Goal: Task Accomplishment & Management: Complete application form

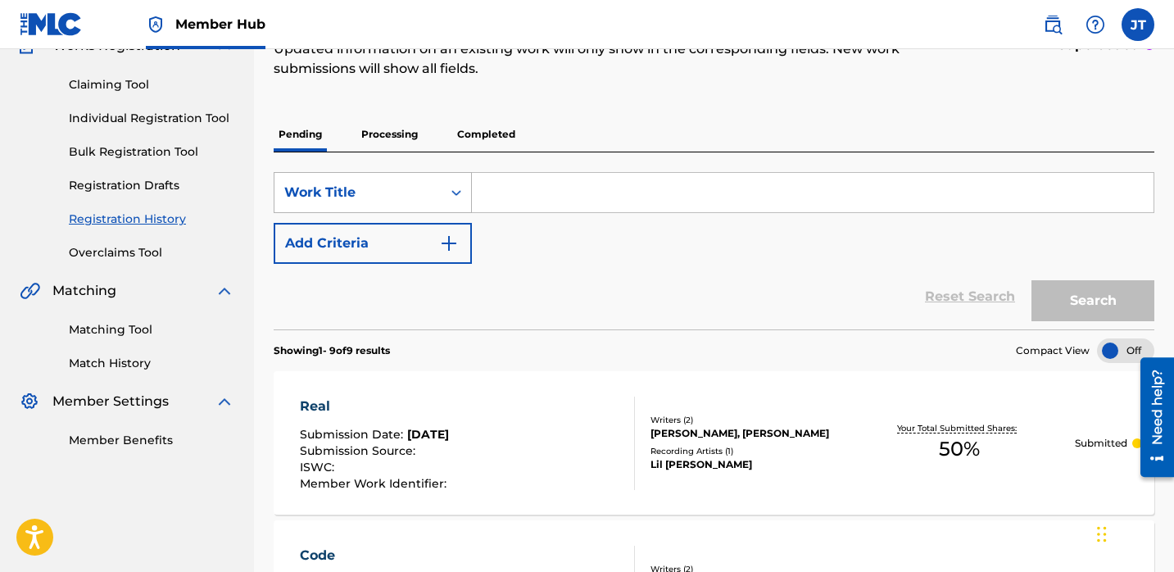
scroll to position [156, 0]
click at [171, 122] on link "Individual Registration Tool" at bounding box center [151, 118] width 165 height 17
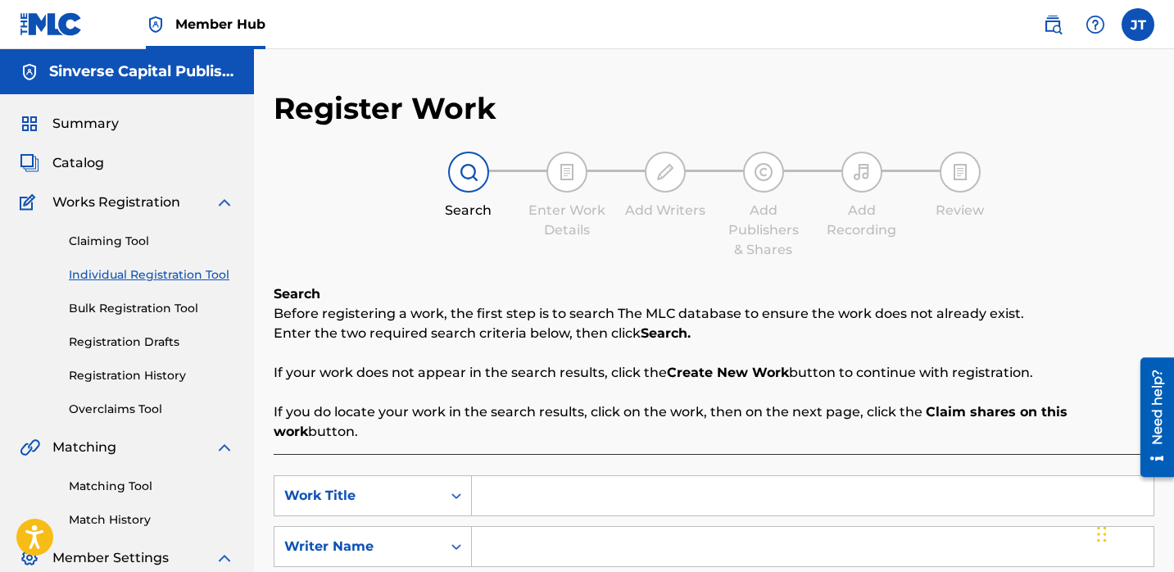
scroll to position [8, 0]
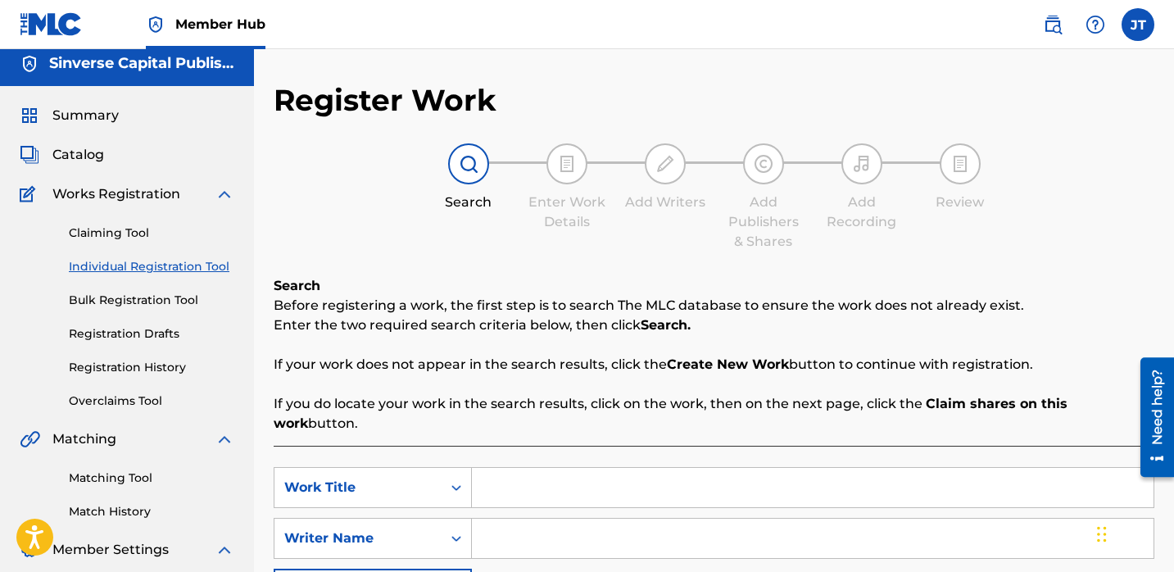
click at [515, 474] on input "Search Form" at bounding box center [812, 487] width 681 height 39
click at [503, 521] on input "Search Form" at bounding box center [812, 537] width 681 height 39
click at [520, 475] on input "Search Form" at bounding box center [812, 487] width 681 height 39
type input "Bosses"
click at [519, 522] on input "Search Form" at bounding box center [812, 537] width 681 height 39
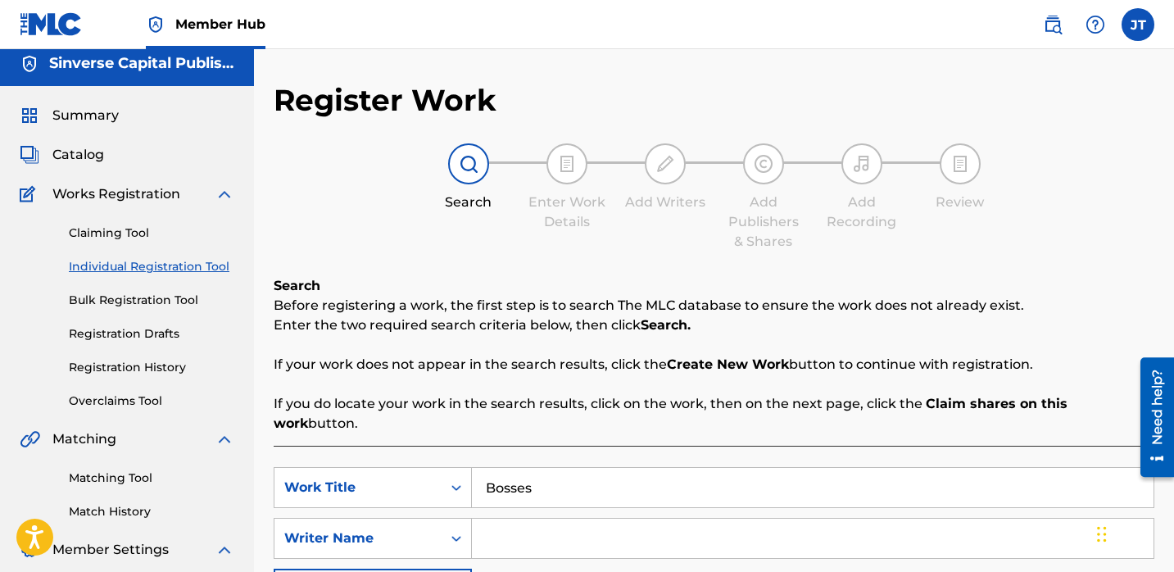
paste input "[PERSON_NAME]"
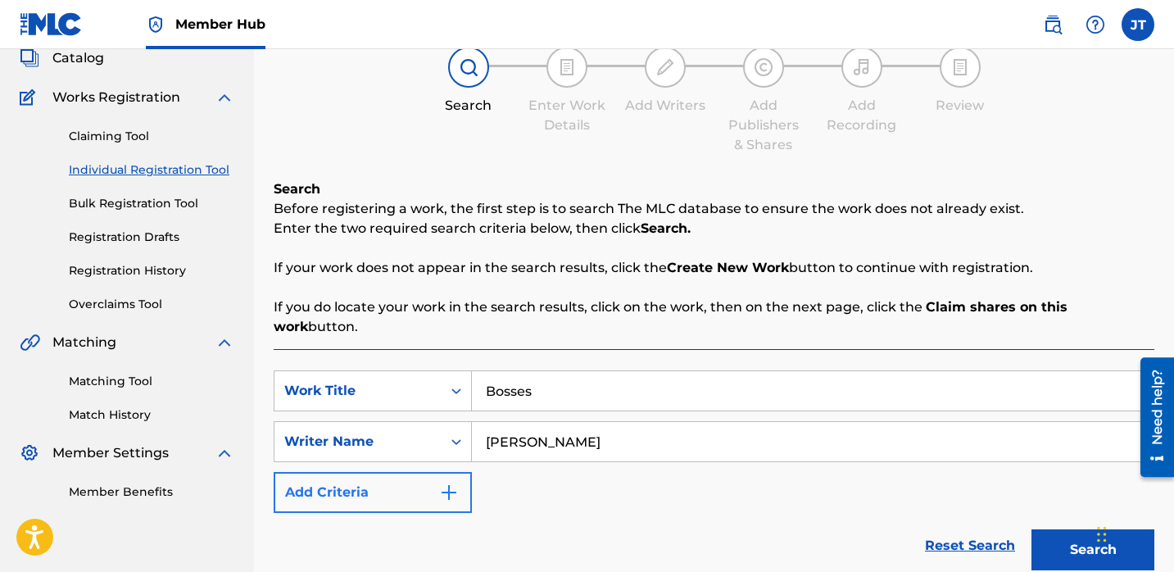
scroll to position [129, 0]
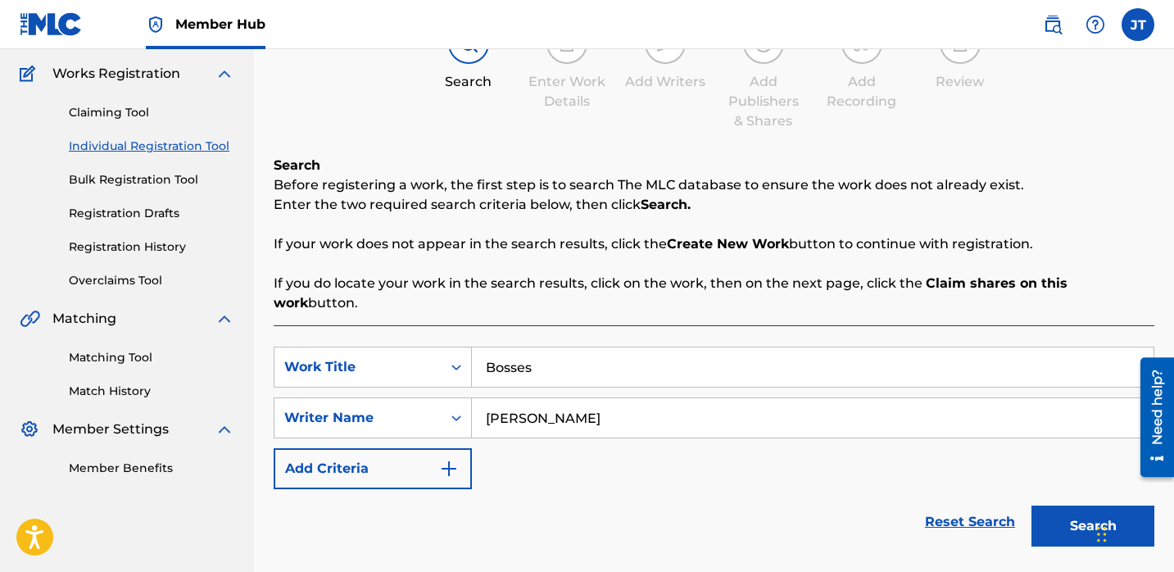
type input "[PERSON_NAME]"
click at [445, 489] on div "Reset Search Search" at bounding box center [714, 522] width 880 height 66
click at [449, 459] on img "Search Form" at bounding box center [449, 469] width 20 height 20
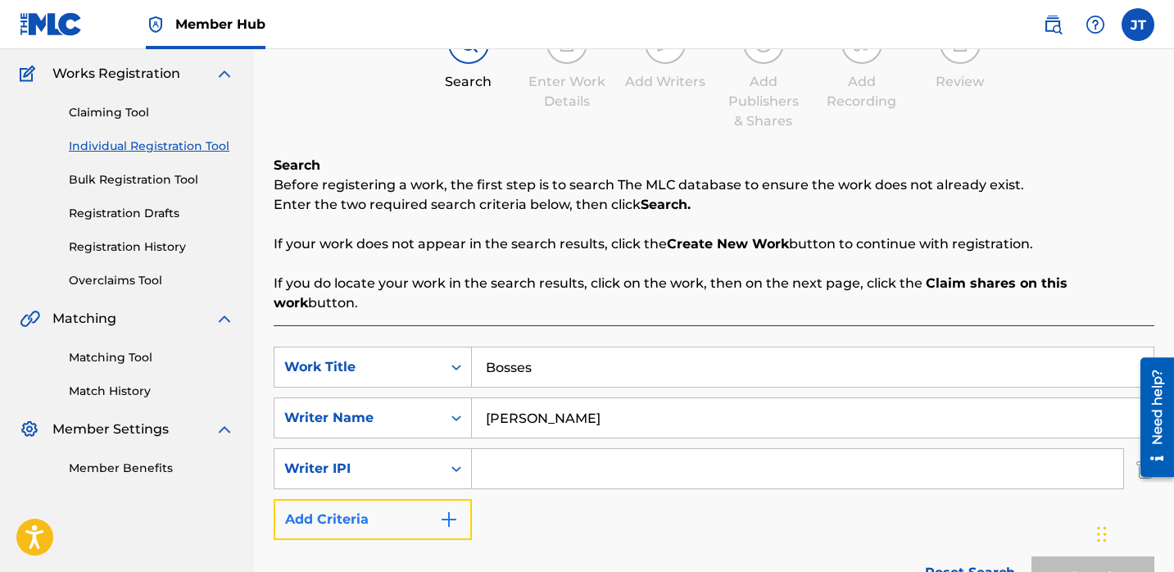
click at [443, 509] on img "Search Form" at bounding box center [449, 519] width 20 height 20
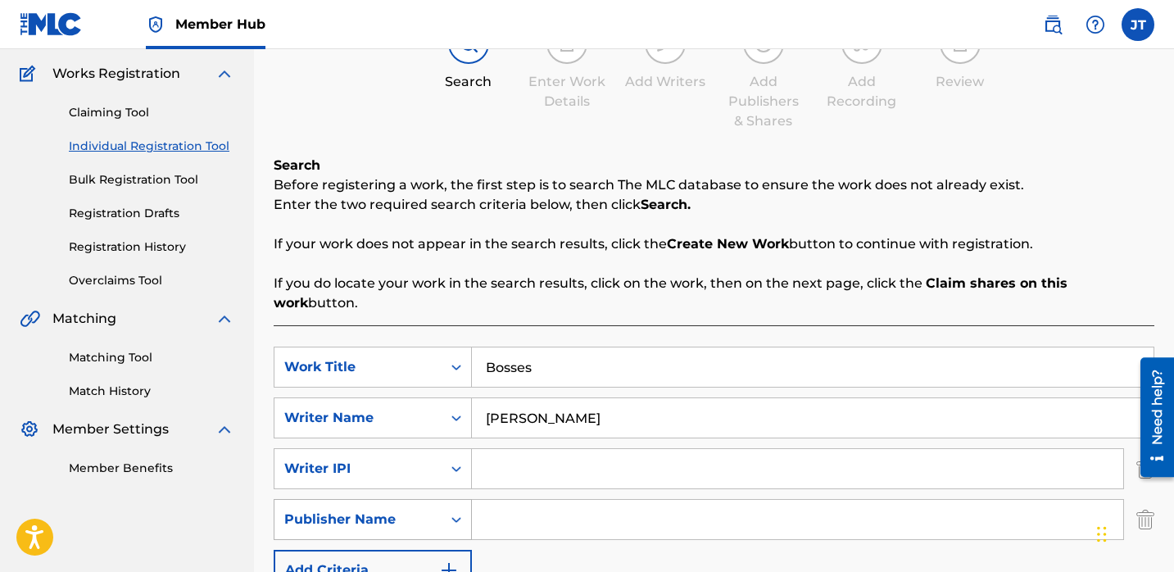
click at [458, 511] on icon "Search Form" at bounding box center [456, 519] width 16 height 16
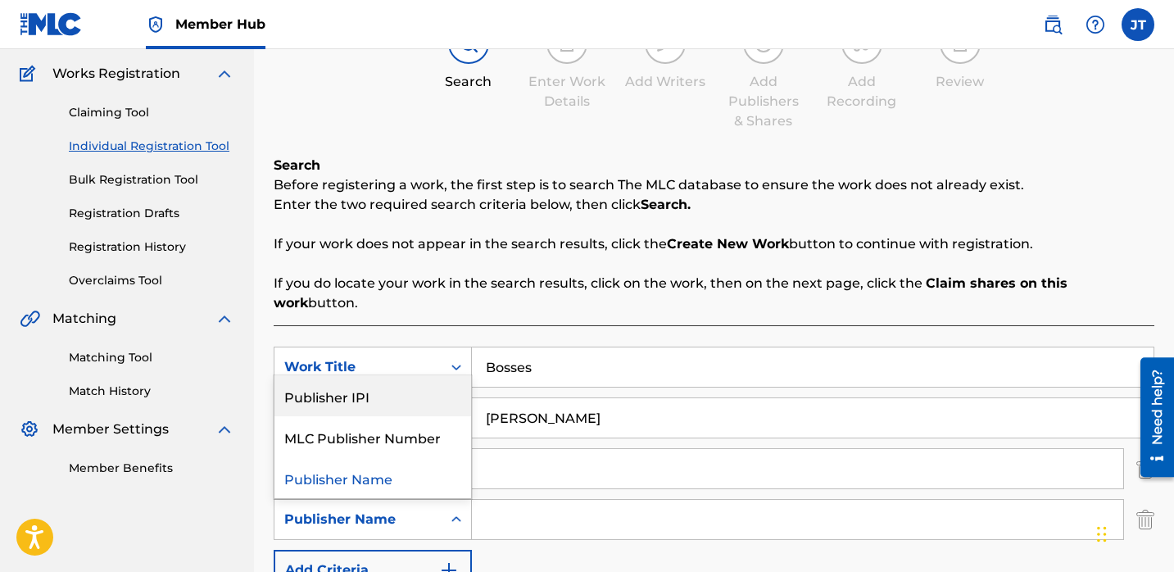
click at [416, 381] on div "Publisher IPI" at bounding box center [372, 395] width 197 height 41
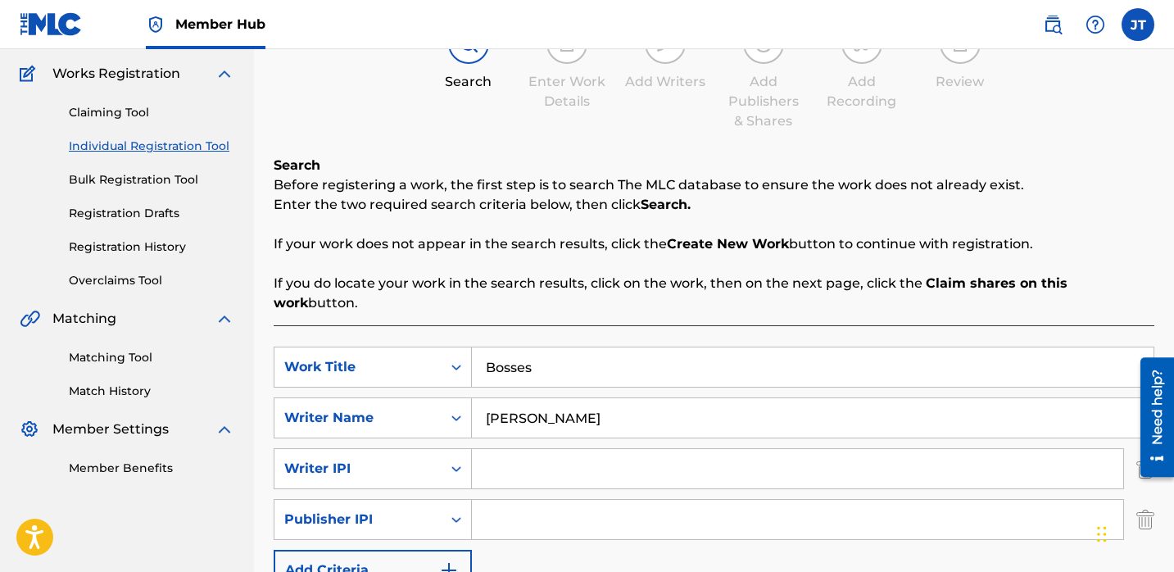
click at [509, 449] on input "Search Form" at bounding box center [797, 468] width 651 height 39
type input "1114085891"
click at [521, 504] on input "Search Form" at bounding box center [797, 519] width 651 height 39
type input "1301037225"
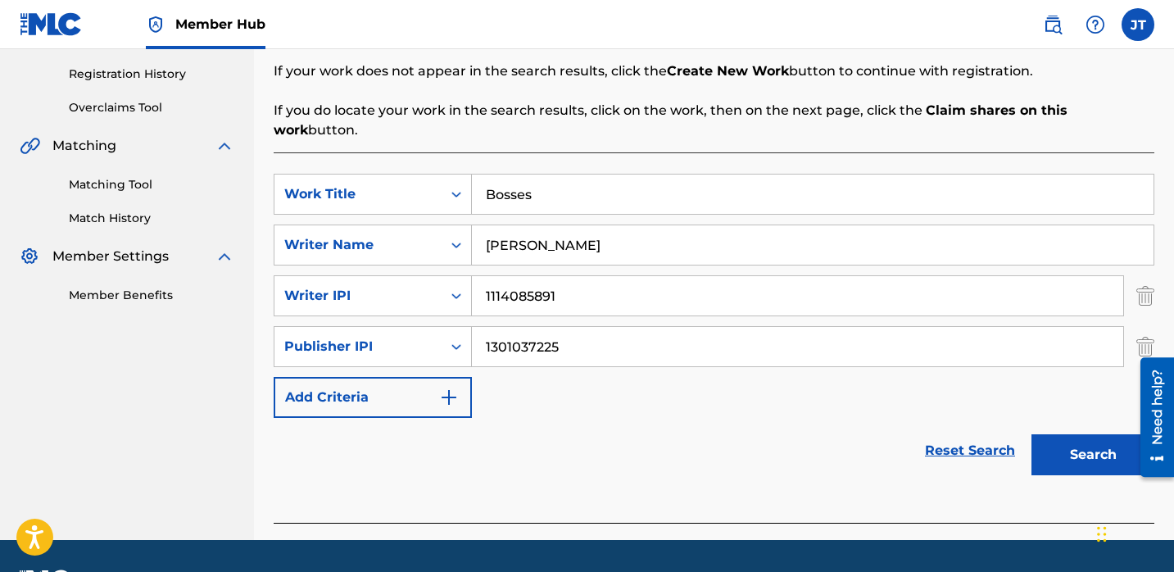
scroll to position [312, 0]
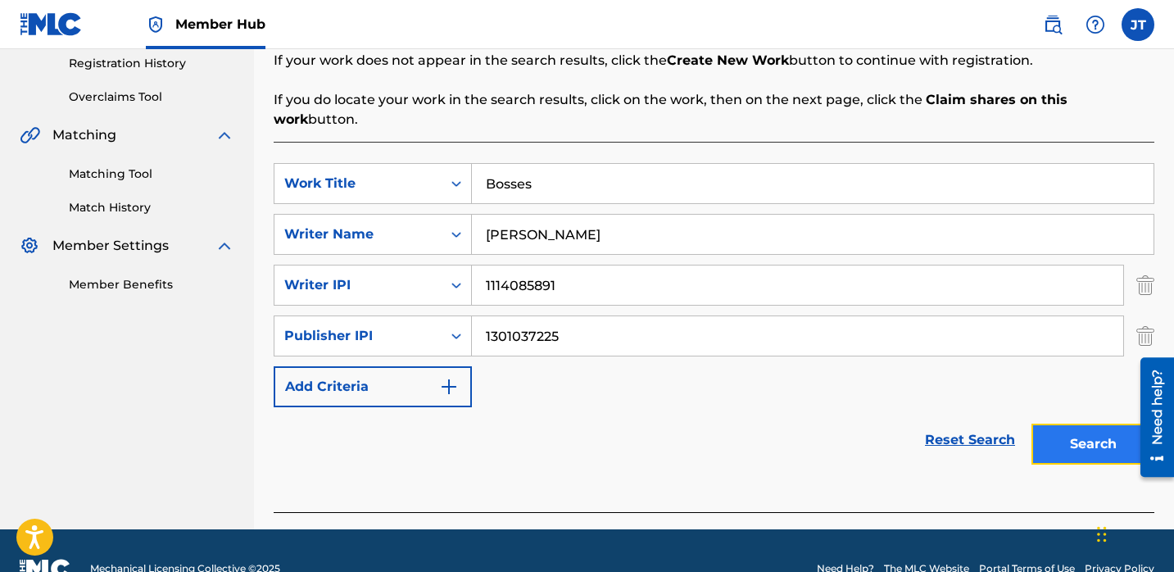
click at [1060, 423] on button "Search" at bounding box center [1092, 443] width 123 height 41
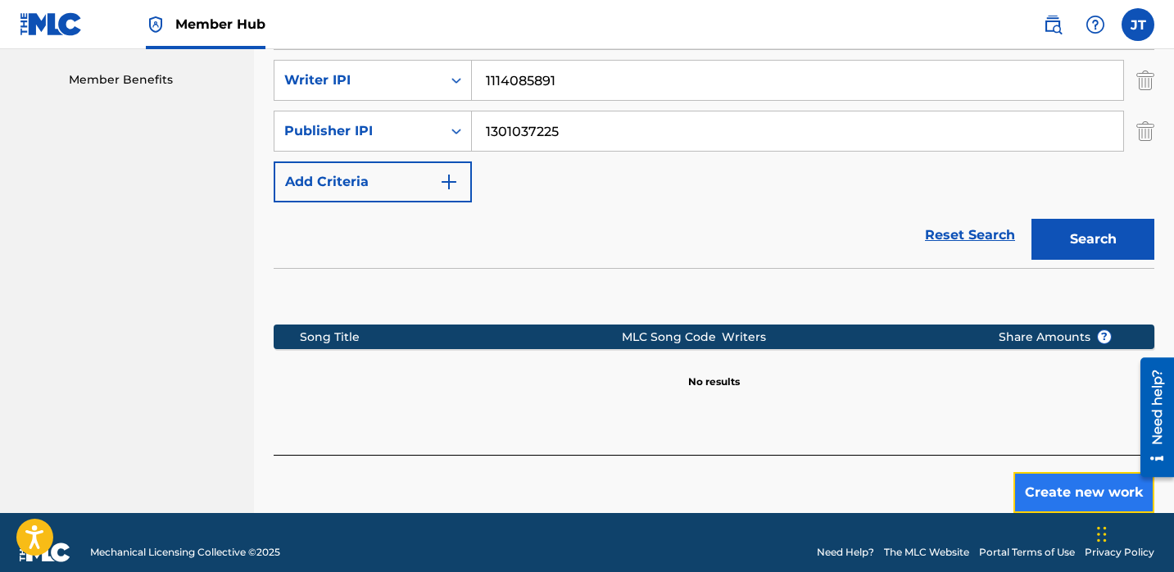
click at [1058, 473] on button "Create new work" at bounding box center [1083, 492] width 141 height 41
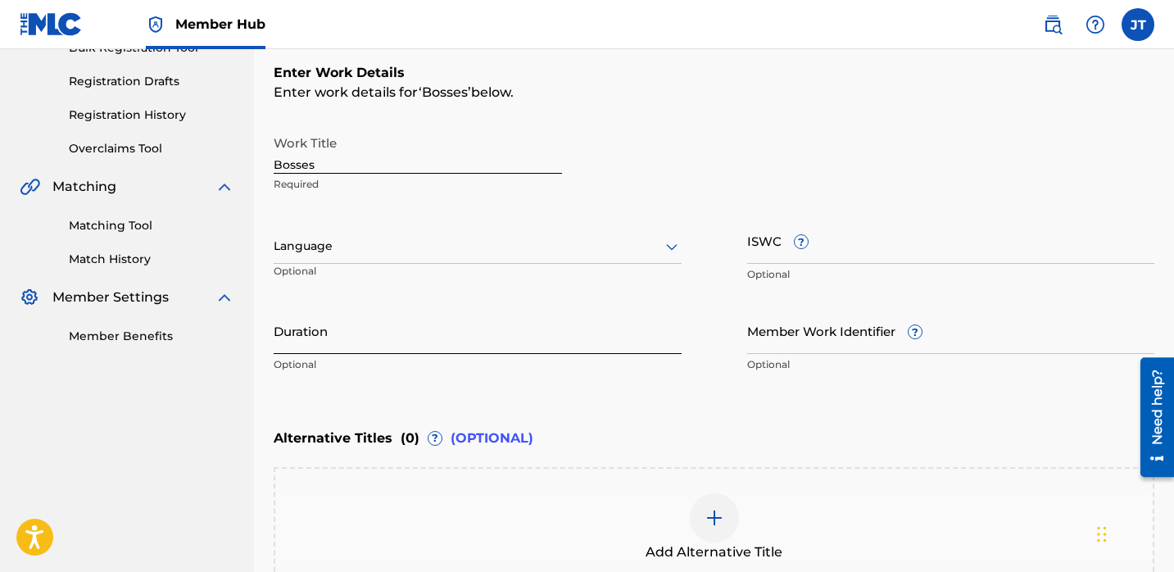
scroll to position [259, 0]
click at [318, 339] on input "Duration" at bounding box center [478, 332] width 408 height 47
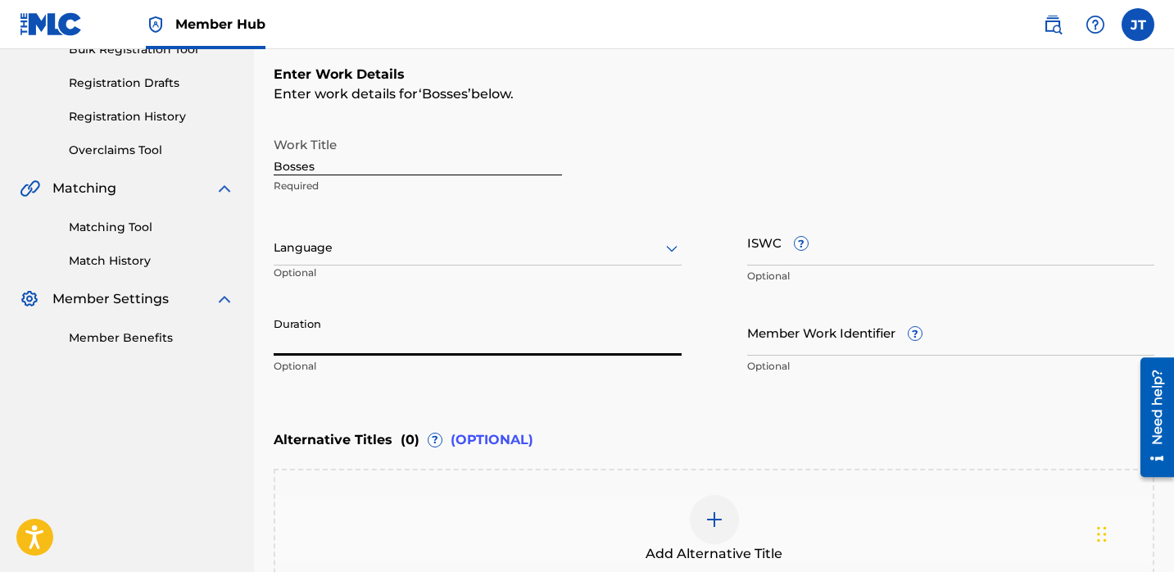
paste input "02:52"
type input "02:52"
click at [441, 249] on div at bounding box center [478, 247] width 408 height 20
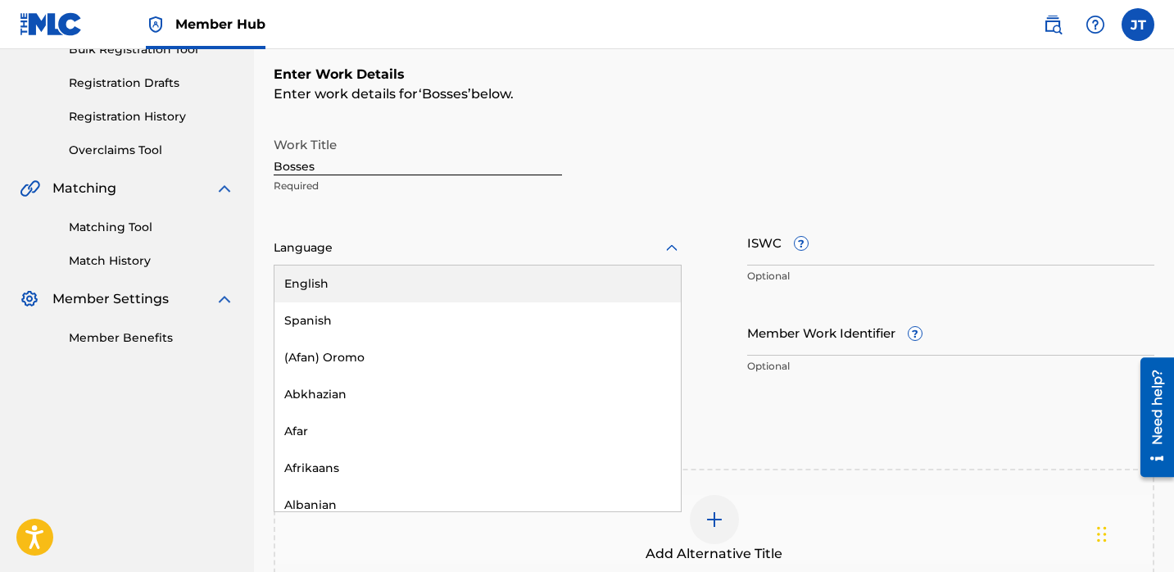
click at [418, 287] on div "English" at bounding box center [477, 283] width 406 height 37
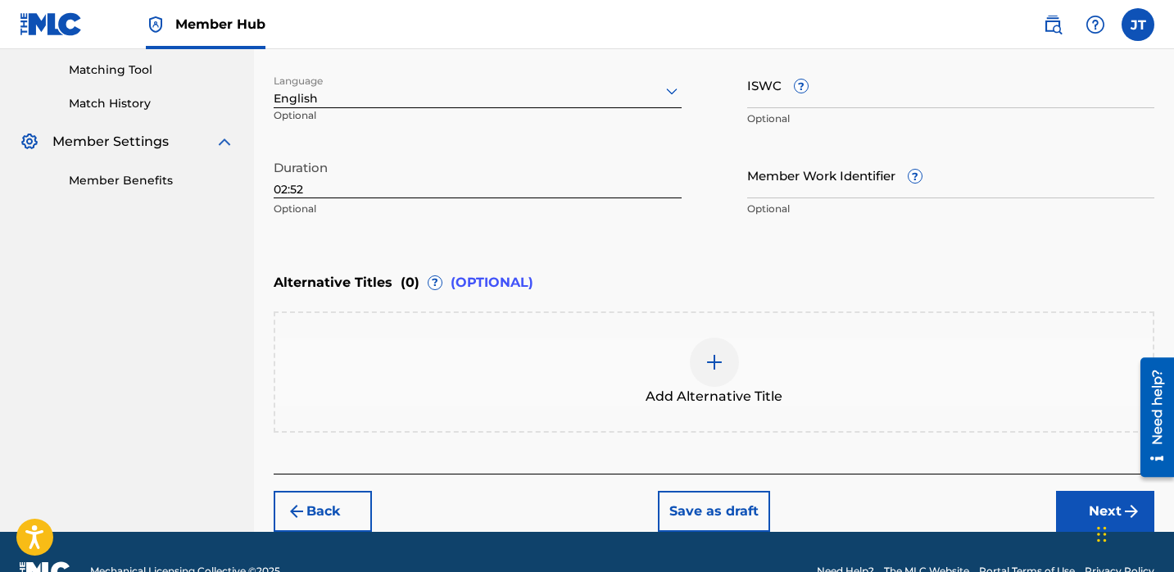
scroll to position [454, 0]
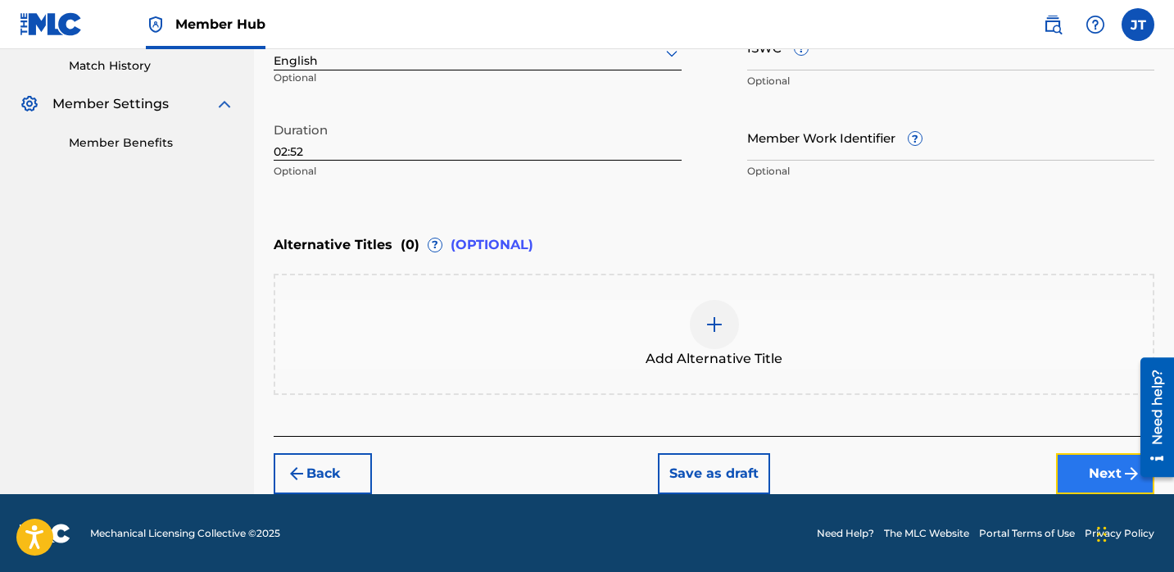
click at [1083, 461] on button "Next" at bounding box center [1105, 473] width 98 height 41
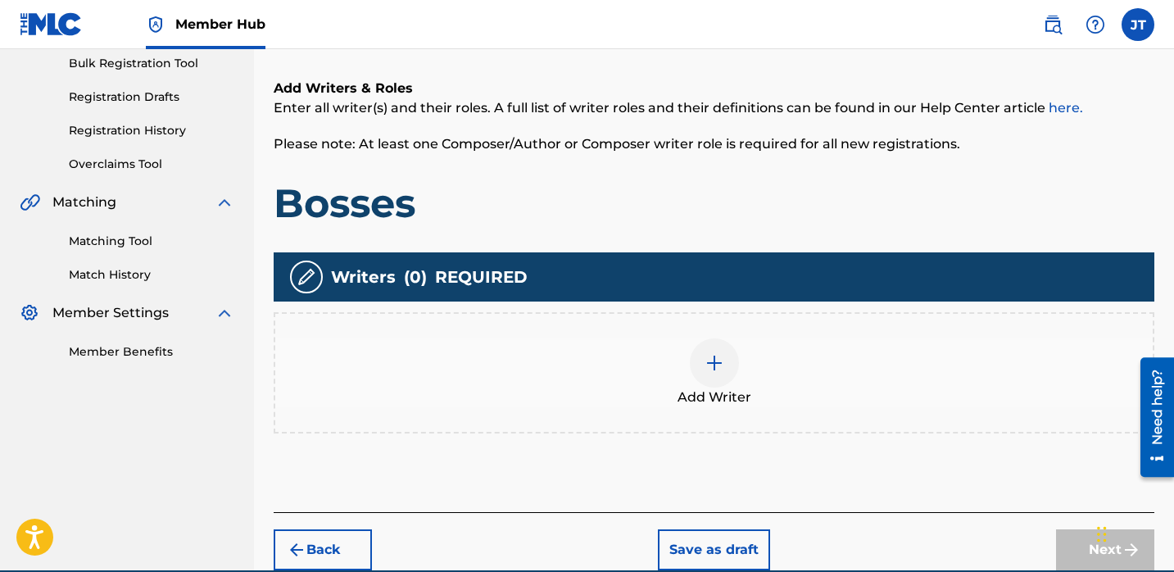
scroll to position [253, 0]
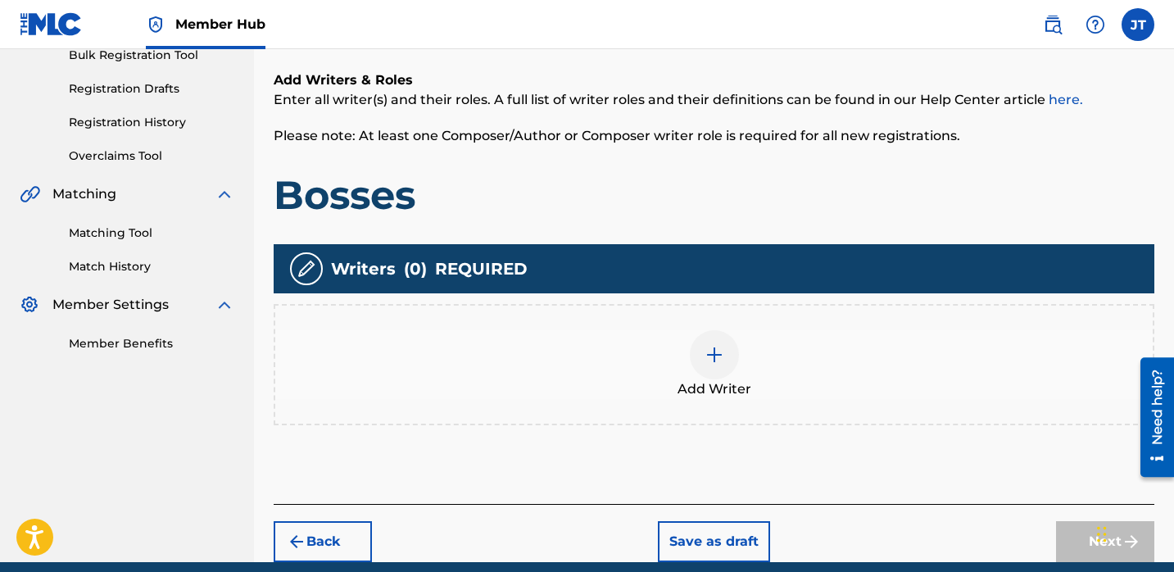
click at [704, 345] on img at bounding box center [714, 355] width 20 height 20
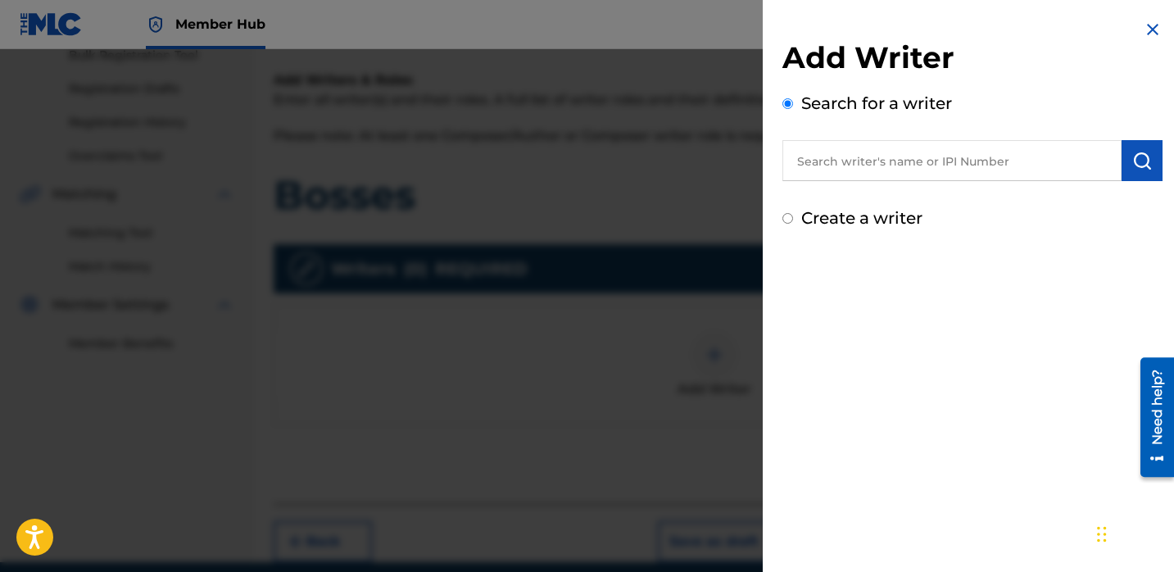
click at [847, 169] on input "text" at bounding box center [951, 160] width 339 height 41
click at [817, 163] on input "text" at bounding box center [951, 160] width 339 height 41
paste input "[PERSON_NAME]"
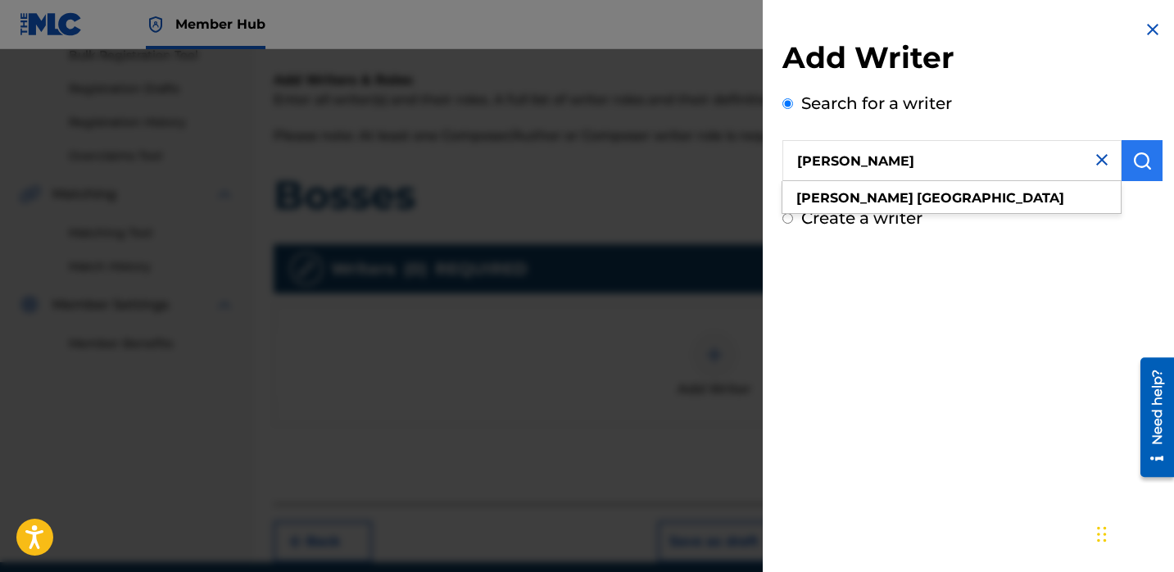
type input "[PERSON_NAME]"
click at [1132, 165] on img "submit" at bounding box center [1142, 161] width 20 height 20
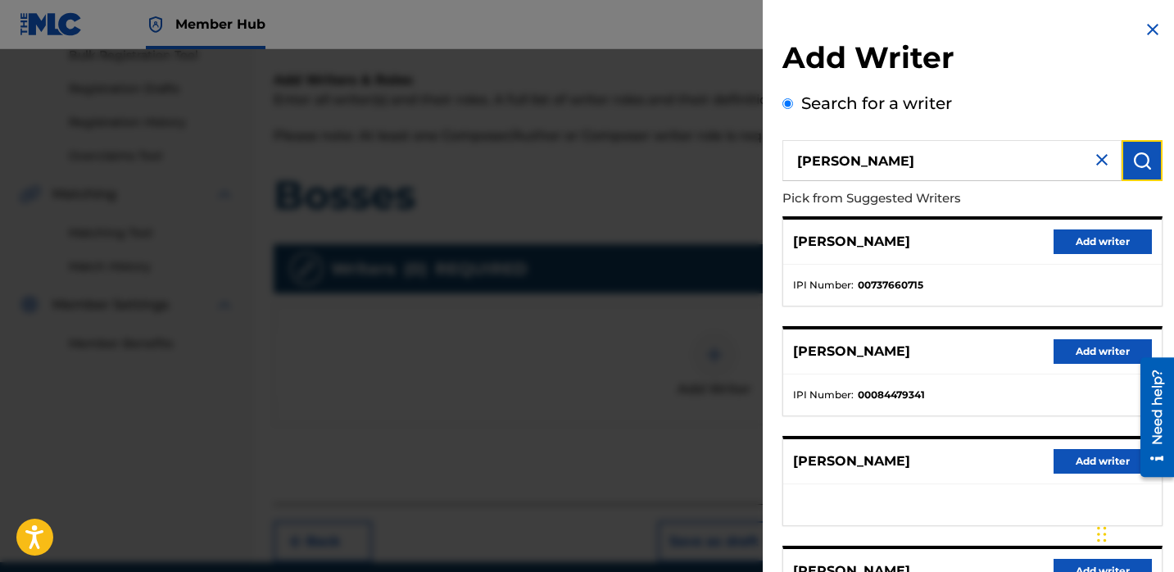
scroll to position [277, 0]
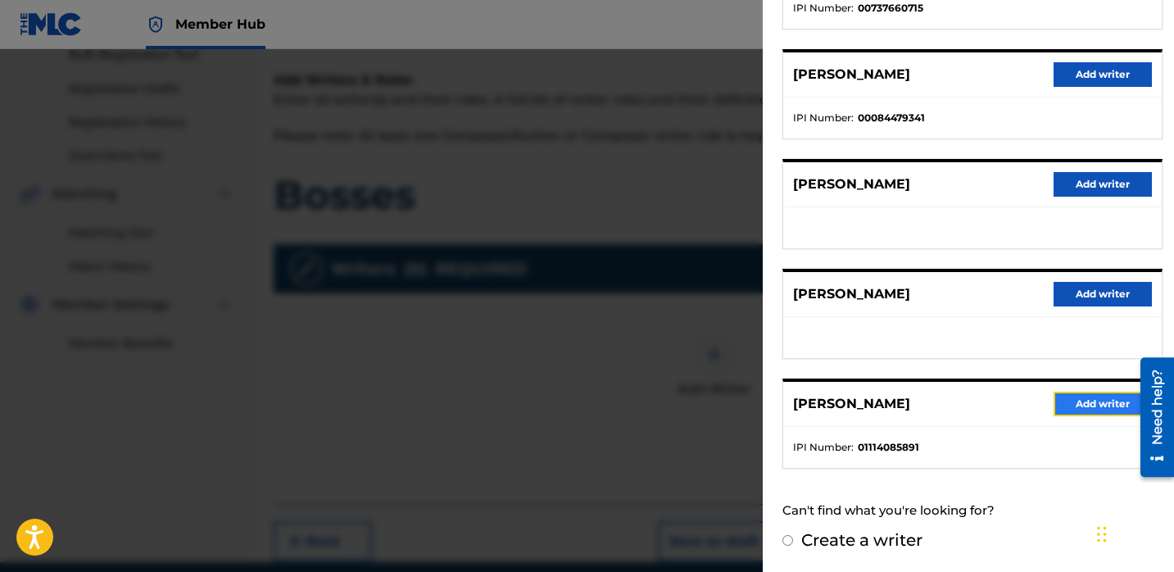
click at [1068, 403] on button "Add writer" at bounding box center [1102, 403] width 98 height 25
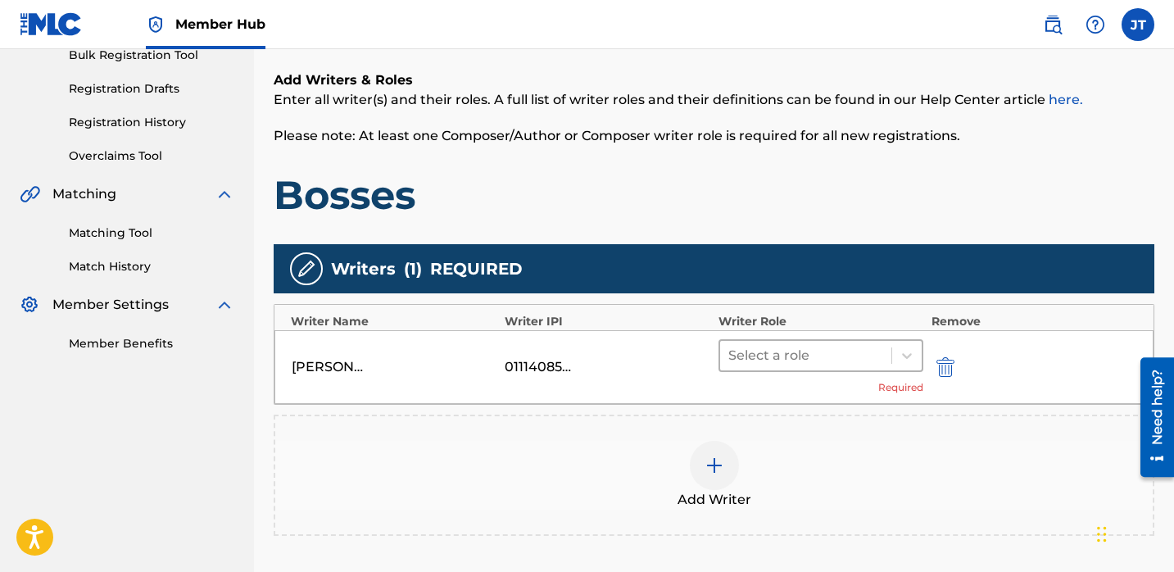
click at [818, 351] on div at bounding box center [805, 355] width 155 height 23
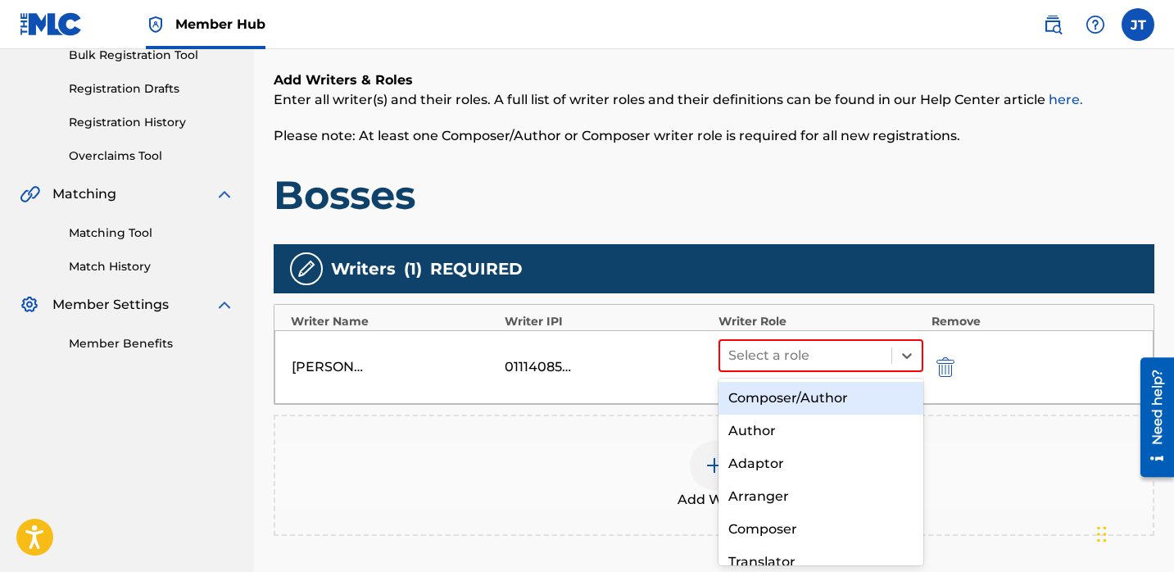
click at [775, 401] on div "Composer/Author" at bounding box center [820, 398] width 205 height 33
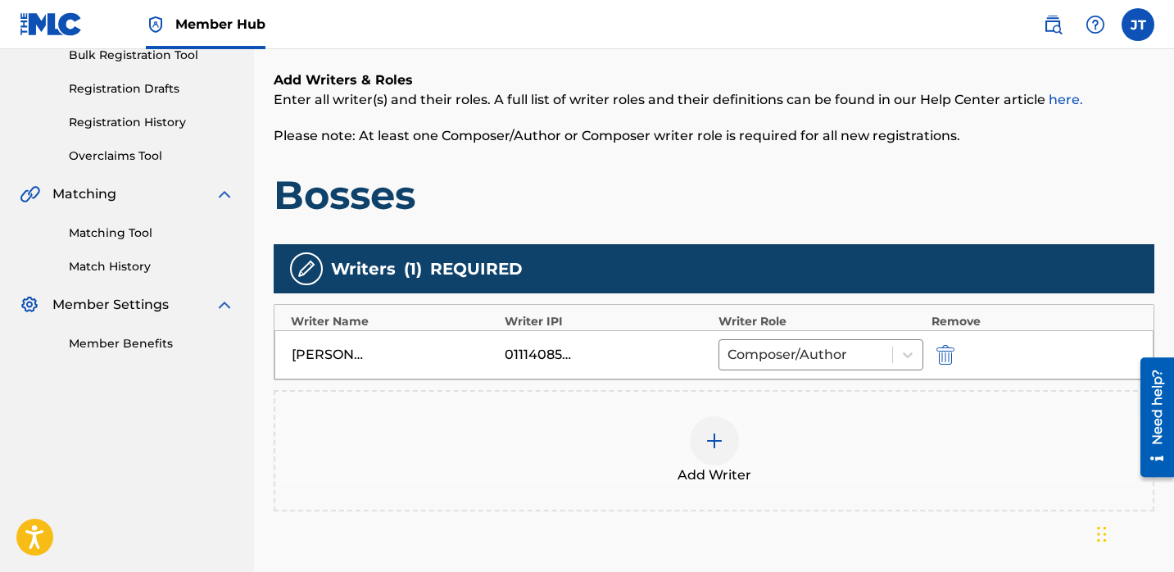
click at [708, 426] on div at bounding box center [714, 440] width 49 height 49
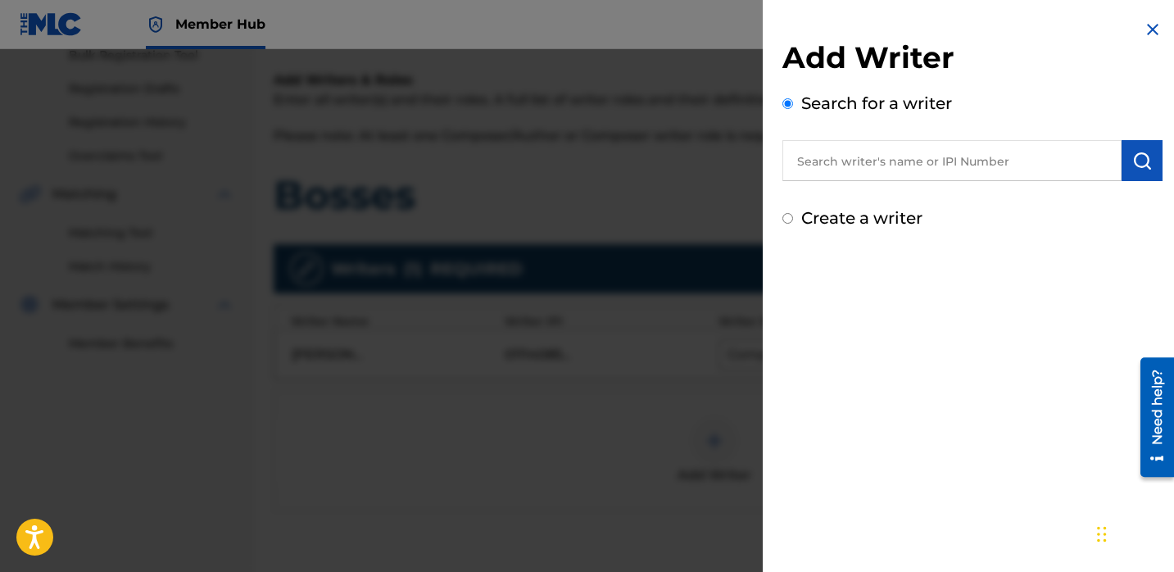
click at [809, 154] on input "text" at bounding box center [951, 160] width 339 height 41
paste input "[PERSON_NAME]"
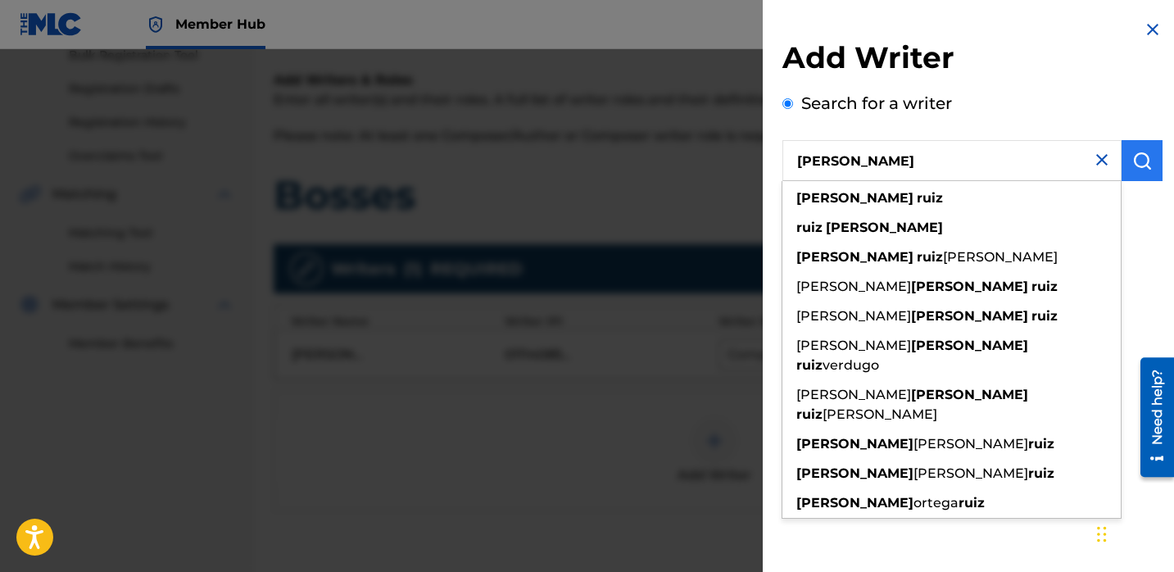
type input "[PERSON_NAME]"
click at [1124, 160] on button "submit" at bounding box center [1141, 160] width 41 height 41
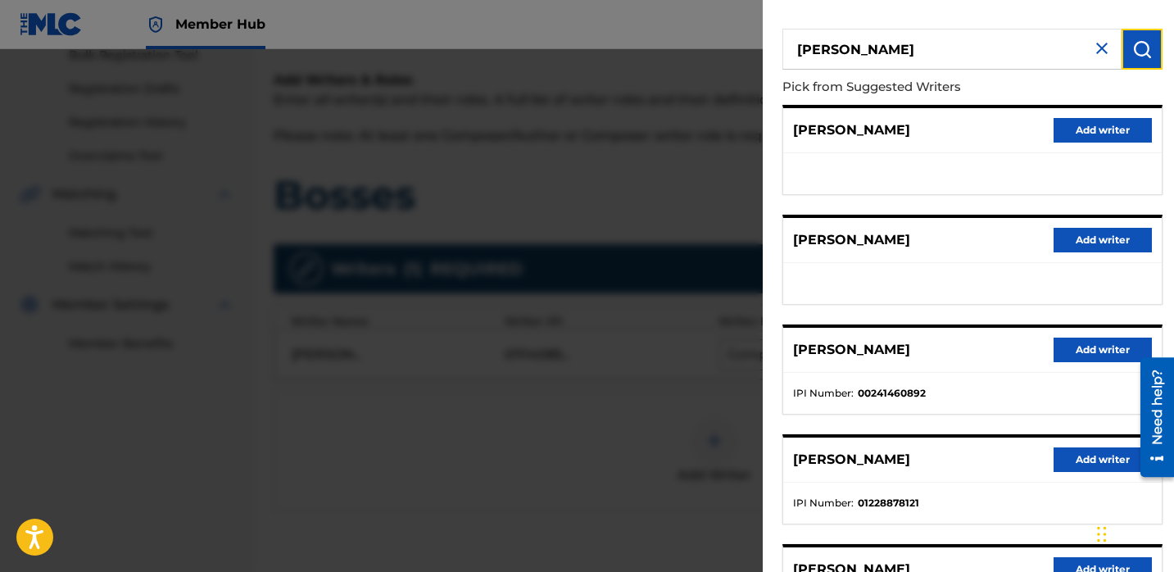
scroll to position [73, 0]
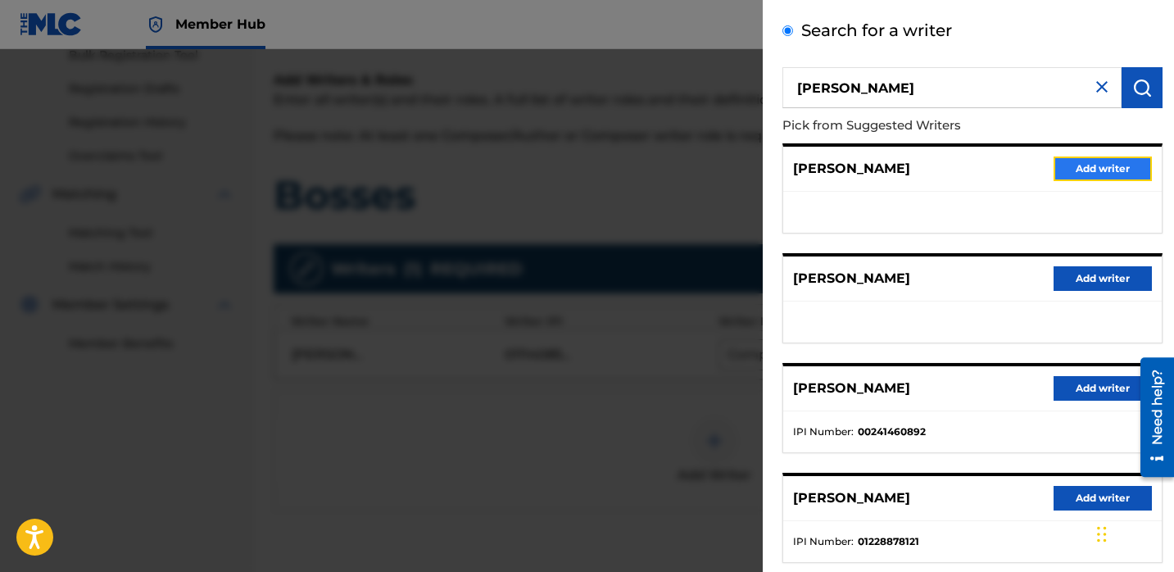
click at [1086, 167] on button "Add writer" at bounding box center [1102, 168] width 98 height 25
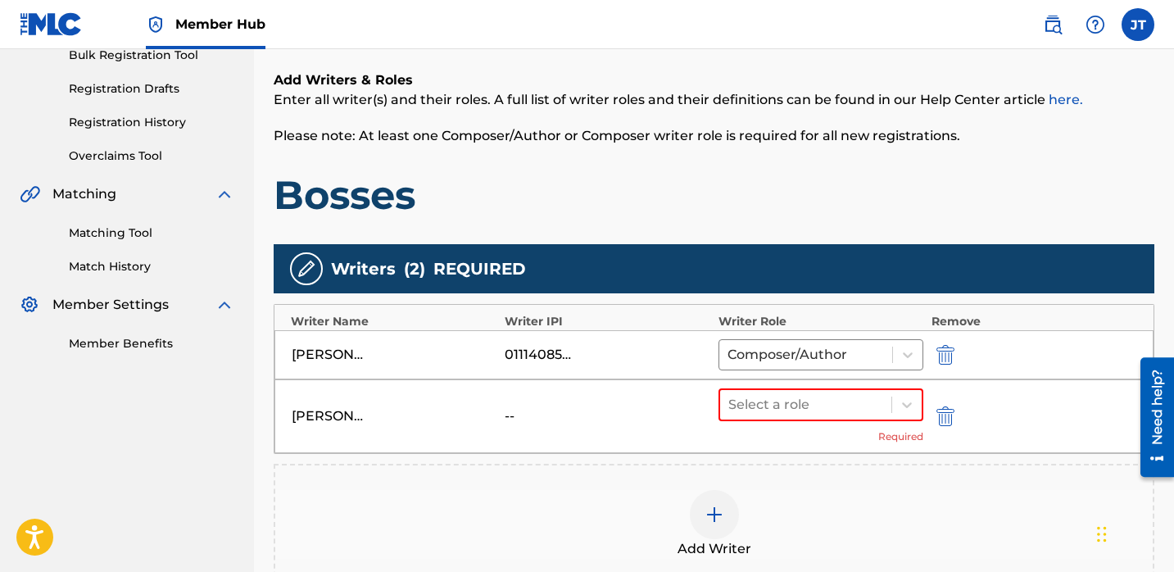
click at [703, 521] on div at bounding box center [714, 514] width 49 height 49
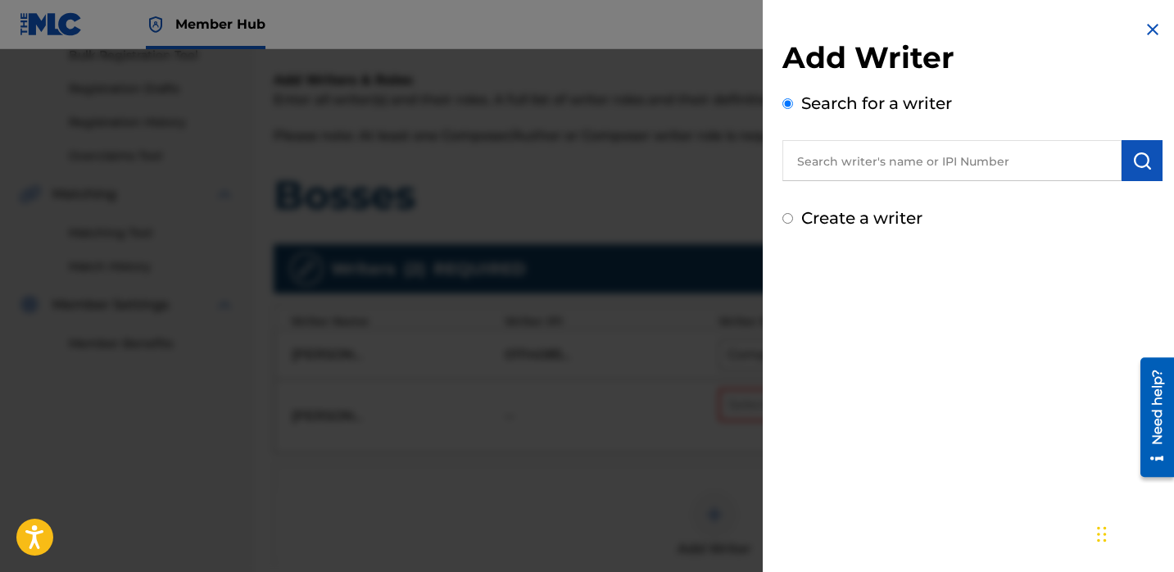
click at [840, 158] on input "text" at bounding box center [951, 160] width 339 height 41
paste input "Latoriun [PERSON_NAME]"
type input "Latoriun [PERSON_NAME]"
click at [1137, 161] on img "submit" at bounding box center [1142, 161] width 20 height 20
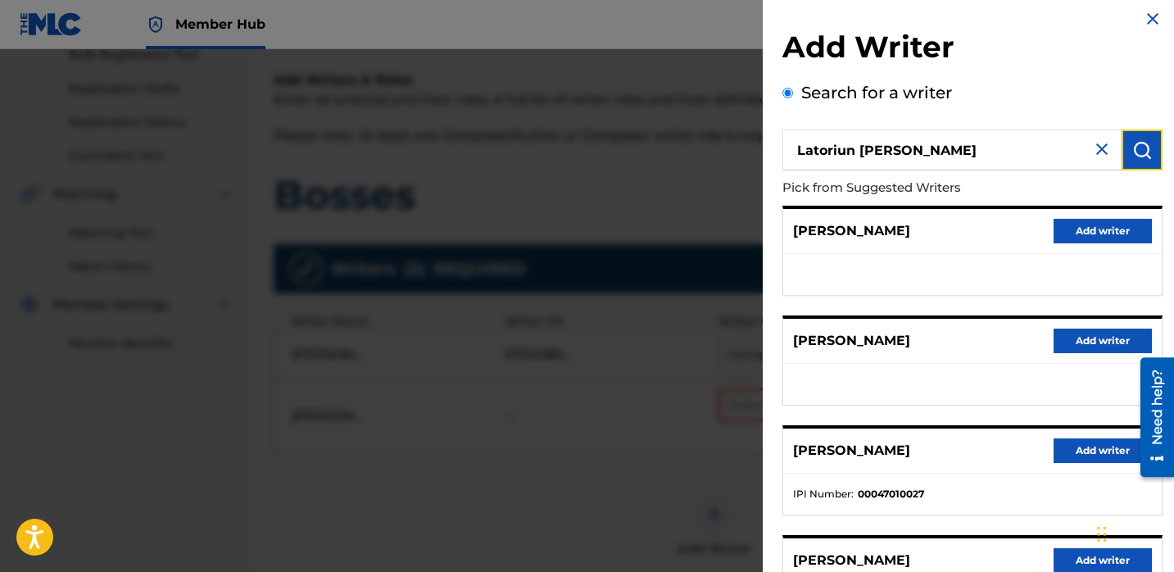
scroll to position [0, 0]
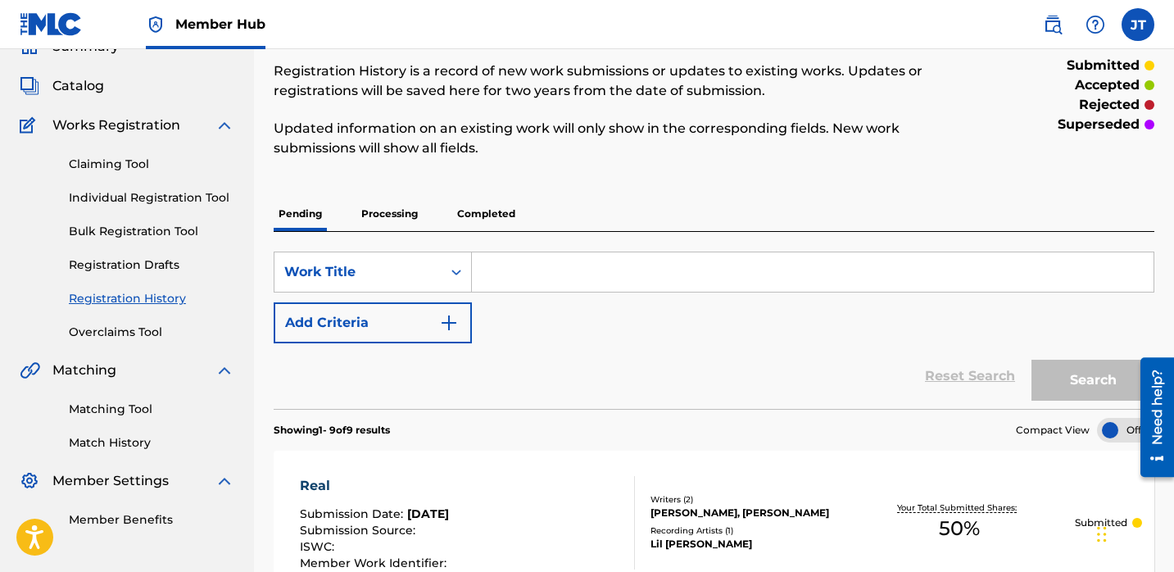
scroll to position [44, 0]
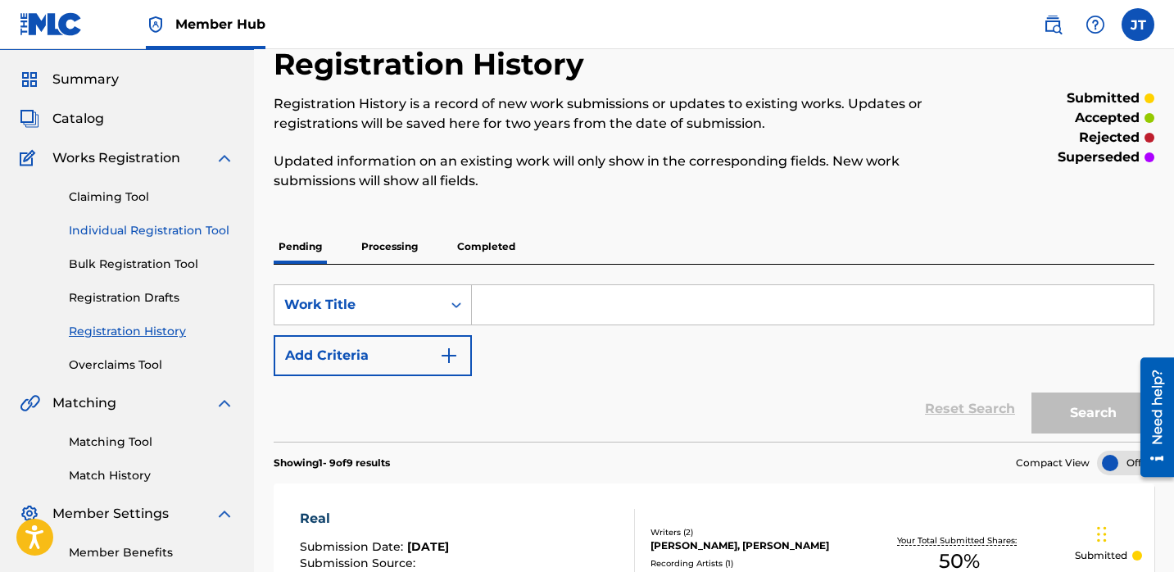
click at [156, 234] on link "Individual Registration Tool" at bounding box center [151, 230] width 165 height 17
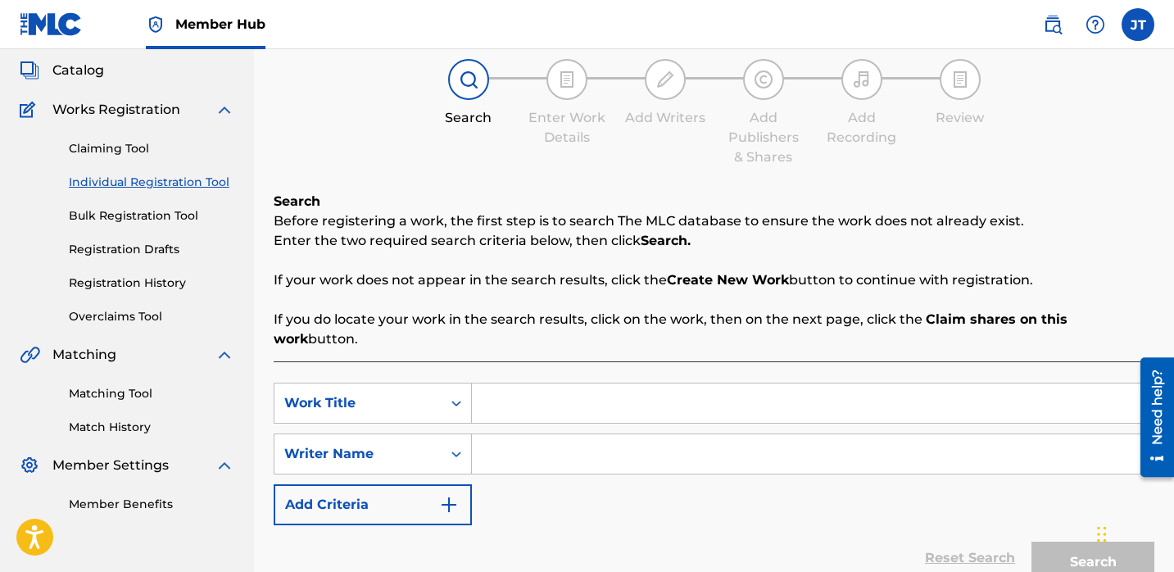
scroll to position [96, 0]
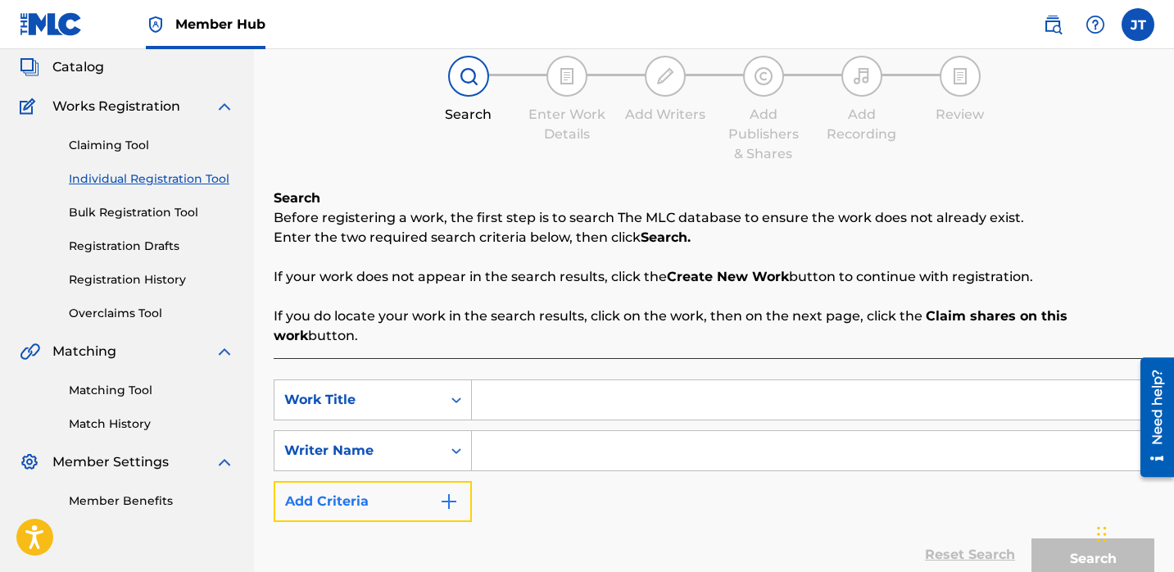
click at [435, 481] on button "Add Criteria" at bounding box center [373, 501] width 198 height 41
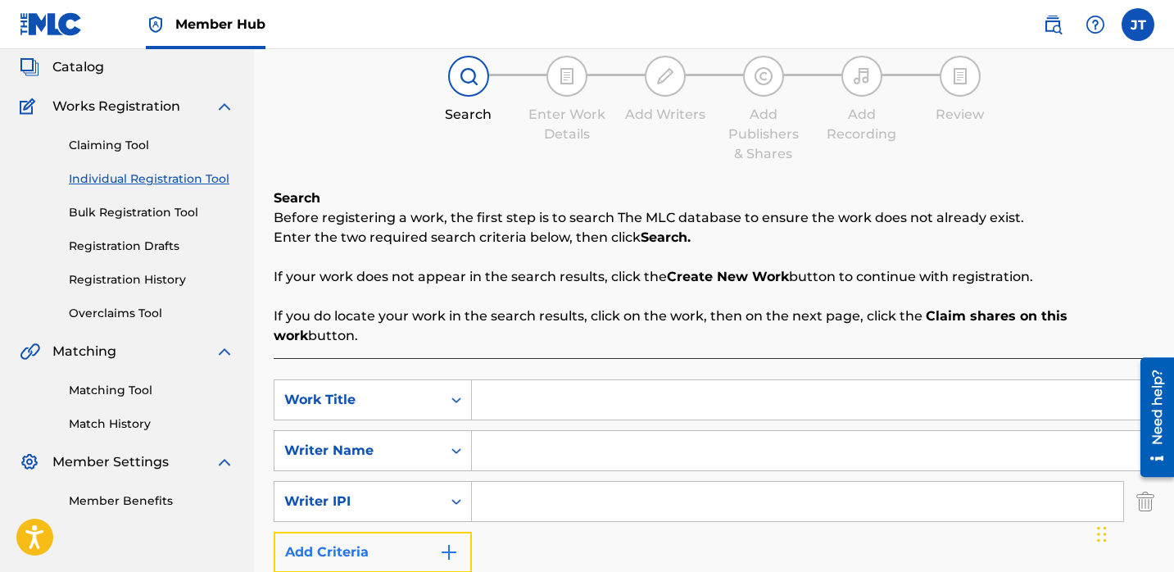
click at [444, 542] on img "Search Form" at bounding box center [449, 552] width 20 height 20
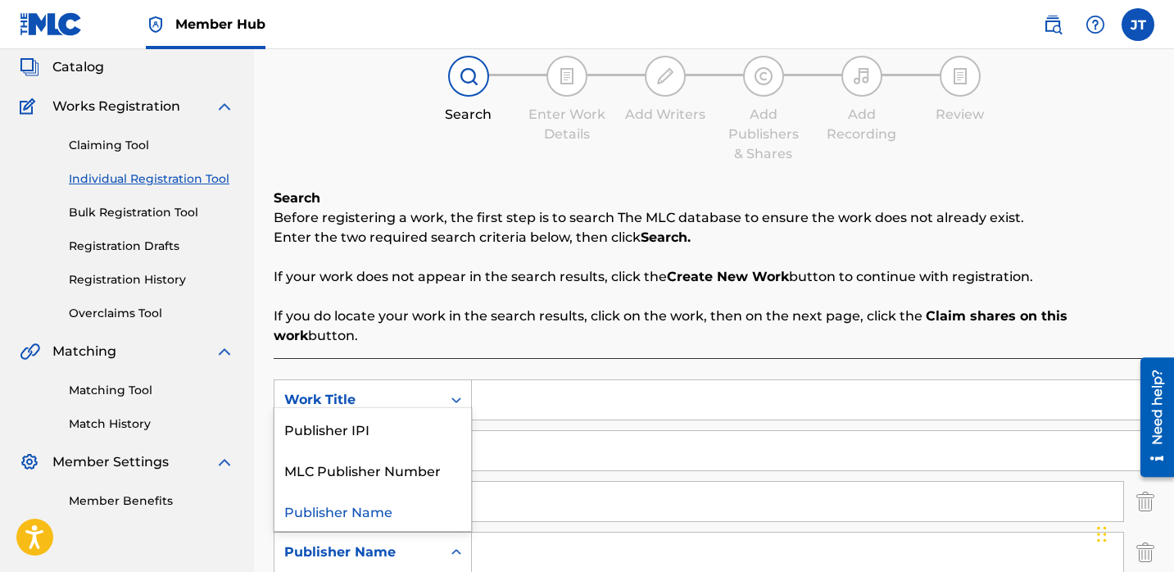
click at [447, 532] on div "Search Form" at bounding box center [455, 551] width 29 height 39
click at [419, 412] on div "Publisher IPI" at bounding box center [372, 428] width 197 height 41
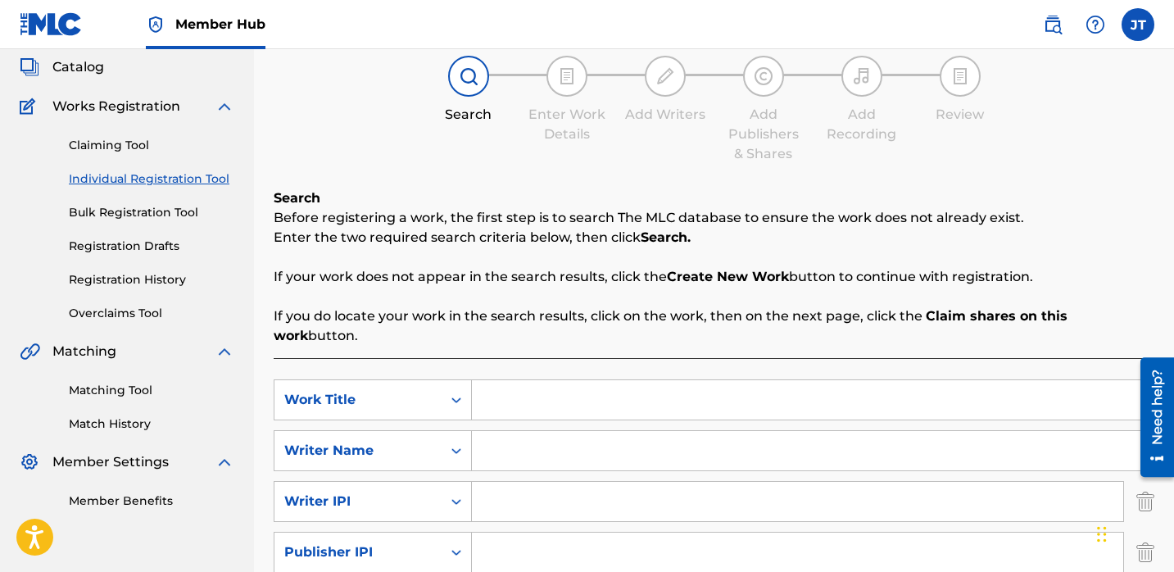
click at [527, 537] on input "Search Form" at bounding box center [797, 551] width 651 height 39
type input "1301037225"
click at [531, 482] on input "Search Form" at bounding box center [797, 501] width 651 height 39
type input "1114085891"
click at [492, 432] on input "Search Form" at bounding box center [812, 450] width 681 height 39
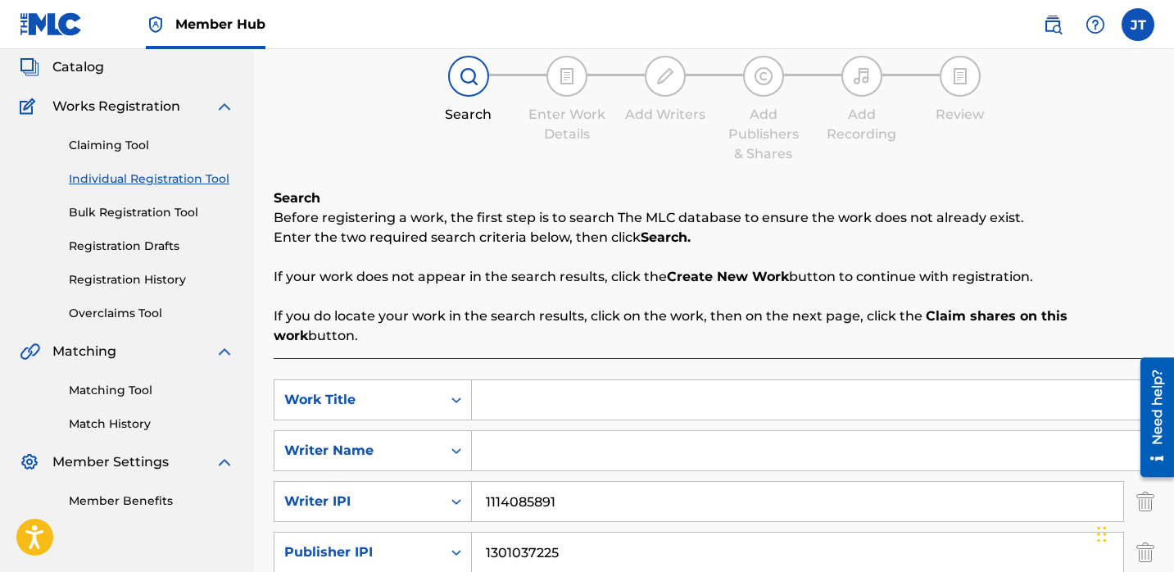
paste input "[PERSON_NAME]"
type input "[PERSON_NAME]"
click at [482, 387] on input "Search Form" at bounding box center [812, 399] width 681 height 39
paste input "Bosses"
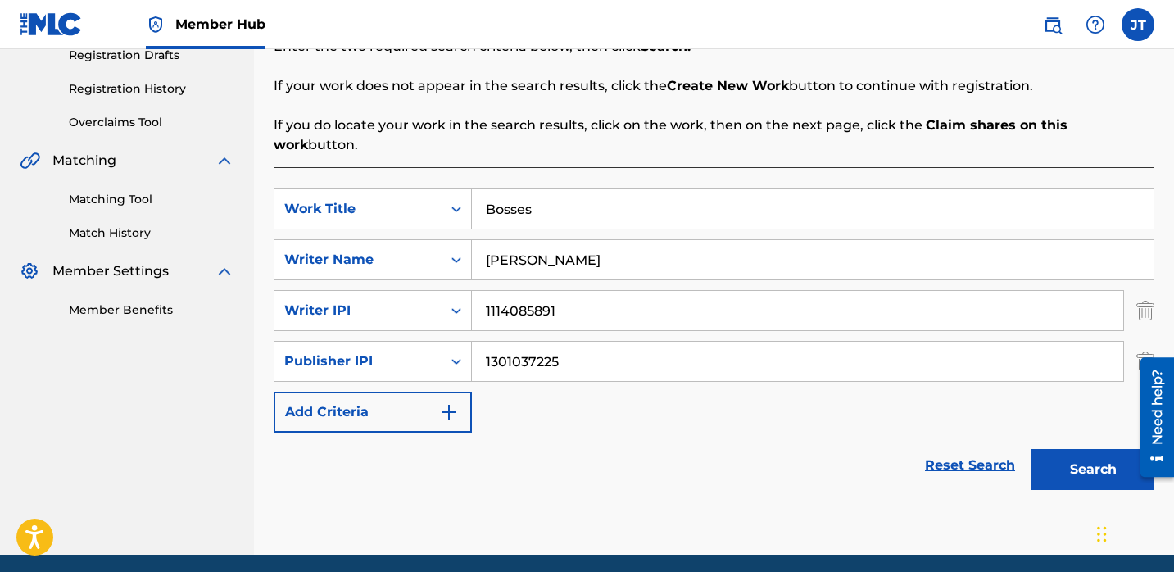
scroll to position [328, 0]
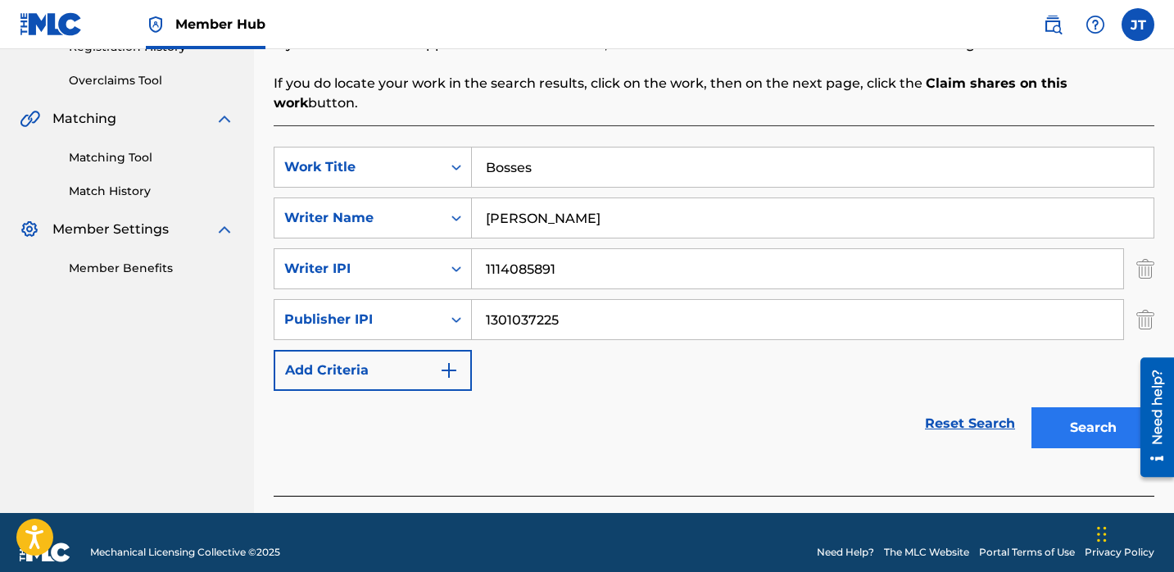
type input "Bosses"
click at [1067, 416] on button "Search" at bounding box center [1092, 427] width 123 height 41
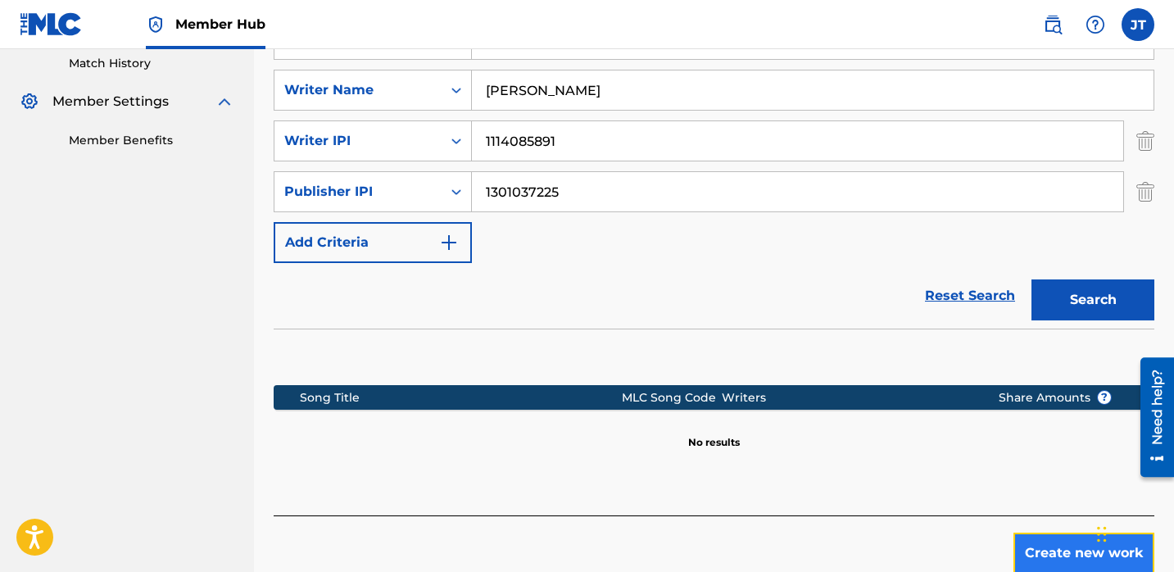
click at [1022, 539] on button "Create new work" at bounding box center [1083, 552] width 141 height 41
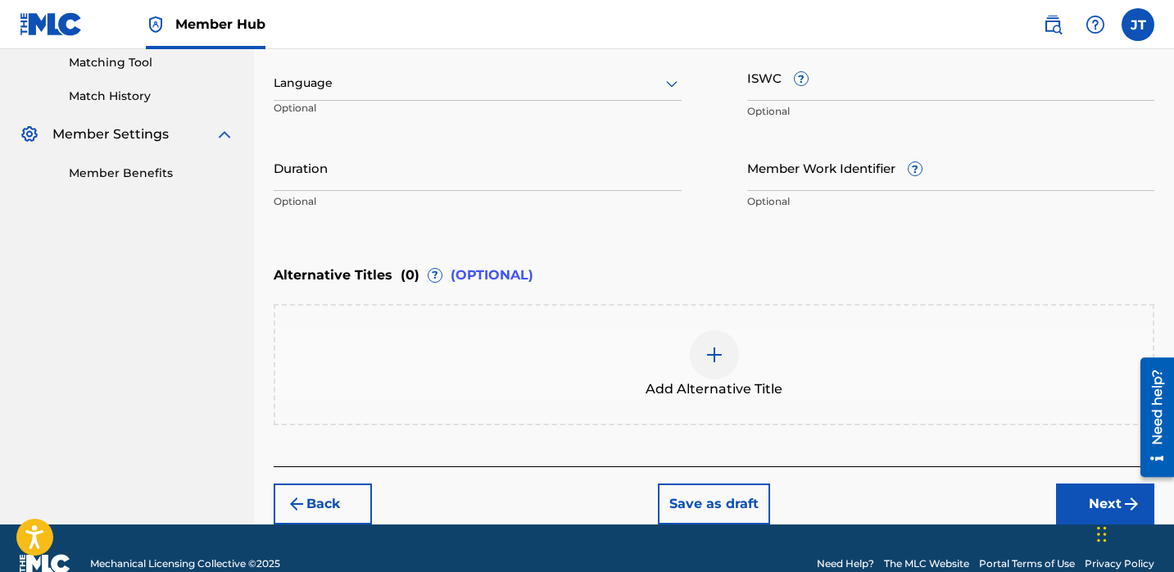
scroll to position [409, 0]
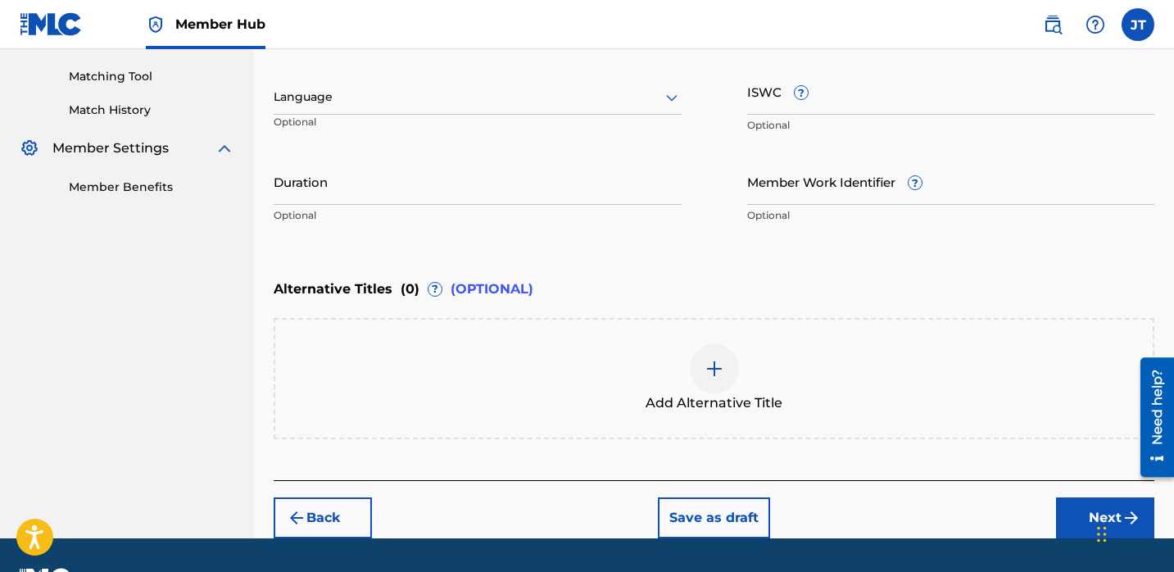
click at [574, 92] on div at bounding box center [478, 97] width 408 height 20
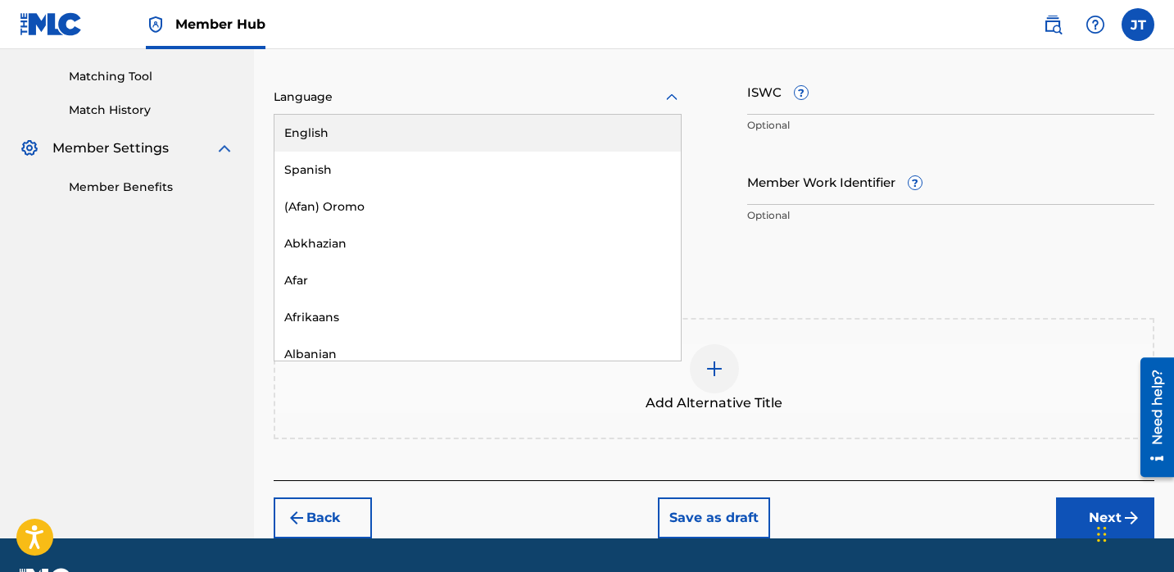
click at [558, 139] on div "English" at bounding box center [477, 133] width 406 height 37
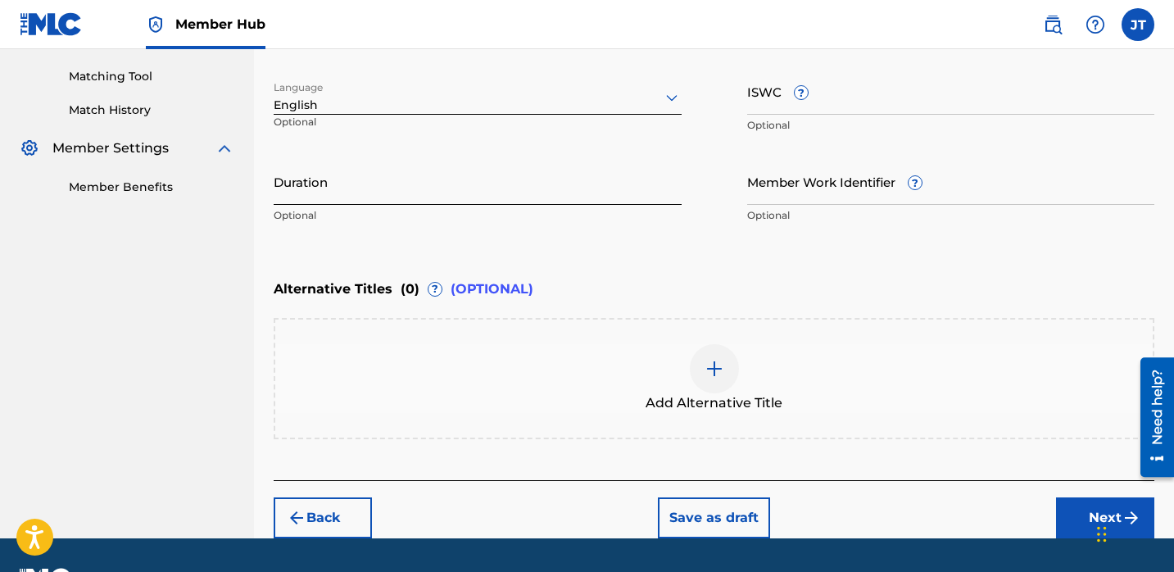
click at [396, 182] on input "Duration" at bounding box center [478, 181] width 408 height 47
paste input "02:52"
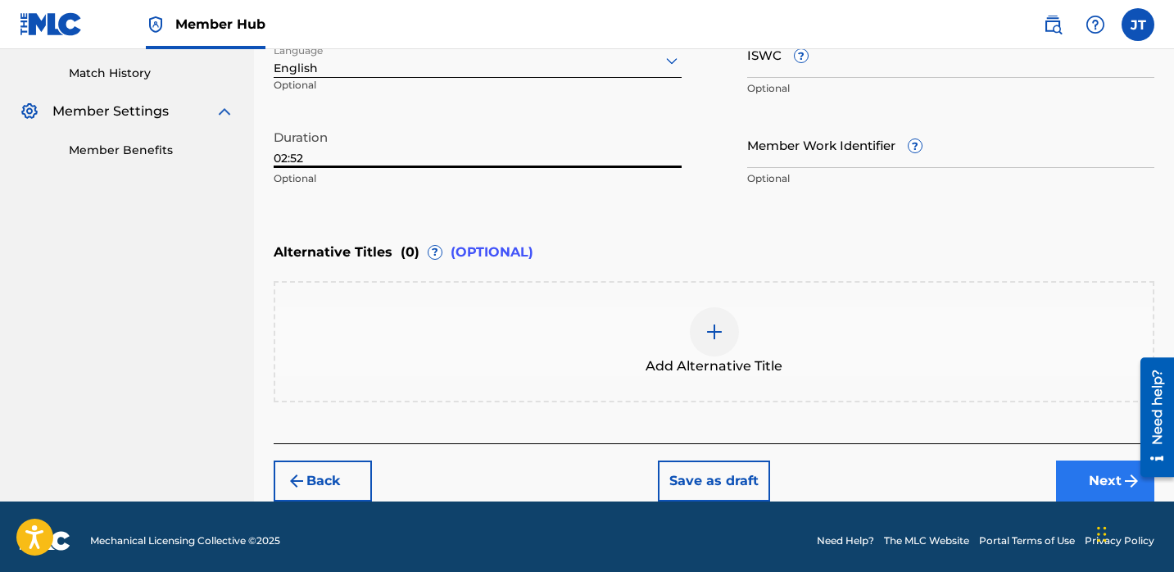
type input "02:52"
click at [1086, 477] on button "Next" at bounding box center [1105, 480] width 98 height 41
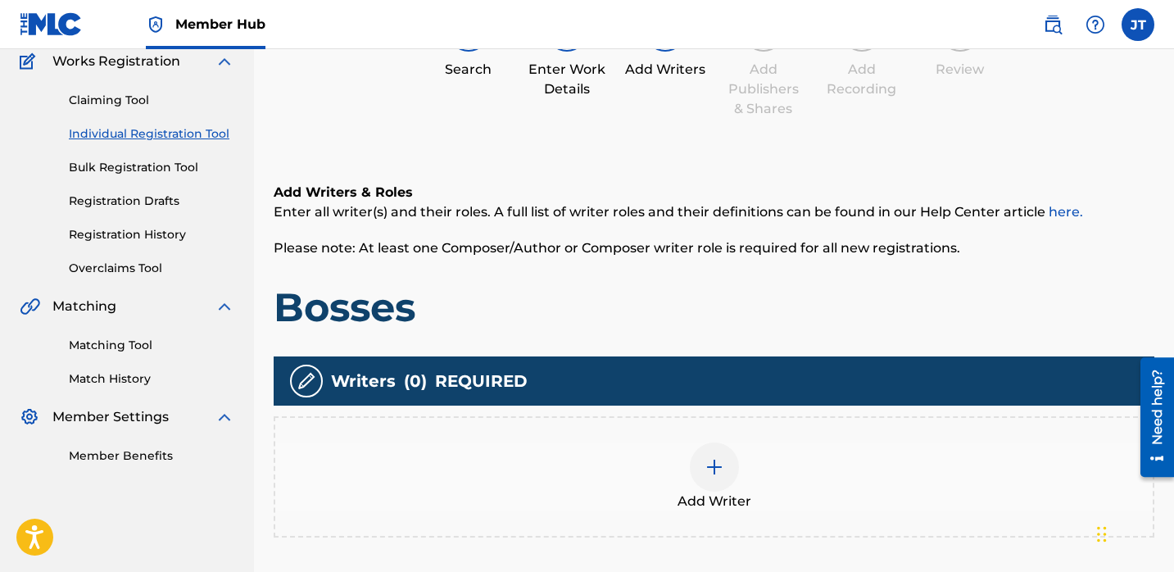
scroll to position [206, 0]
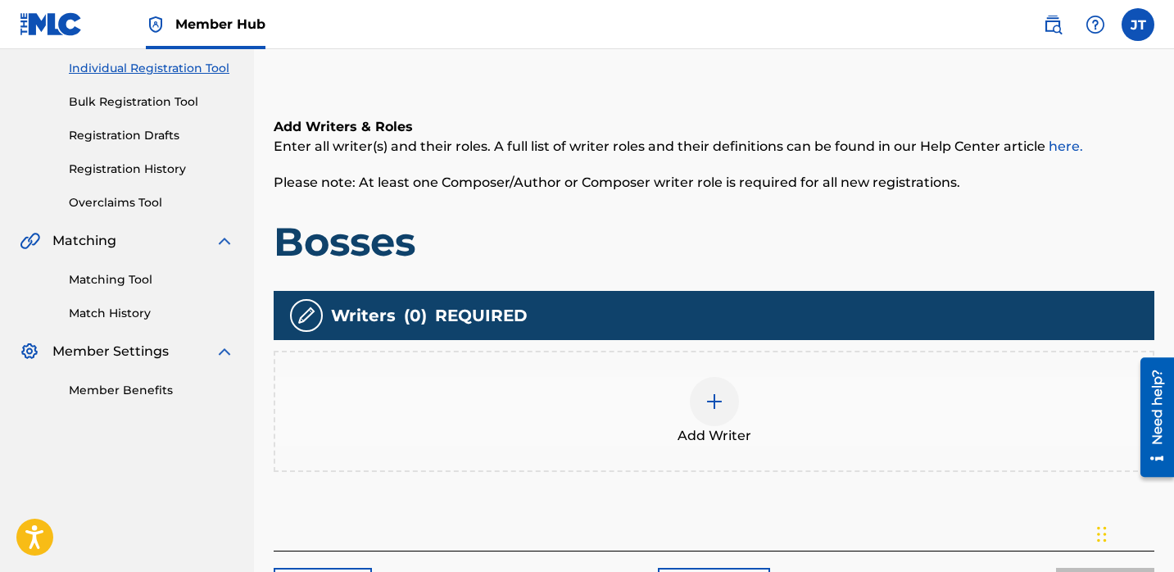
click at [710, 396] on img at bounding box center [714, 401] width 20 height 20
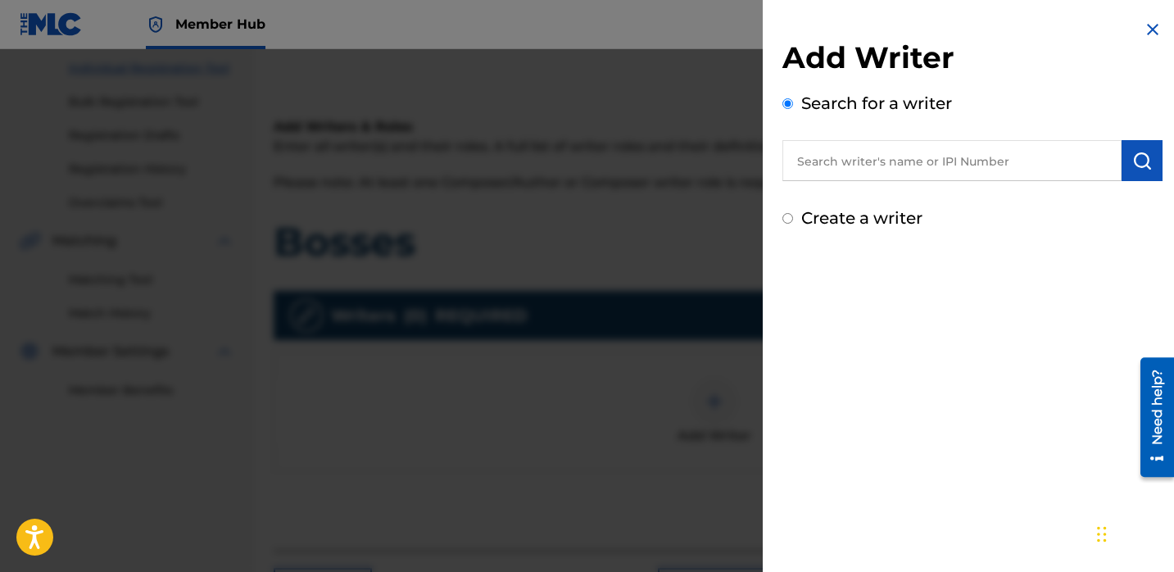
click at [845, 153] on input "text" at bounding box center [951, 160] width 339 height 41
paste input "02:52"
type input "02:52"
drag, startPoint x: 844, startPoint y: 163, endPoint x: 720, endPoint y: 163, distance: 123.7
click at [720, 163] on div "Add Writer Search for a writer 02:52 Create a writer" at bounding box center [587, 310] width 1174 height 522
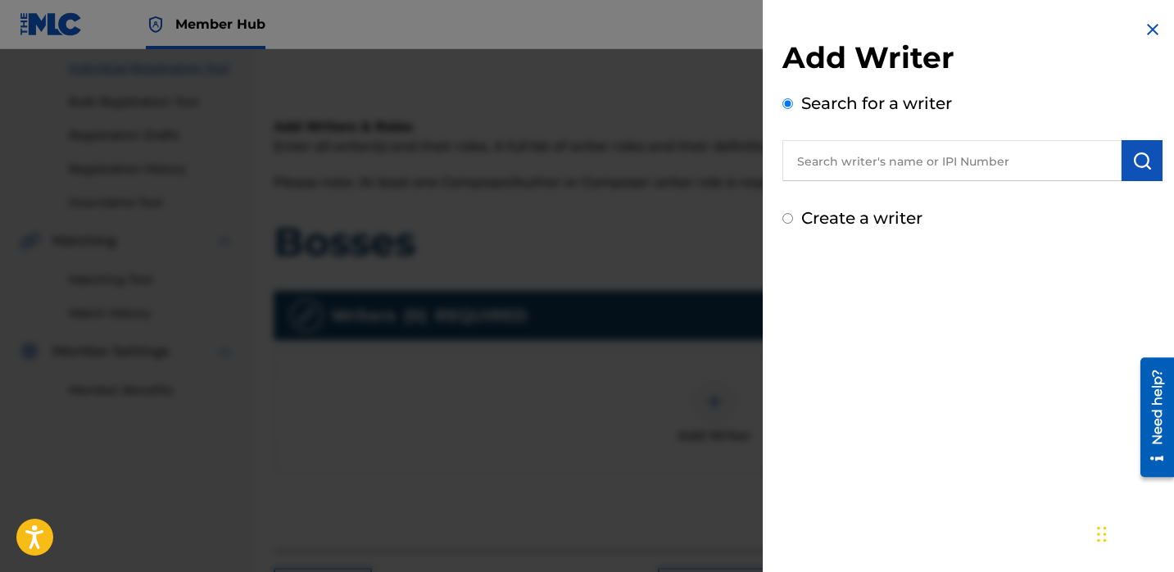
paste input "[PERSON_NAME]"
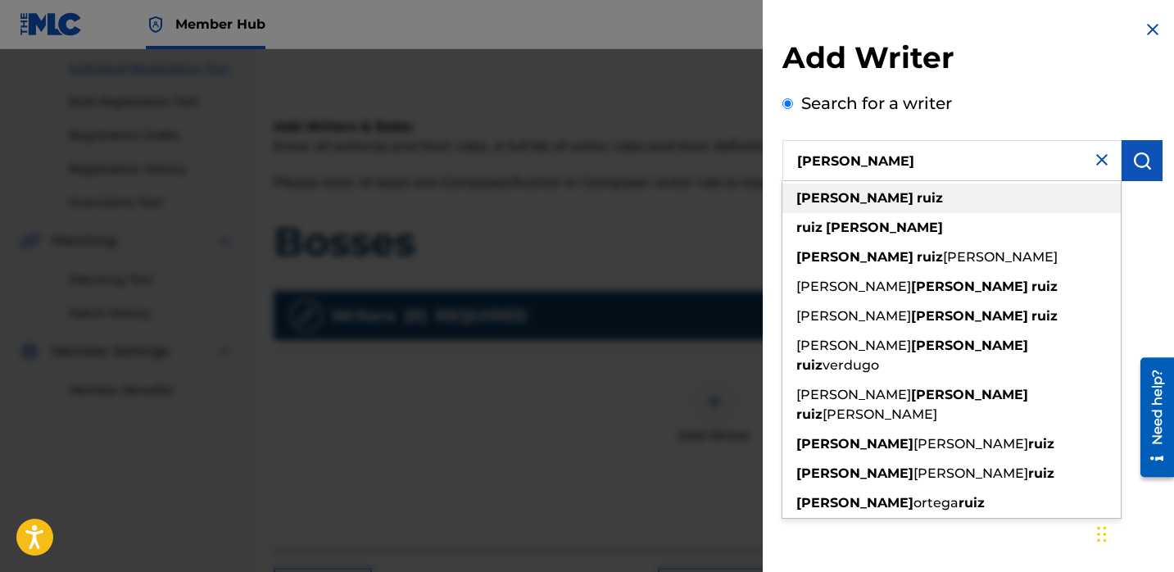
click at [908, 195] on div "[PERSON_NAME]" at bounding box center [951, 197] width 338 height 29
type input "[PERSON_NAME]"
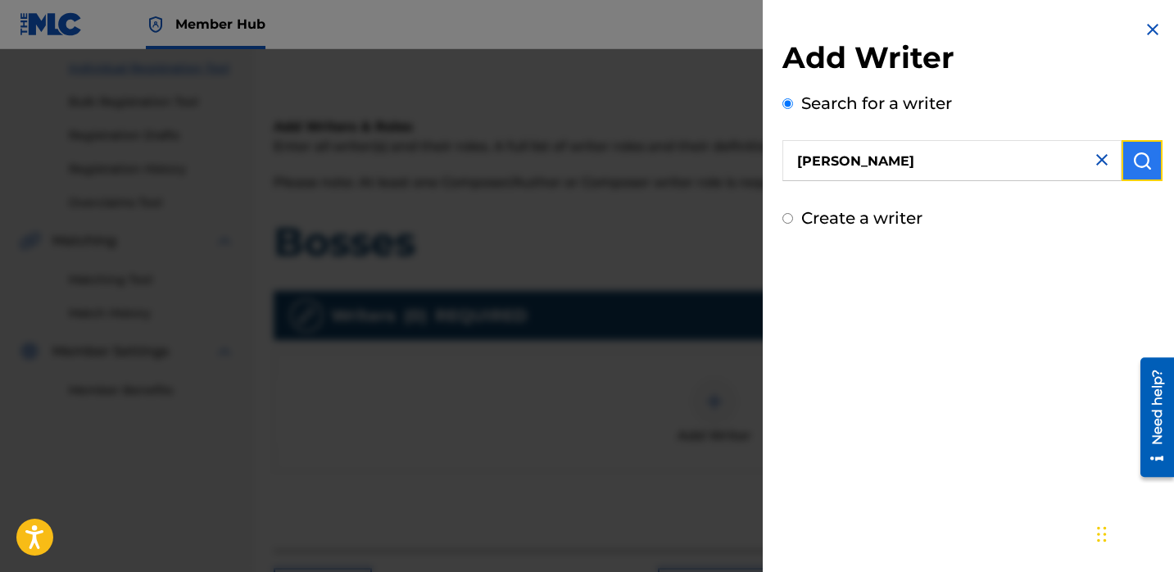
click at [1137, 163] on img "submit" at bounding box center [1142, 161] width 20 height 20
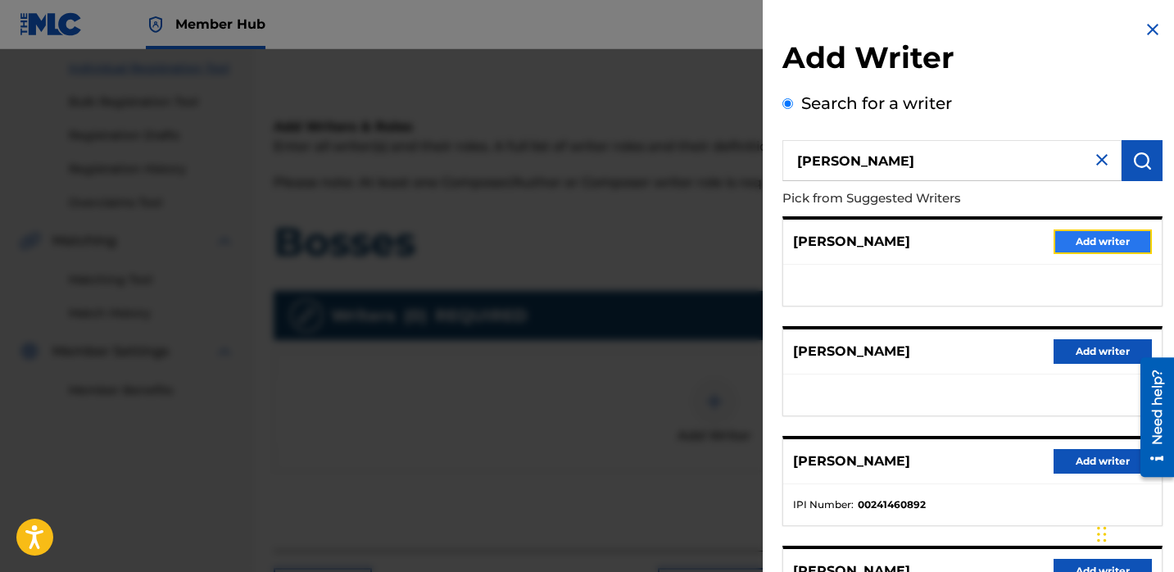
click at [1082, 245] on button "Add writer" at bounding box center [1102, 241] width 98 height 25
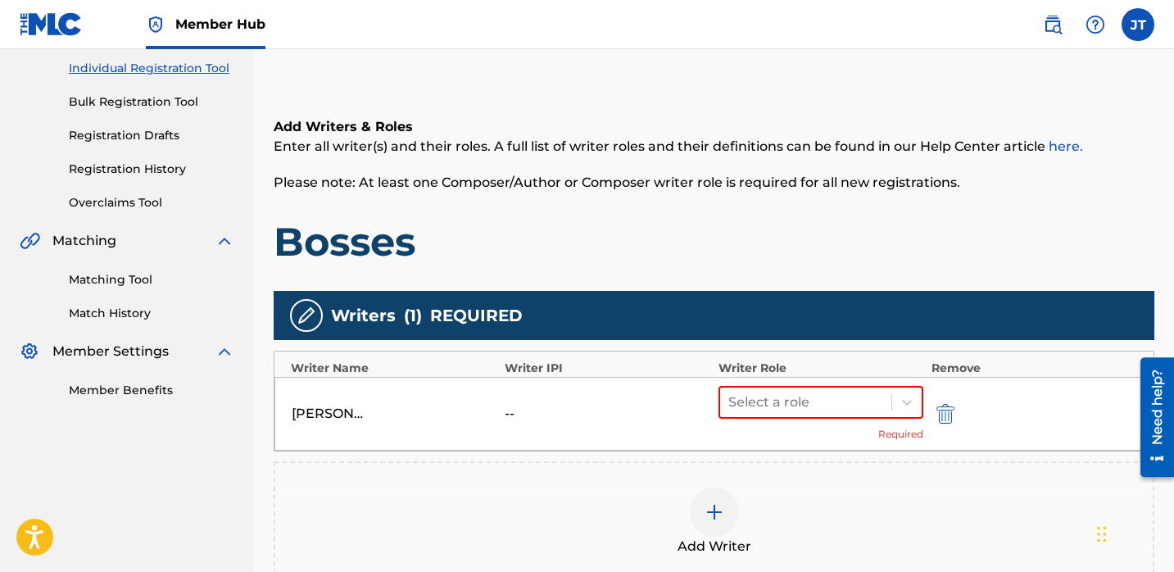
click at [709, 522] on div at bounding box center [714, 511] width 49 height 49
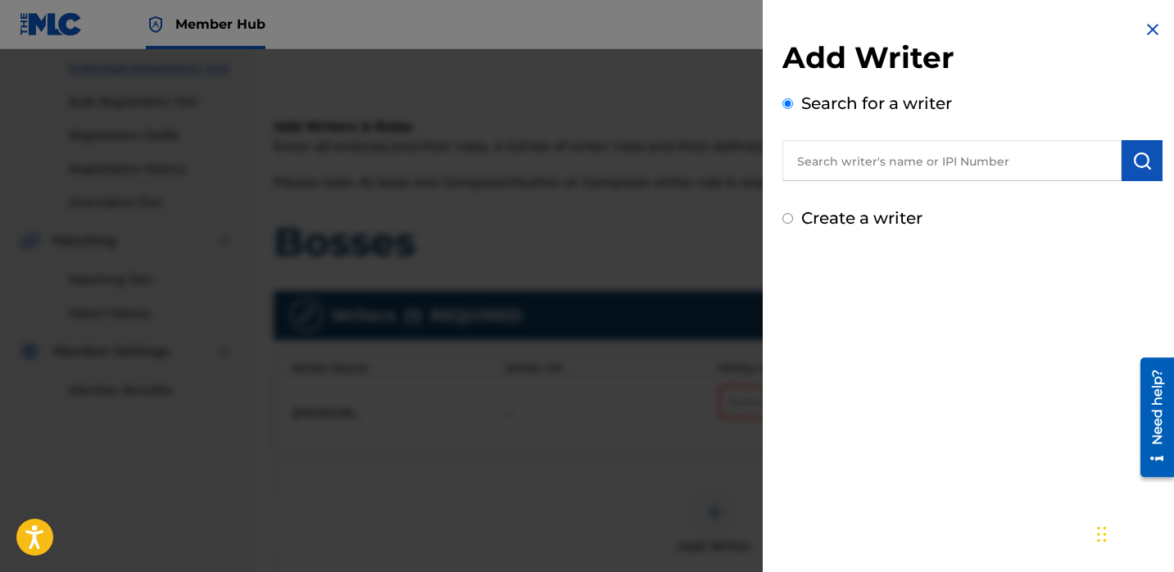
click at [843, 170] on input "text" at bounding box center [951, 160] width 339 height 41
paste input "Latoriun [PERSON_NAME]"
type input "Latoriun [PERSON_NAME]"
click at [1147, 161] on button "submit" at bounding box center [1141, 160] width 41 height 41
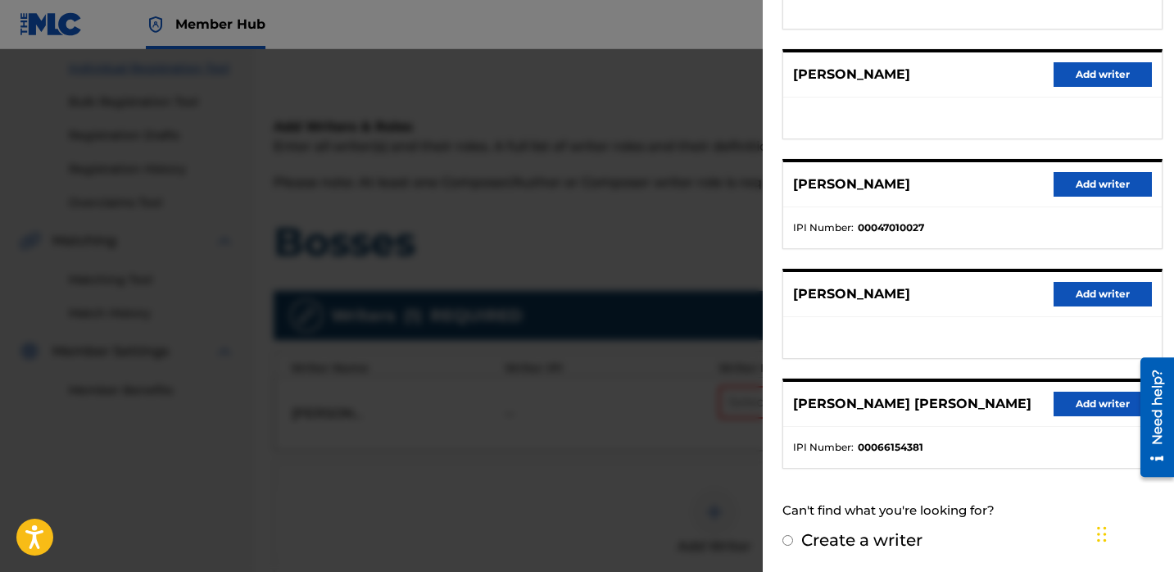
scroll to position [224, 0]
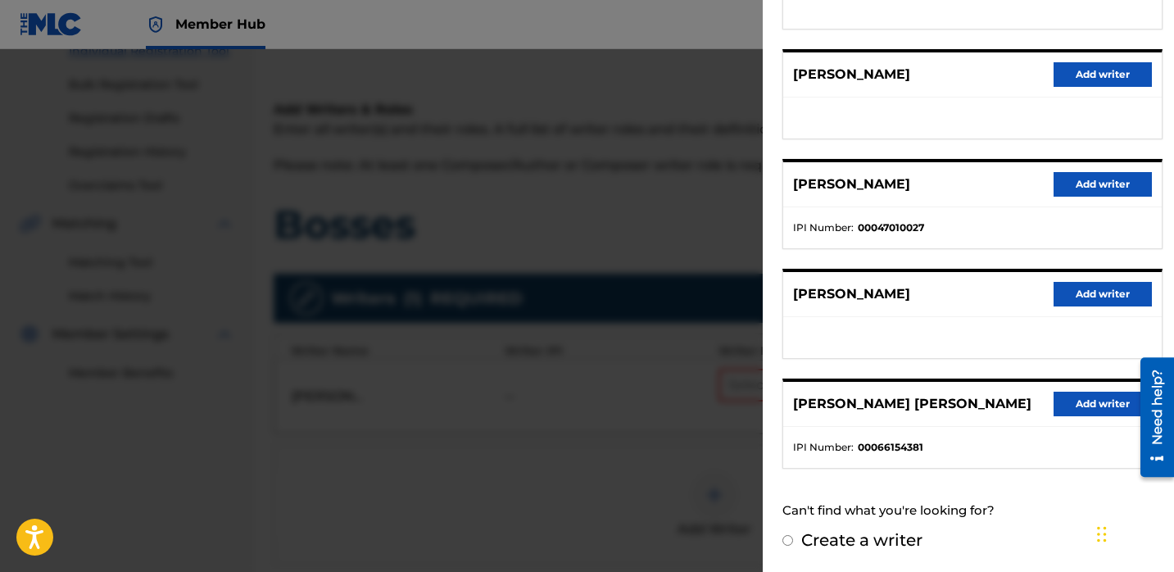
click at [795, 540] on div "Create a writer" at bounding box center [972, 539] width 380 height 25
click at [785, 539] on input "Create a writer" at bounding box center [787, 540] width 11 height 11
radio input "false"
radio input "true"
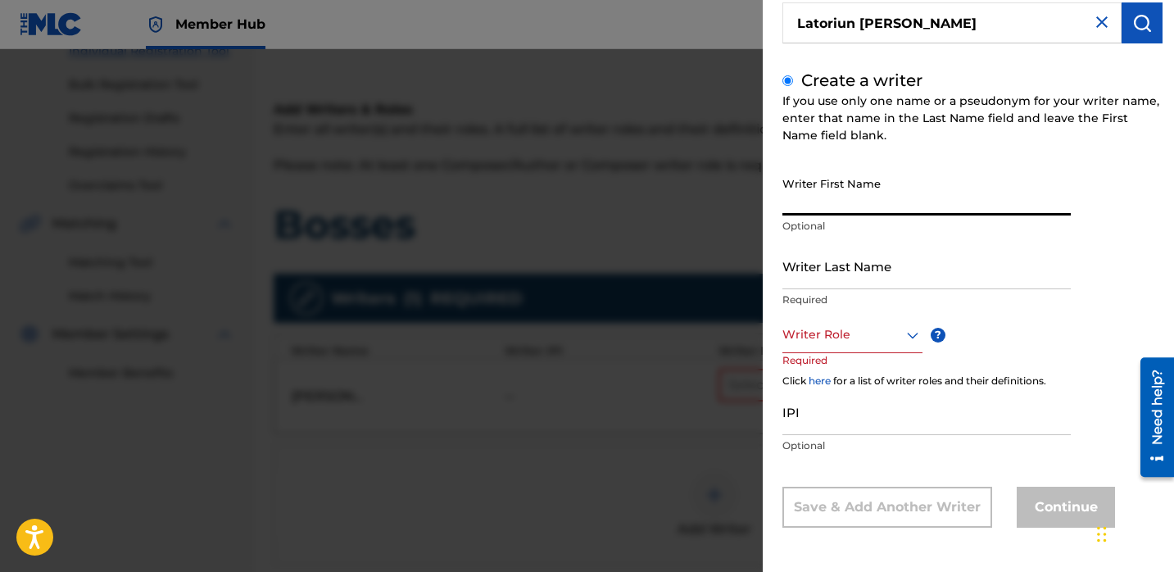
click at [852, 200] on input "Writer First Name" at bounding box center [926, 192] width 288 height 47
paste input "Latoriun [PERSON_NAME]"
type input "Latoriun [PERSON_NAME]"
click at [828, 261] on input "Writer Last Name" at bounding box center [926, 265] width 288 height 47
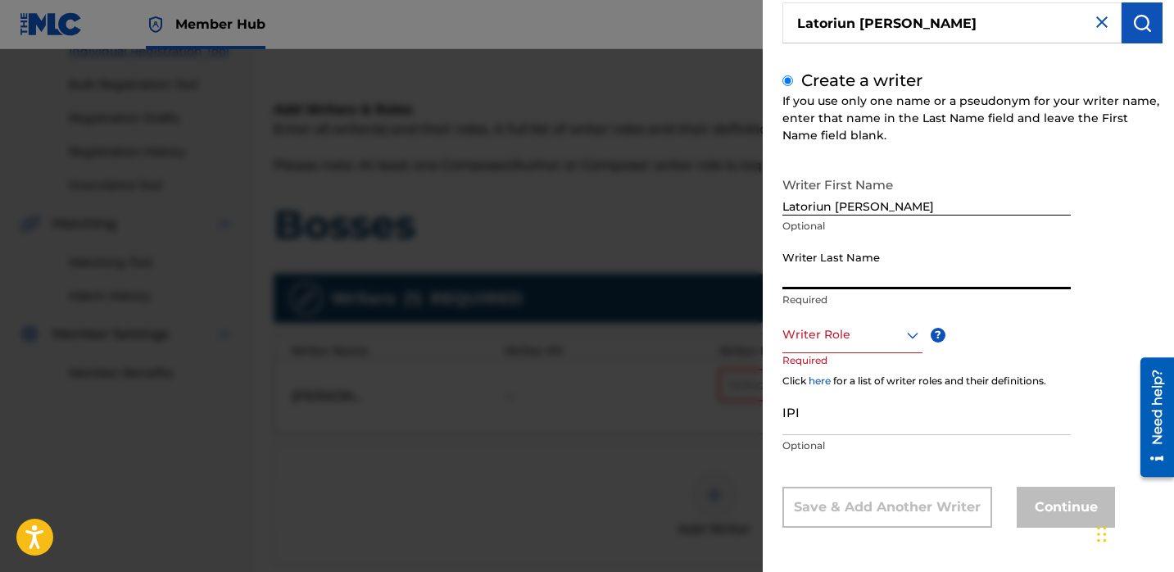
paste input "Latoriun [PERSON_NAME]"
type input "Latoriun [PERSON_NAME]"
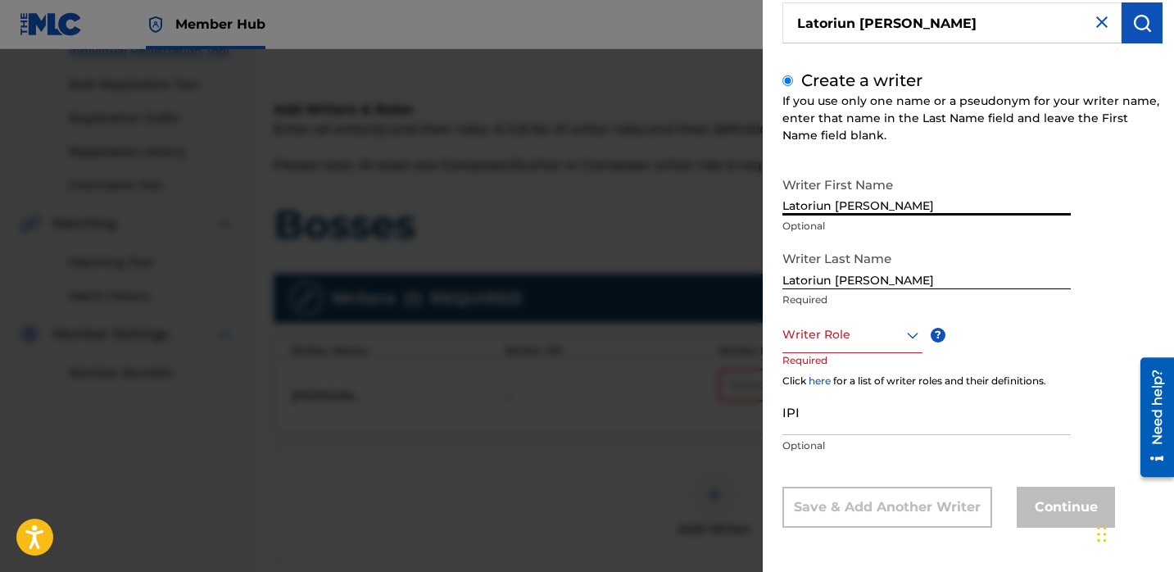
drag, startPoint x: 870, startPoint y: 202, endPoint x: 834, endPoint y: 205, distance: 35.3
click at [835, 205] on input "Latoriun [PERSON_NAME]" at bounding box center [926, 192] width 288 height 47
paste input "Latoriun [PERSON_NAME]"
drag, startPoint x: 920, startPoint y: 200, endPoint x: 832, endPoint y: 202, distance: 87.7
click at [832, 202] on input "LatoriunLatoriun [PERSON_NAME]" at bounding box center [926, 192] width 288 height 47
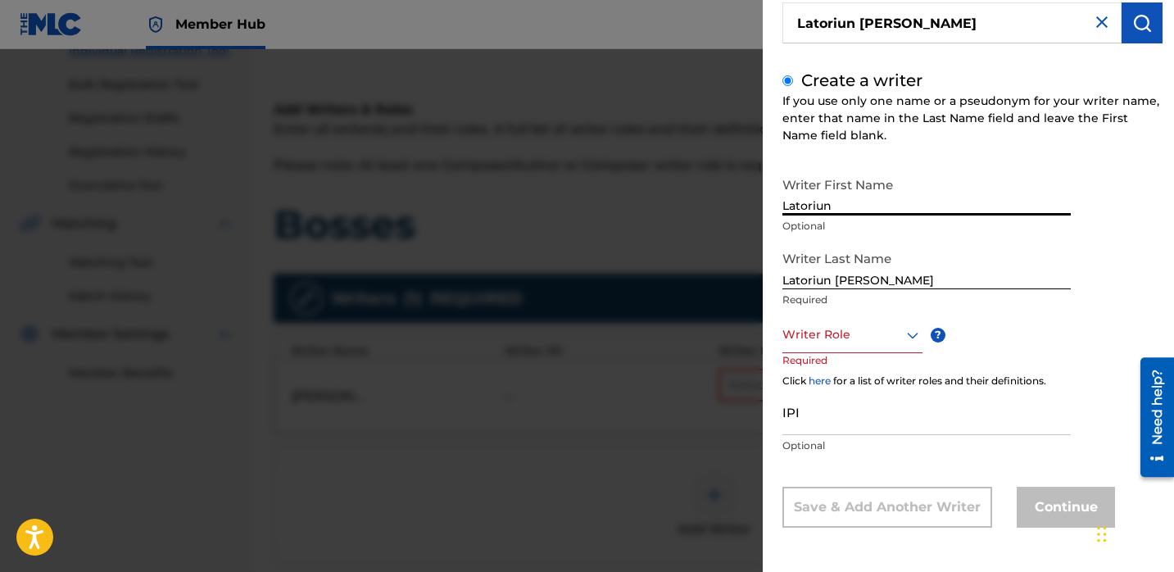
type input "Latoriun"
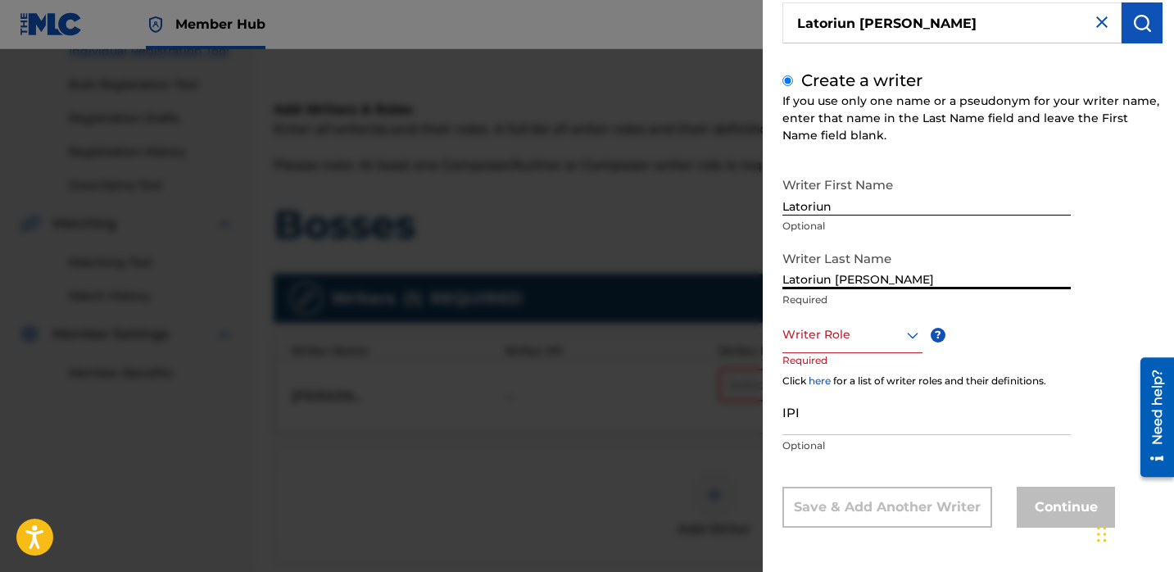
click at [839, 283] on input "Latoriun [PERSON_NAME]" at bounding box center [926, 265] width 288 height 47
click at [833, 279] on input "Latoriun [PERSON_NAME]" at bounding box center [926, 265] width 288 height 47
drag, startPoint x: 833, startPoint y: 279, endPoint x: 760, endPoint y: 281, distance: 72.9
click at [760, 281] on div "Add Writer Search for a writer [PERSON_NAME] Create a writer If you use only on…" at bounding box center [587, 310] width 1174 height 522
type input "[PERSON_NAME]"
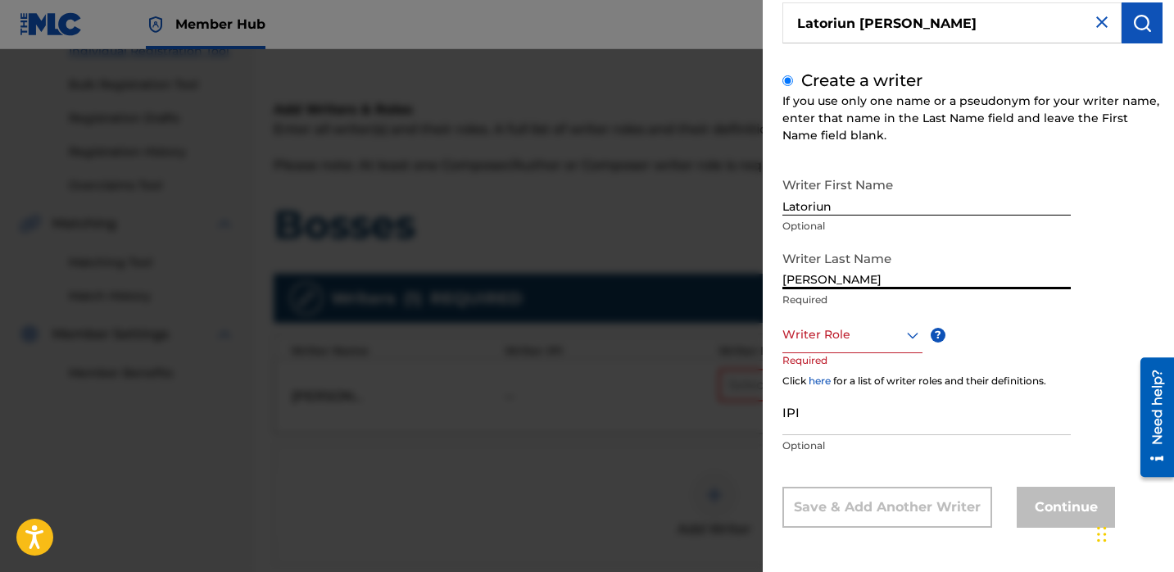
click at [853, 336] on div at bounding box center [852, 334] width 140 height 20
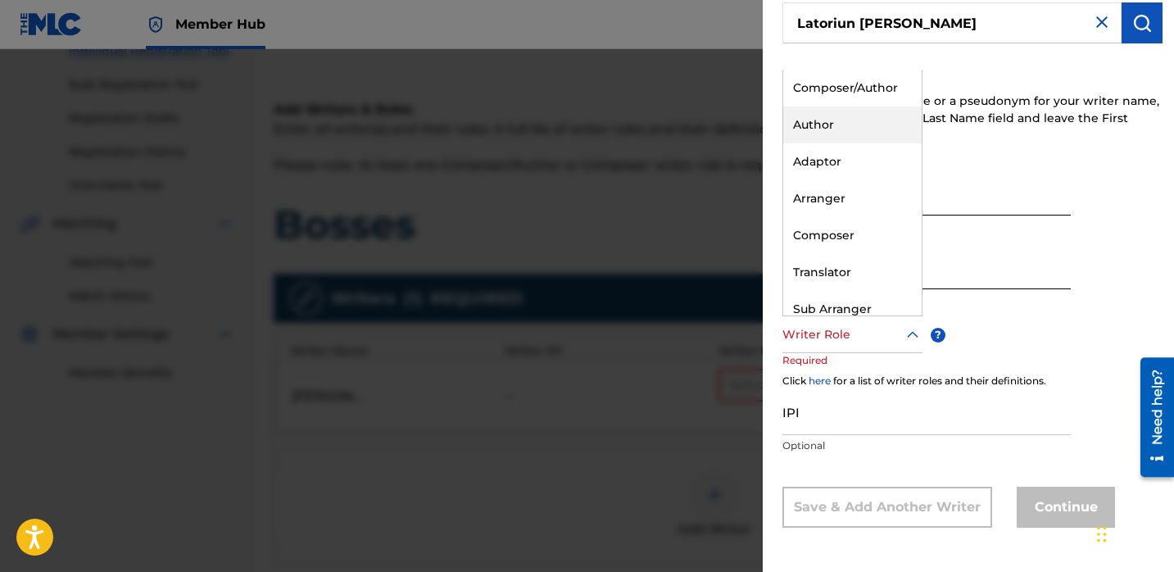
click at [830, 129] on div "Author" at bounding box center [852, 124] width 138 height 37
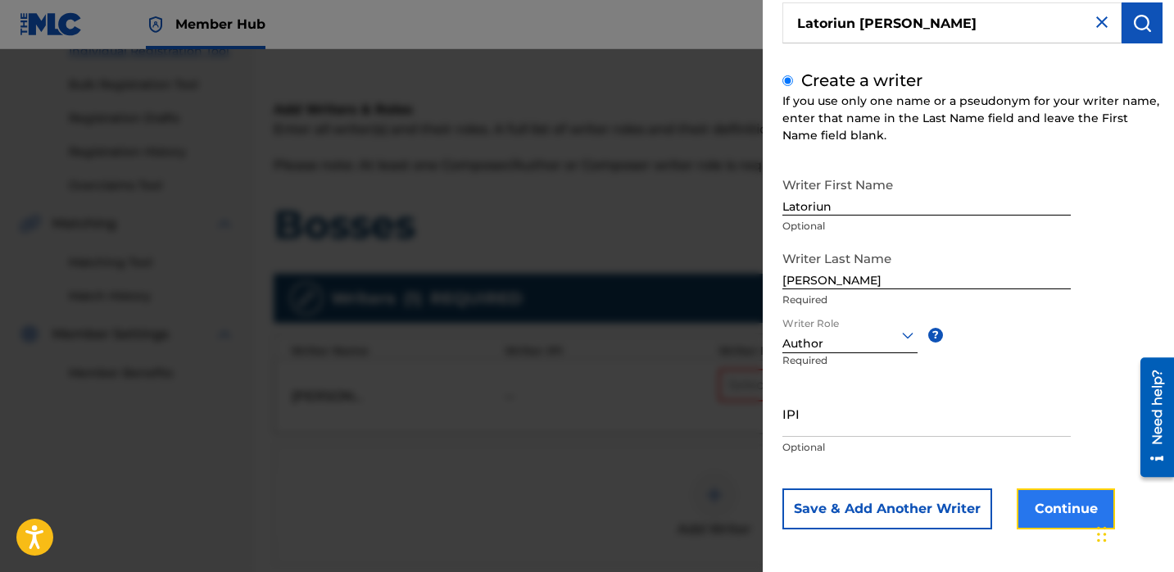
click at [1046, 508] on button "Continue" at bounding box center [1065, 508] width 98 height 41
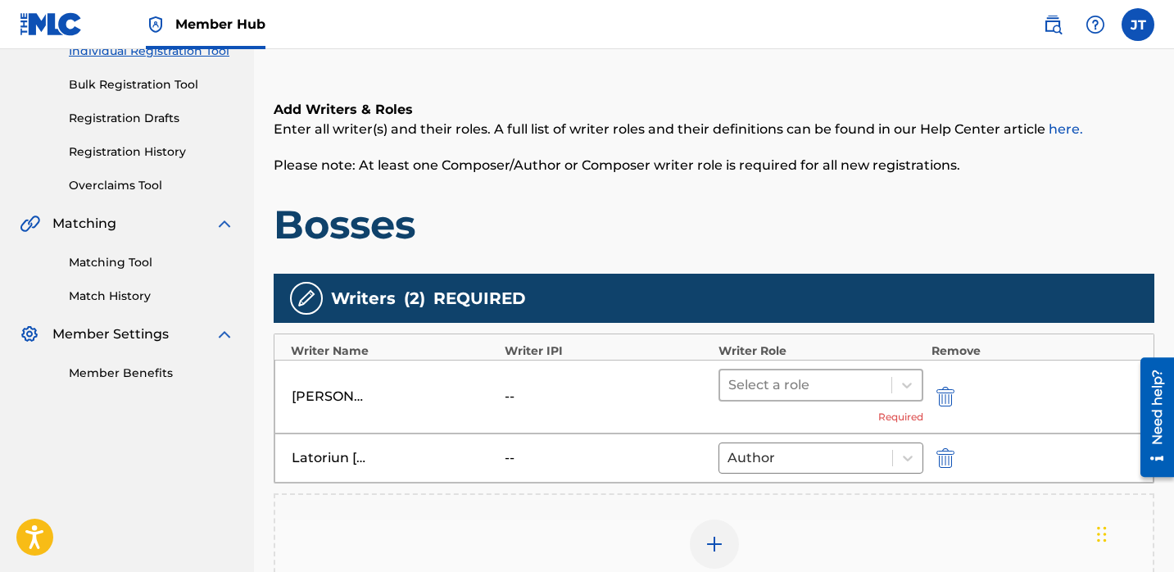
click at [776, 388] on div at bounding box center [805, 384] width 155 height 23
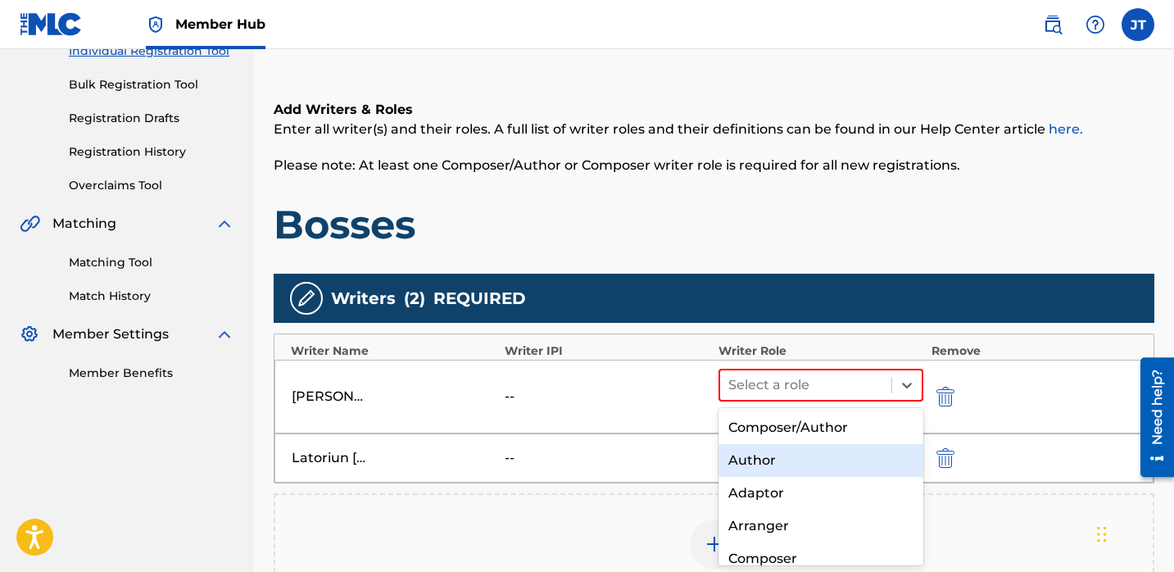
click at [764, 458] on div "Author" at bounding box center [820, 460] width 205 height 33
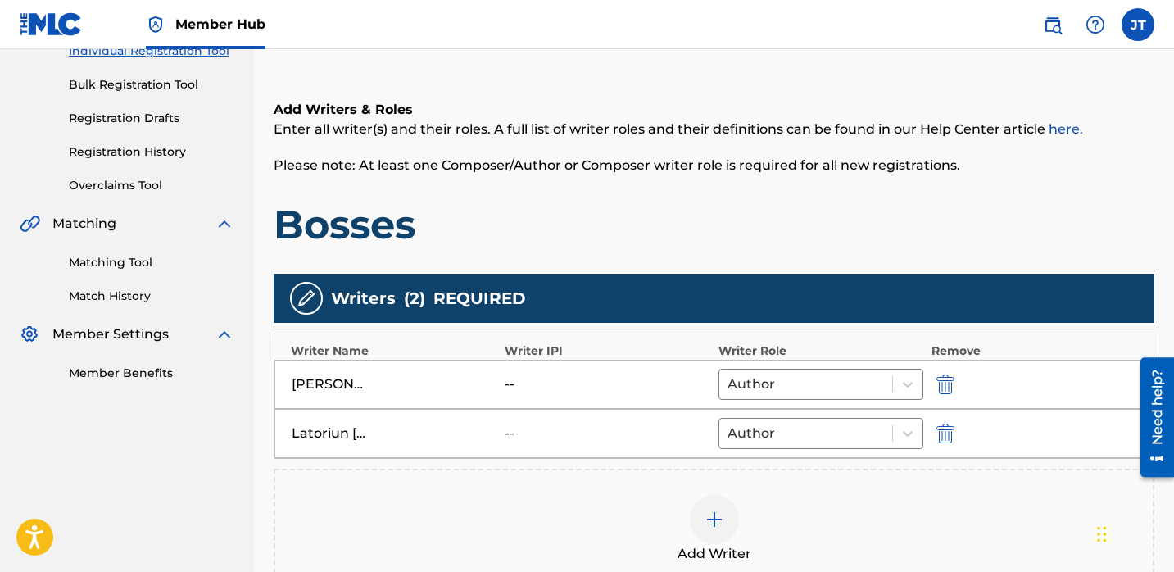
click at [701, 525] on div at bounding box center [714, 519] width 49 height 49
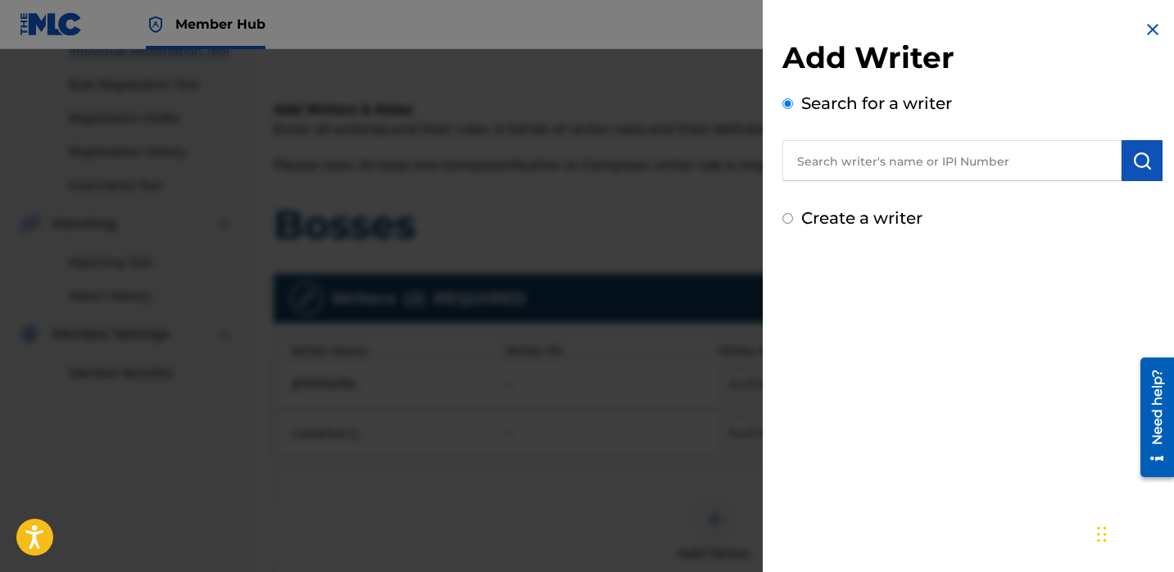
click at [860, 157] on input "text" at bounding box center [951, 160] width 339 height 41
paste input "[PERSON_NAME]"
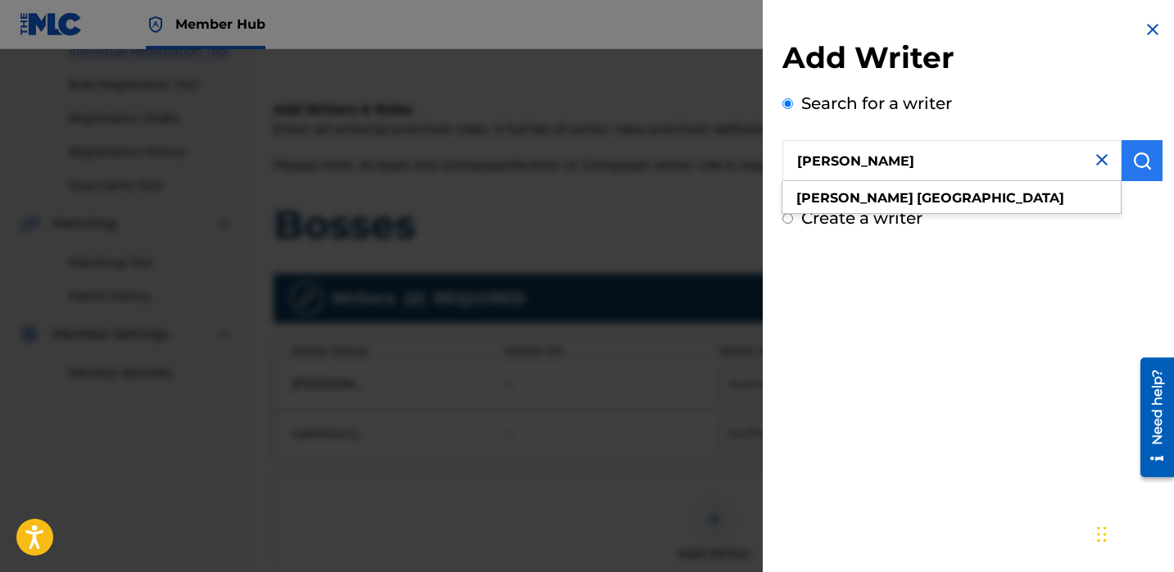
type input "[PERSON_NAME]"
click at [1137, 165] on img "submit" at bounding box center [1142, 161] width 20 height 20
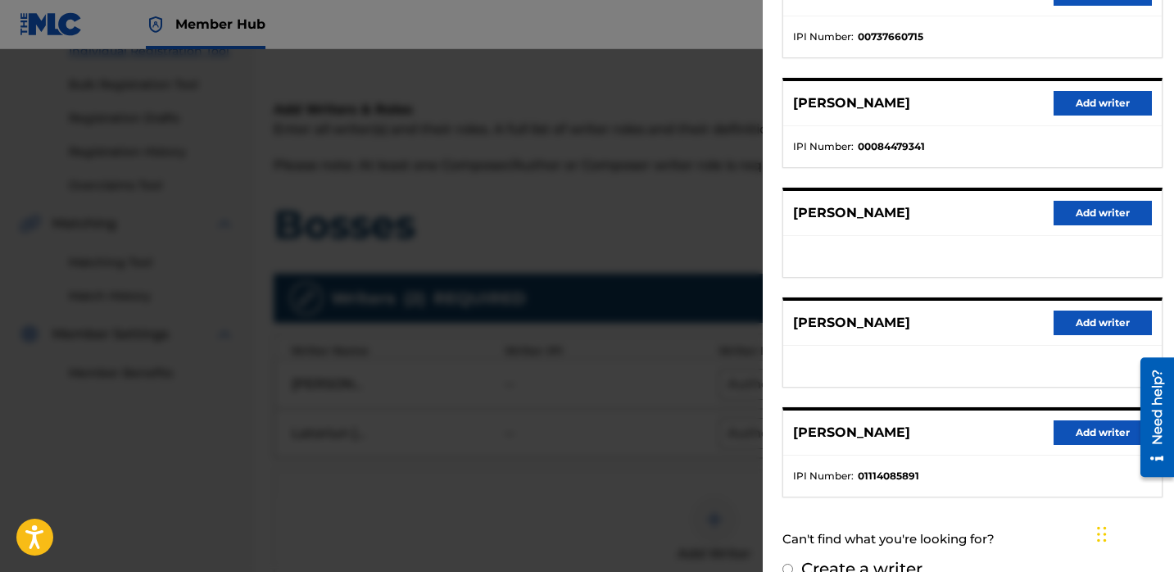
scroll to position [277, 0]
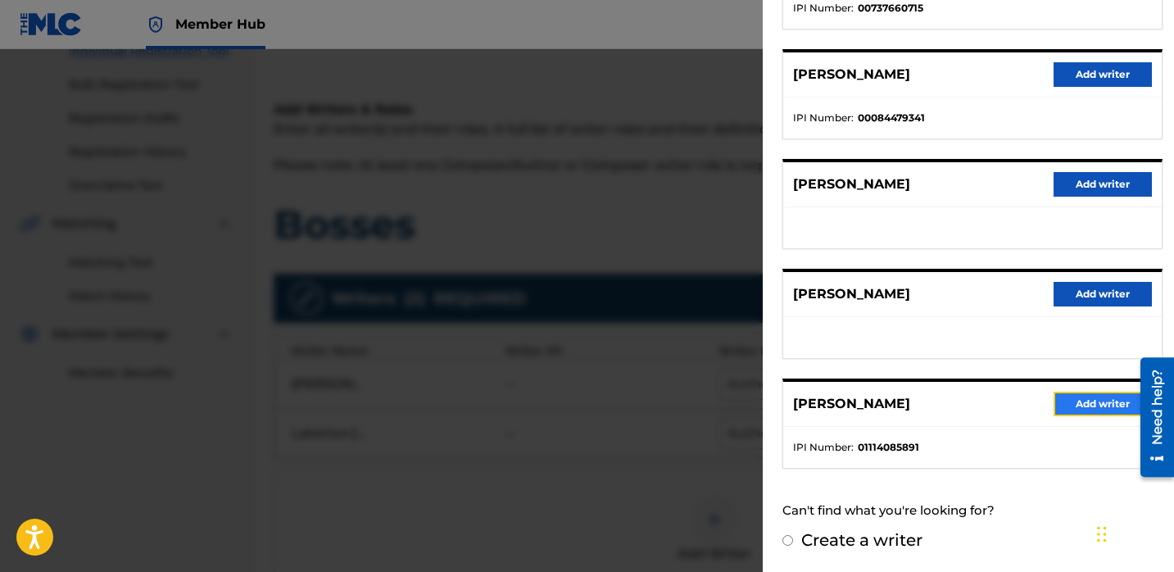
click at [1060, 401] on button "Add writer" at bounding box center [1102, 403] width 98 height 25
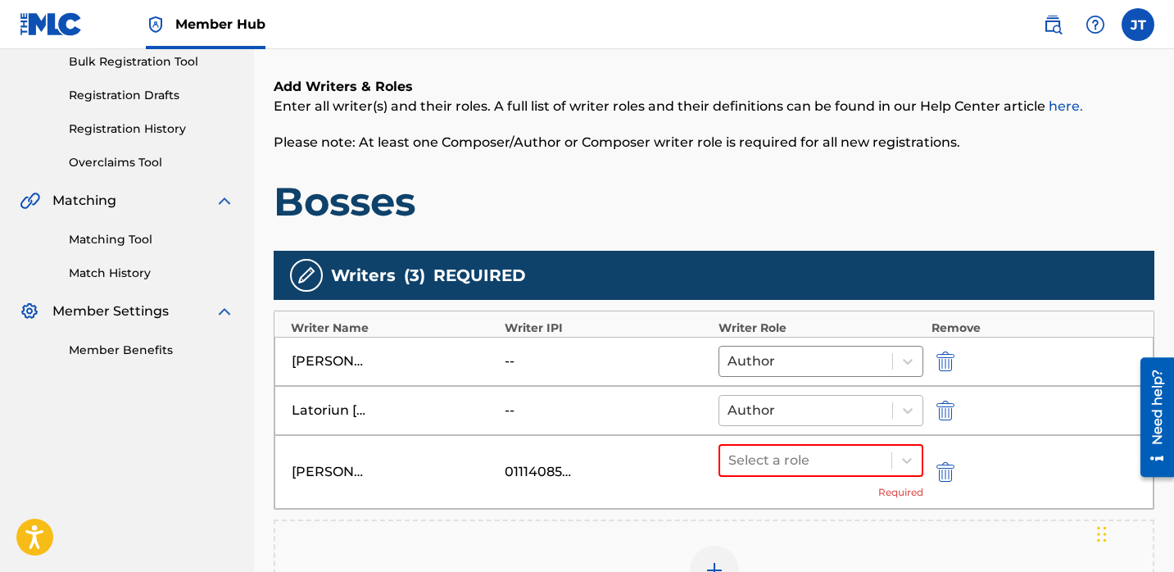
scroll to position [251, 0]
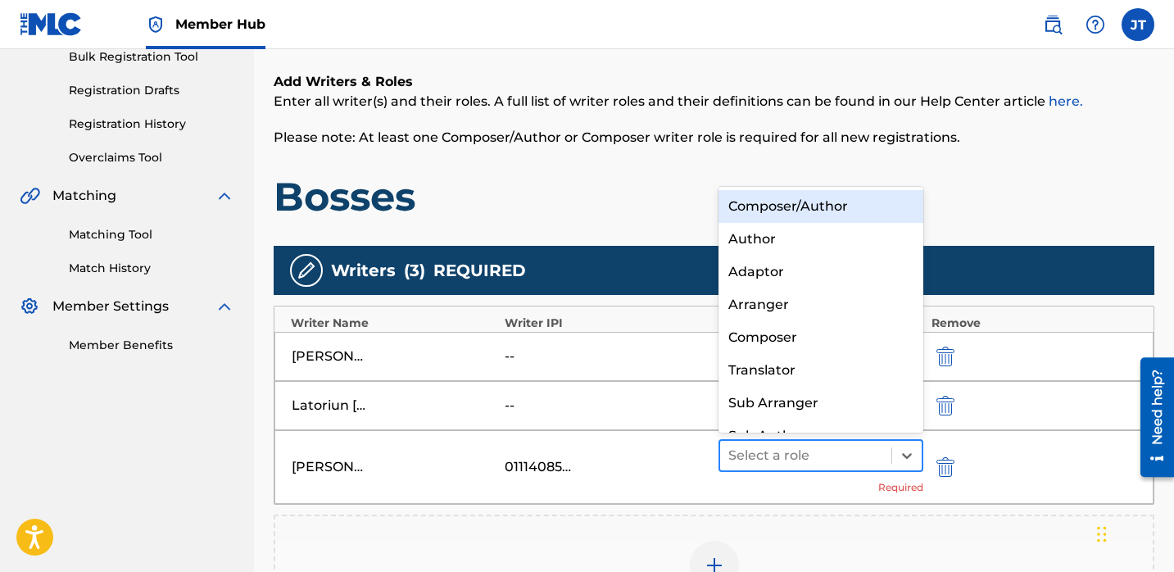
click at [839, 453] on div at bounding box center [805, 455] width 155 height 23
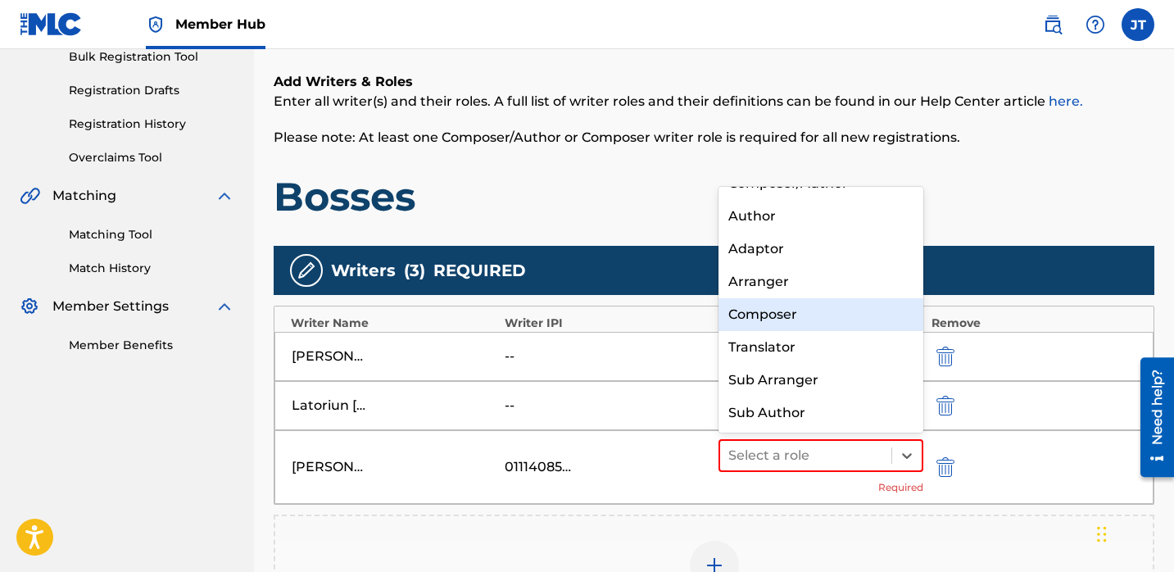
scroll to position [0, 0]
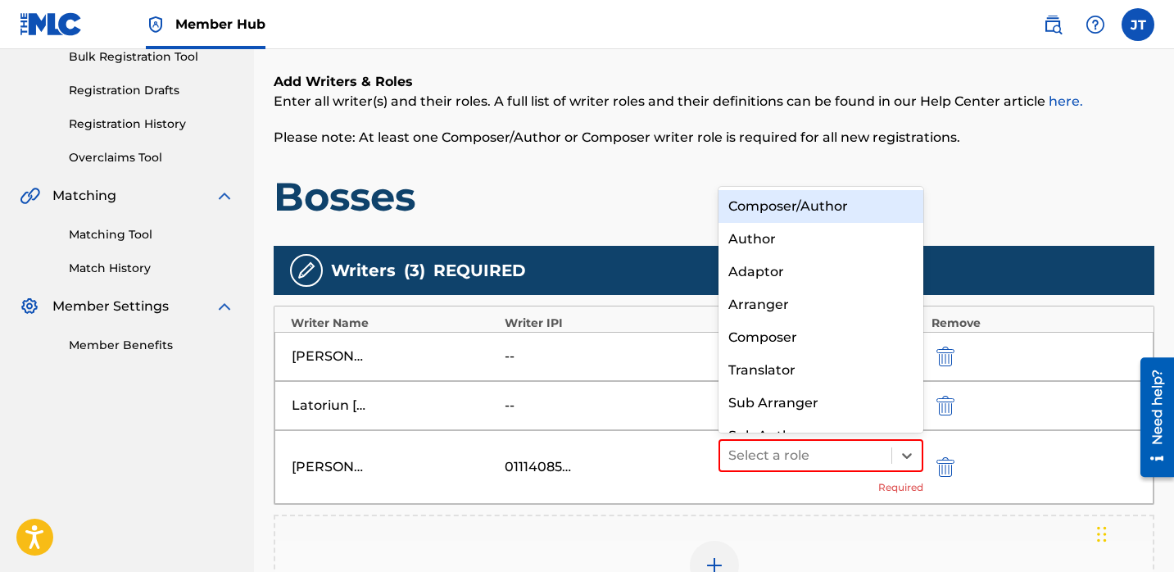
click at [793, 210] on div "Composer/Author" at bounding box center [820, 206] width 205 height 33
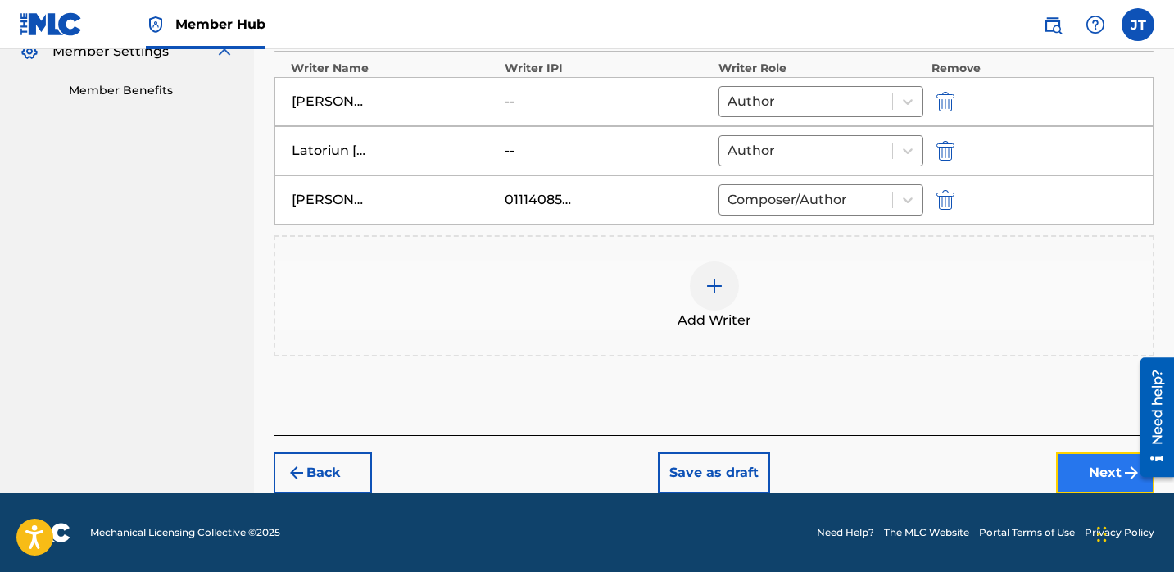
click at [1075, 468] on button "Next" at bounding box center [1105, 472] width 98 height 41
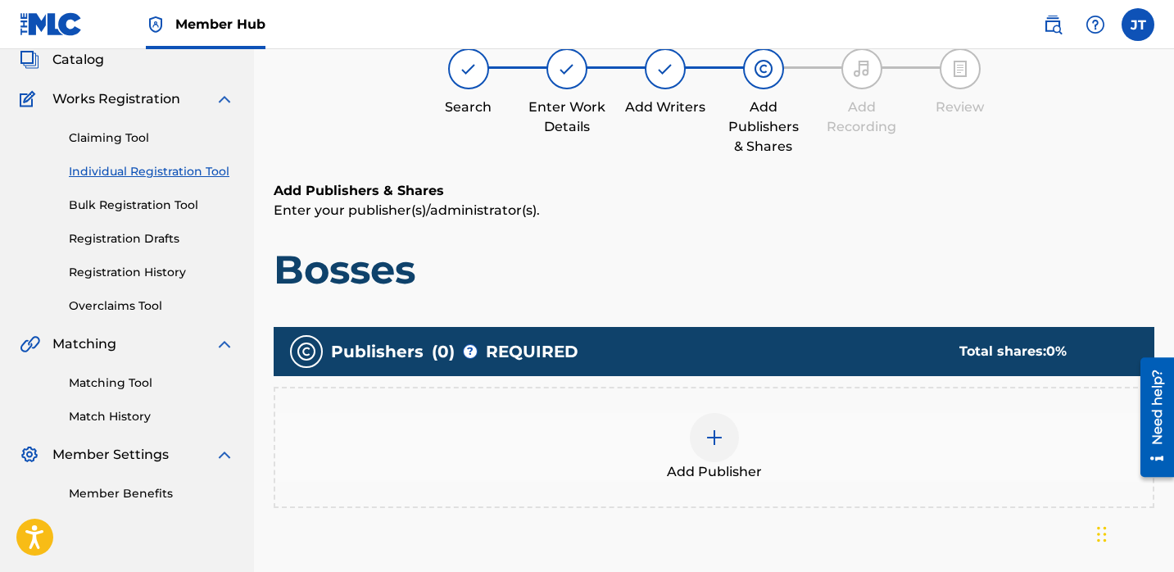
scroll to position [108, 0]
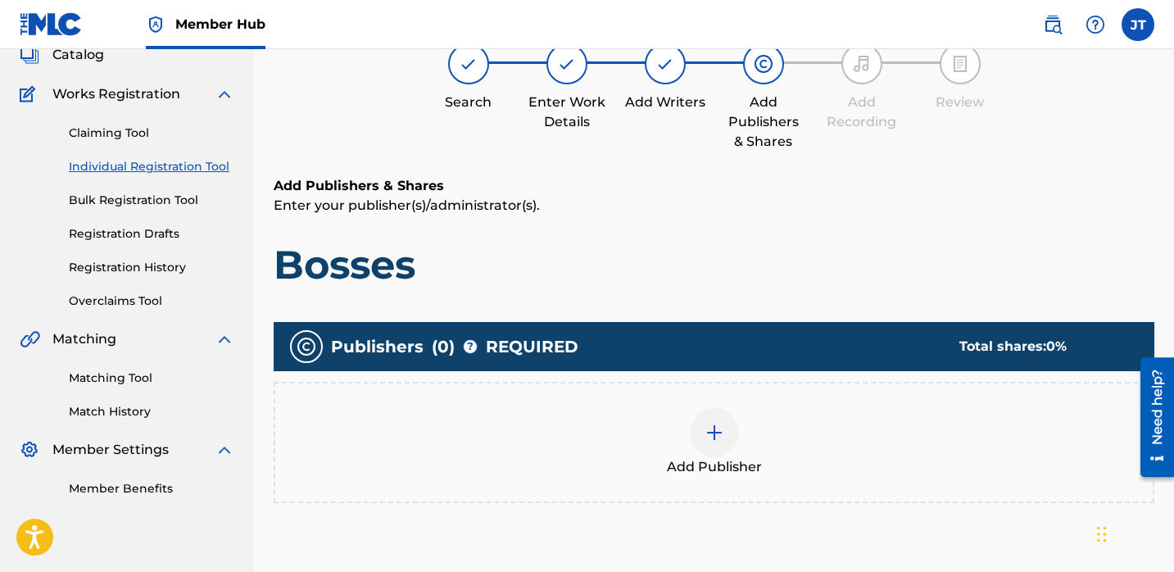
click at [718, 423] on img at bounding box center [714, 433] width 20 height 20
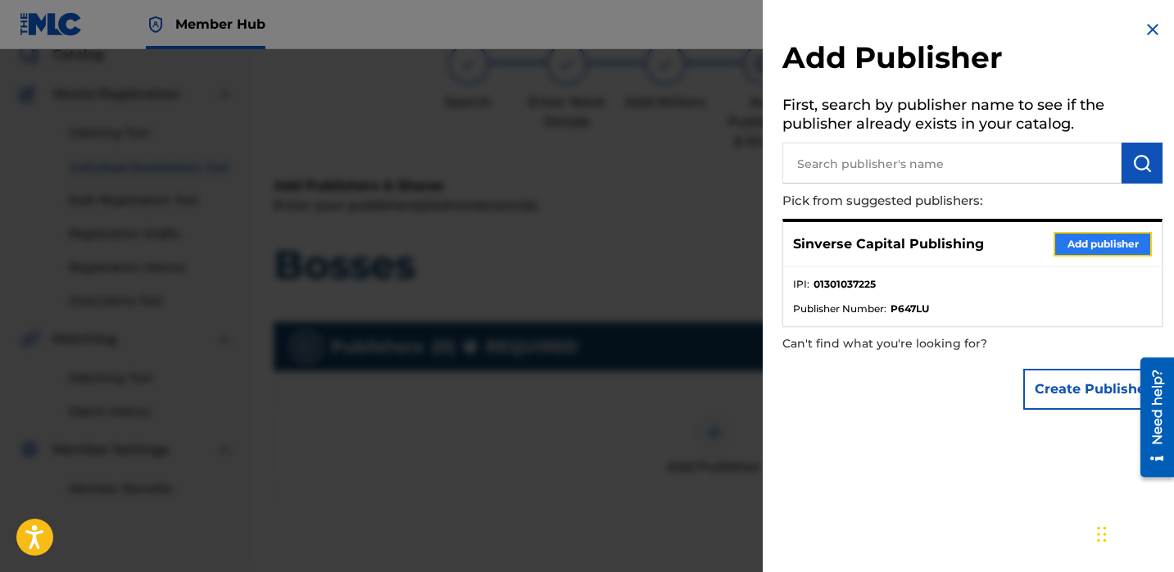
click at [1100, 240] on button "Add publisher" at bounding box center [1102, 244] width 98 height 25
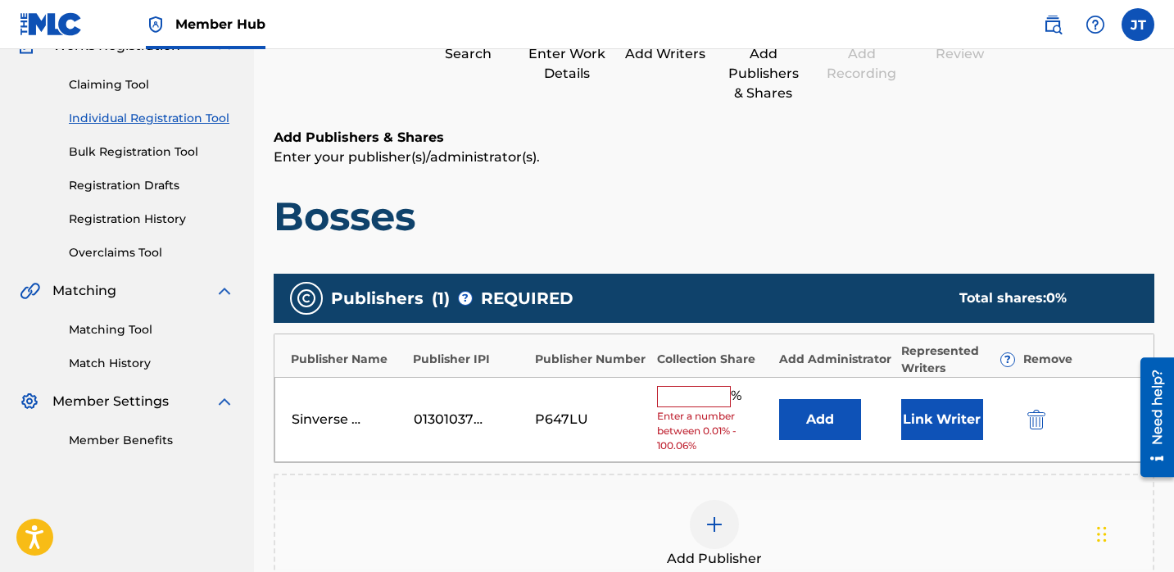
scroll to position [168, 0]
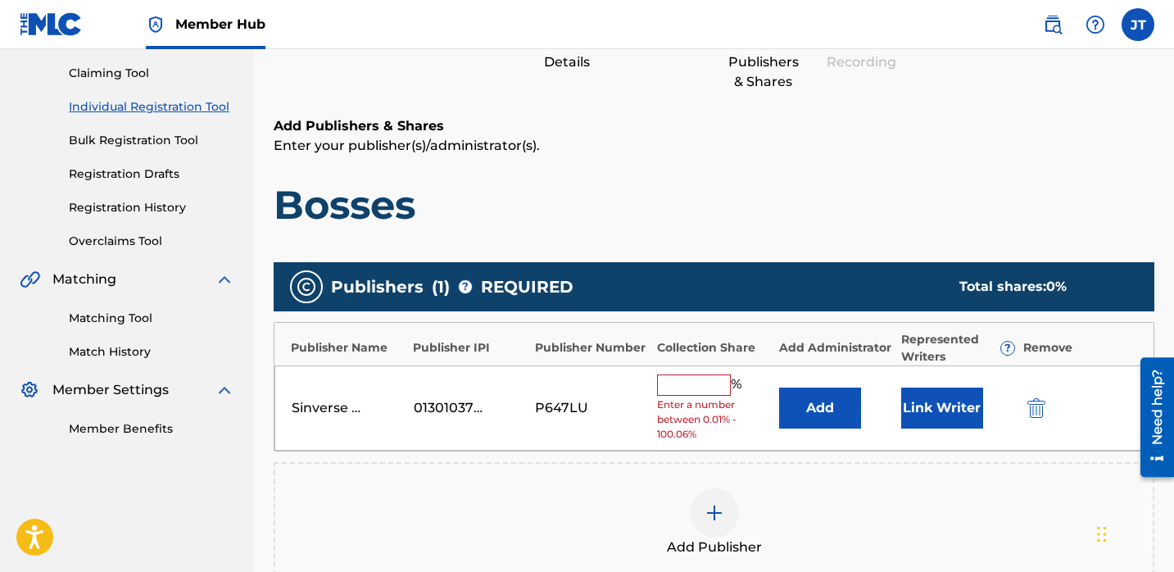
click at [681, 387] on input "text" at bounding box center [694, 384] width 74 height 21
type input "50"
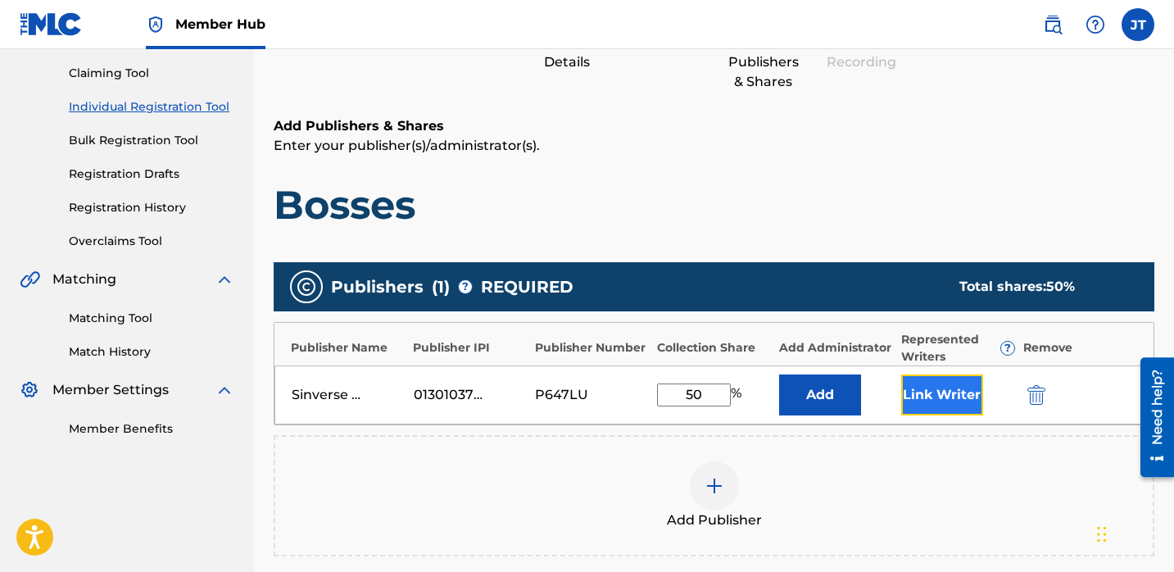
click at [907, 401] on button "Link Writer" at bounding box center [942, 394] width 82 height 41
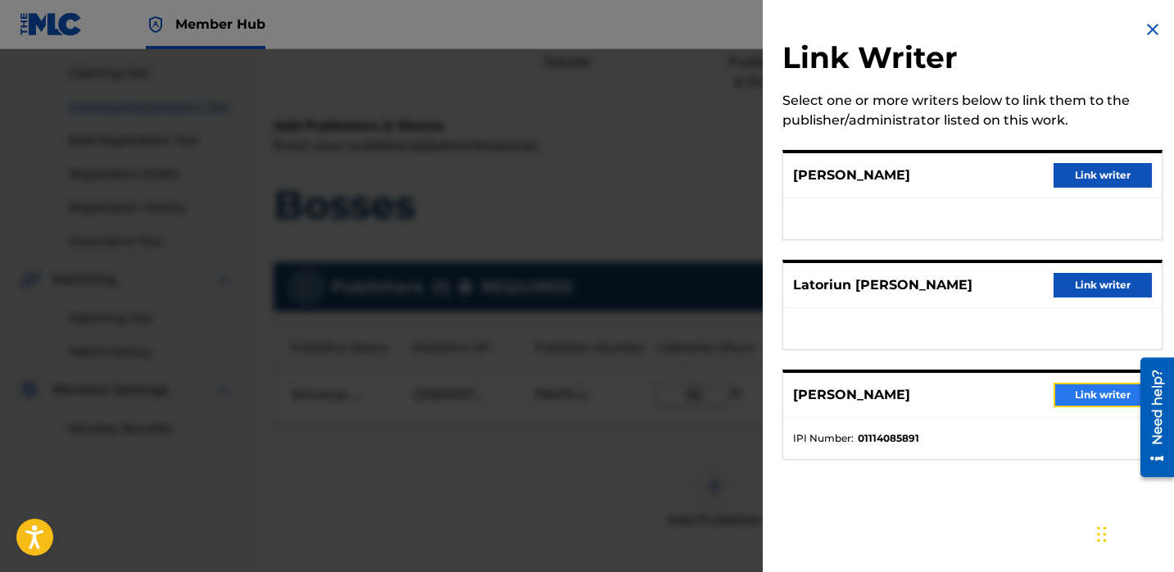
click at [1066, 396] on button "Link writer" at bounding box center [1102, 394] width 98 height 25
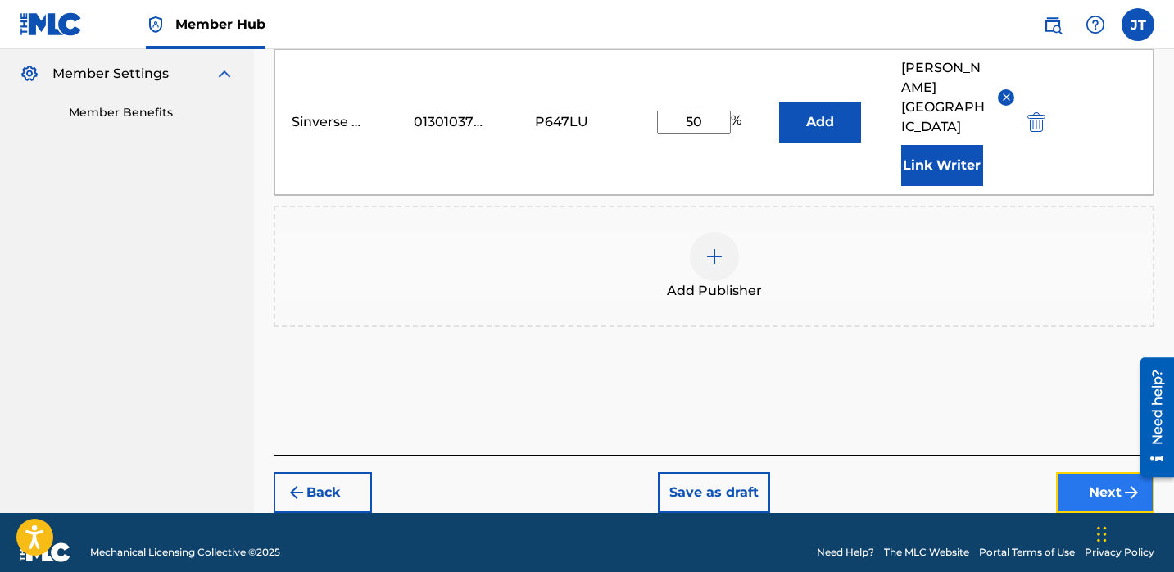
click at [1066, 472] on button "Next" at bounding box center [1105, 492] width 98 height 41
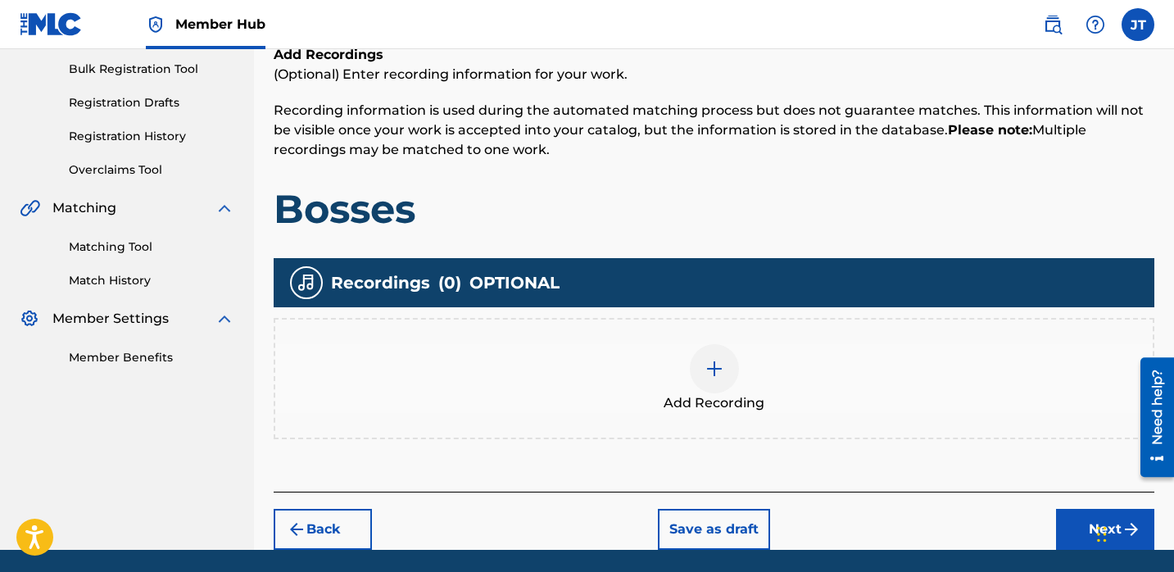
scroll to position [258, 0]
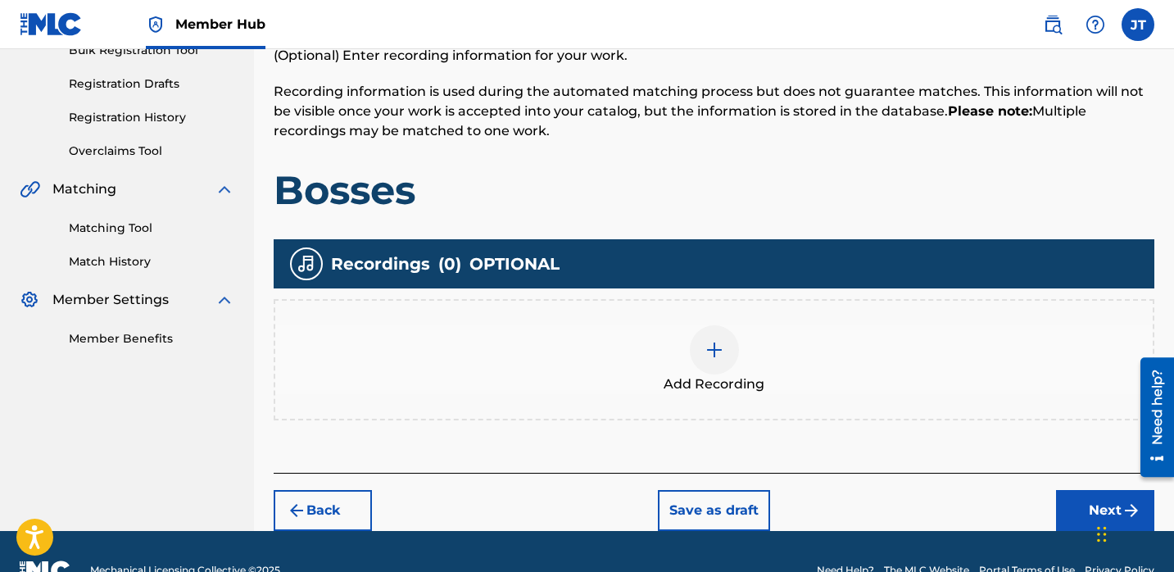
click at [718, 354] on img at bounding box center [714, 350] width 20 height 20
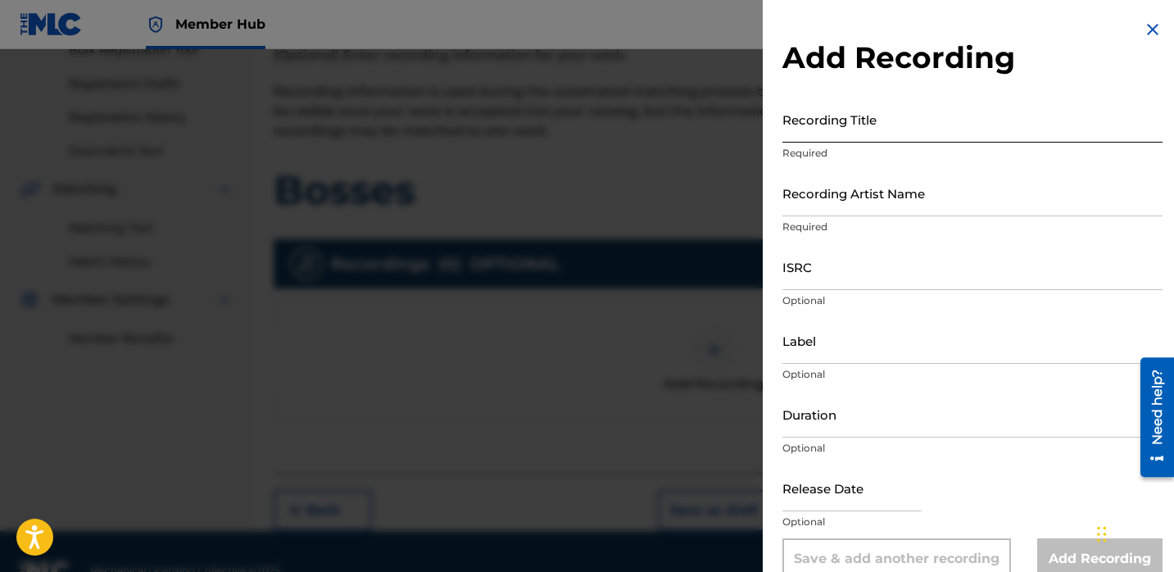
click at [837, 131] on input "Recording Title" at bounding box center [972, 119] width 380 height 47
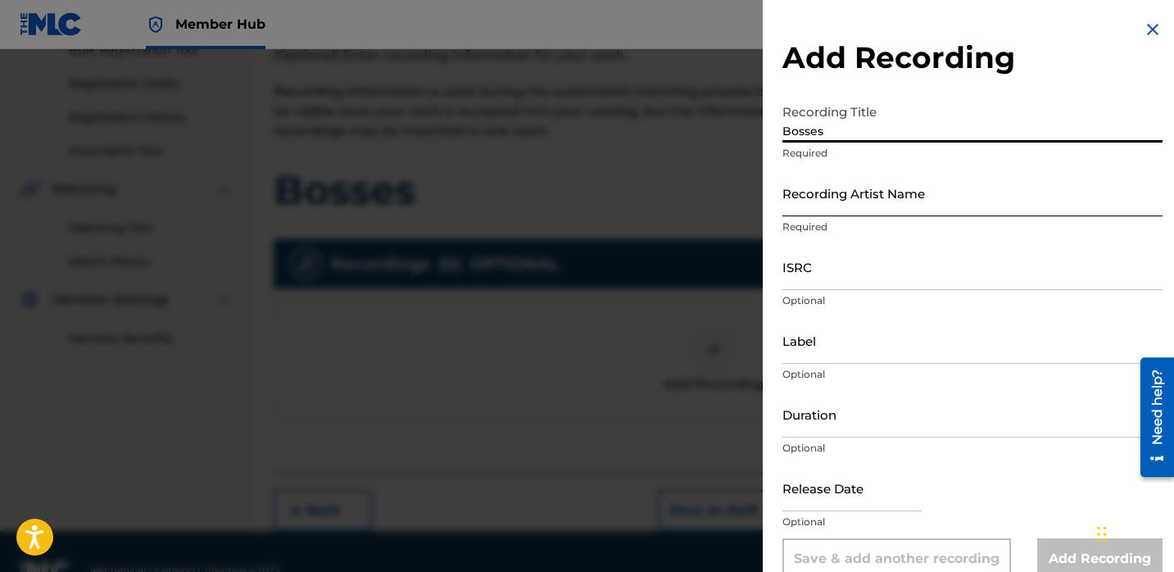
type input "Bosses"
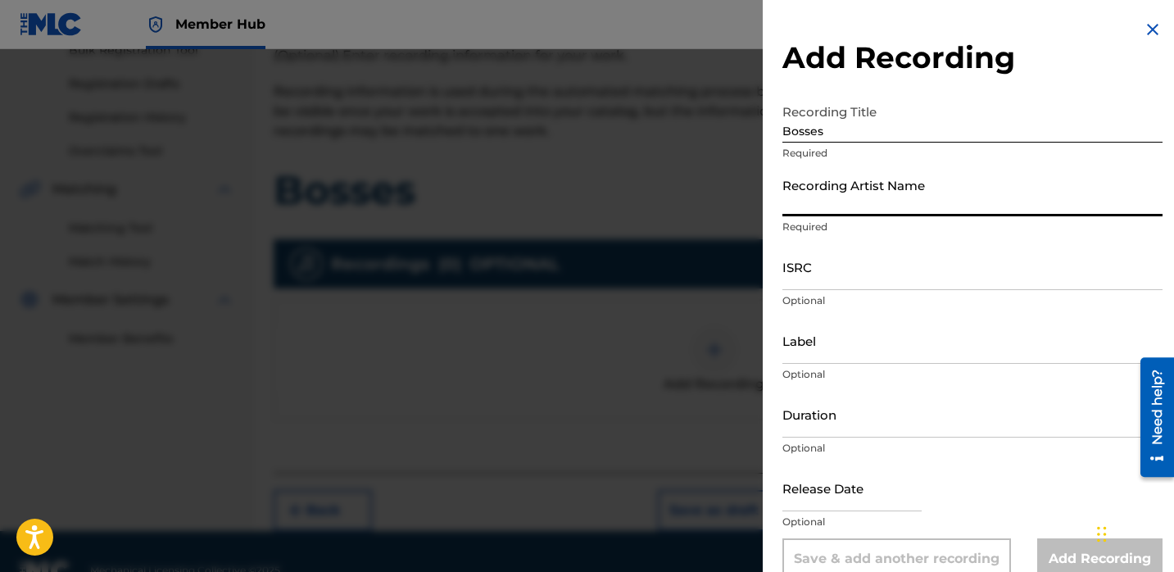
click at [821, 200] on input "Recording Artist Name" at bounding box center [972, 193] width 380 height 47
type input "Lil [PERSON_NAME]"
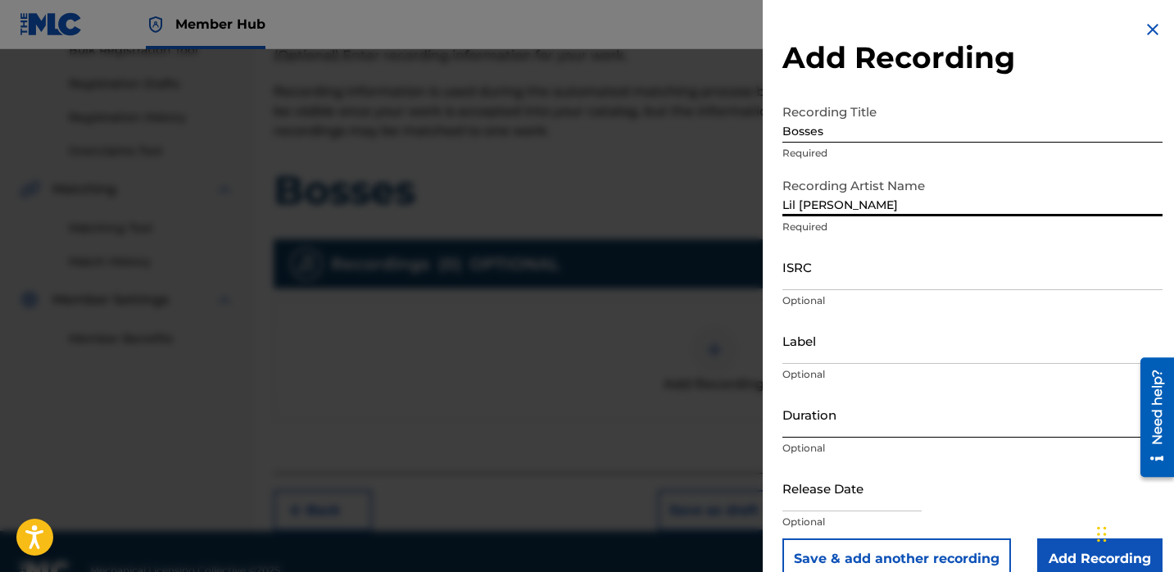
click at [819, 419] on input "Duration" at bounding box center [972, 414] width 380 height 47
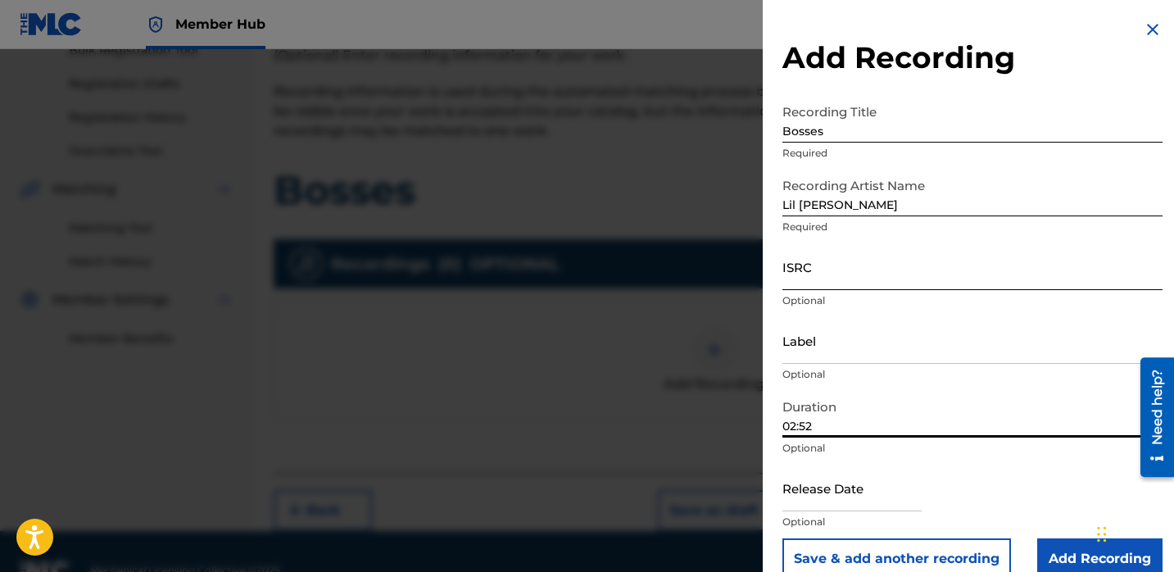
type input "02:52"
click at [831, 276] on input "ISRC" at bounding box center [972, 266] width 380 height 47
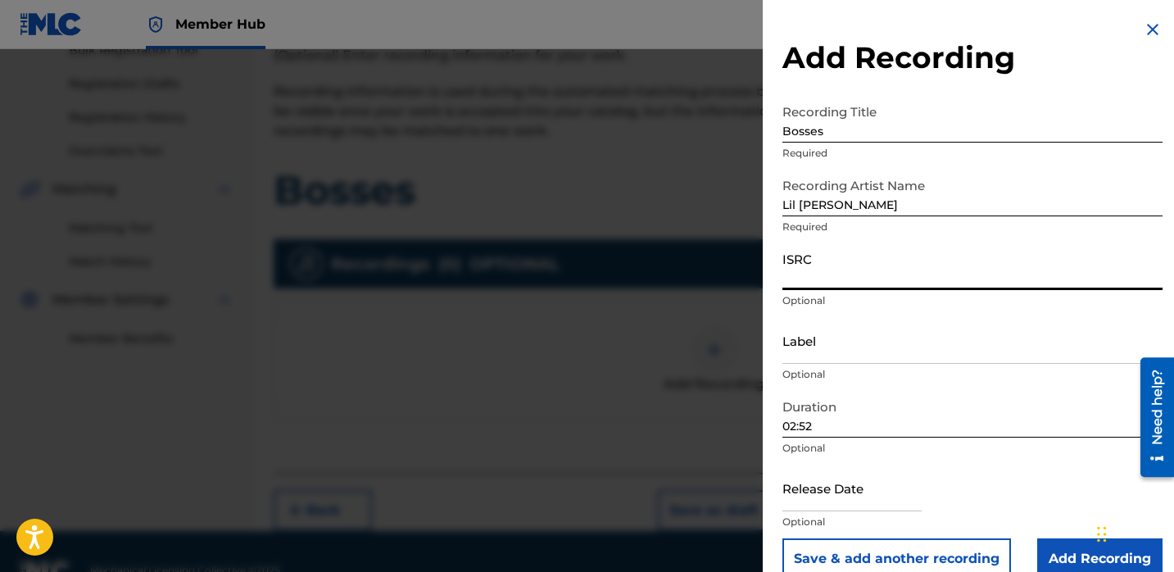
paste input "QZTB32329841"
type input "QZTB32329841"
click at [834, 495] on input "text" at bounding box center [851, 487] width 139 height 47
select select "8"
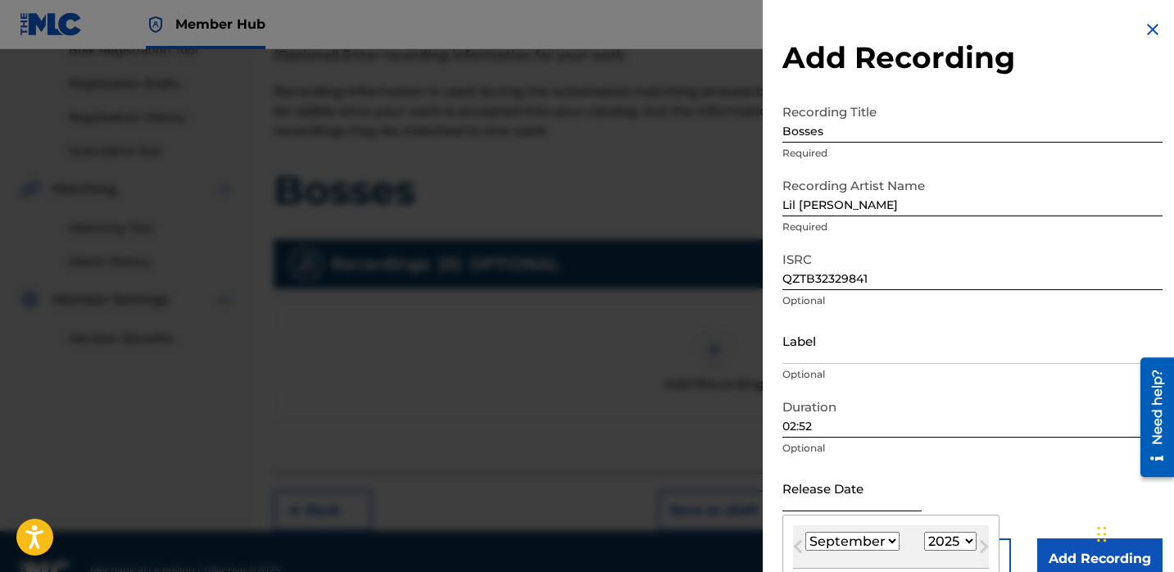
scroll to position [43, 0]
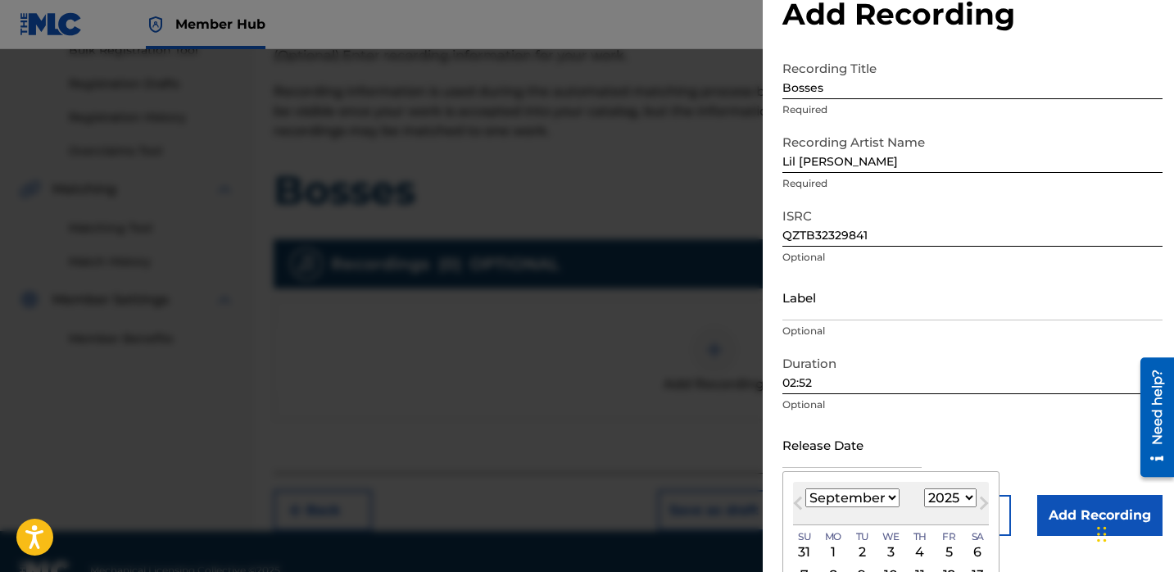
click at [930, 501] on select "1900 1901 1902 1903 1904 1905 1906 1907 1908 1909 1910 1911 1912 1913 1914 1915…" at bounding box center [950, 497] width 52 height 19
select select "2023"
click at [924, 488] on select "1900 1901 1902 1903 1904 1905 1906 1907 1908 1909 1910 1911 1912 1913 1914 1915…" at bounding box center [950, 497] width 52 height 19
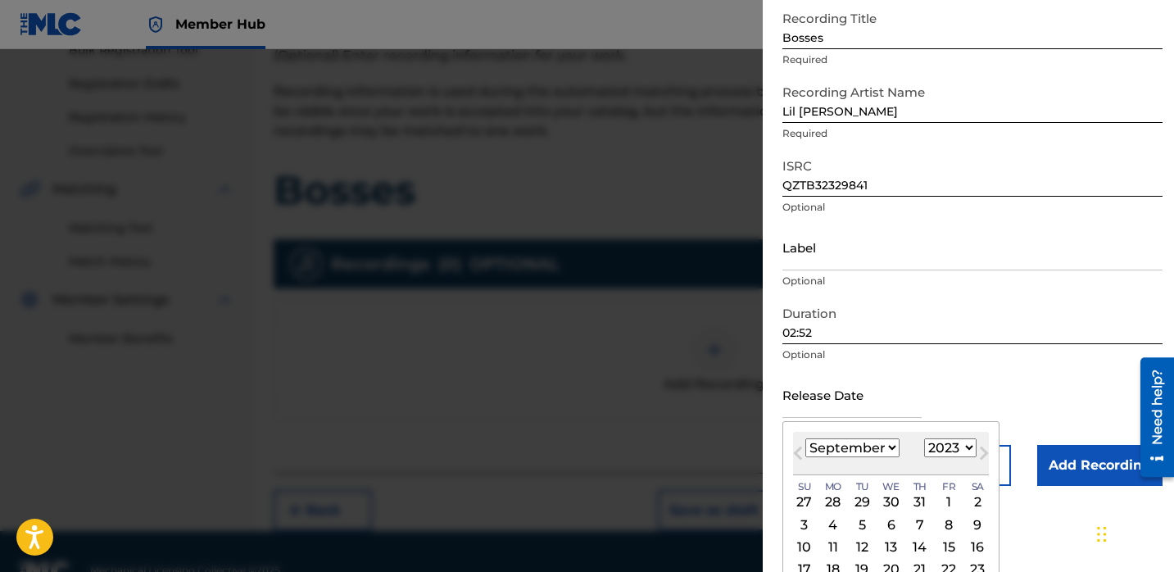
scroll to position [138, 0]
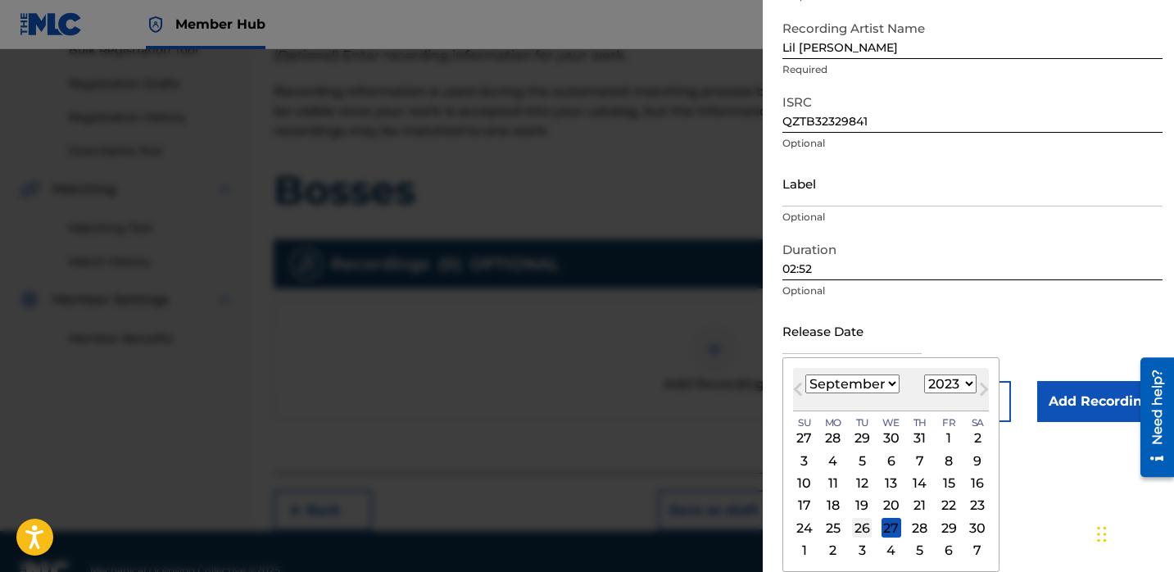
click at [866, 528] on div "26" at bounding box center [862, 528] width 20 height 20
type input "[DATE]"
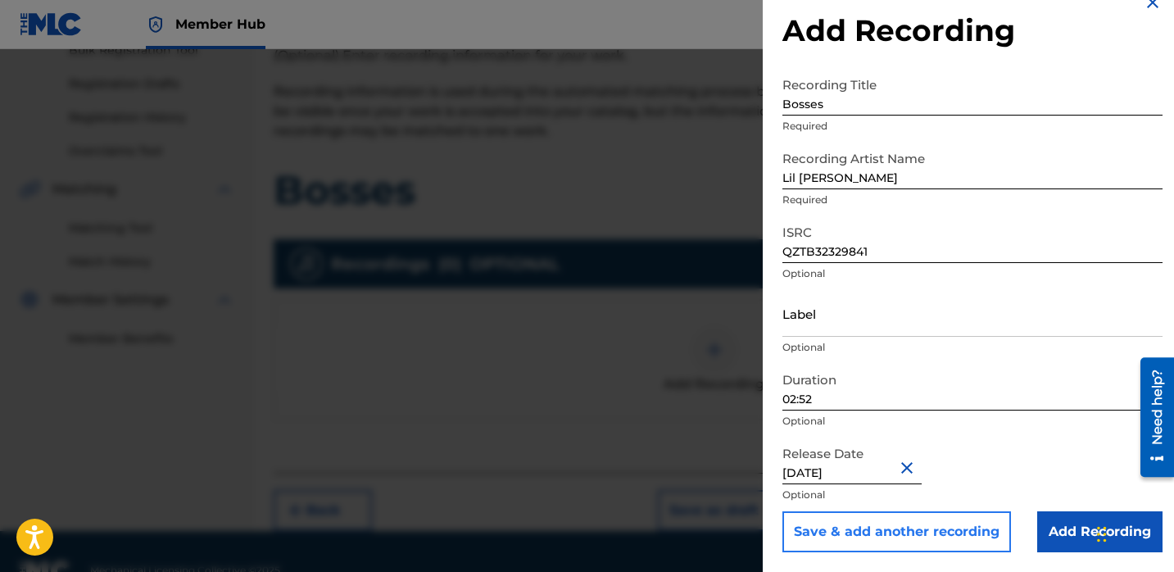
scroll to position [27, 0]
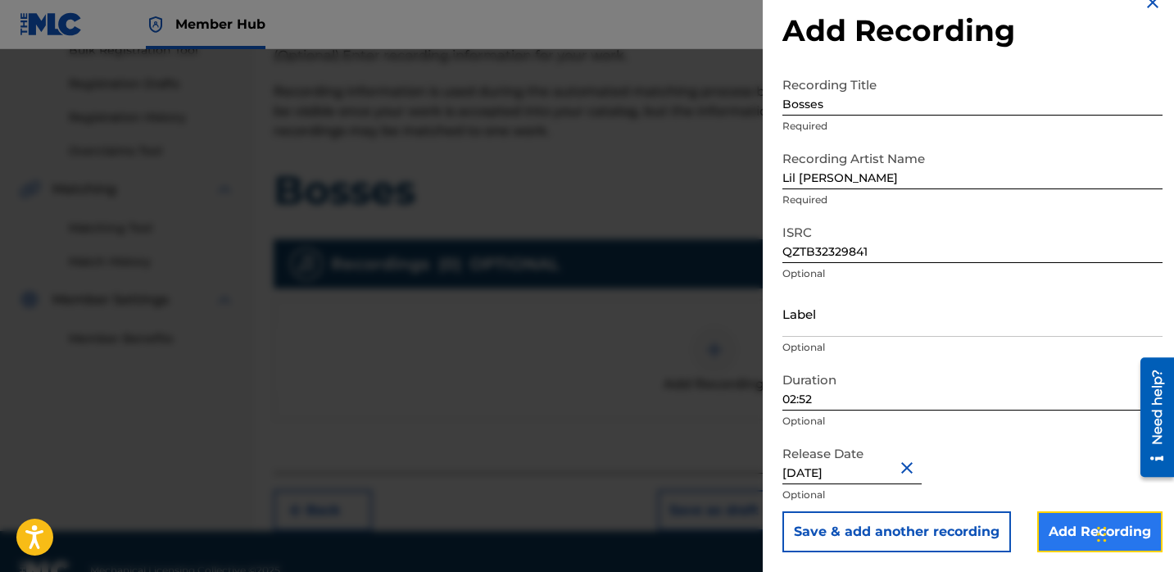
click at [1065, 534] on input "Add Recording" at bounding box center [1099, 531] width 125 height 41
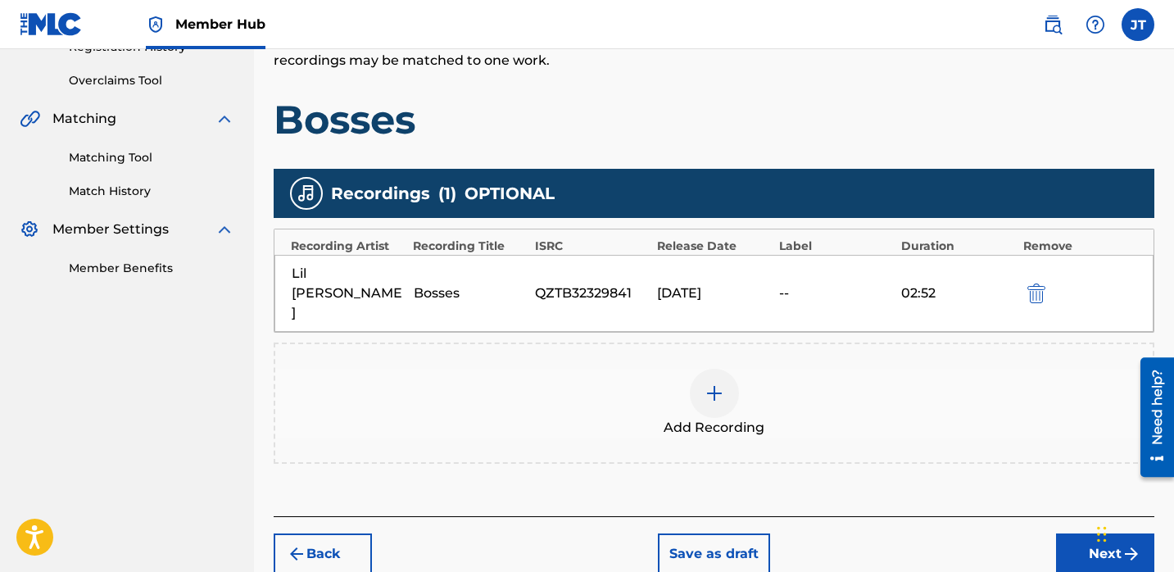
scroll to position [329, 0]
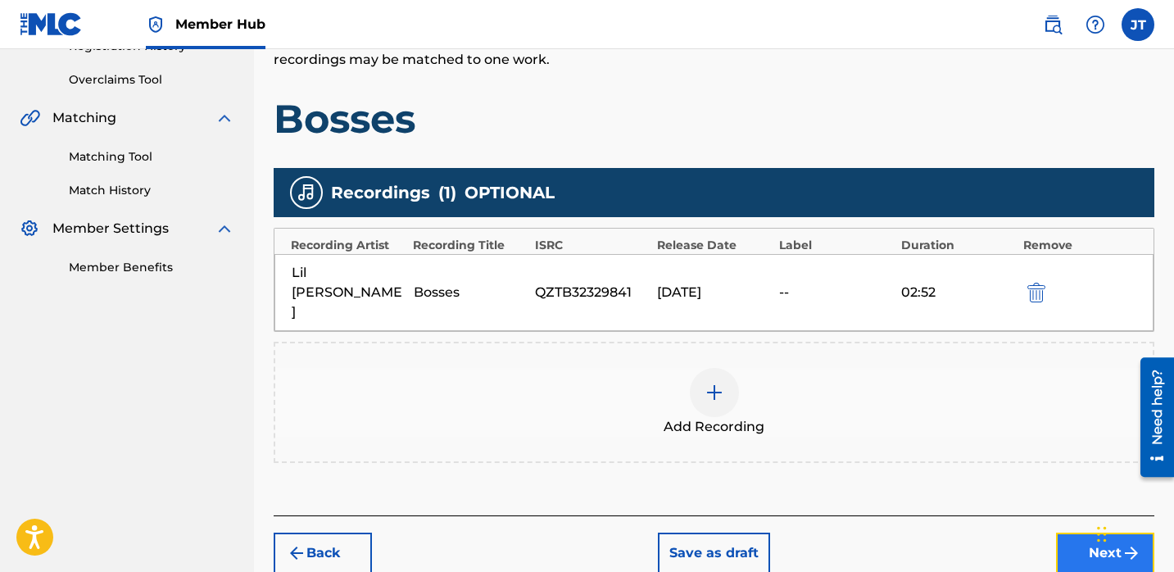
click at [1067, 532] on button "Next" at bounding box center [1105, 552] width 98 height 41
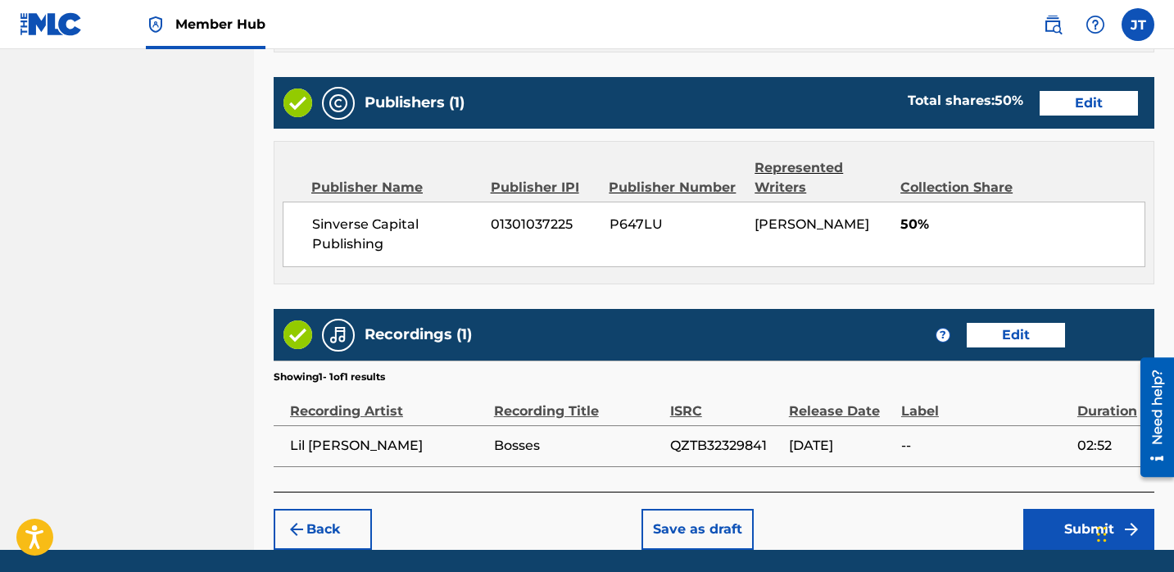
scroll to position [856, 0]
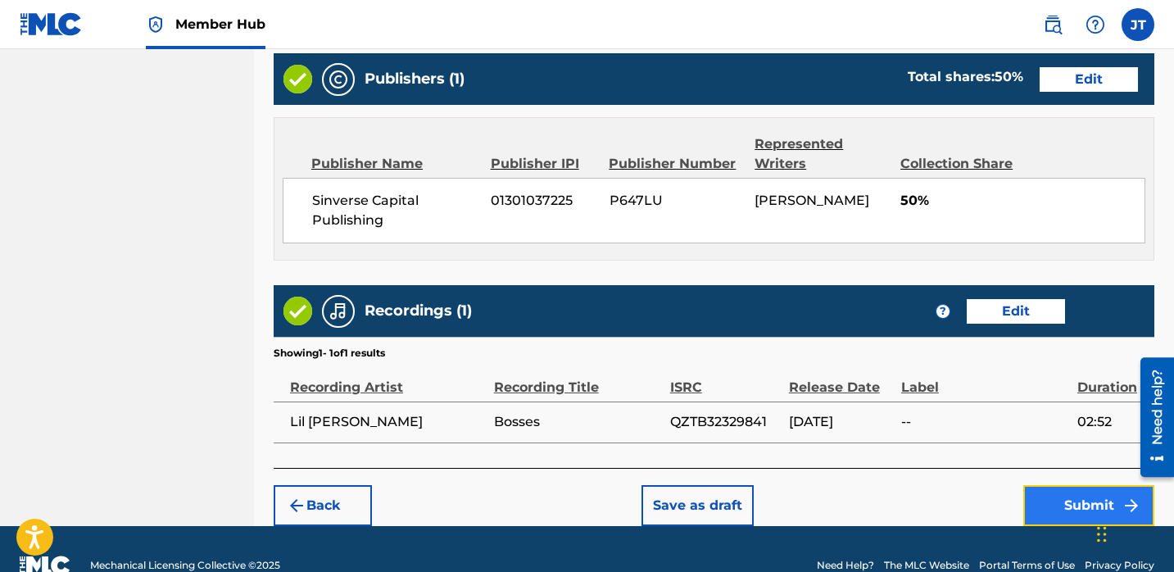
click at [1043, 500] on button "Submit" at bounding box center [1088, 505] width 131 height 41
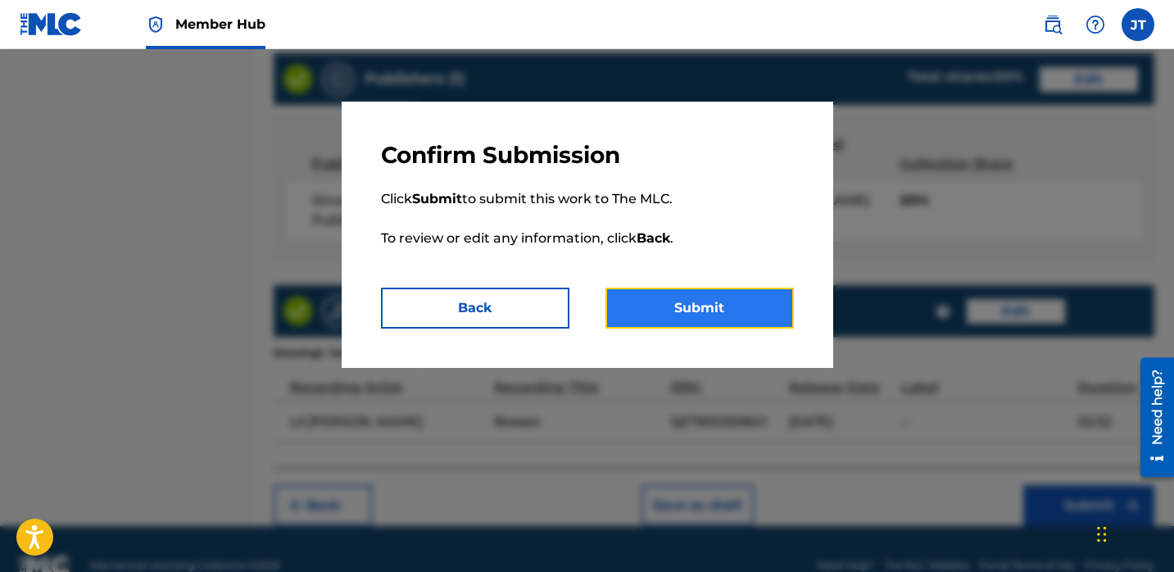
click at [732, 306] on button "Submit" at bounding box center [699, 307] width 188 height 41
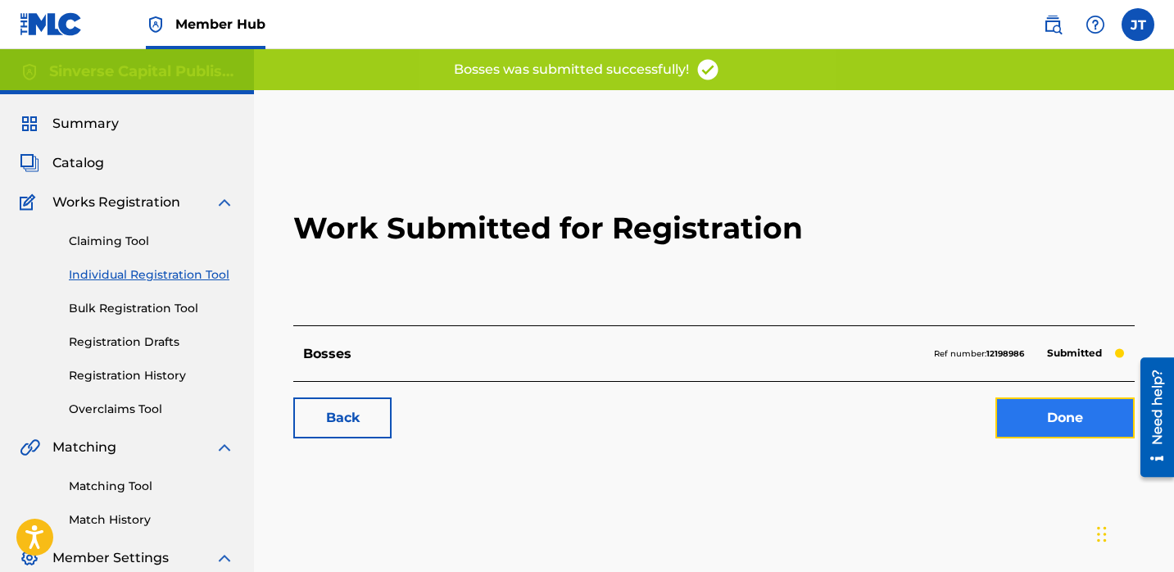
click at [1014, 418] on link "Done" at bounding box center [1064, 417] width 139 height 41
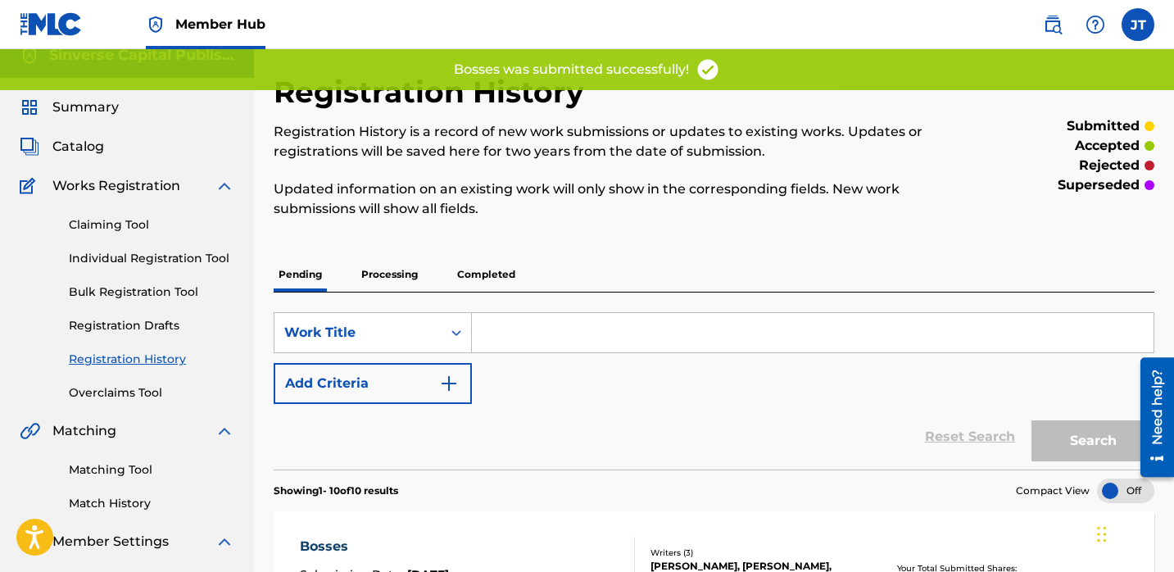
scroll to position [17, 0]
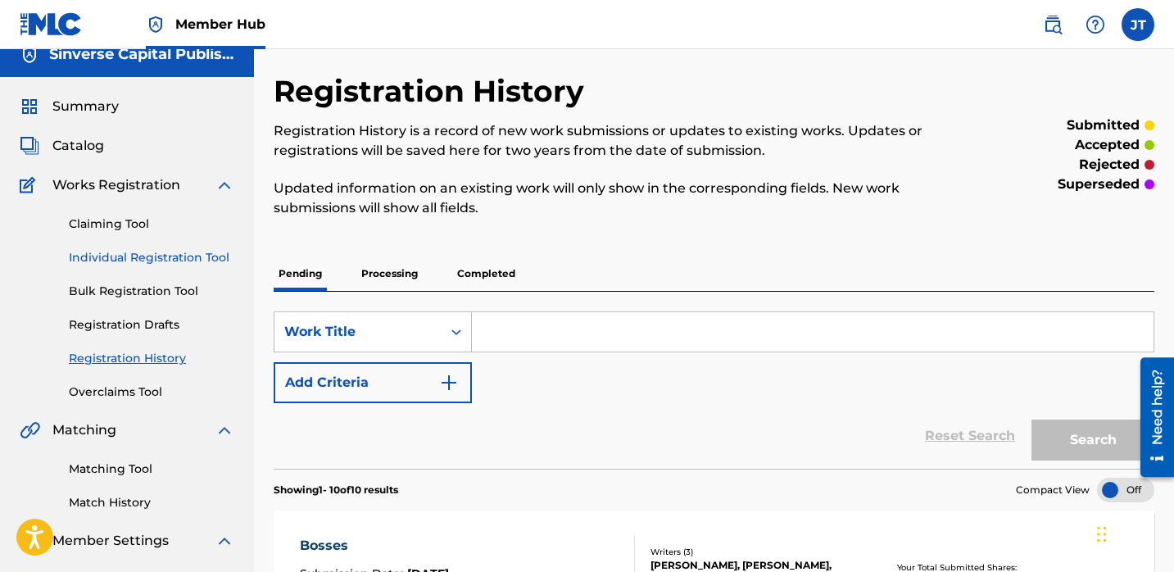
click at [139, 257] on link "Individual Registration Tool" at bounding box center [151, 257] width 165 height 17
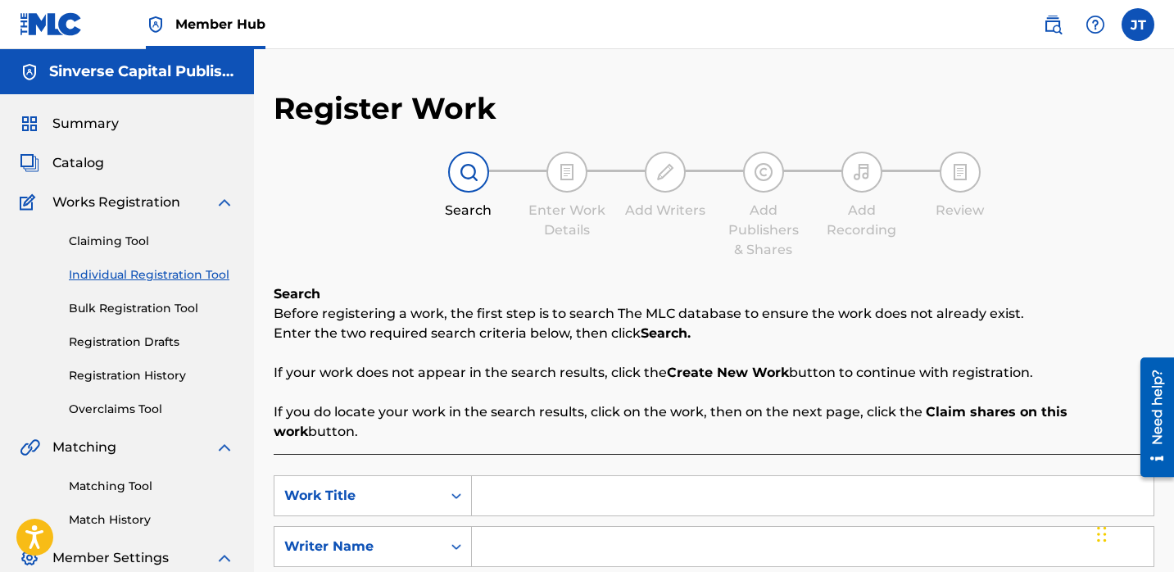
scroll to position [46, 0]
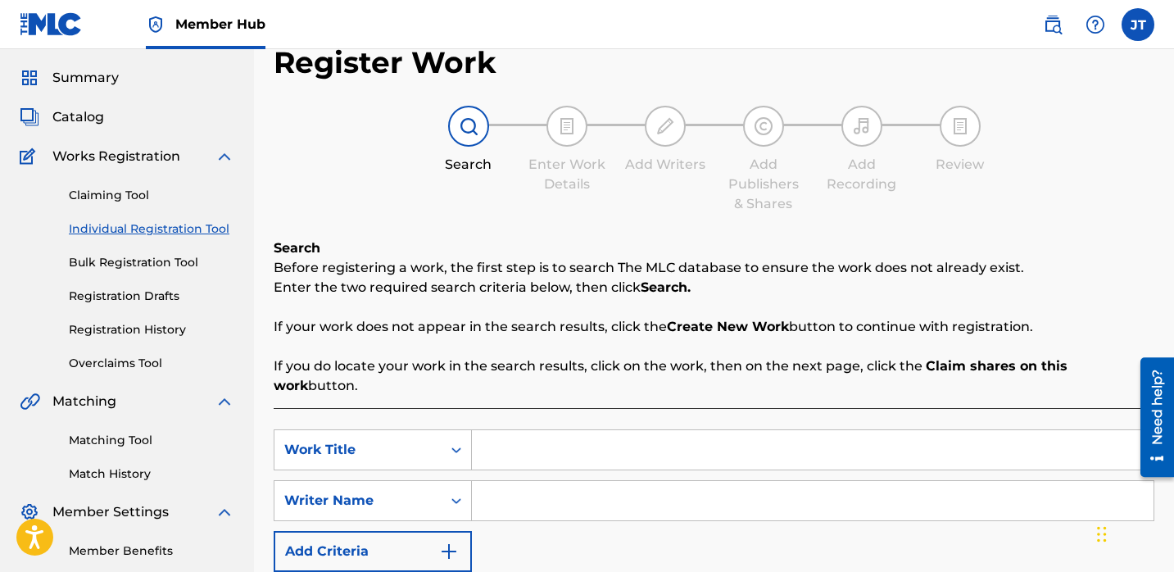
click at [491, 492] on input "Search Form" at bounding box center [812, 500] width 681 height 39
paste input "[PERSON_NAME]"
type input "[PERSON_NAME]"
click at [432, 531] on button "Add Criteria" at bounding box center [373, 551] width 198 height 41
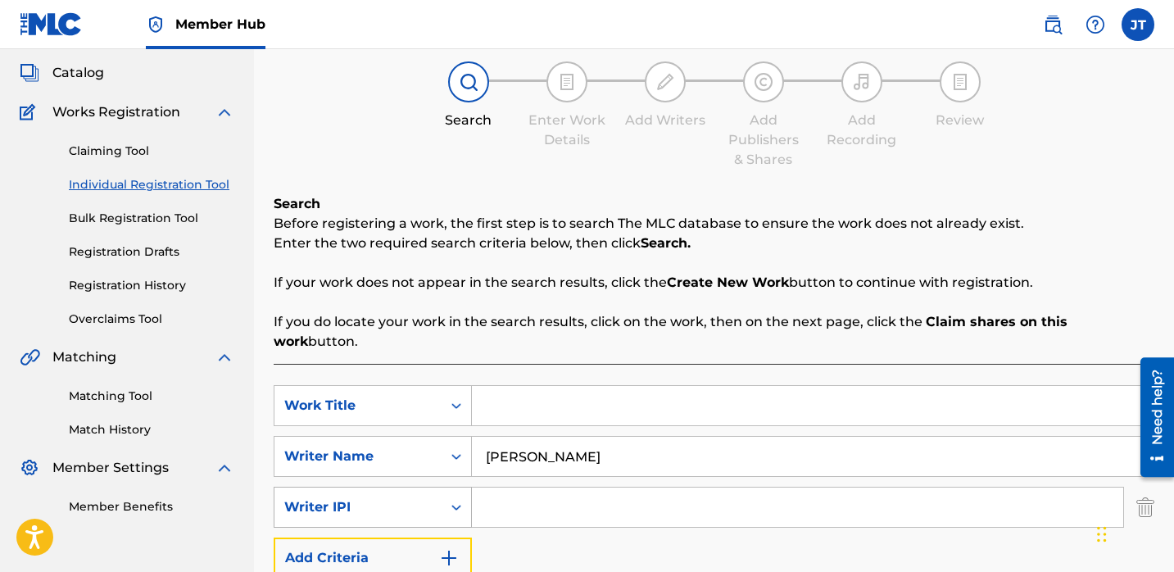
scroll to position [91, 0]
click at [493, 486] on input "Search Form" at bounding box center [797, 505] width 651 height 39
type input "1114085891"
click at [439, 549] on button "Add Criteria" at bounding box center [373, 556] width 198 height 41
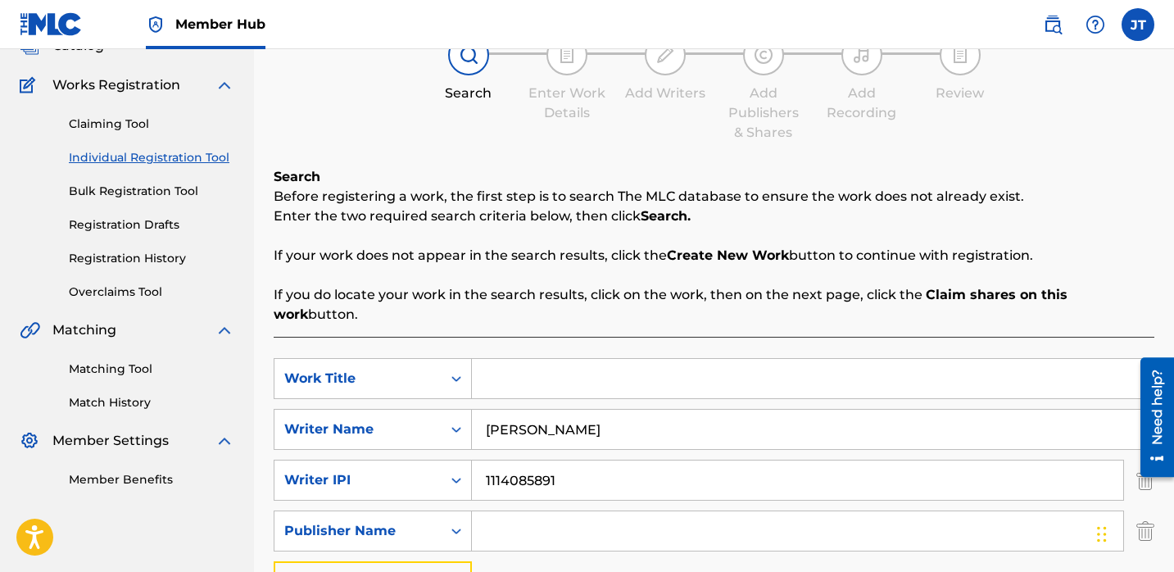
scroll to position [121, 0]
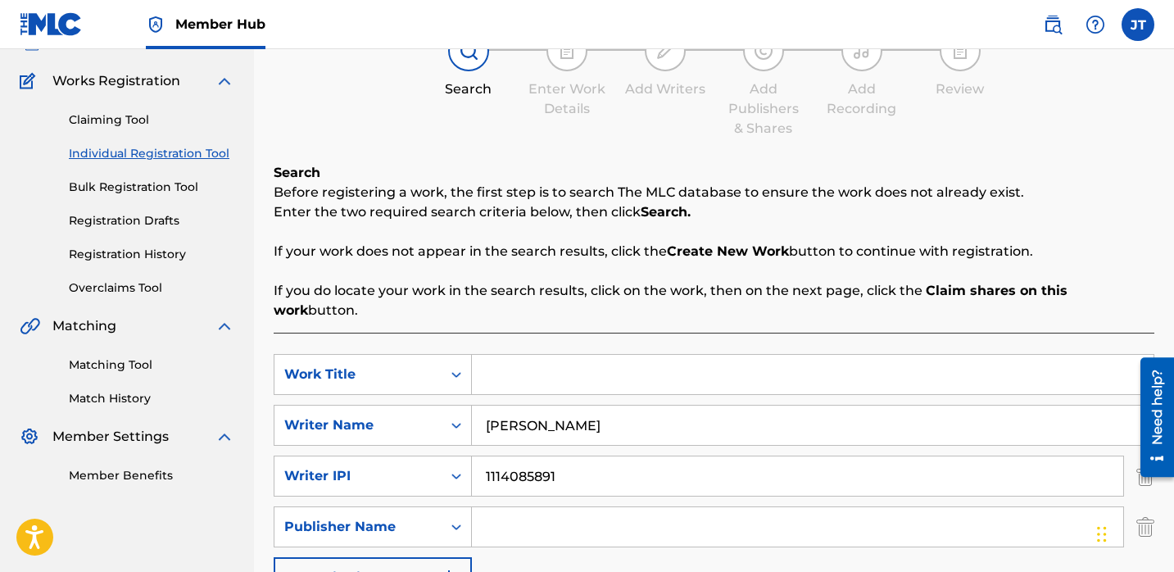
click at [501, 509] on input "Search Form" at bounding box center [797, 526] width 651 height 39
click at [441, 512] on div "Search Form" at bounding box center [455, 526] width 29 height 29
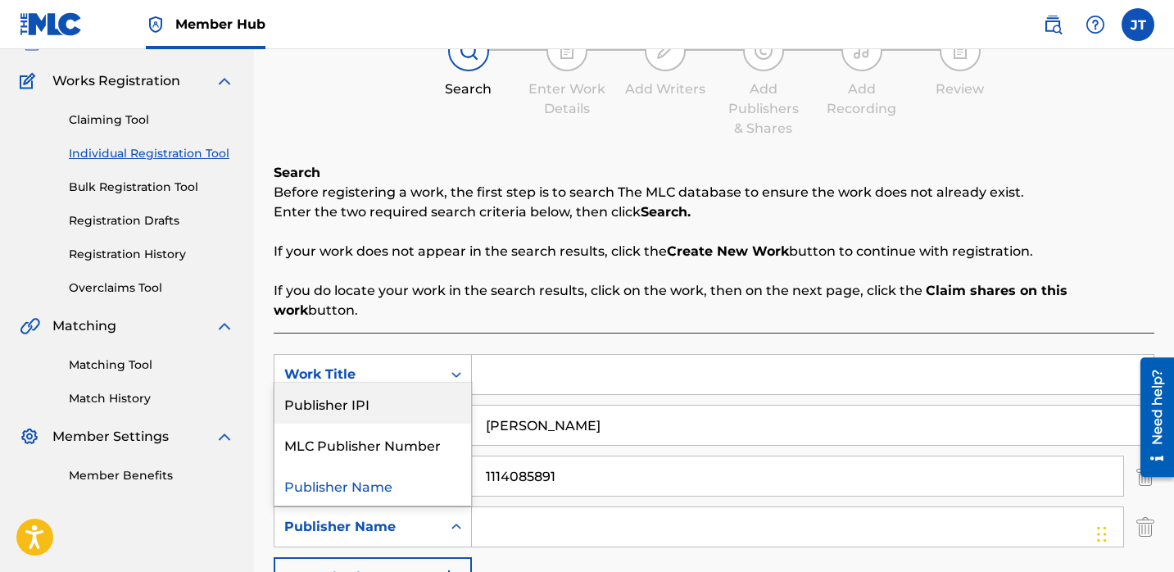
click at [423, 399] on div "Publisher IPI" at bounding box center [372, 402] width 197 height 41
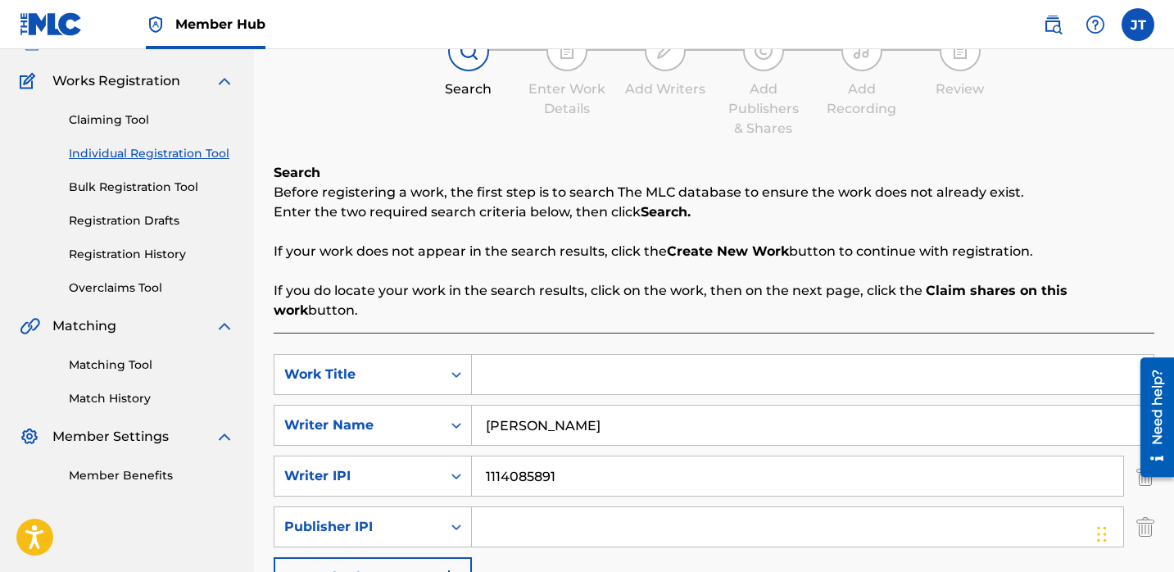
click at [517, 507] on input "Search Form" at bounding box center [797, 526] width 651 height 39
type input "1301037225"
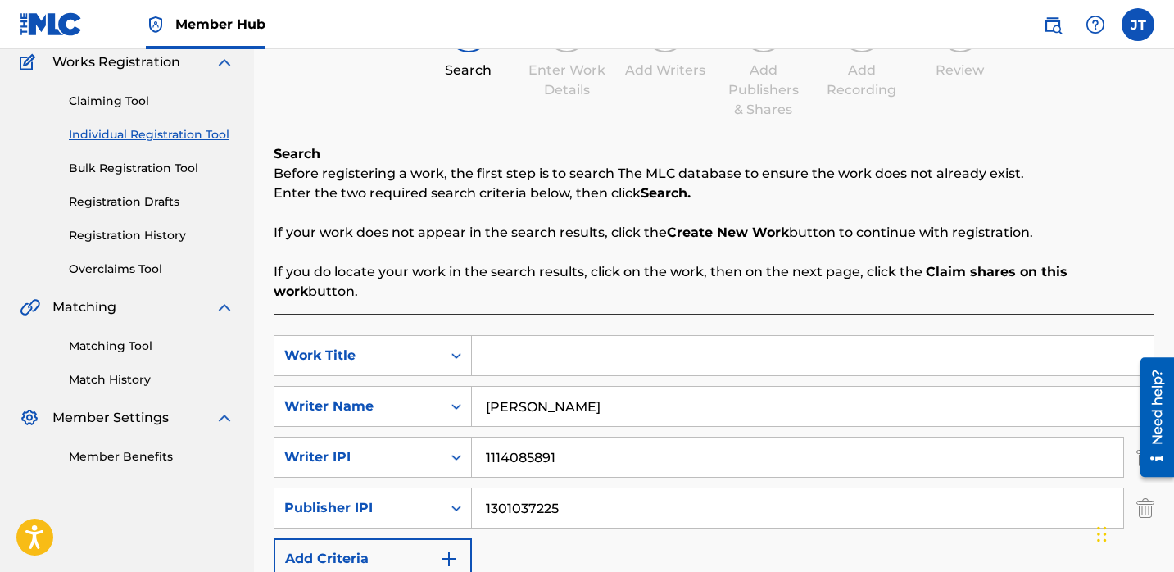
scroll to position [143, 0]
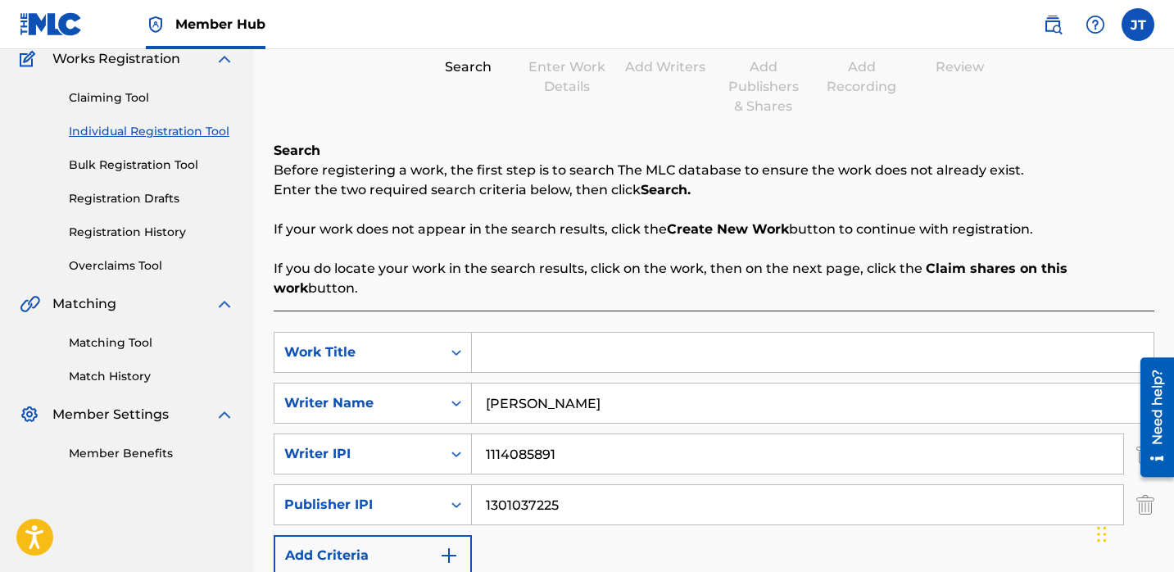
click at [504, 332] on input "Search Form" at bounding box center [812, 351] width 681 height 39
paste input "Creepin"
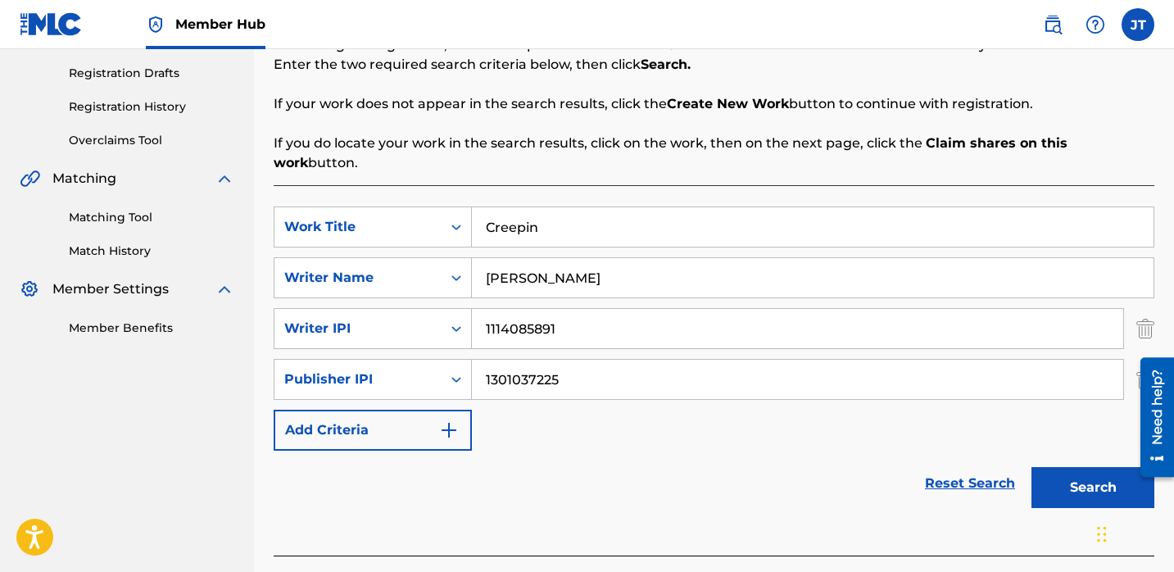
scroll to position [295, 0]
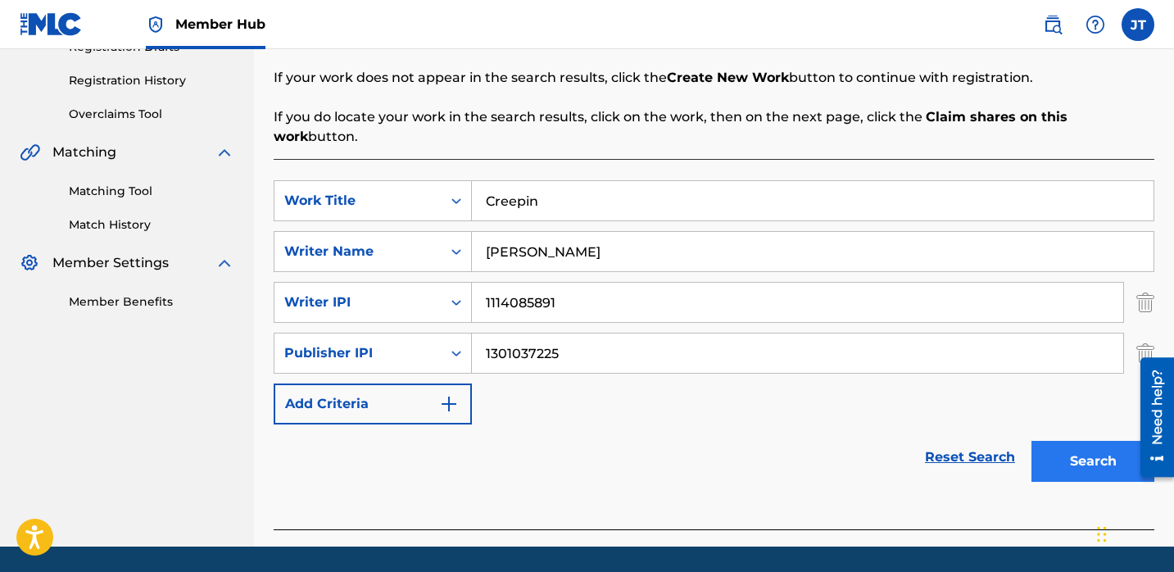
type input "Creepin"
click at [1032, 441] on button "Search" at bounding box center [1092, 461] width 123 height 41
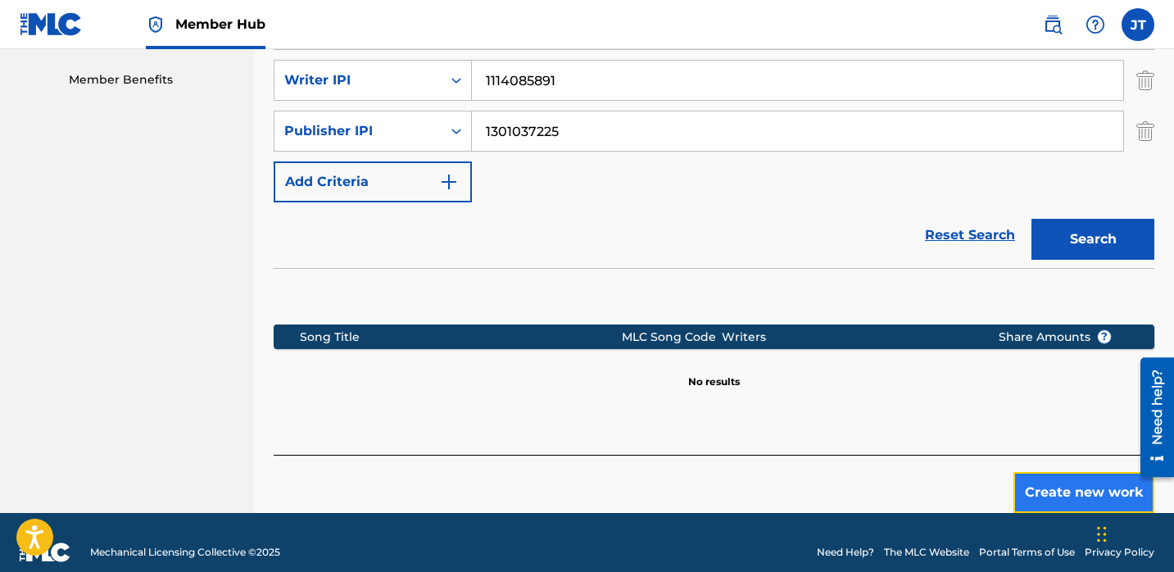
click at [1062, 477] on button "Create new work" at bounding box center [1083, 492] width 141 height 41
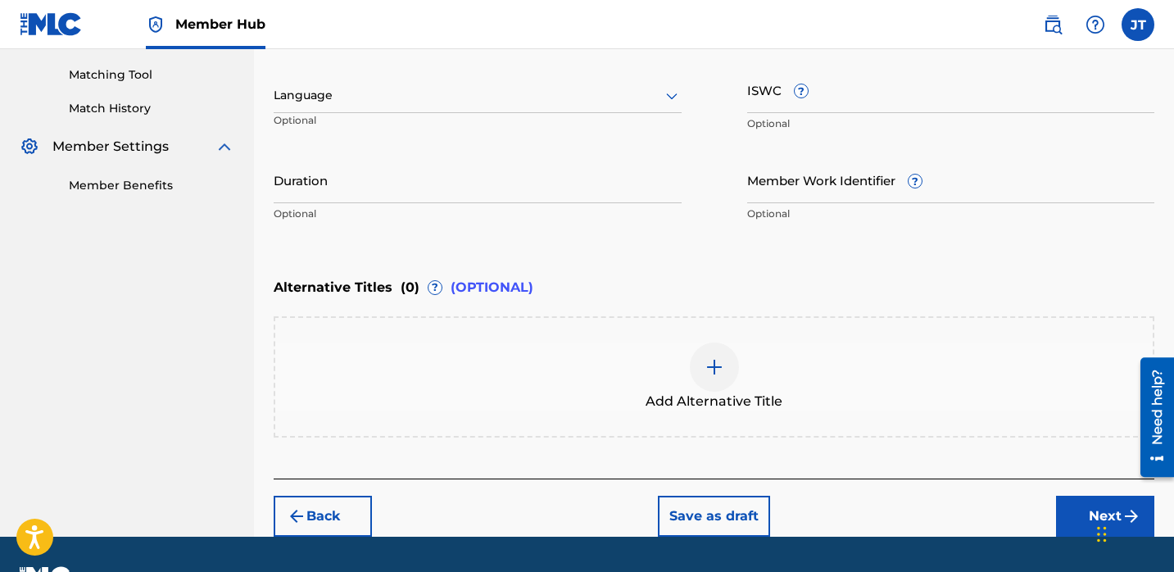
scroll to position [405, 0]
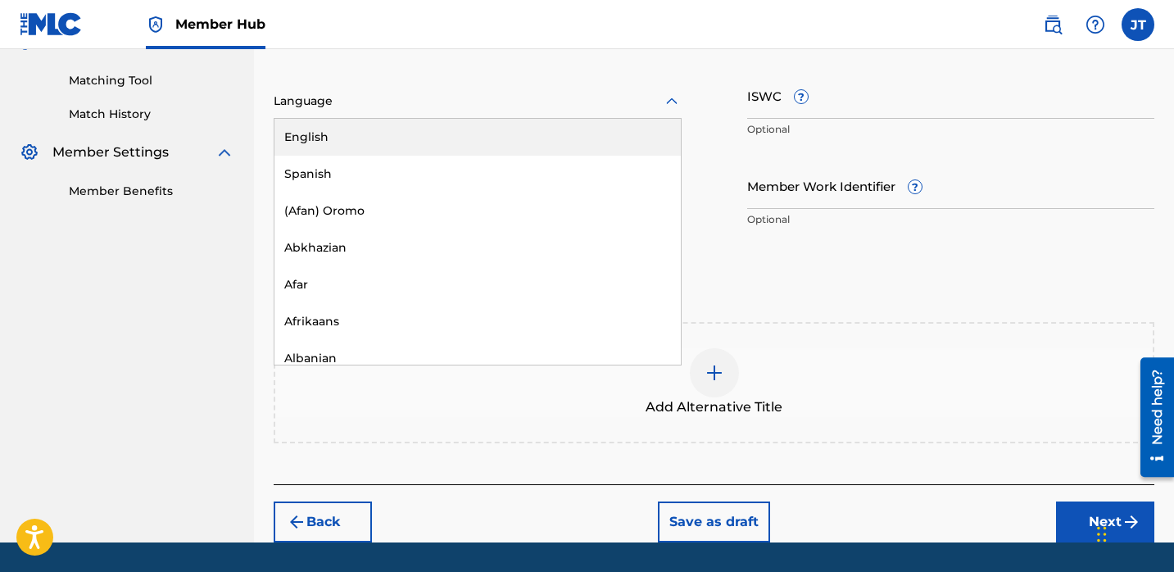
click at [618, 102] on div at bounding box center [478, 101] width 408 height 20
click at [588, 141] on div "English" at bounding box center [477, 137] width 406 height 37
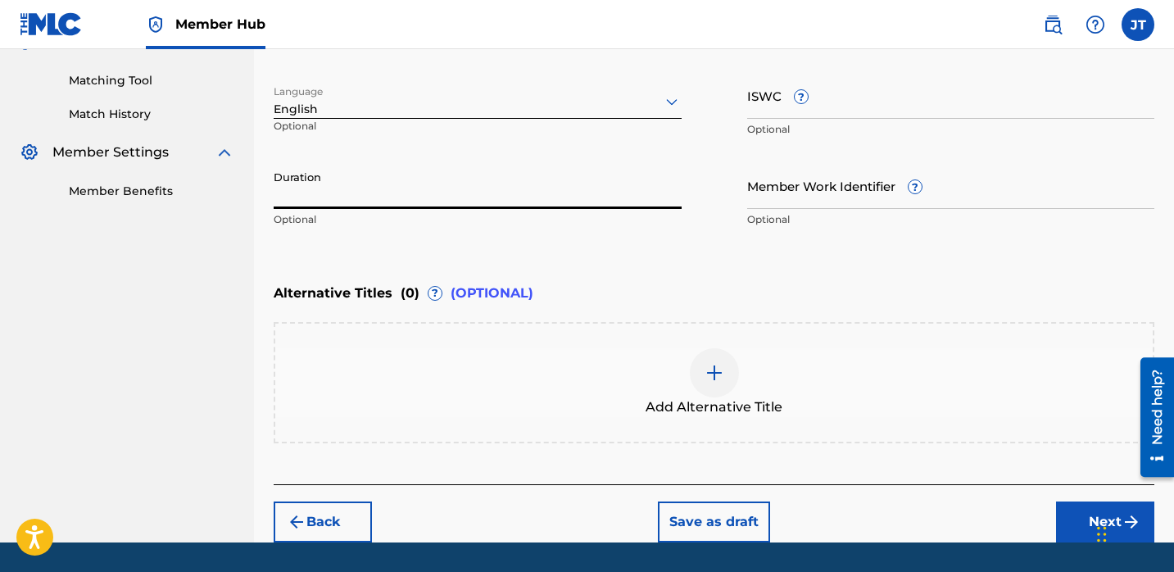
click at [433, 201] on input "Duration" at bounding box center [478, 185] width 408 height 47
type input "02:50"
click at [1061, 513] on button "Next" at bounding box center [1105, 521] width 98 height 41
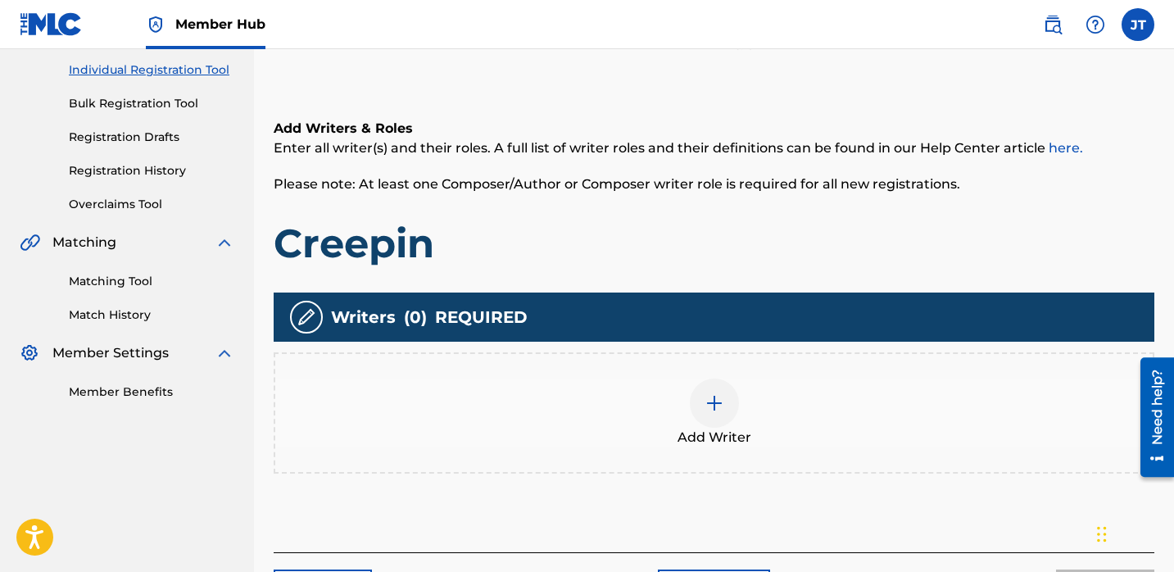
scroll to position [213, 0]
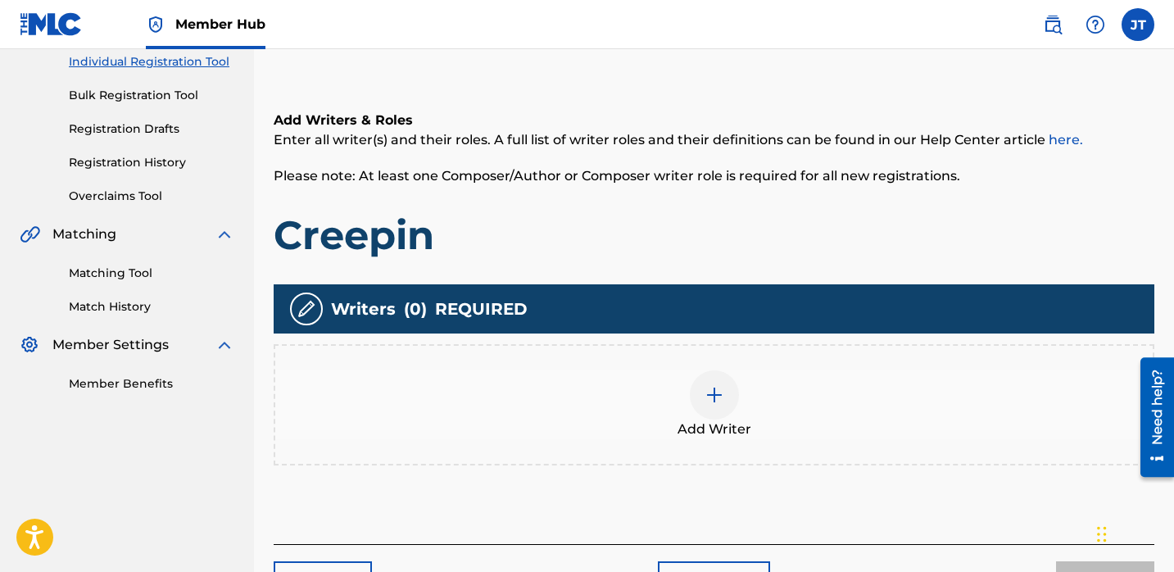
click at [703, 395] on div at bounding box center [714, 394] width 49 height 49
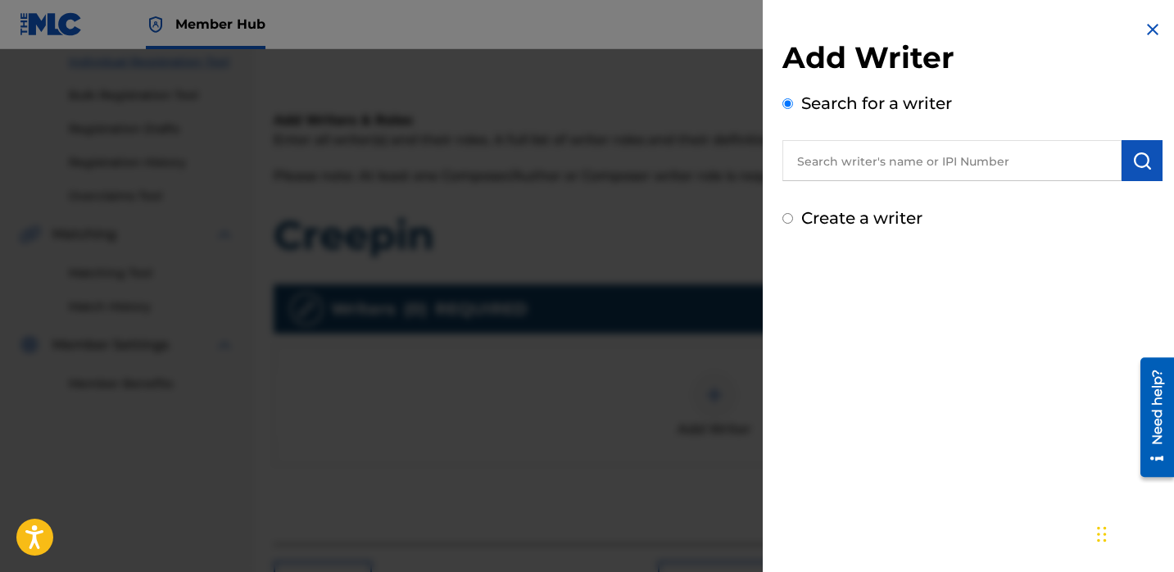
click at [852, 160] on input "text" at bounding box center [951, 160] width 339 height 41
paste input "Creepin"
type input "Creepin"
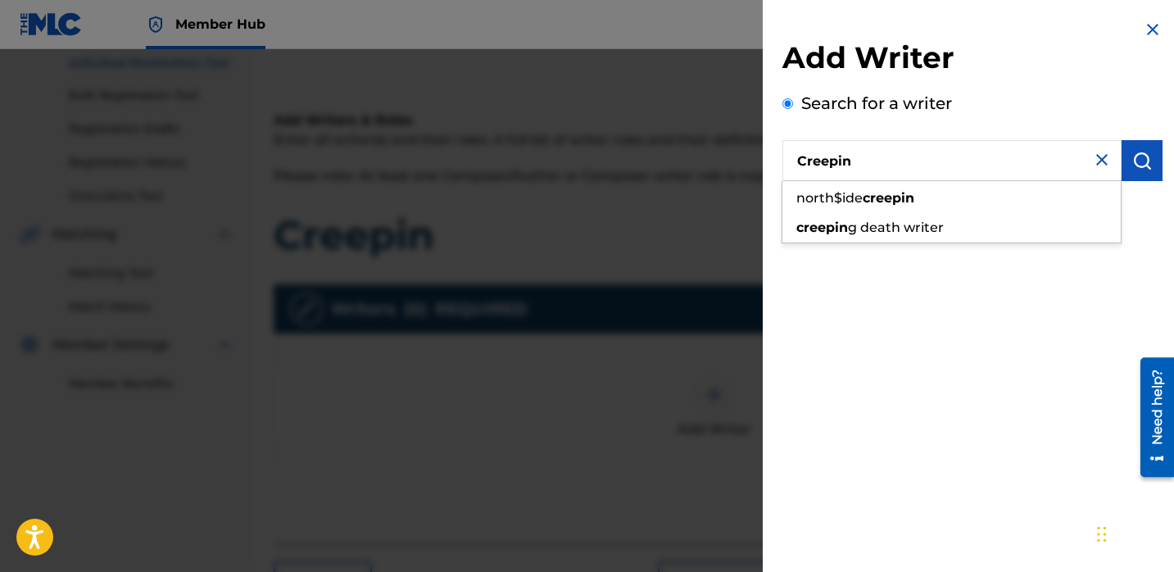
drag, startPoint x: 871, startPoint y: 166, endPoint x: 735, endPoint y: 165, distance: 135.1
click at [735, 165] on div "Add Writer Search for a writer Creepin north$ide creepin creepin g death writer…" at bounding box center [587, 310] width 1174 height 522
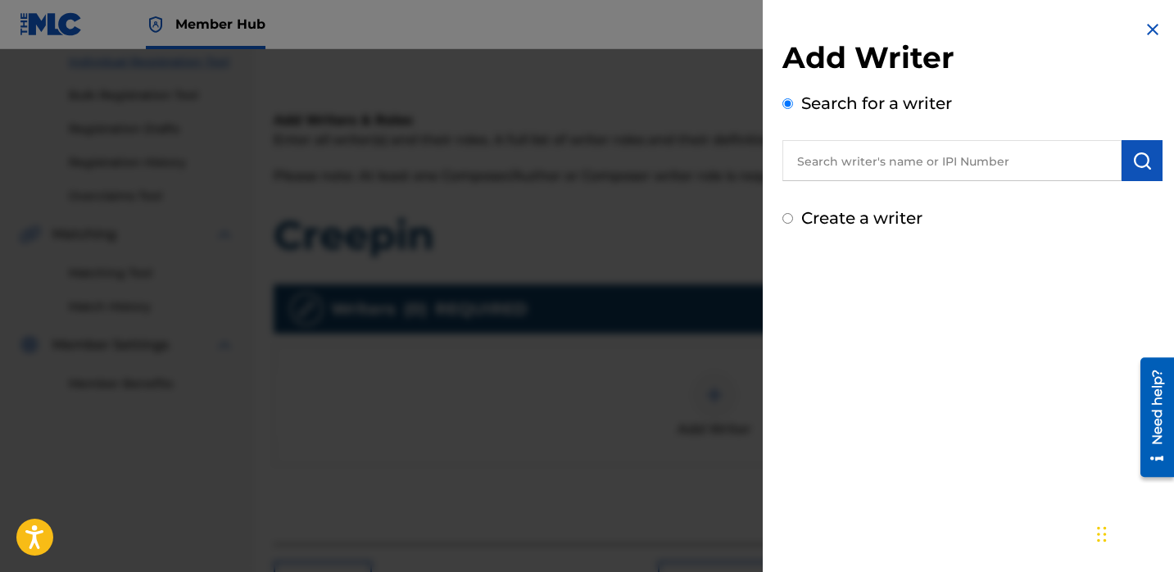
click at [819, 155] on input "text" at bounding box center [951, 160] width 339 height 41
paste input "[PERSON_NAME]"
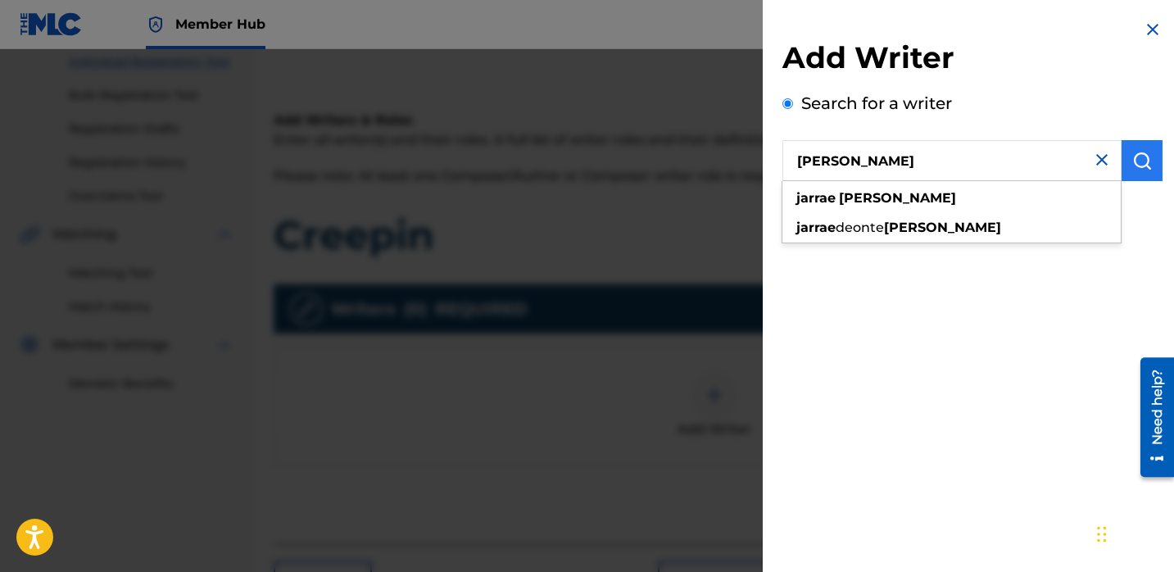
type input "[PERSON_NAME]"
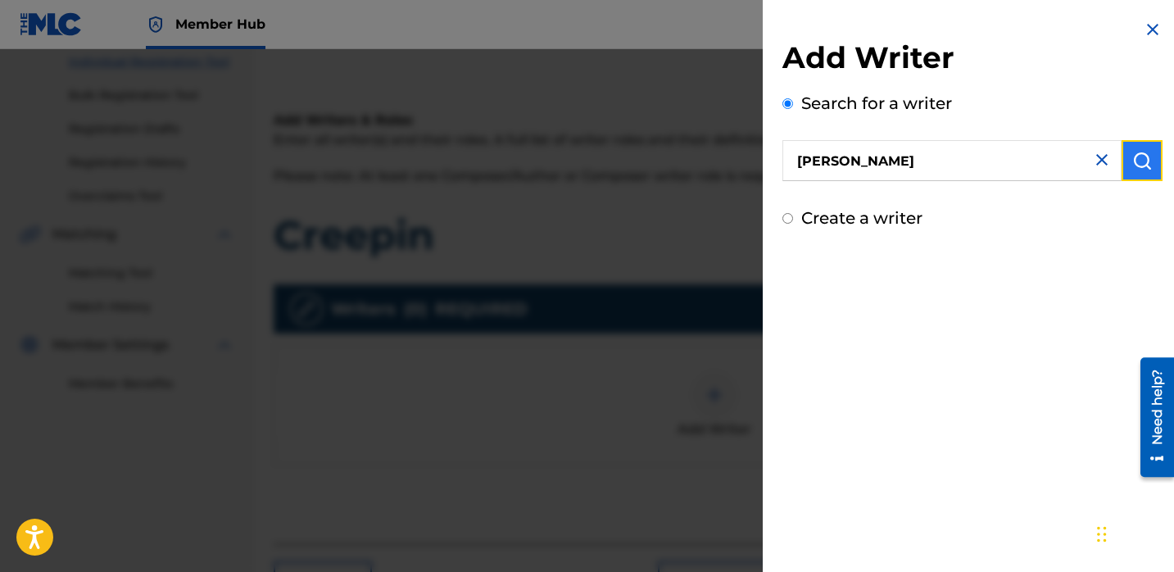
click at [1145, 161] on img "submit" at bounding box center [1142, 161] width 20 height 20
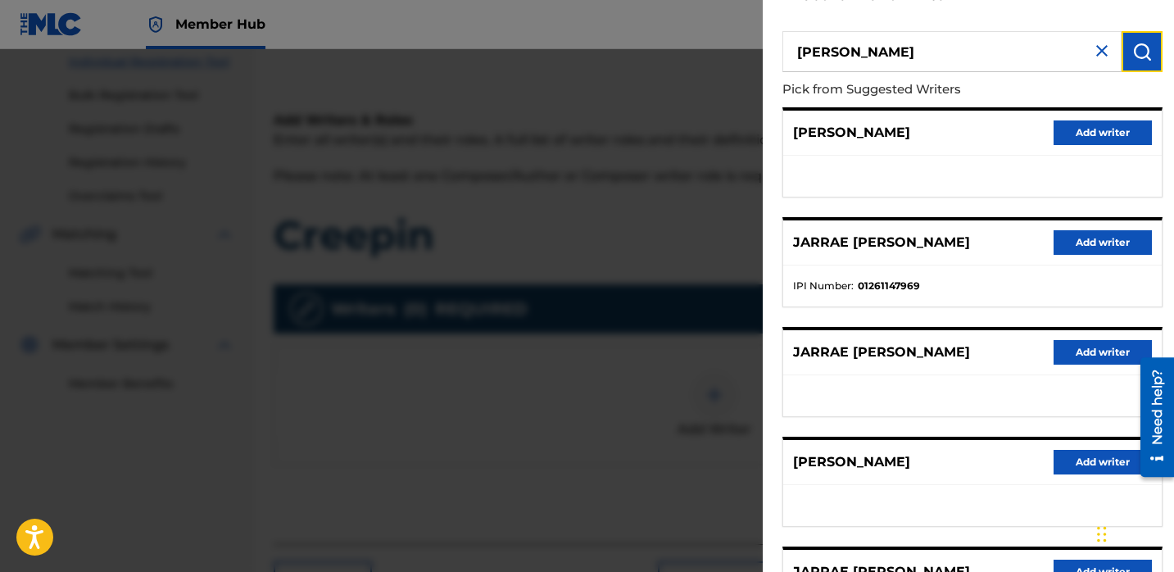
scroll to position [110, 0]
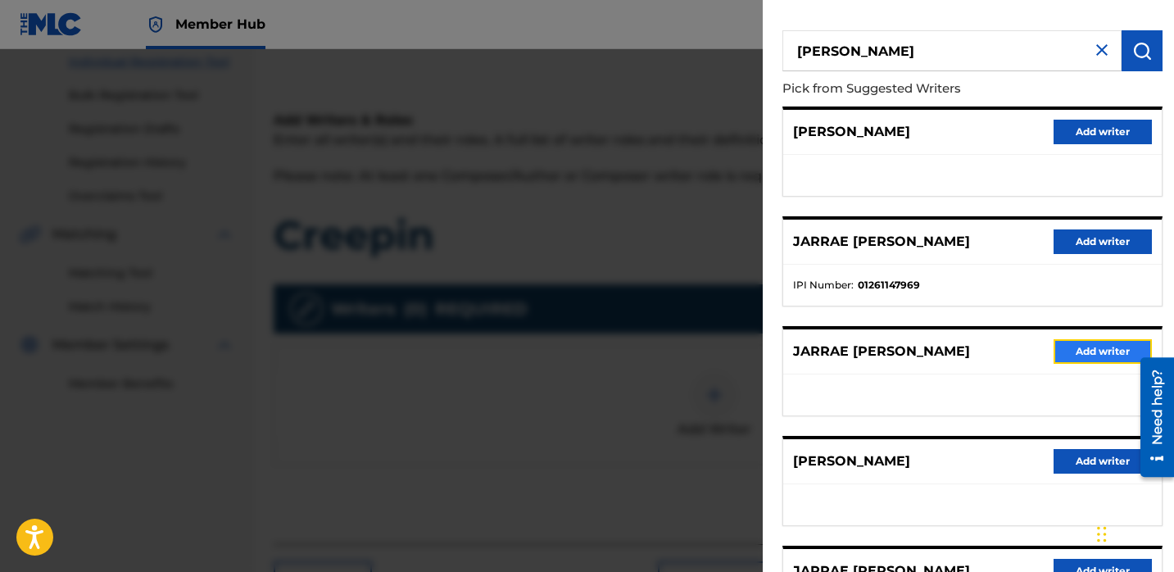
click at [1073, 352] on button "Add writer" at bounding box center [1102, 351] width 98 height 25
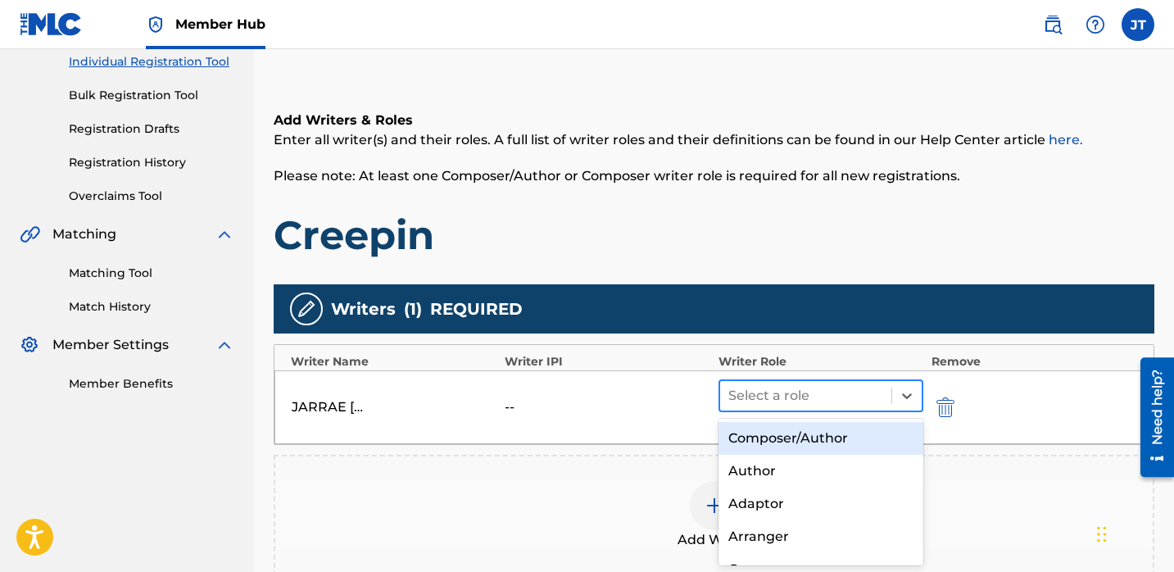
click at [866, 394] on div at bounding box center [805, 395] width 155 height 23
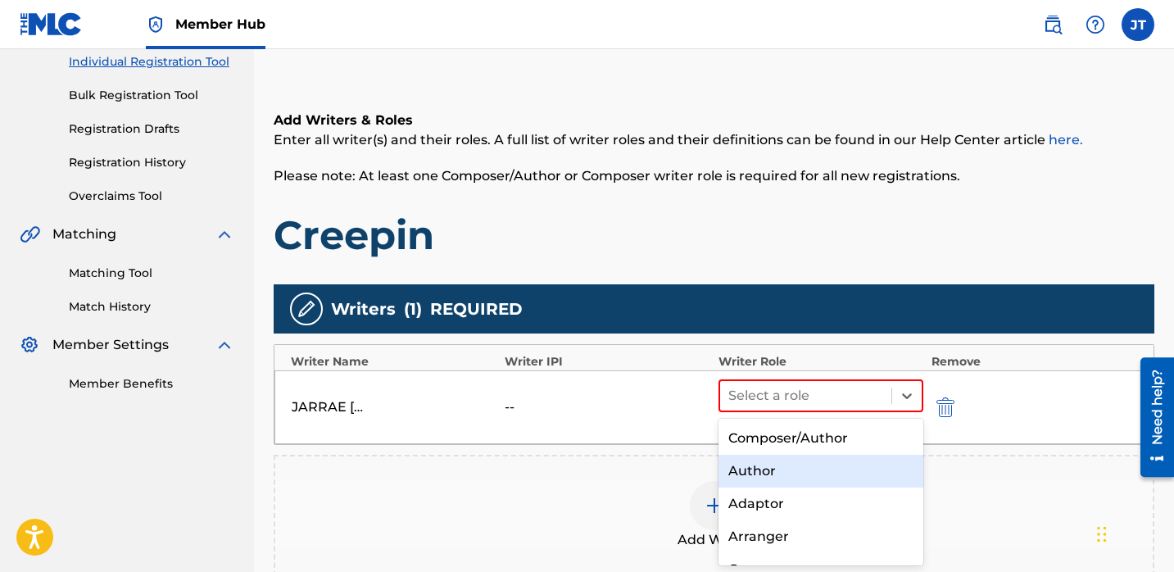
click at [789, 466] on div "Author" at bounding box center [820, 471] width 205 height 33
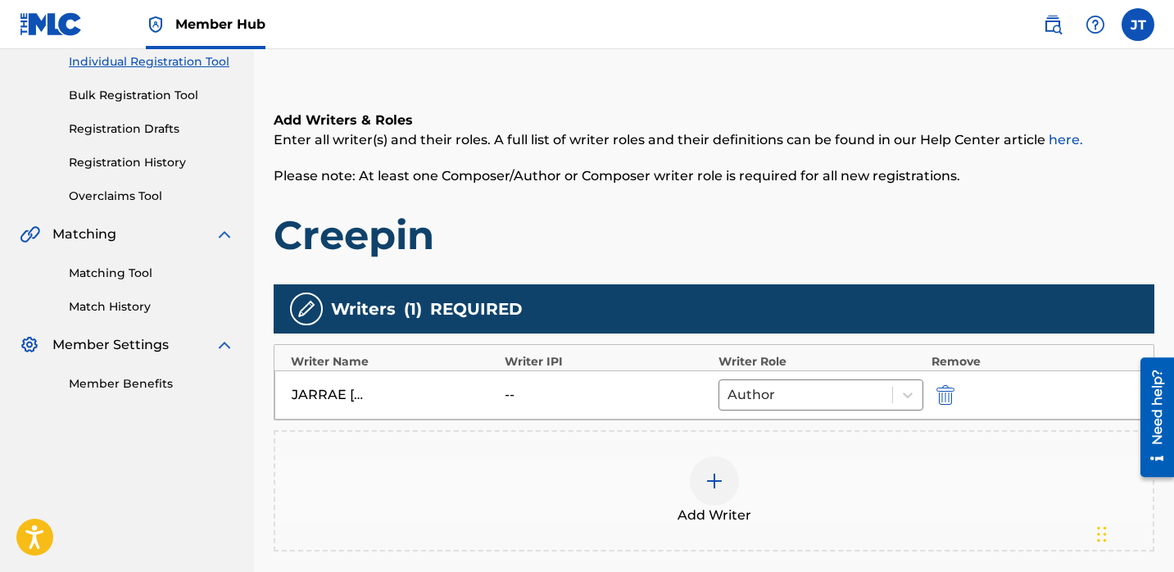
click at [711, 494] on div at bounding box center [714, 480] width 49 height 49
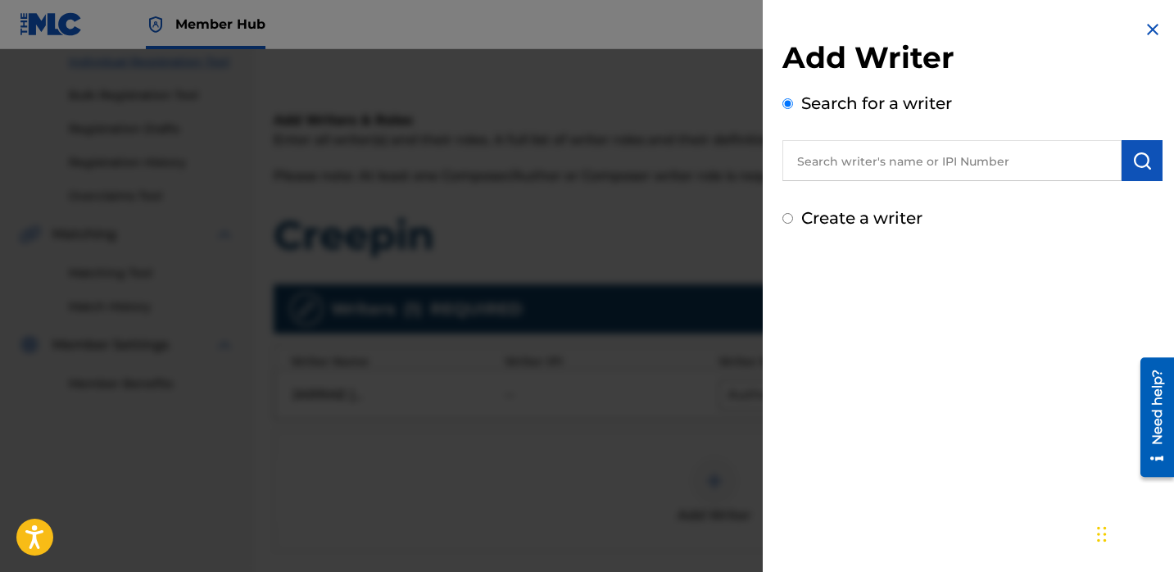
click at [859, 165] on input "text" at bounding box center [951, 160] width 339 height 41
paste input "[PERSON_NAME]"
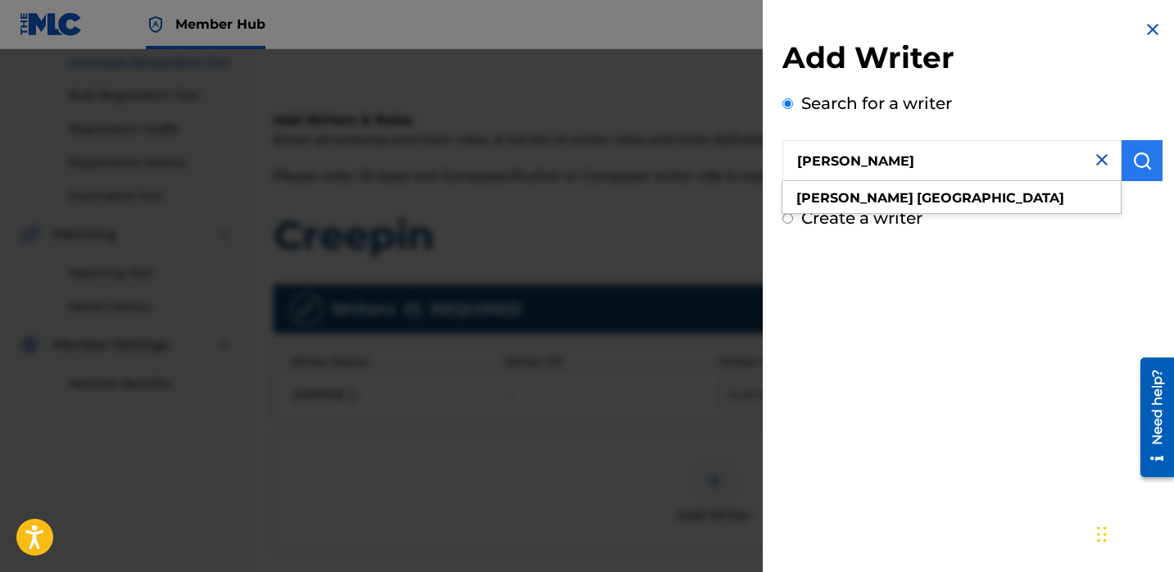
type input "[PERSON_NAME]"
click at [1145, 166] on img "submit" at bounding box center [1142, 161] width 20 height 20
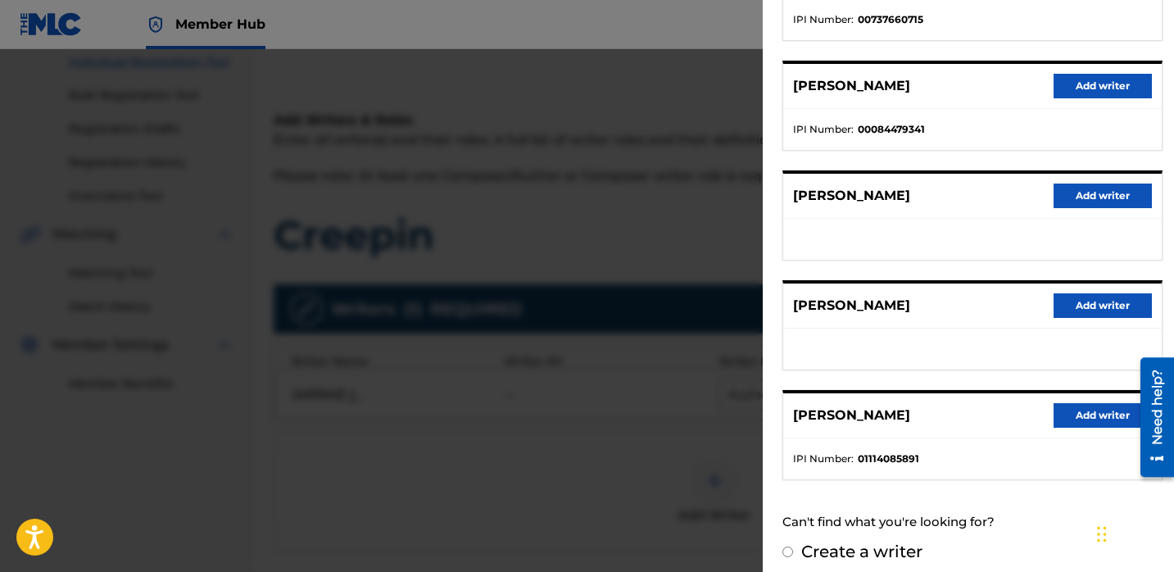
scroll to position [277, 0]
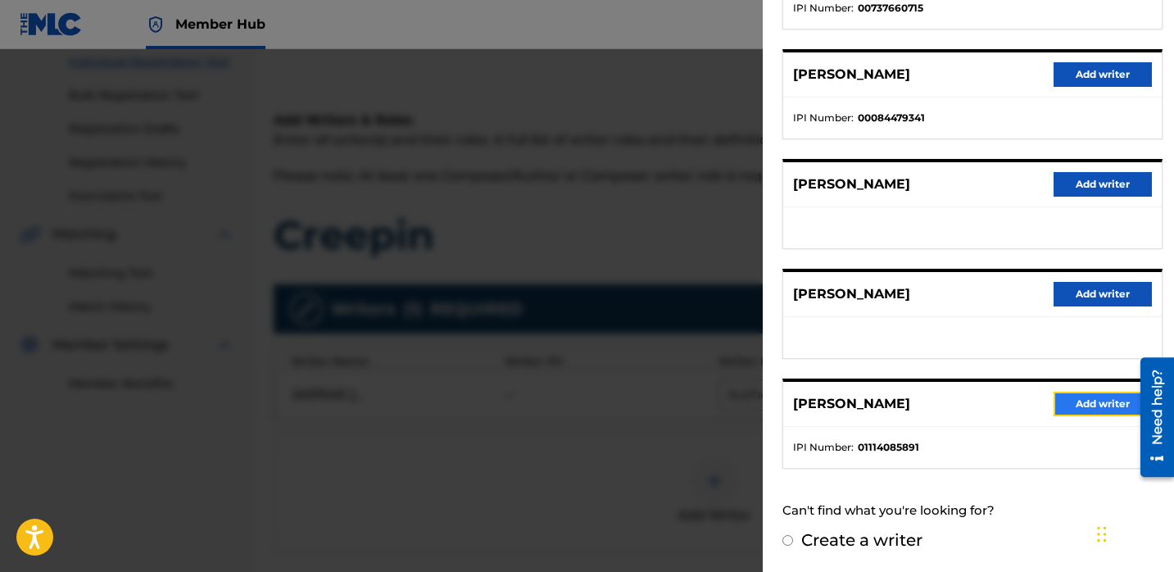
click at [1074, 399] on button "Add writer" at bounding box center [1102, 403] width 98 height 25
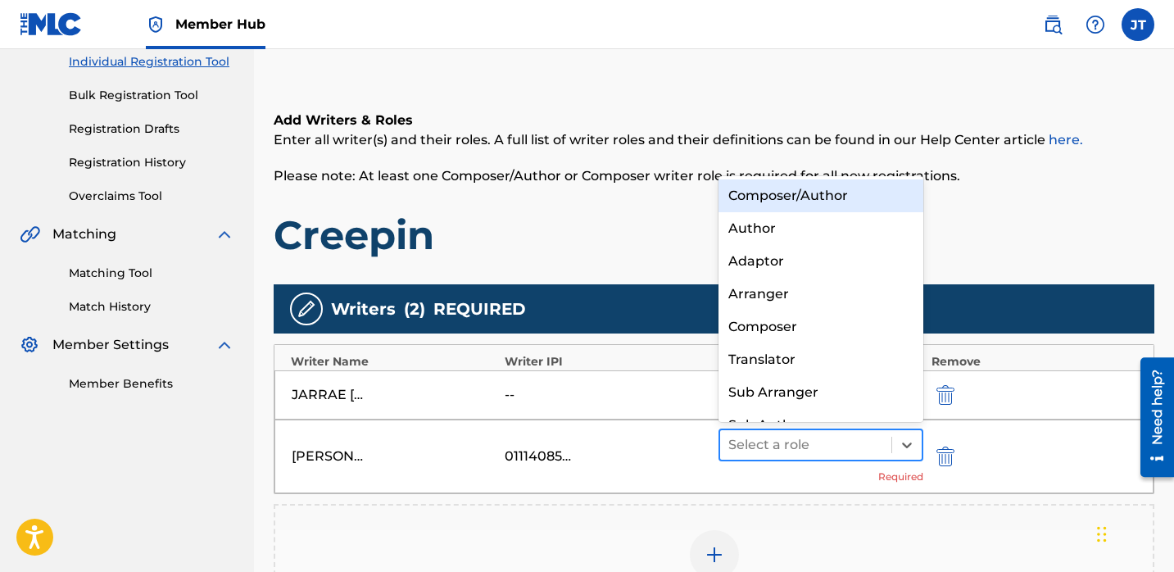
click at [837, 444] on div at bounding box center [805, 444] width 155 height 23
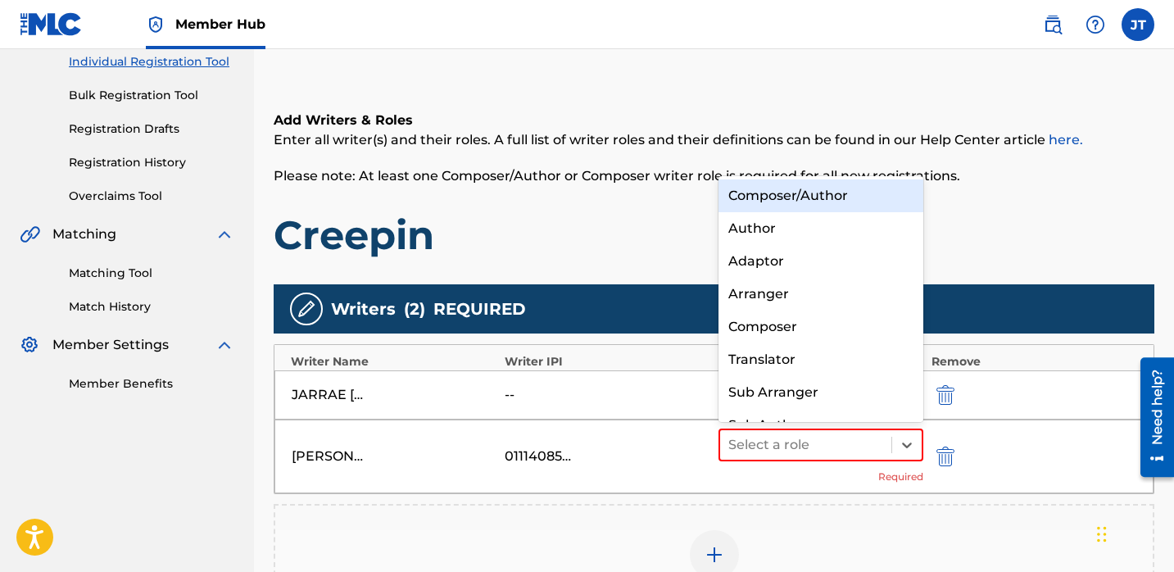
scroll to position [23, 0]
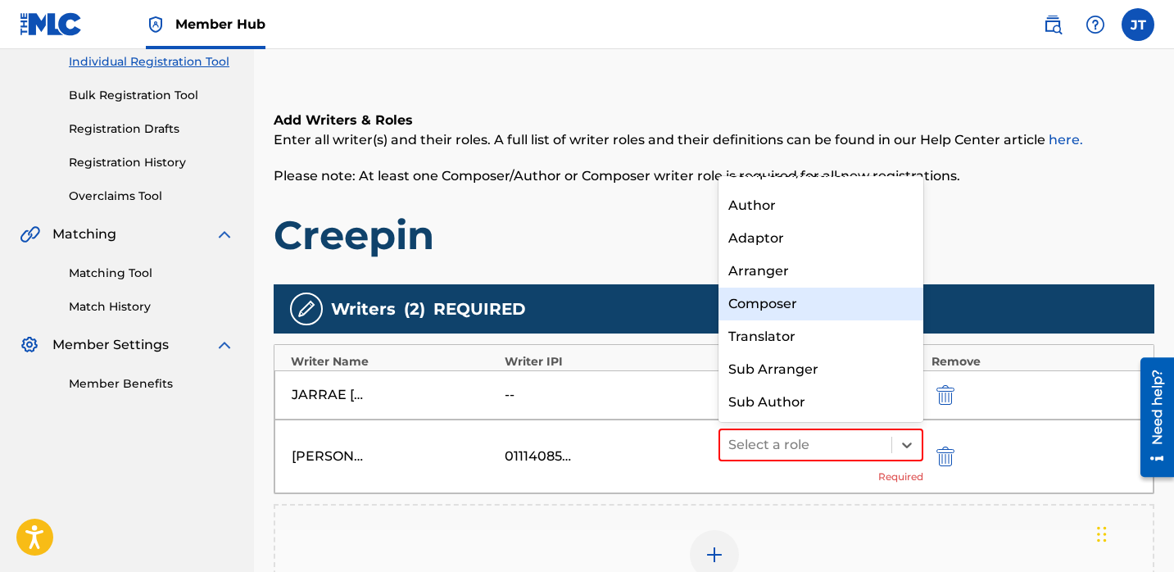
click at [781, 309] on div "Composer" at bounding box center [820, 303] width 205 height 33
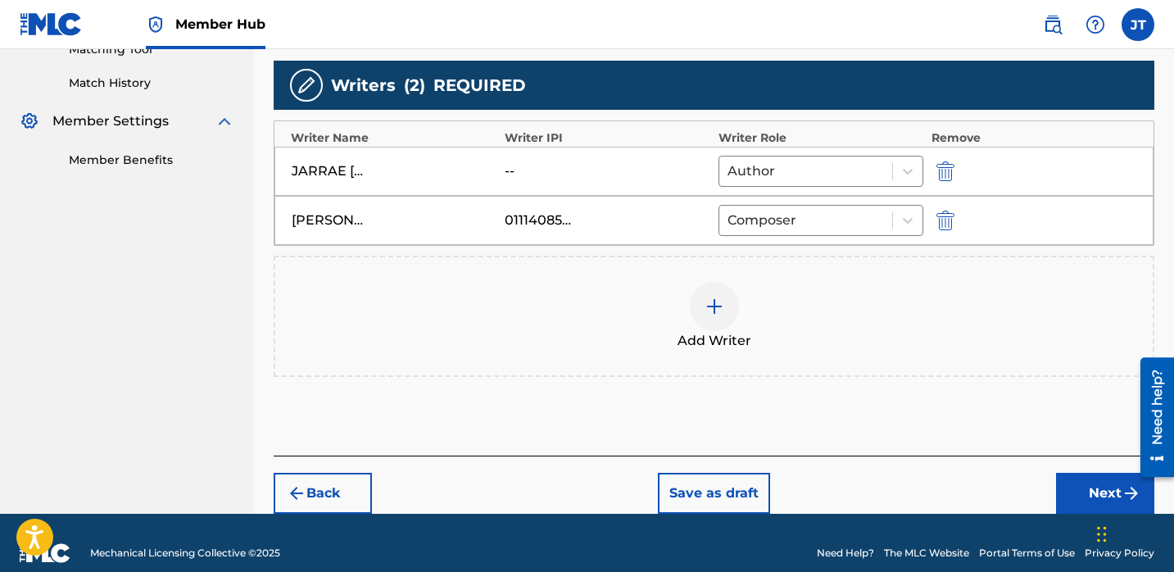
scroll to position [457, 0]
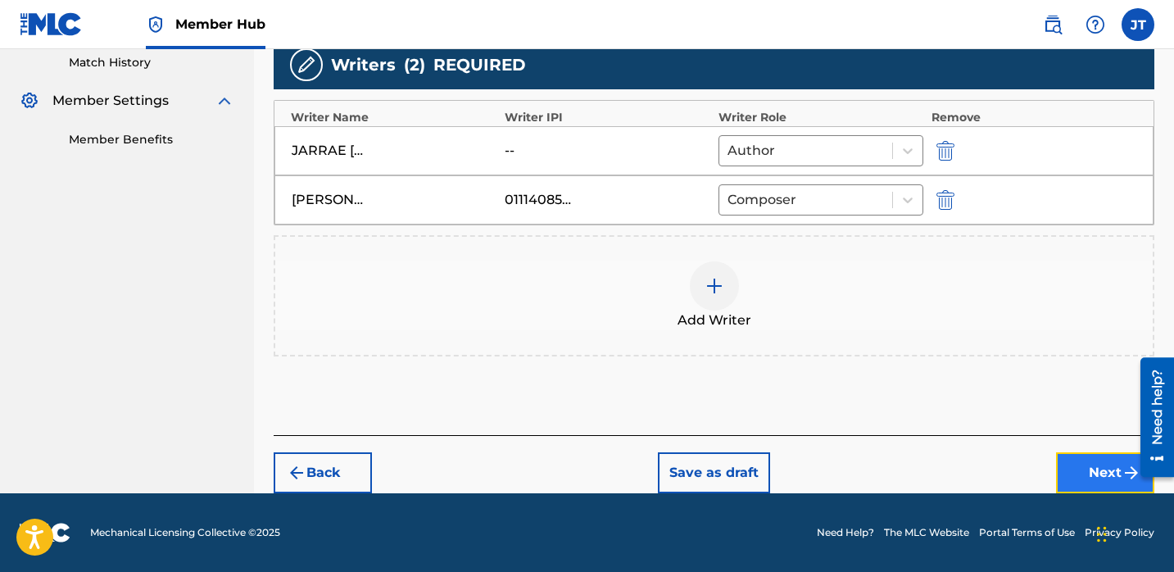
click at [1083, 468] on button "Next" at bounding box center [1105, 472] width 98 height 41
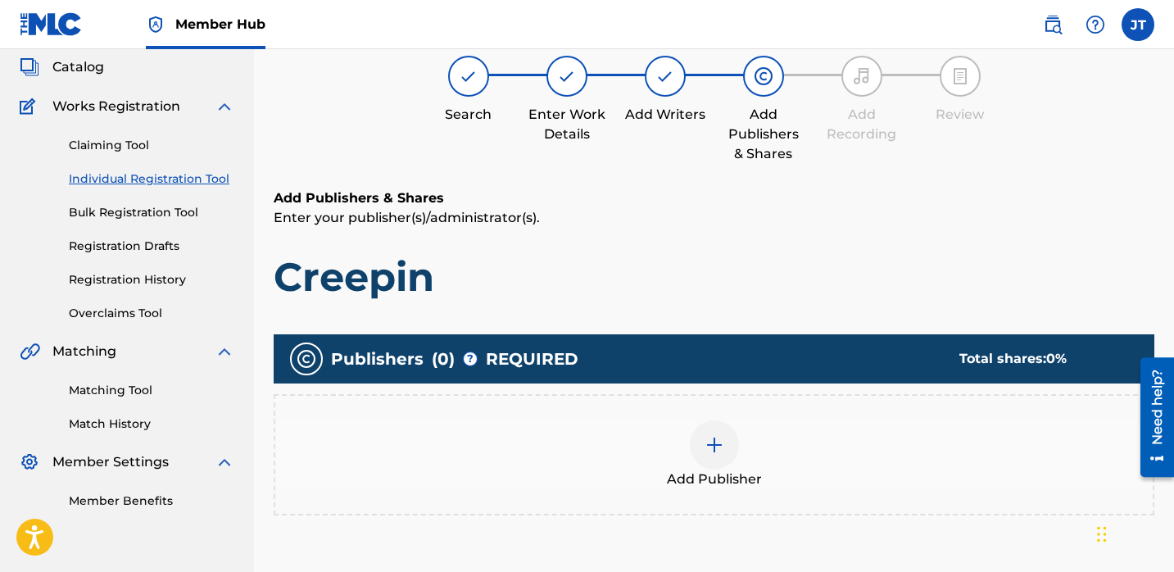
scroll to position [108, 0]
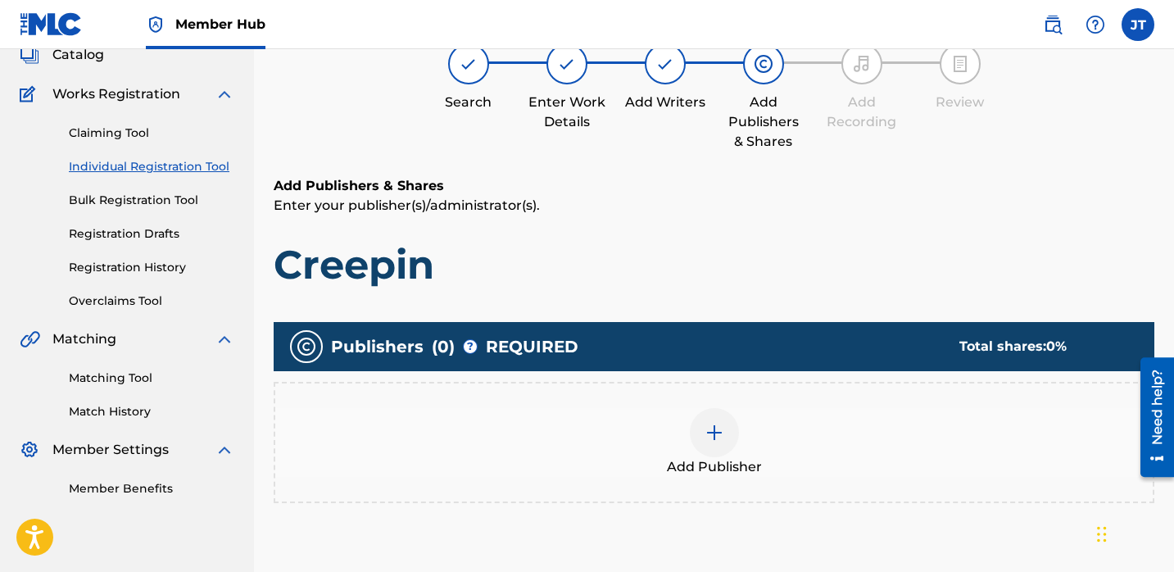
click at [712, 424] on img at bounding box center [714, 433] width 20 height 20
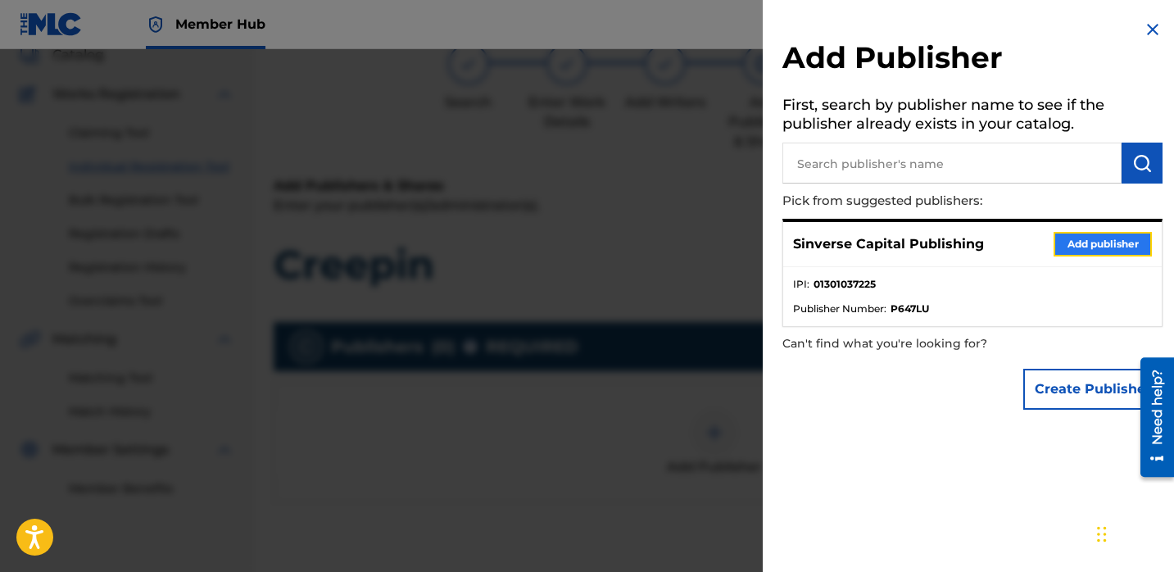
click at [1054, 239] on button "Add publisher" at bounding box center [1102, 244] width 98 height 25
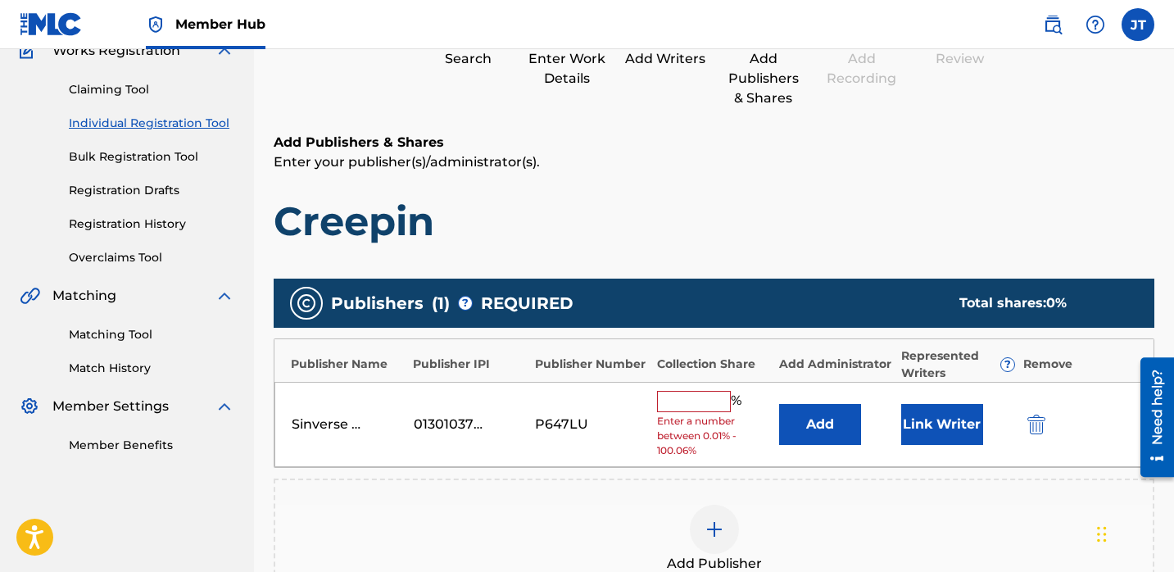
scroll to position [155, 0]
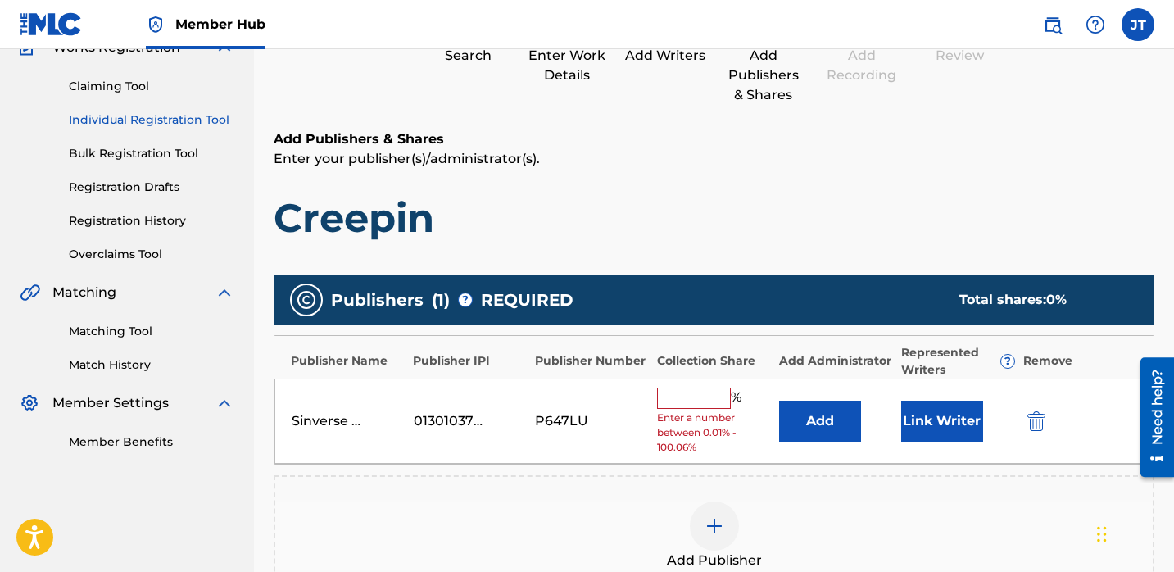
click at [680, 389] on input "text" at bounding box center [694, 397] width 74 height 21
type input "50"
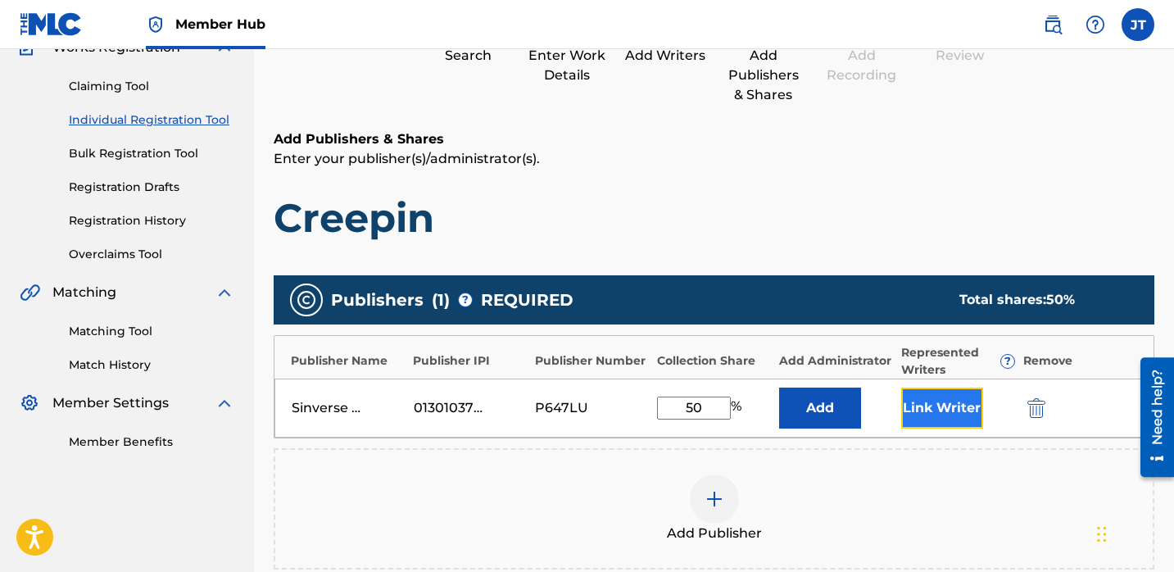
click at [923, 410] on button "Link Writer" at bounding box center [942, 407] width 82 height 41
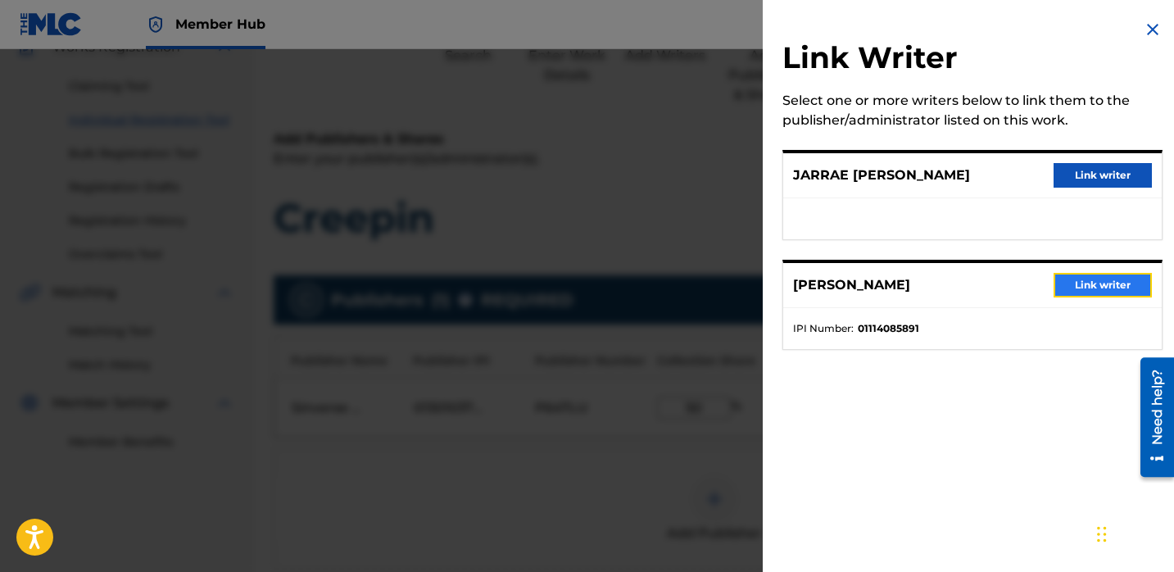
click at [1064, 279] on button "Link writer" at bounding box center [1102, 285] width 98 height 25
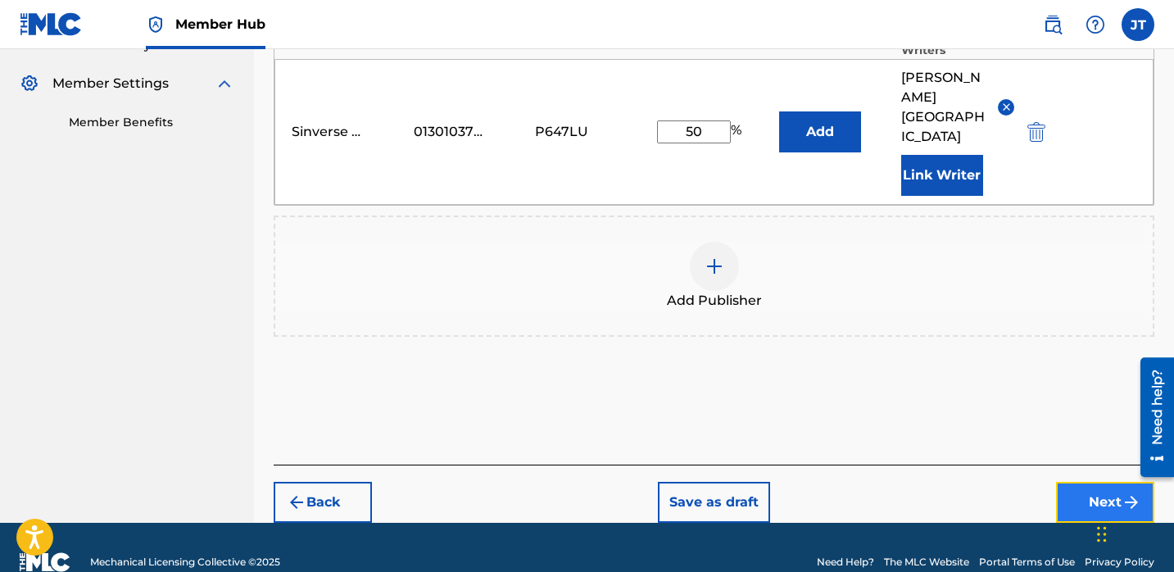
click at [1072, 488] on button "Next" at bounding box center [1105, 502] width 98 height 41
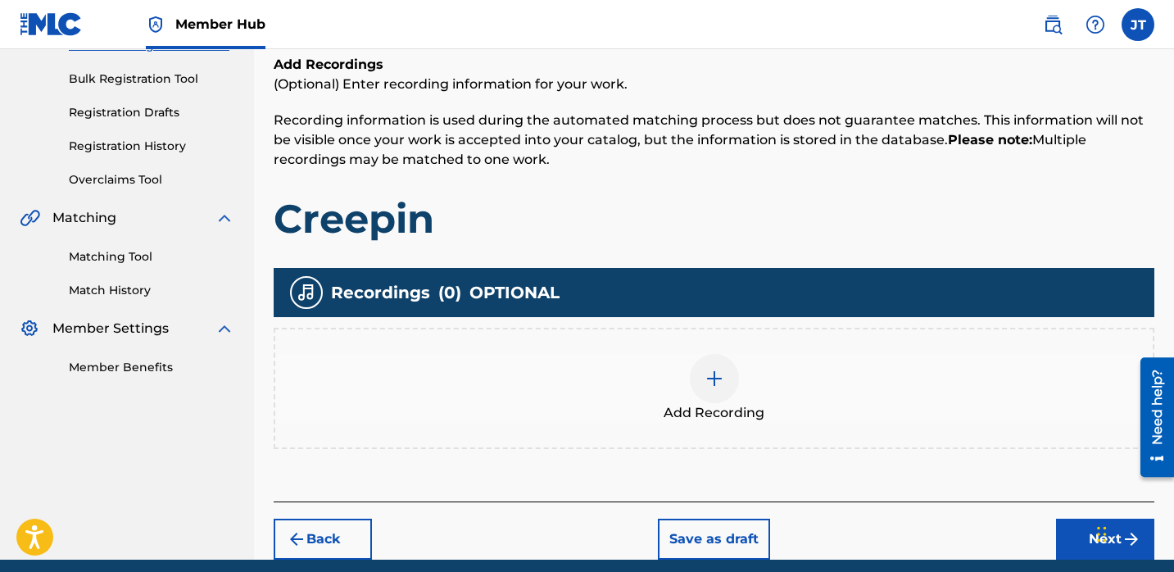
scroll to position [244, 0]
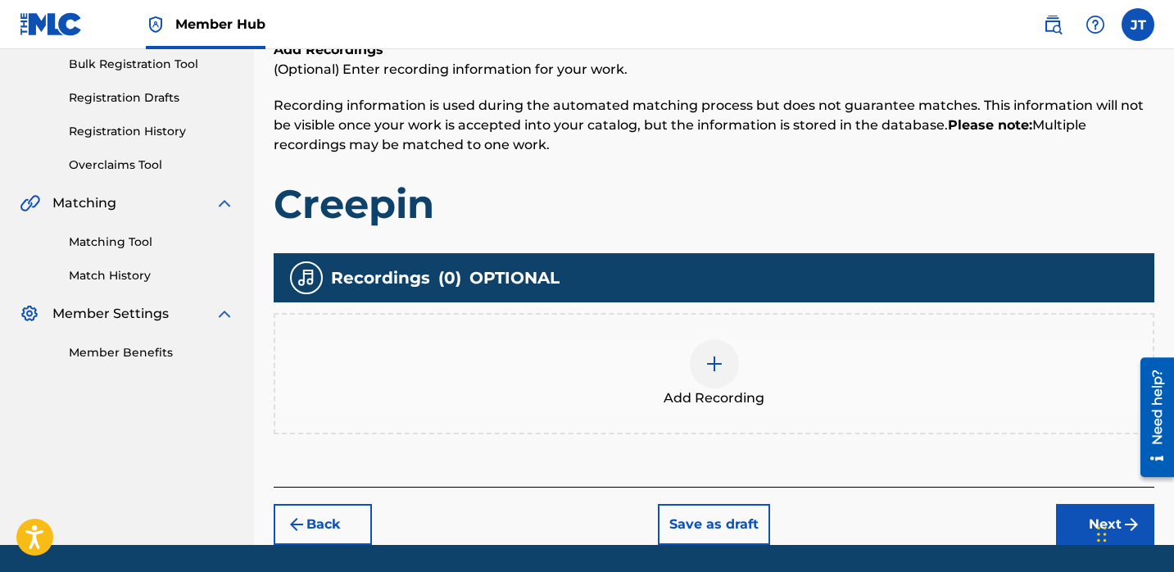
click at [717, 371] on img at bounding box center [714, 364] width 20 height 20
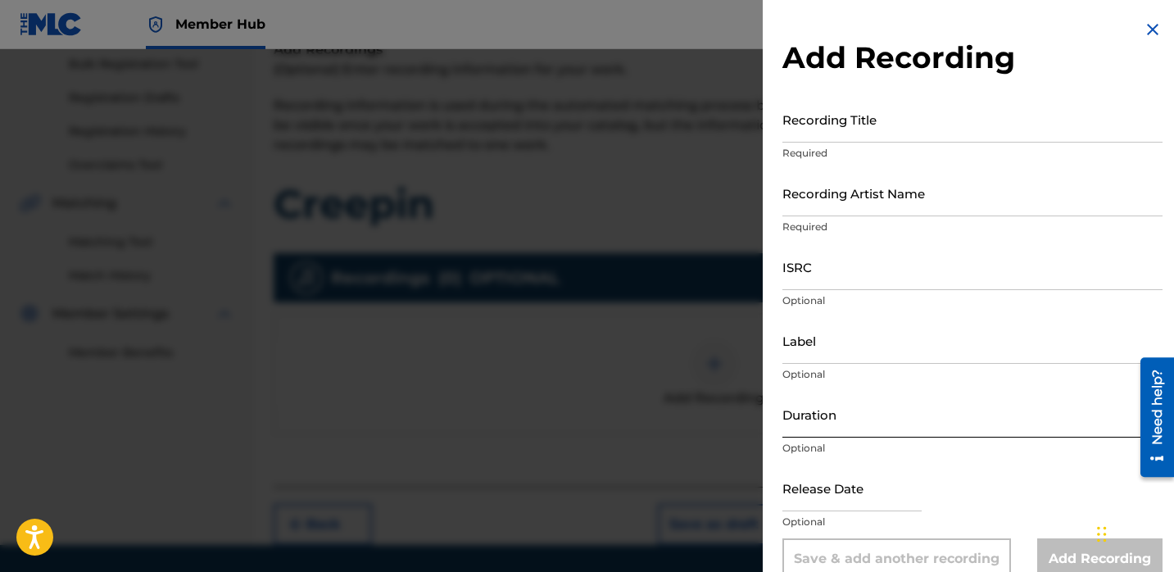
click at [841, 423] on input "Duration" at bounding box center [972, 414] width 380 height 47
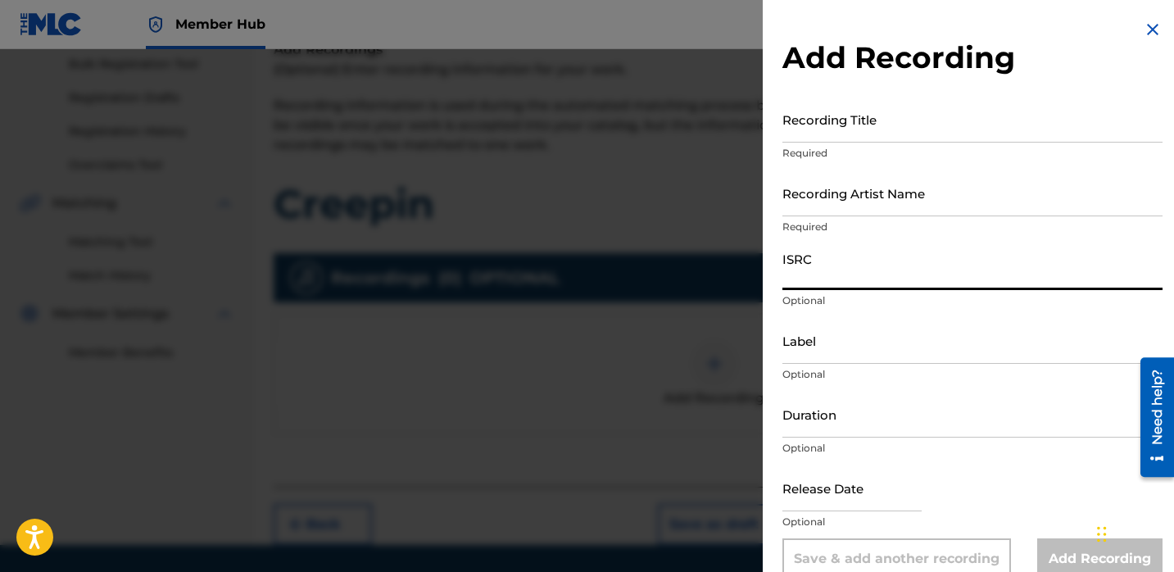
click at [816, 274] on input "ISRC" at bounding box center [972, 266] width 380 height 47
paste input "CA5KR2261401"
type input "CA5KR2261401"
select select "8"
select select "2025"
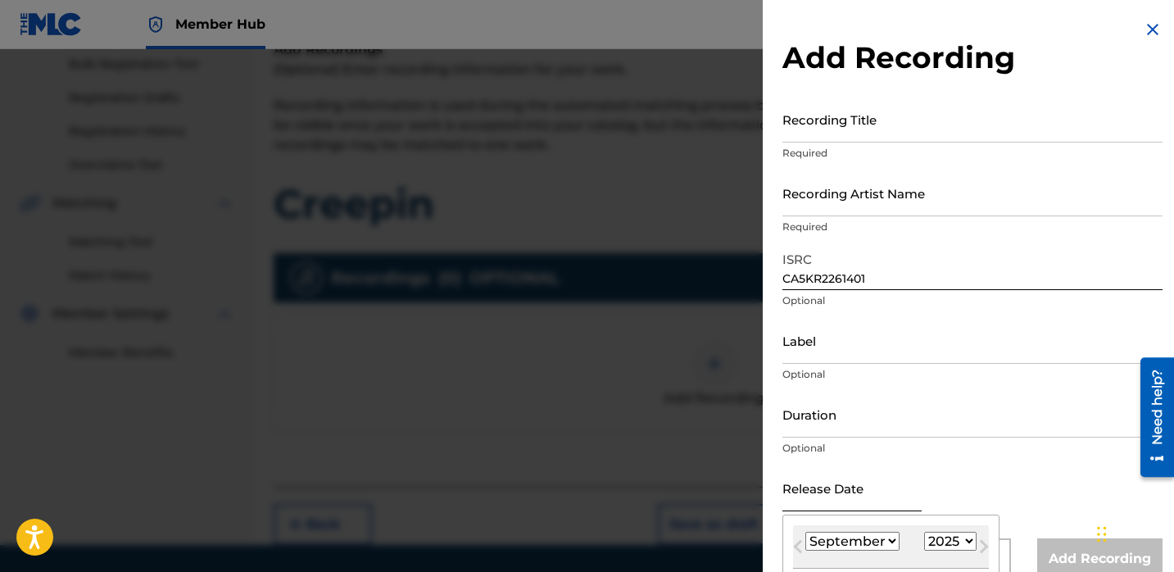
click at [816, 506] on input "text" at bounding box center [851, 487] width 139 height 47
click at [862, 545] on select "January February March April May June July August September October November De…" at bounding box center [852, 540] width 94 height 19
select select "6"
click at [805, 531] on select "January February March April May June July August September October November De…" at bounding box center [852, 540] width 94 height 19
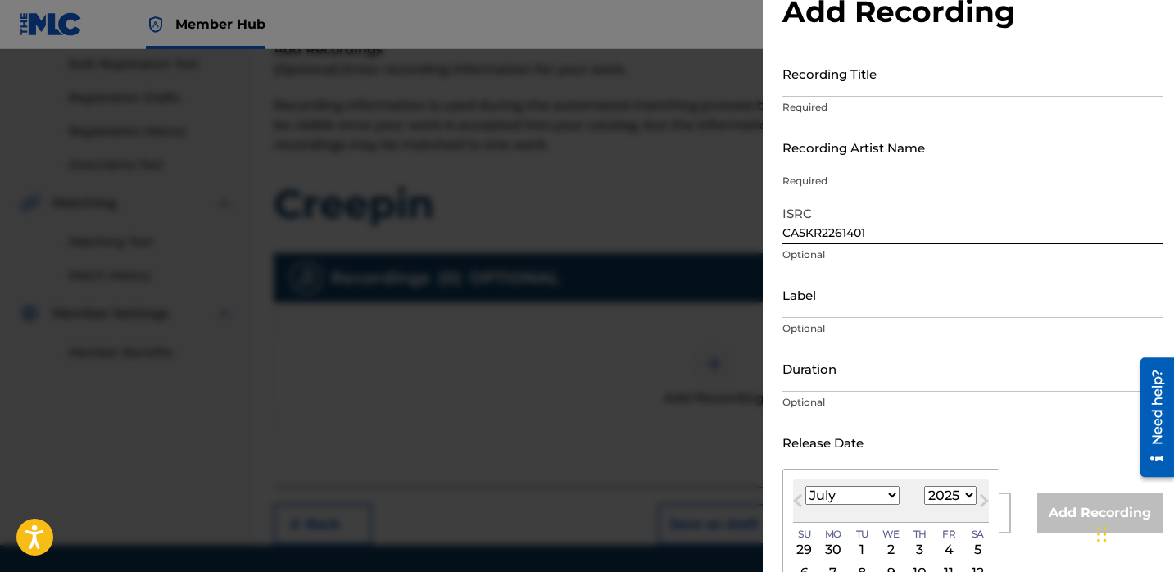
scroll to position [52, 0]
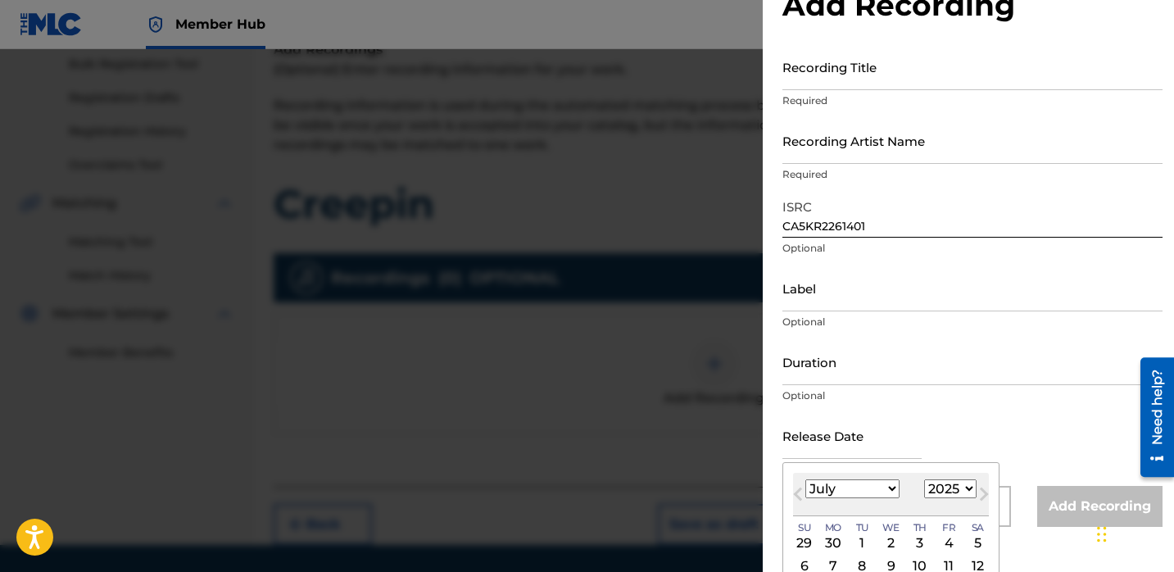
click at [941, 491] on select "1900 1901 1902 1903 1904 1905 1906 1907 1908 1909 1910 1911 1912 1913 1914 1915…" at bounding box center [950, 488] width 52 height 19
select select "2022"
click at [924, 479] on select "1900 1901 1902 1903 1904 1905 1906 1907 1908 1909 1910 1911 1912 1913 1914 1915…" at bounding box center [950, 488] width 52 height 19
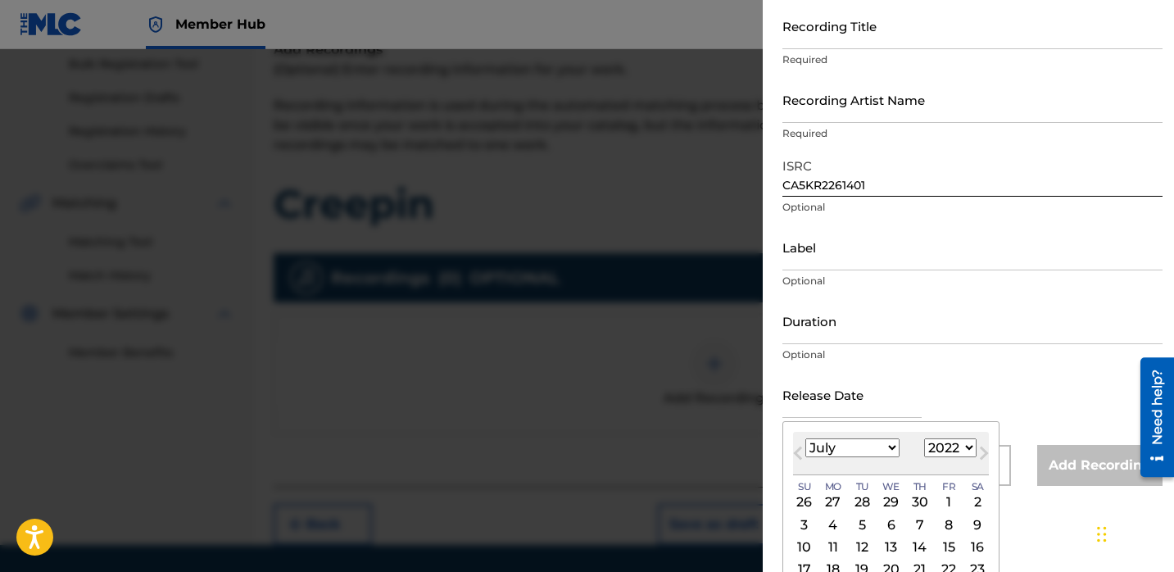
scroll to position [99, 0]
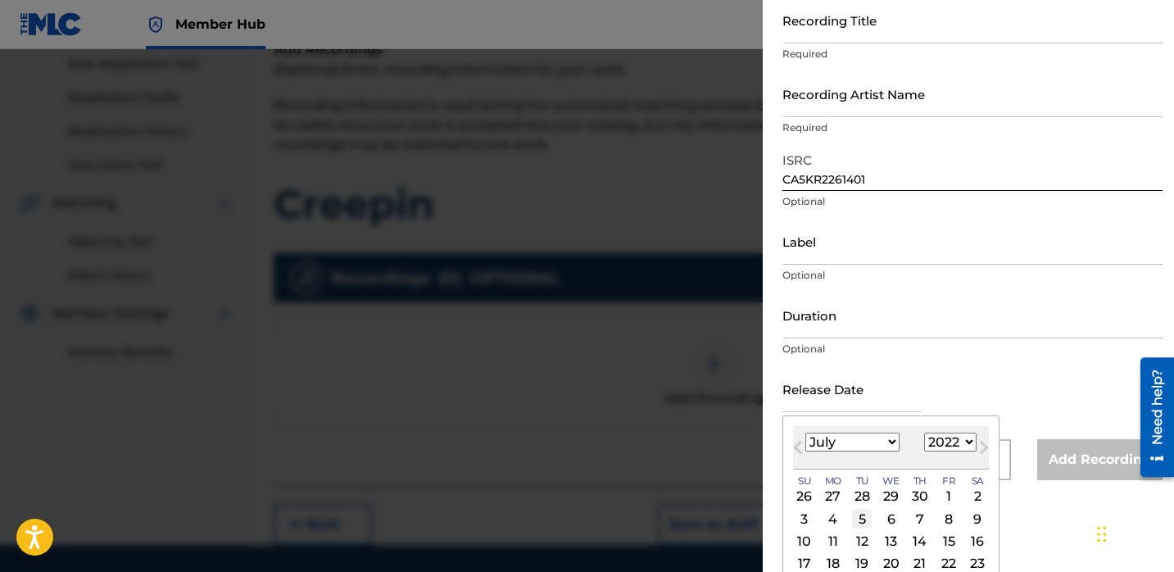
click at [867, 521] on div "5" at bounding box center [862, 519] width 20 height 20
type input "[DATE]"
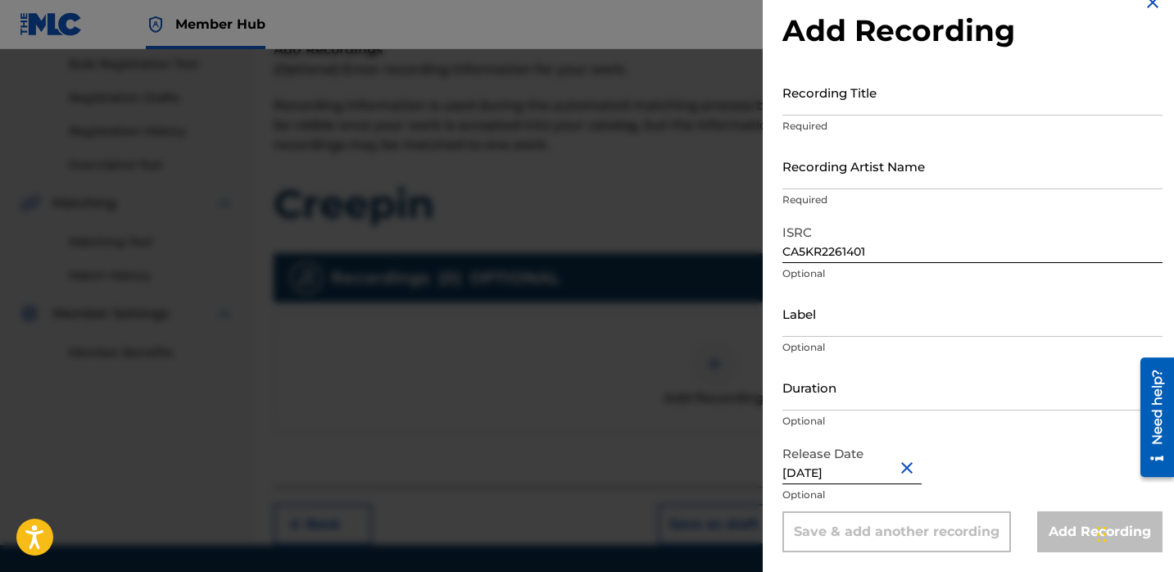
scroll to position [27, 0]
select select "6"
select select "2022"
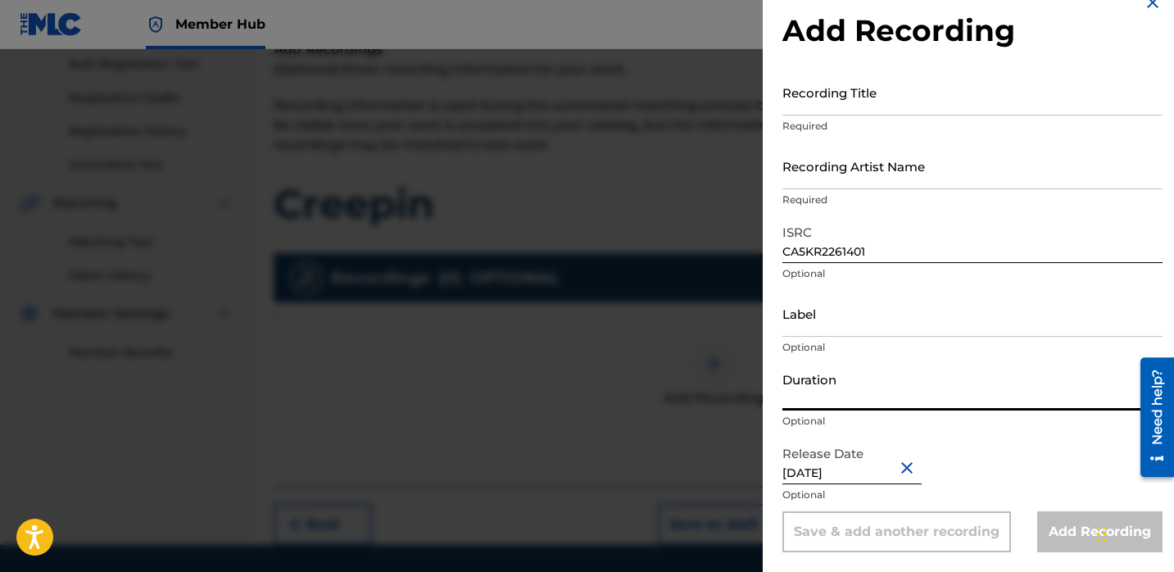
click at [858, 401] on input "Duration" at bounding box center [972, 387] width 380 height 47
type input "02:50"
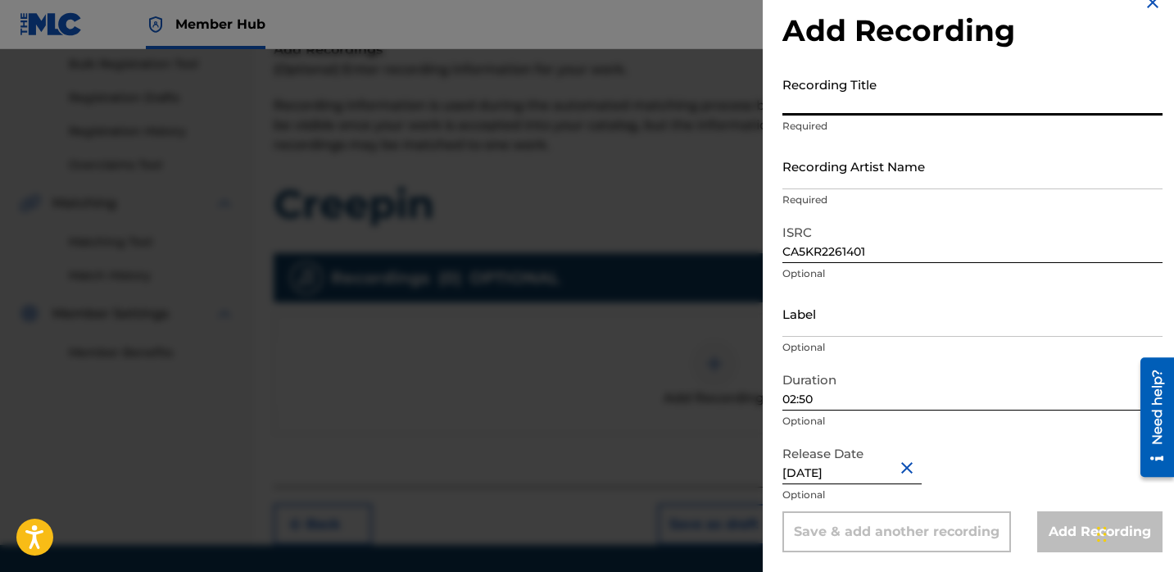
click at [836, 97] on input "Recording Title" at bounding box center [972, 92] width 380 height 47
paste input "Creepin"
type input "Creepin"
click at [825, 169] on input "Recording Artist Name" at bounding box center [972, 165] width 380 height 47
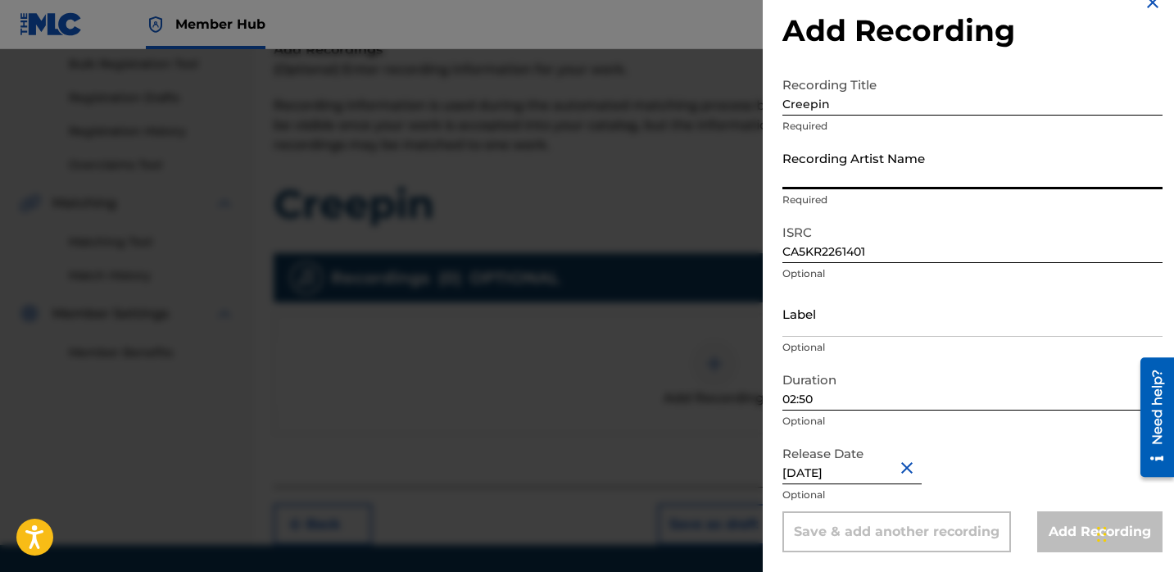
paste input "TrapboyDre10k"
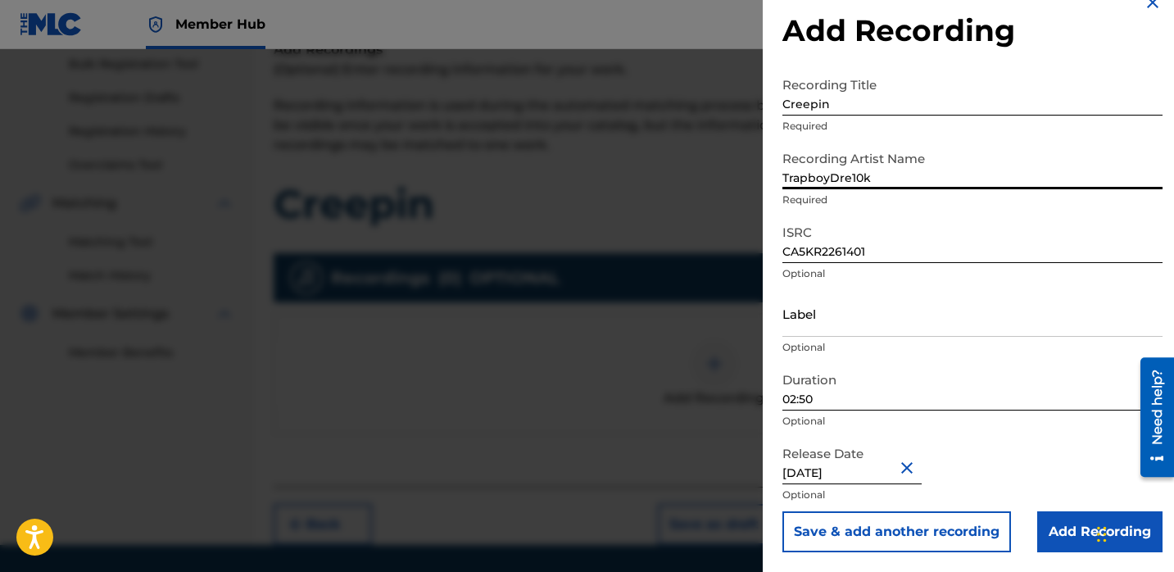
type input "TrapboyDre10k"
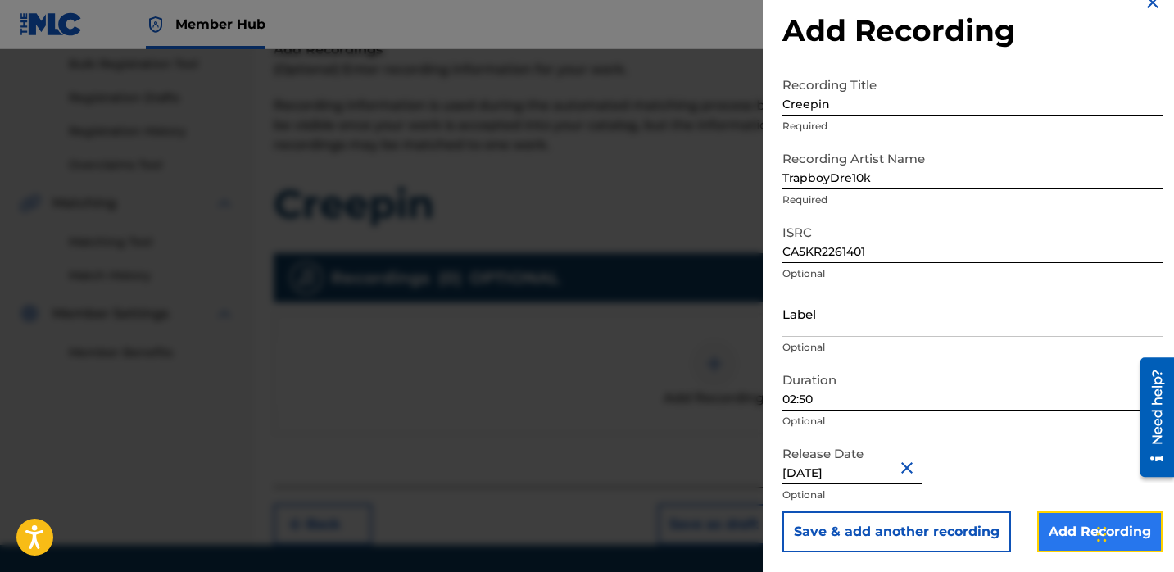
click at [1039, 528] on input "Add Recording" at bounding box center [1099, 531] width 125 height 41
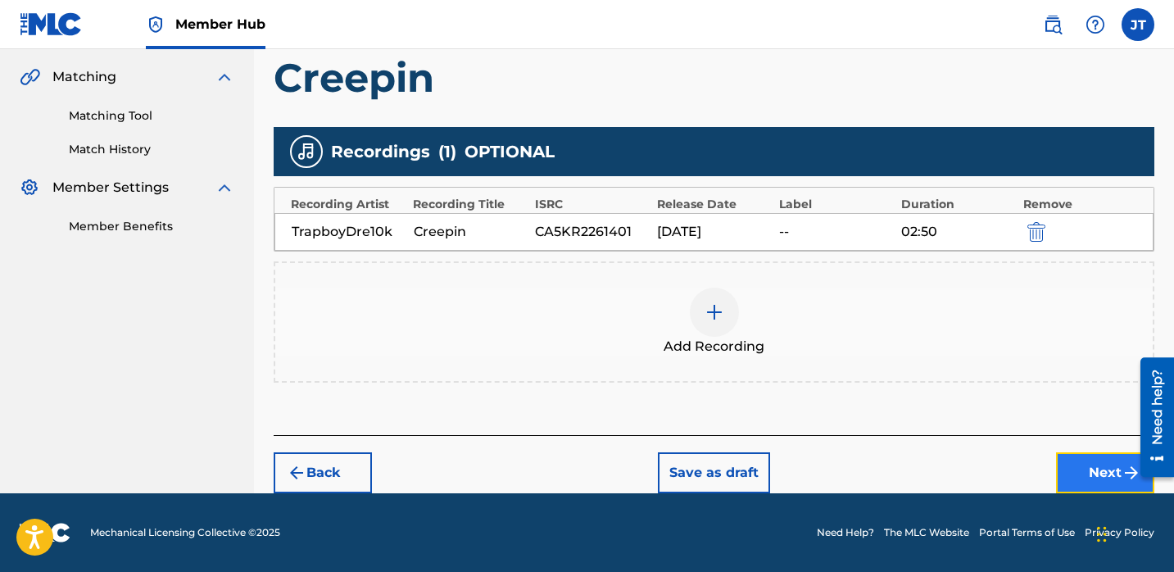
click at [1065, 477] on button "Next" at bounding box center [1105, 472] width 98 height 41
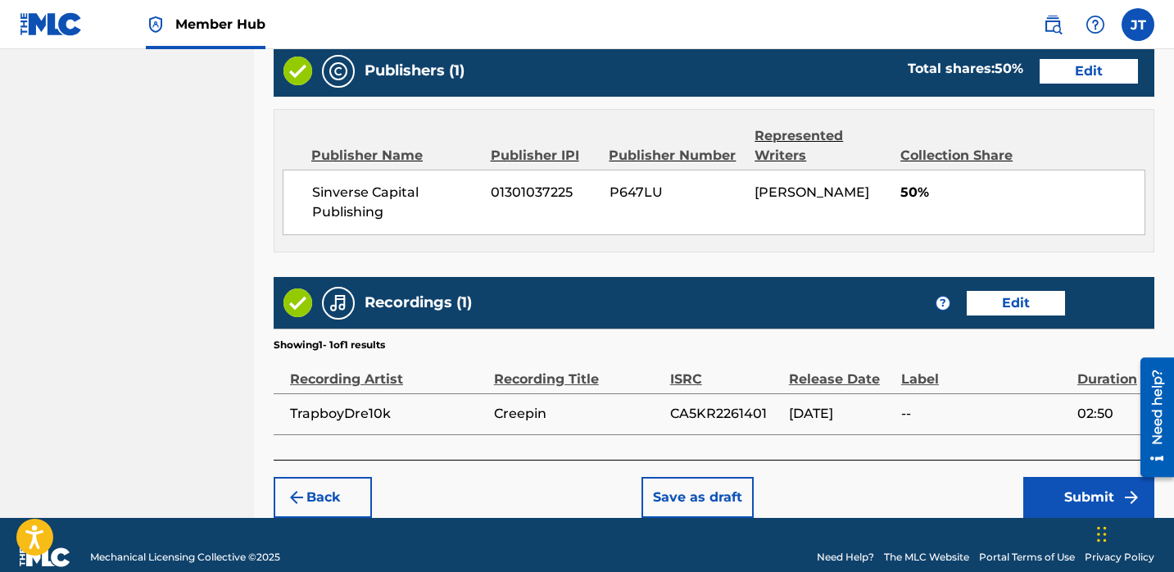
scroll to position [845, 0]
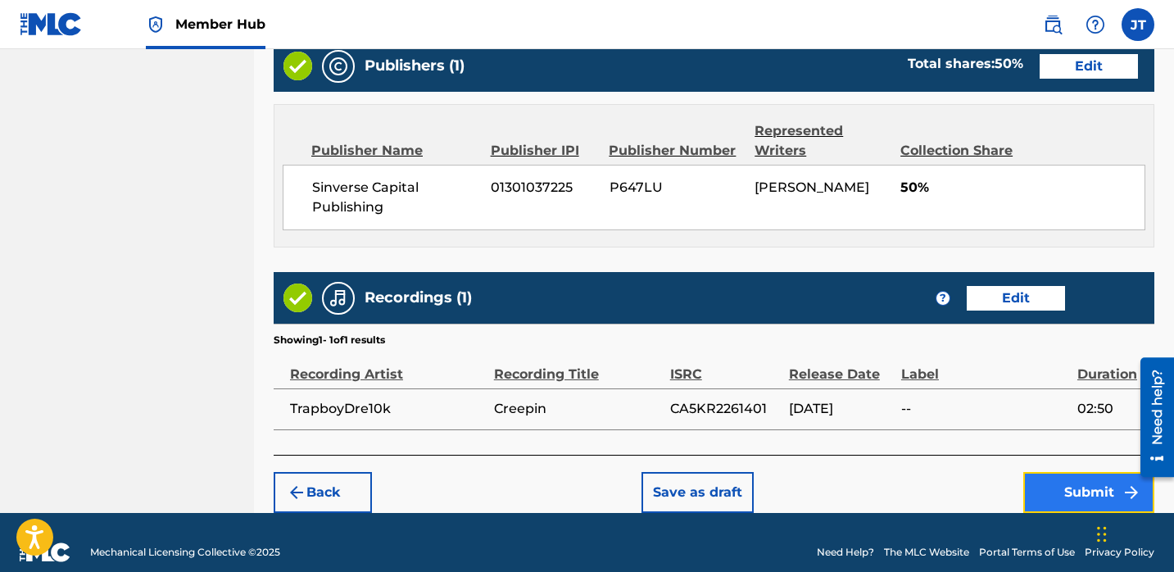
click at [1046, 482] on button "Submit" at bounding box center [1088, 492] width 131 height 41
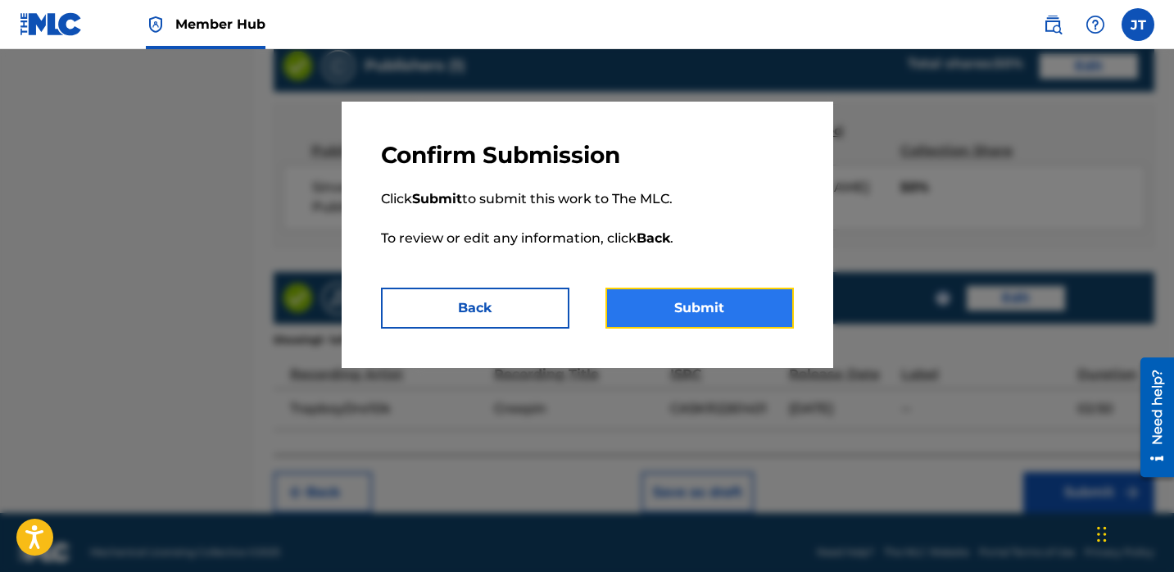
click at [767, 308] on button "Submit" at bounding box center [699, 307] width 188 height 41
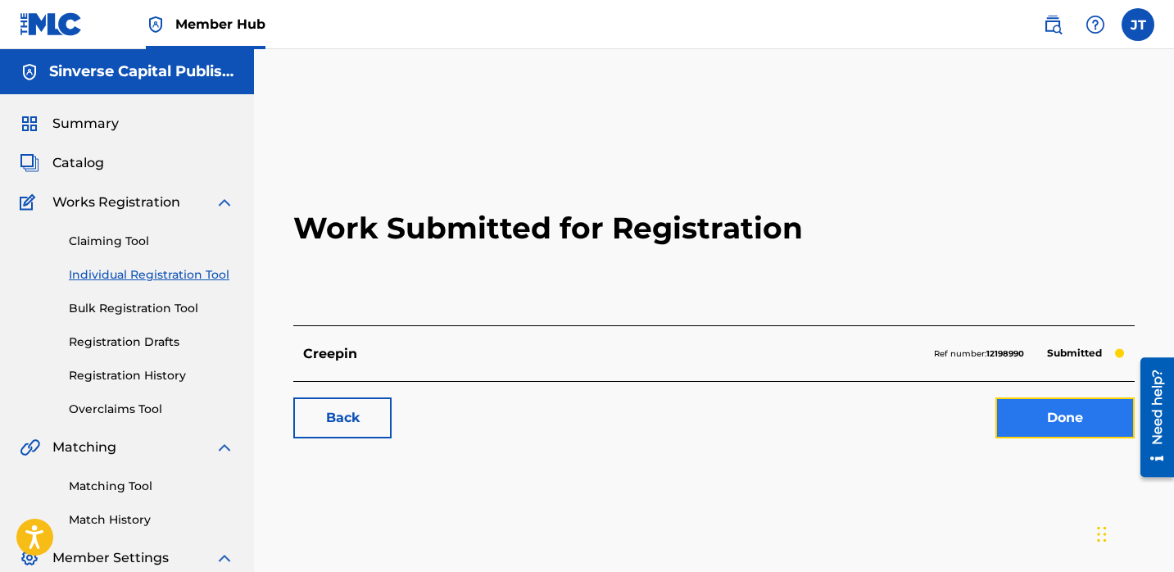
click at [1016, 403] on link "Done" at bounding box center [1064, 417] width 139 height 41
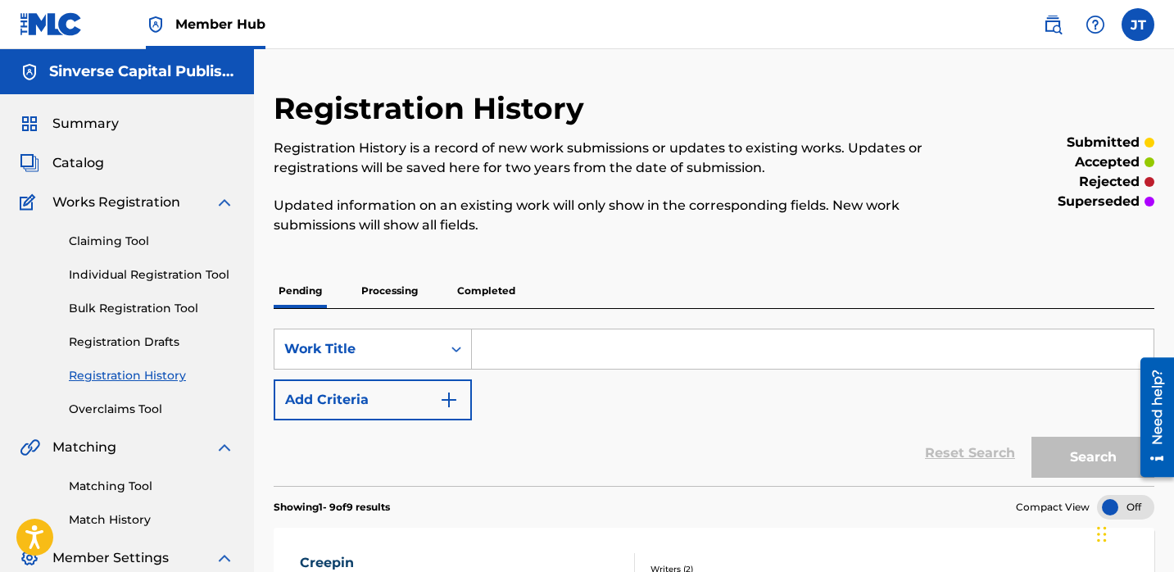
click at [497, 352] on input "Search Form" at bounding box center [812, 348] width 681 height 39
paste input "KRASH"
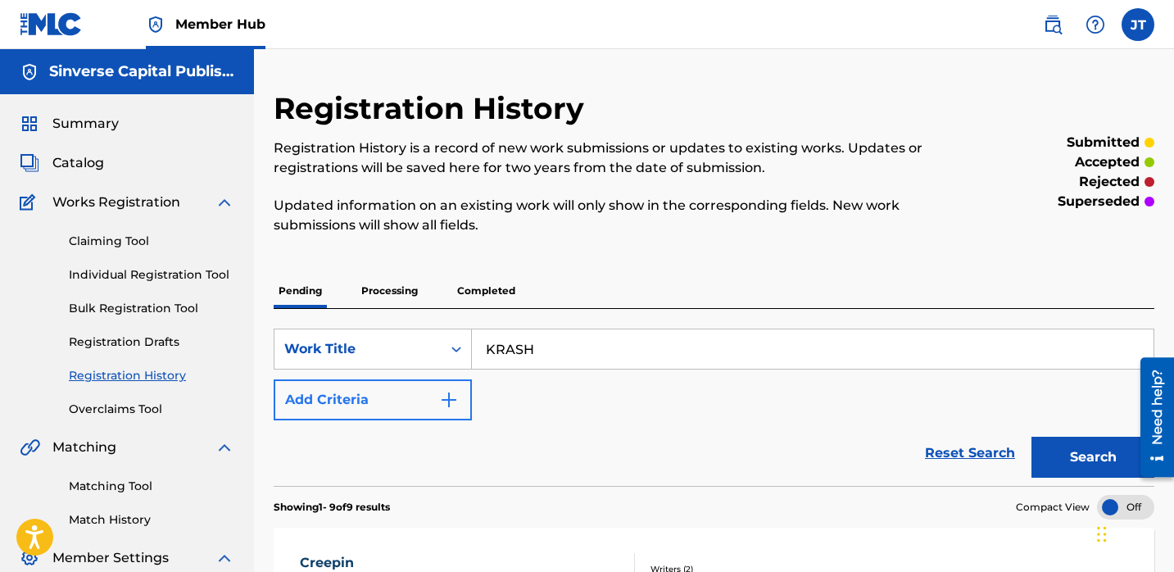
type input "KRASH"
click at [437, 393] on button "Add Criteria" at bounding box center [373, 399] width 198 height 41
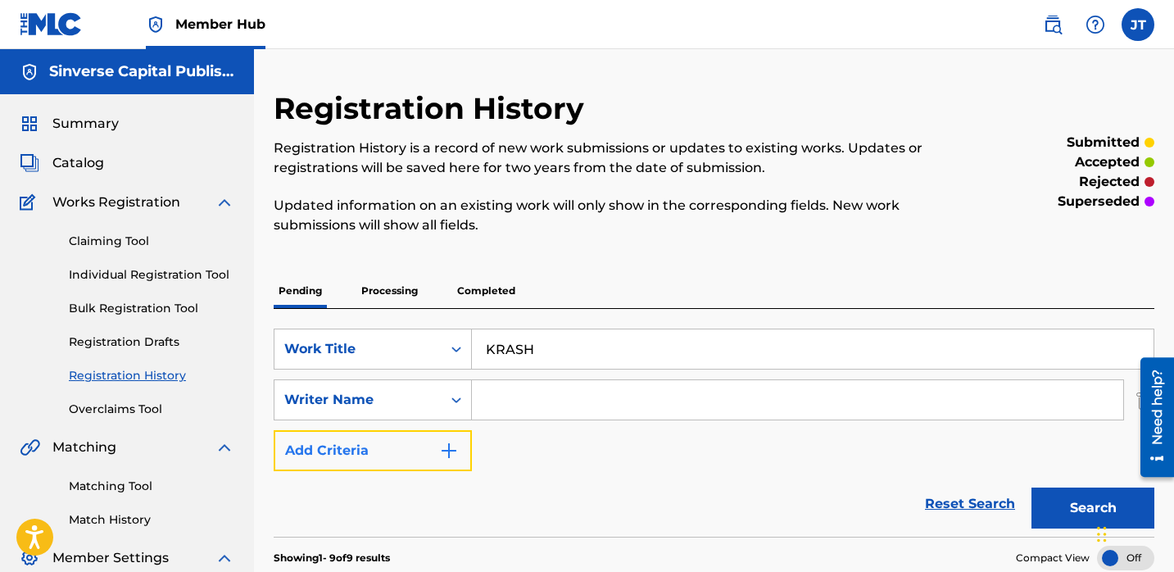
click at [455, 445] on img "Search Form" at bounding box center [449, 451] width 20 height 20
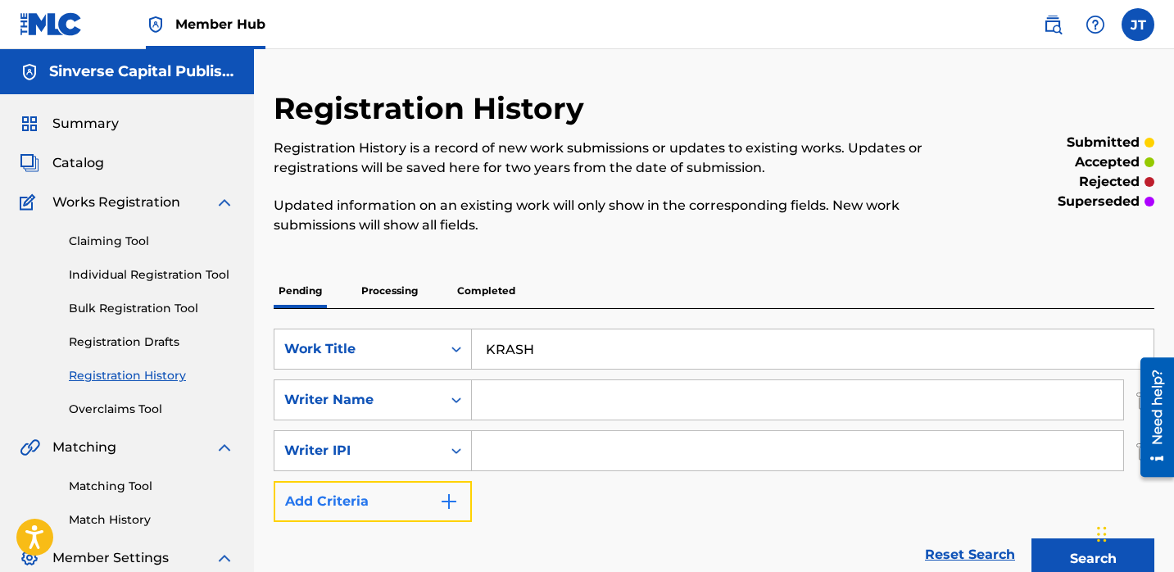
click at [451, 487] on button "Add Criteria" at bounding box center [373, 501] width 198 height 41
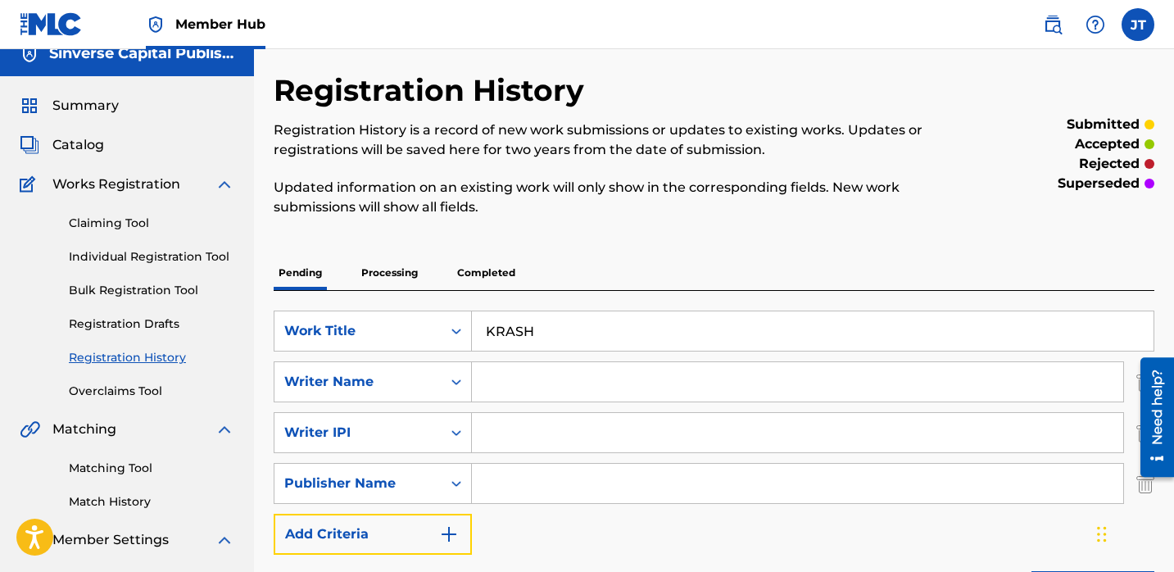
scroll to position [21, 0]
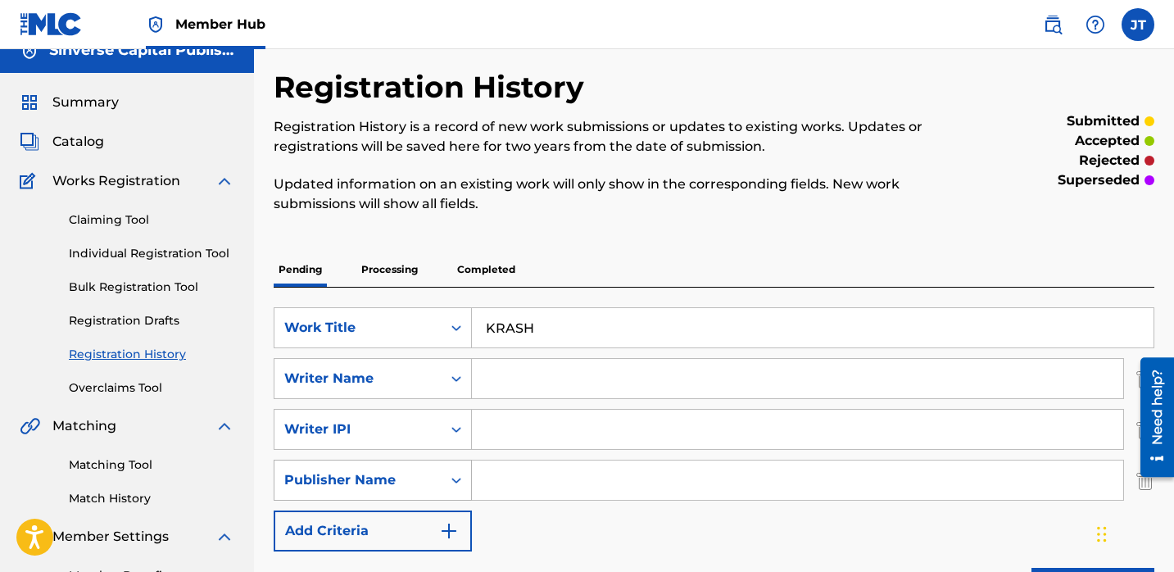
click at [457, 478] on icon "Search Form" at bounding box center [456, 480] width 16 height 16
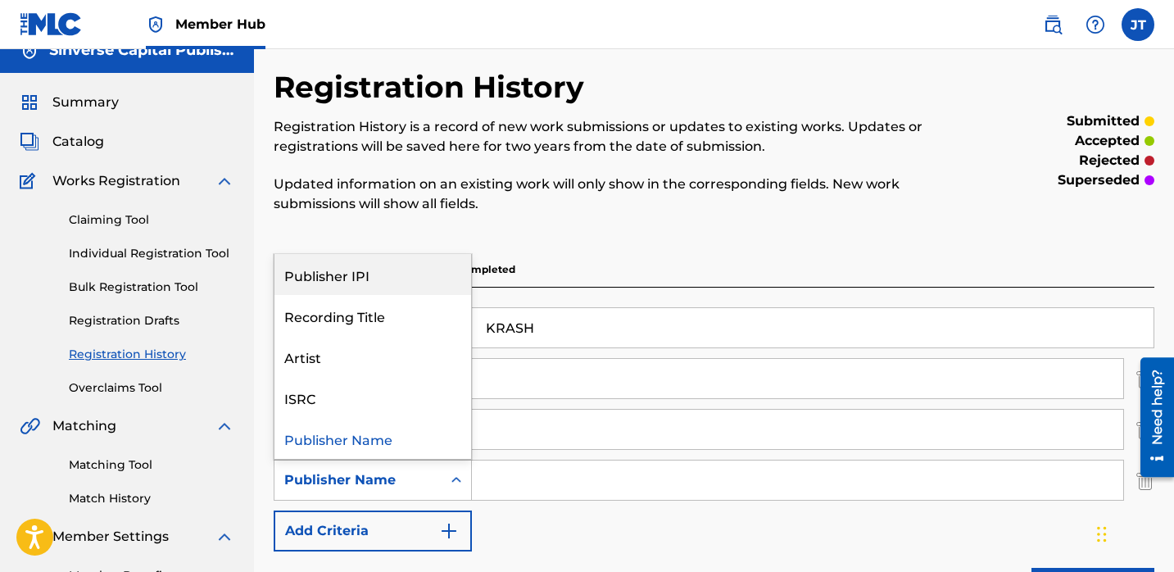
click at [405, 283] on div "Publisher IPI" at bounding box center [372, 274] width 197 height 41
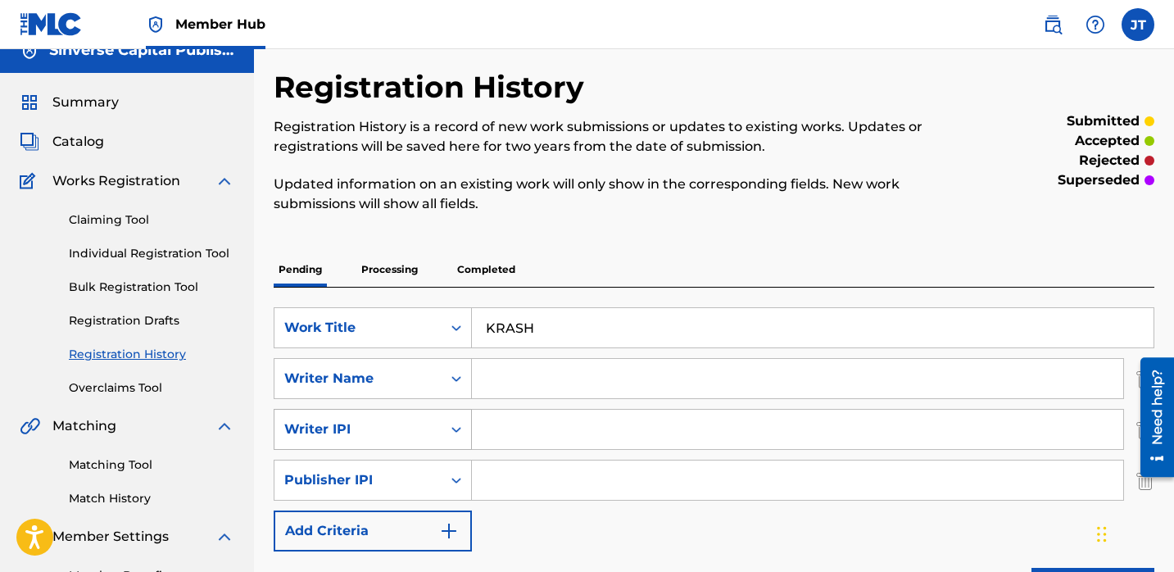
click at [409, 432] on div "Writer IPI" at bounding box center [357, 429] width 147 height 20
click at [519, 413] on input "Search Form" at bounding box center [797, 428] width 651 height 39
click at [519, 482] on input "Search Form" at bounding box center [797, 479] width 651 height 39
type input "1301037225"
click at [518, 416] on input "Search Form" at bounding box center [797, 428] width 651 height 39
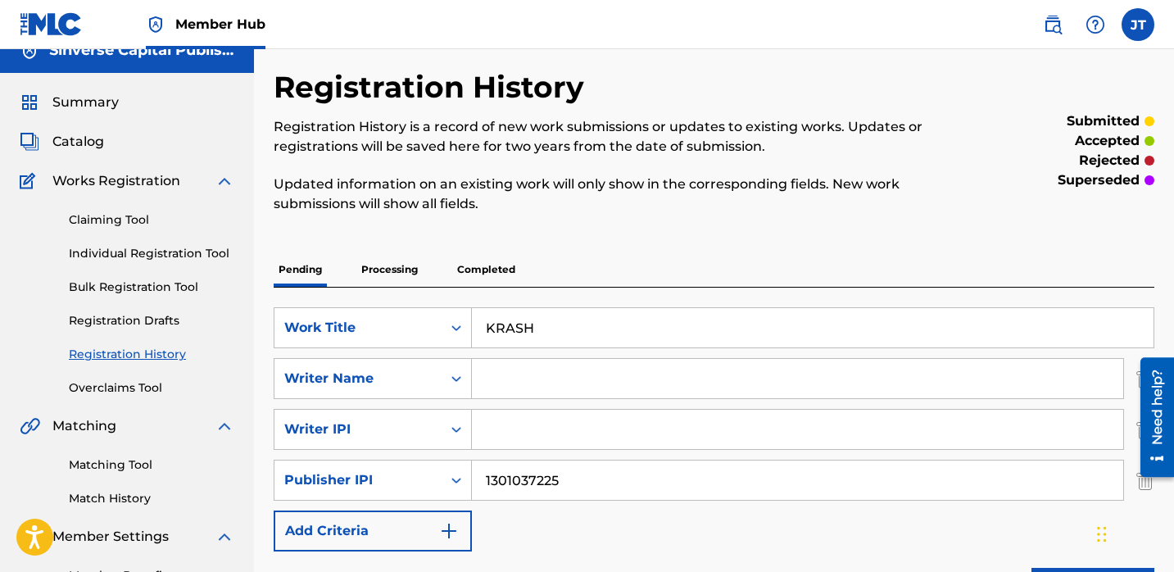
type input "1114085891"
click at [520, 387] on input "Search Form" at bounding box center [797, 378] width 651 height 39
click at [532, 390] on input "Search Form" at bounding box center [797, 378] width 651 height 39
paste input "[PERSON_NAME]"
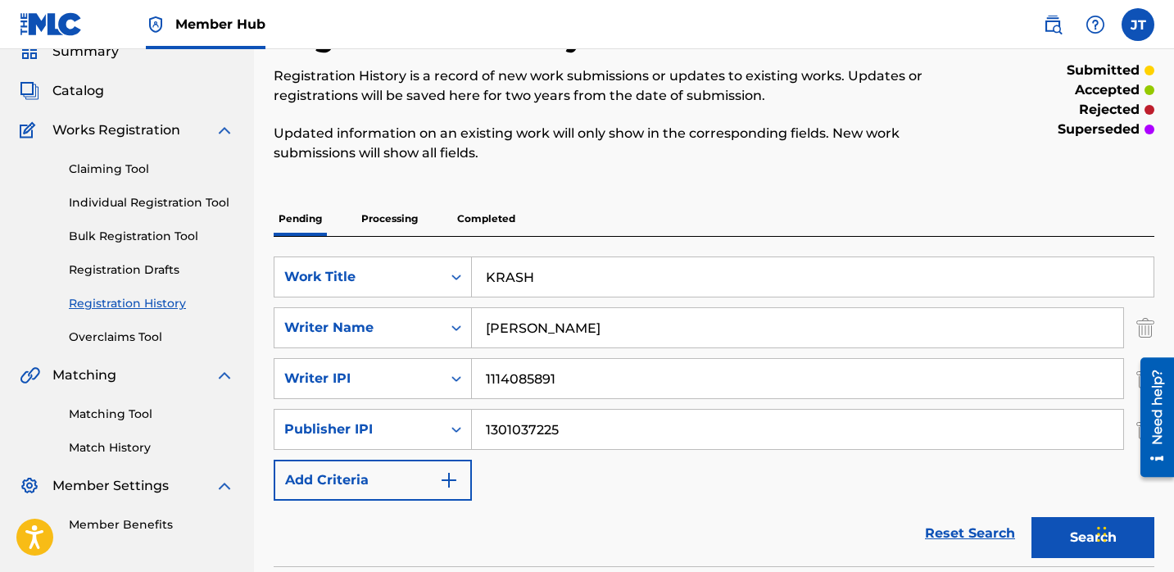
scroll to position [73, 0]
type input "[PERSON_NAME]"
click at [1058, 531] on button "Search" at bounding box center [1092, 536] width 123 height 41
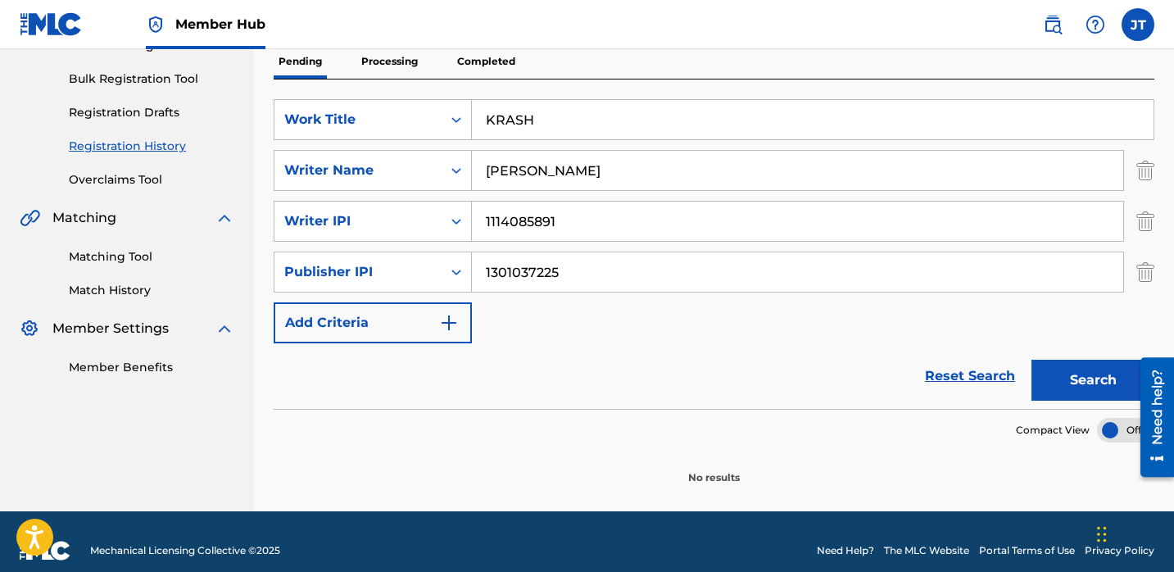
scroll to position [222, 0]
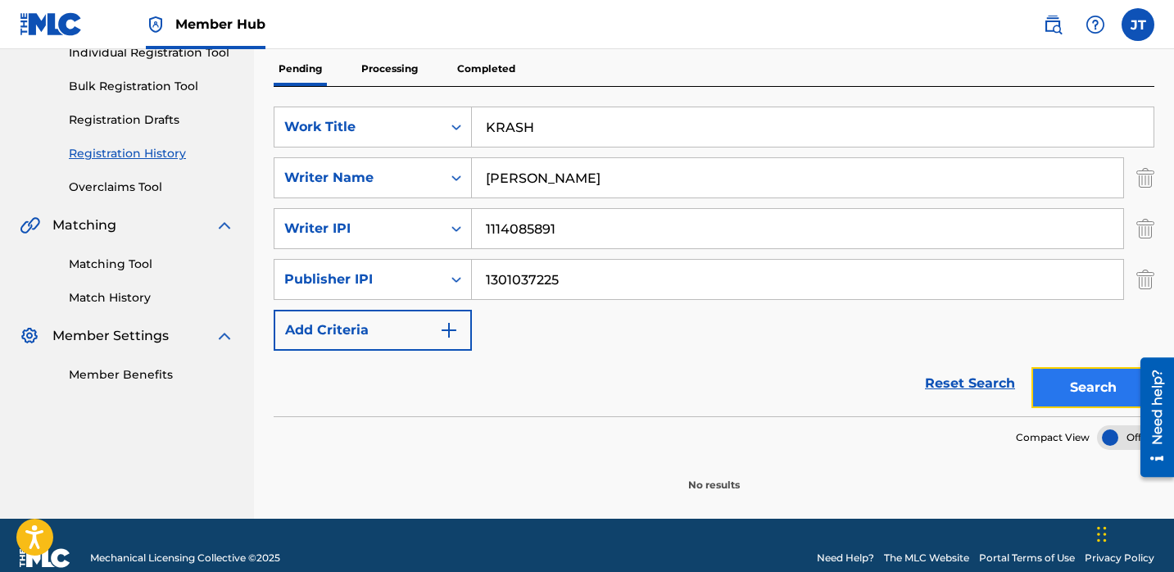
click at [1048, 385] on button "Search" at bounding box center [1092, 387] width 123 height 41
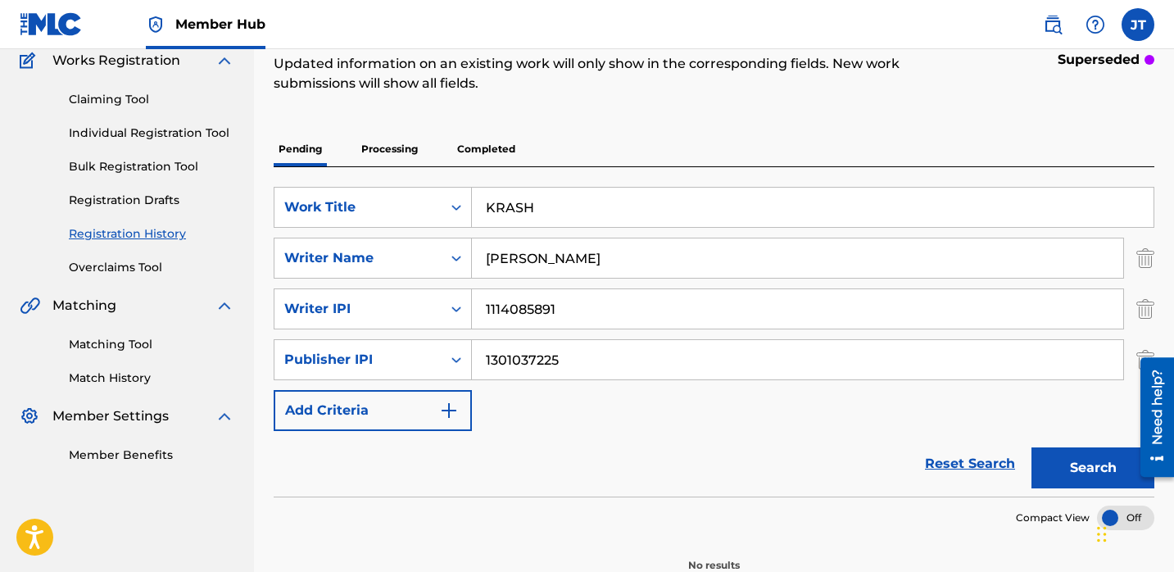
scroll to position [138, 0]
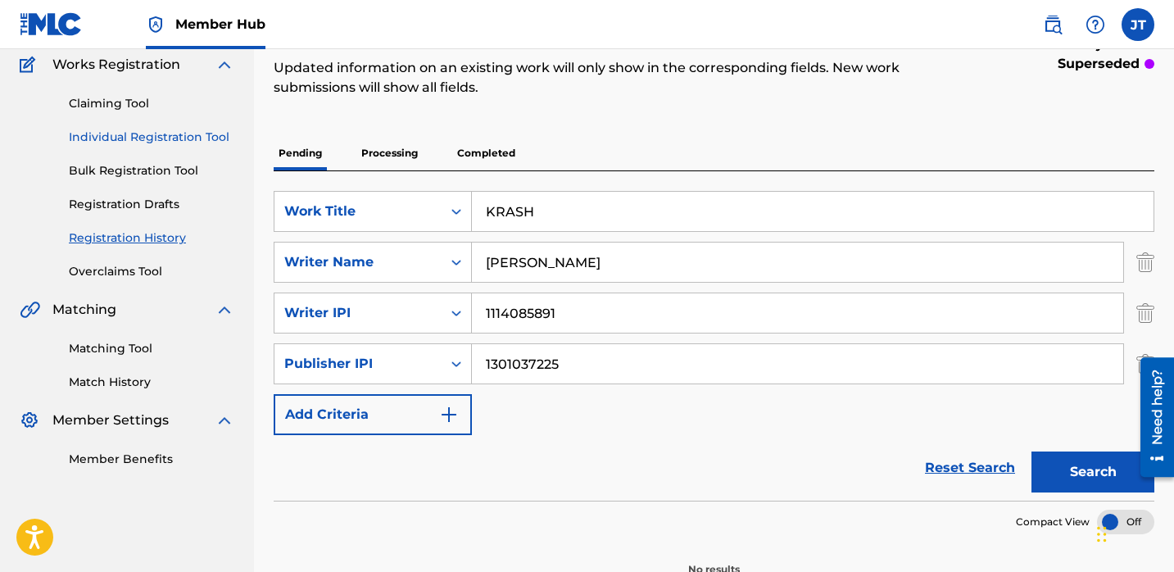
click at [162, 137] on link "Individual Registration Tool" at bounding box center [151, 137] width 165 height 17
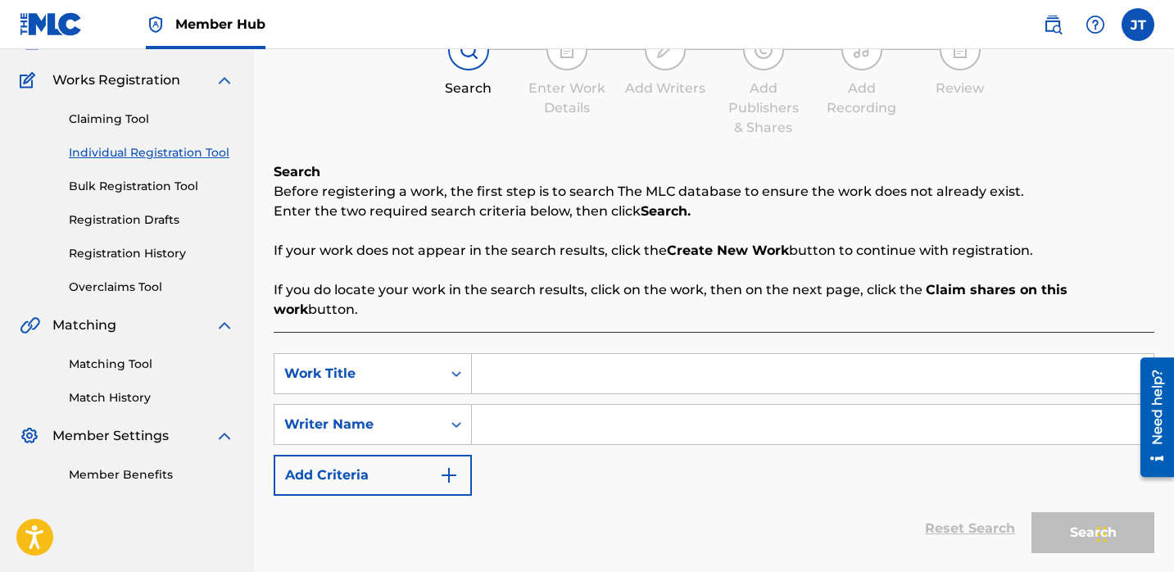
scroll to position [152, 0]
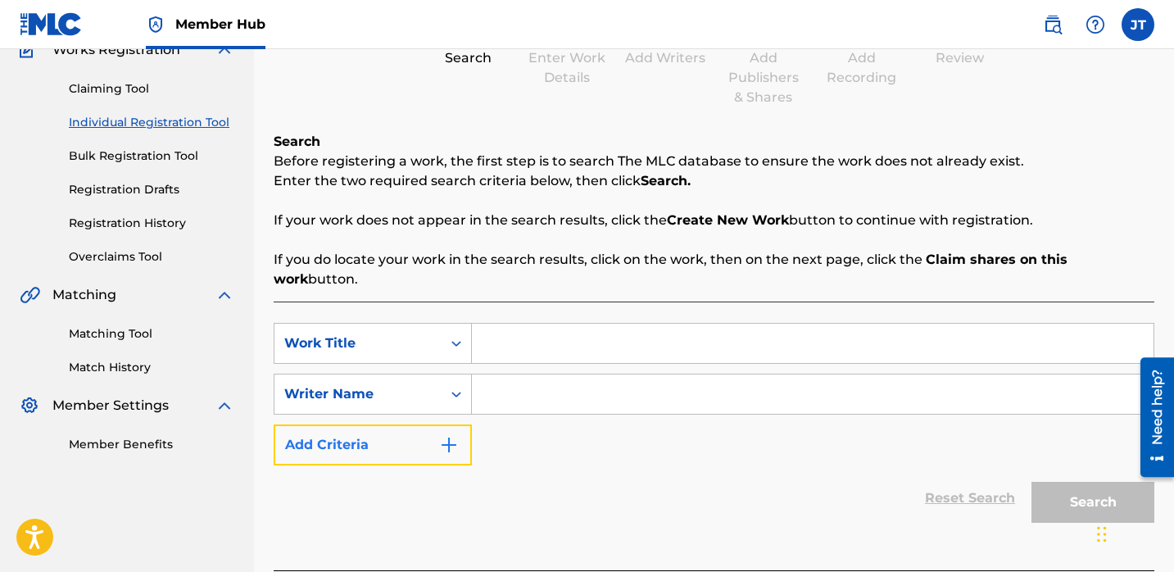
click at [445, 435] on img "Search Form" at bounding box center [449, 445] width 20 height 20
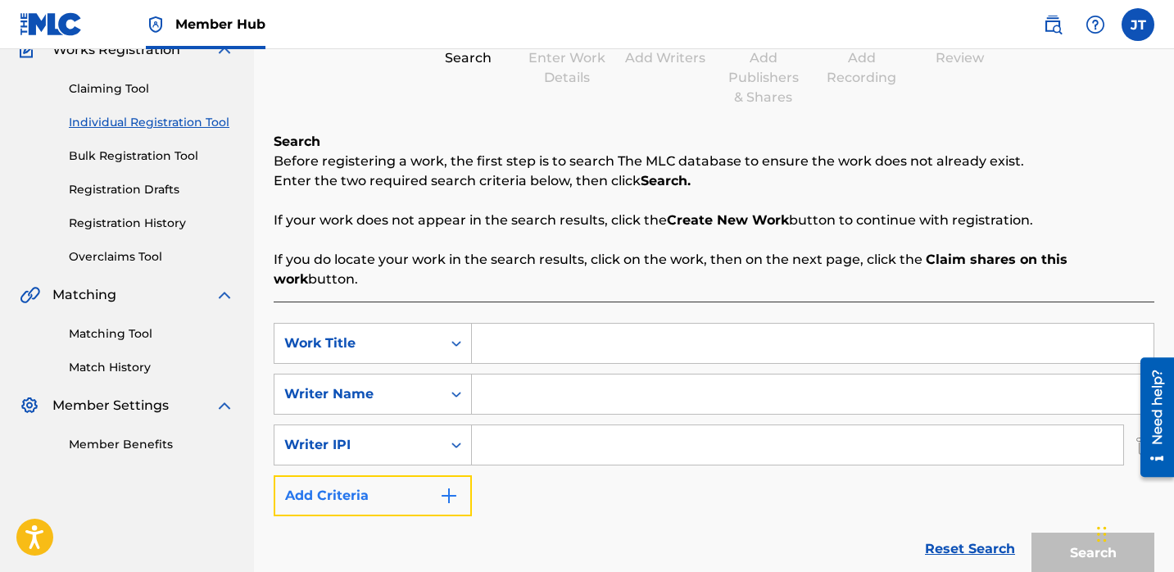
click at [441, 486] on img "Search Form" at bounding box center [449, 496] width 20 height 20
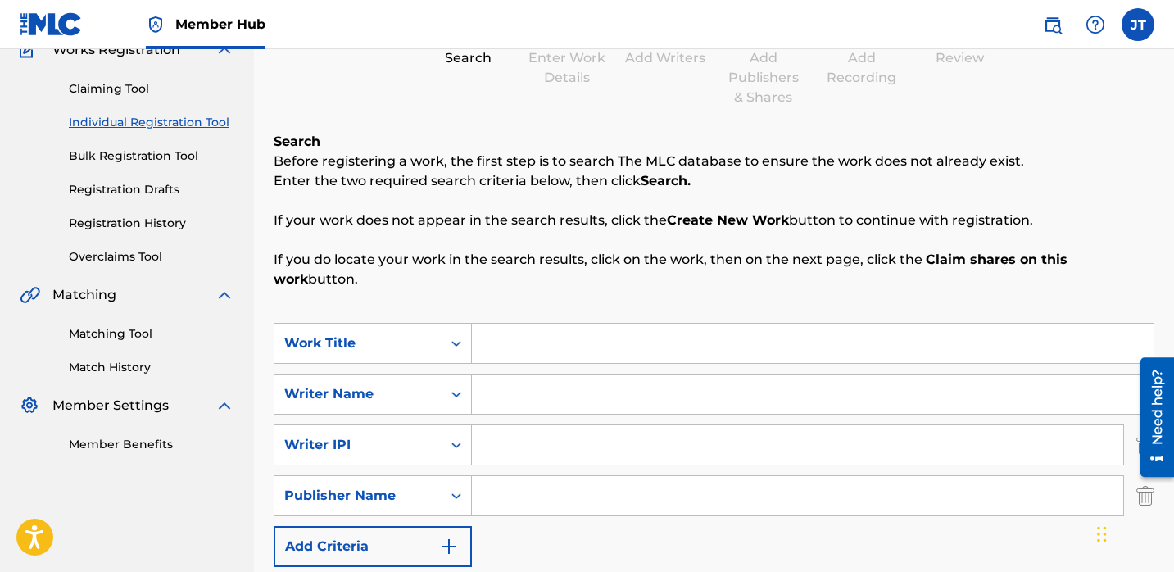
click at [486, 476] on input "Search Form" at bounding box center [797, 495] width 651 height 39
click at [501, 478] on input "Search Form" at bounding box center [797, 495] width 651 height 39
click at [459, 487] on icon "Search Form" at bounding box center [456, 495] width 16 height 16
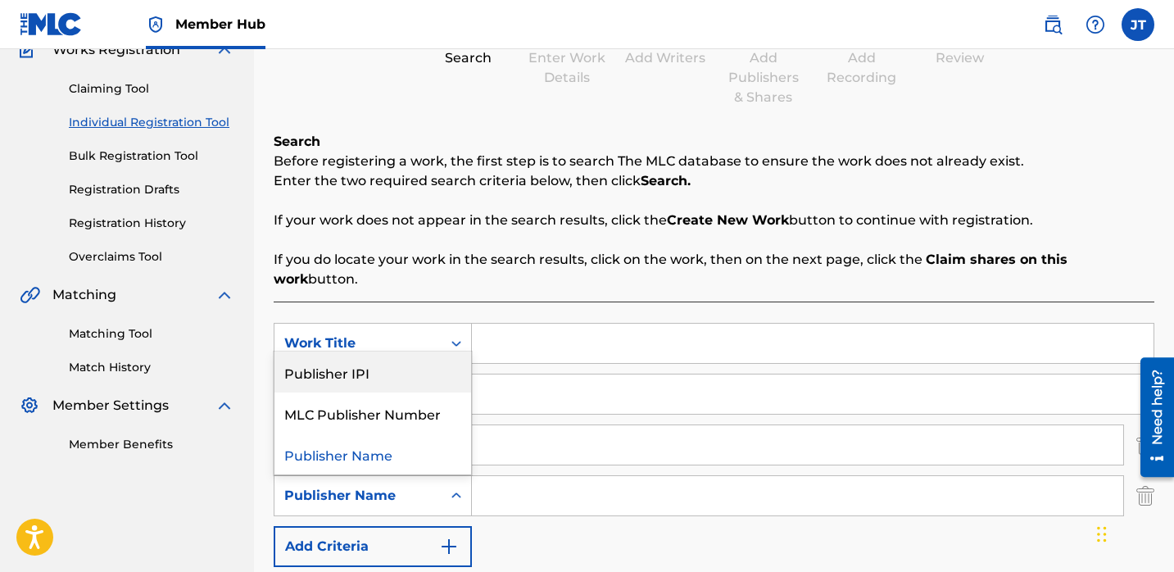
click at [433, 364] on div "Publisher IPI" at bounding box center [372, 371] width 197 height 41
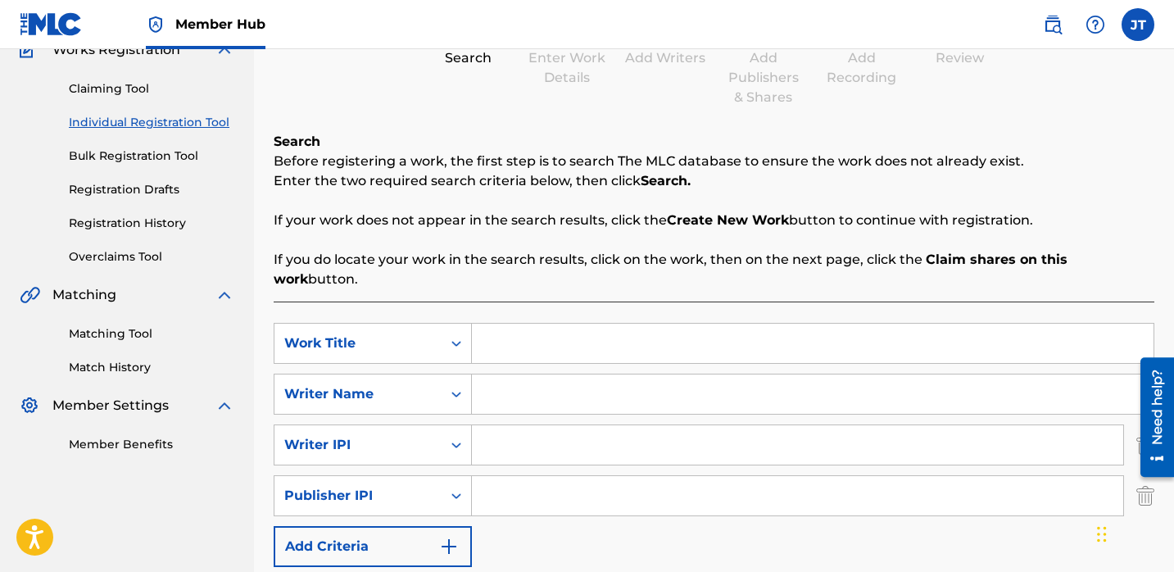
click at [513, 491] on input "Search Form" at bounding box center [797, 495] width 651 height 39
type input "1301037225"
click at [541, 434] on input "Search Form" at bounding box center [797, 444] width 651 height 39
type input "1114085891"
click at [515, 382] on input "Search Form" at bounding box center [812, 393] width 681 height 39
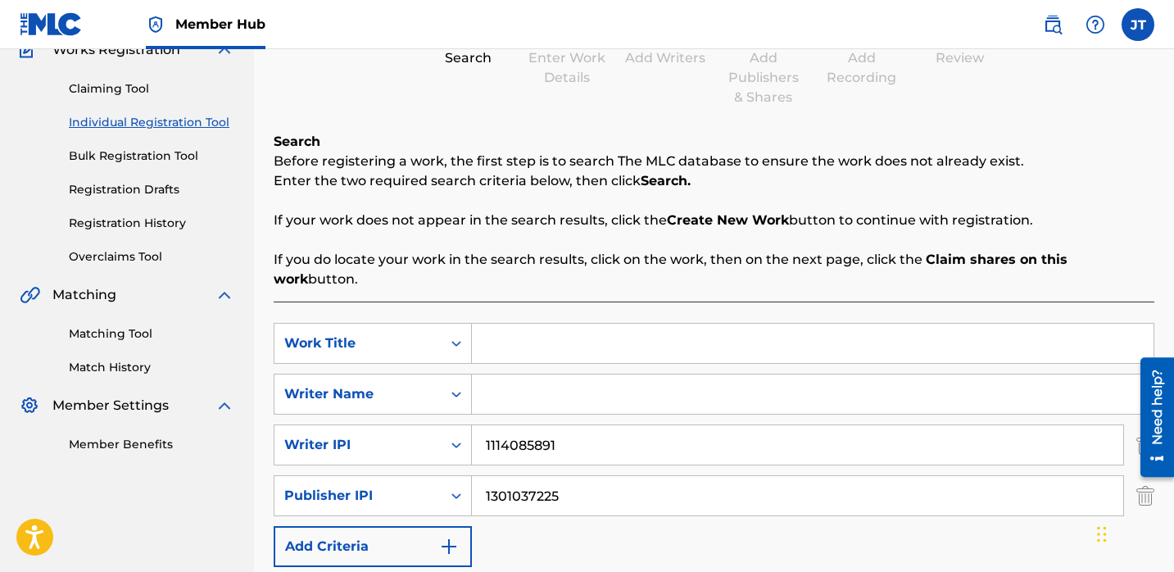
paste input "[PERSON_NAME]"
type input "[PERSON_NAME]"
click at [513, 337] on input "Search Form" at bounding box center [812, 342] width 681 height 39
paste input "KRASH"
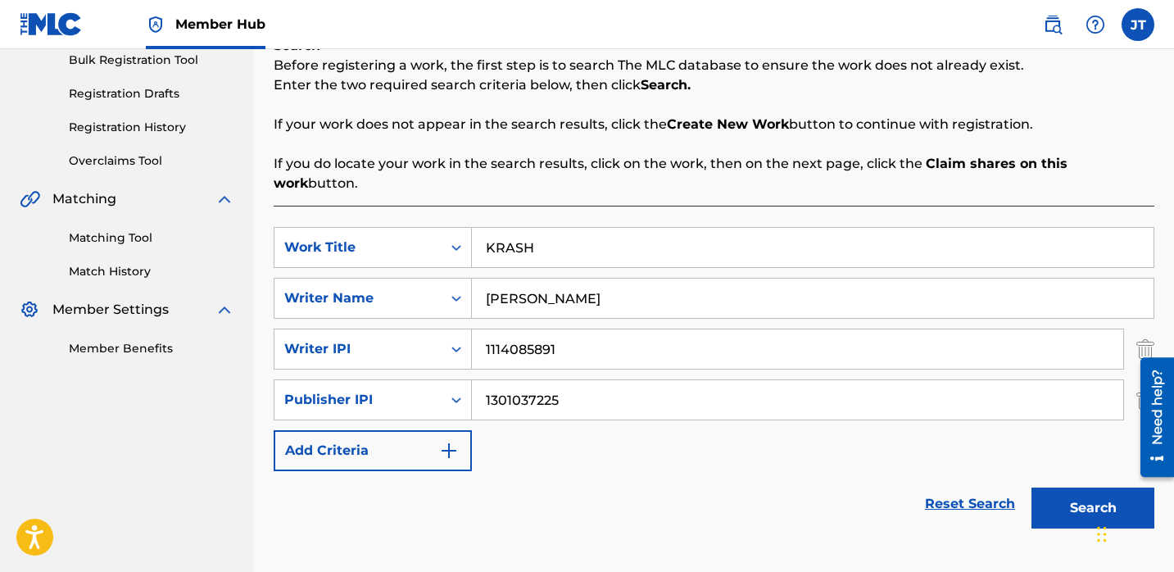
scroll to position [272, 0]
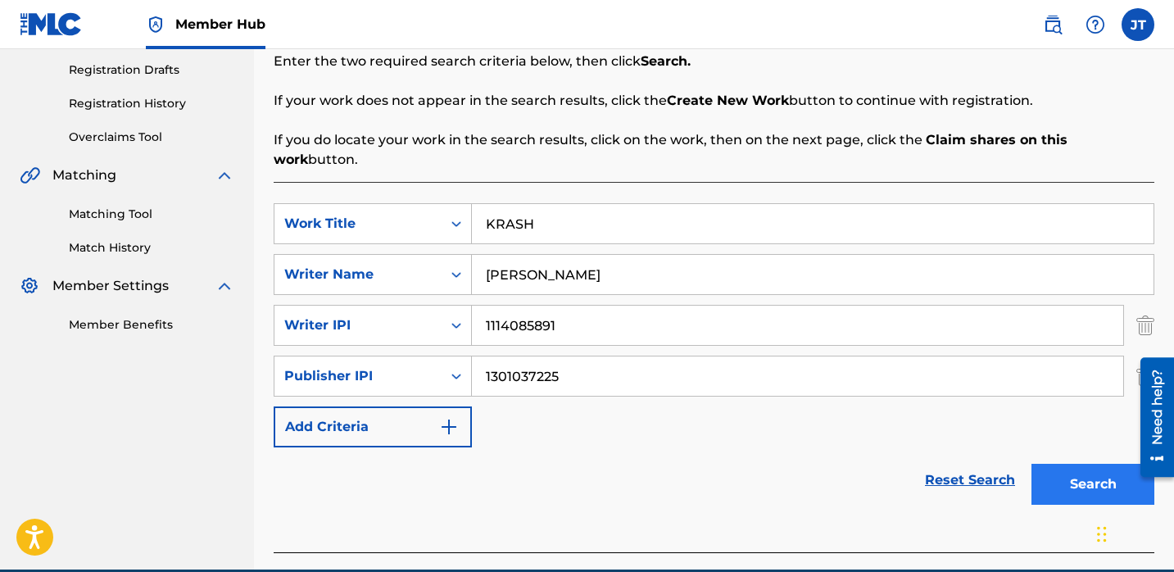
type input "KRASH"
click at [1066, 464] on button "Search" at bounding box center [1092, 484] width 123 height 41
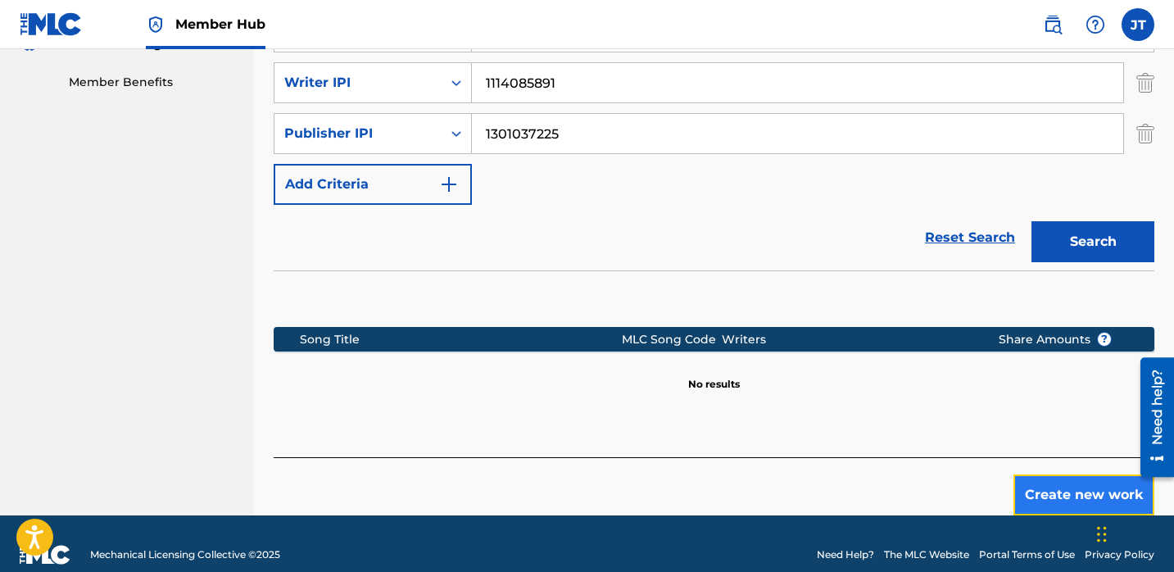
click at [1039, 474] on button "Create new work" at bounding box center [1083, 494] width 141 height 41
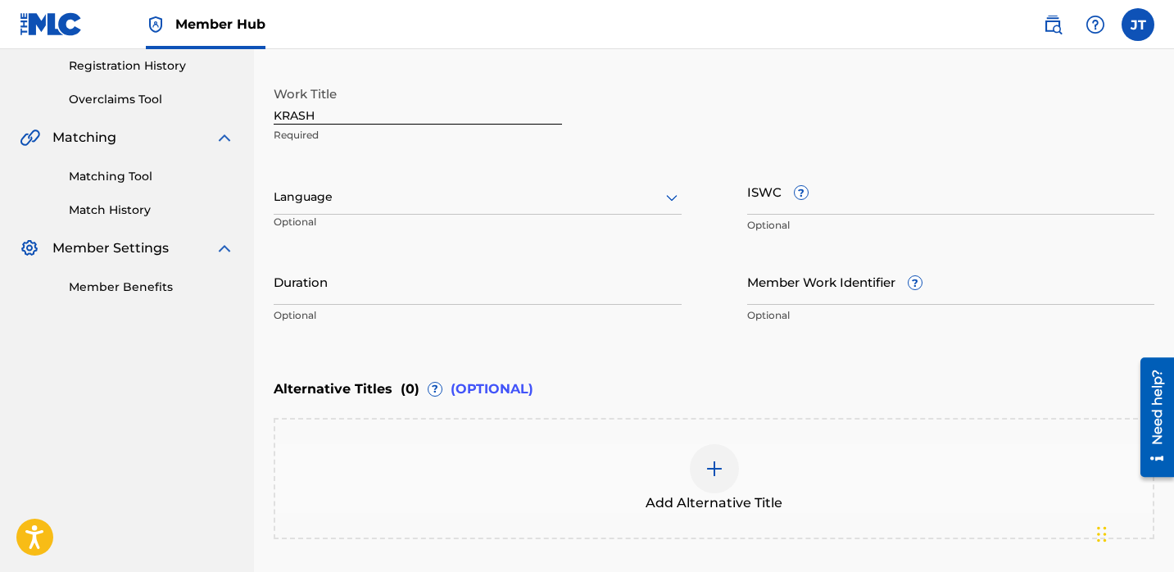
scroll to position [278, 0]
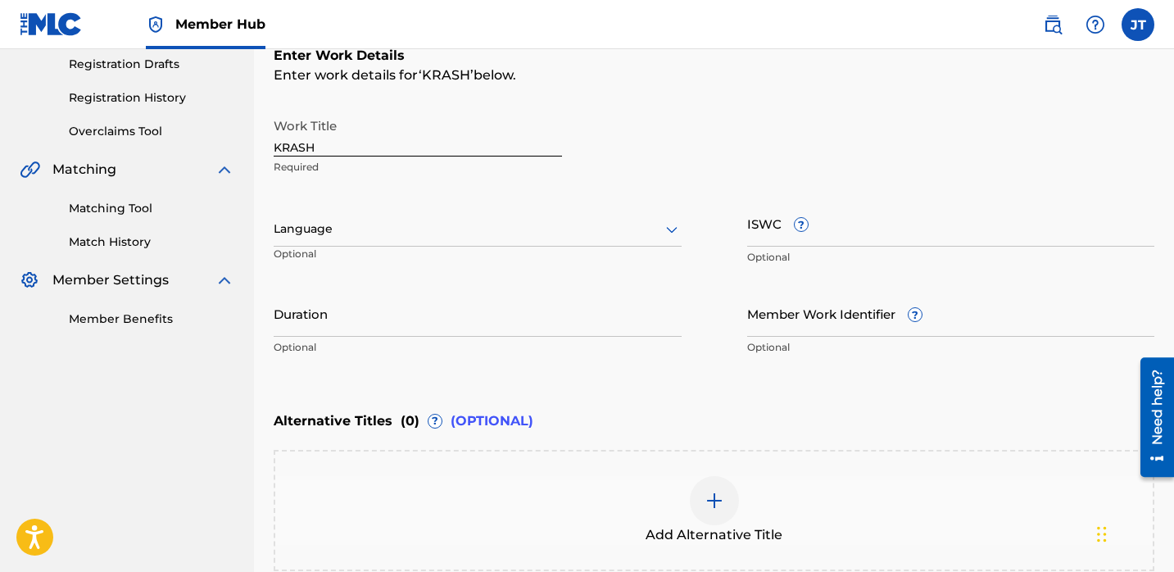
click at [495, 228] on div at bounding box center [478, 229] width 408 height 20
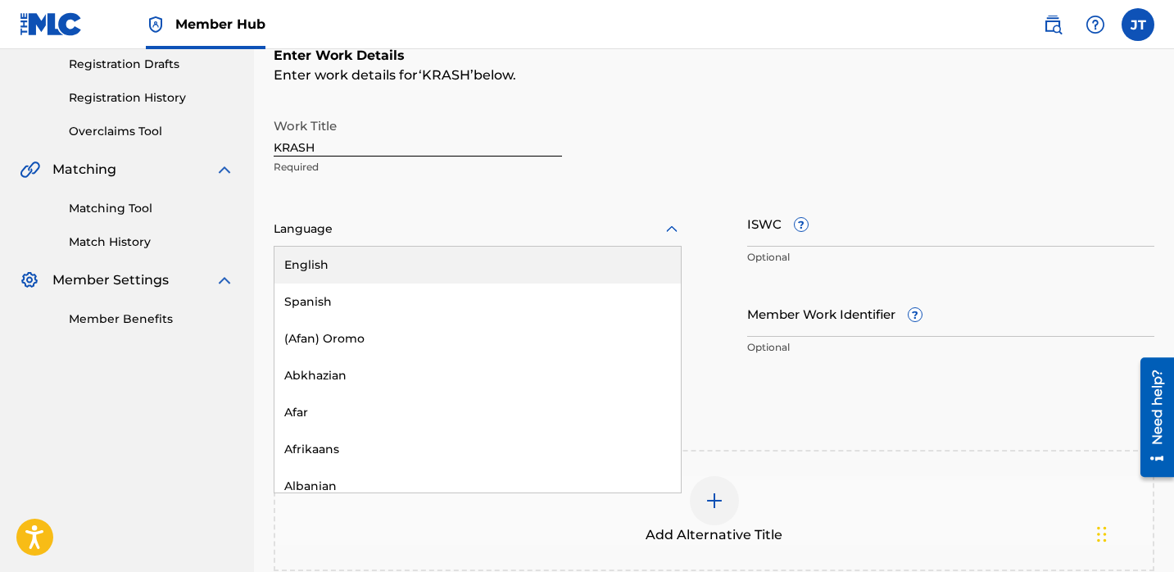
click at [468, 269] on div "English" at bounding box center [477, 264] width 406 height 37
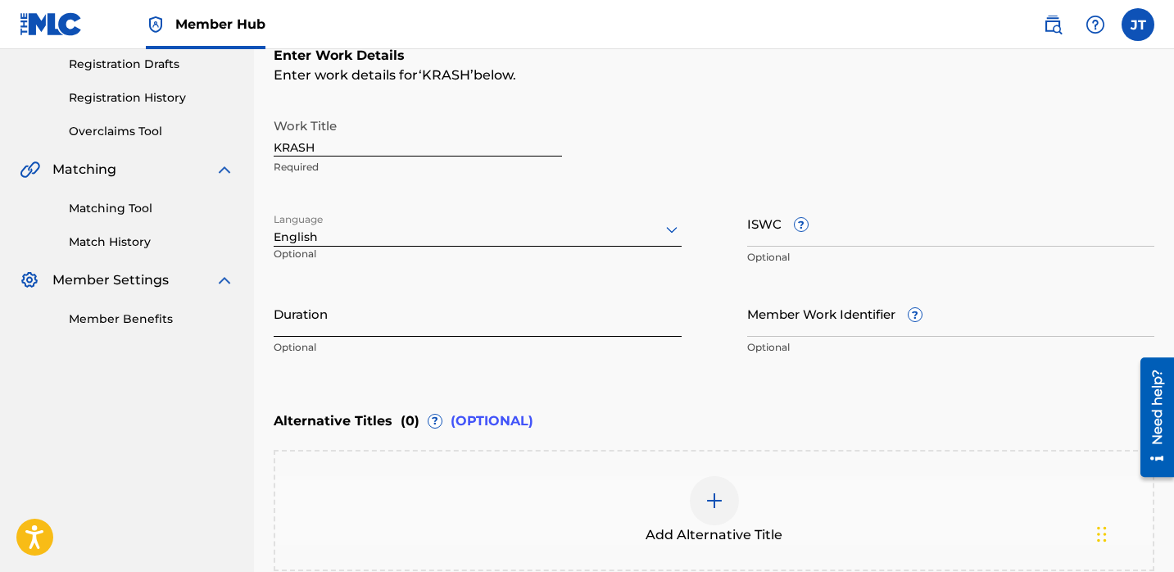
click at [507, 321] on input "Duration" at bounding box center [478, 313] width 408 height 47
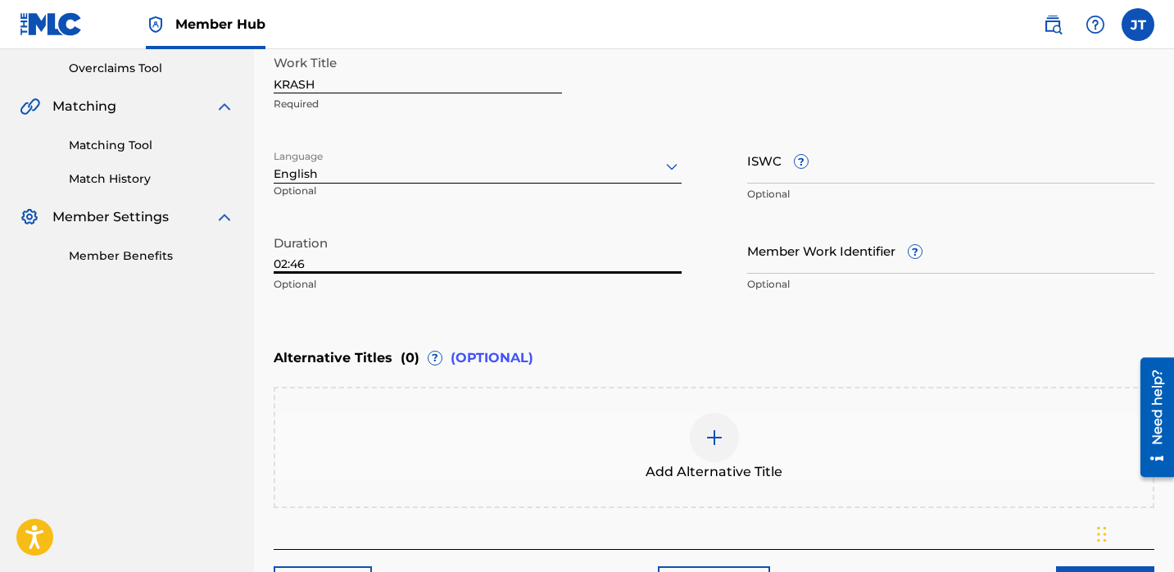
scroll to position [399, 0]
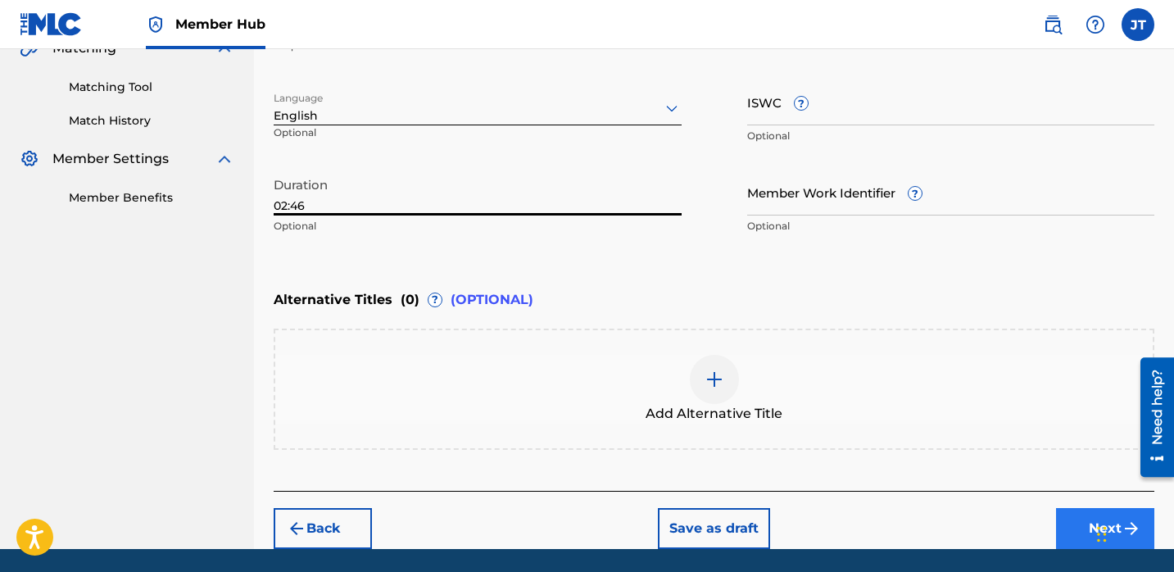
type input "02:46"
click at [1070, 522] on button "Next" at bounding box center [1105, 528] width 98 height 41
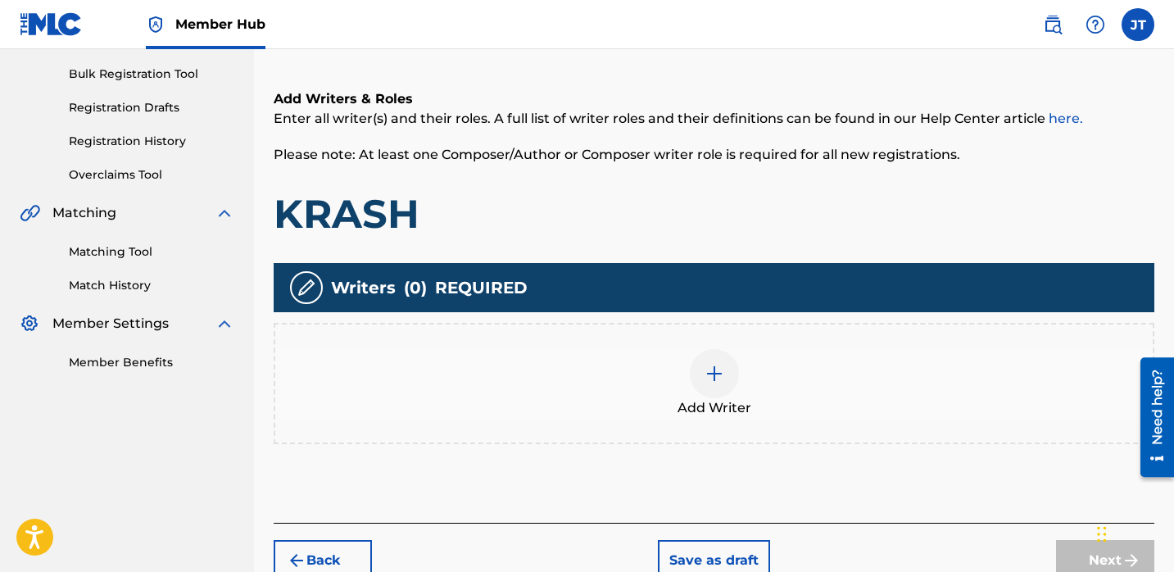
scroll to position [250, 0]
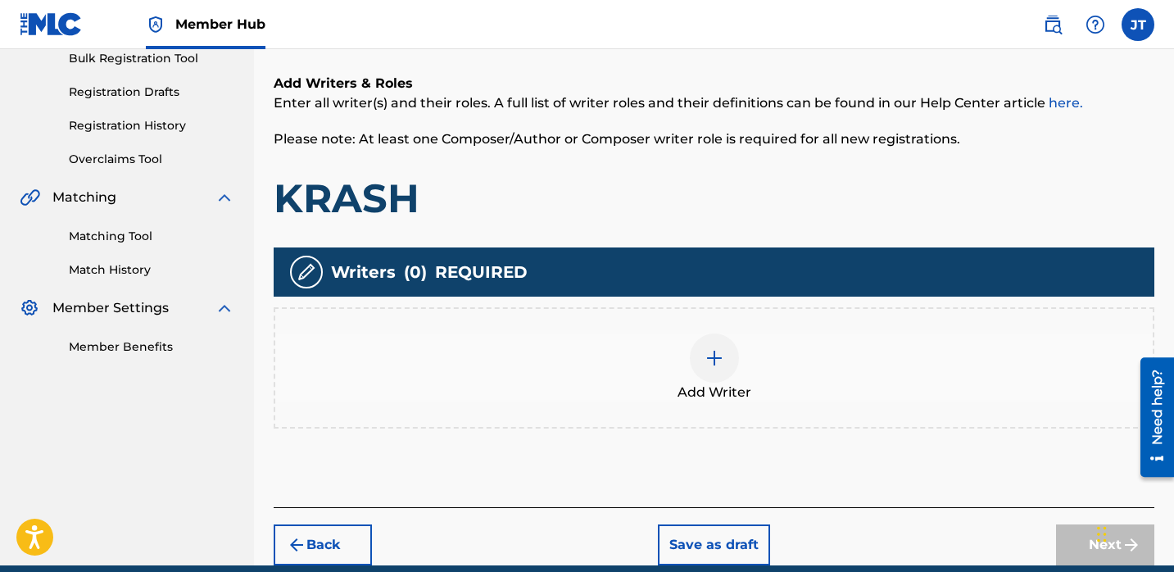
click at [712, 360] on img at bounding box center [714, 358] width 20 height 20
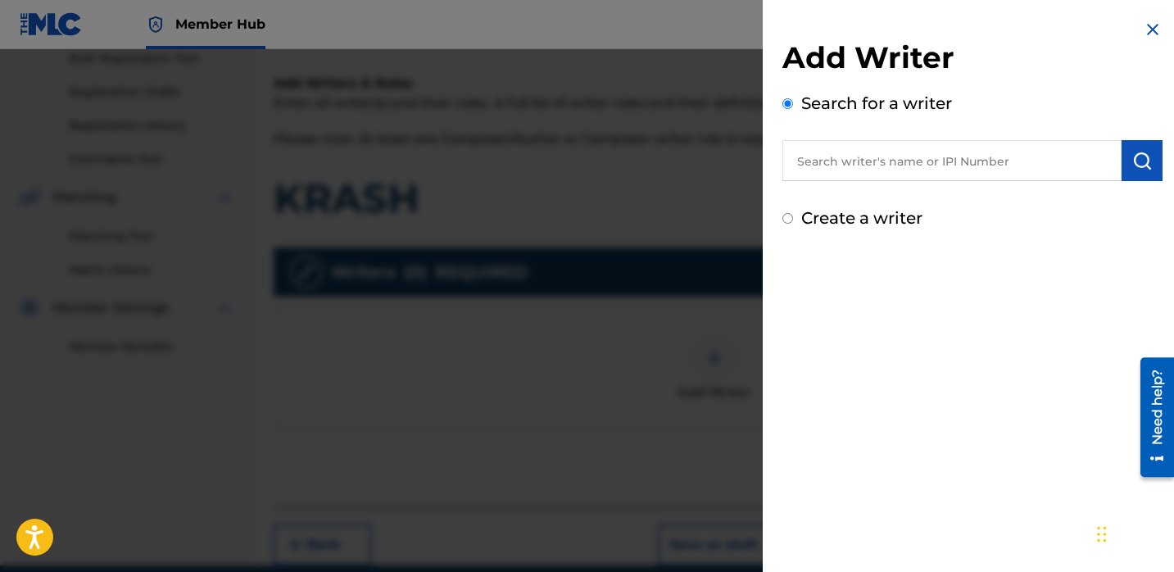
click at [835, 161] on input "text" at bounding box center [951, 160] width 339 height 41
paste input "[PERSON_NAME]"
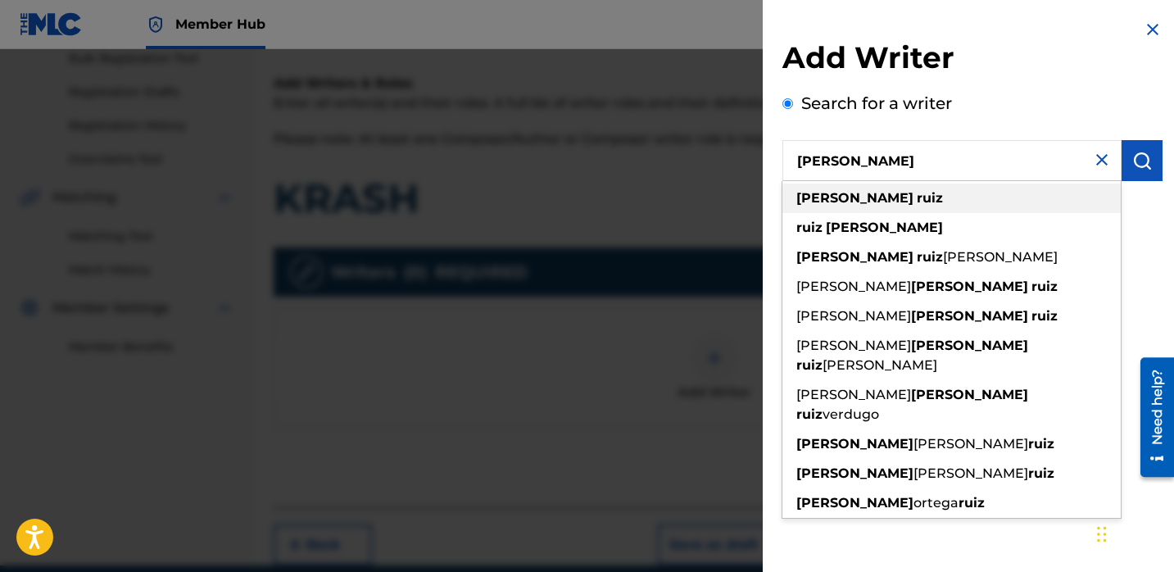
click at [989, 190] on div "[PERSON_NAME]" at bounding box center [951, 197] width 338 height 29
type input "[PERSON_NAME]"
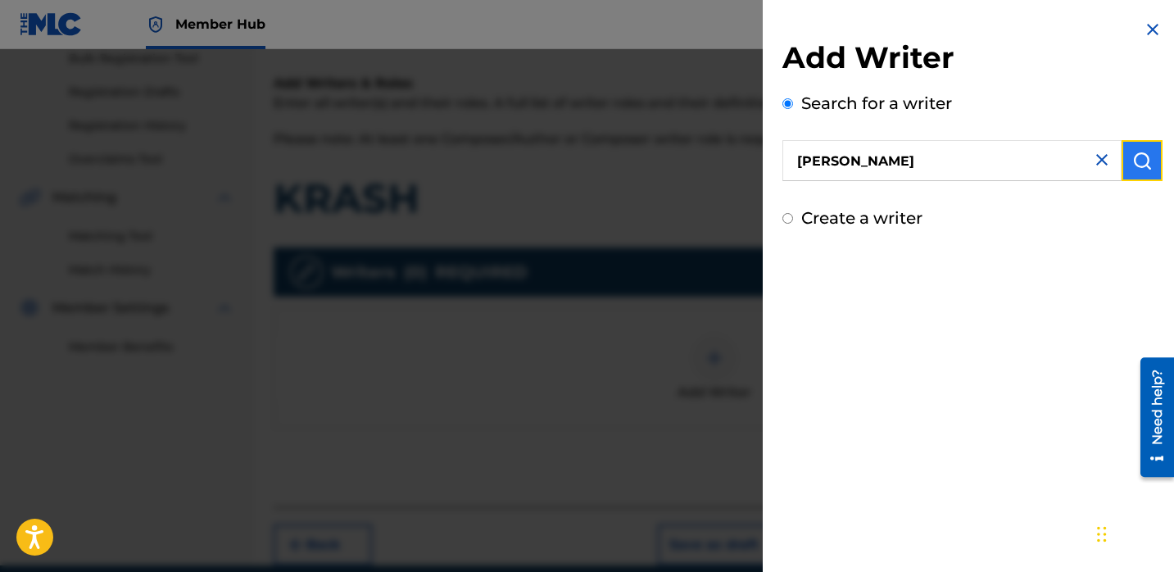
click at [1132, 162] on img "submit" at bounding box center [1142, 161] width 20 height 20
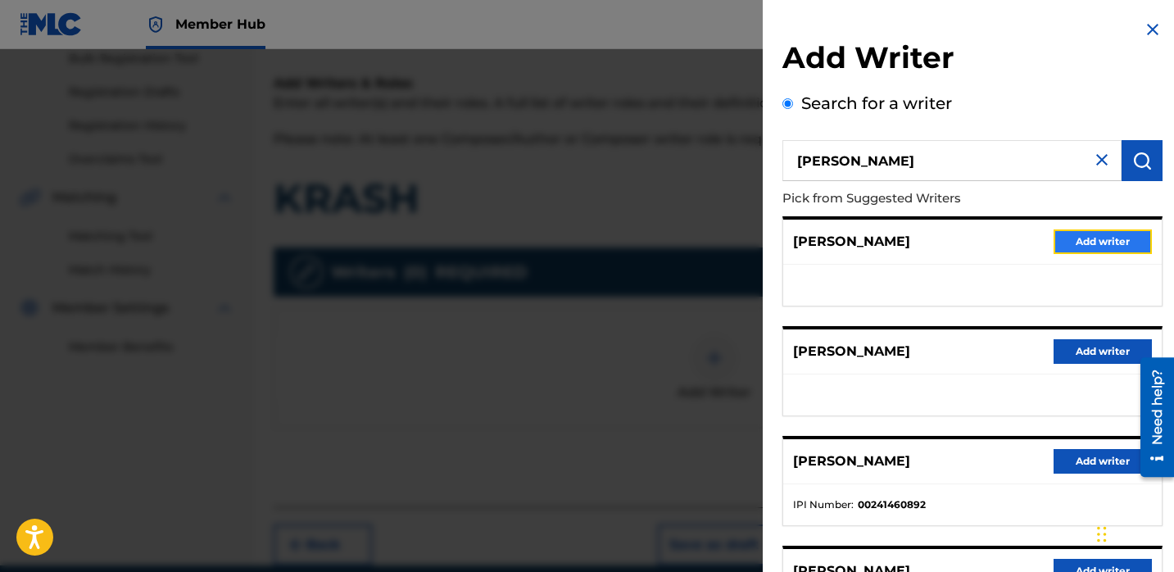
click at [1056, 245] on button "Add writer" at bounding box center [1102, 241] width 98 height 25
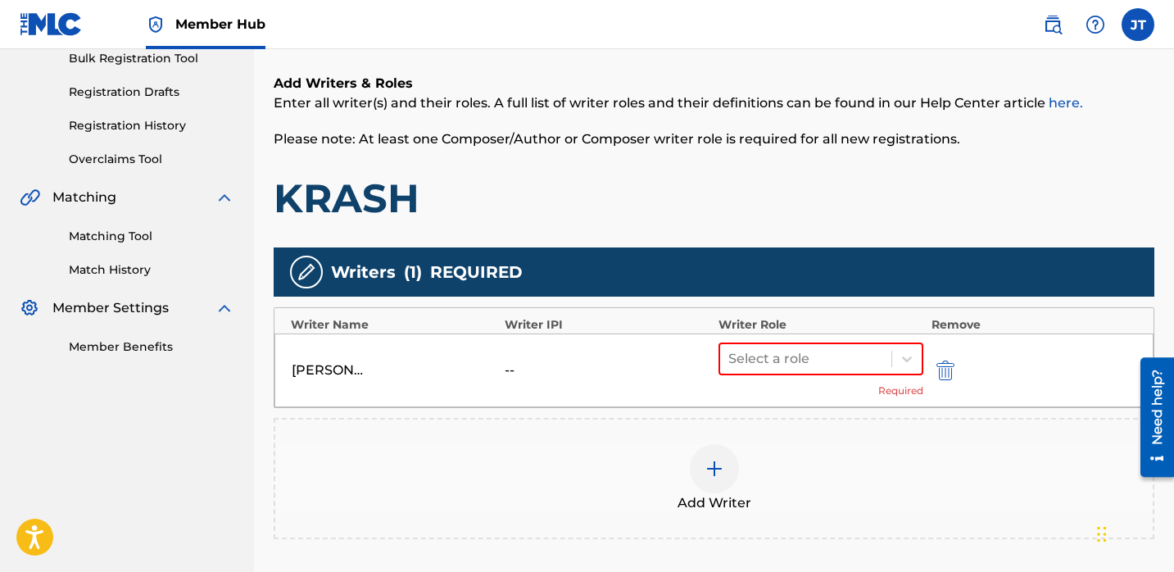
click at [683, 464] on div "Add Writer" at bounding box center [713, 478] width 877 height 69
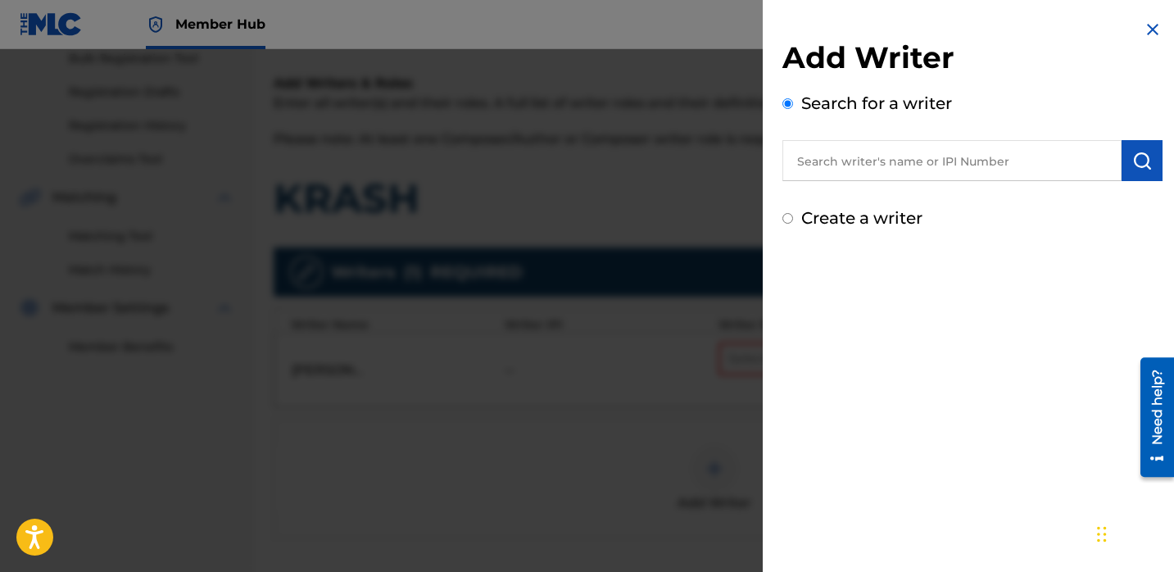
click at [880, 178] on input "text" at bounding box center [951, 160] width 339 height 41
paste input "[PERSON_NAME] [PERSON_NAME]"
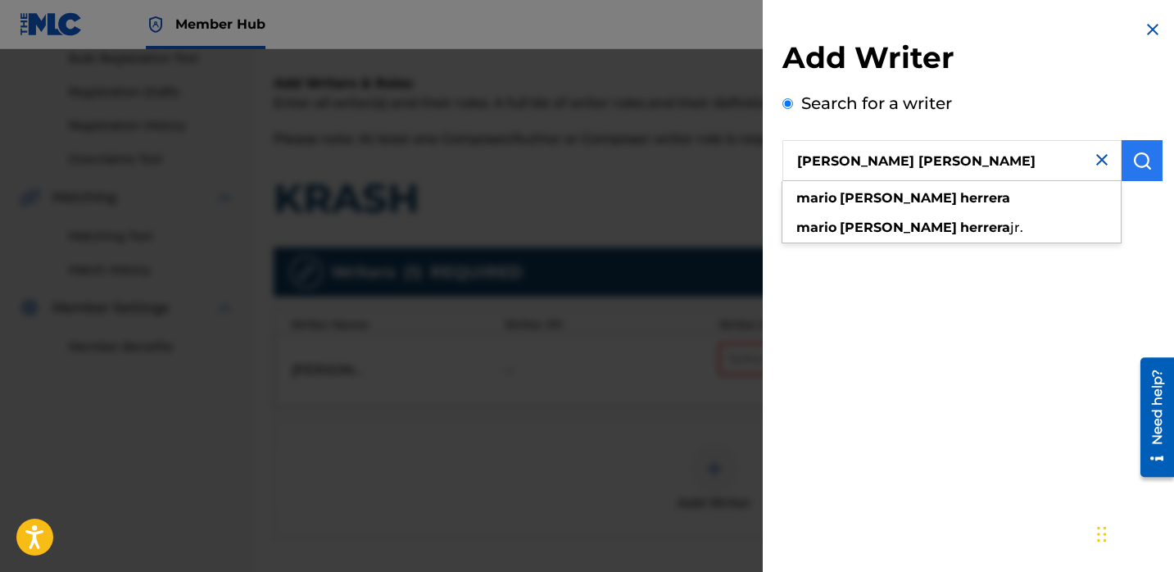
type input "[PERSON_NAME] [PERSON_NAME]"
click at [1136, 168] on img "submit" at bounding box center [1142, 161] width 20 height 20
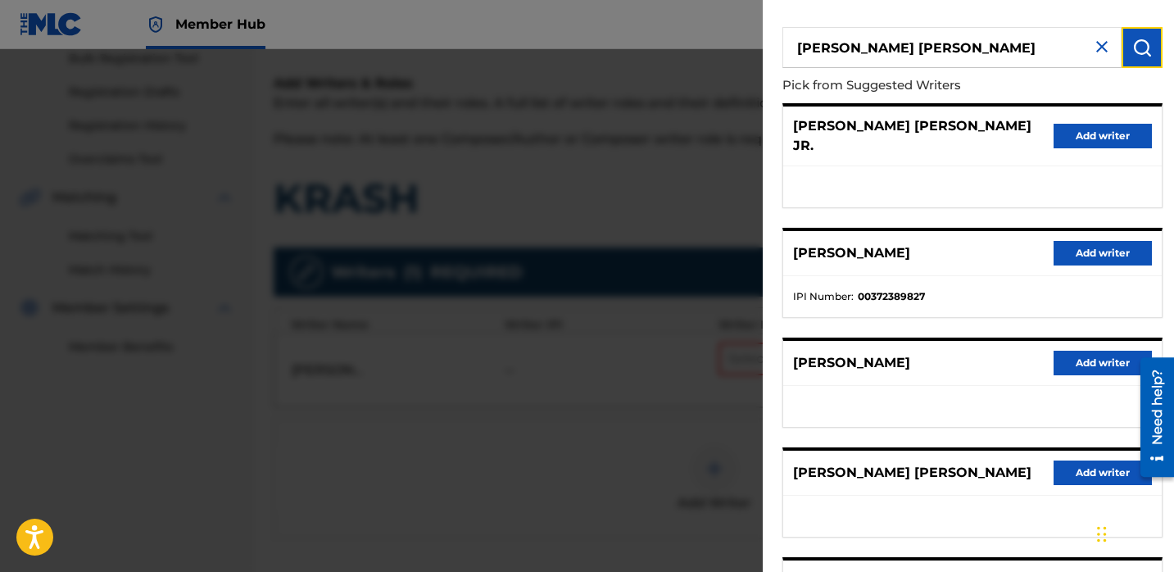
scroll to position [114, 0]
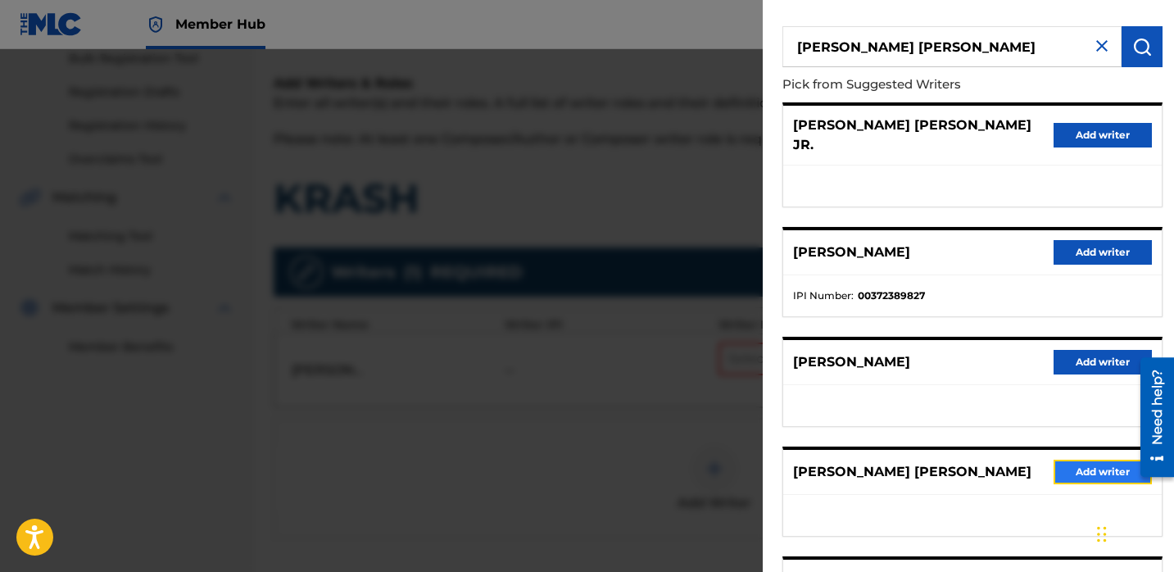
click at [1083, 459] on button "Add writer" at bounding box center [1102, 471] width 98 height 25
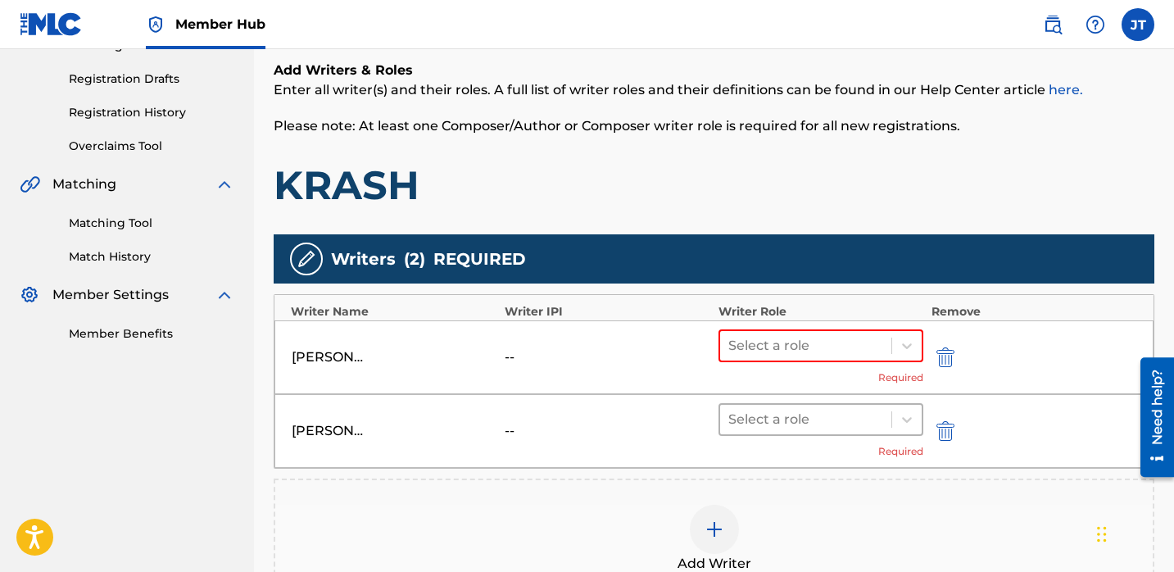
scroll to position [268, 0]
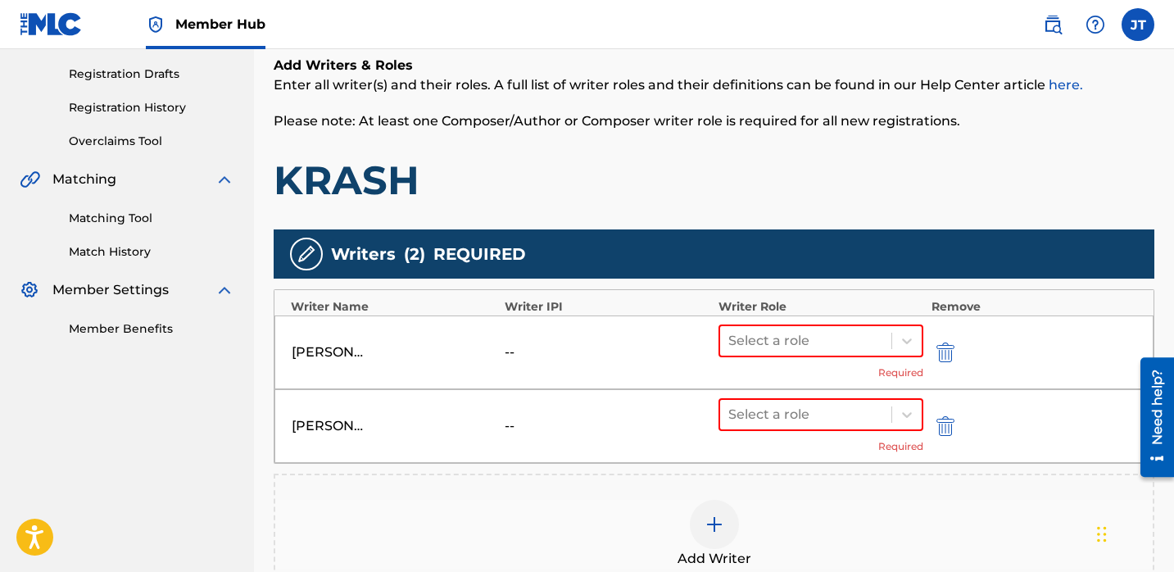
click at [718, 509] on div at bounding box center [714, 524] width 49 height 49
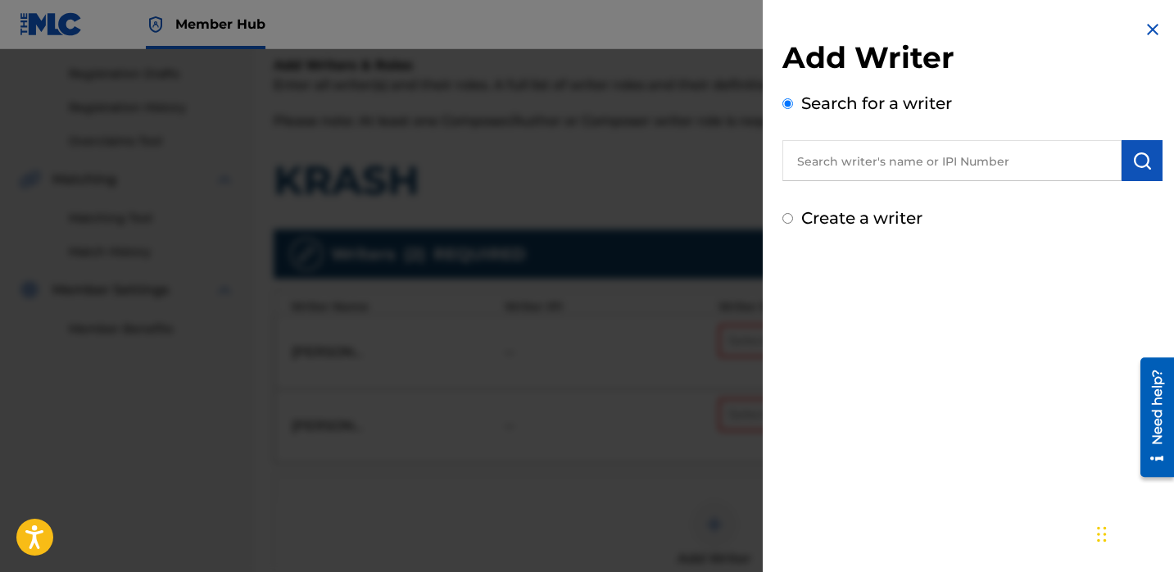
click at [831, 165] on input "text" at bounding box center [951, 160] width 339 height 41
paste input "[PERSON_NAME]"
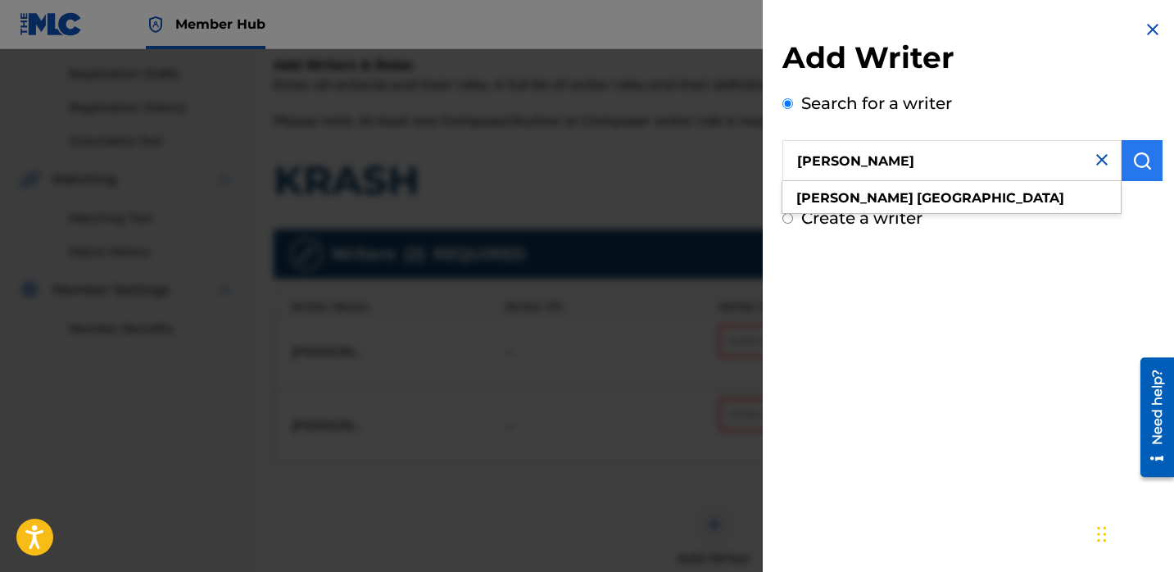
type input "[PERSON_NAME]"
click at [1121, 168] on button "submit" at bounding box center [1141, 160] width 41 height 41
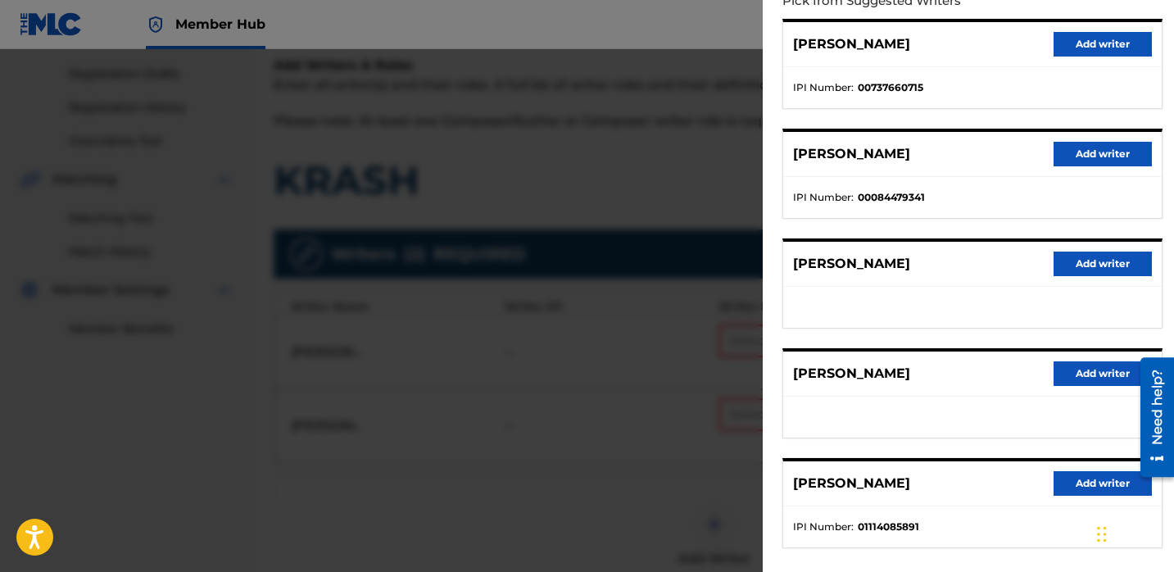
scroll to position [236, 0]
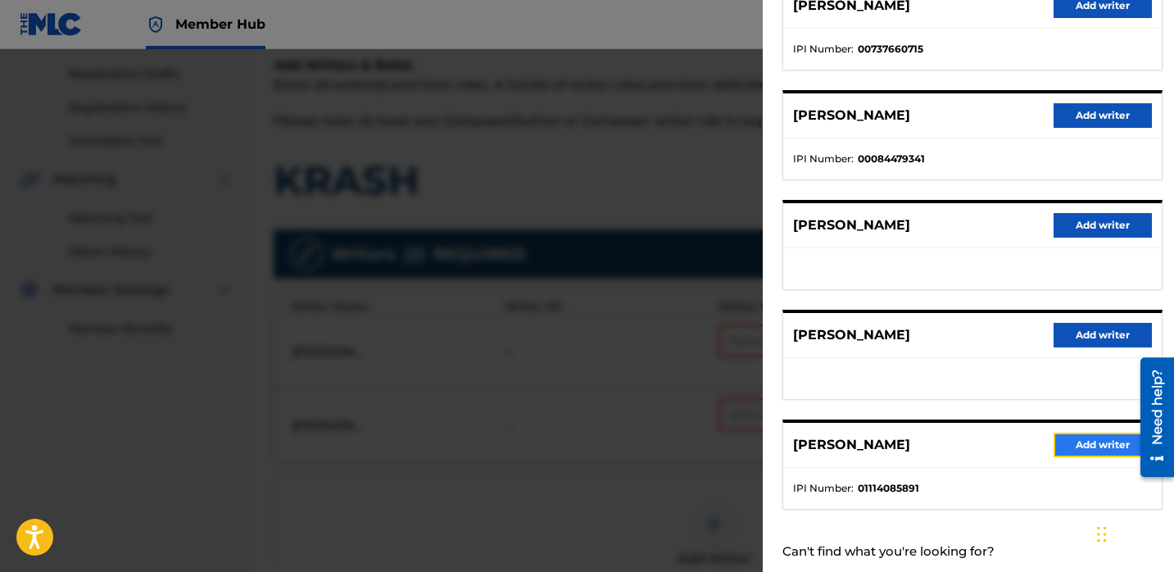
click at [1056, 442] on button "Add writer" at bounding box center [1102, 444] width 98 height 25
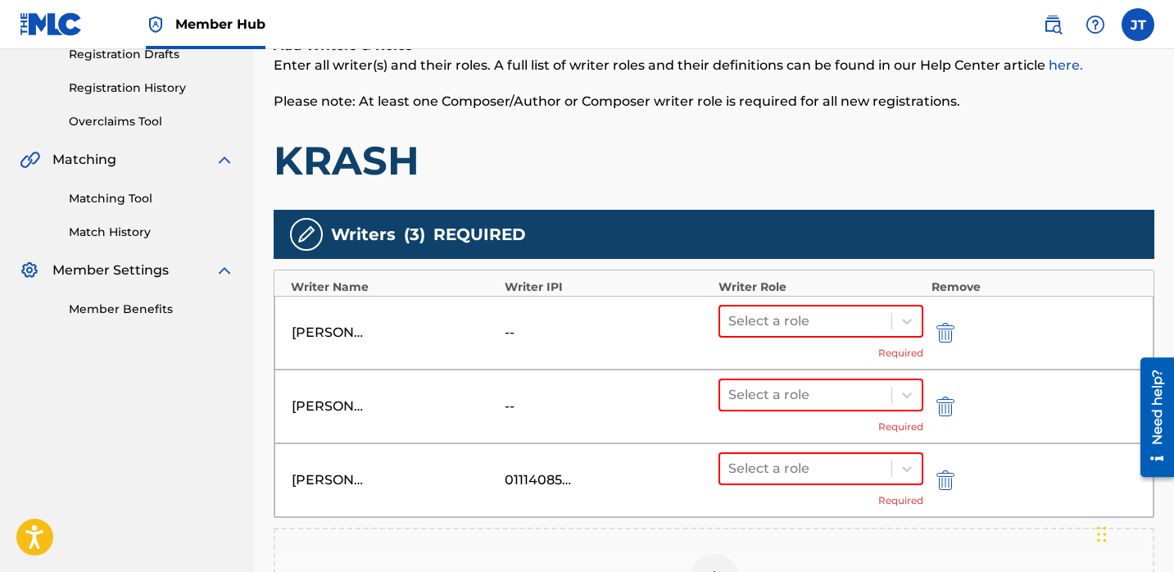
scroll to position [293, 0]
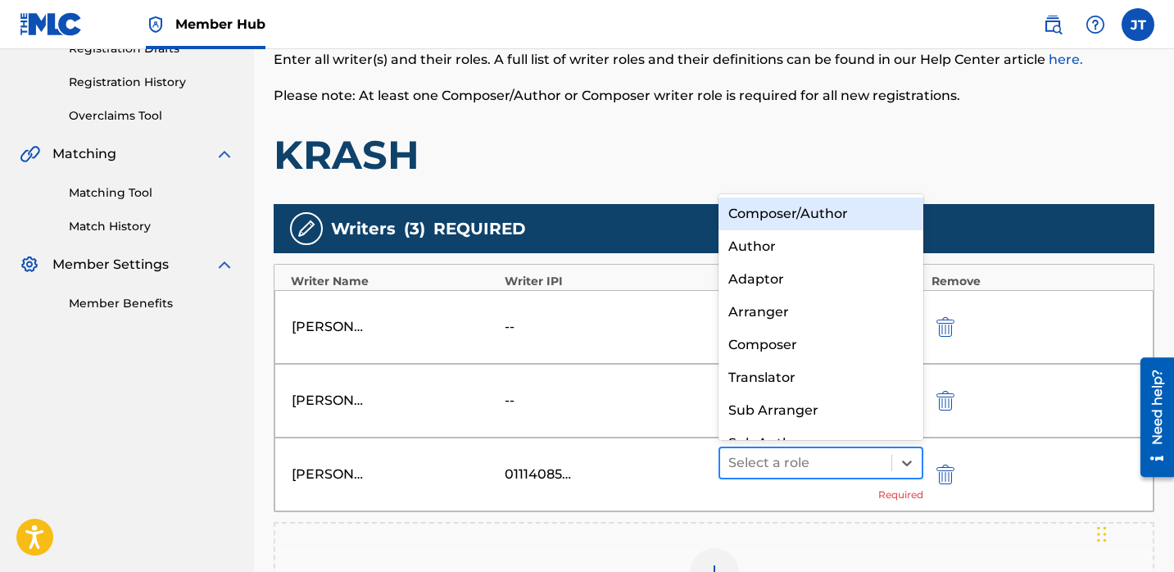
click at [870, 465] on div at bounding box center [805, 462] width 155 height 23
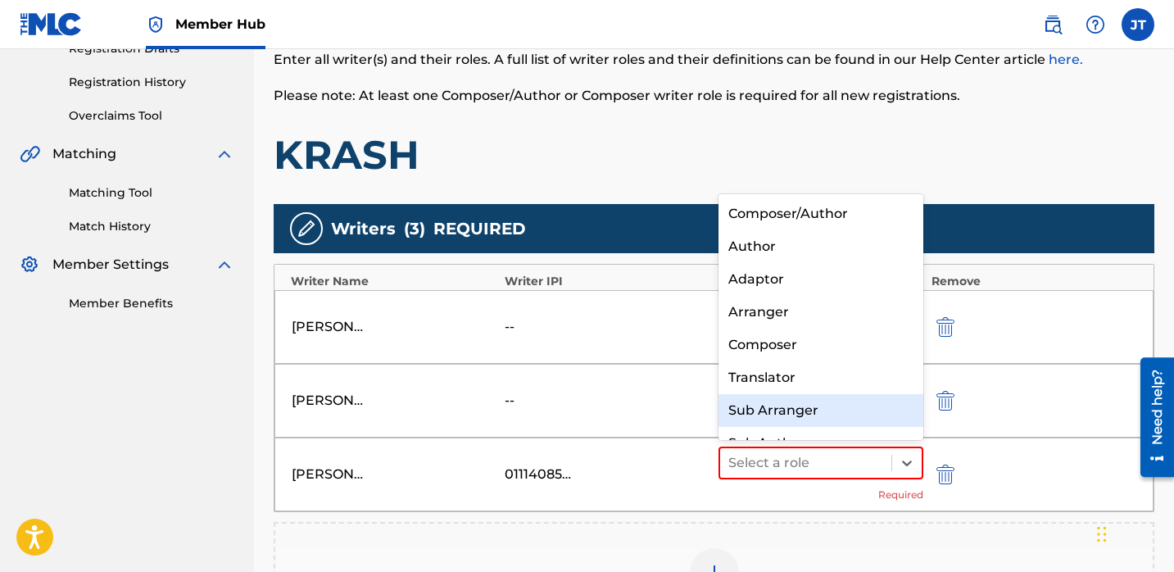
scroll to position [23, 0]
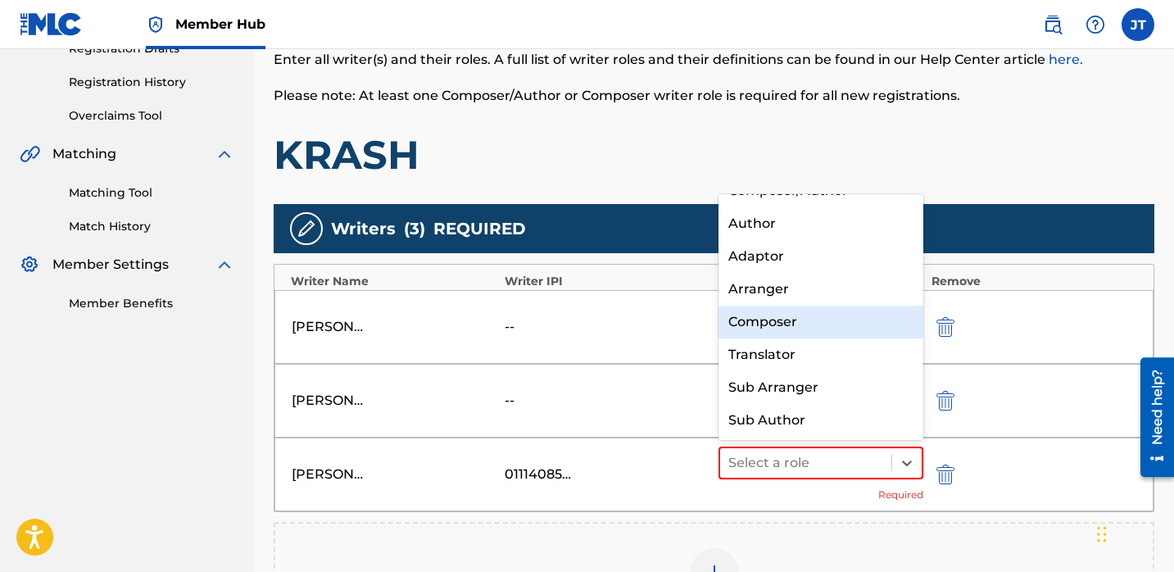
click at [780, 320] on div "Composer" at bounding box center [820, 321] width 205 height 33
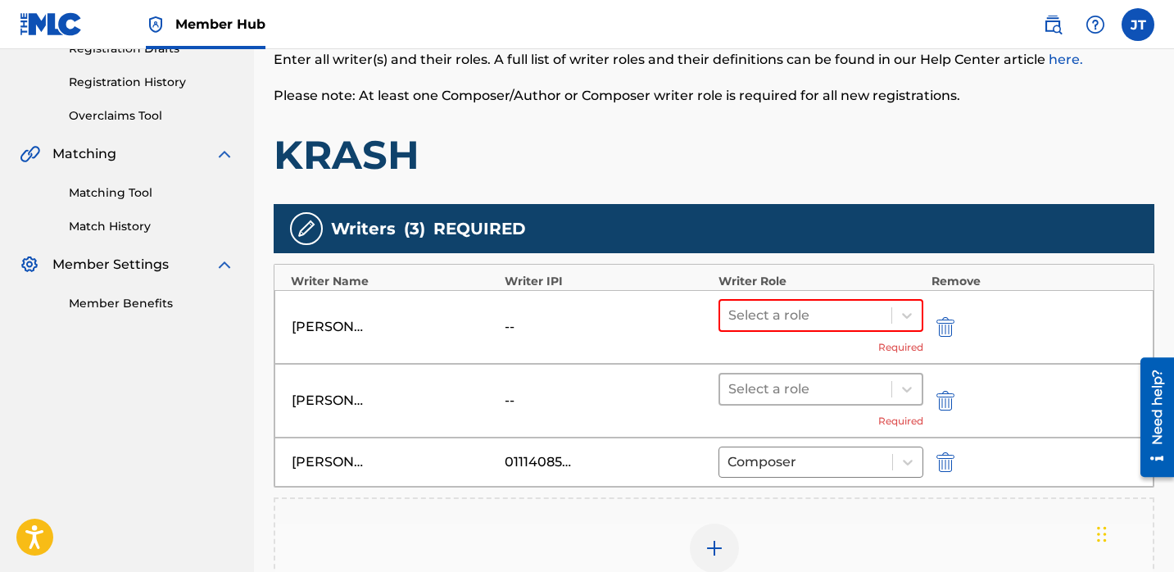
click at [794, 385] on div at bounding box center [805, 389] width 155 height 23
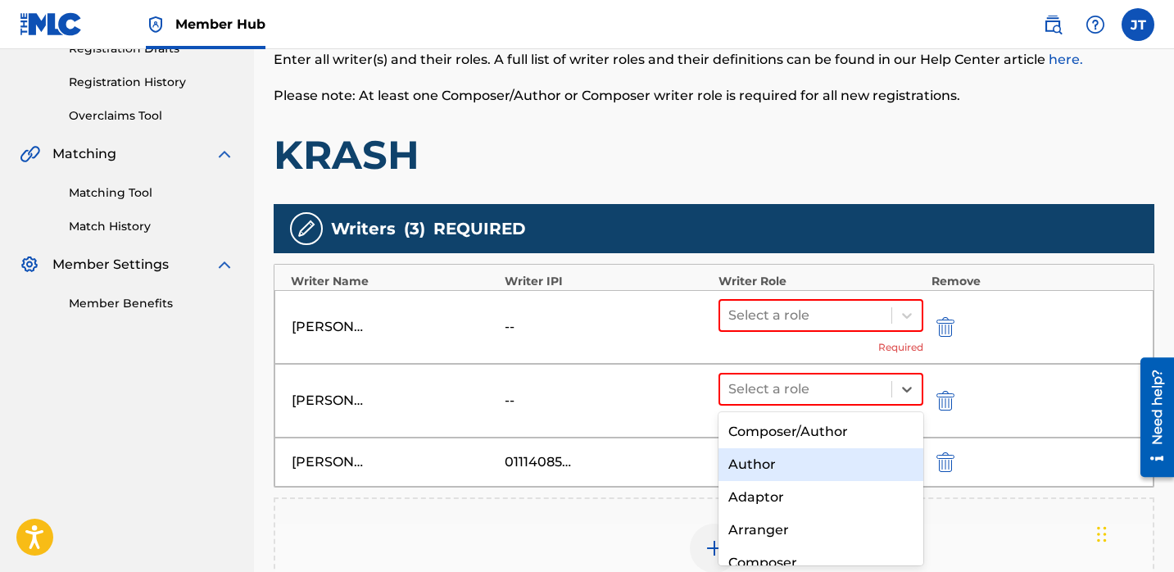
click at [771, 458] on div "Author" at bounding box center [820, 464] width 205 height 33
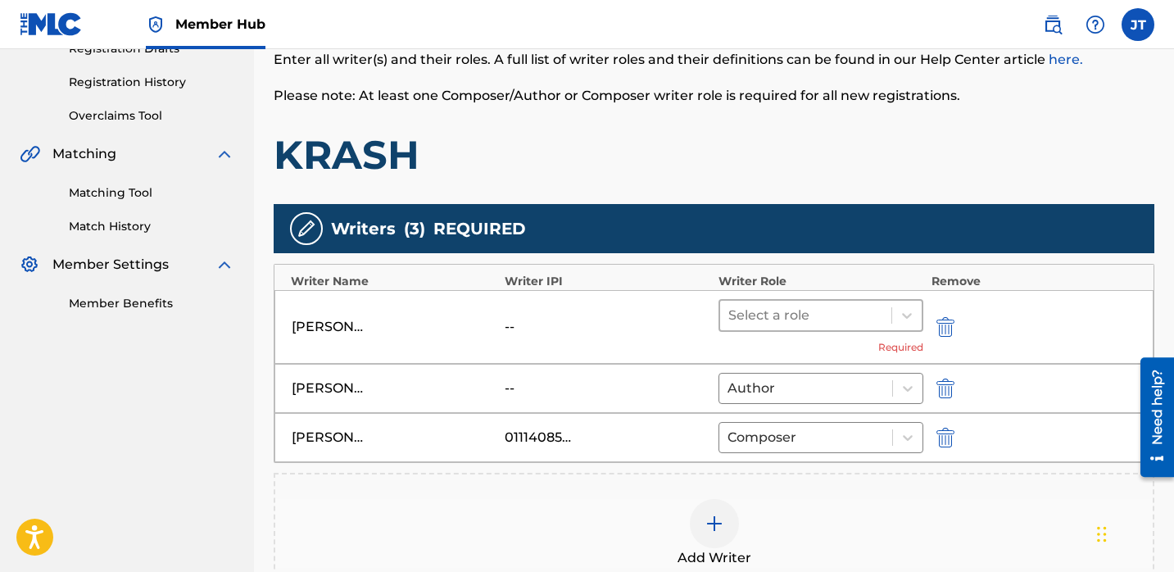
click at [782, 321] on div at bounding box center [805, 315] width 155 height 23
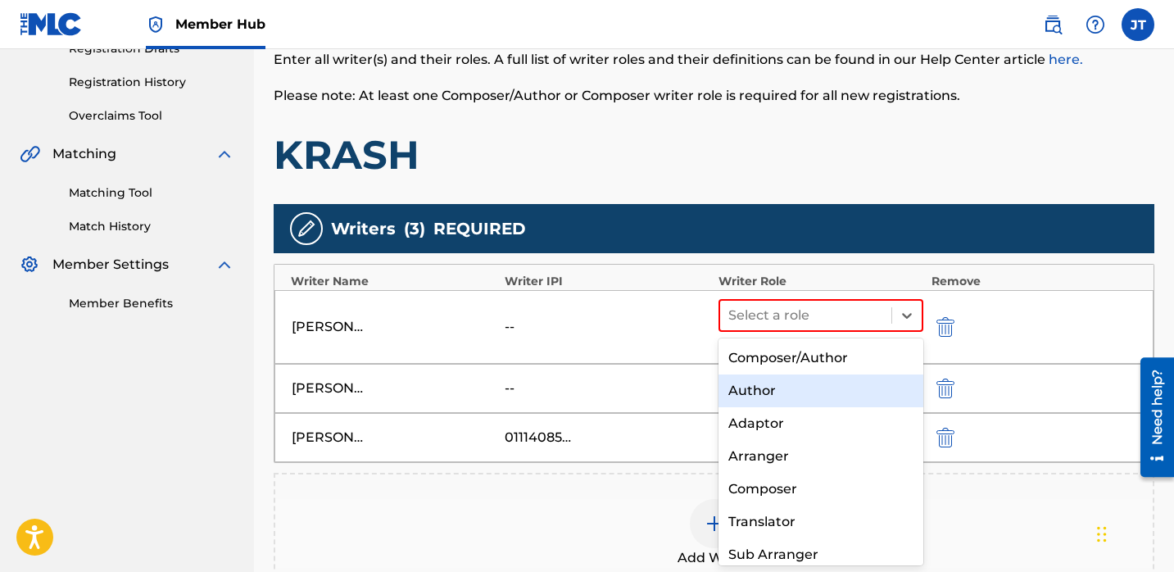
click at [773, 397] on div "Author" at bounding box center [820, 390] width 205 height 33
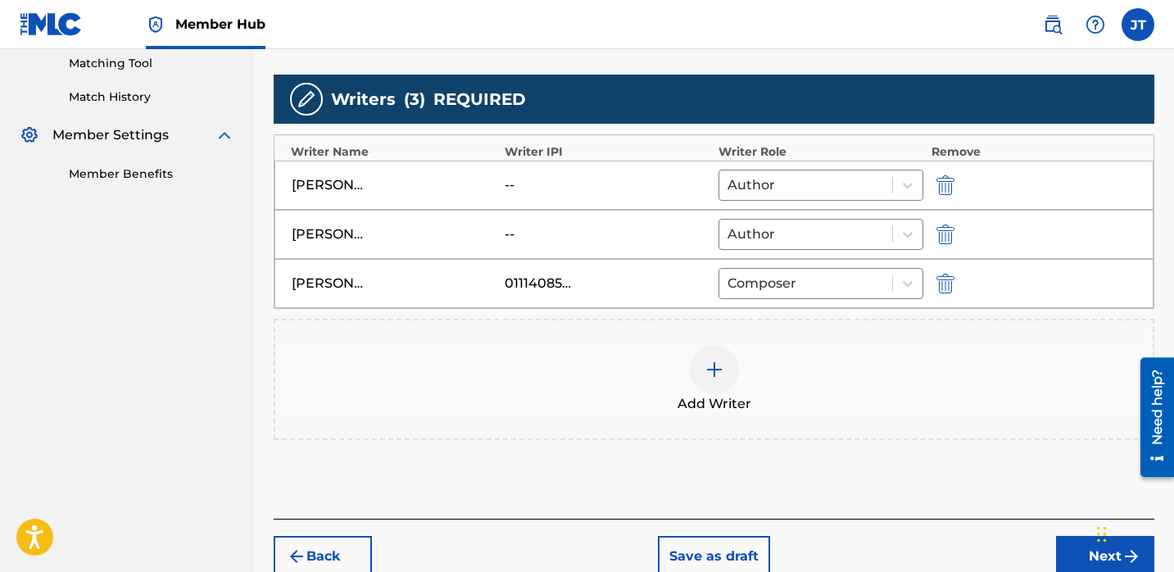
scroll to position [431, 0]
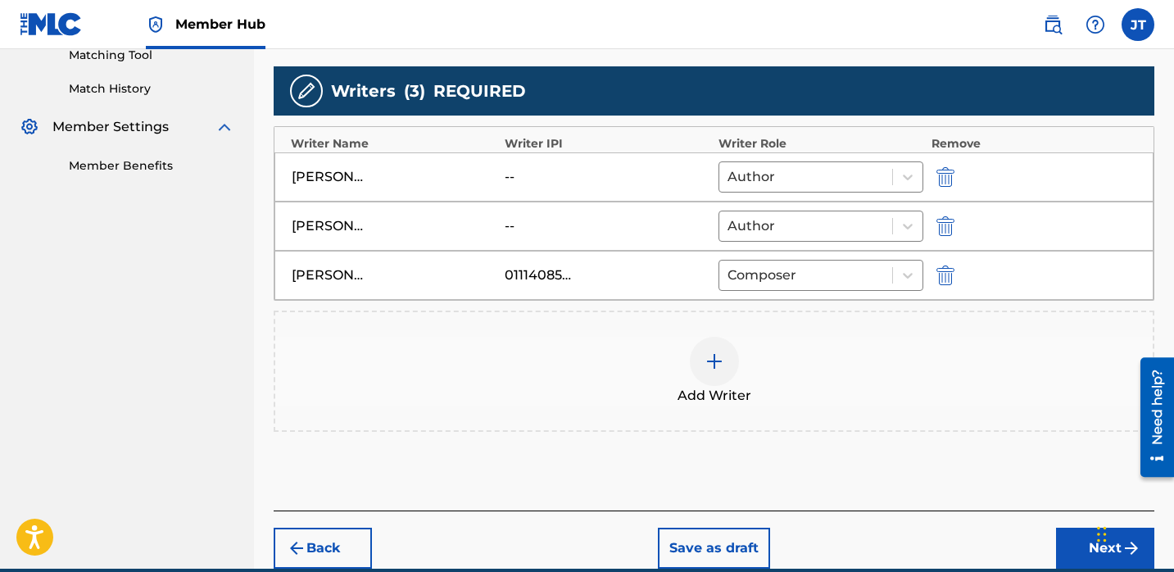
click at [1054, 530] on div "Back Save as draft Next" at bounding box center [714, 539] width 880 height 58
click at [1055, 536] on div "Back Save as draft Next" at bounding box center [714, 539] width 880 height 58
click at [1061, 540] on button "Next" at bounding box center [1105, 547] width 98 height 41
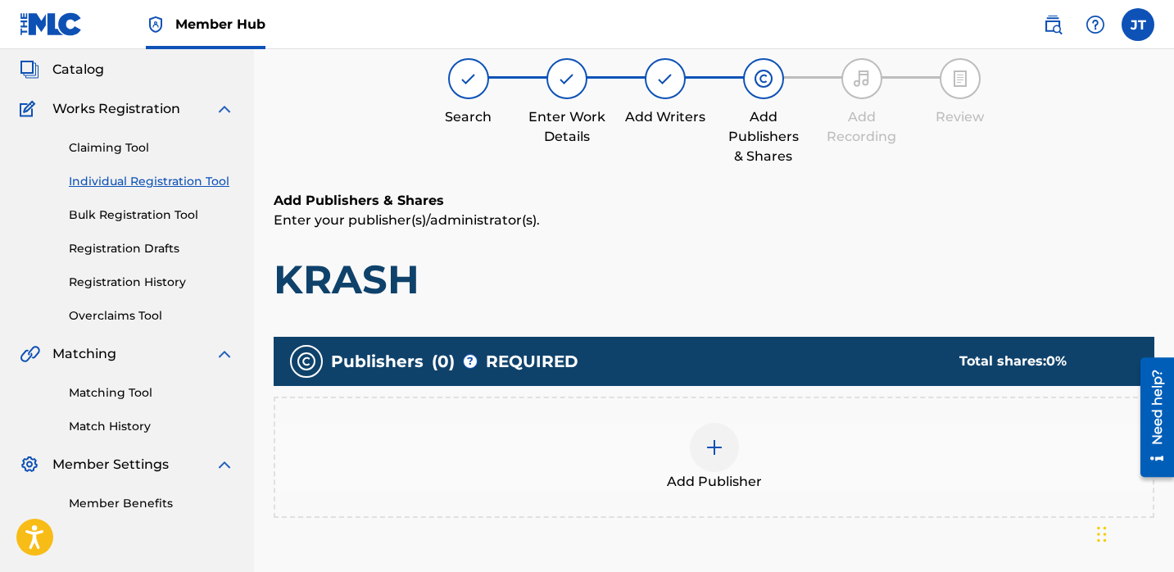
scroll to position [118, 0]
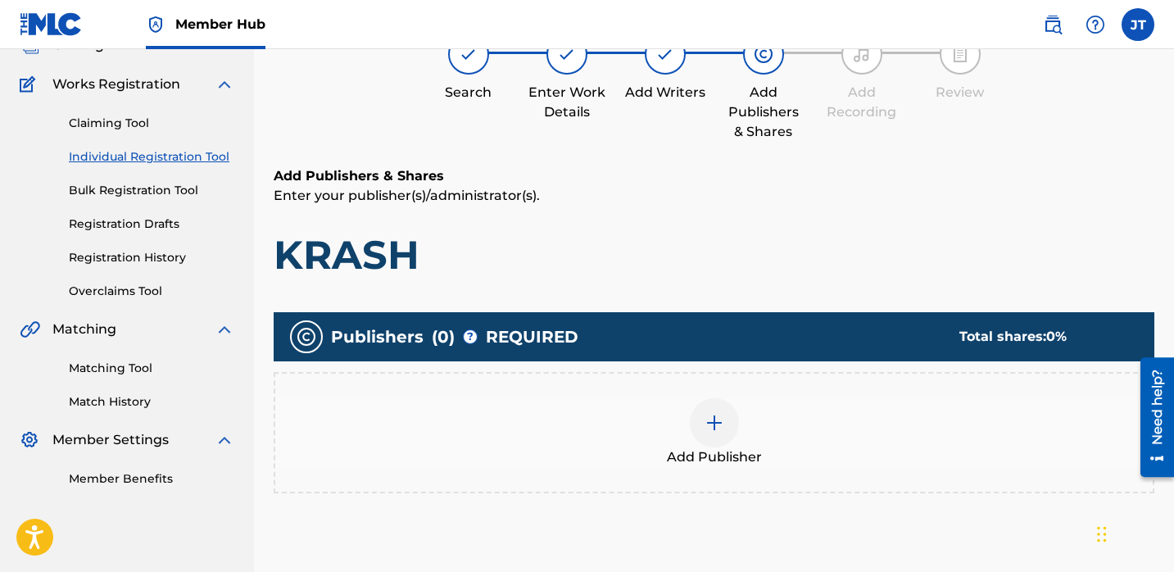
click at [726, 423] on div at bounding box center [714, 422] width 49 height 49
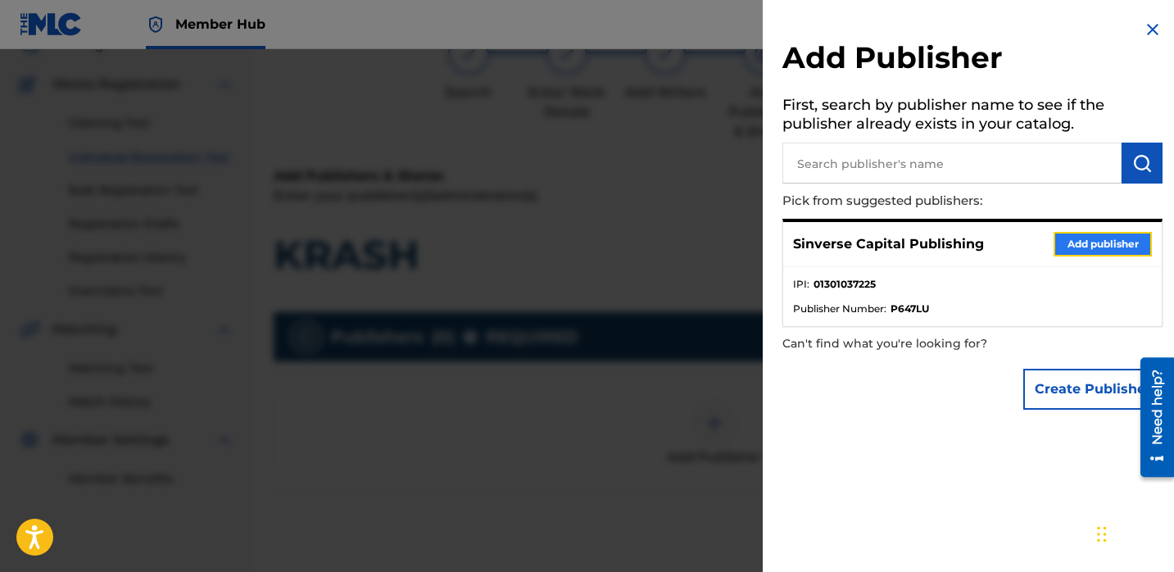
click at [1065, 238] on button "Add publisher" at bounding box center [1102, 244] width 98 height 25
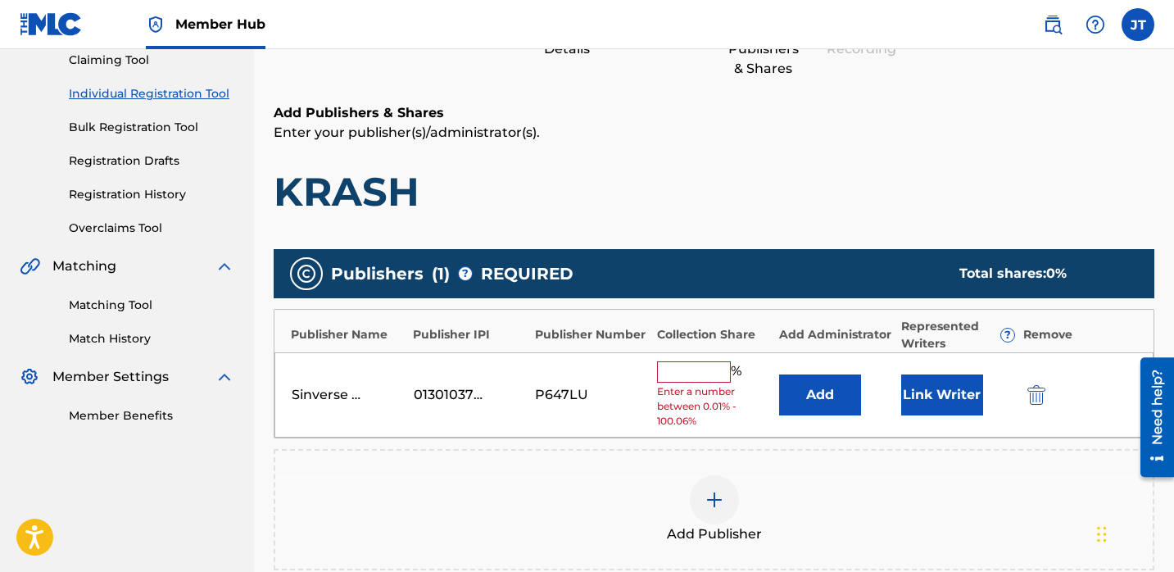
scroll to position [197, 0]
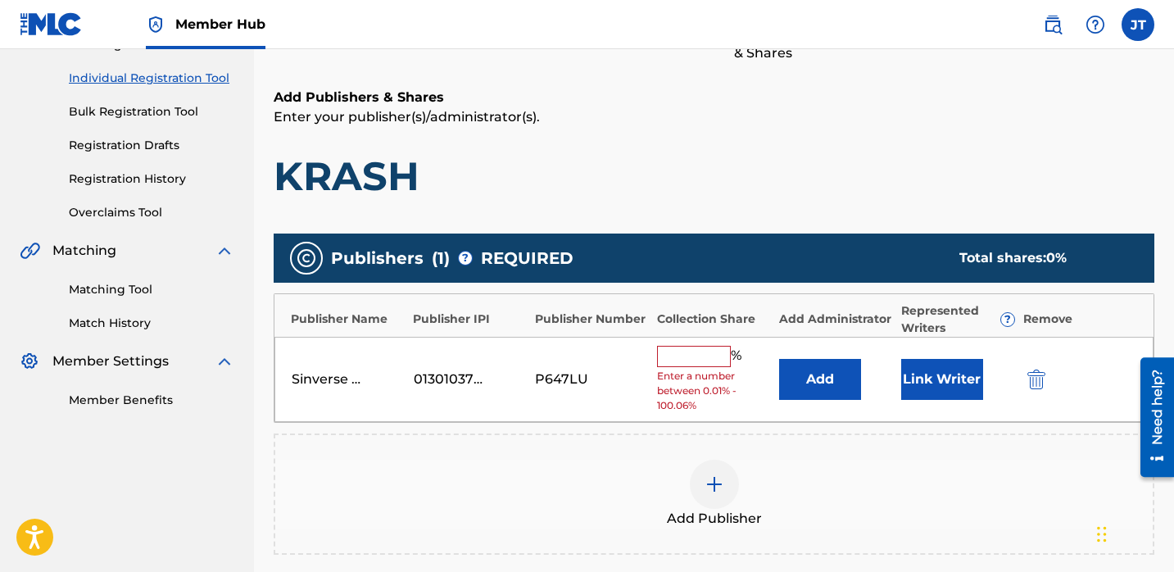
click at [694, 356] on input "text" at bounding box center [694, 356] width 74 height 21
type input "50"
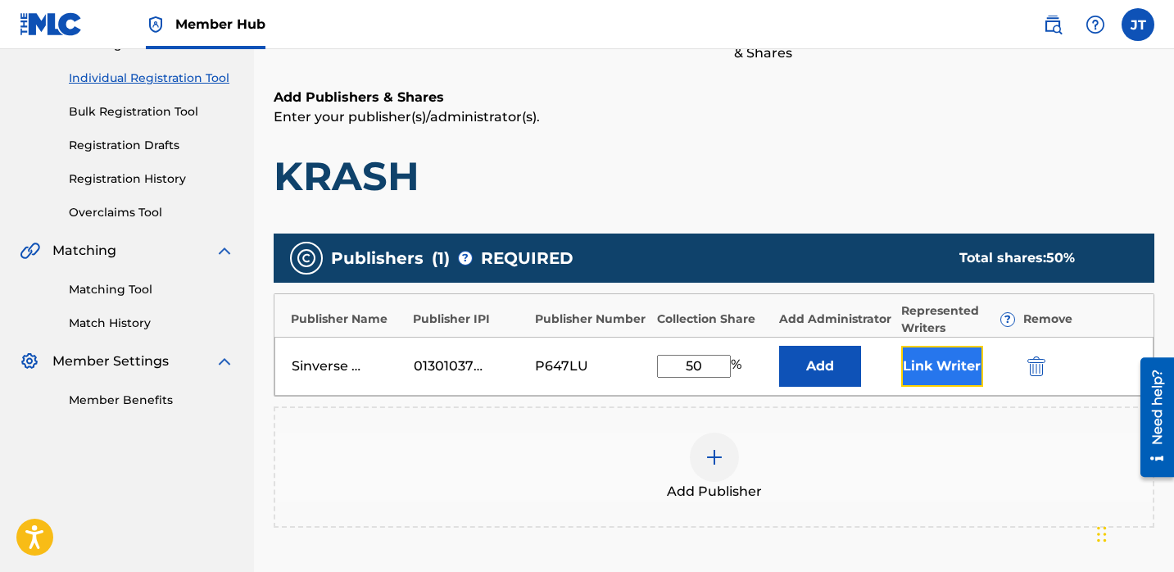
click at [902, 360] on button "Link Writer" at bounding box center [942, 366] width 82 height 41
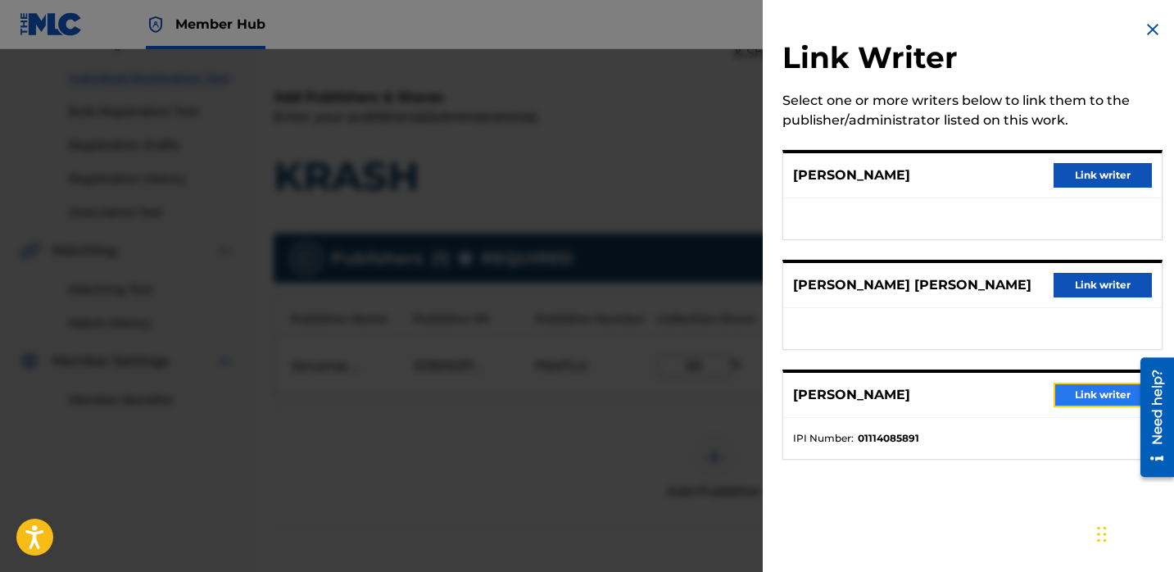
click at [1068, 397] on button "Link writer" at bounding box center [1102, 394] width 98 height 25
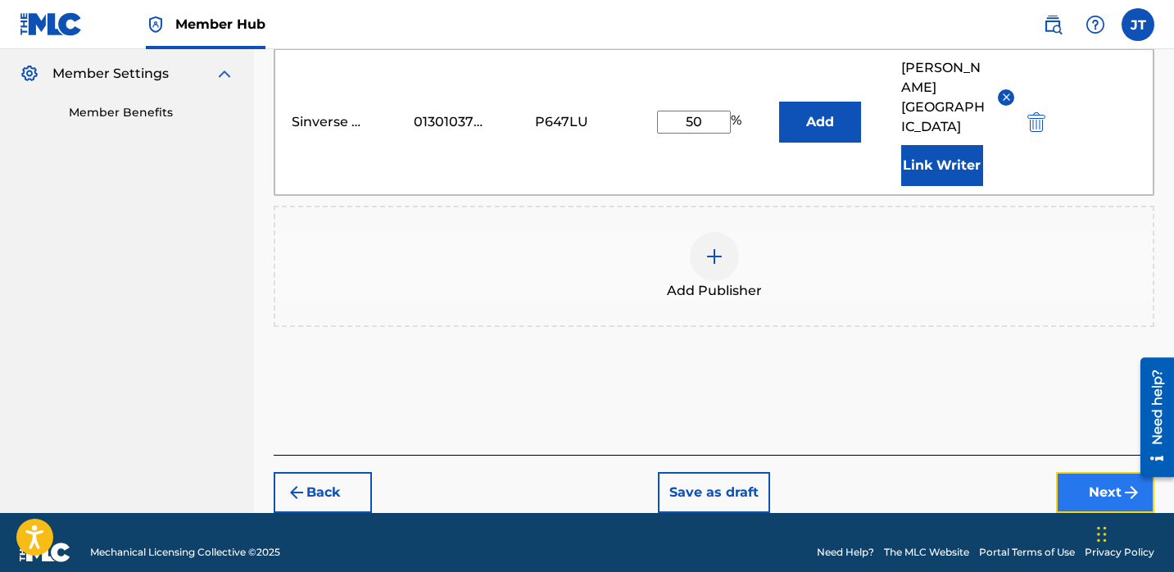
click at [1066, 472] on button "Next" at bounding box center [1105, 492] width 98 height 41
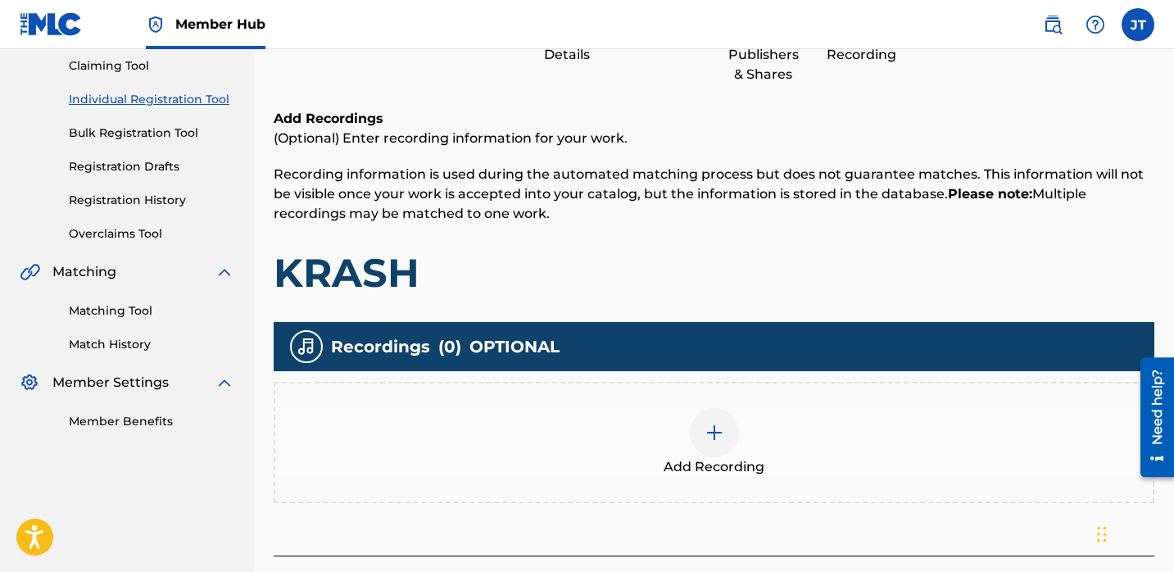
scroll to position [210, 0]
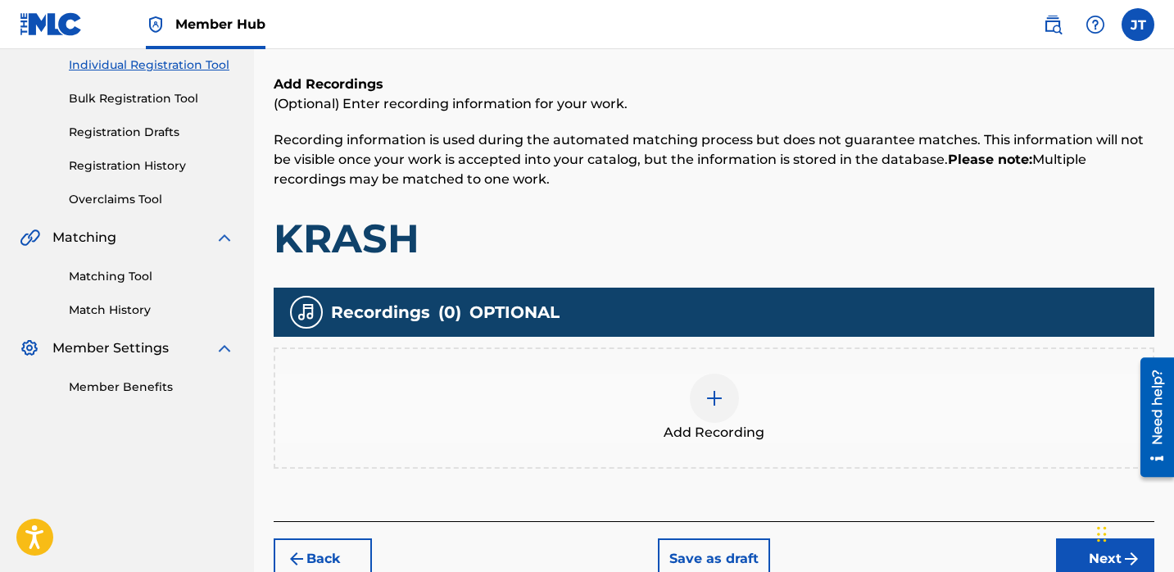
click at [721, 398] on img at bounding box center [714, 398] width 20 height 20
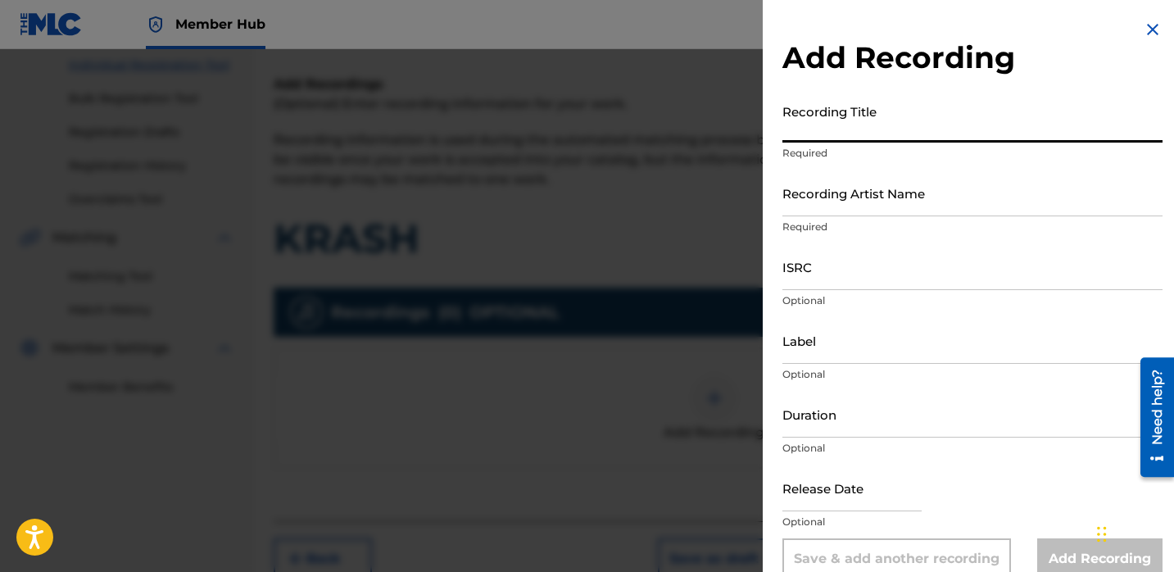
click at [803, 118] on input "Recording Title" at bounding box center [972, 119] width 380 height 47
paste input "KRASH"
type input "KRASH"
click at [811, 204] on input "Recording Artist Name" at bounding box center [972, 193] width 380 height 47
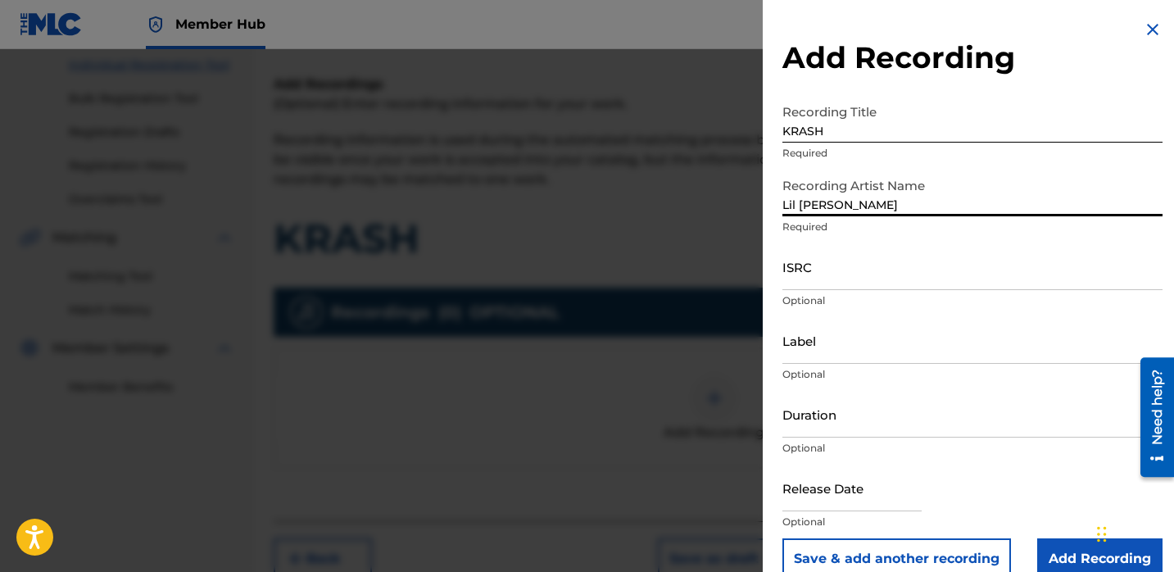
click at [876, 203] on input "Lil [PERSON_NAME]" at bounding box center [972, 193] width 380 height 47
paste input "Peso Peso"
type input "[PERSON_NAME] ft. Peso Peso"
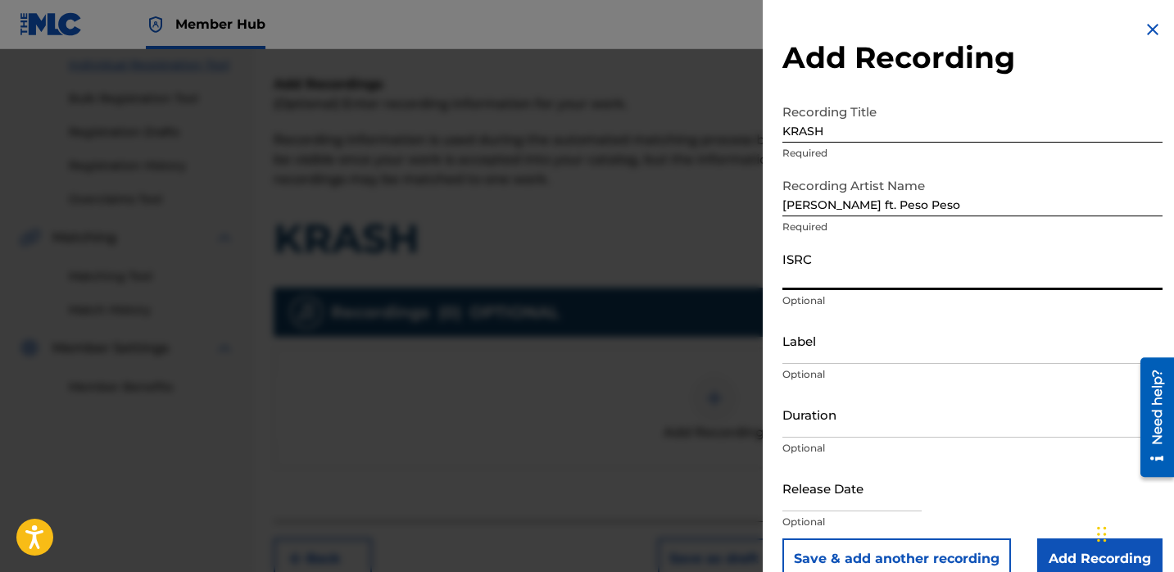
click at [880, 278] on input "ISRC" at bounding box center [972, 266] width 380 height 47
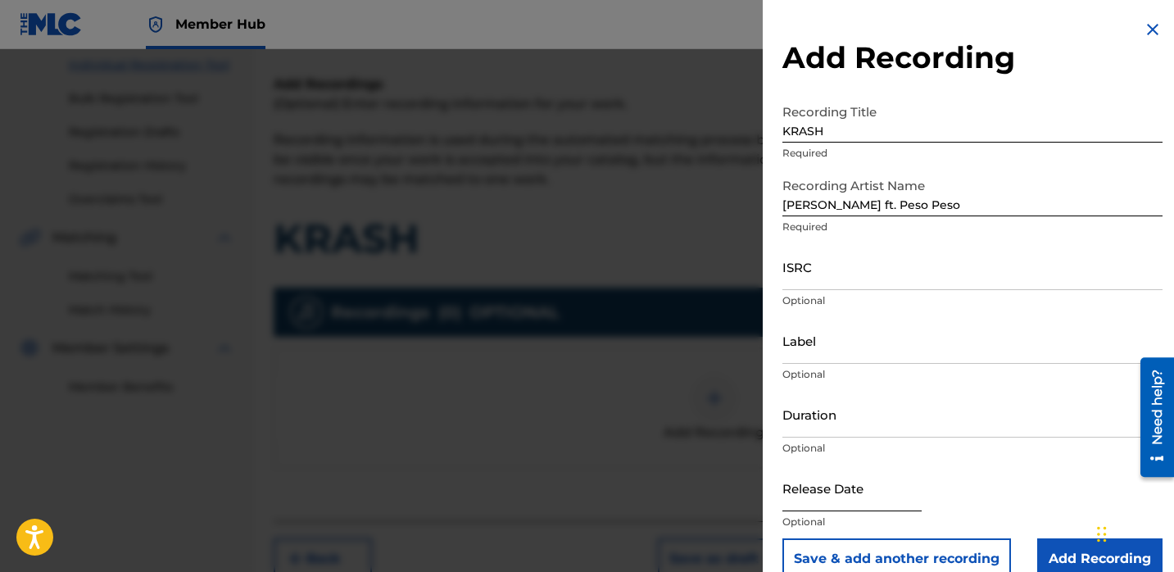
click at [798, 494] on input "text" at bounding box center [851, 487] width 139 height 47
select select "8"
select select "2025"
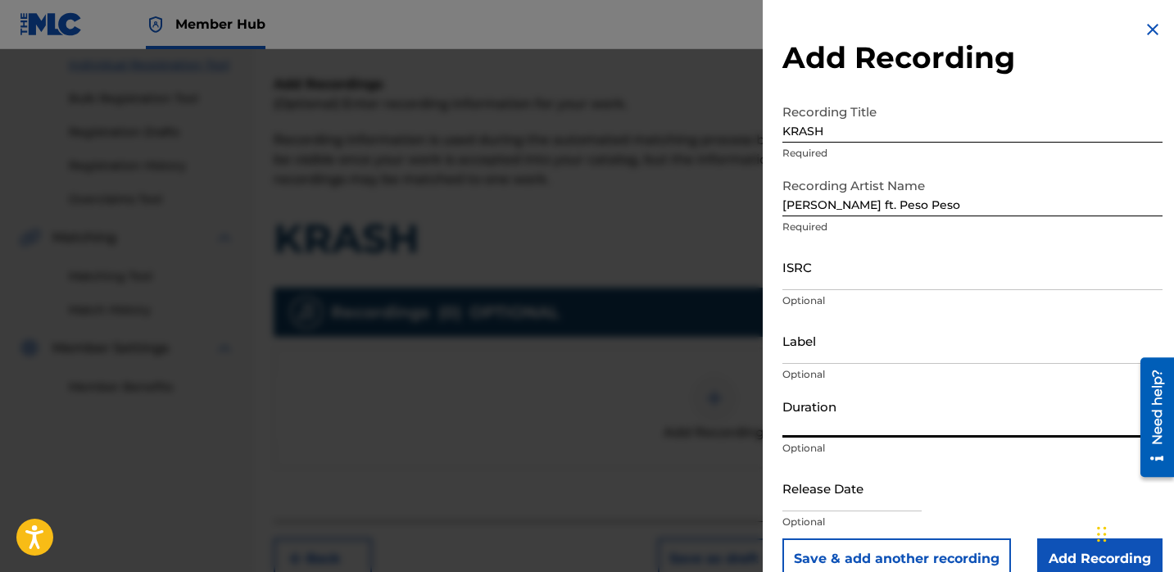
click at [789, 422] on input "Duration" at bounding box center [972, 414] width 380 height 47
type input "02:46"
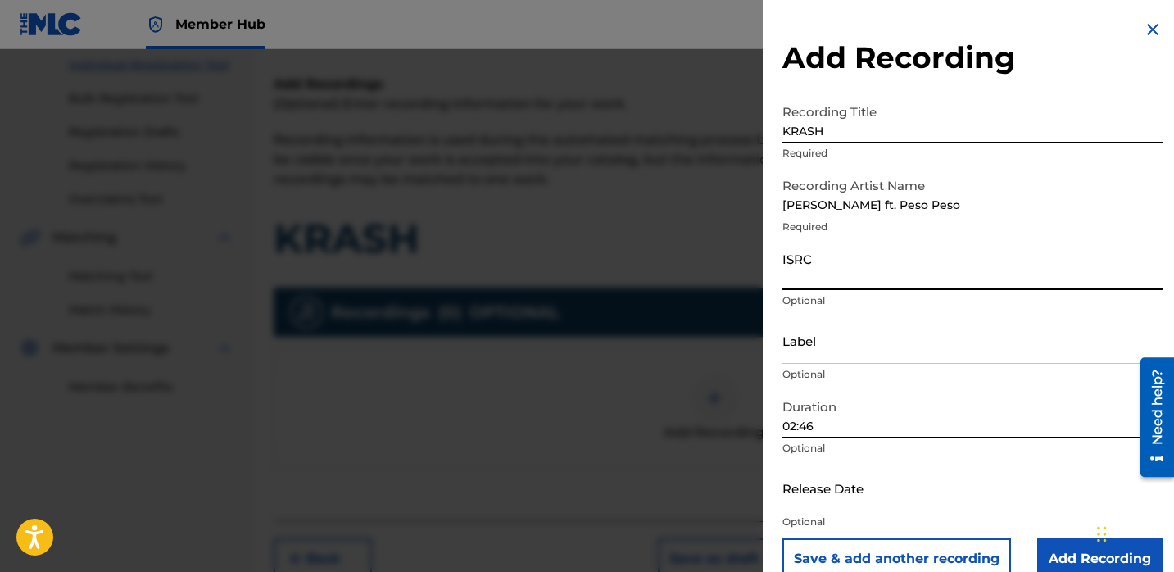
click at [831, 274] on input "ISRC" at bounding box center [972, 266] width 380 height 47
paste input "QZHNA2391064"
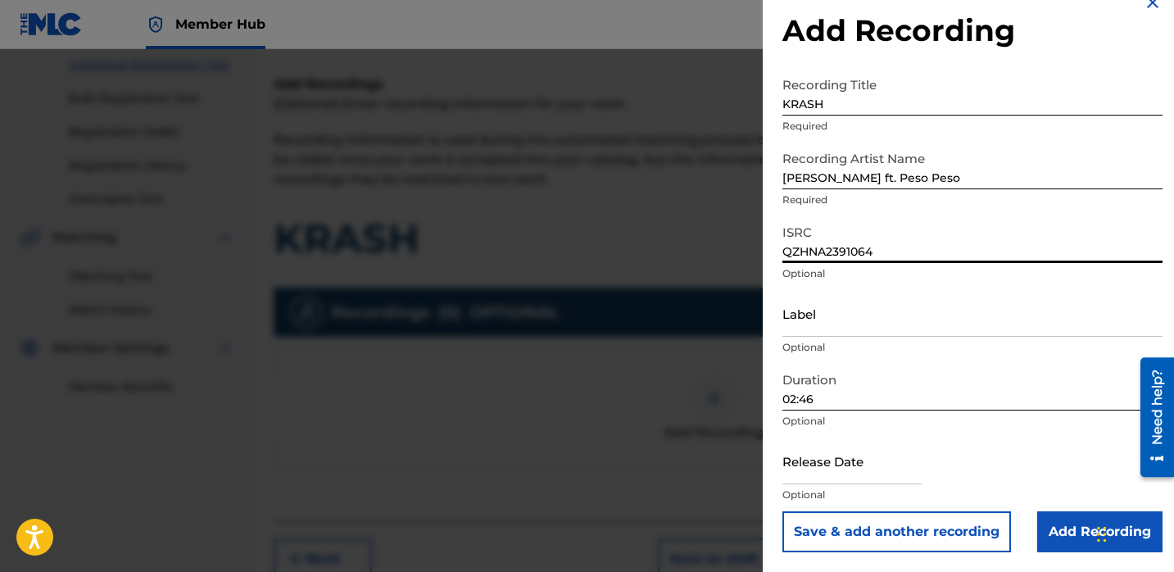
type input "QZHNA2391064"
select select "8"
select select "2025"
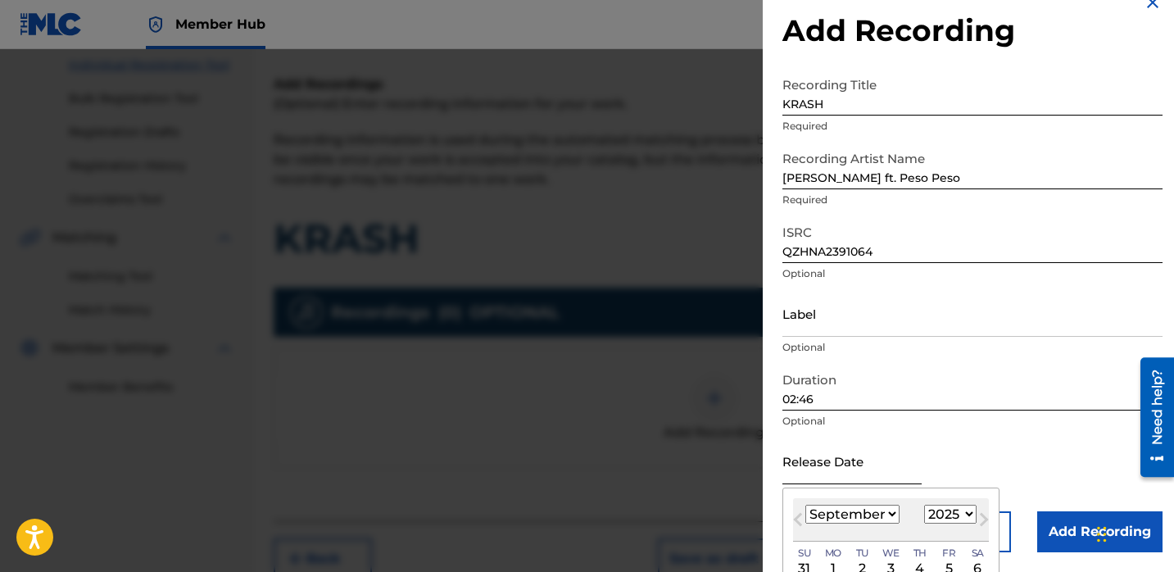
click at [807, 464] on input "text" at bounding box center [851, 460] width 139 height 47
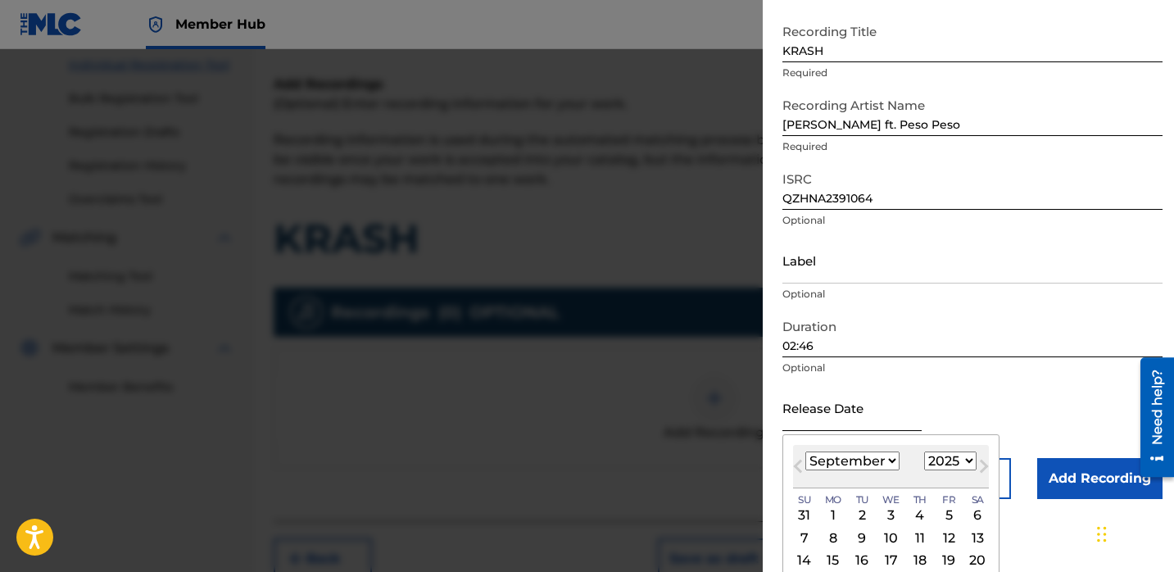
scroll to position [83, 0]
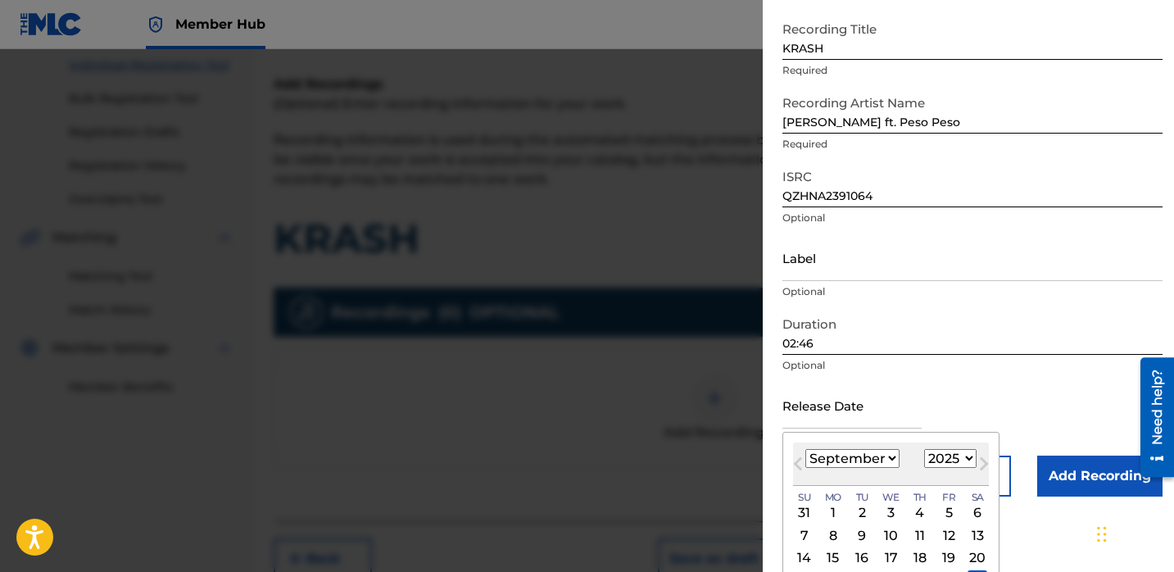
click at [842, 459] on select "January February March April May June July August September October November De…" at bounding box center [852, 458] width 94 height 19
select select "3"
click at [805, 449] on select "January February March April May June July August September October November De…" at bounding box center [852, 458] width 94 height 19
click at [935, 456] on select "1900 1901 1902 1903 1904 1905 1906 1907 1908 1909 1910 1911 1912 1913 1914 1915…" at bounding box center [950, 458] width 52 height 19
select select "2023"
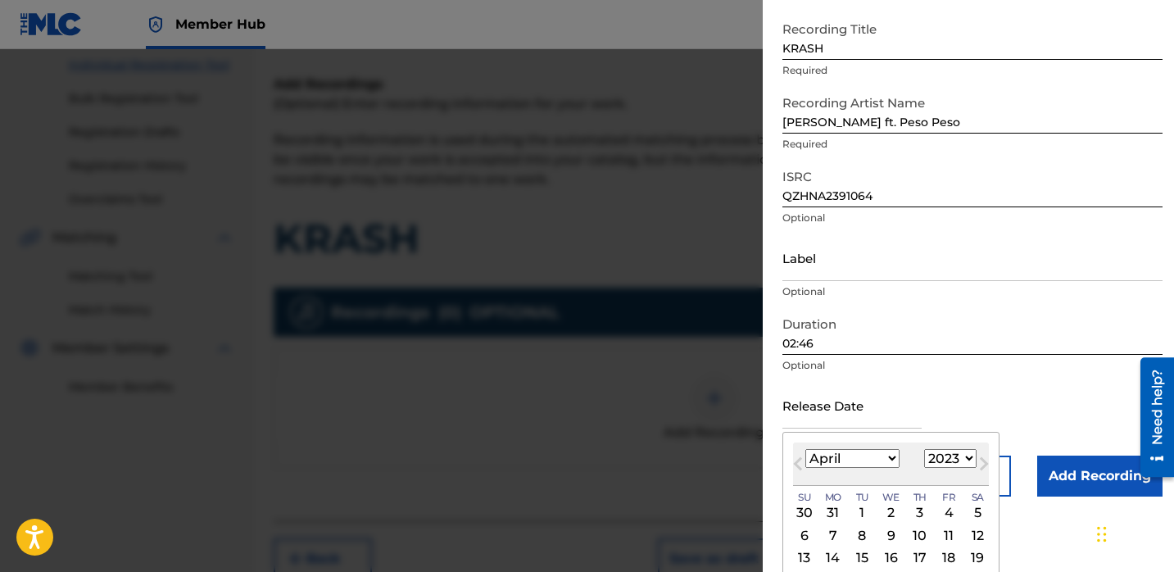
click at [924, 449] on select "1900 1901 1902 1903 1904 1905 1906 1907 1908 1909 1910 1911 1912 1913 1914 1915…" at bounding box center [950, 458] width 52 height 19
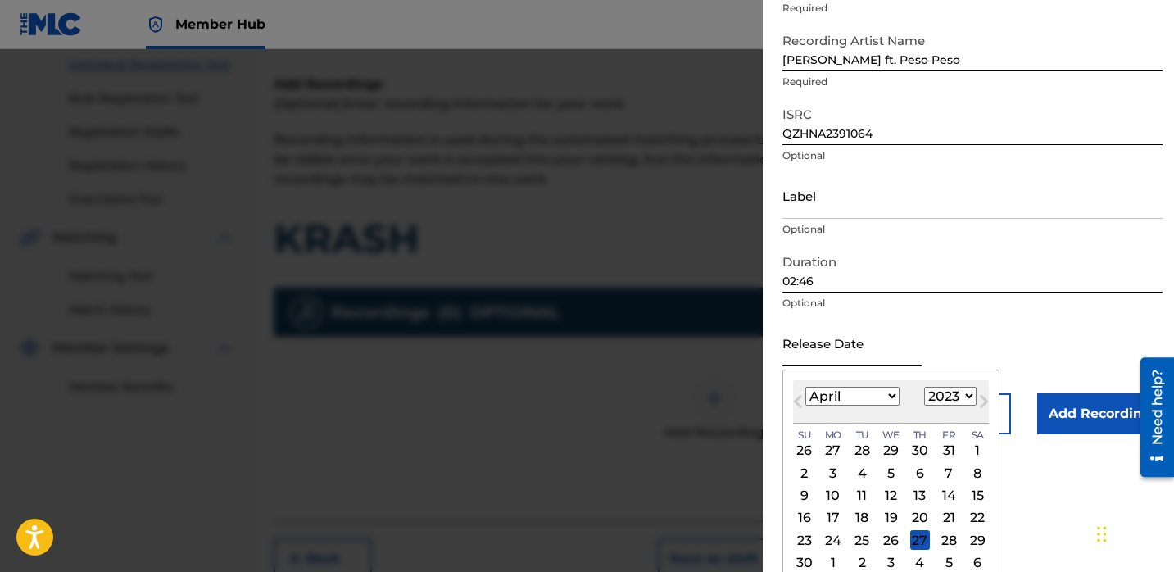
scroll to position [179, 0]
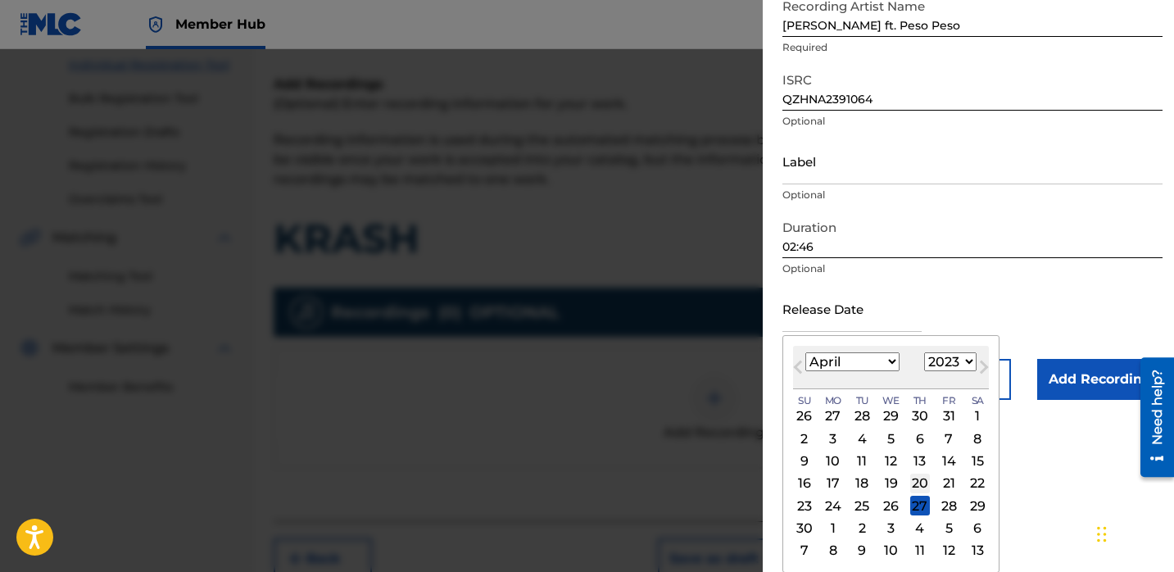
click at [918, 477] on div "20" at bounding box center [920, 483] width 20 height 20
type input "[DATE]"
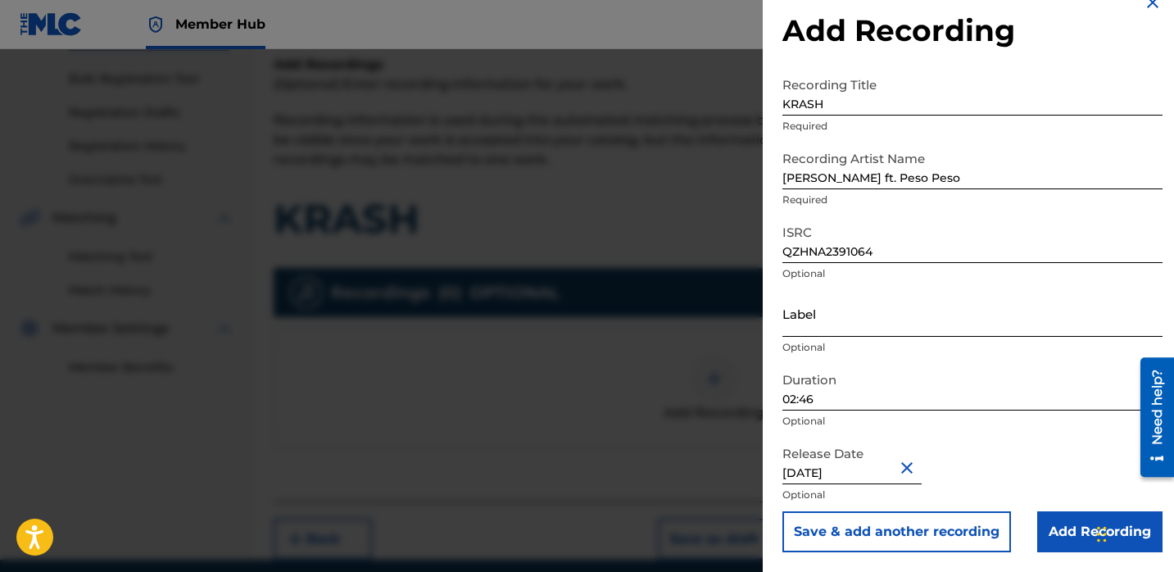
scroll to position [230, 0]
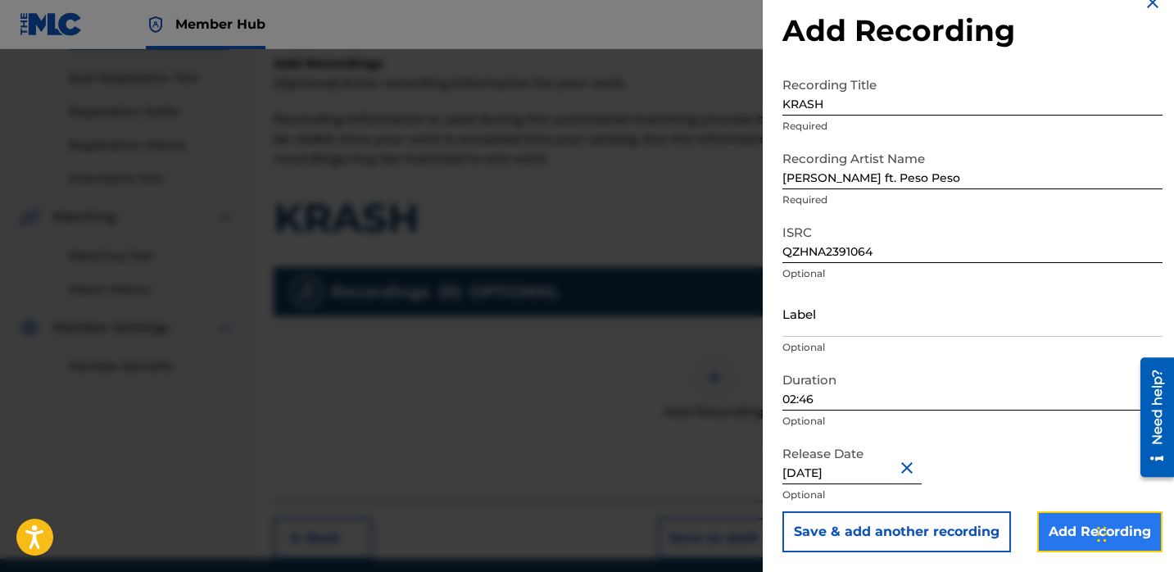
click at [1057, 533] on input "Add Recording" at bounding box center [1099, 531] width 125 height 41
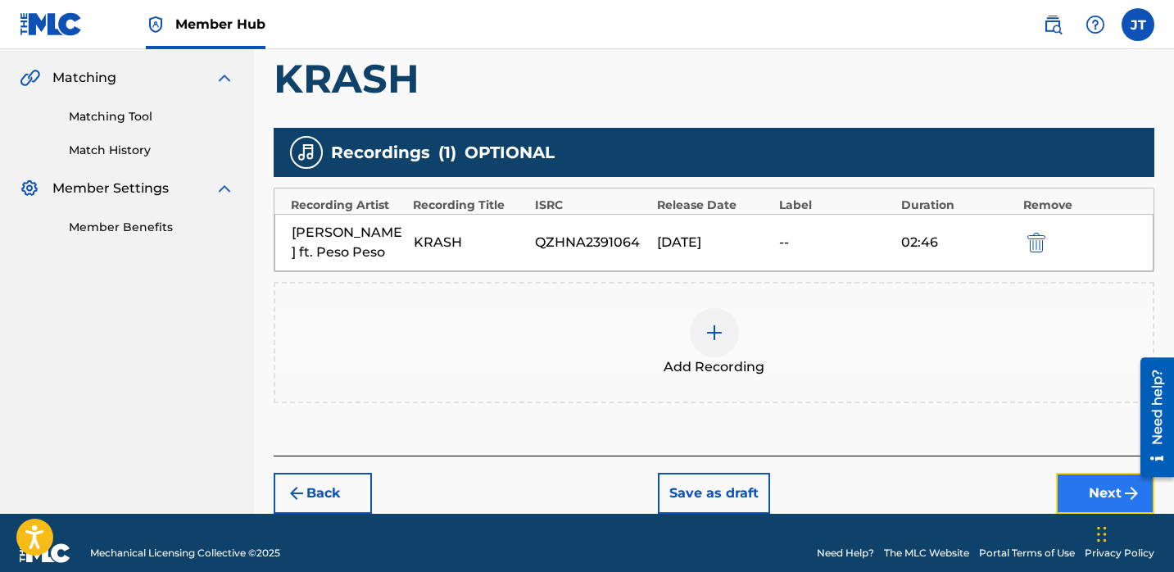
click at [1068, 482] on button "Next" at bounding box center [1105, 493] width 98 height 41
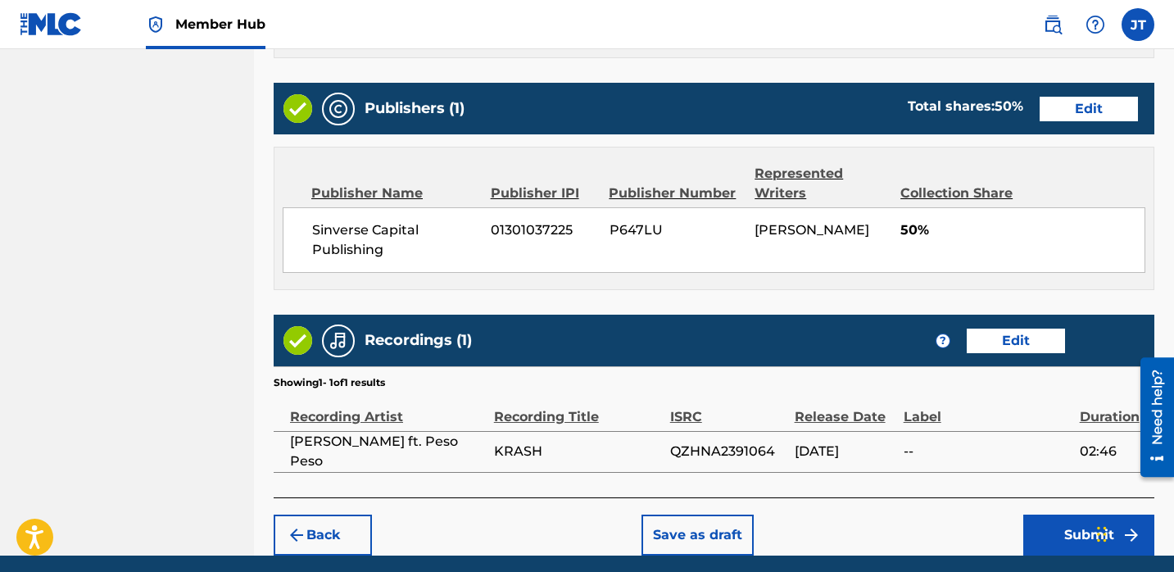
scroll to position [827, 0]
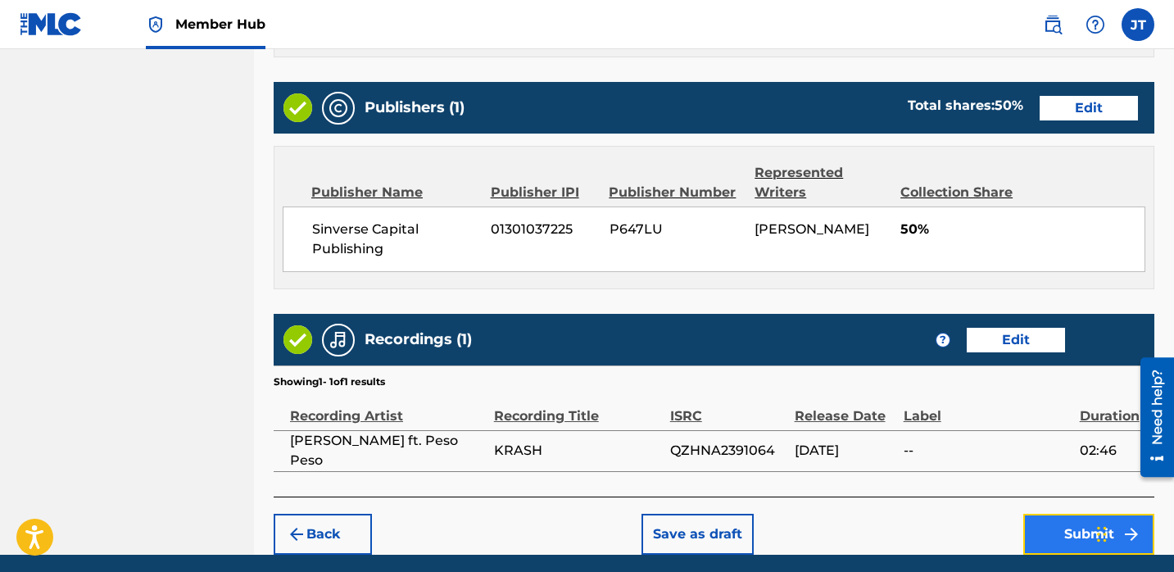
click at [1036, 522] on button "Submit" at bounding box center [1088, 533] width 131 height 41
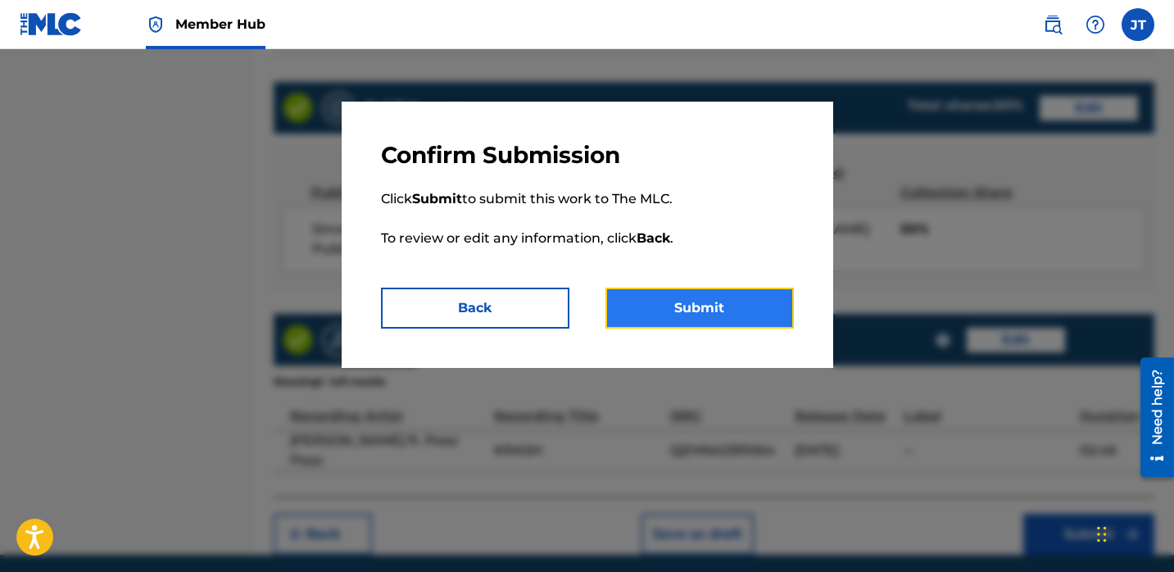
click at [719, 314] on button "Submit" at bounding box center [699, 307] width 188 height 41
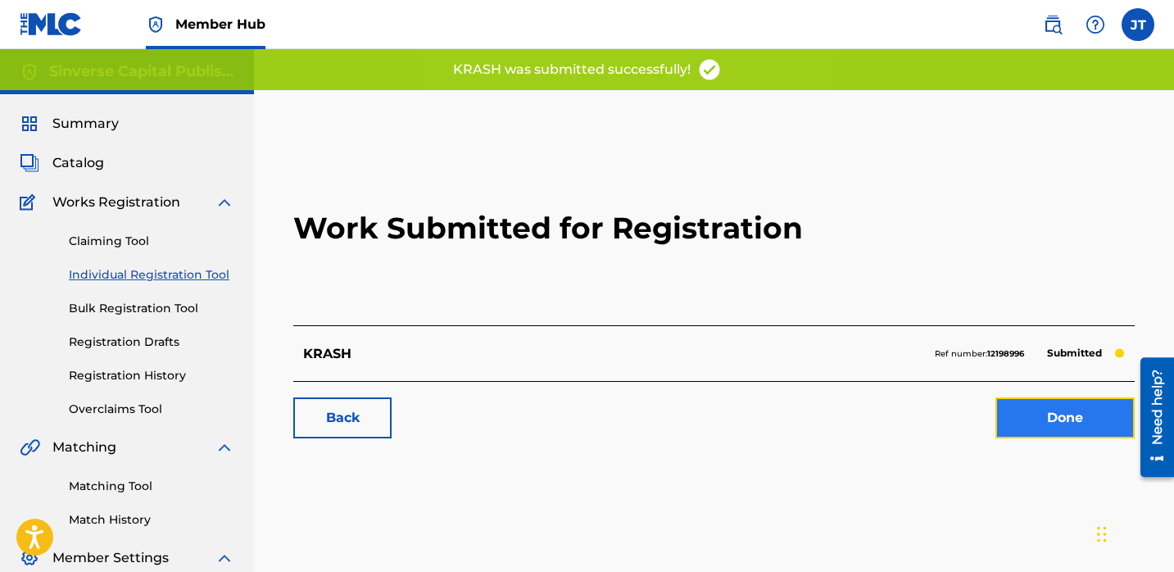
click at [1011, 420] on link "Done" at bounding box center [1064, 417] width 139 height 41
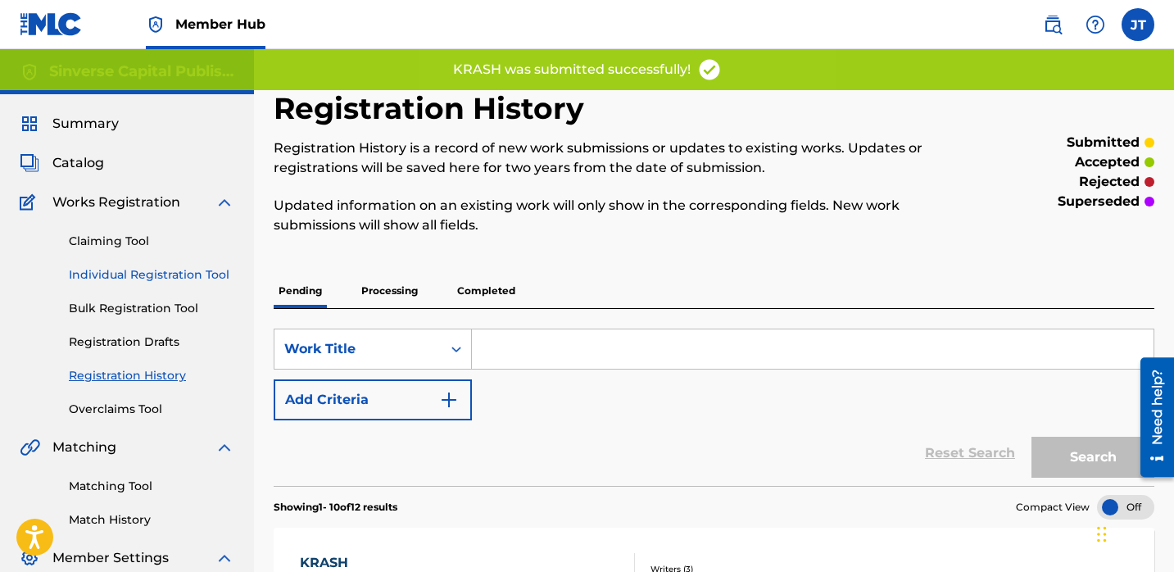
click at [183, 272] on link "Individual Registration Tool" at bounding box center [151, 274] width 165 height 17
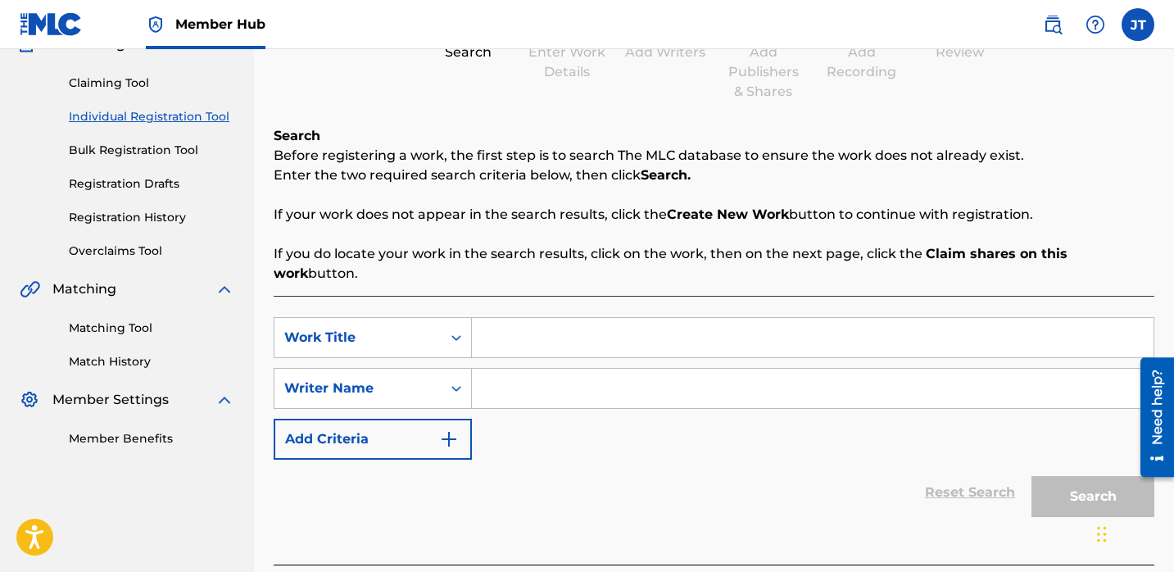
scroll to position [163, 0]
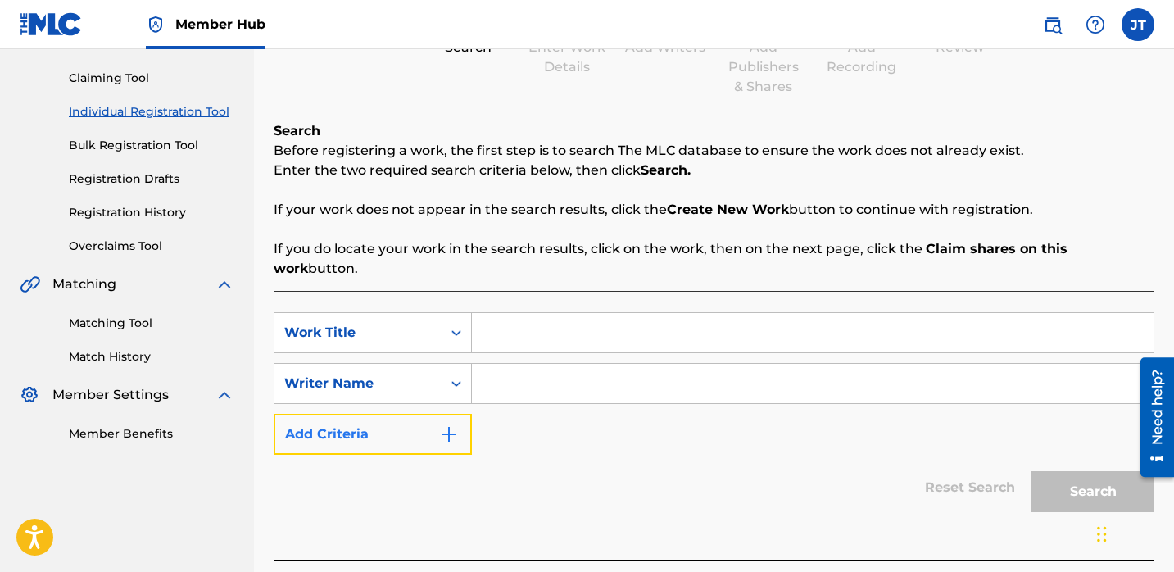
click at [377, 418] on button "Add Criteria" at bounding box center [373, 434] width 198 height 41
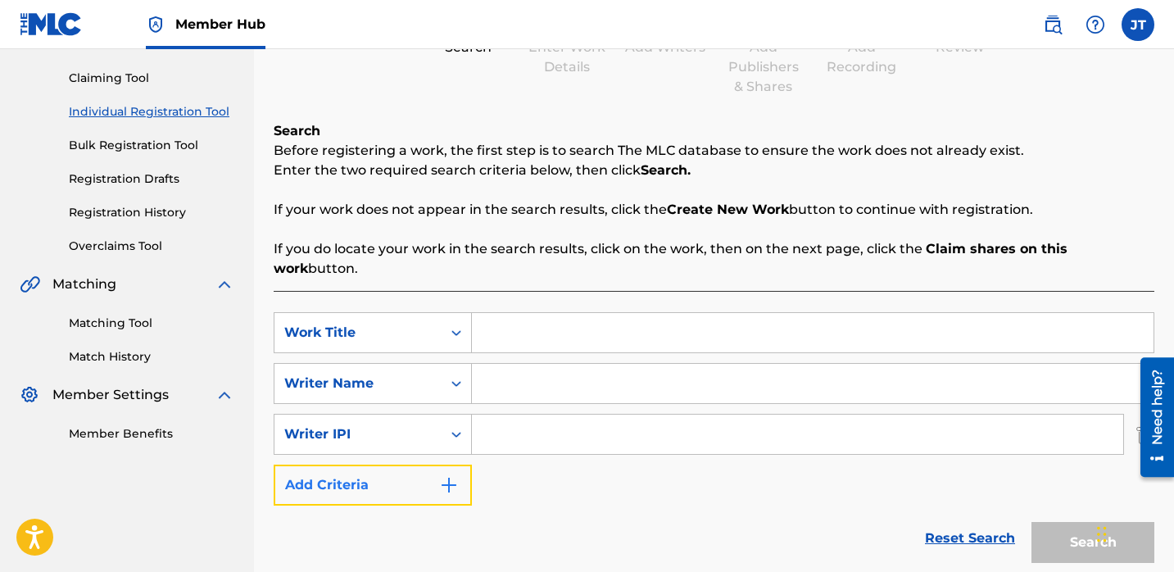
click at [412, 464] on button "Add Criteria" at bounding box center [373, 484] width 198 height 41
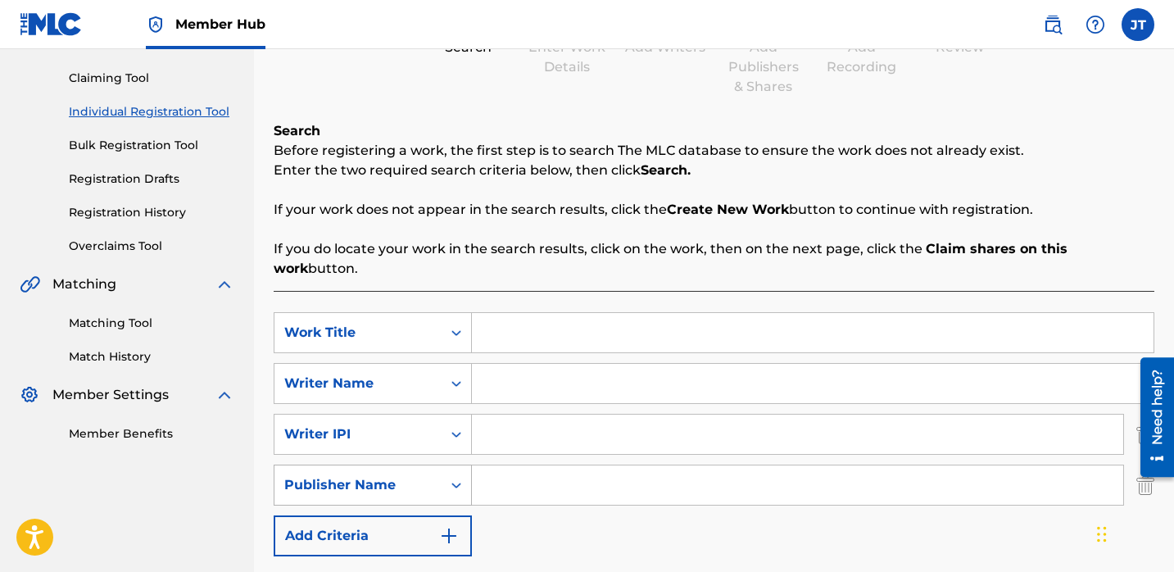
click at [409, 475] on div "Publisher Name" at bounding box center [357, 485] width 147 height 20
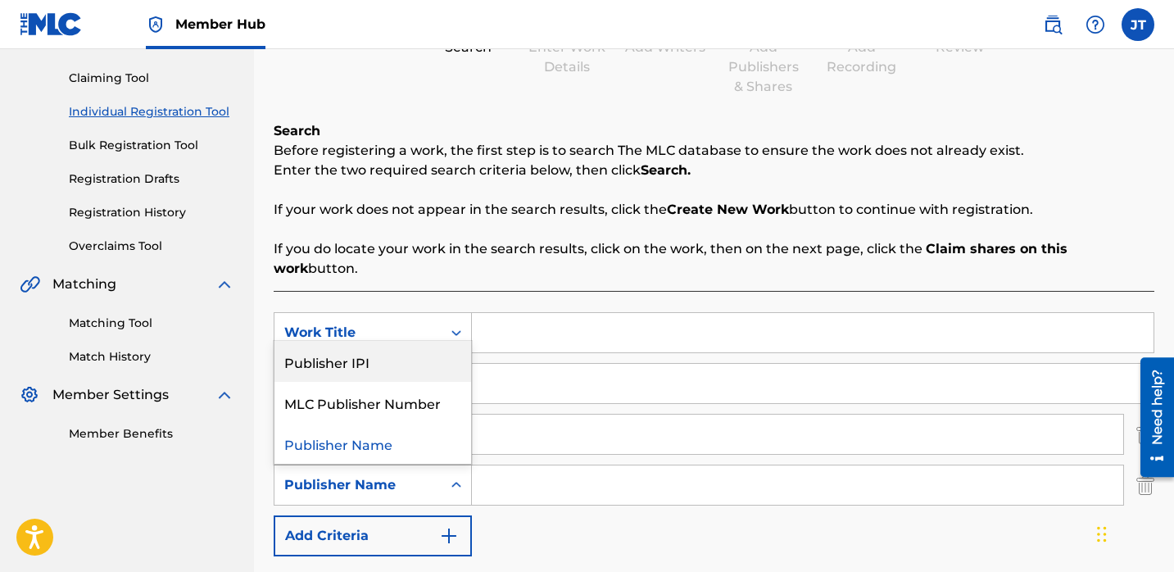
click at [394, 351] on div "Publisher IPI" at bounding box center [372, 361] width 197 height 41
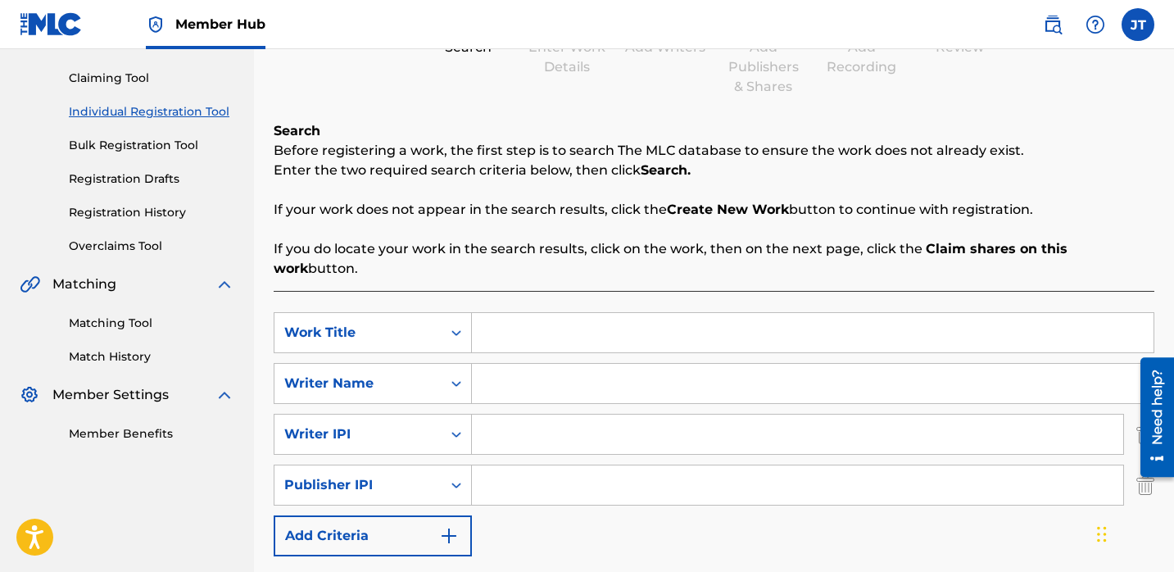
scroll to position [179, 0]
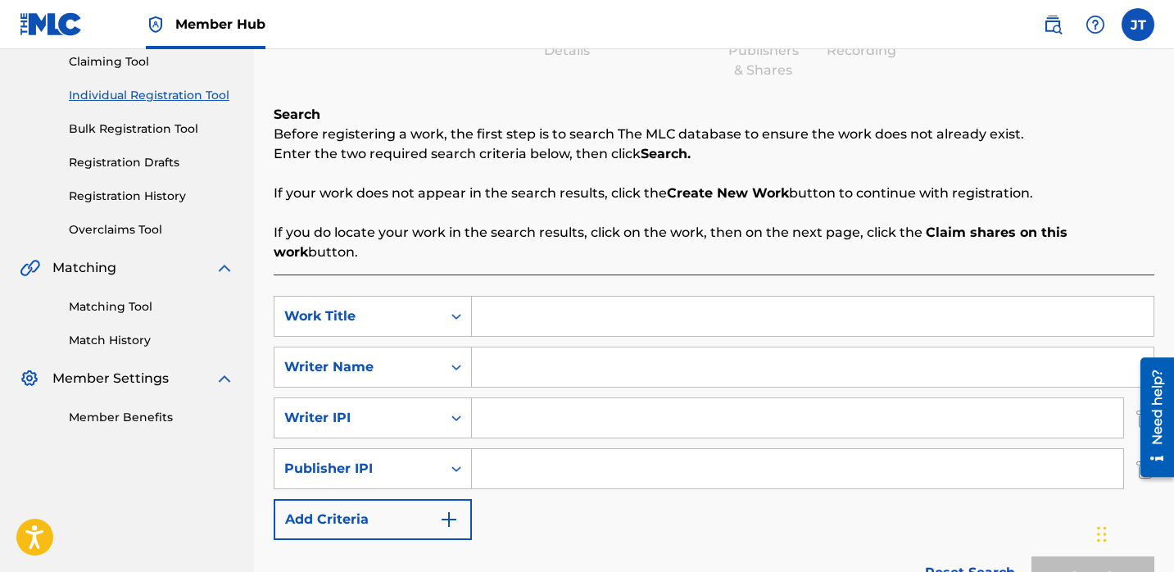
click at [495, 358] on input "Search Form" at bounding box center [812, 366] width 681 height 39
paste input "[PERSON_NAME]"
type input "[PERSON_NAME]"
click at [504, 399] on input "Search Form" at bounding box center [797, 417] width 651 height 39
type input "1114085891"
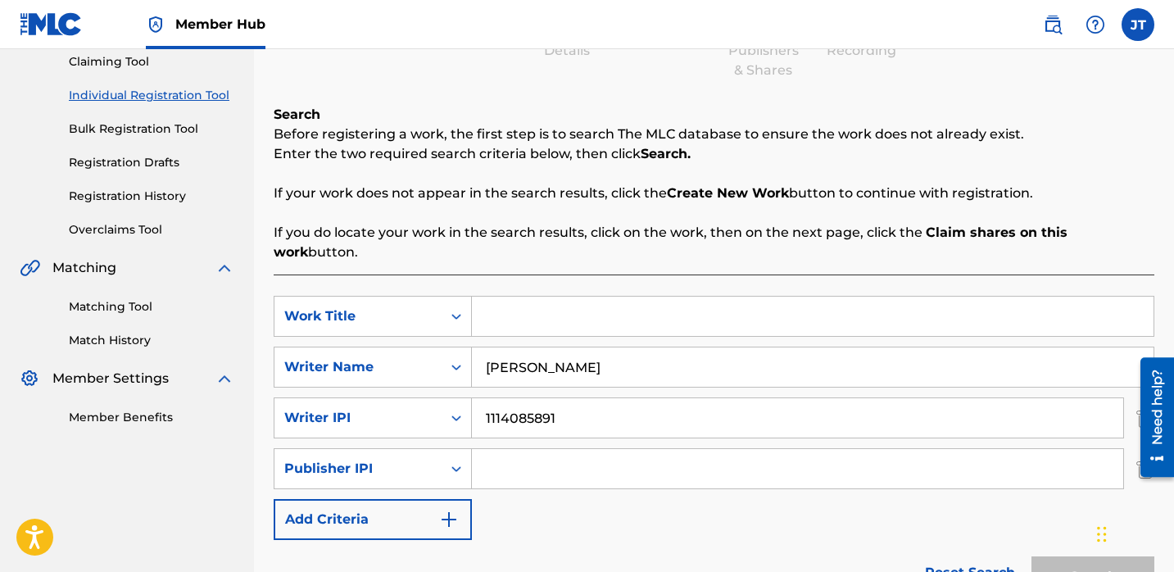
click at [570, 449] on input "Search Form" at bounding box center [797, 468] width 651 height 39
type input "1301037225"
click at [526, 306] on input "Search Form" at bounding box center [812, 315] width 681 height 39
paste input "G26"
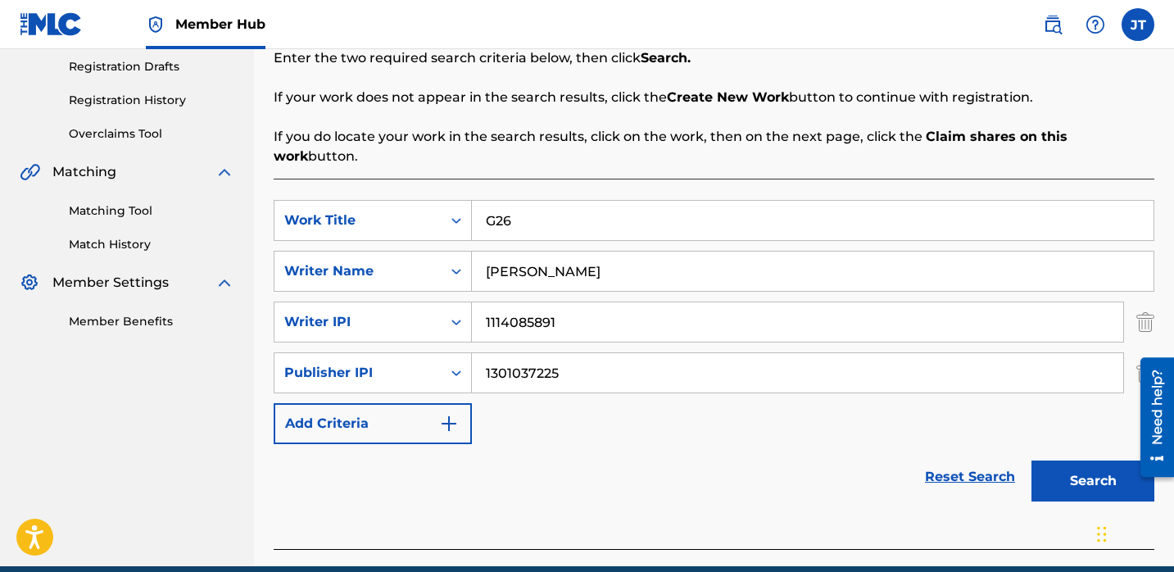
scroll to position [305, 0]
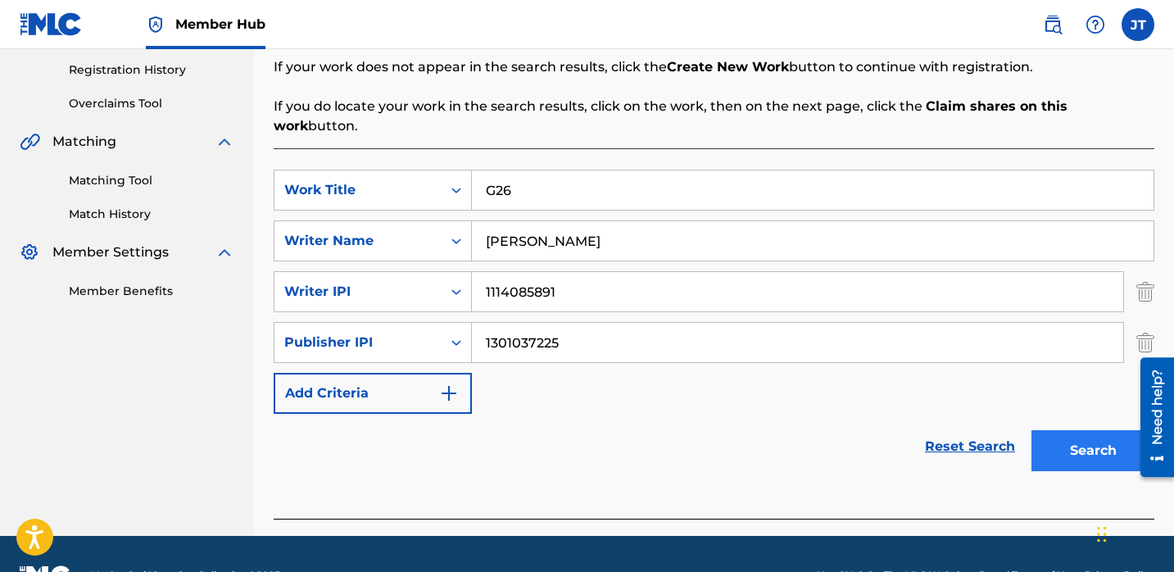
type input "G26"
click at [1054, 440] on button "Search" at bounding box center [1092, 450] width 123 height 41
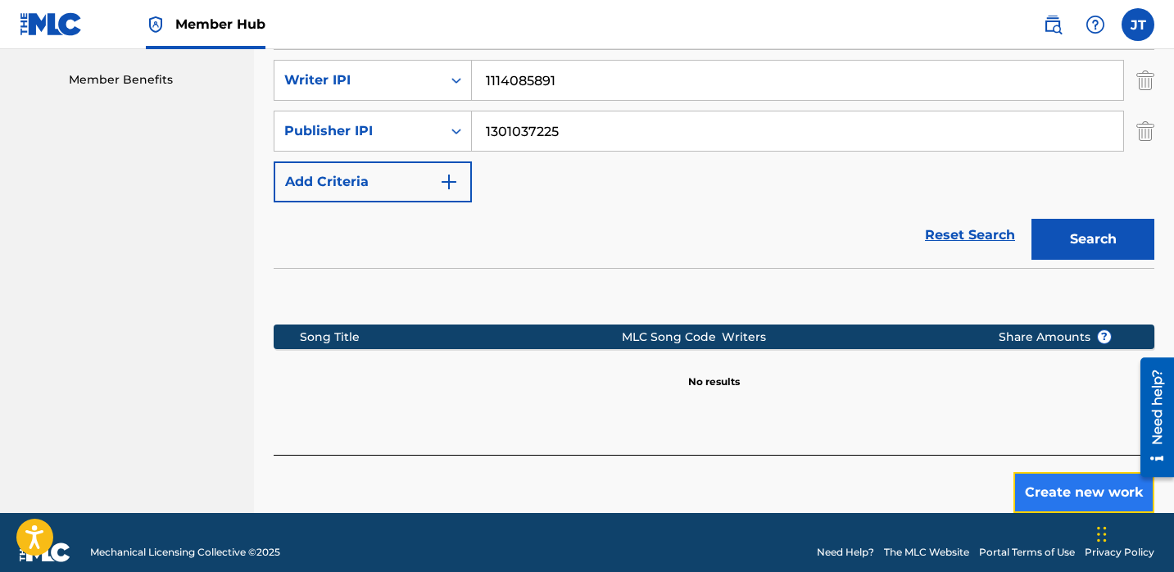
click at [1061, 472] on button "Create new work" at bounding box center [1083, 492] width 141 height 41
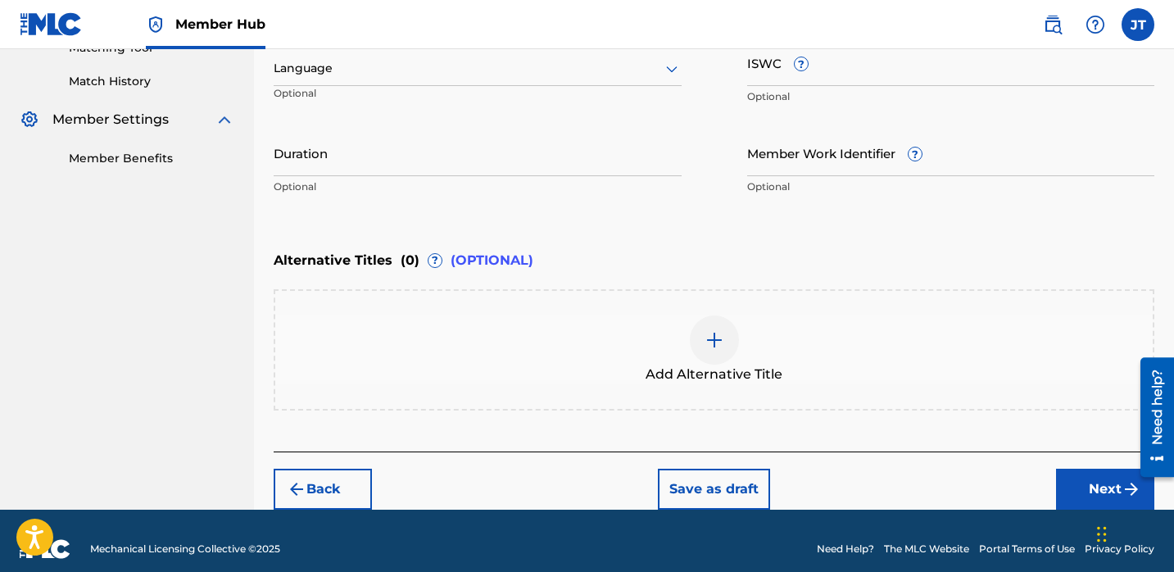
scroll to position [436, 0]
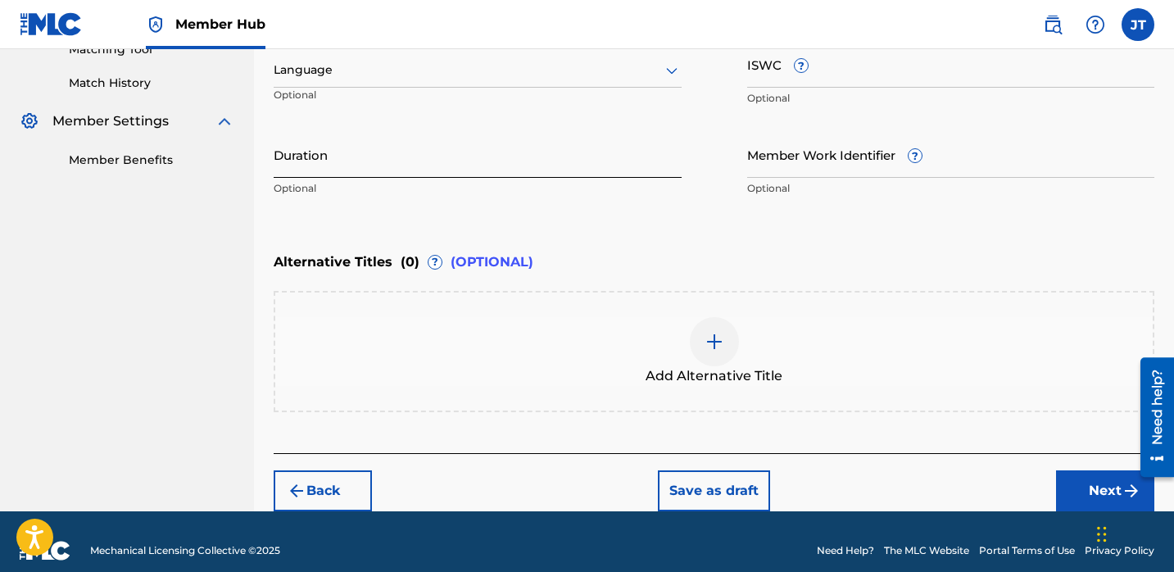
click at [454, 169] on input "Duration" at bounding box center [478, 154] width 408 height 47
type input "02:35"
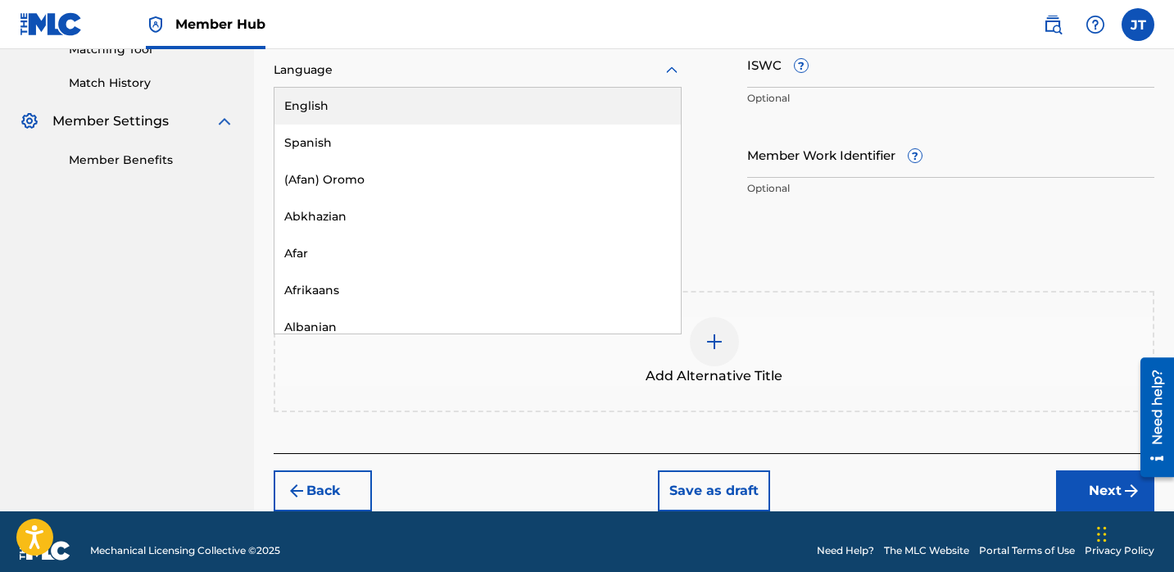
click at [298, 66] on div at bounding box center [478, 70] width 408 height 20
click at [328, 104] on div "English" at bounding box center [477, 106] width 406 height 37
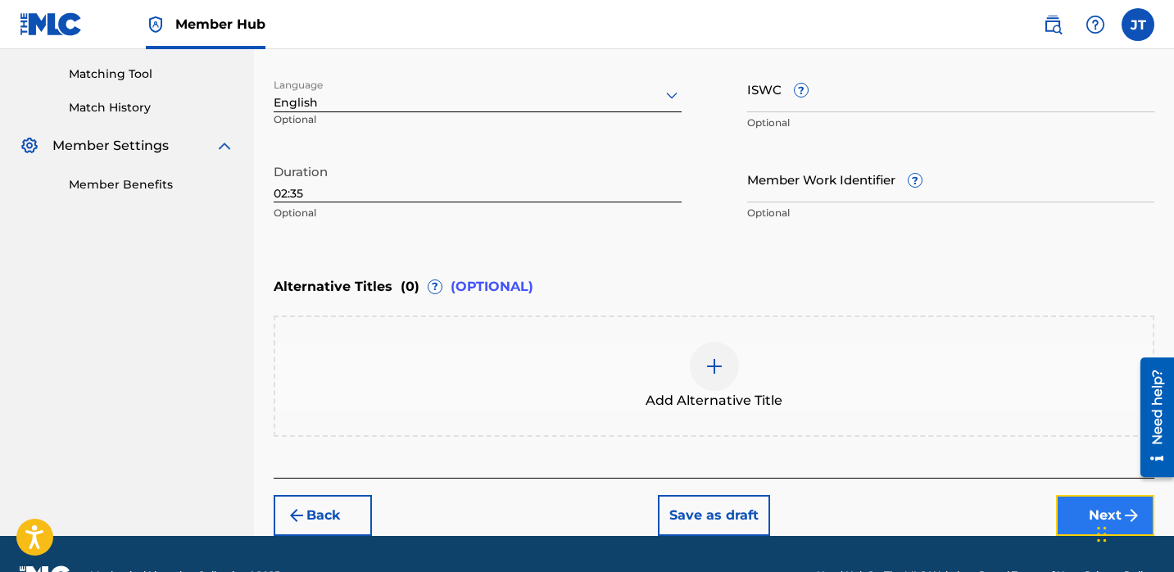
click at [1088, 521] on button "Next" at bounding box center [1105, 515] width 98 height 41
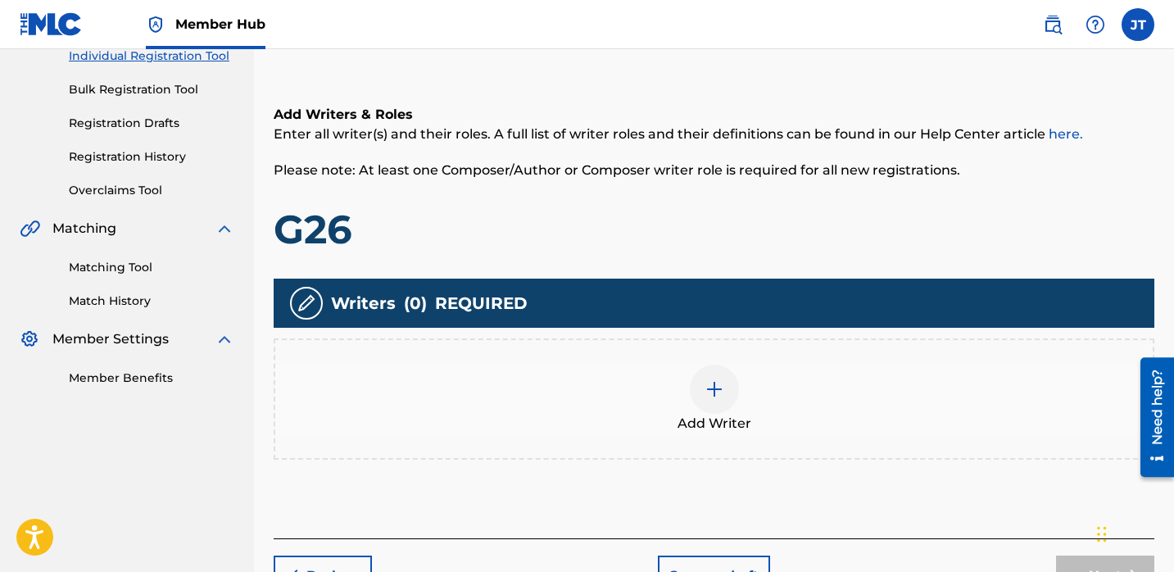
scroll to position [287, 0]
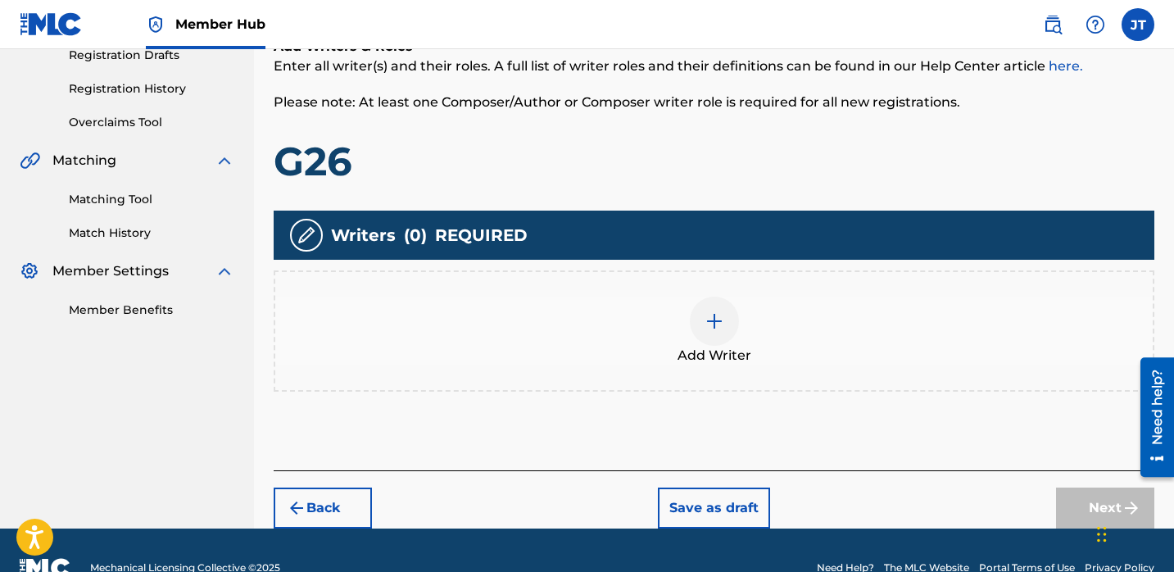
click at [716, 316] on img at bounding box center [714, 321] width 20 height 20
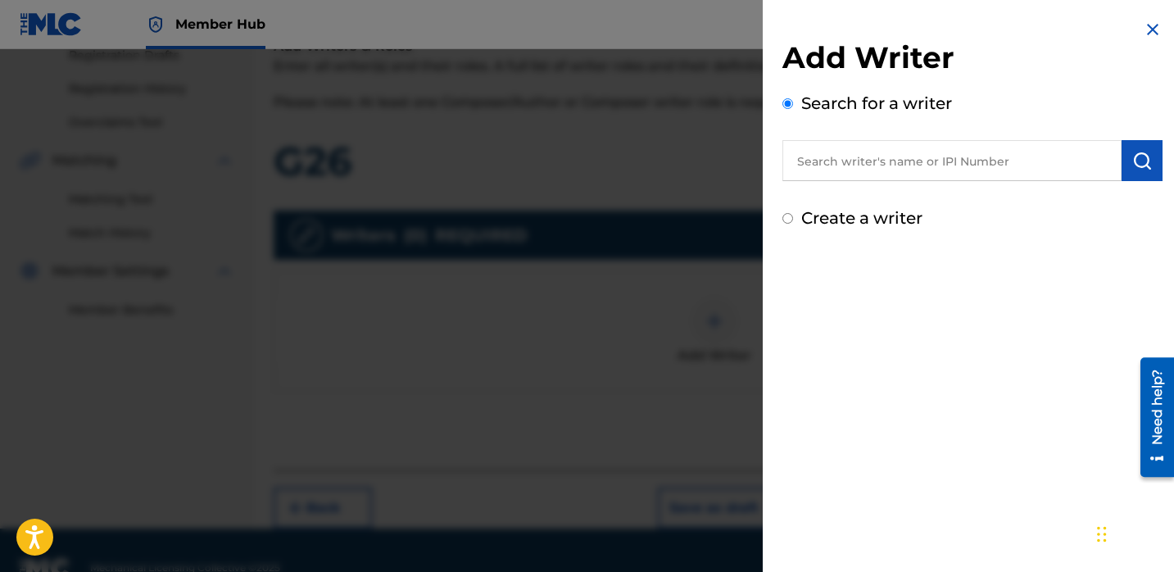
click at [834, 165] on input "text" at bounding box center [951, 160] width 339 height 41
paste input "[PERSON_NAME]"
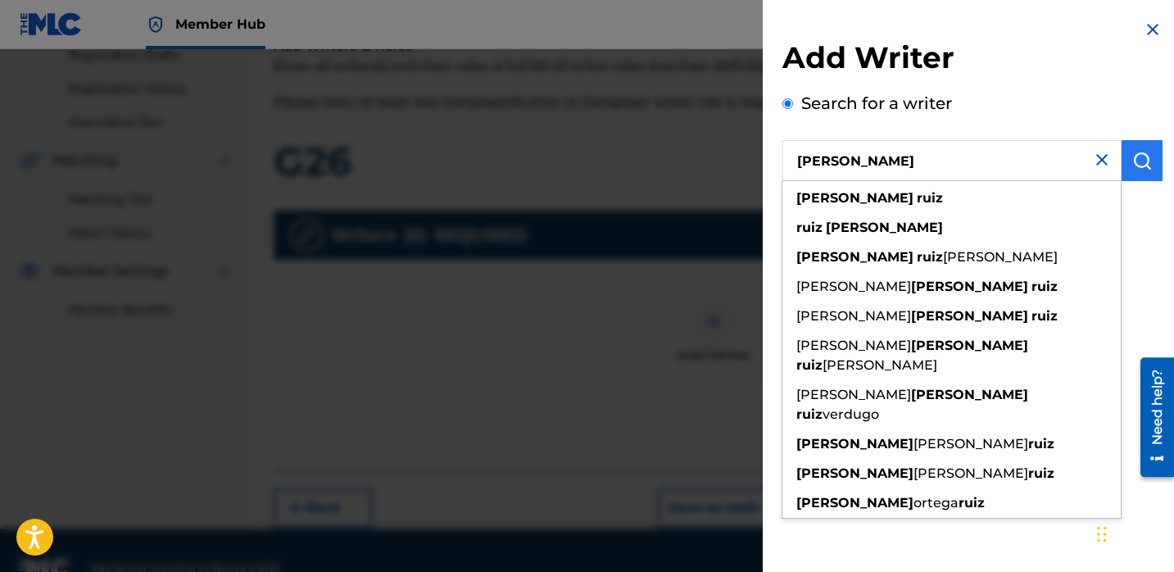
type input "[PERSON_NAME]"
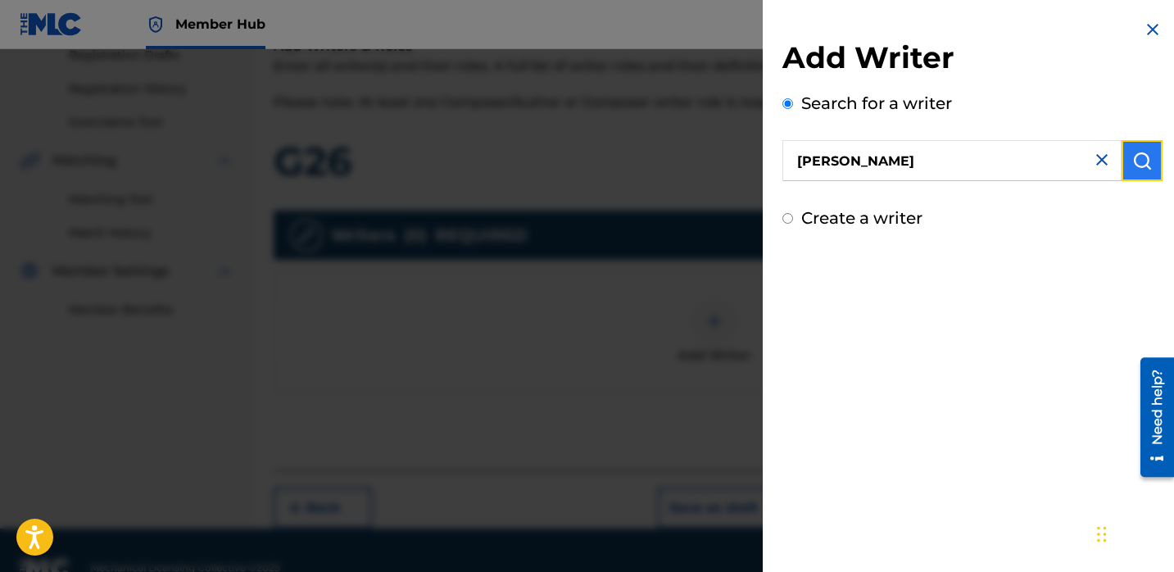
click at [1132, 158] on img "submit" at bounding box center [1142, 161] width 20 height 20
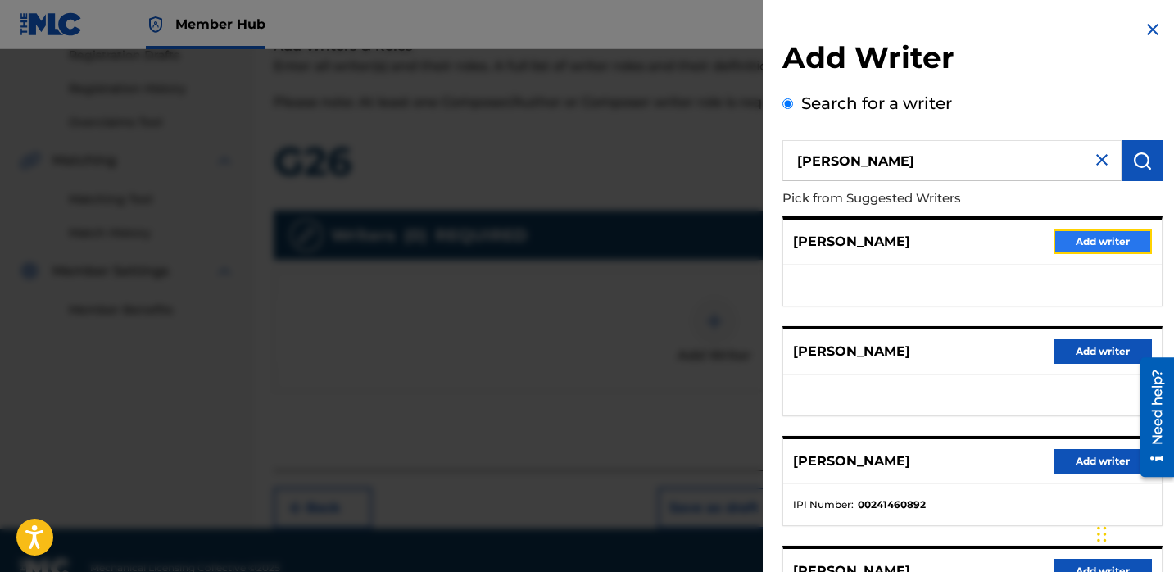
click at [1101, 244] on button "Add writer" at bounding box center [1102, 241] width 98 height 25
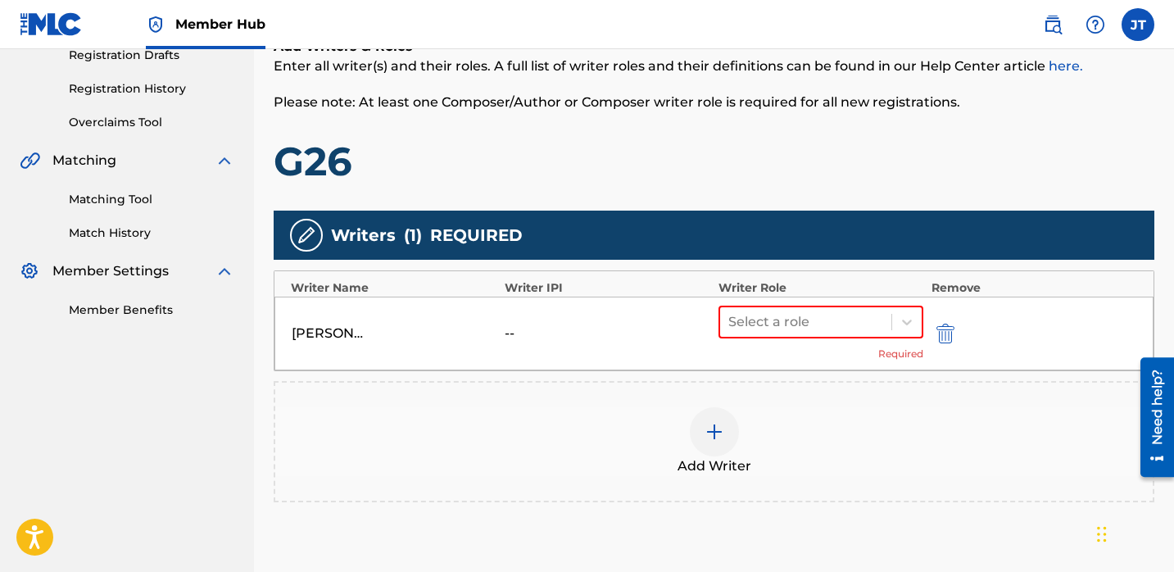
click at [725, 433] on div at bounding box center [714, 431] width 49 height 49
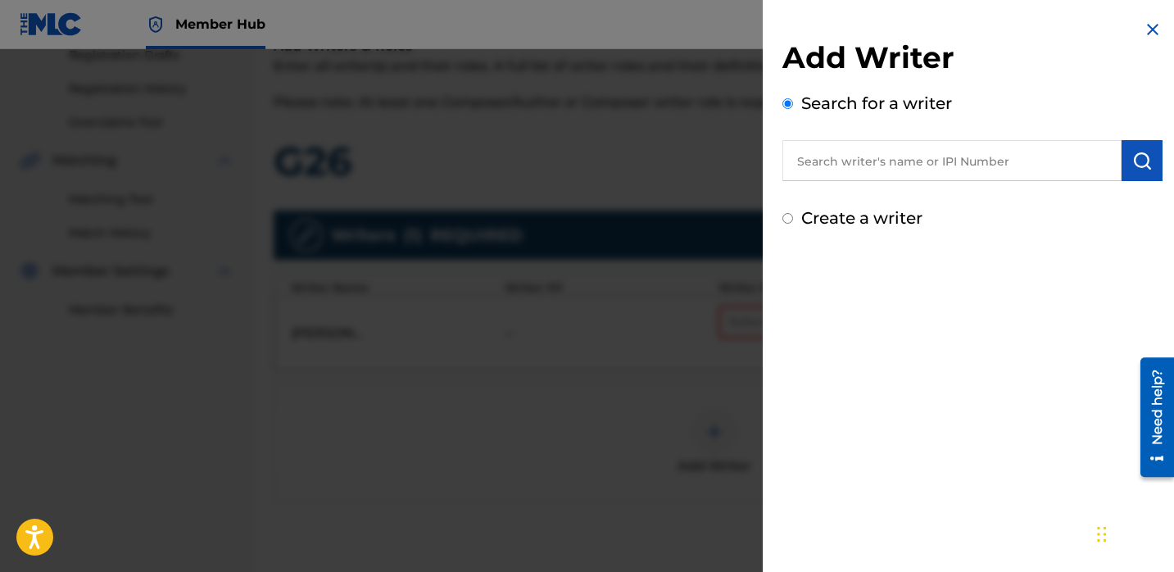
click at [820, 164] on input "text" at bounding box center [951, 160] width 339 height 41
paste input "[PERSON_NAME]"
type input "[PERSON_NAME]"
click at [1145, 170] on img "submit" at bounding box center [1142, 161] width 20 height 20
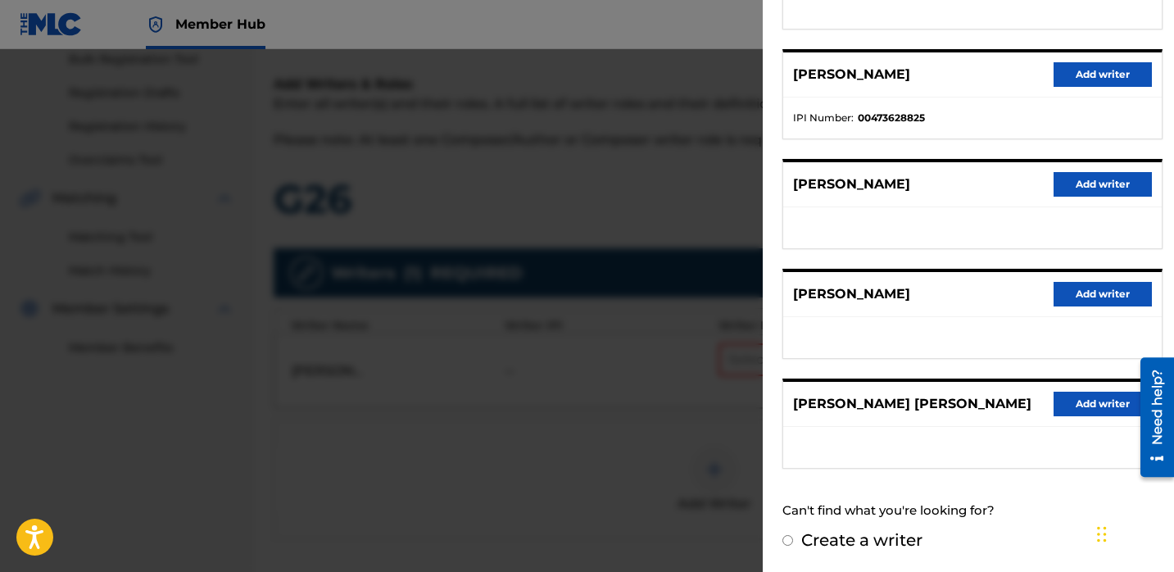
scroll to position [264, 0]
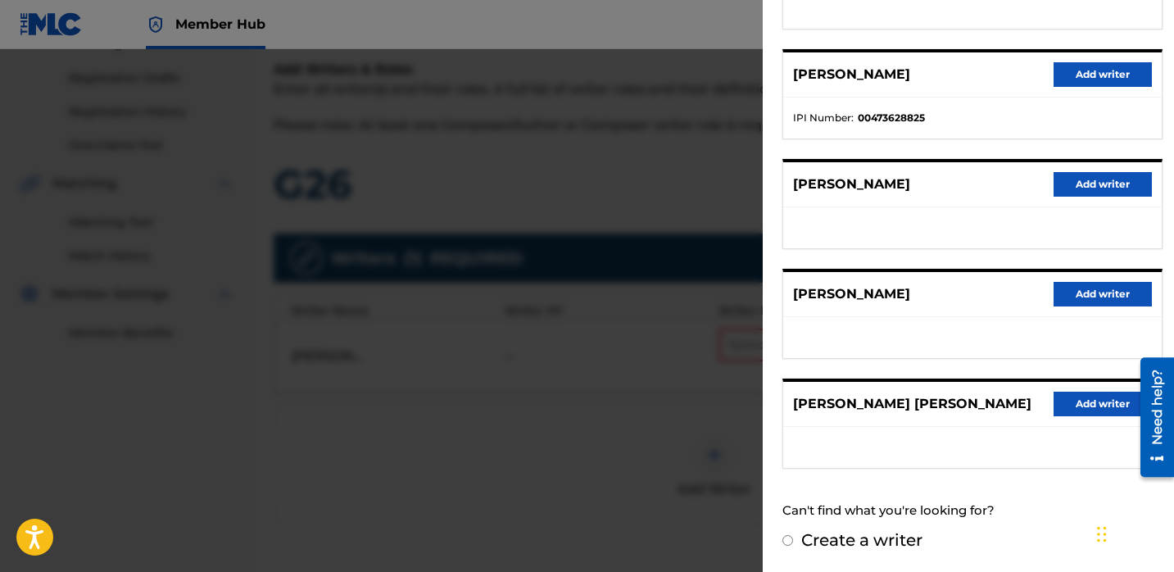
click at [787, 542] on input "Create a writer" at bounding box center [787, 540] width 11 height 11
radio input "false"
radio input "true"
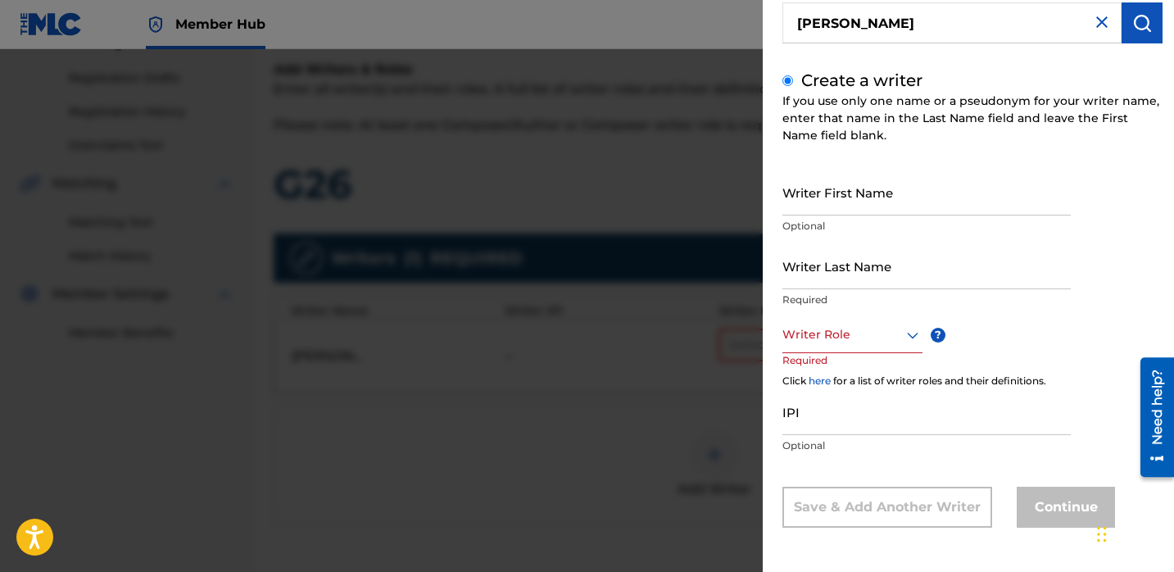
scroll to position [138, 0]
click at [834, 201] on input "Writer First Name" at bounding box center [926, 192] width 288 height 47
paste input "[PERSON_NAME]"
drag, startPoint x: 812, startPoint y: 206, endPoint x: 925, endPoint y: 210, distance: 113.1
click at [925, 211] on input "[PERSON_NAME]" at bounding box center [926, 192] width 288 height 47
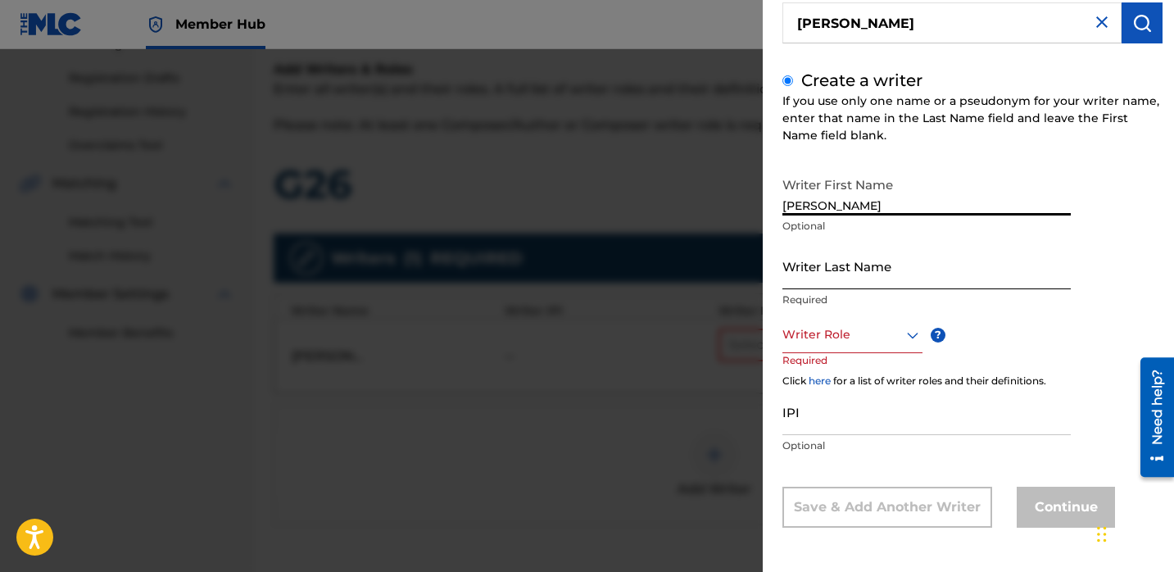
type input "[PERSON_NAME]"
click at [842, 282] on input "Writer Last Name" at bounding box center [926, 265] width 288 height 47
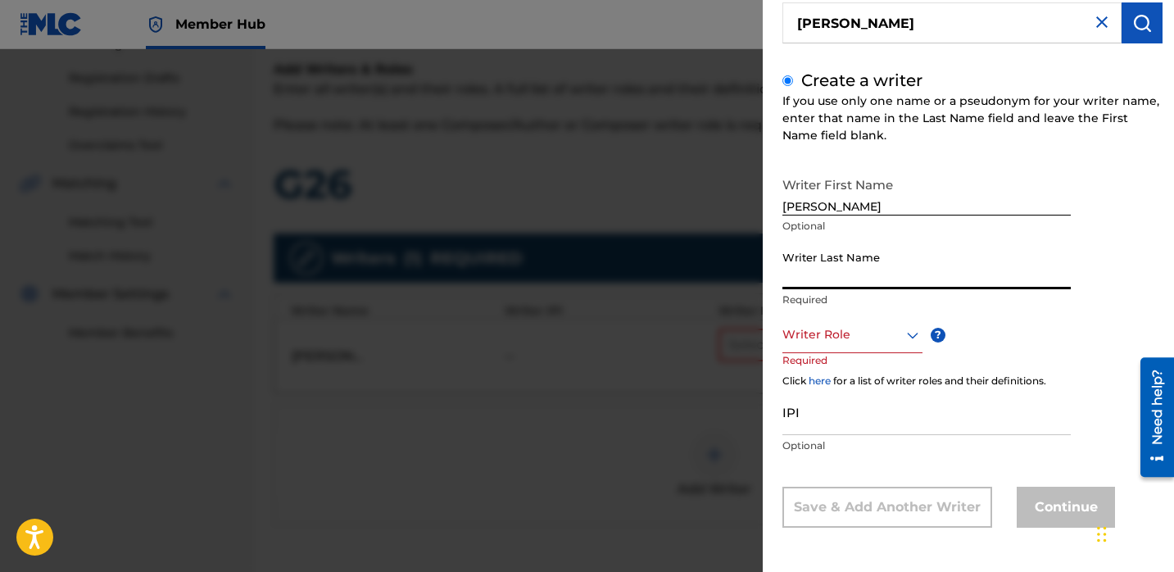
paste input "[PERSON_NAME]"
type input "[PERSON_NAME]"
click at [841, 337] on div at bounding box center [852, 334] width 140 height 20
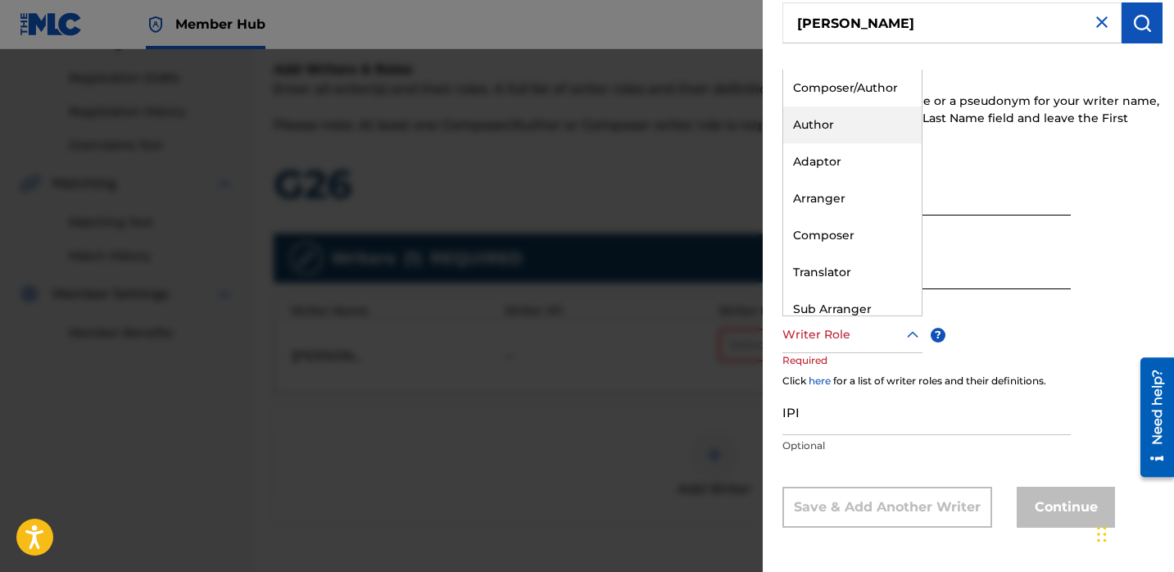
click at [848, 124] on div "Author" at bounding box center [852, 124] width 138 height 37
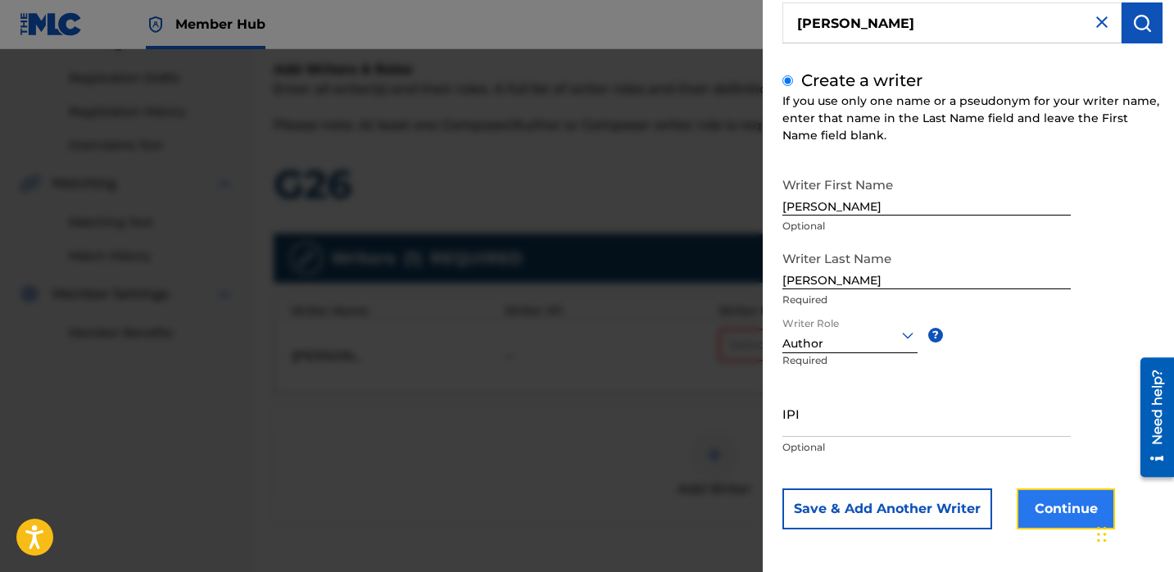
click at [1042, 500] on button "Continue" at bounding box center [1065, 508] width 98 height 41
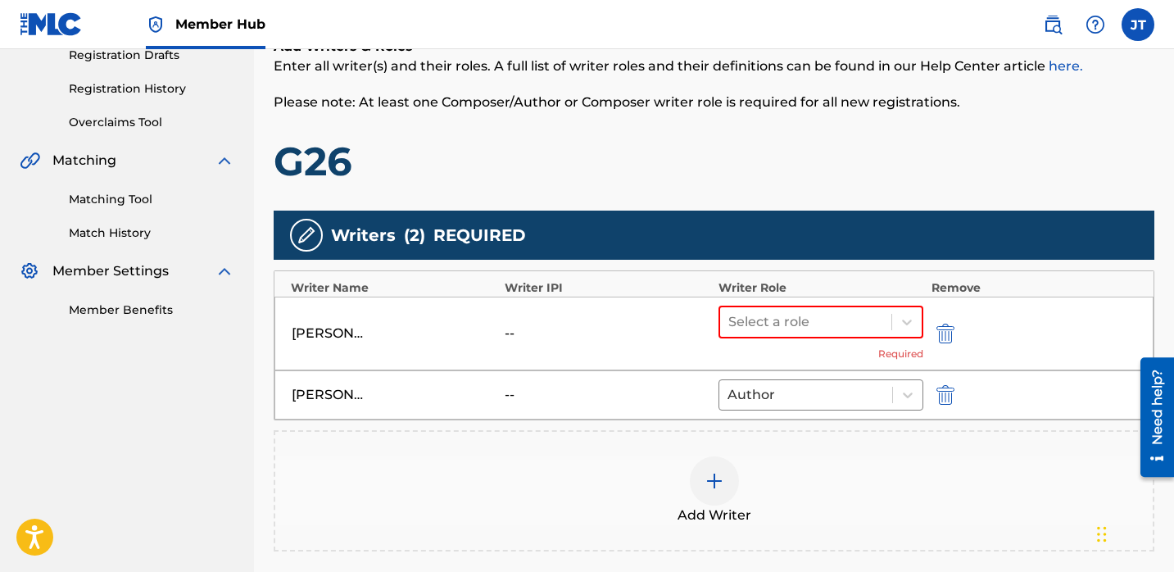
scroll to position [304, 0]
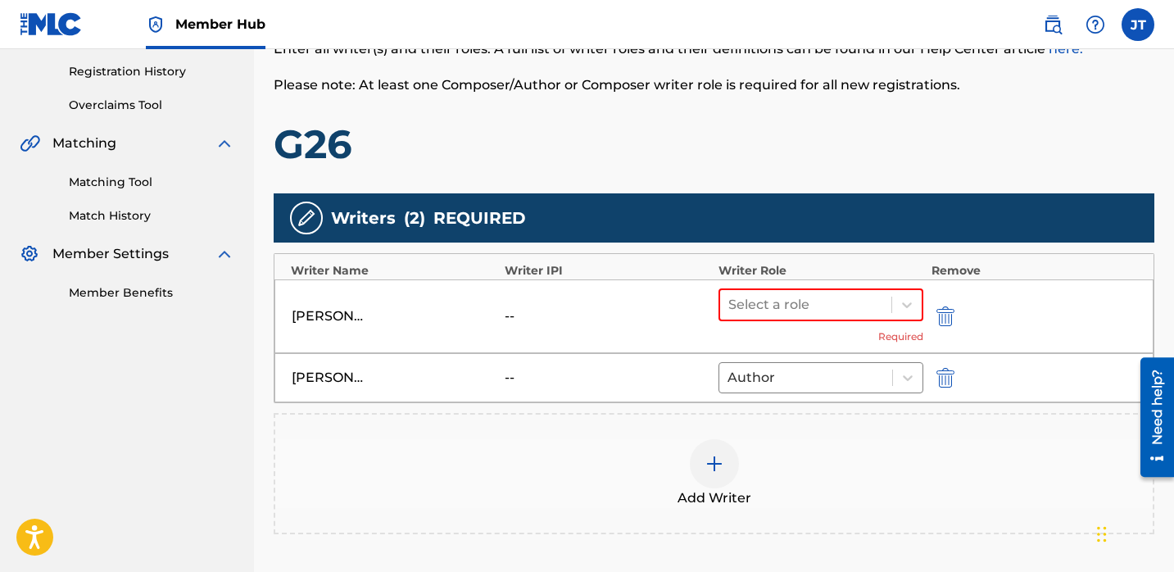
click at [707, 449] on div at bounding box center [714, 463] width 49 height 49
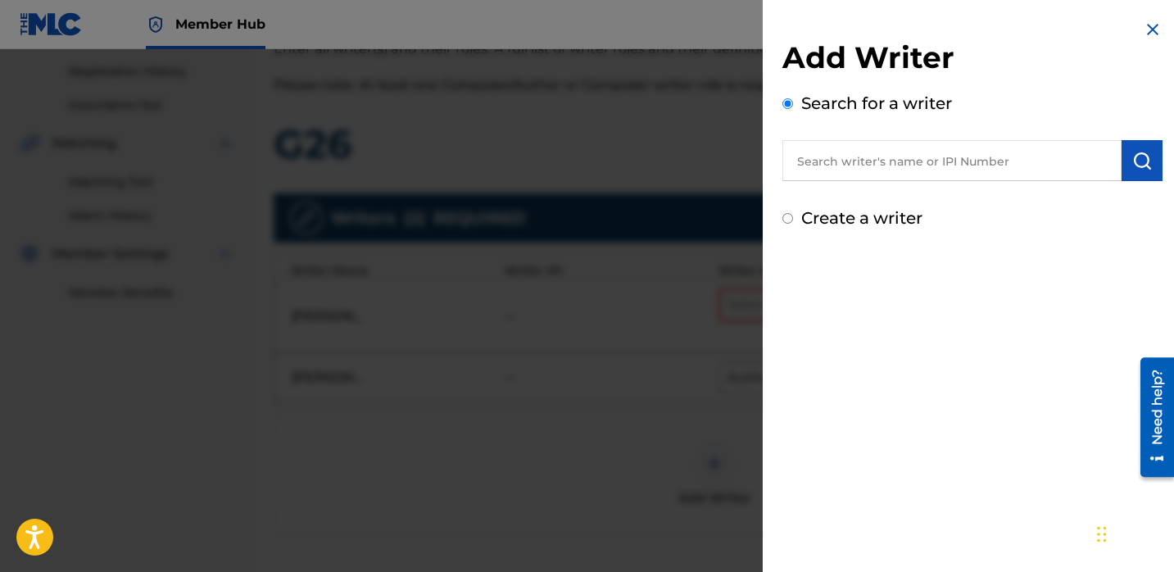
click at [826, 170] on input "text" at bounding box center [951, 160] width 339 height 41
paste input "[PERSON_NAME]"
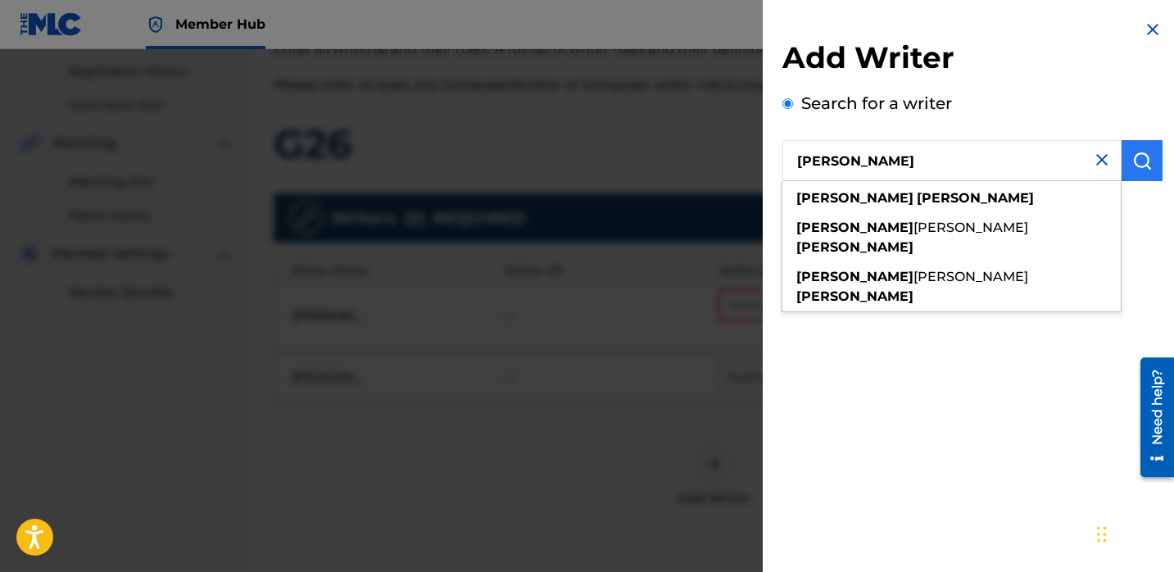
type input "[PERSON_NAME]"
click at [1132, 164] on img "submit" at bounding box center [1142, 161] width 20 height 20
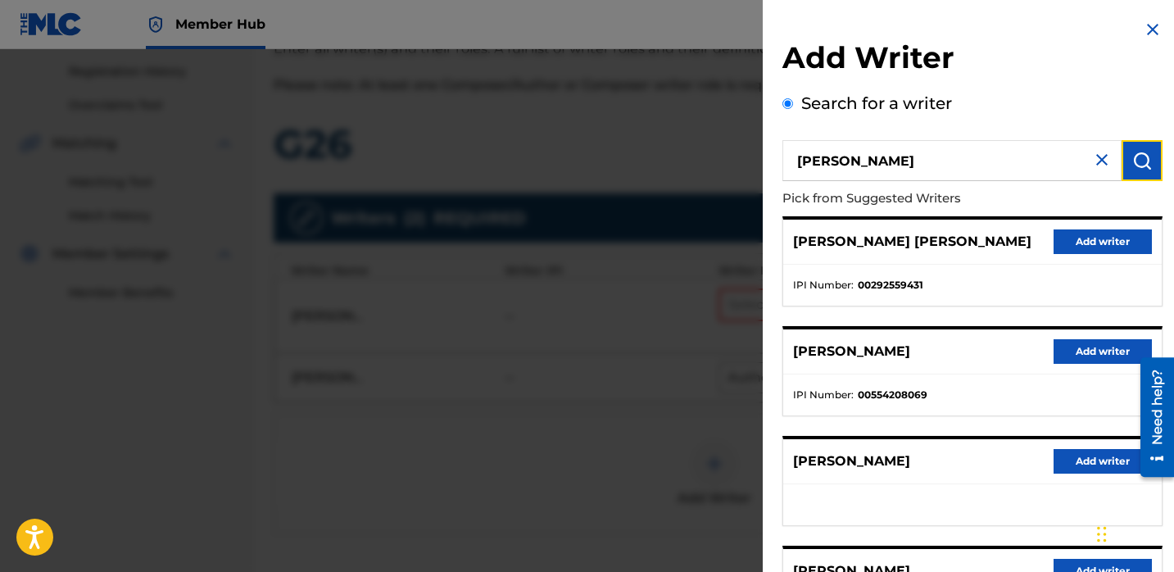
scroll to position [13, 0]
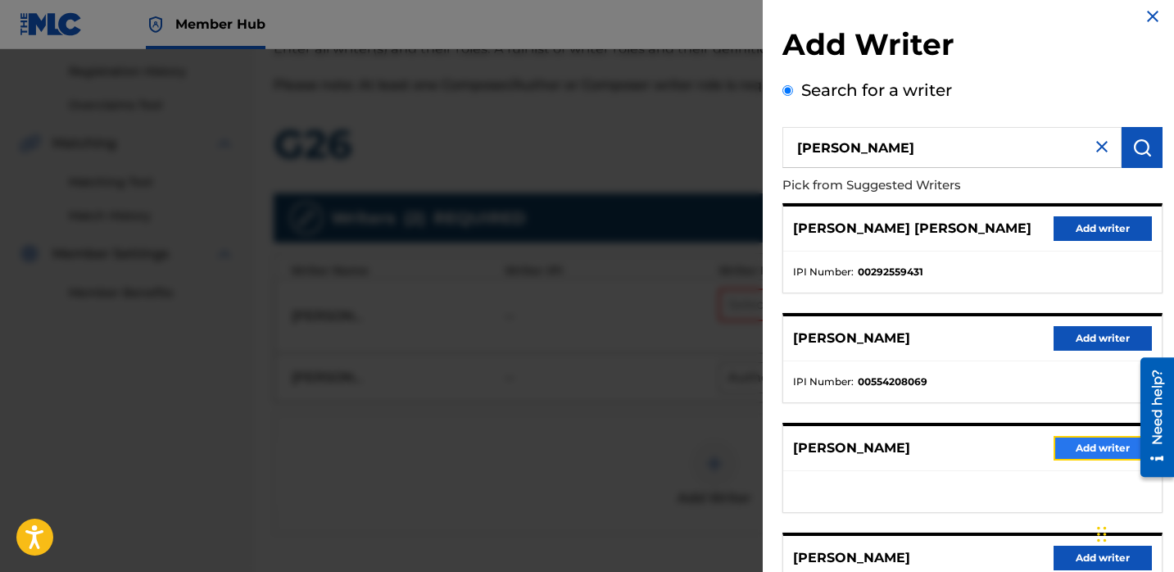
click at [1070, 445] on button "Add writer" at bounding box center [1102, 448] width 98 height 25
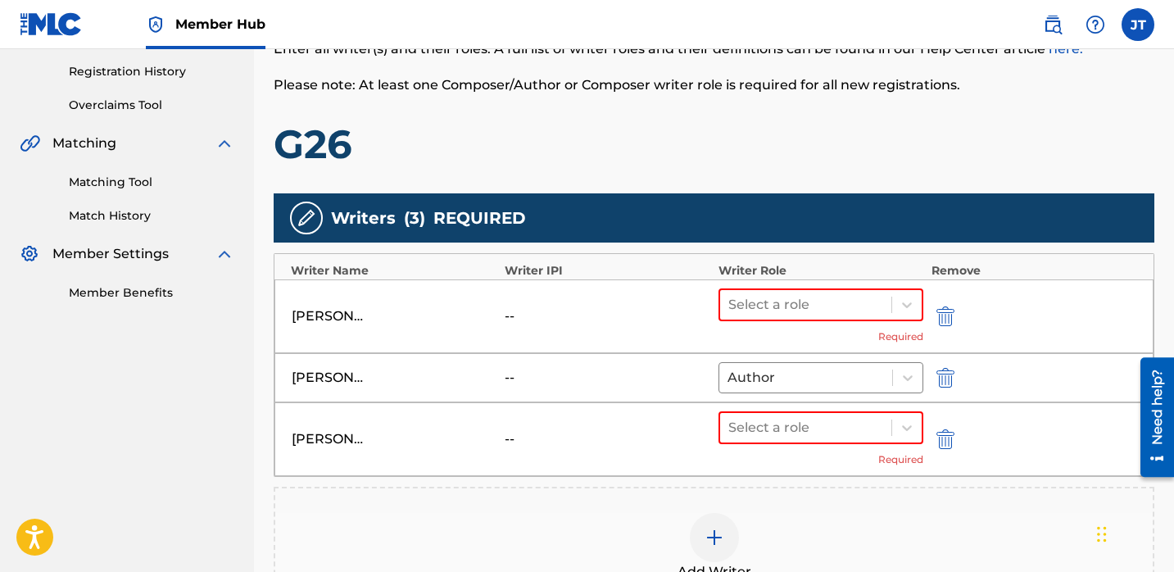
click at [711, 527] on img at bounding box center [714, 537] width 20 height 20
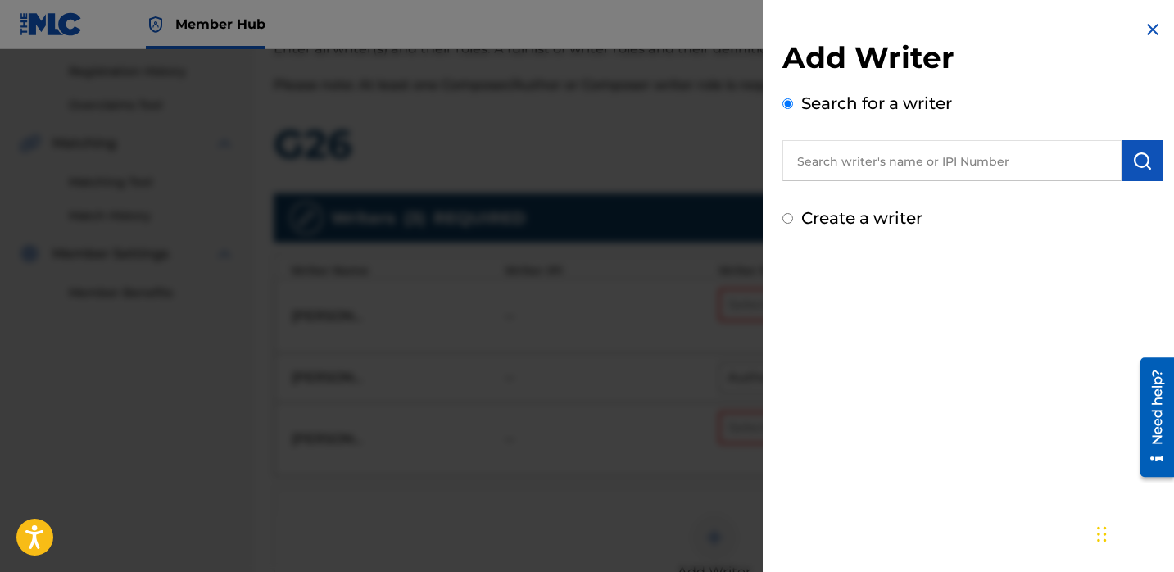
click at [854, 156] on input "text" at bounding box center [951, 160] width 339 height 41
paste input "[PERSON_NAME]"
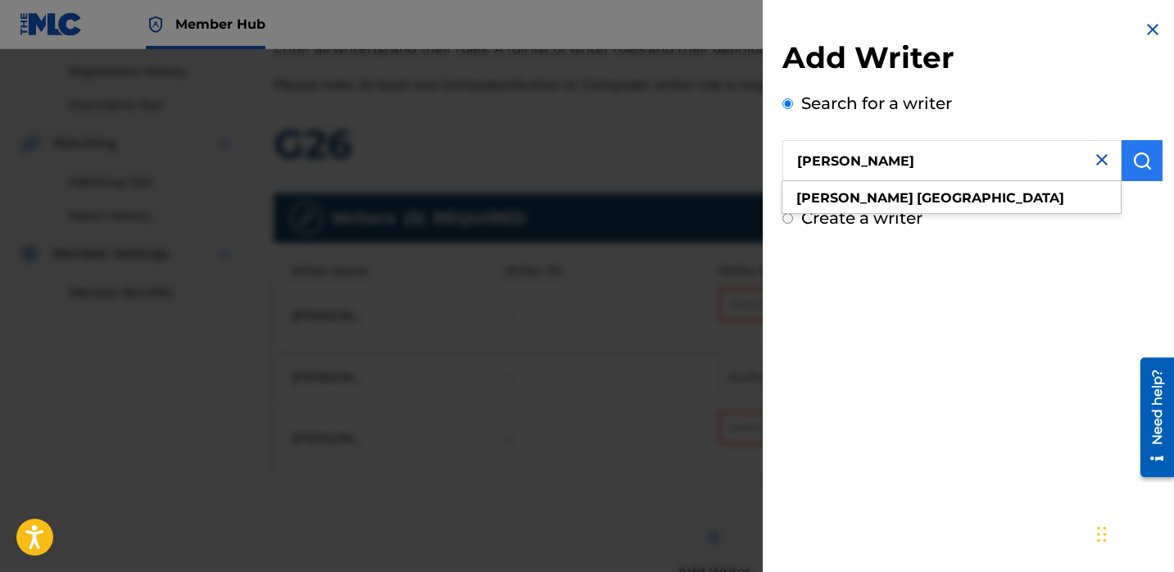
type input "[PERSON_NAME]"
click at [1132, 165] on img "submit" at bounding box center [1142, 161] width 20 height 20
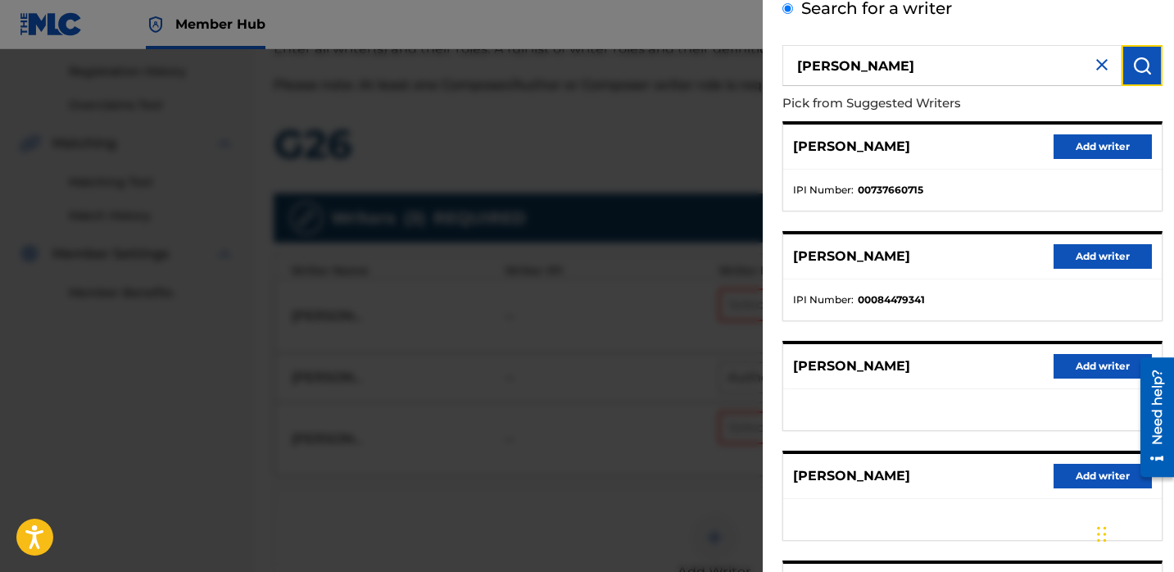
scroll to position [277, 0]
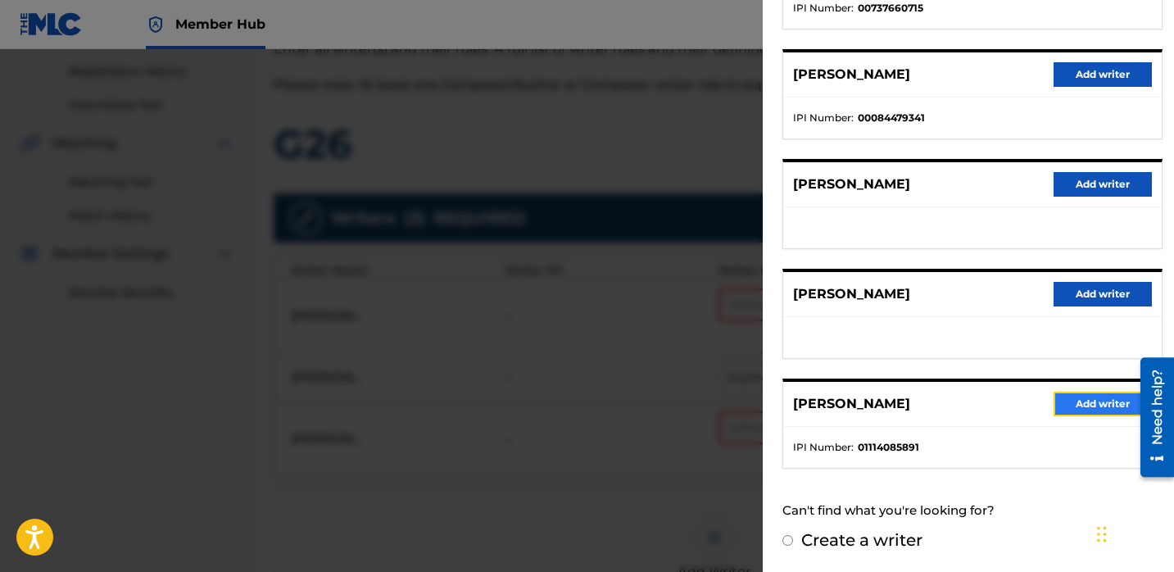
click at [1068, 408] on button "Add writer" at bounding box center [1102, 403] width 98 height 25
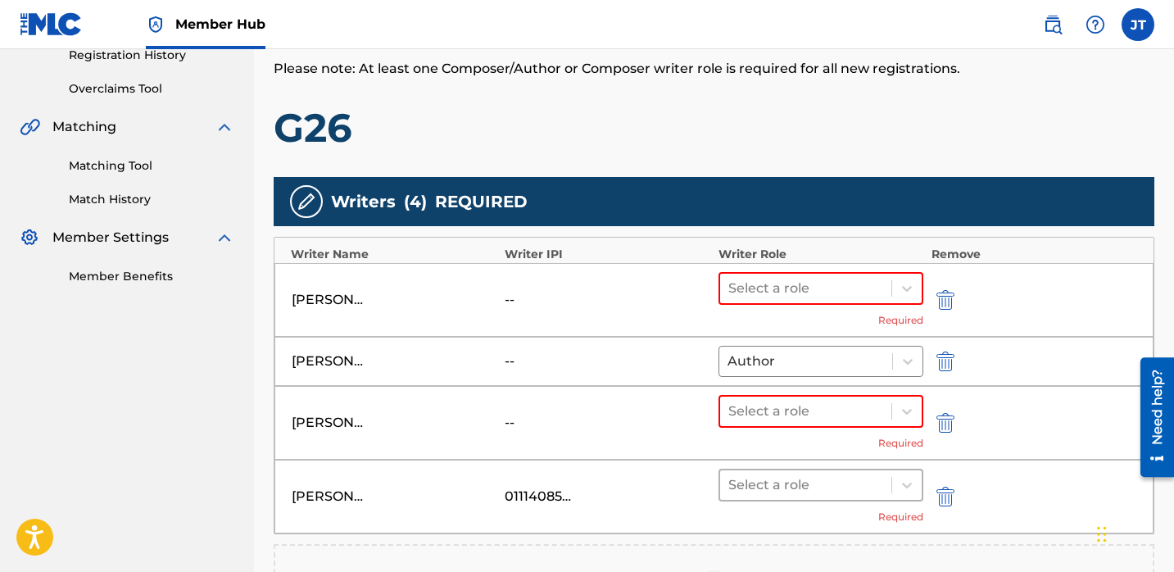
scroll to position [328, 0]
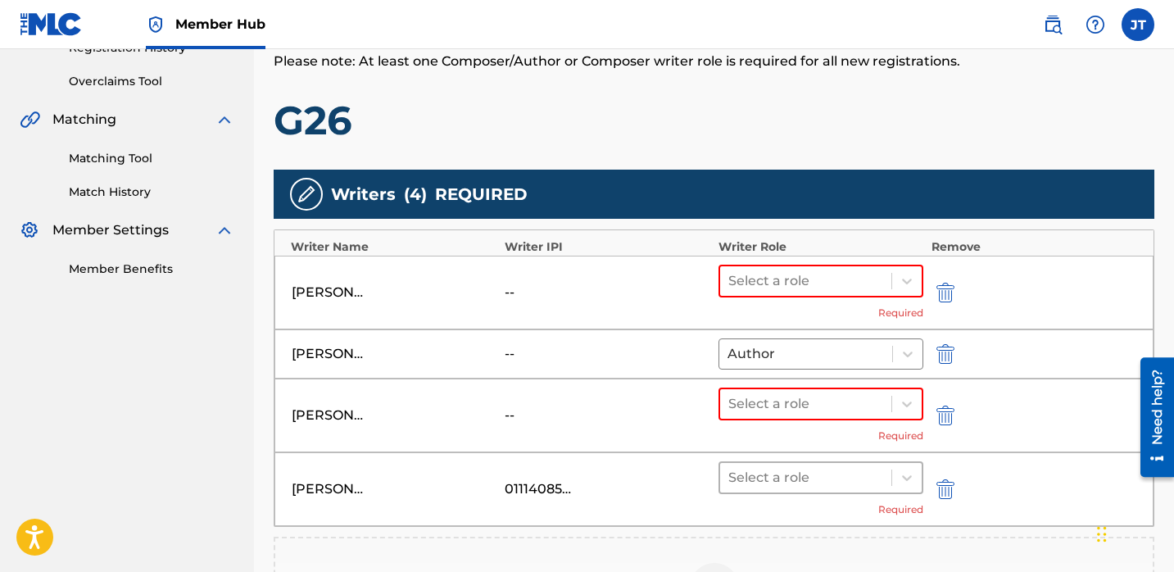
click at [798, 477] on div at bounding box center [805, 477] width 155 height 23
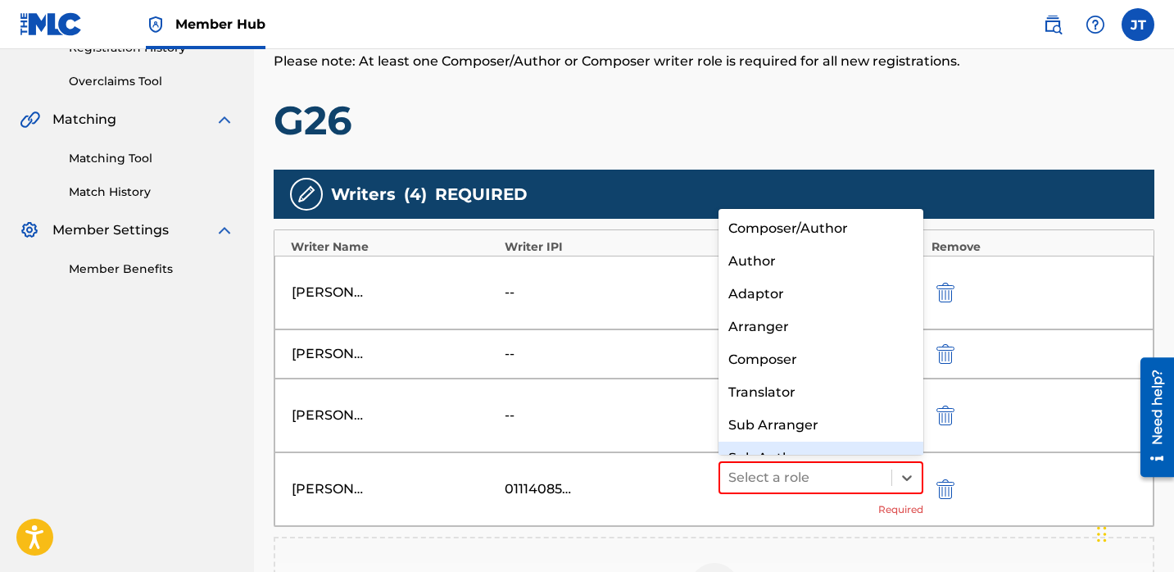
scroll to position [23, 0]
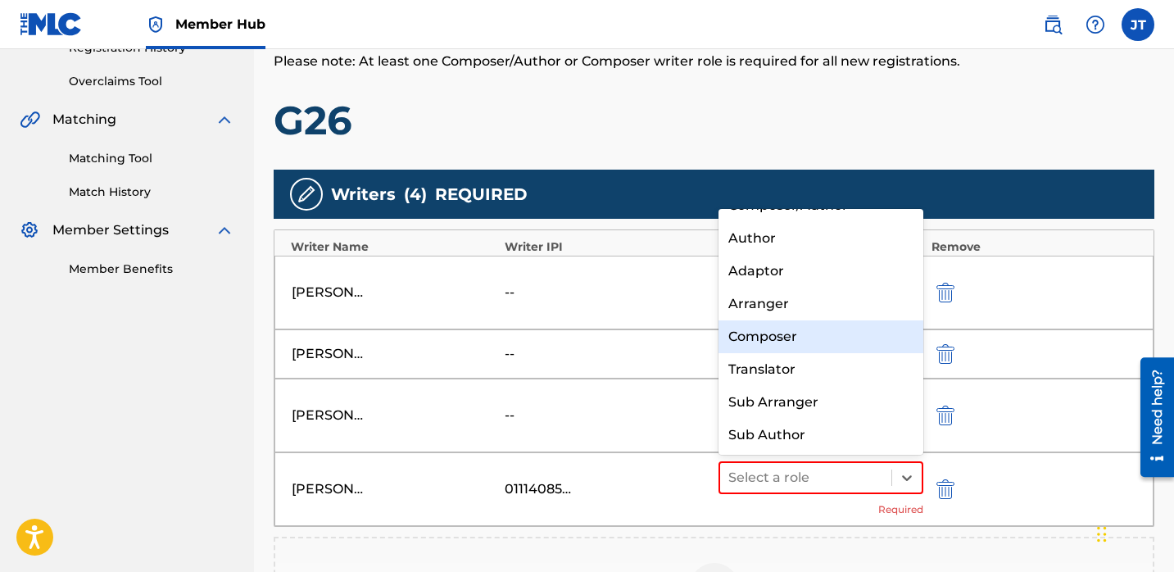
click at [769, 330] on div "Composer" at bounding box center [820, 336] width 205 height 33
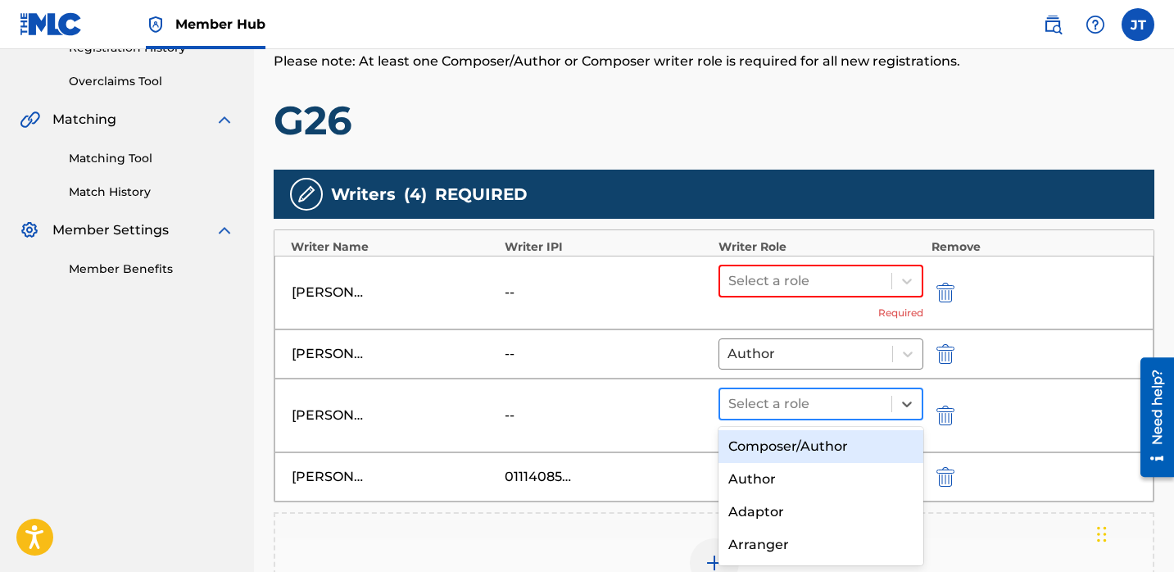
click at [769, 403] on div at bounding box center [805, 403] width 155 height 23
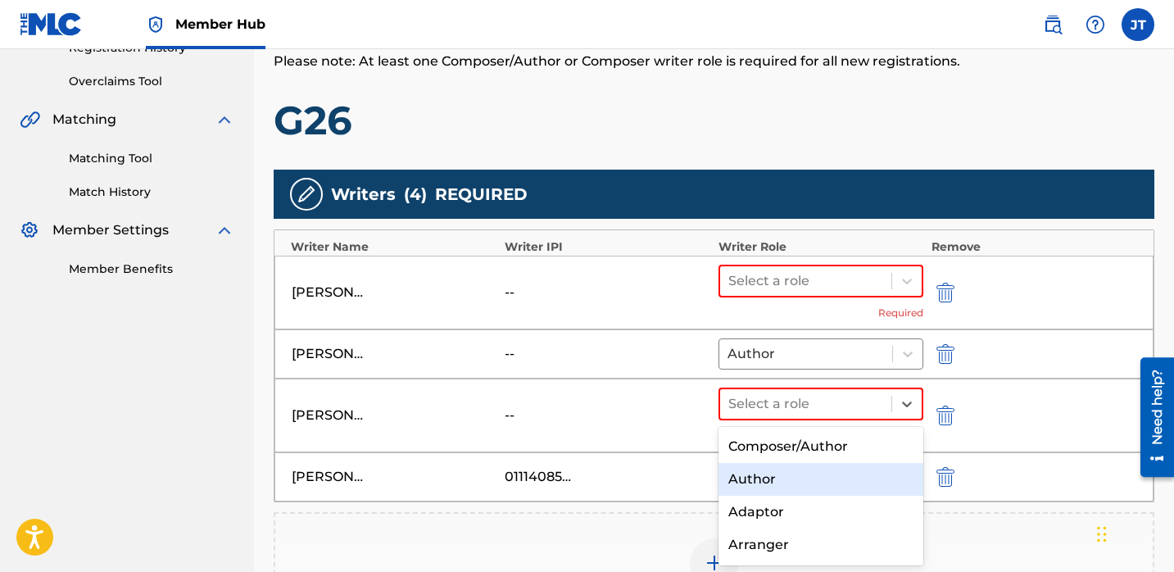
click at [758, 471] on div "Author" at bounding box center [820, 479] width 205 height 33
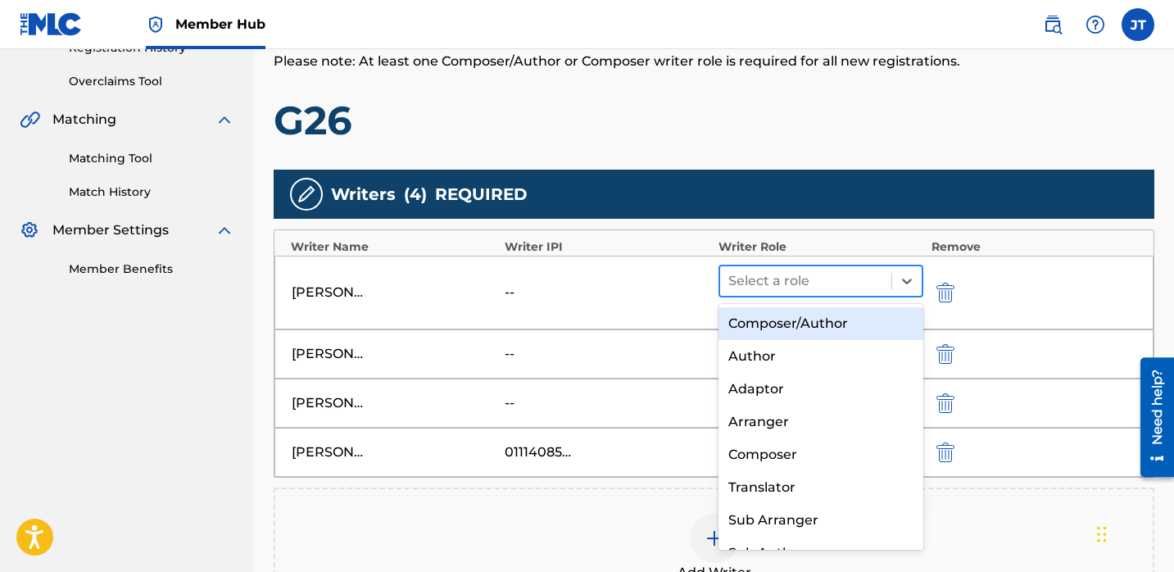
click at [762, 282] on div at bounding box center [805, 280] width 155 height 23
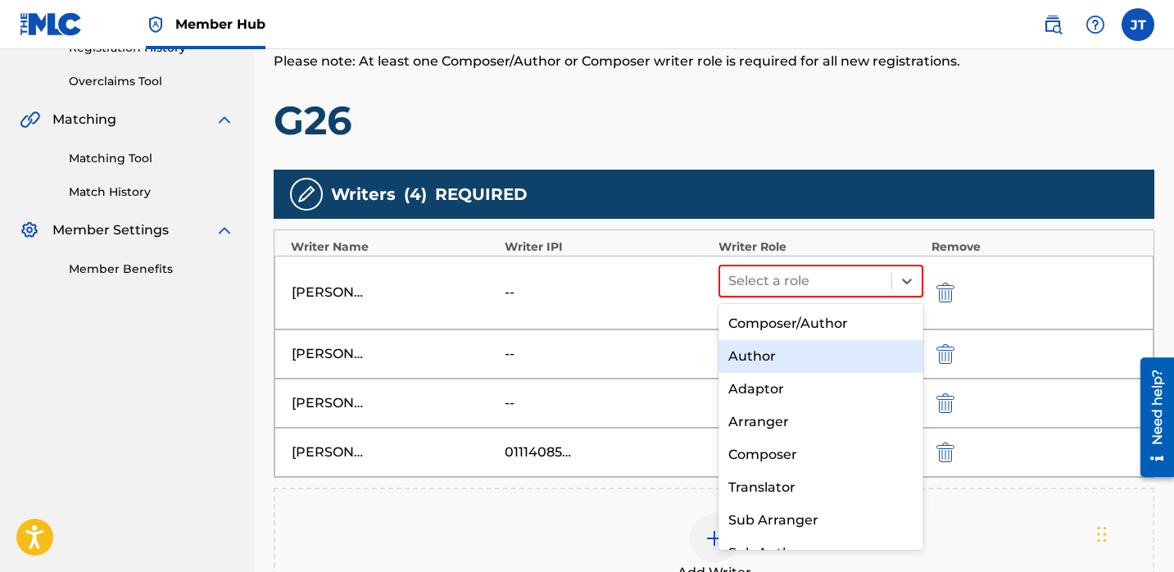
click at [759, 361] on div "Author" at bounding box center [820, 356] width 205 height 33
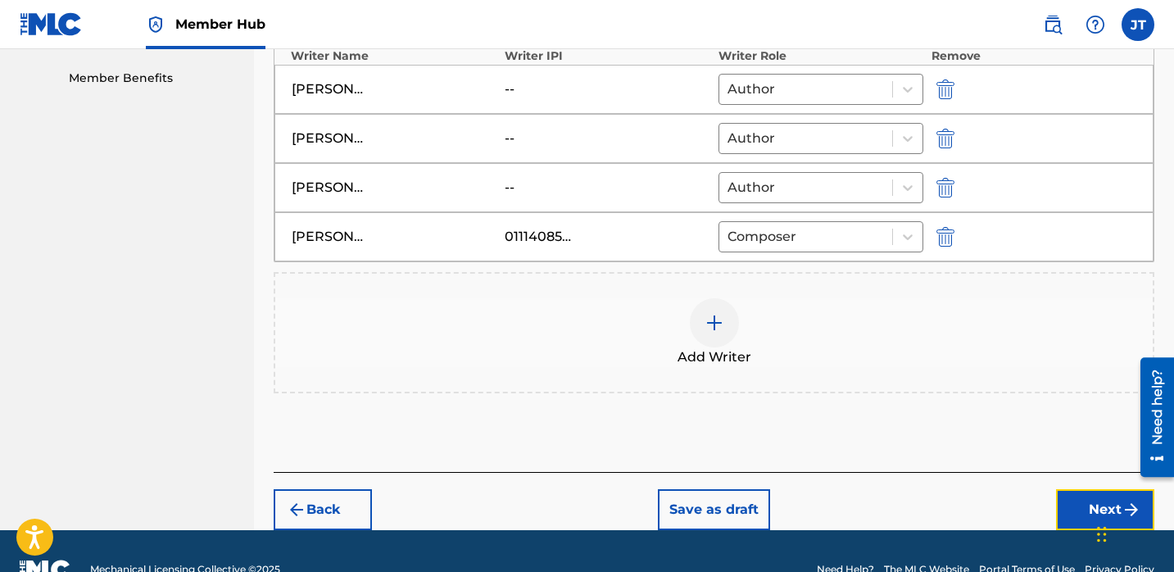
click at [1060, 510] on button "Next" at bounding box center [1105, 509] width 98 height 41
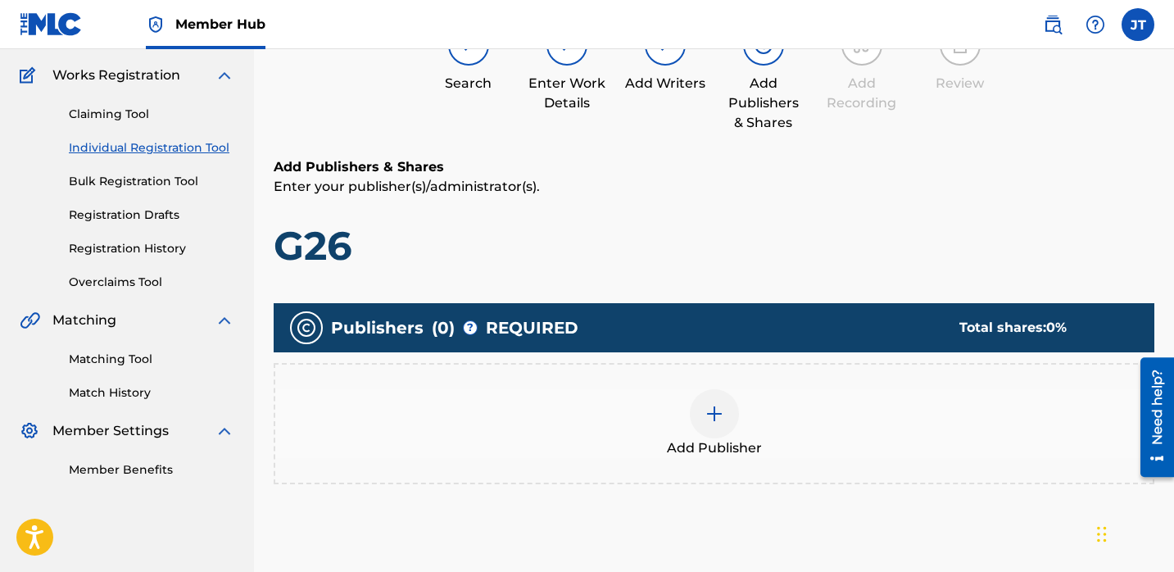
scroll to position [140, 0]
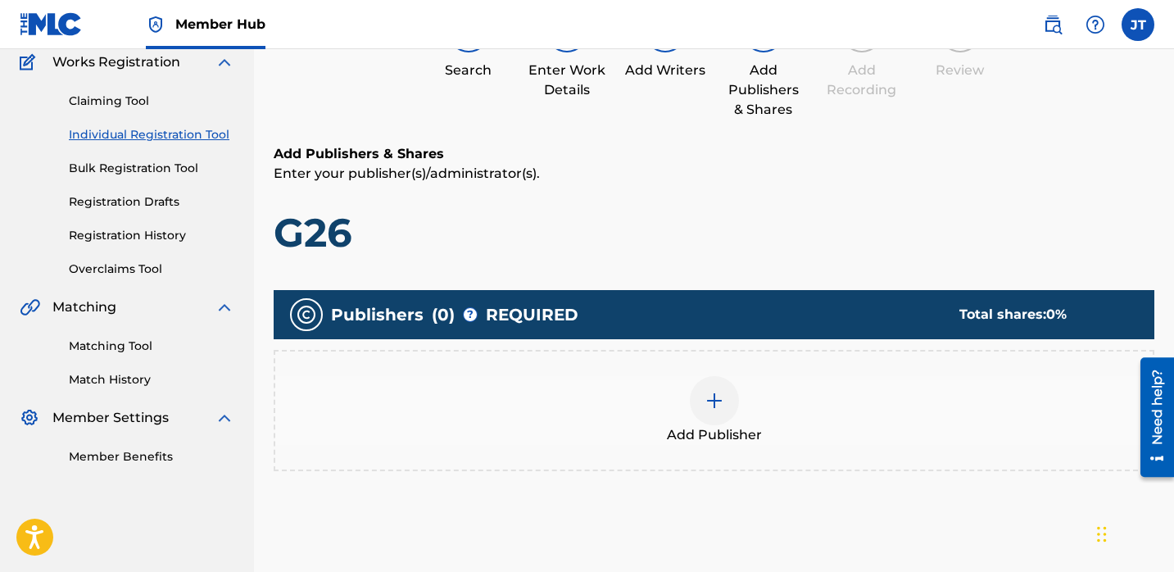
click at [745, 396] on div "Add Publisher" at bounding box center [713, 410] width 877 height 69
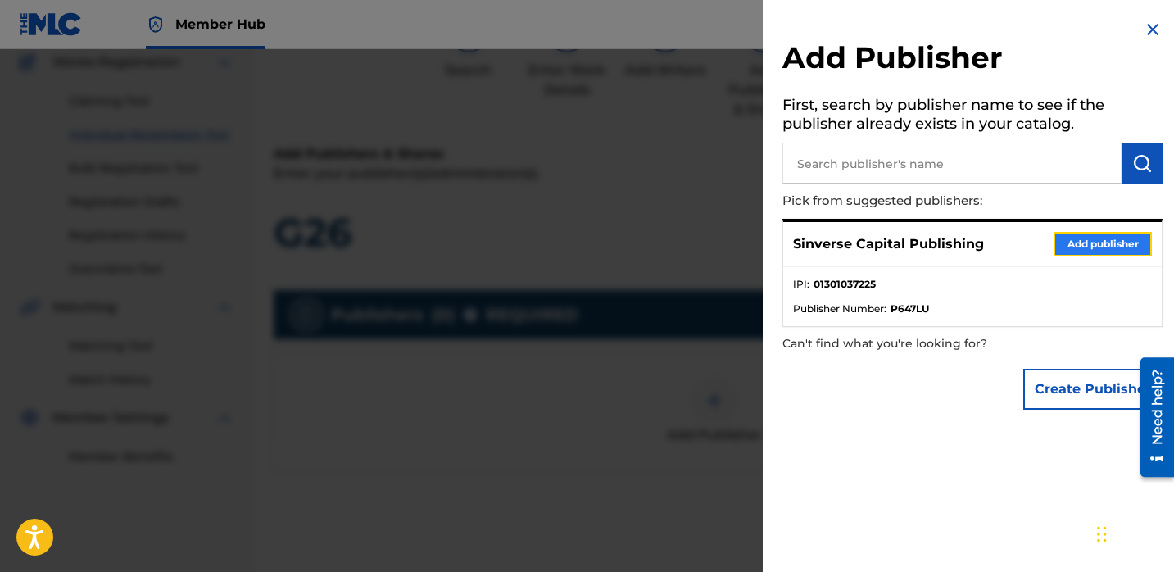
click at [1074, 251] on button "Add publisher" at bounding box center [1102, 244] width 98 height 25
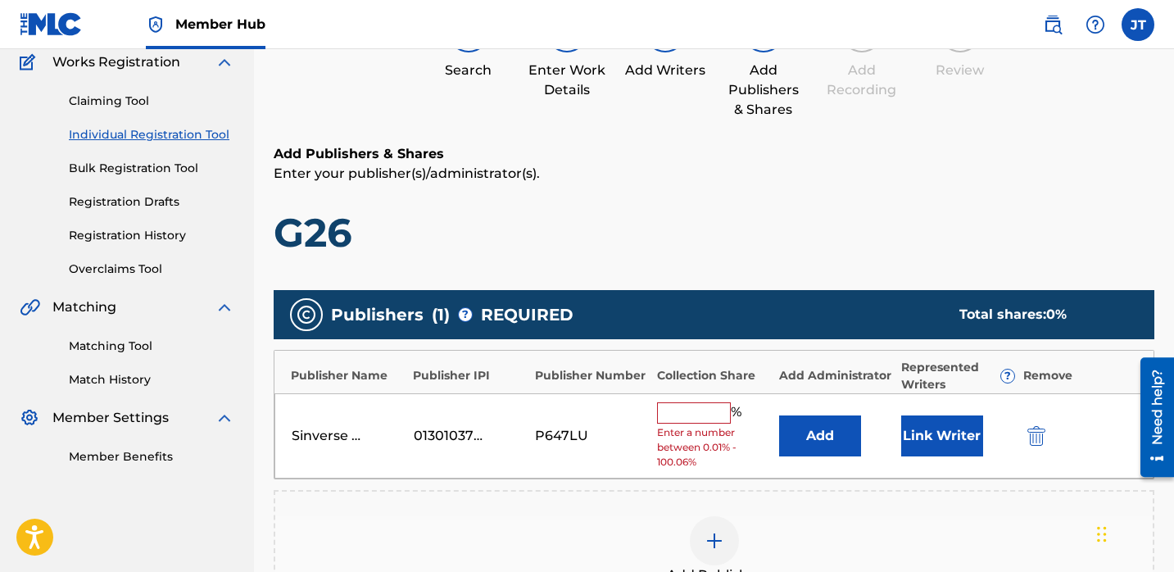
click at [703, 414] on input "text" at bounding box center [694, 412] width 74 height 21
type input "50"
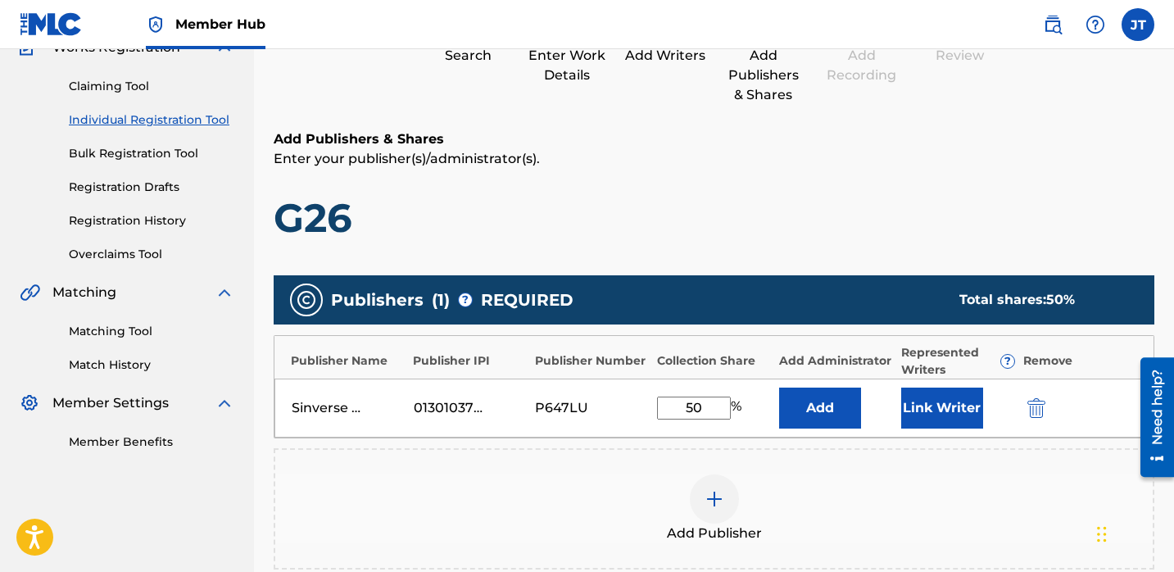
scroll to position [162, 0]
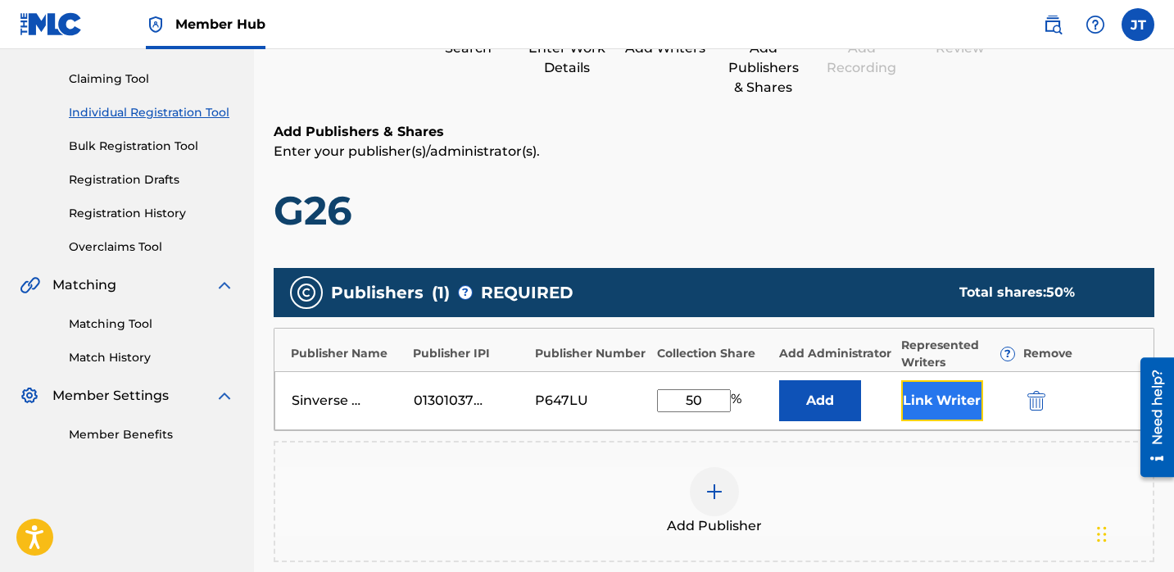
click at [938, 405] on button "Link Writer" at bounding box center [942, 400] width 82 height 41
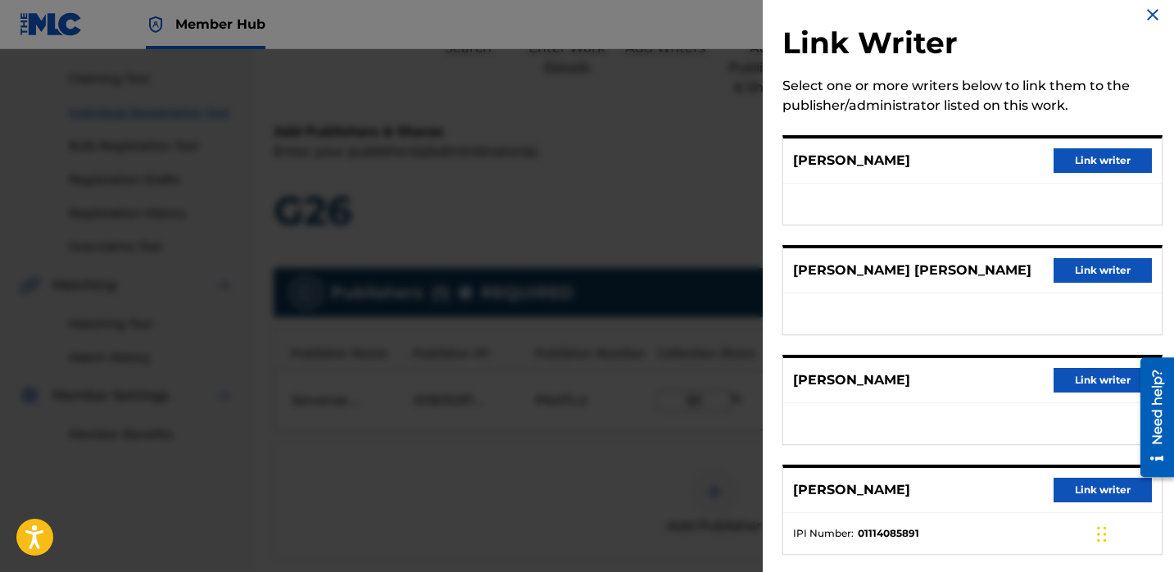
scroll to position [24, 0]
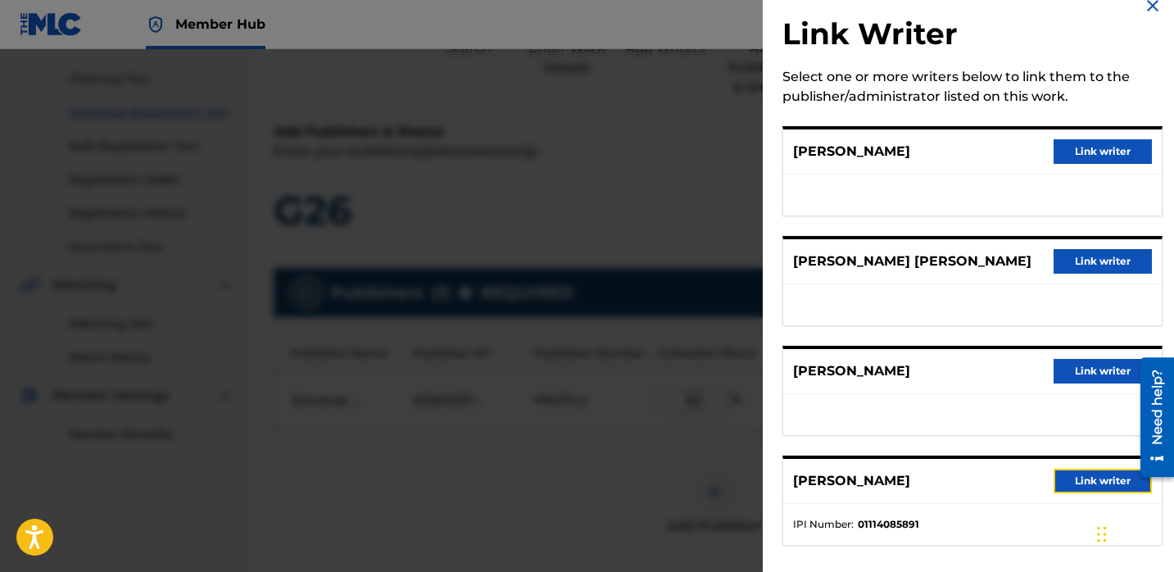
click at [1081, 491] on button "Link writer" at bounding box center [1102, 480] width 98 height 25
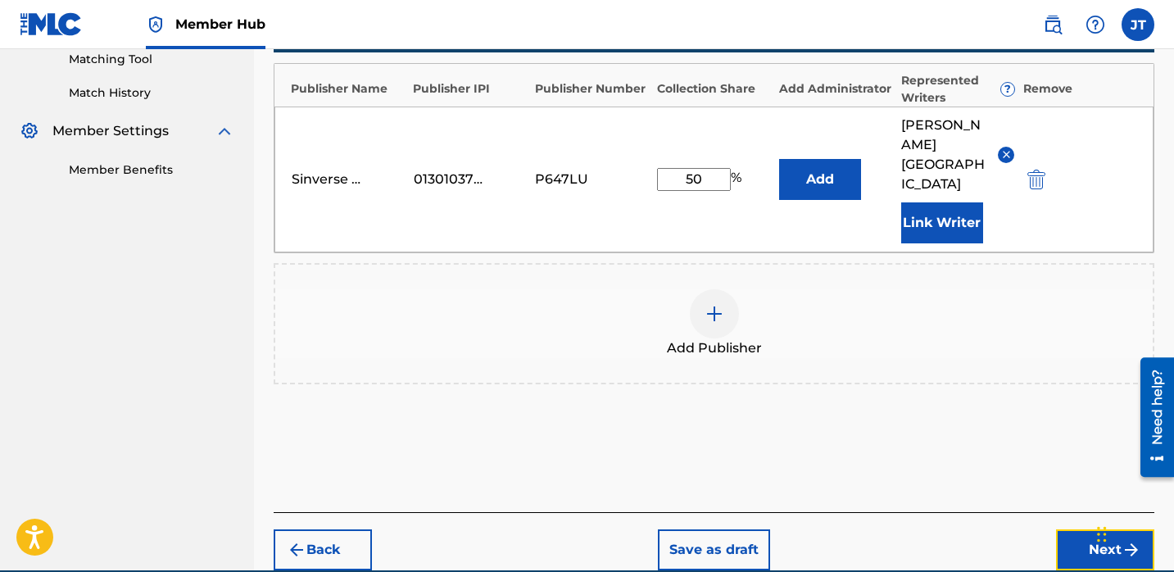
click at [1061, 529] on button "Next" at bounding box center [1105, 549] width 98 height 41
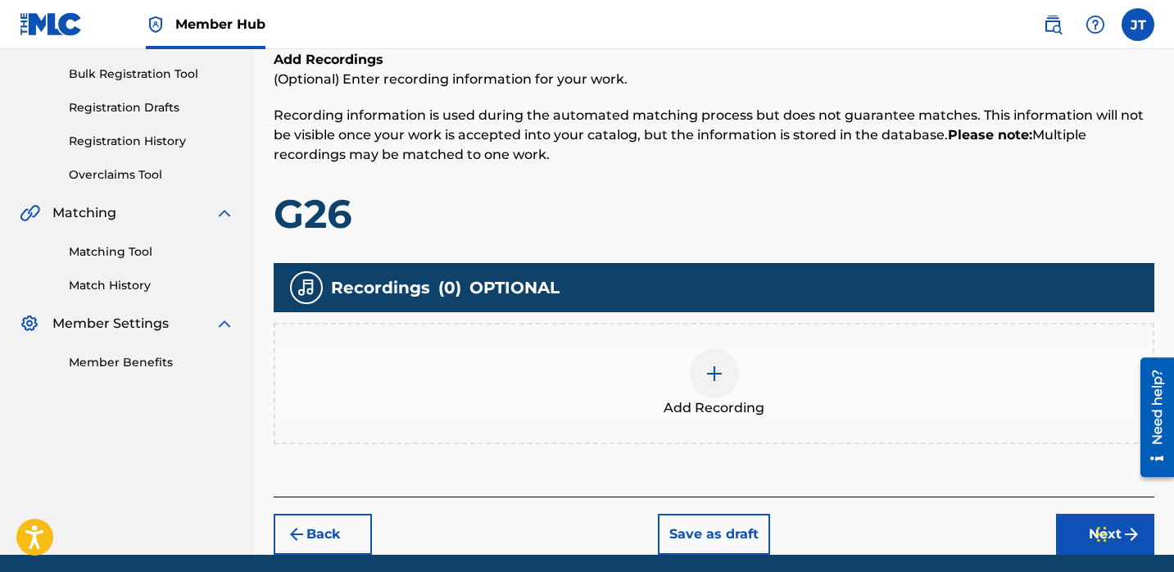
scroll to position [251, 0]
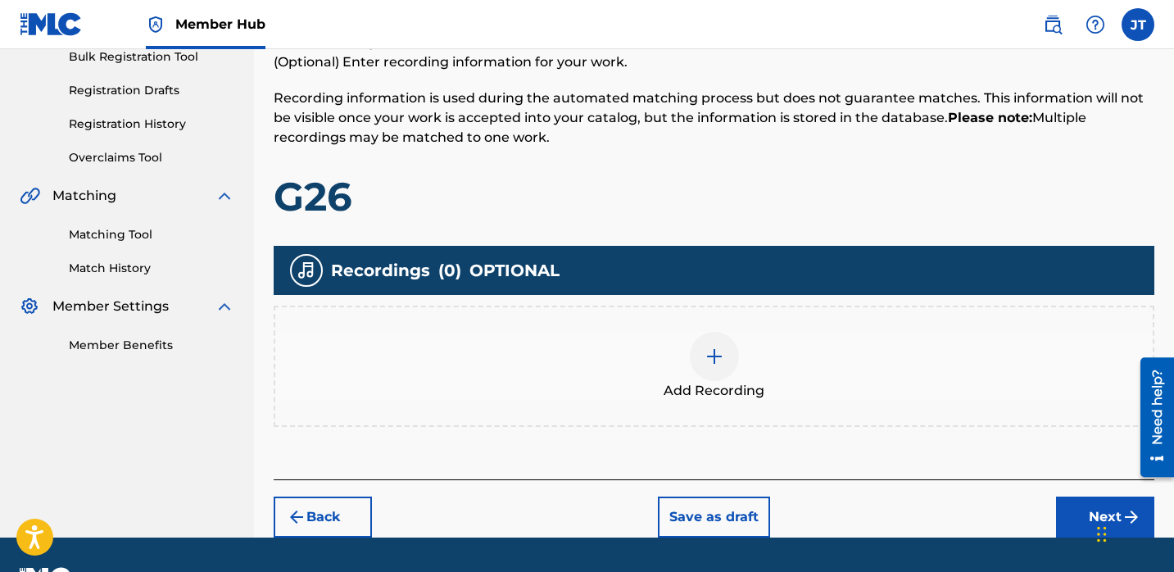
click at [709, 347] on img at bounding box center [714, 356] width 20 height 20
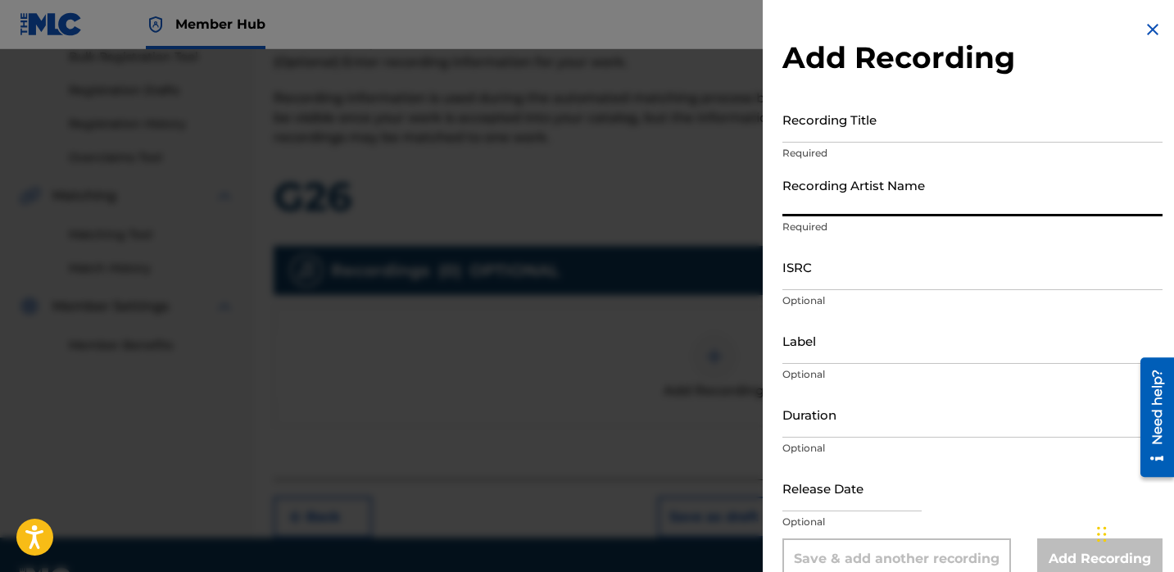
click at [832, 210] on input "Recording Artist Name" at bounding box center [972, 193] width 380 height 47
paste input "[PERSON_NAME] ft. [PERSON_NAME], Chuckysouljaa"
type input "[PERSON_NAME] ft. [PERSON_NAME], Chuckysouljaa"
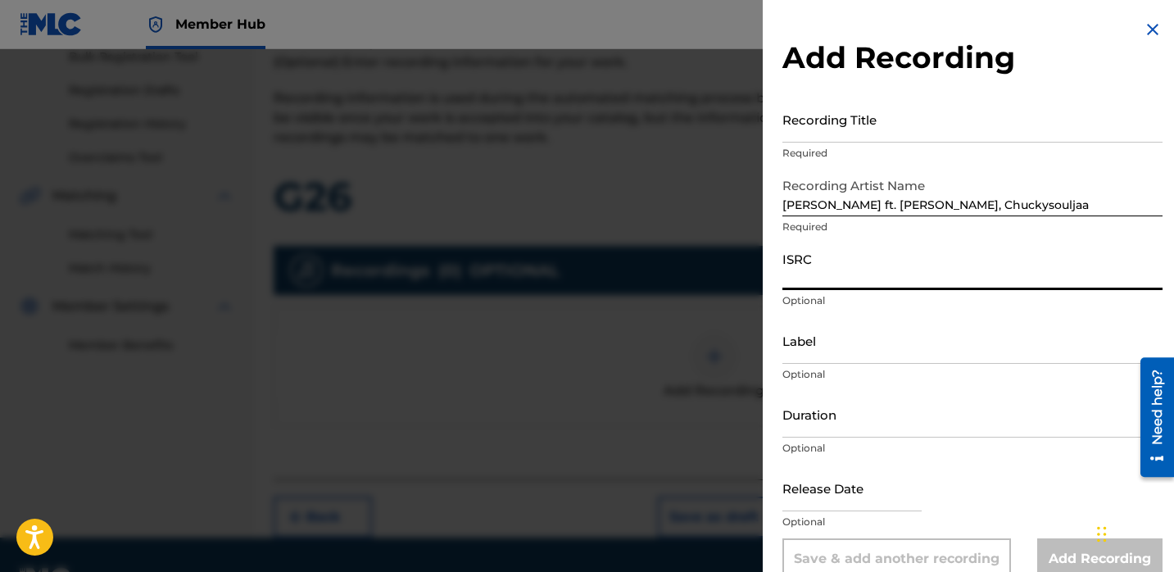
click at [833, 274] on input "ISRC" at bounding box center [972, 266] width 380 height 47
paste input "QZTB62232939"
type input "QZTB62232939"
click at [823, 418] on input "Duration" at bounding box center [972, 414] width 380 height 47
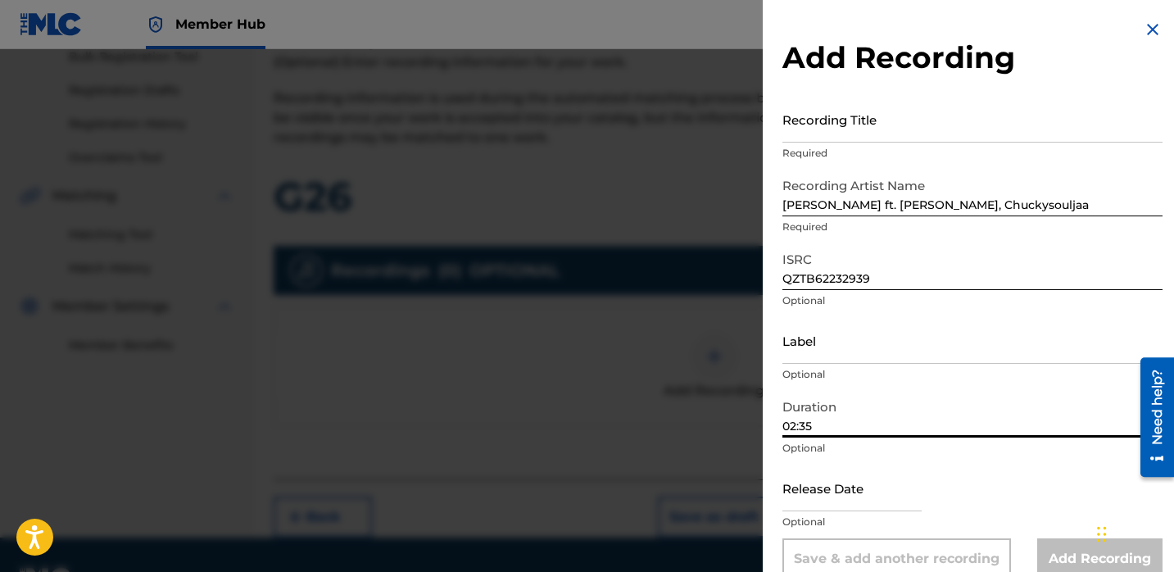
type input "02:35"
click at [807, 493] on input "text" at bounding box center [851, 487] width 139 height 47
select select "8"
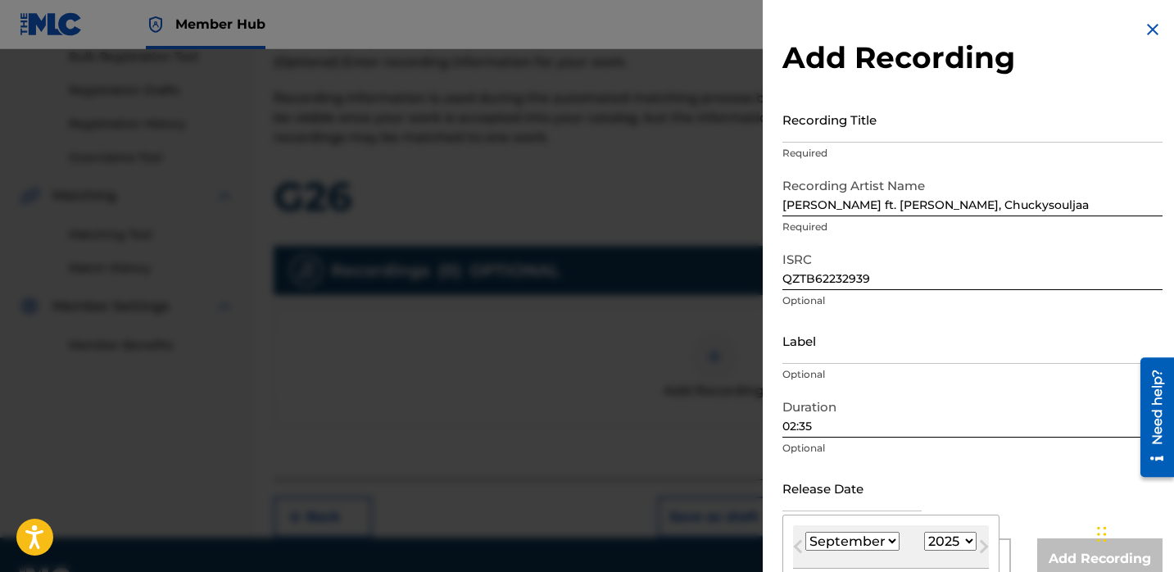
click at [940, 545] on select "1900 1901 1902 1903 1904 1905 1906 1907 1908 1909 1910 1911 1912 1913 1914 1915…" at bounding box center [950, 540] width 52 height 19
select select "2022"
click at [924, 531] on select "1900 1901 1902 1903 1904 1905 1906 1907 1908 1909 1910 1911 1912 1913 1914 1915…" at bounding box center [950, 540] width 52 height 19
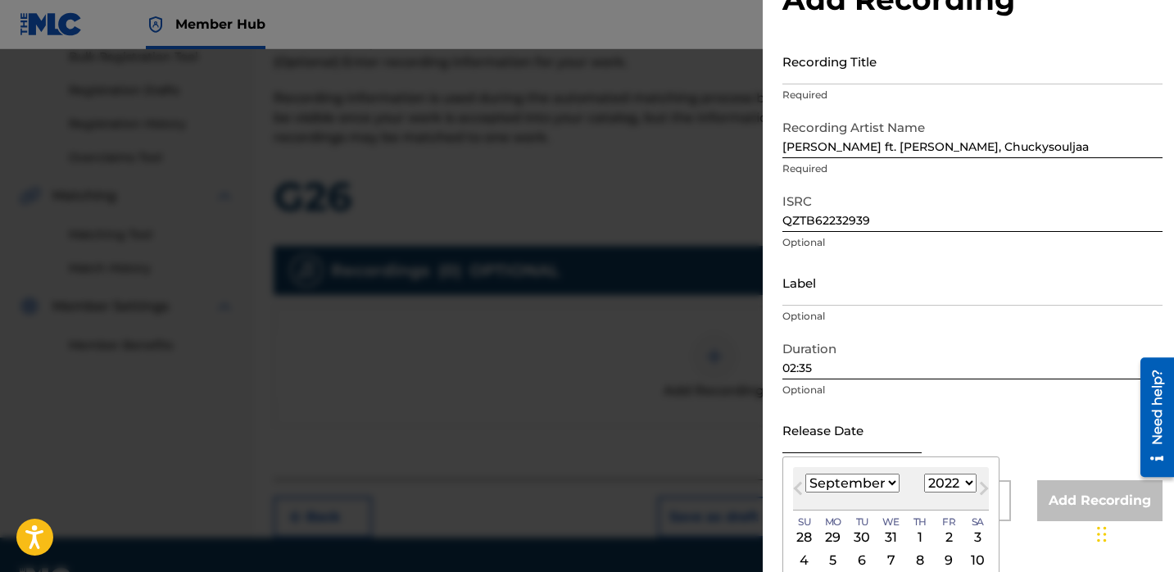
scroll to position [95, 0]
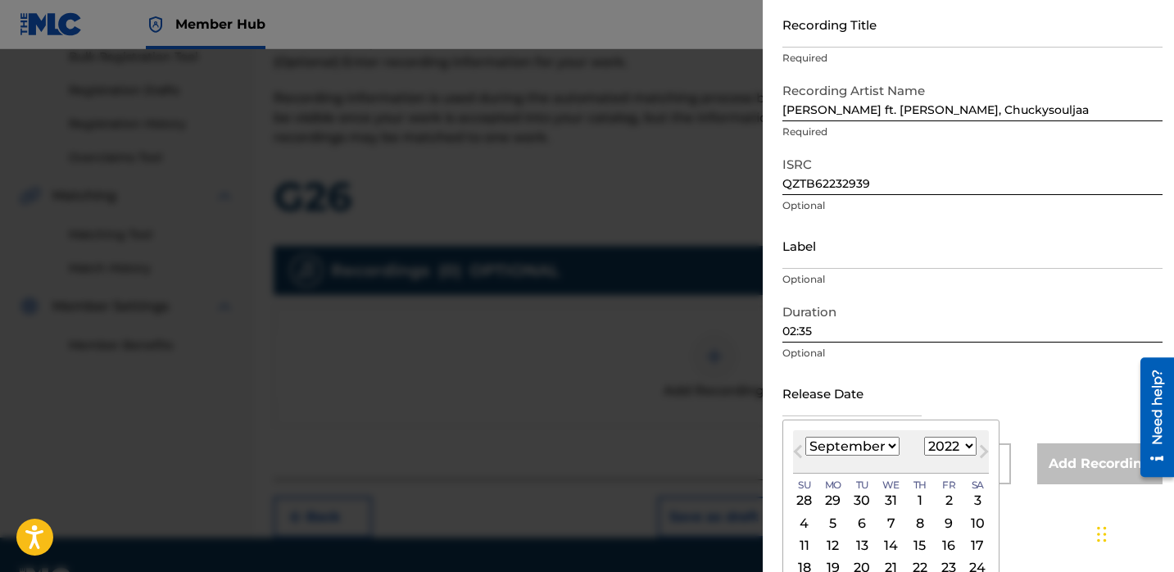
click at [880, 449] on select "January February March April May June July August September October November De…" at bounding box center [852, 445] width 94 height 19
select select "11"
click at [805, 436] on select "January February March April May June July August September October November De…" at bounding box center [852, 445] width 94 height 19
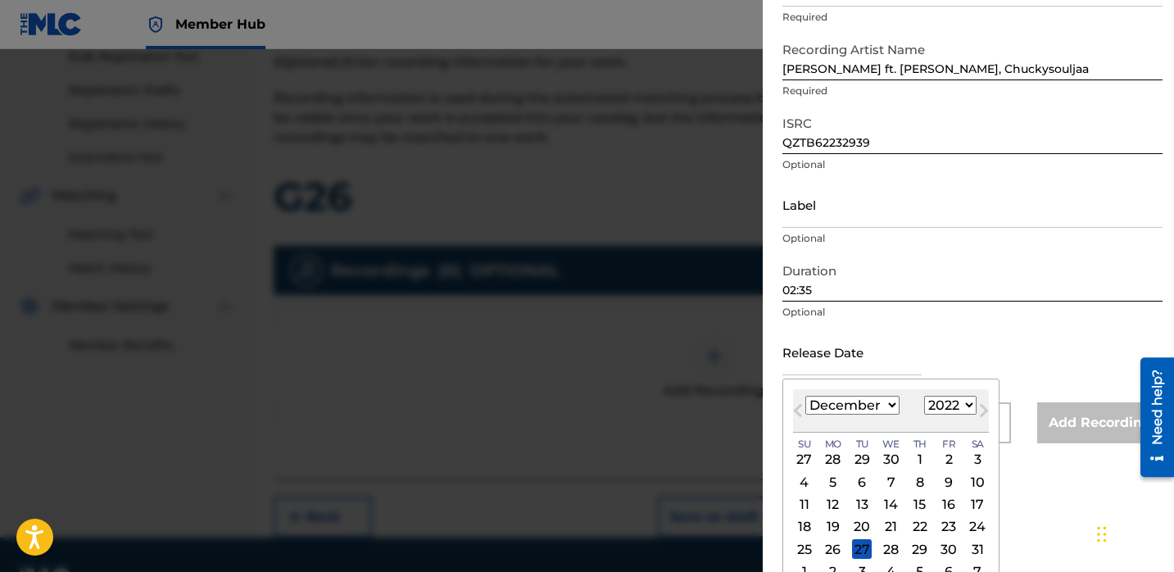
scroll to position [138, 0]
click at [889, 474] on div "7" at bounding box center [891, 480] width 20 height 20
type input "[DATE]"
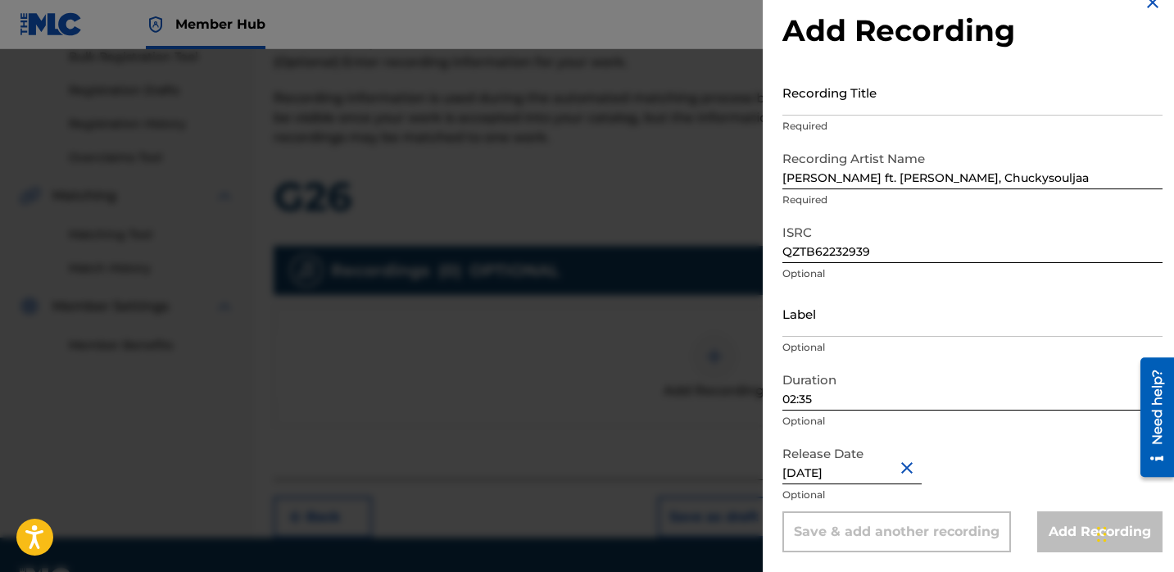
scroll to position [27, 0]
click at [848, 322] on input "Label" at bounding box center [972, 313] width 380 height 47
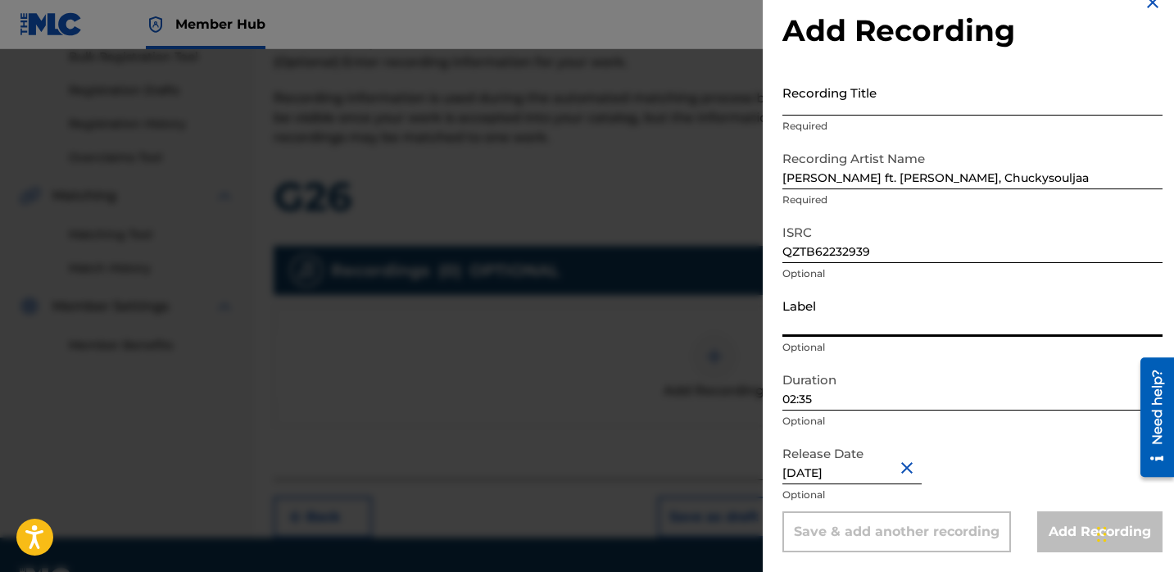
click at [849, 96] on input "Recording Title" at bounding box center [972, 92] width 380 height 47
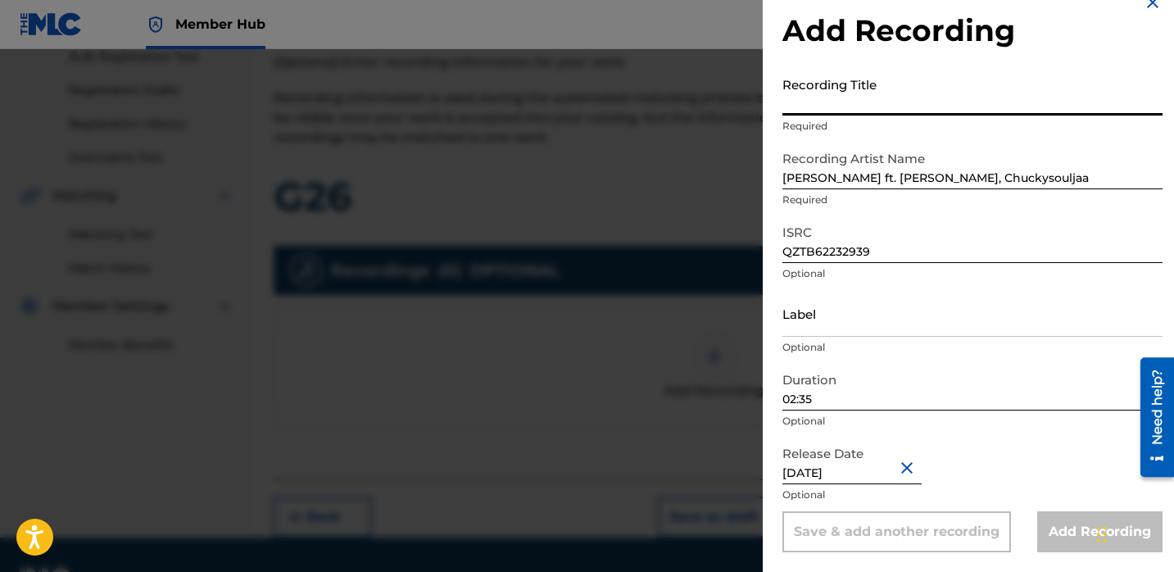
paste input "G26"
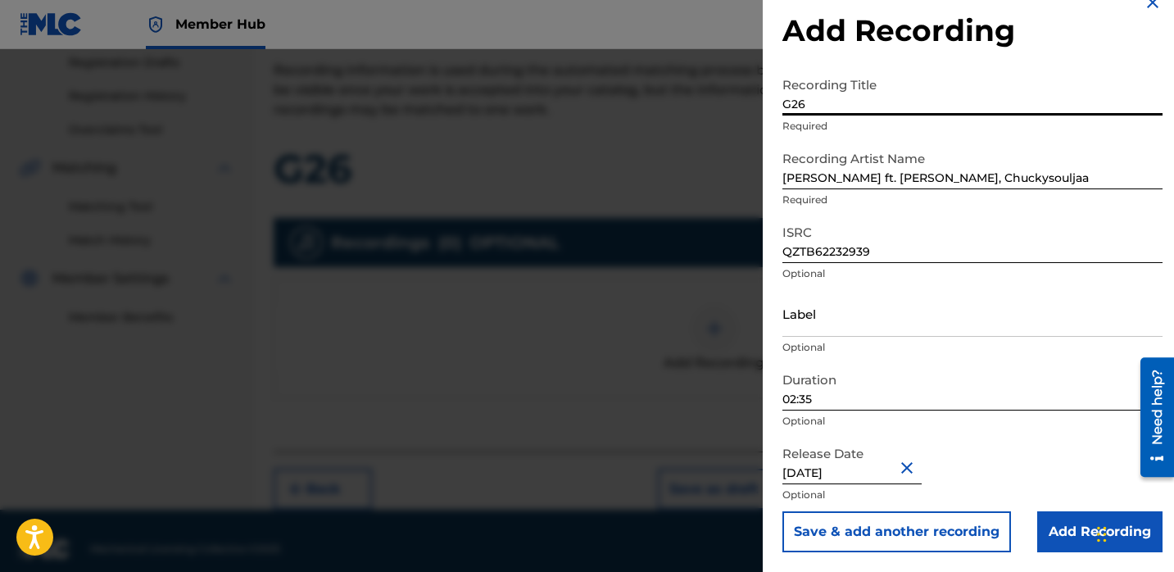
scroll to position [295, 0]
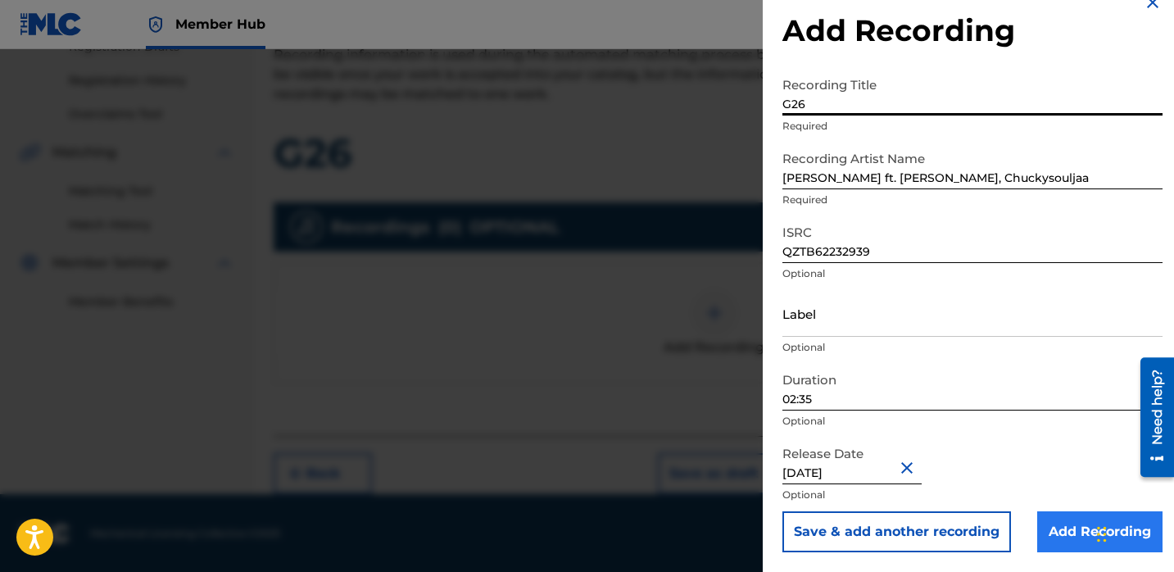
type input "G26"
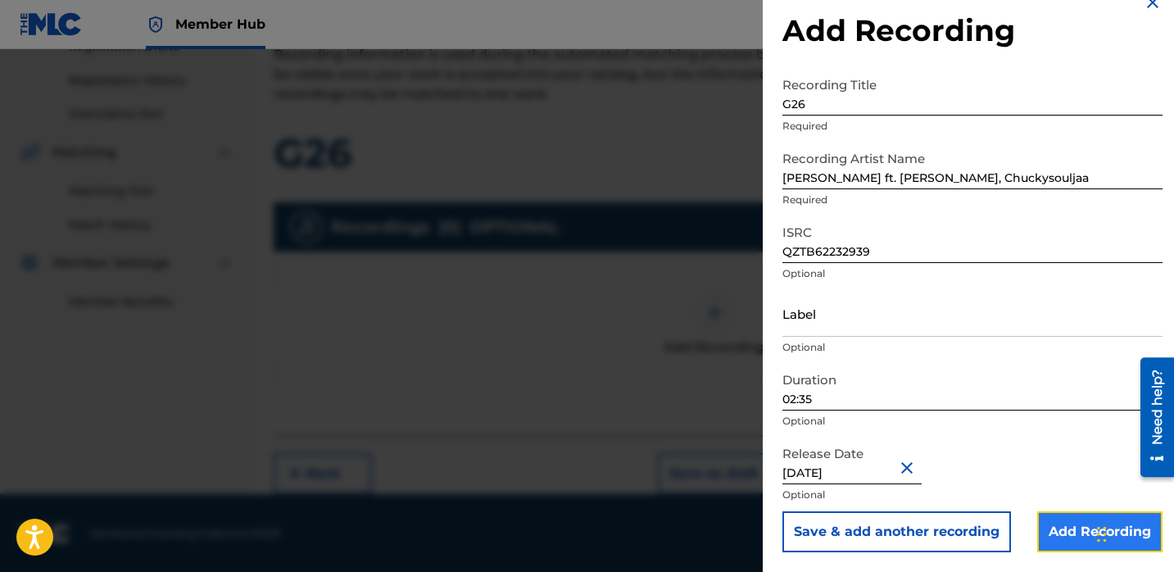
click at [1041, 518] on input "Add Recording" at bounding box center [1099, 531] width 125 height 41
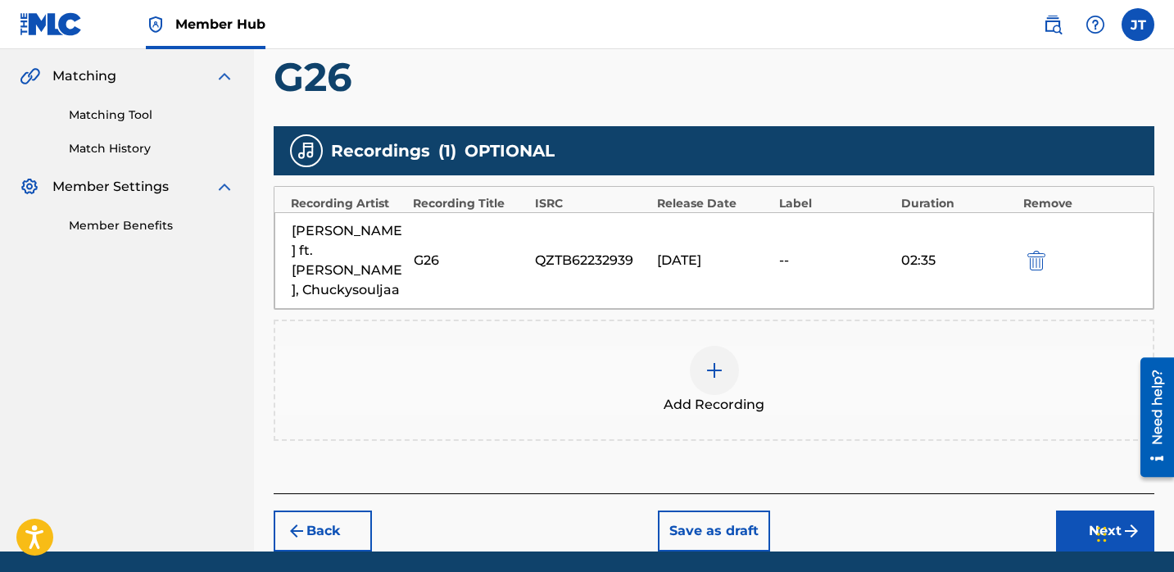
scroll to position [375, 0]
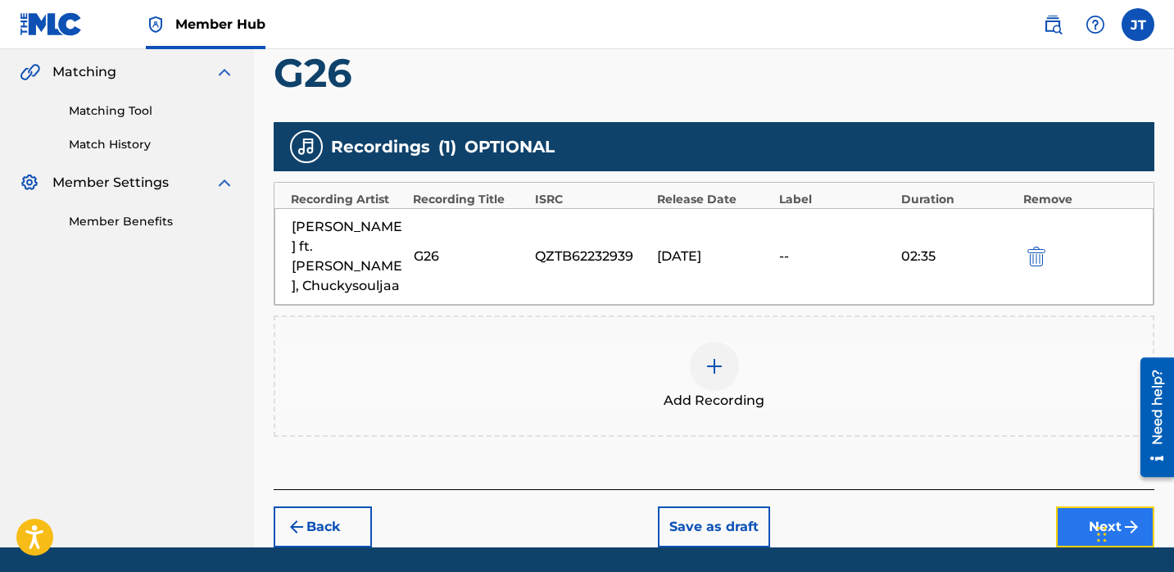
click at [1074, 507] on button "Next" at bounding box center [1105, 526] width 98 height 41
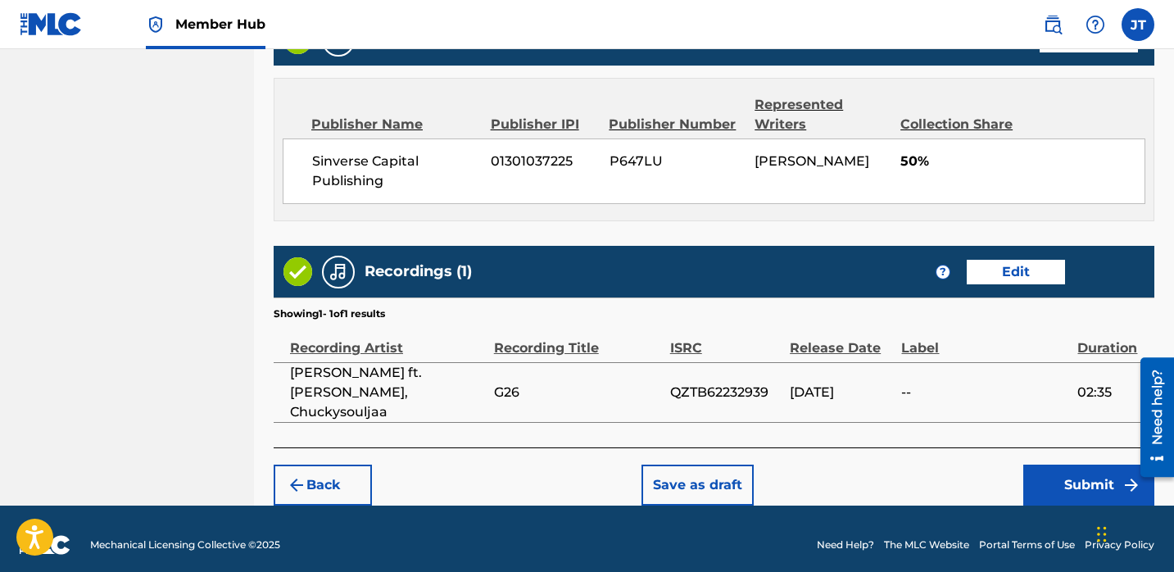
scroll to position [920, 0]
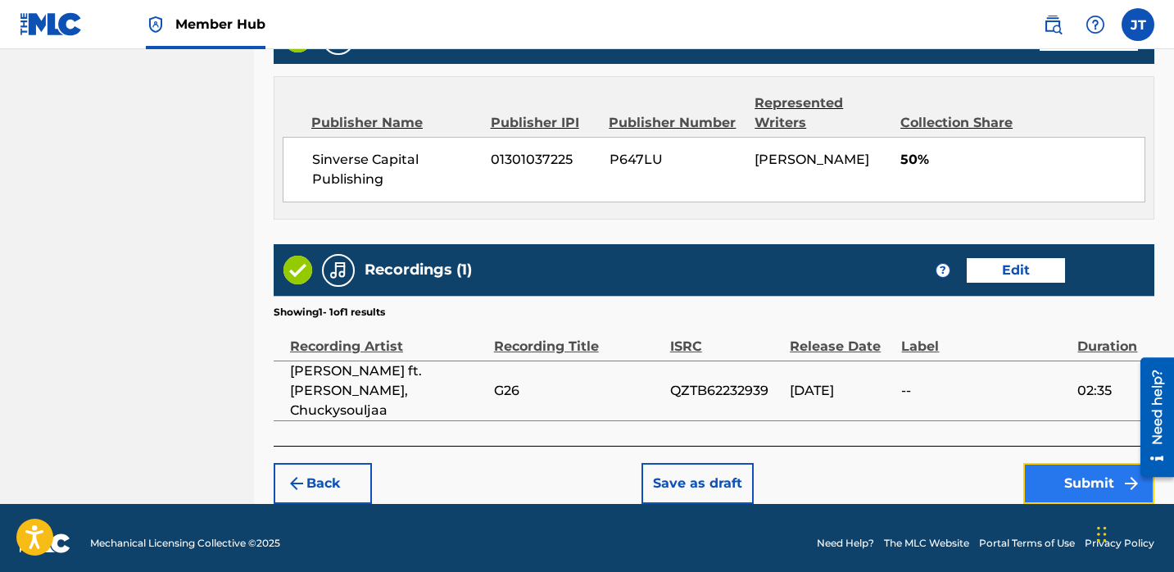
click at [1042, 477] on button "Submit" at bounding box center [1088, 483] width 131 height 41
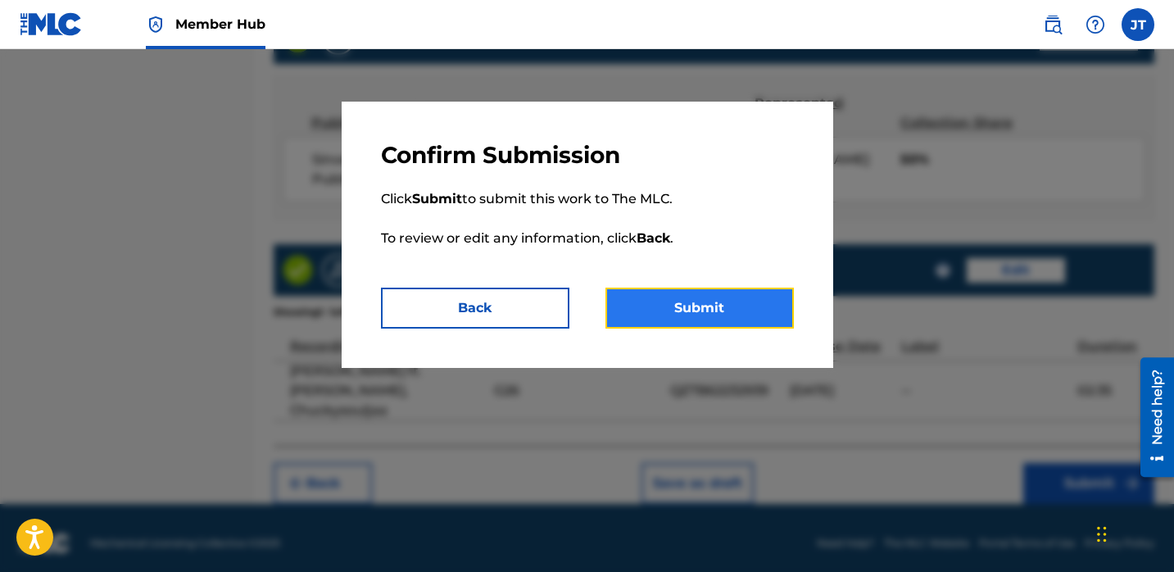
click at [729, 309] on button "Submit" at bounding box center [699, 307] width 188 height 41
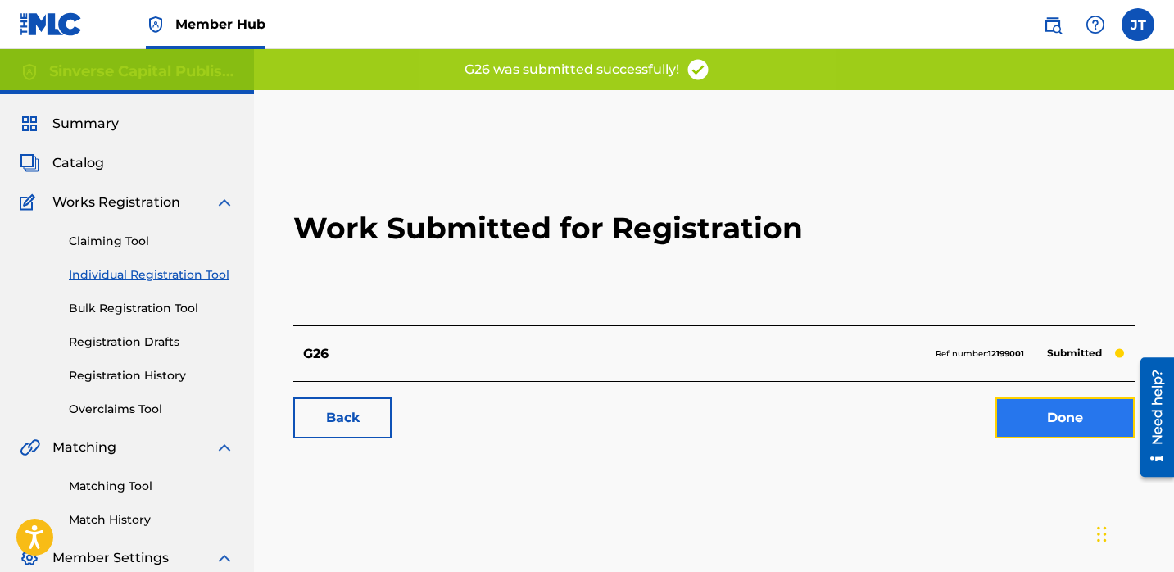
click at [1025, 427] on link "Done" at bounding box center [1064, 417] width 139 height 41
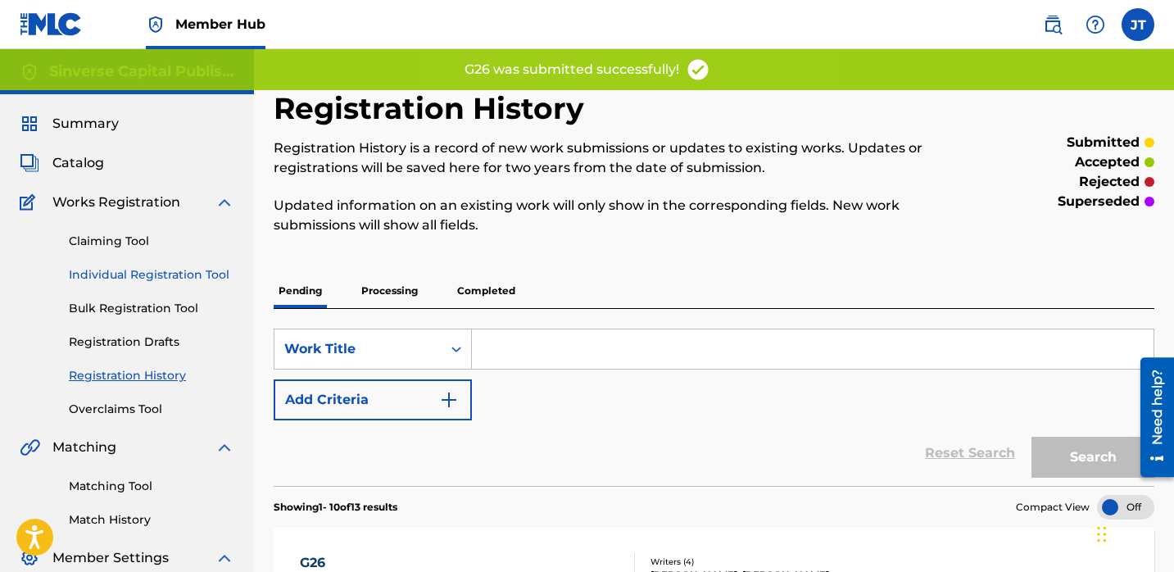
click at [161, 271] on link "Individual Registration Tool" at bounding box center [151, 274] width 165 height 17
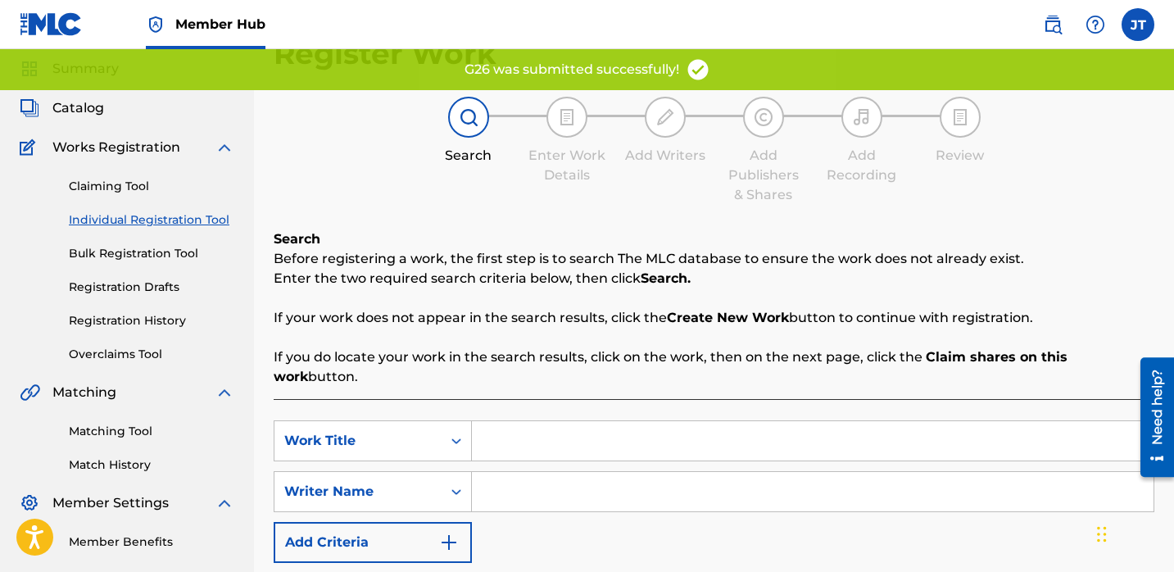
scroll to position [98, 0]
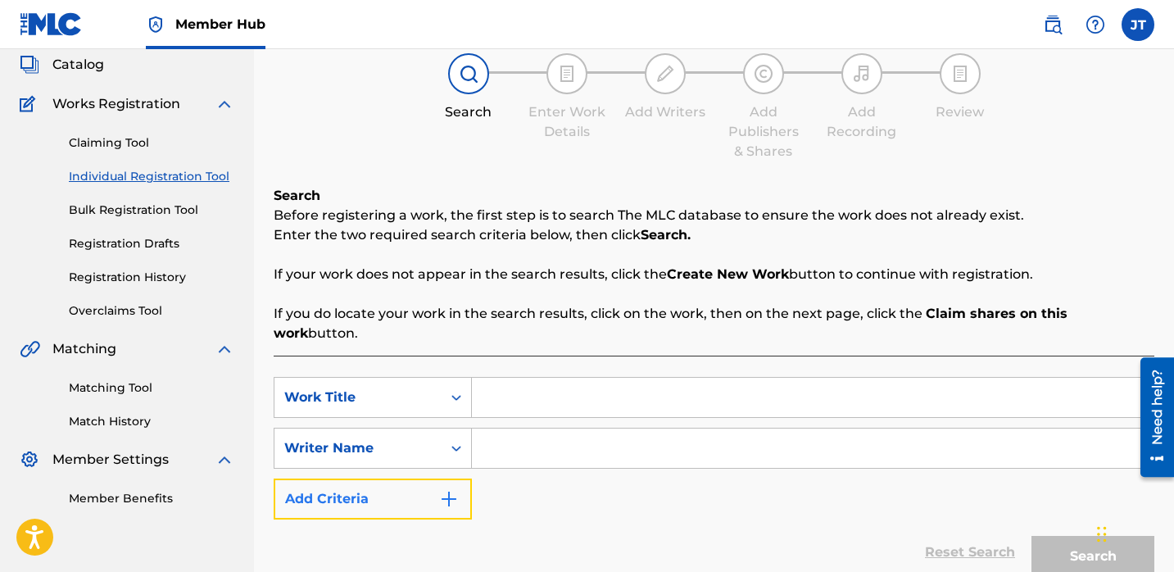
click at [418, 478] on button "Add Criteria" at bounding box center [373, 498] width 198 height 41
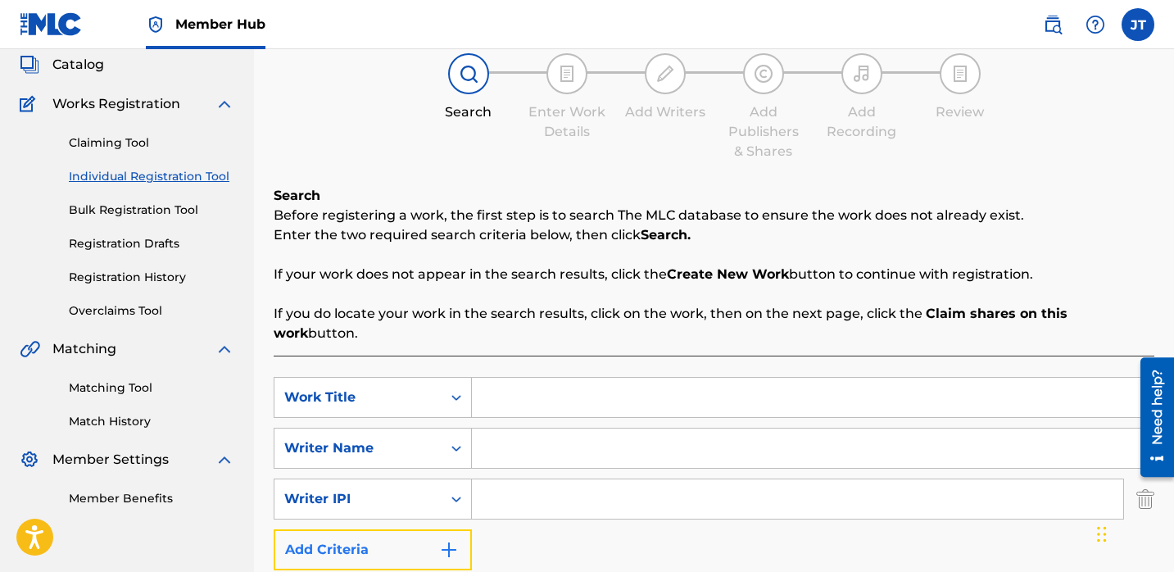
click at [424, 529] on button "Add Criteria" at bounding box center [373, 549] width 198 height 41
click at [418, 540] on div "Publisher Name" at bounding box center [357, 550] width 147 height 20
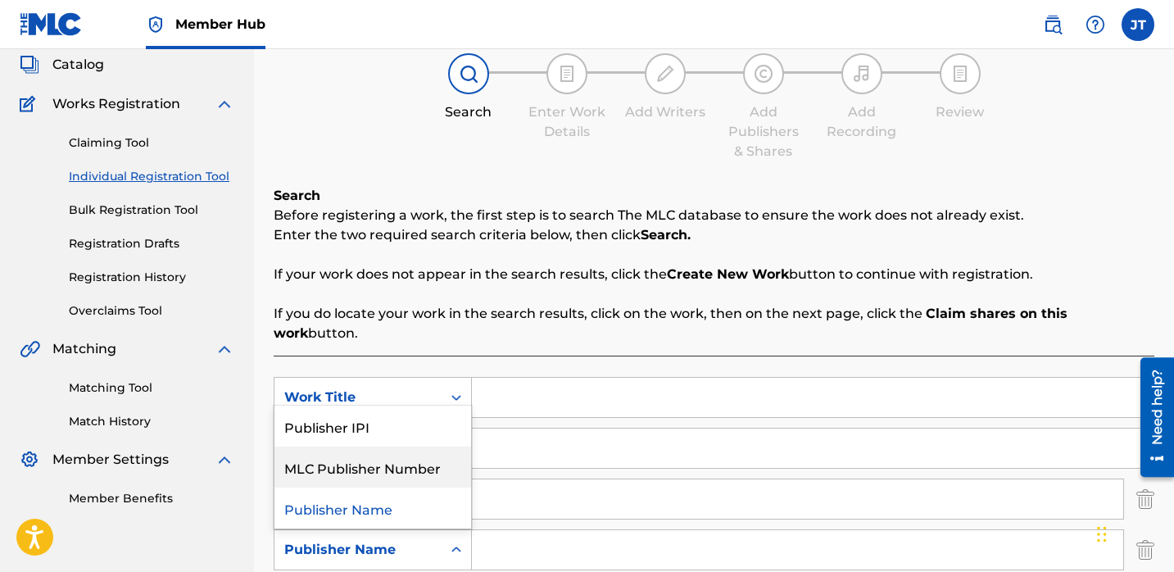
click at [418, 414] on div "Publisher IPI" at bounding box center [372, 425] width 197 height 41
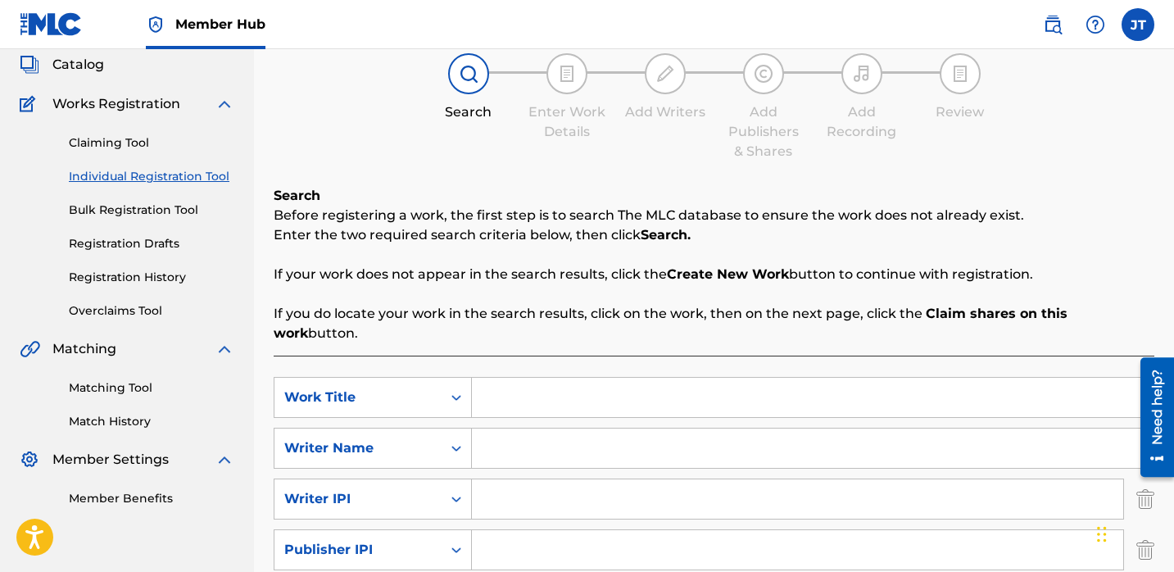
click at [482, 479] on input "Search Form" at bounding box center [797, 498] width 651 height 39
type input "1114085891"
click at [560, 530] on input "Search Form" at bounding box center [797, 549] width 651 height 39
type input "1301037225"
click at [490, 383] on input "Search Form" at bounding box center [812, 397] width 681 height 39
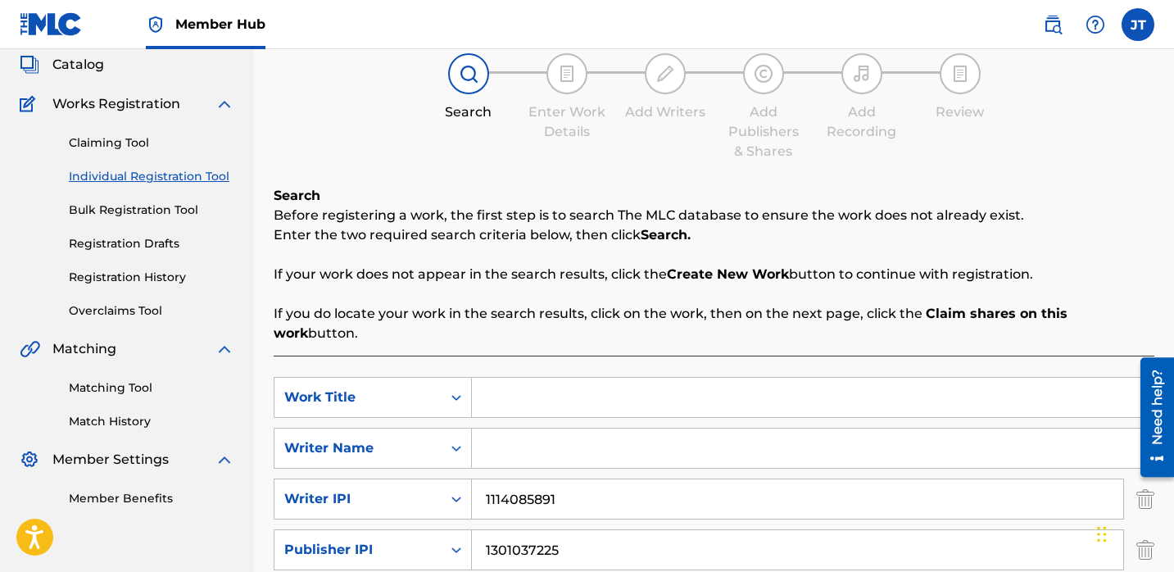
paste input "Outro"
type input "Outro"
click at [519, 428] on input "Search Form" at bounding box center [812, 447] width 681 height 39
paste input "[PERSON_NAME]"
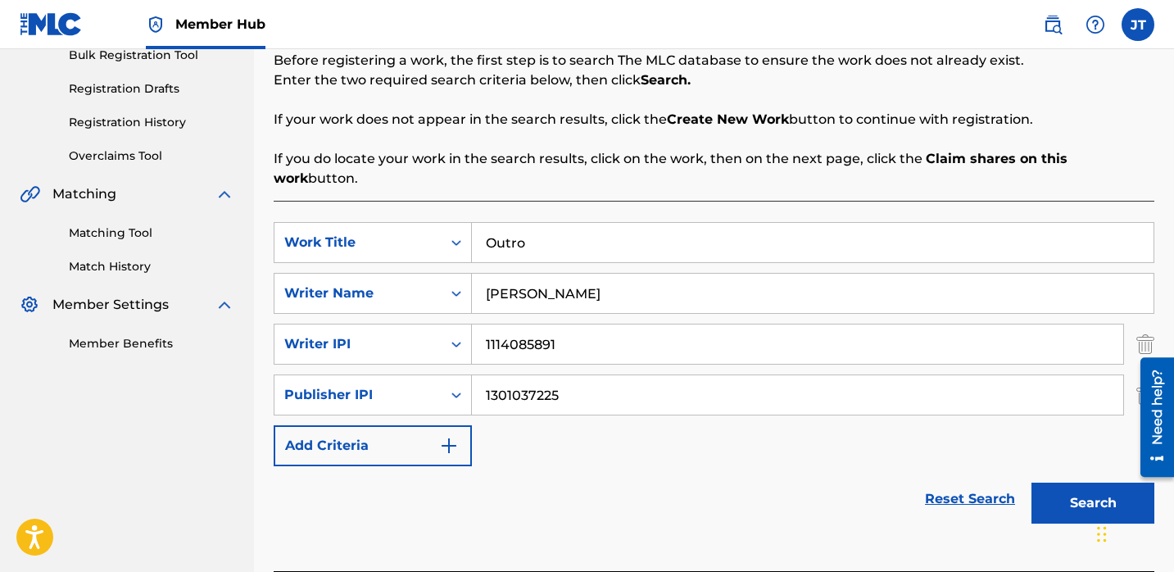
scroll to position [275, 0]
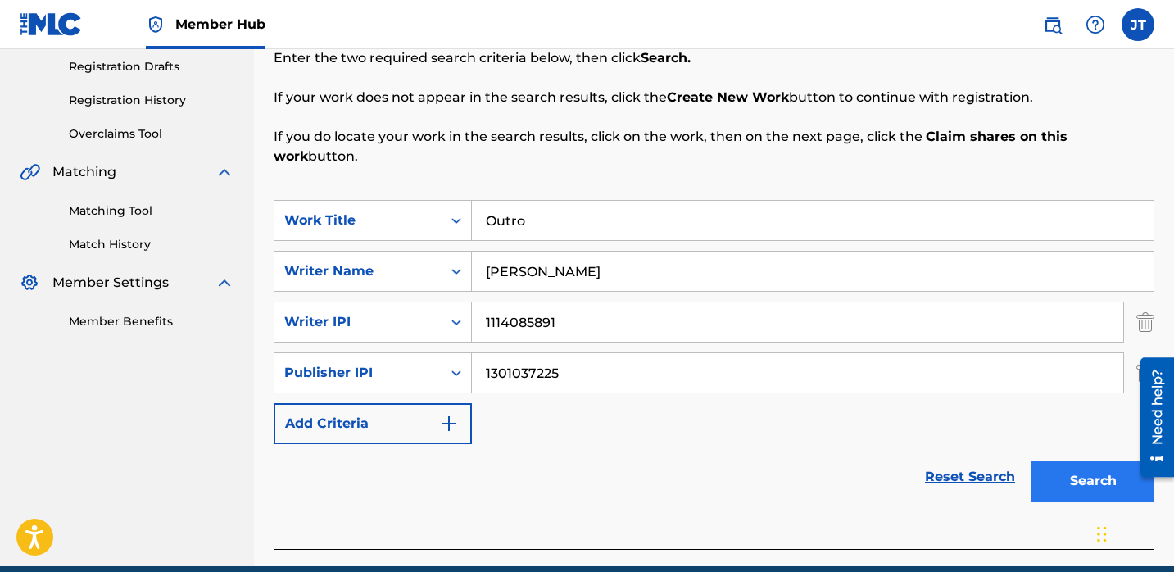
type input "[PERSON_NAME]"
click at [1074, 460] on button "Search" at bounding box center [1092, 480] width 123 height 41
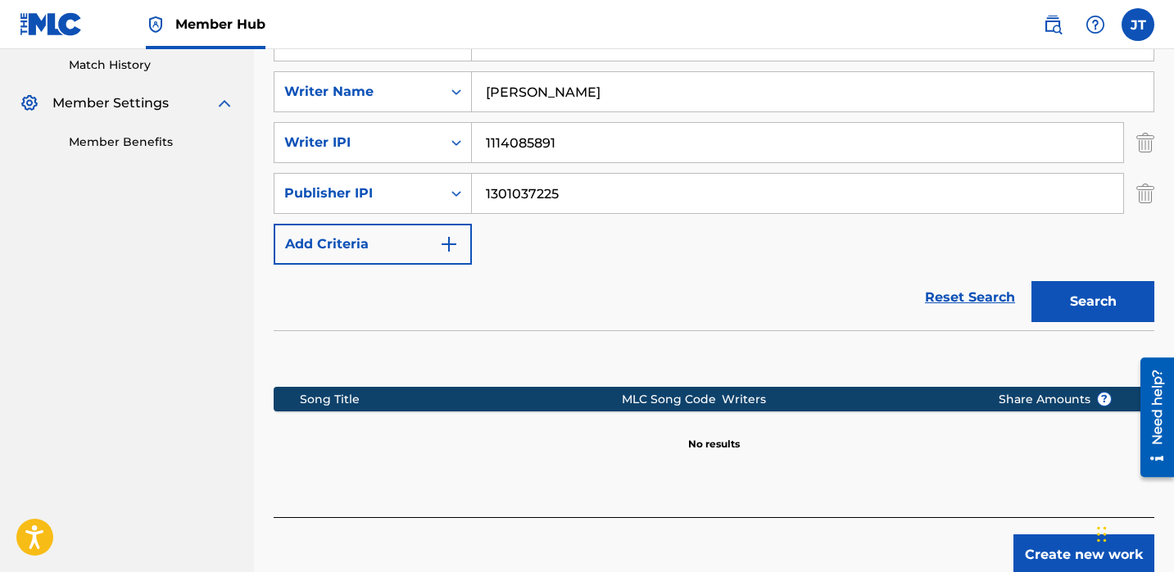
scroll to position [517, 0]
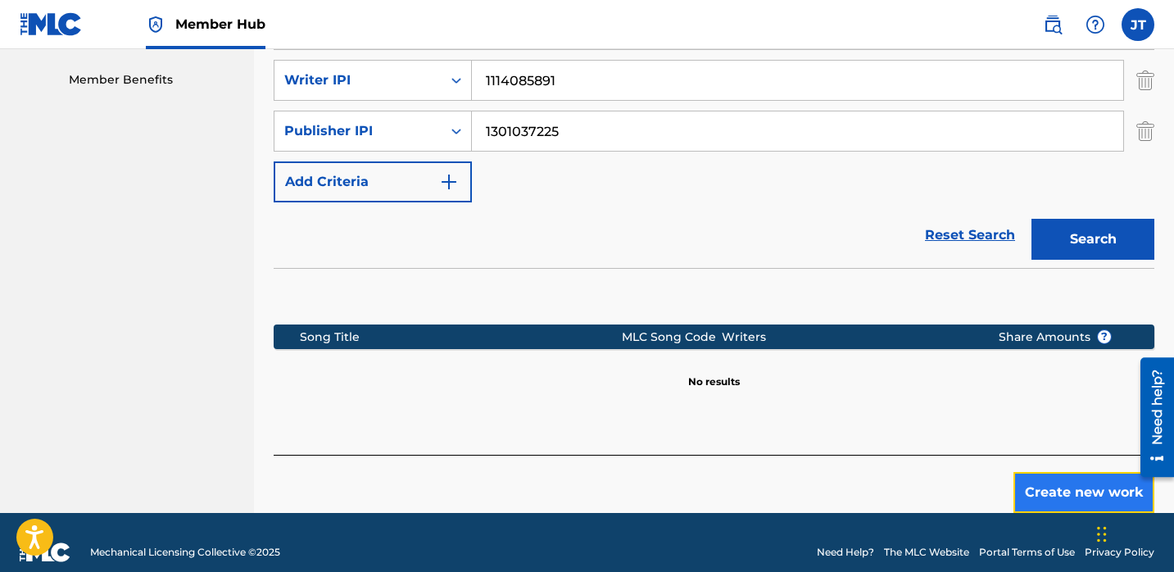
click at [1025, 472] on button "Create new work" at bounding box center [1083, 492] width 141 height 41
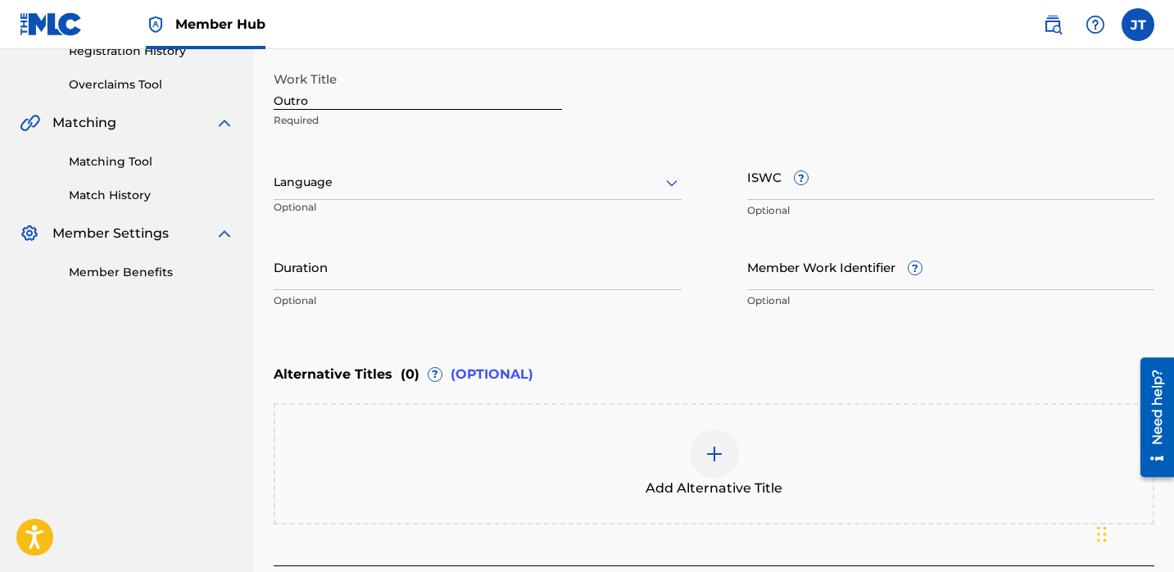
scroll to position [316, 0]
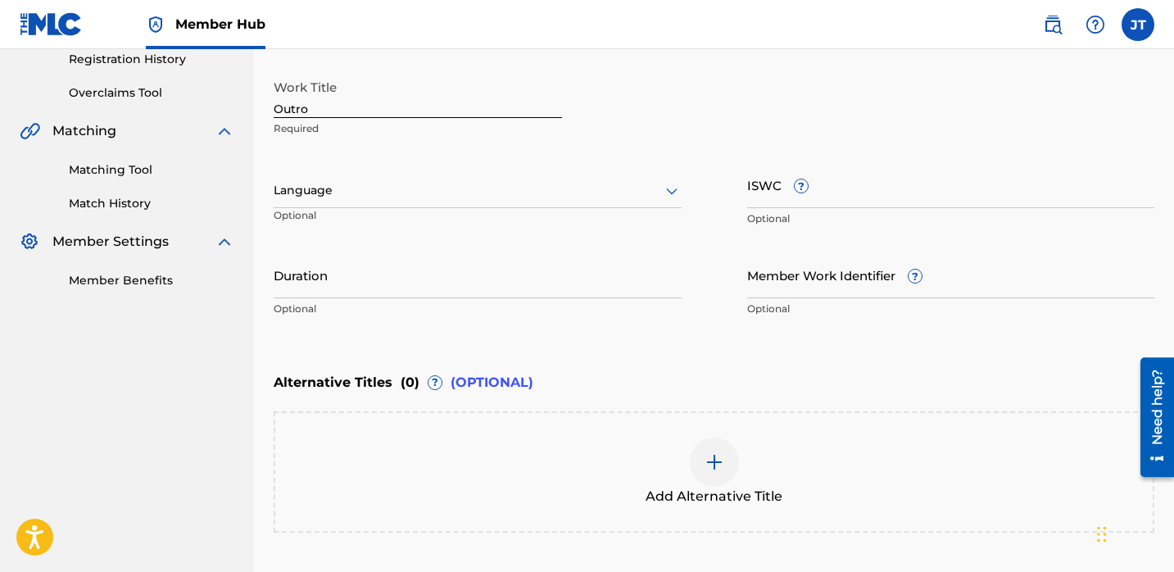
click at [512, 179] on div "Language" at bounding box center [478, 191] width 408 height 34
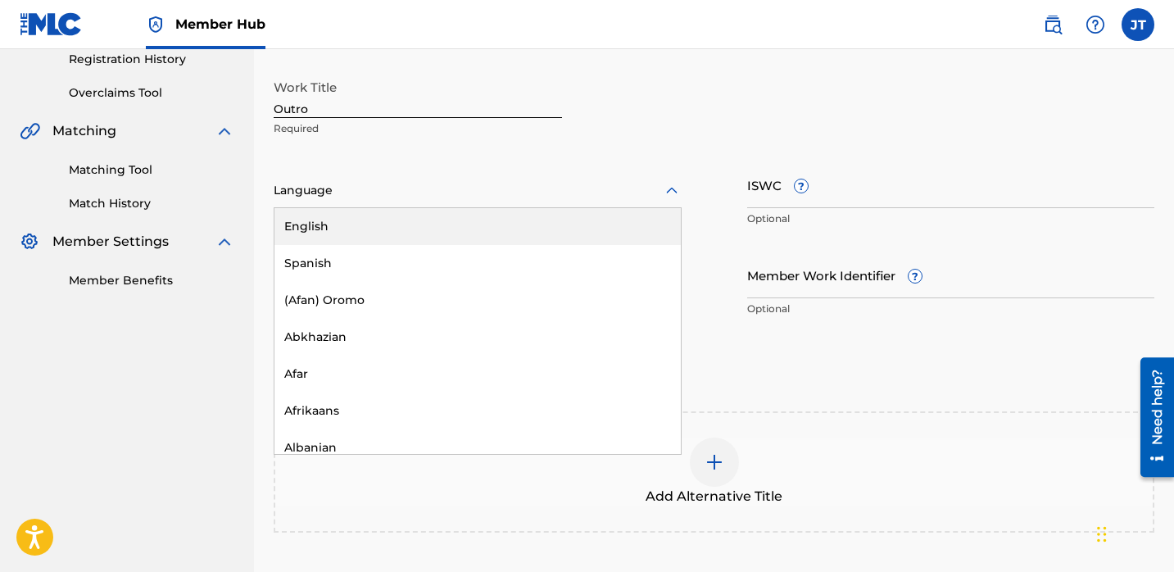
click at [457, 234] on div "English" at bounding box center [477, 226] width 406 height 37
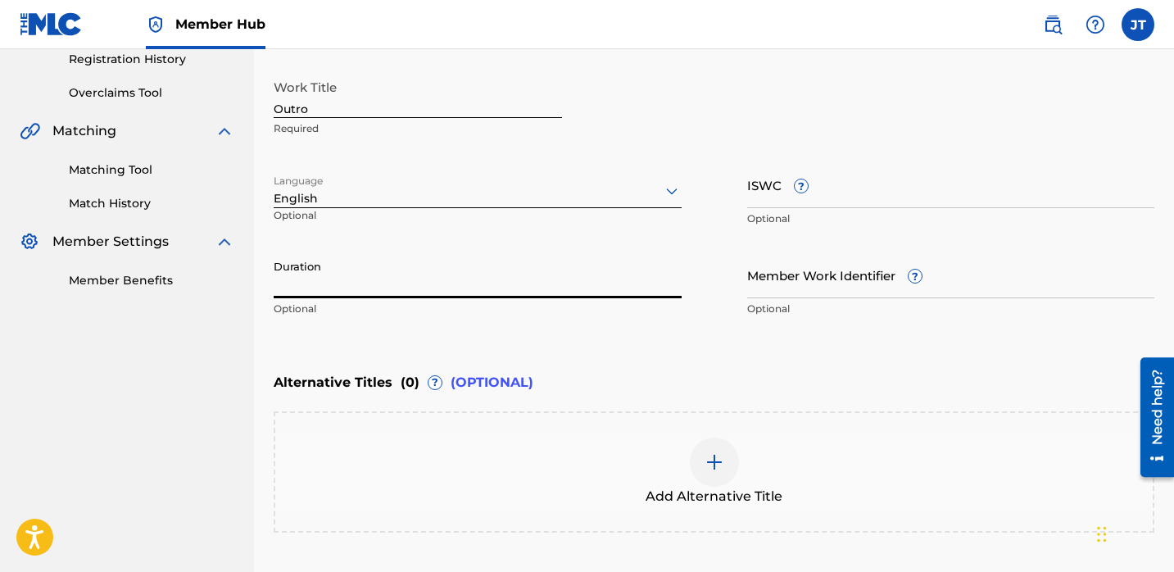
click at [403, 282] on input "Duration" at bounding box center [478, 274] width 408 height 47
type input "02:49"
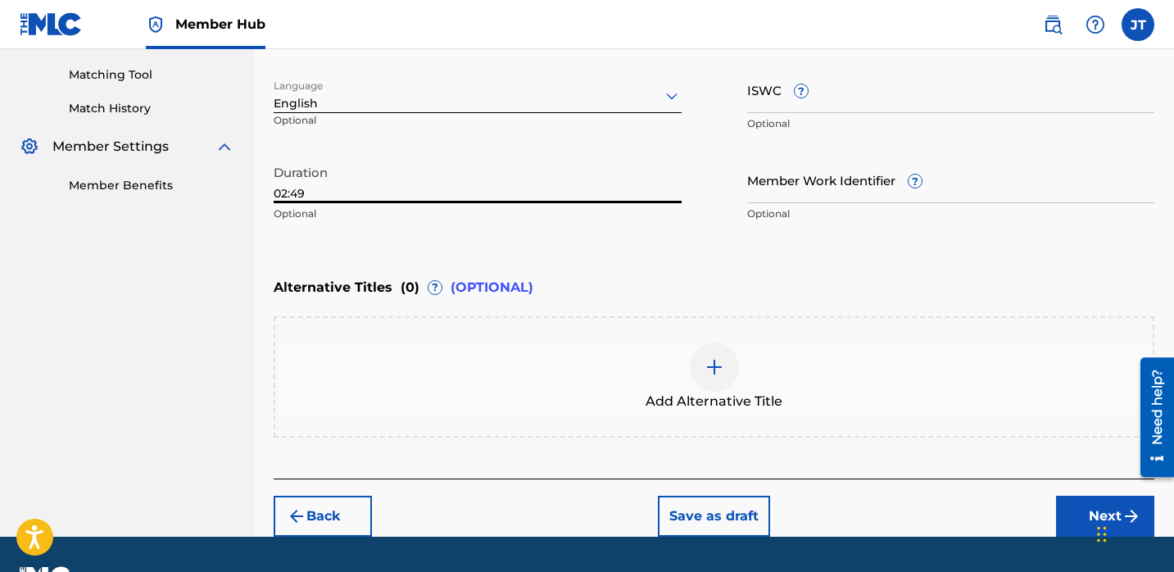
scroll to position [426, 0]
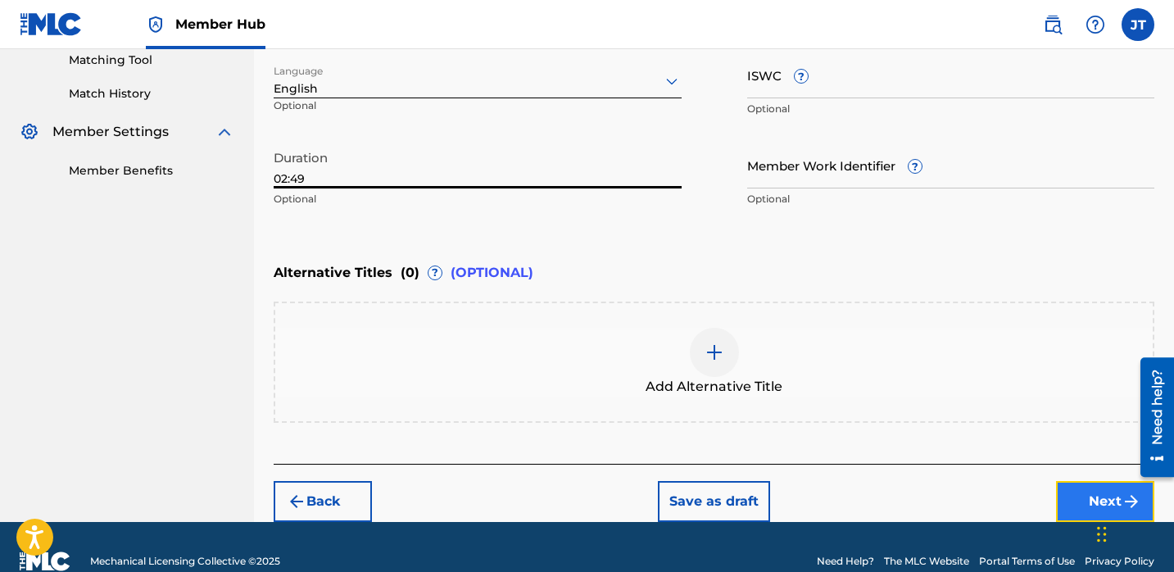
click at [1056, 499] on button "Next" at bounding box center [1105, 501] width 98 height 41
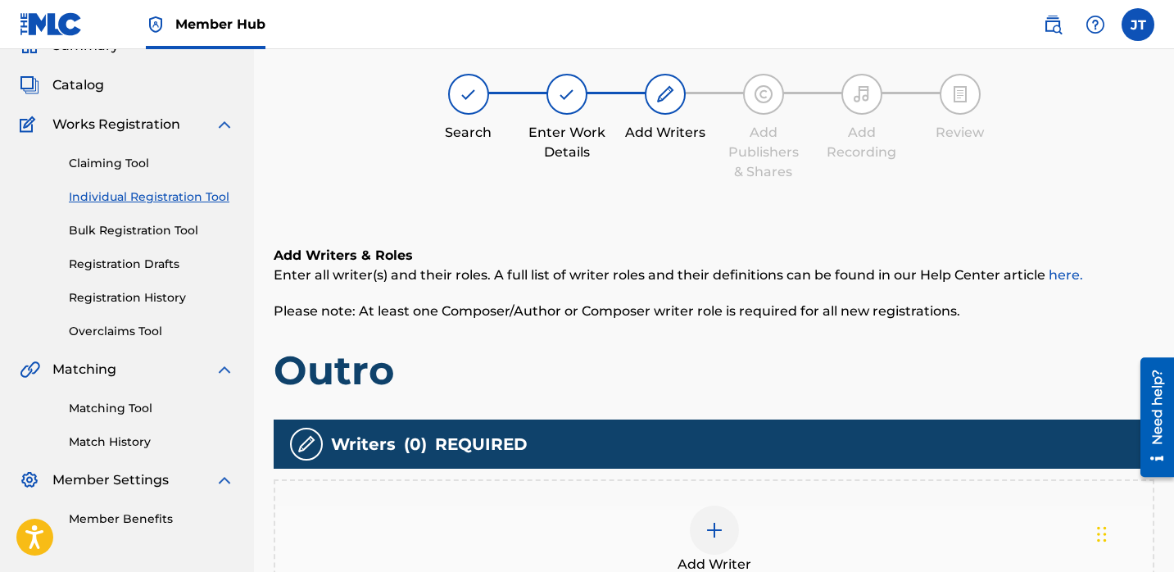
scroll to position [206, 0]
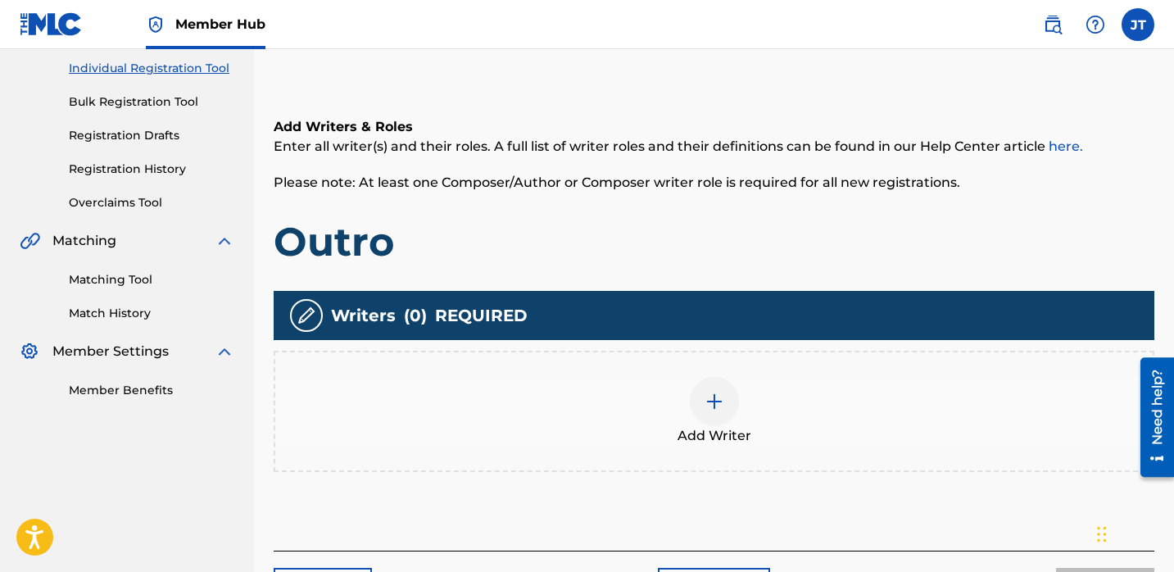
click at [702, 377] on div "Add Writer" at bounding box center [713, 411] width 877 height 69
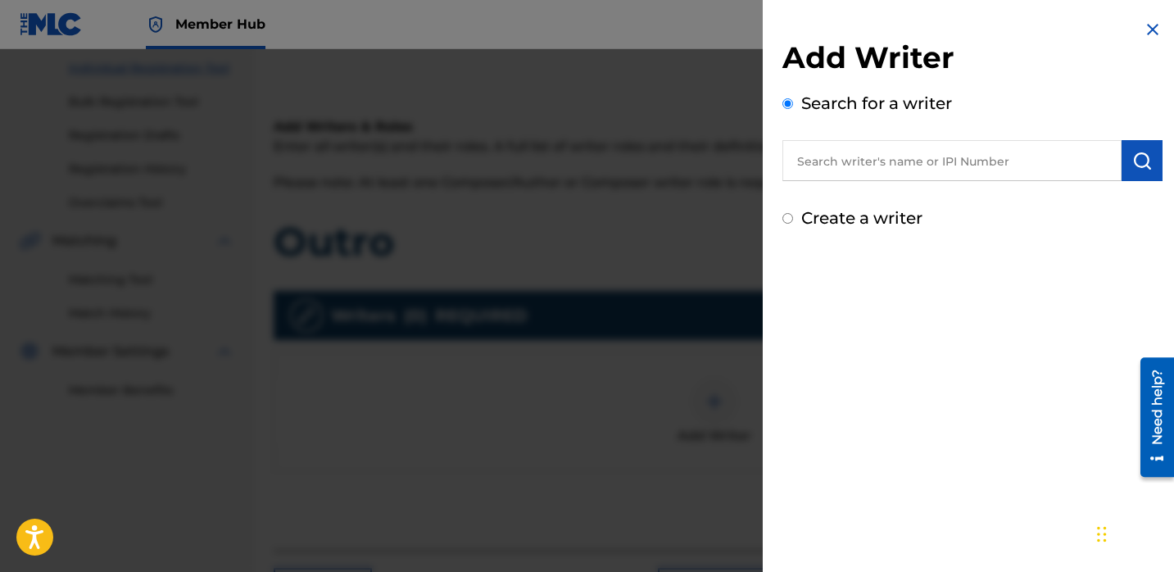
click at [833, 164] on input "text" at bounding box center [951, 160] width 339 height 41
paste input "[PERSON_NAME]"
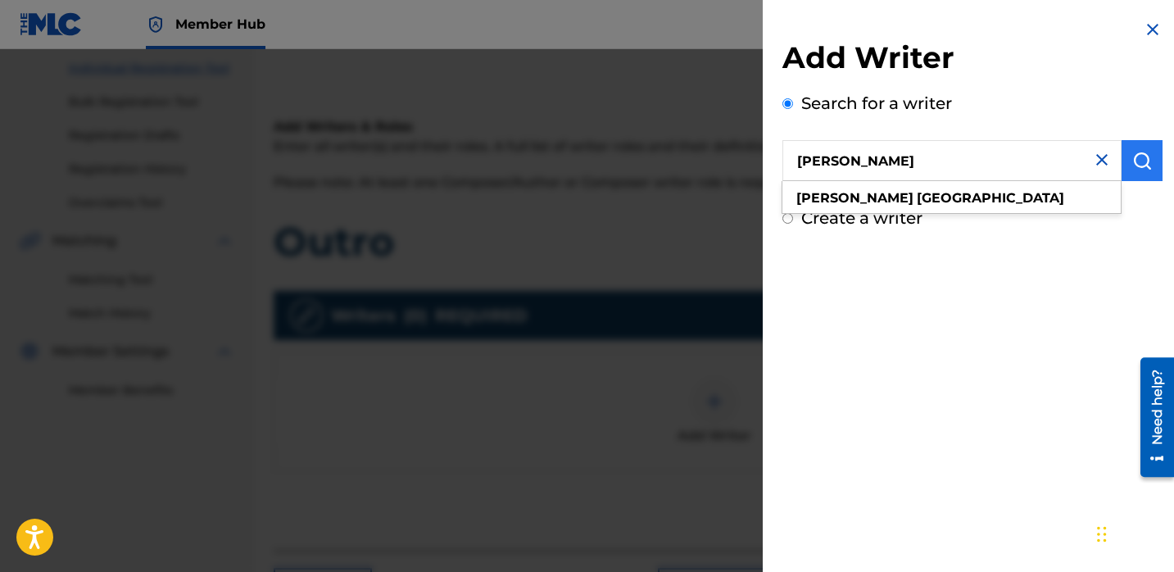
type input "[PERSON_NAME]"
click at [1141, 161] on img "submit" at bounding box center [1142, 161] width 20 height 20
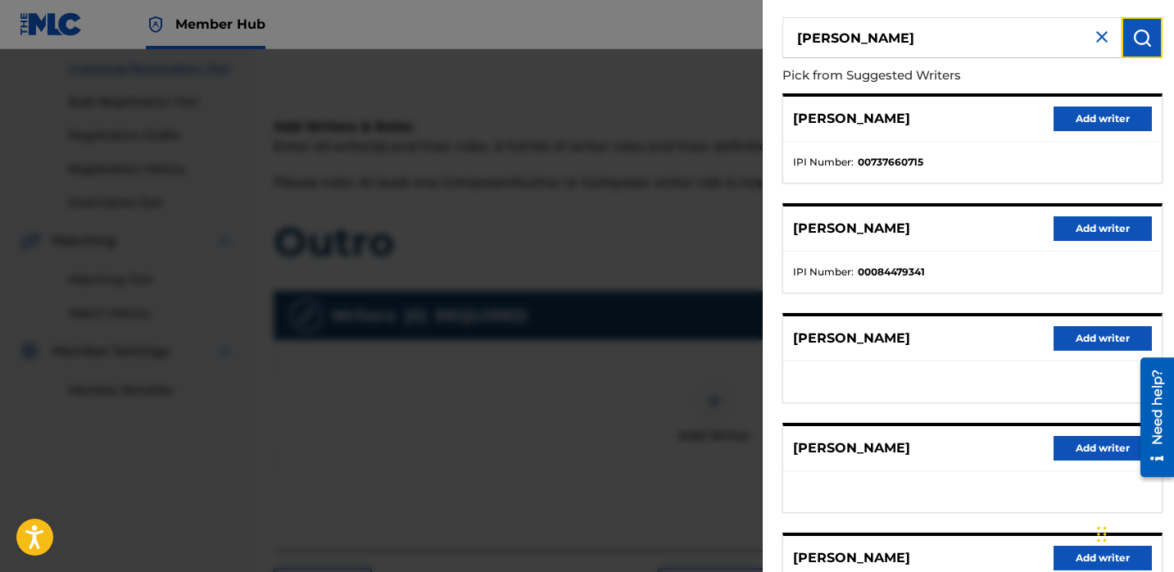
scroll to position [190, 0]
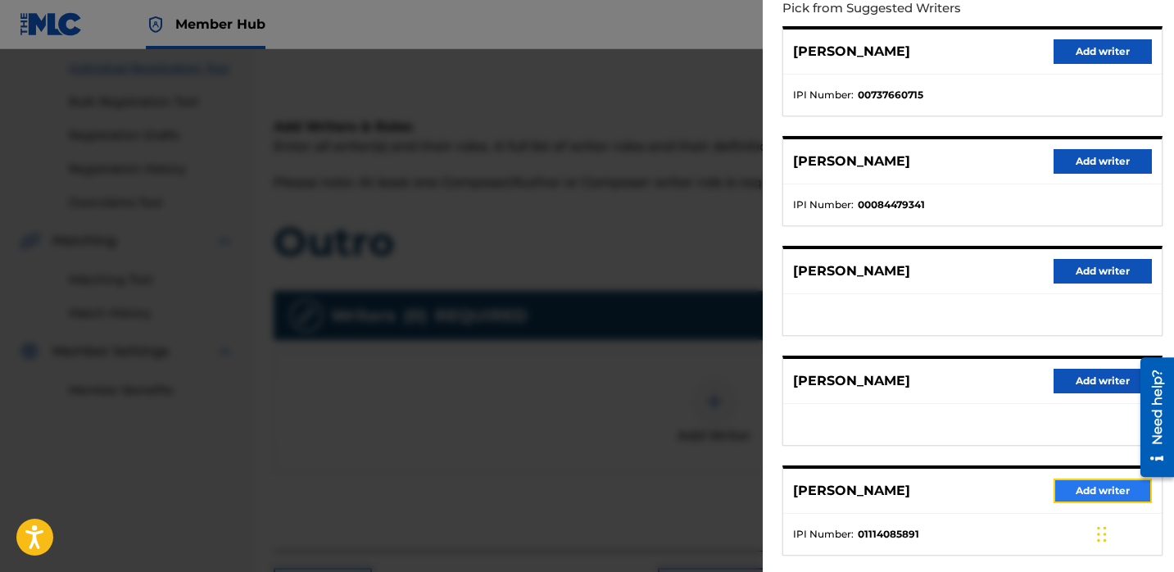
click at [1054, 481] on button "Add writer" at bounding box center [1102, 490] width 98 height 25
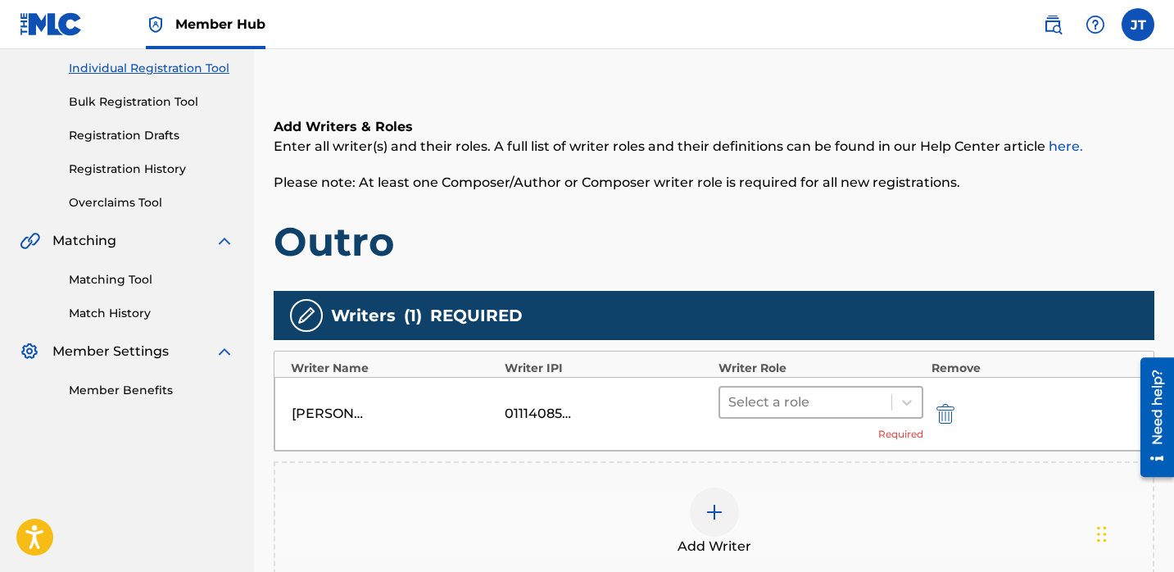
click at [845, 400] on div at bounding box center [805, 402] width 155 height 23
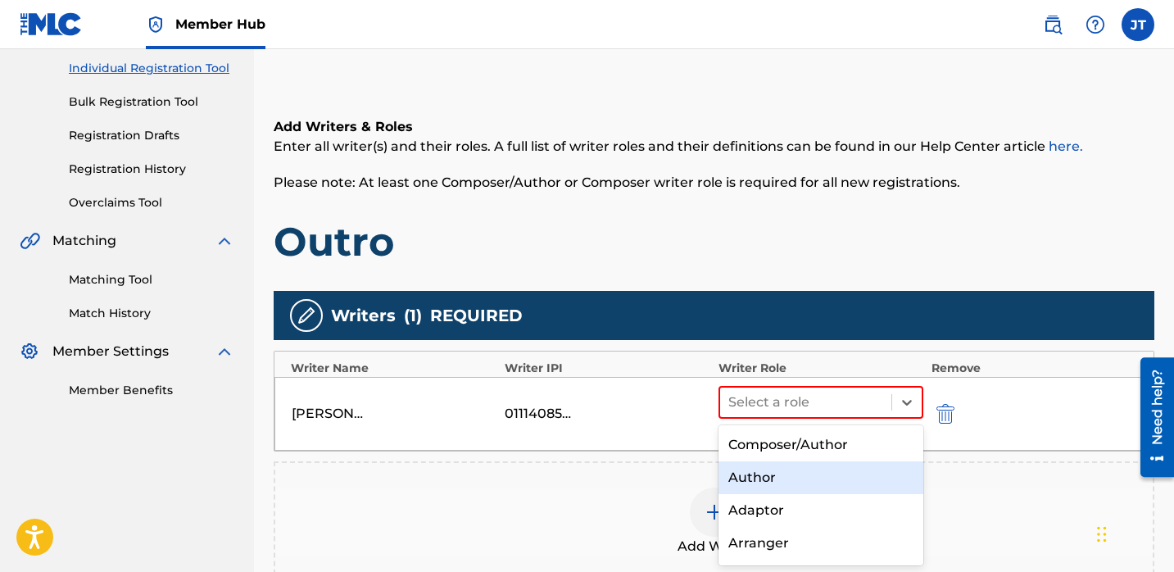
click at [789, 472] on div "Author" at bounding box center [820, 477] width 205 height 33
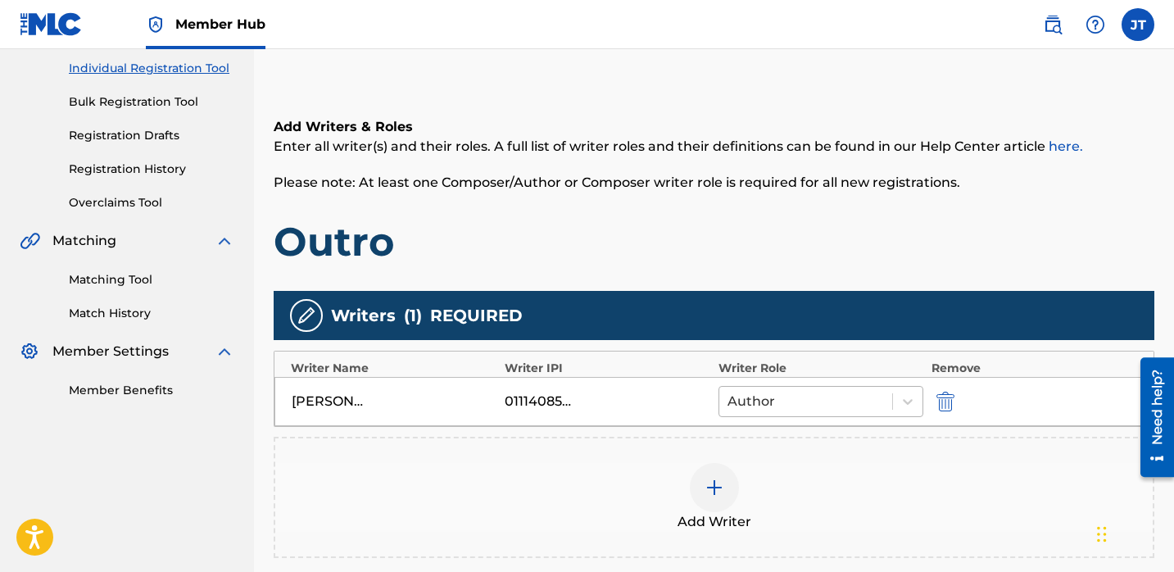
click at [796, 400] on div at bounding box center [805, 401] width 156 height 23
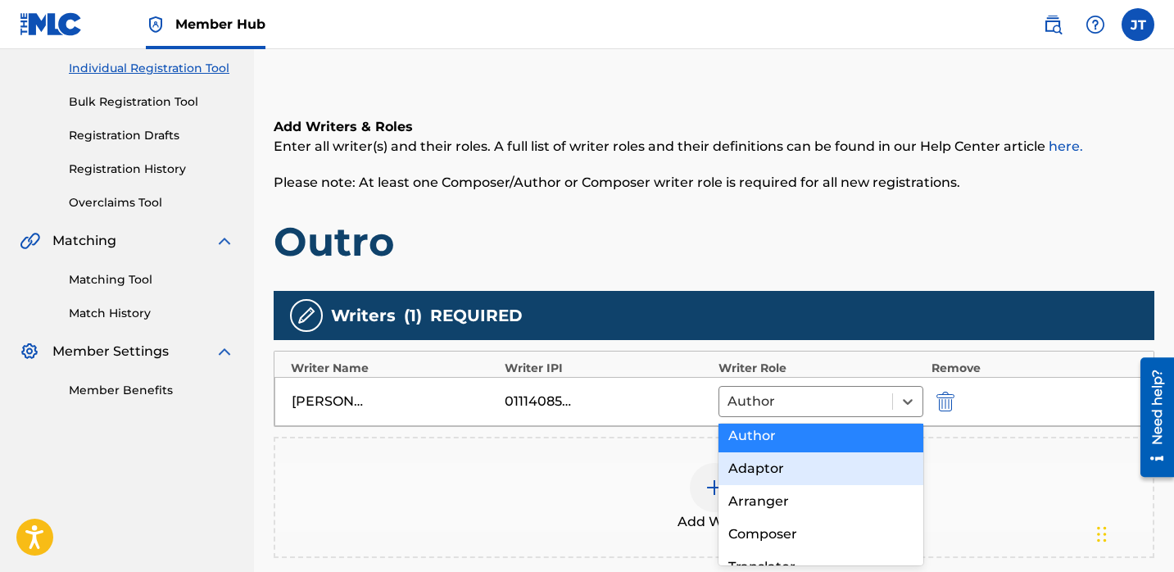
scroll to position [41, 0]
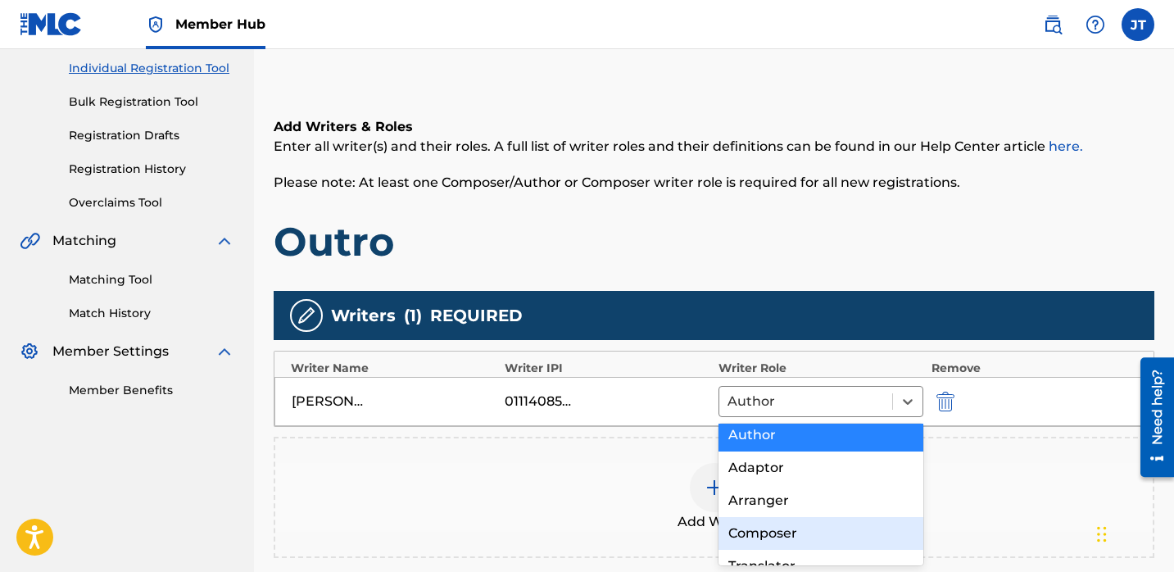
click at [778, 532] on div "Composer" at bounding box center [820, 533] width 205 height 33
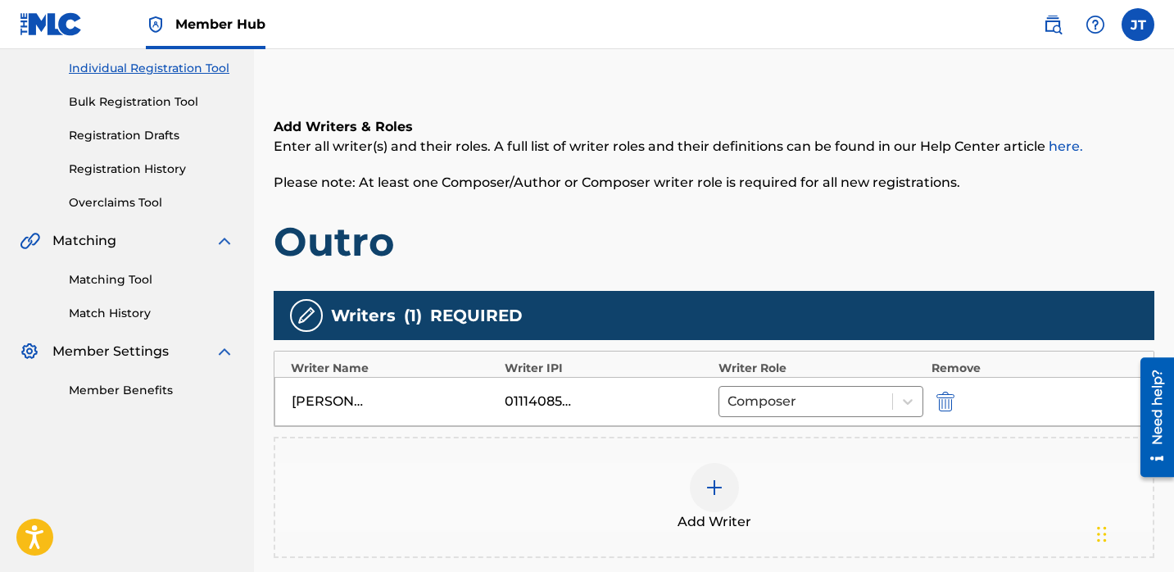
click at [711, 482] on img at bounding box center [714, 487] width 20 height 20
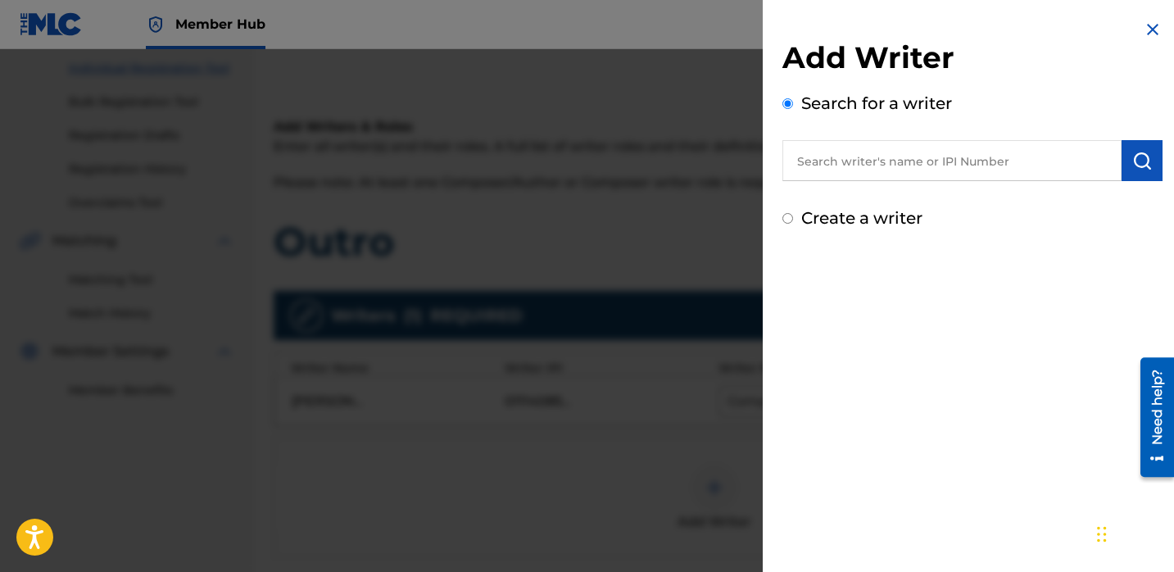
click at [897, 177] on input "text" at bounding box center [951, 160] width 339 height 41
paste input "[PERSON_NAME]"
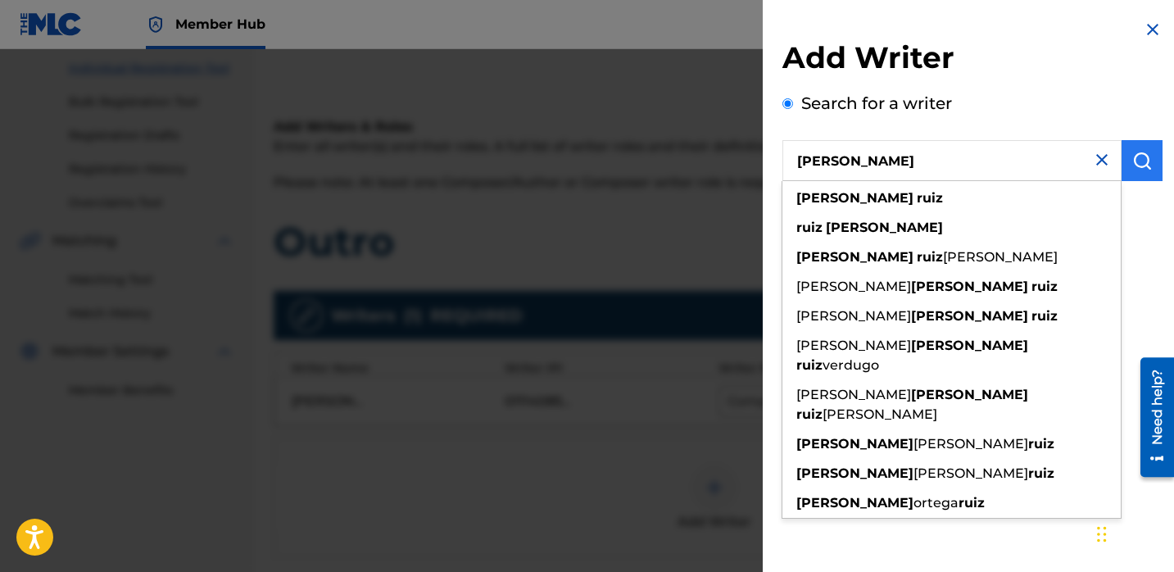
type input "[PERSON_NAME]"
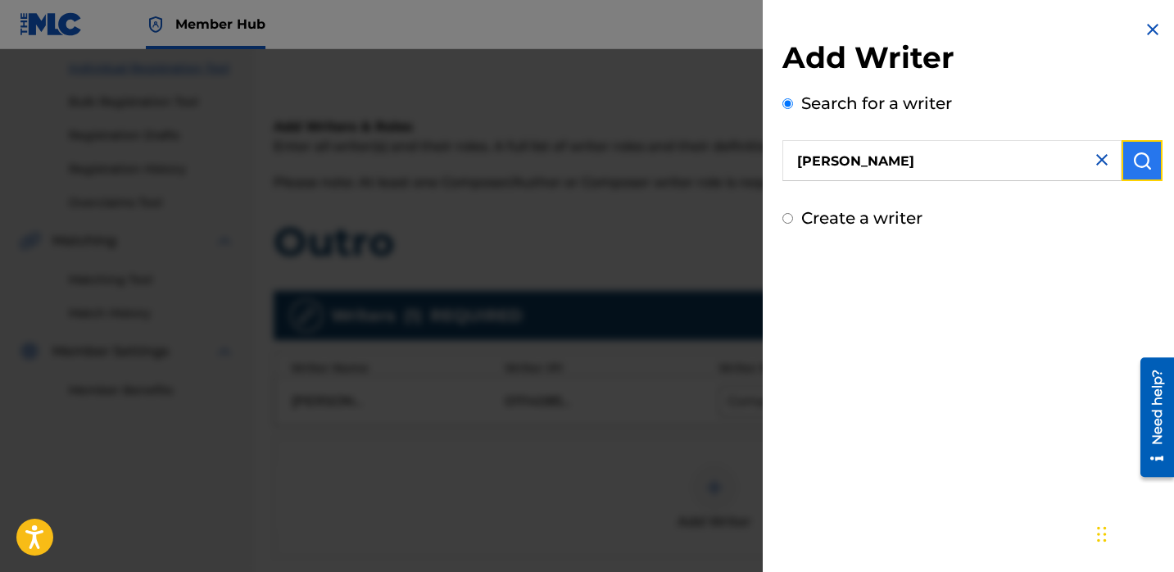
click at [1132, 161] on img "submit" at bounding box center [1142, 161] width 20 height 20
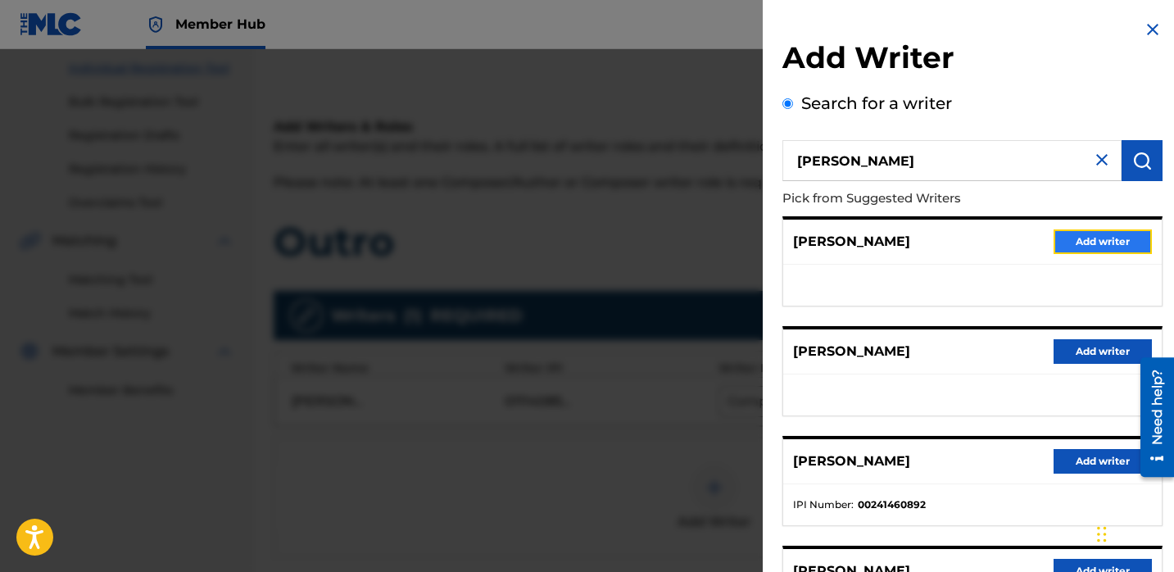
click at [1056, 245] on button "Add writer" at bounding box center [1102, 241] width 98 height 25
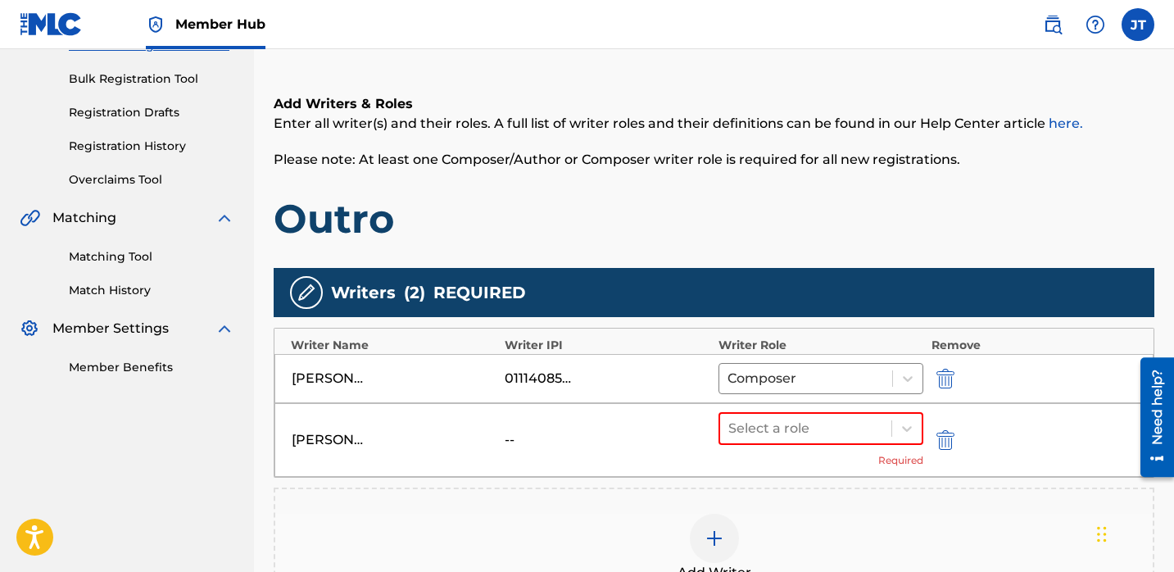
scroll to position [234, 0]
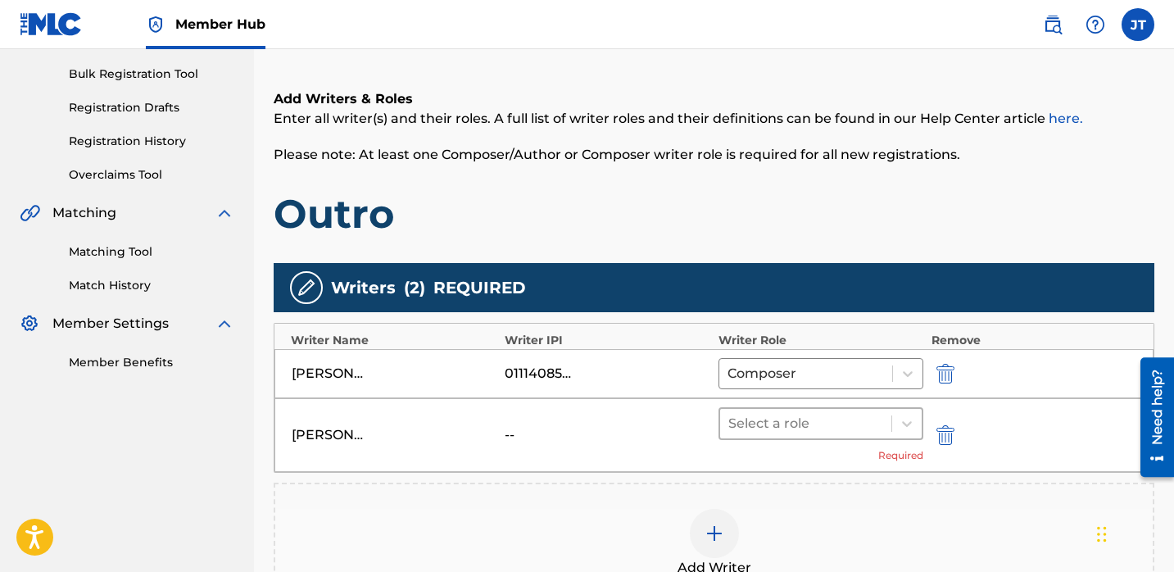
click at [797, 418] on div at bounding box center [805, 423] width 155 height 23
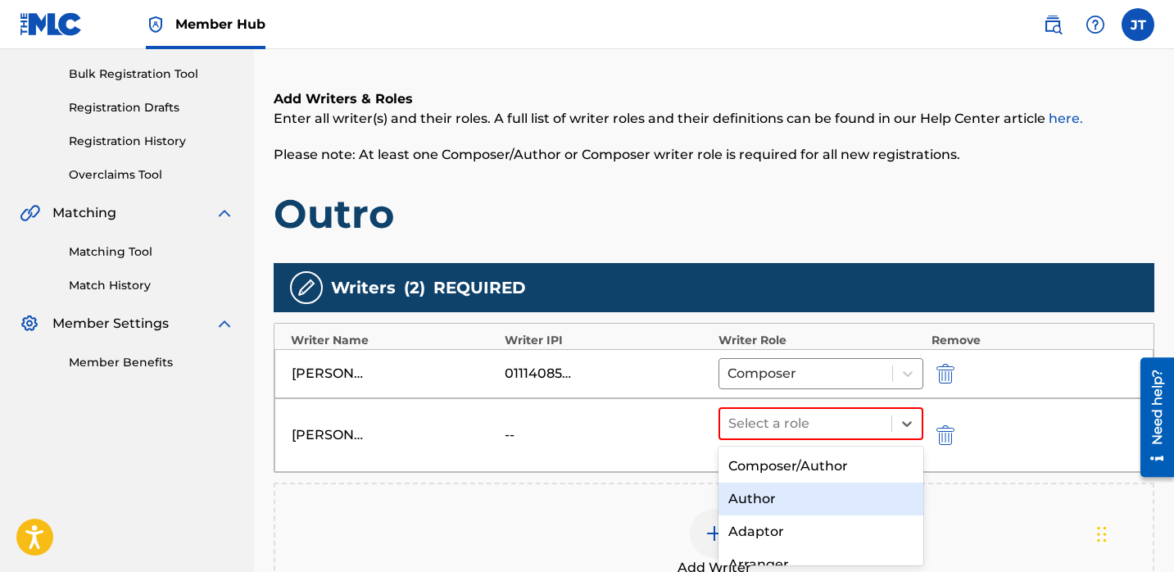
click at [769, 494] on div "Author" at bounding box center [820, 498] width 205 height 33
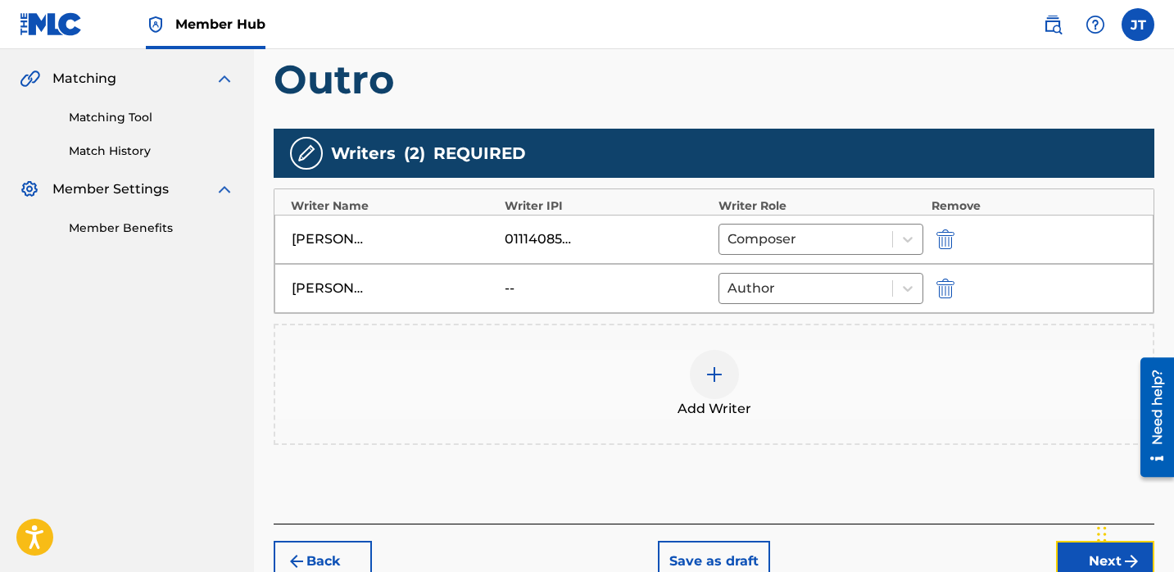
click at [1059, 546] on button "Next" at bounding box center [1105, 560] width 98 height 41
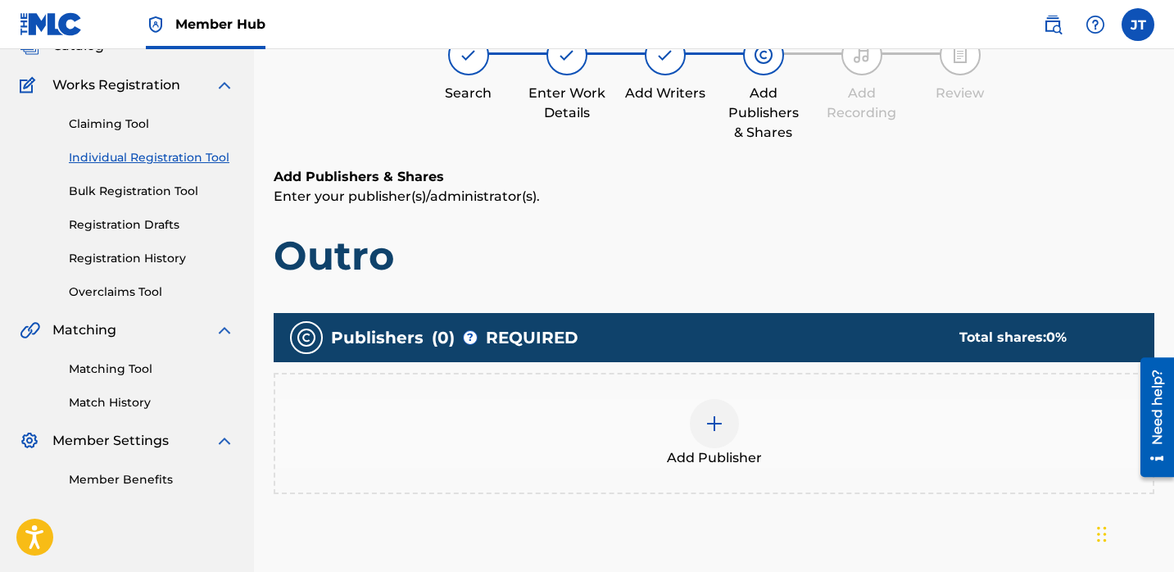
scroll to position [122, 0]
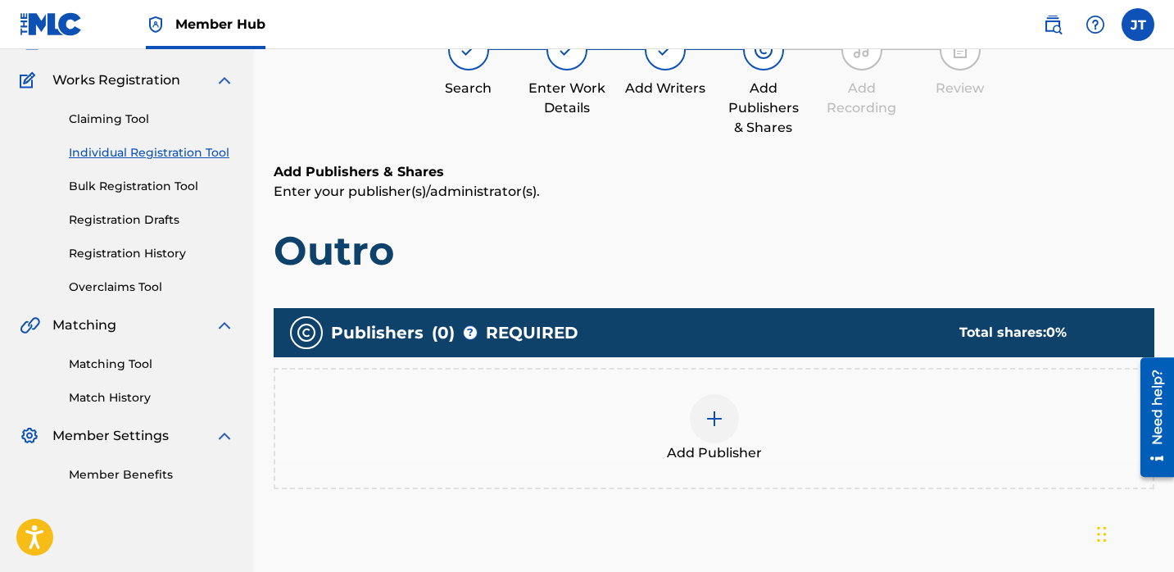
click at [714, 410] on img at bounding box center [714, 419] width 20 height 20
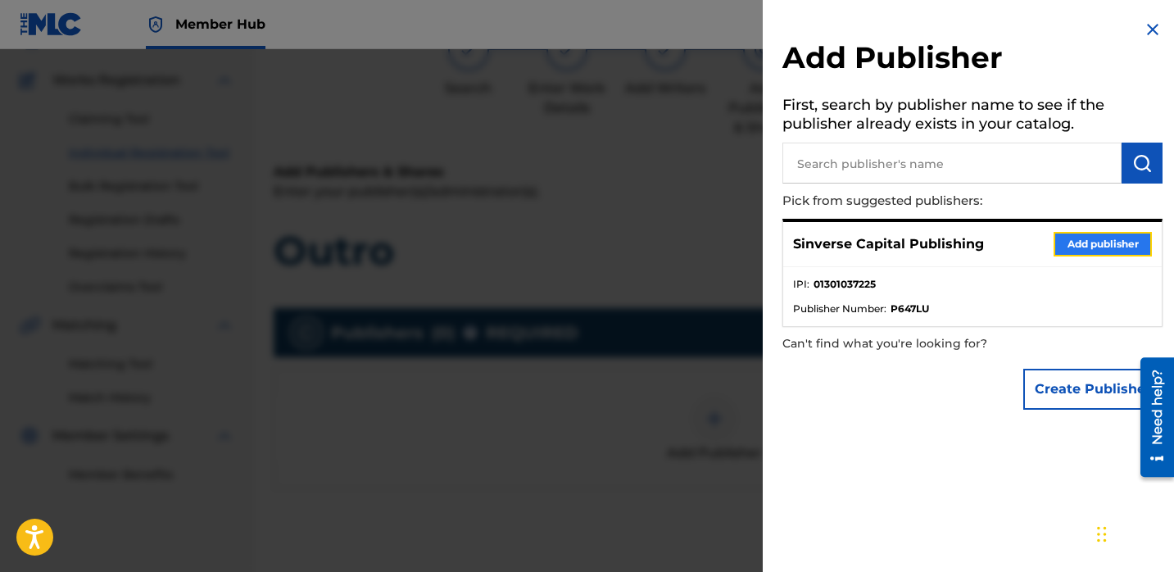
click at [1079, 242] on button "Add publisher" at bounding box center [1102, 244] width 98 height 25
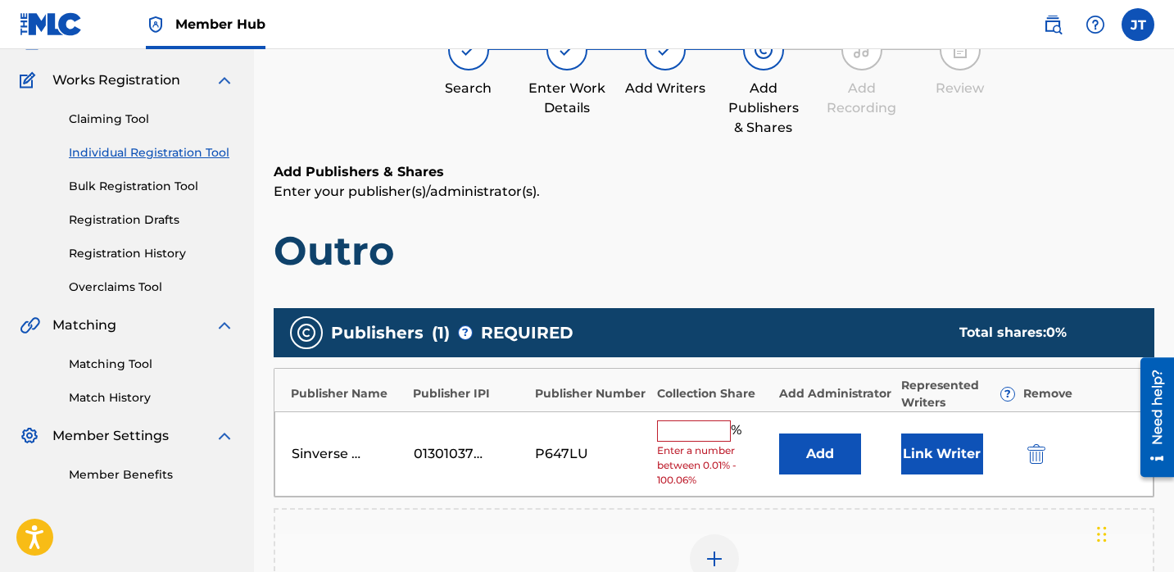
click at [694, 443] on span "Enter a number between 0.01% - 100.06%" at bounding box center [714, 465] width 114 height 44
click at [705, 429] on input "text" at bounding box center [694, 430] width 74 height 21
type input "50"
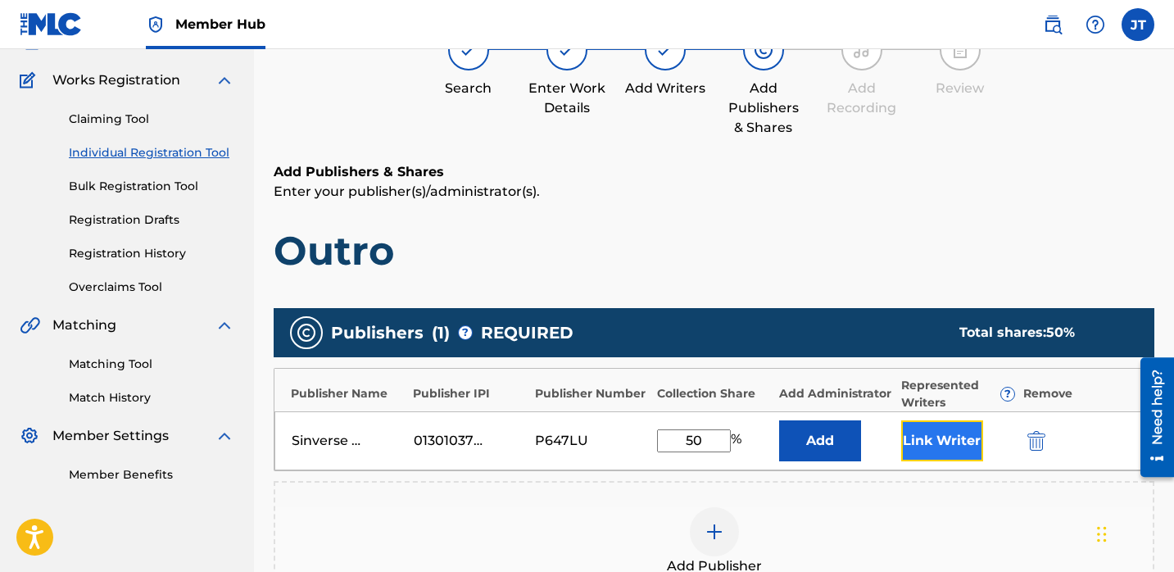
click at [920, 441] on button "Link Writer" at bounding box center [942, 440] width 82 height 41
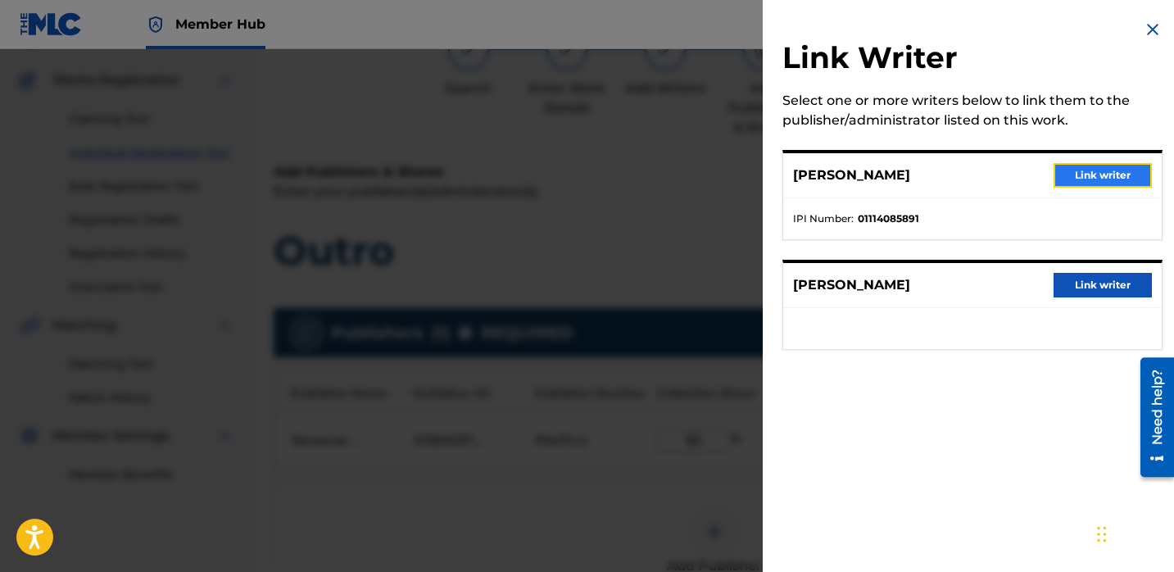
click at [1074, 186] on button "Link writer" at bounding box center [1102, 175] width 98 height 25
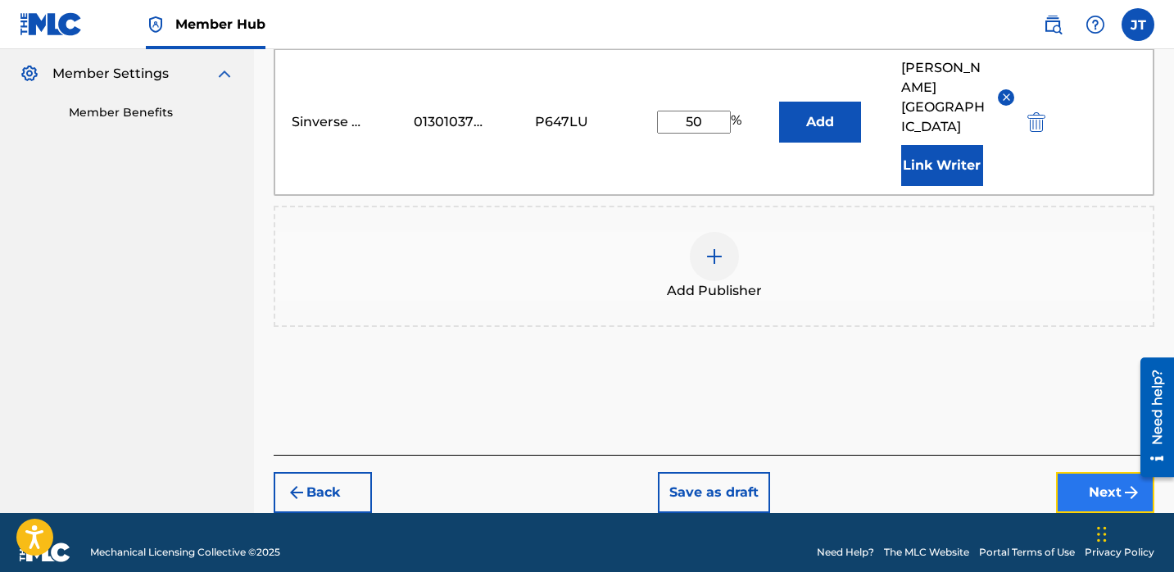
click at [1071, 472] on button "Next" at bounding box center [1105, 492] width 98 height 41
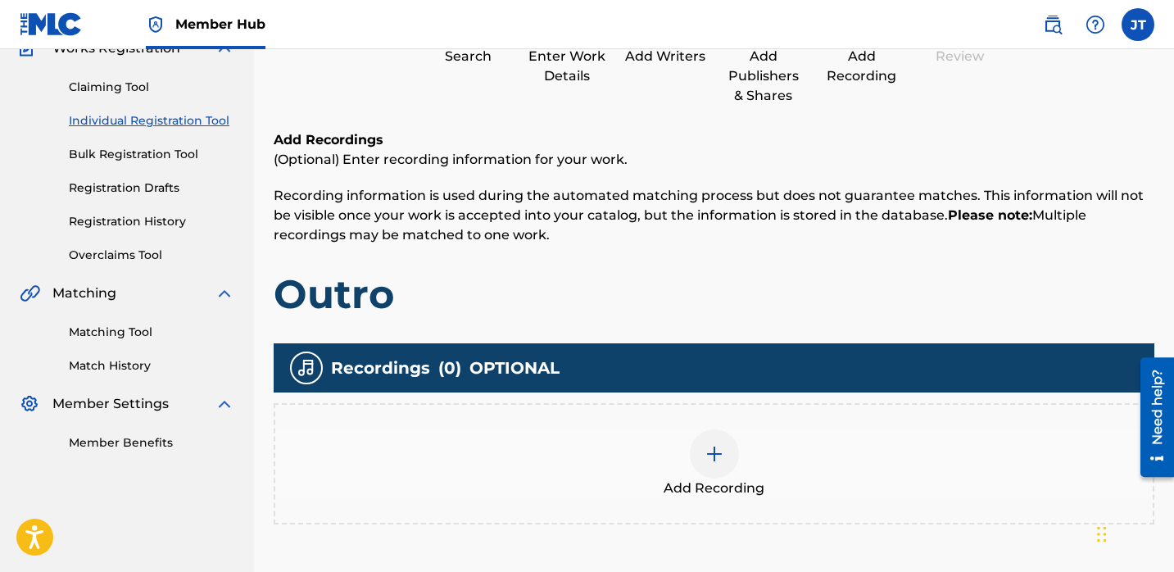
scroll to position [159, 0]
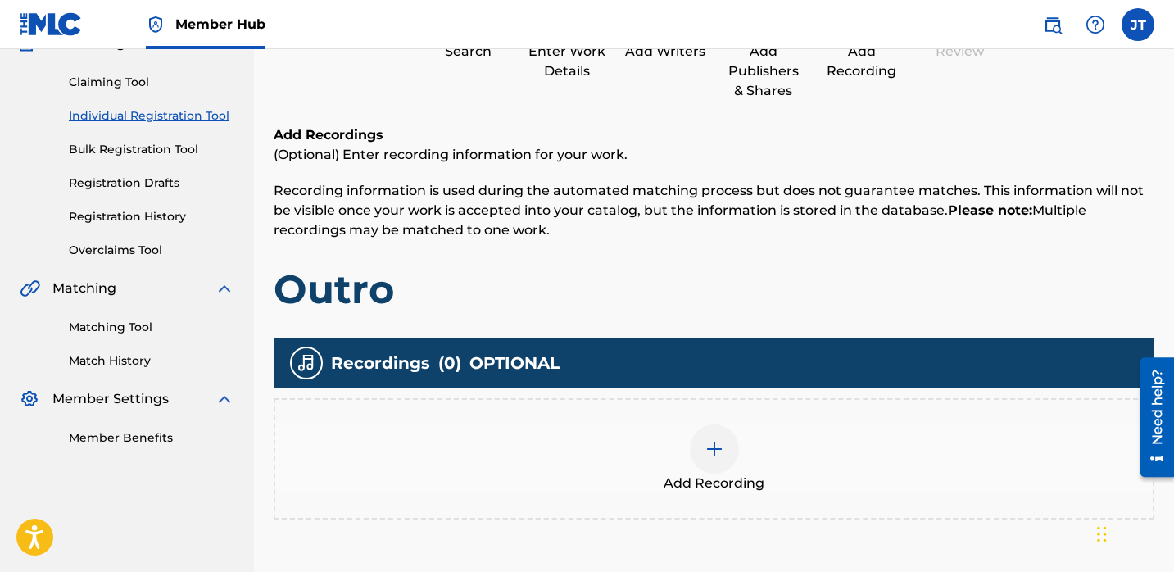
click at [707, 455] on img at bounding box center [714, 449] width 20 height 20
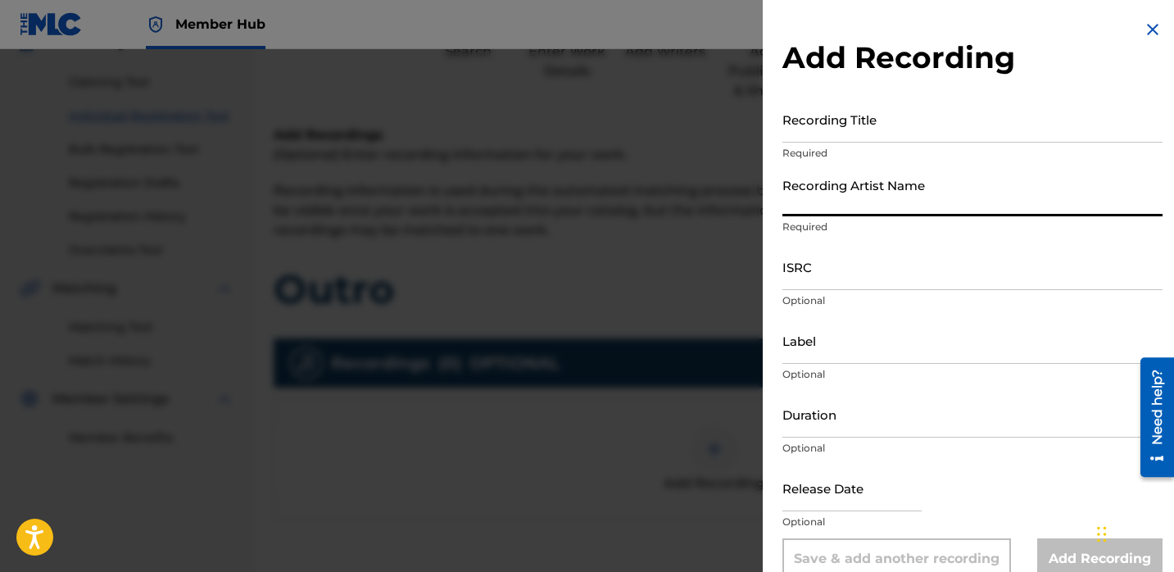
click at [834, 179] on input "Recording Artist Name" at bounding box center [972, 193] width 380 height 47
type input "Lil [PERSON_NAME]"
click at [837, 130] on input "Recording Title" at bounding box center [972, 119] width 380 height 47
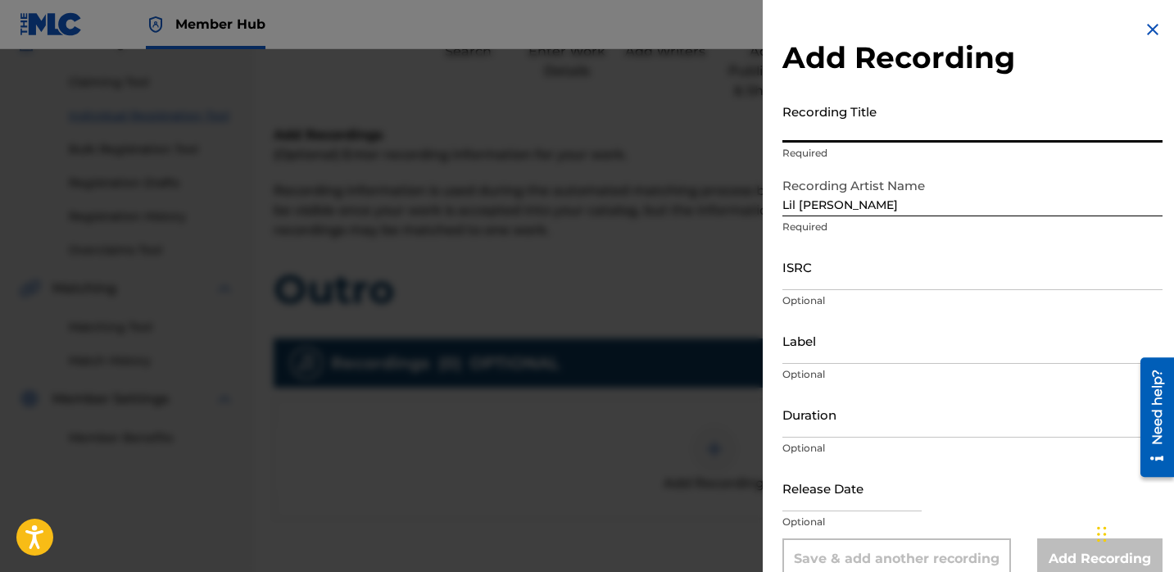
paste input "Outro"
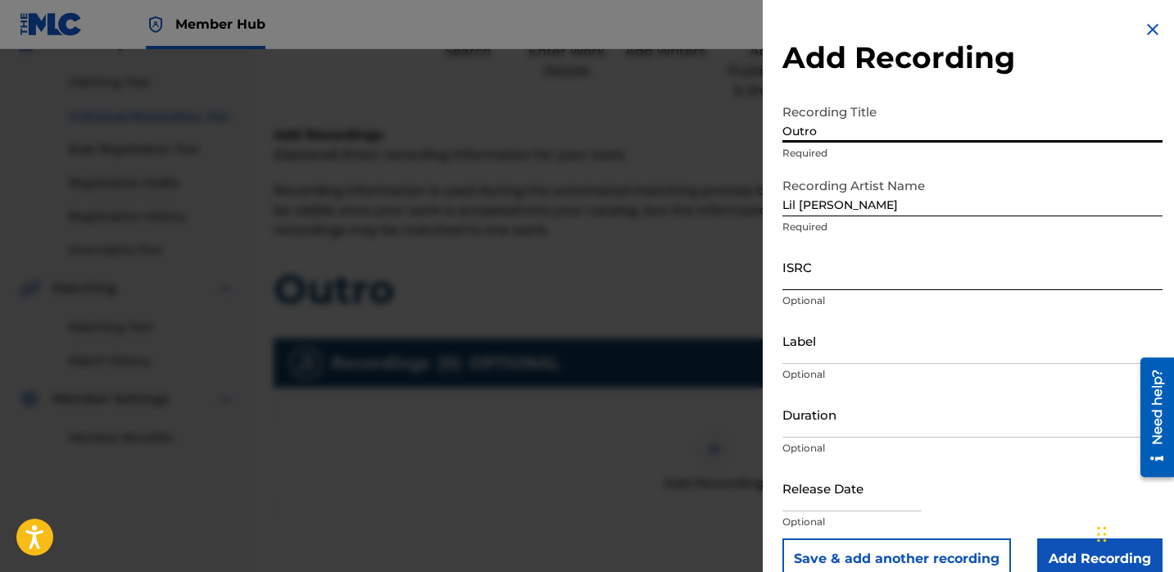
type input "Outro"
click at [812, 274] on input "ISRC" at bounding box center [972, 266] width 380 height 47
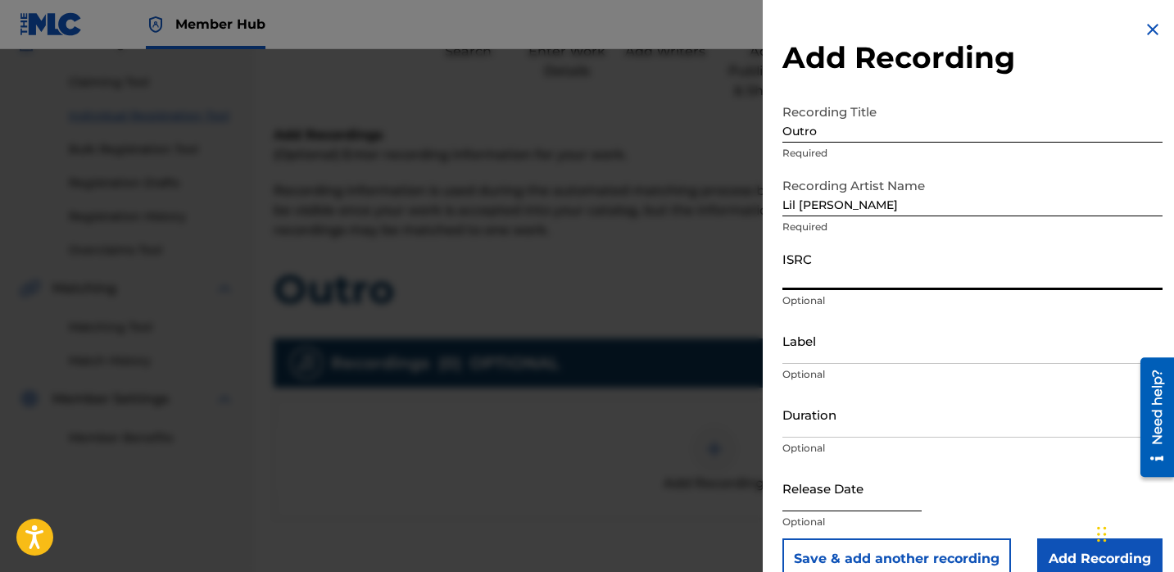
select select "8"
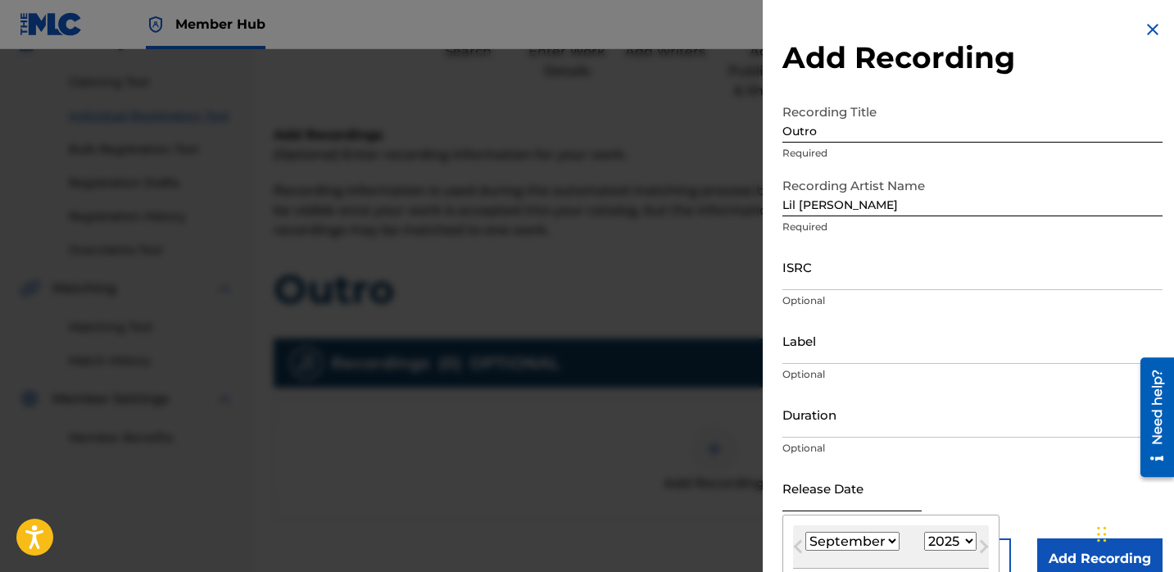
click at [818, 495] on input "text" at bounding box center [851, 487] width 139 height 47
click at [932, 536] on select "1900 1901 1902 1903 1904 1905 1906 1907 1908 1909 1910 1911 1912 1913 1914 1915…" at bounding box center [950, 540] width 52 height 19
select select "2022"
click at [924, 531] on select "1900 1901 1902 1903 1904 1905 1906 1907 1908 1909 1910 1911 1912 1913 1914 1915…" at bounding box center [950, 540] width 52 height 19
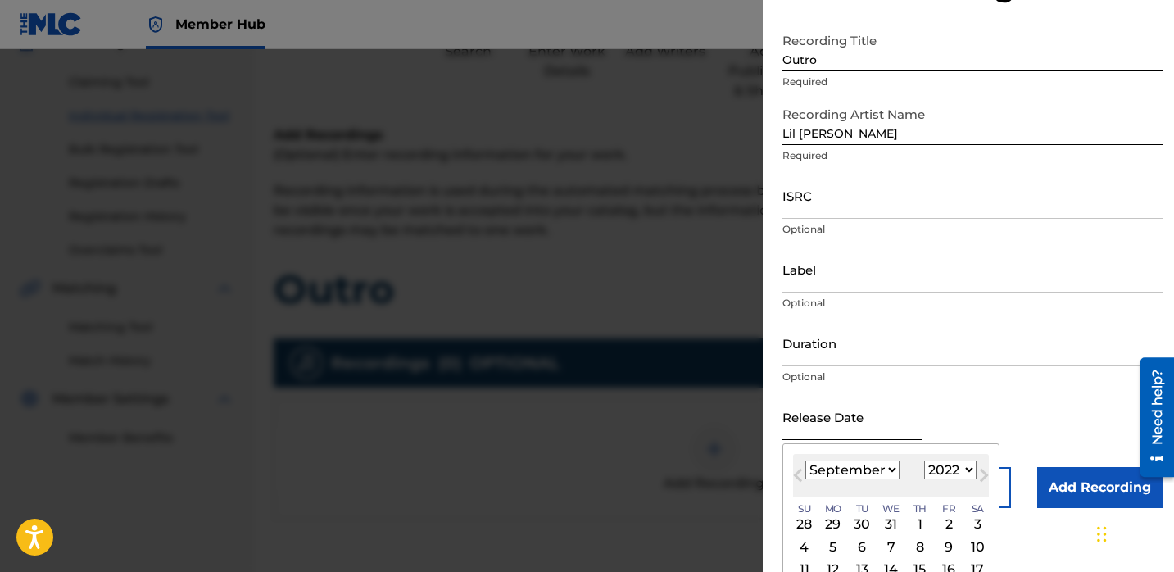
scroll to position [87, 0]
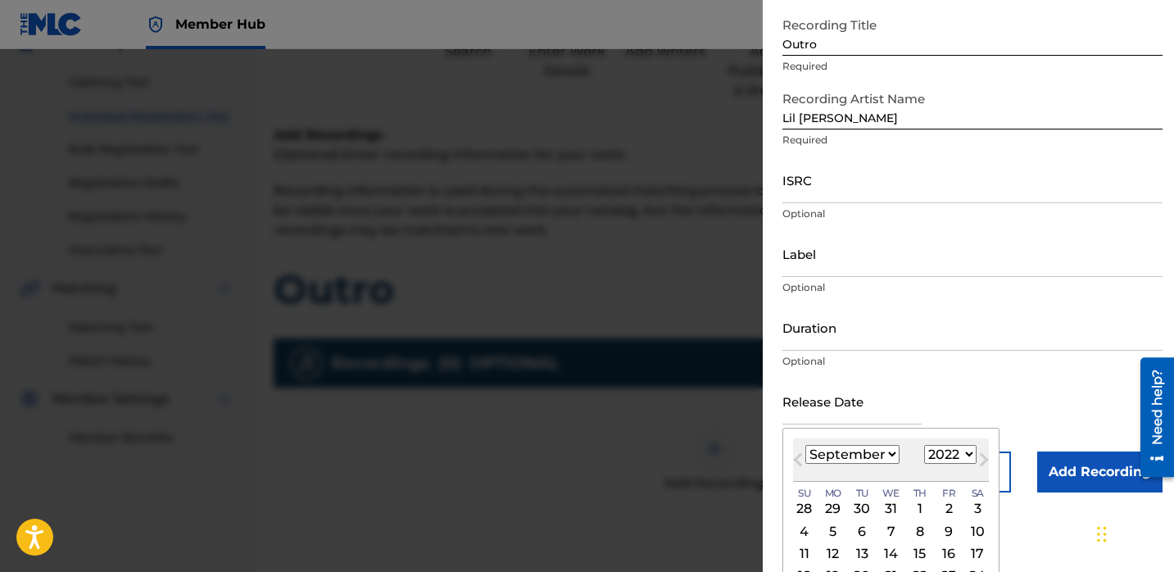
click at [875, 454] on select "January February March April May June July August September October November De…" at bounding box center [852, 454] width 94 height 19
select select "11"
click at [805, 445] on select "January February March April May June July August September October November De…" at bounding box center [852, 454] width 94 height 19
click at [914, 508] on div "1" at bounding box center [920, 509] width 20 height 20
type input "[DATE]"
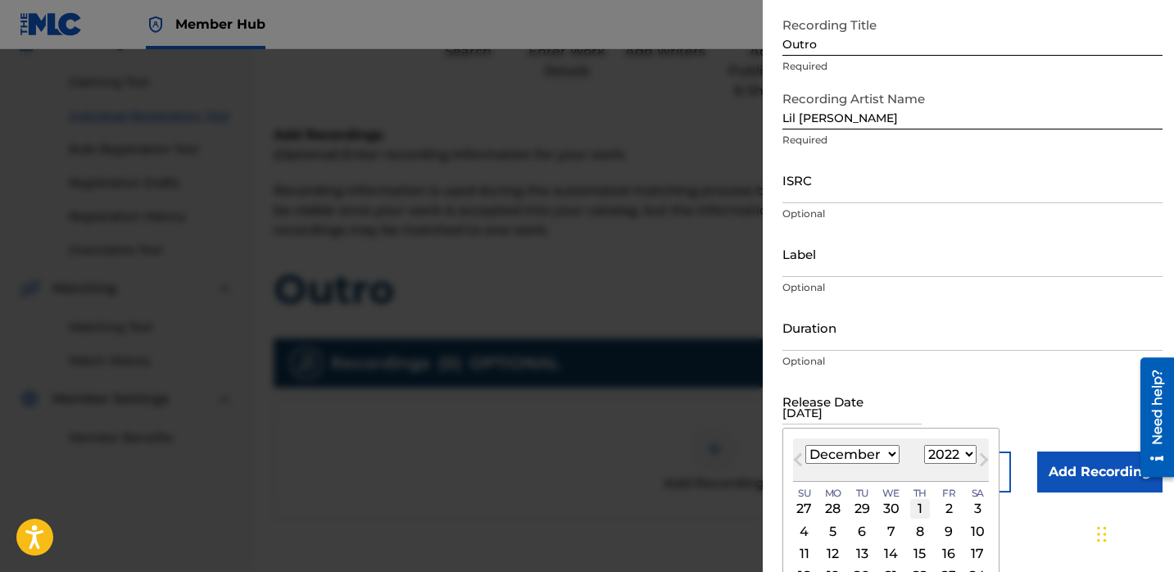
scroll to position [27, 0]
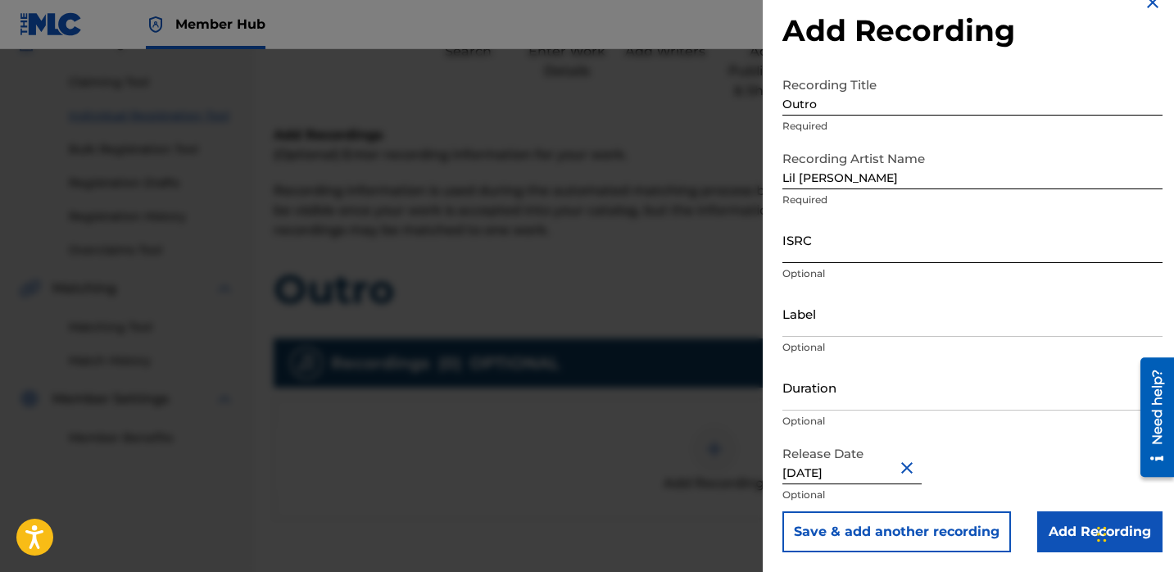
click at [832, 243] on input "ISRC" at bounding box center [972, 239] width 380 height 47
paste input "QZTAY2297254"
type input "QZTAY2297254"
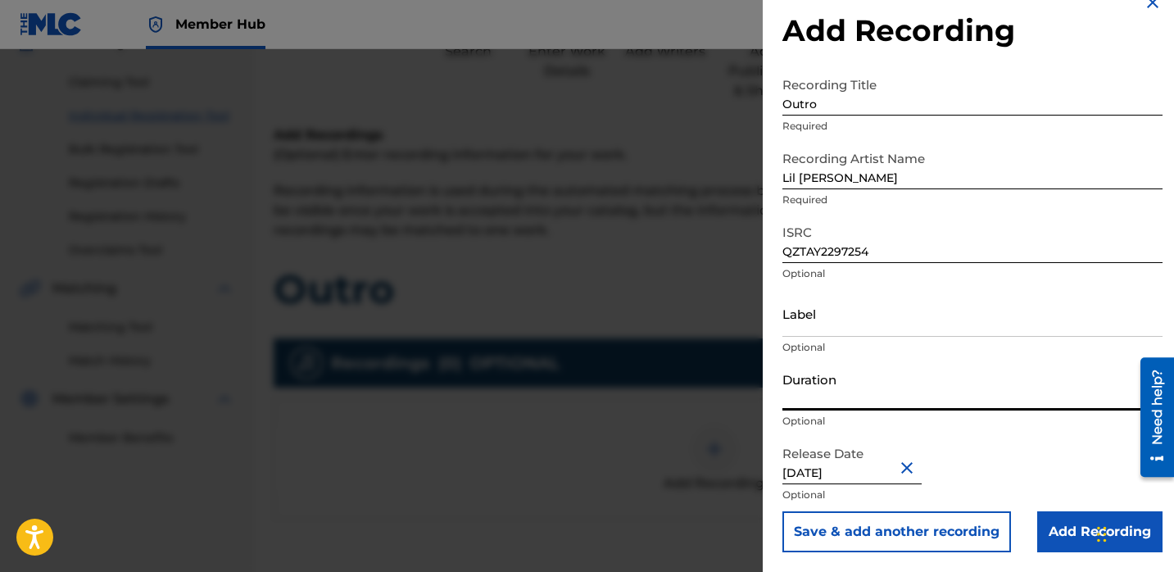
click at [849, 388] on input "Duration" at bounding box center [972, 387] width 380 height 47
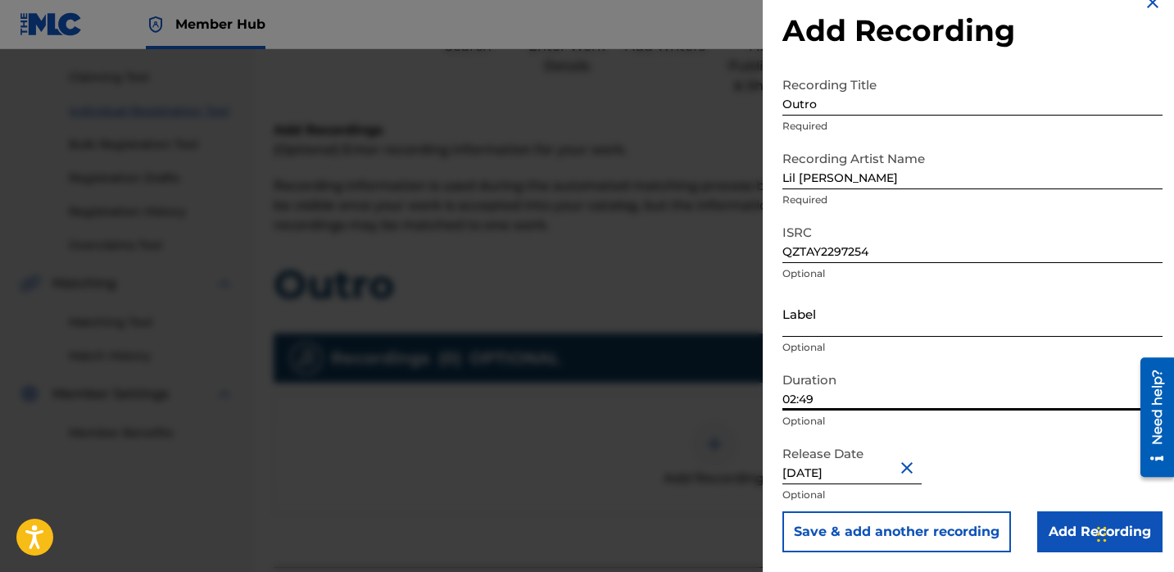
scroll to position [168, 0]
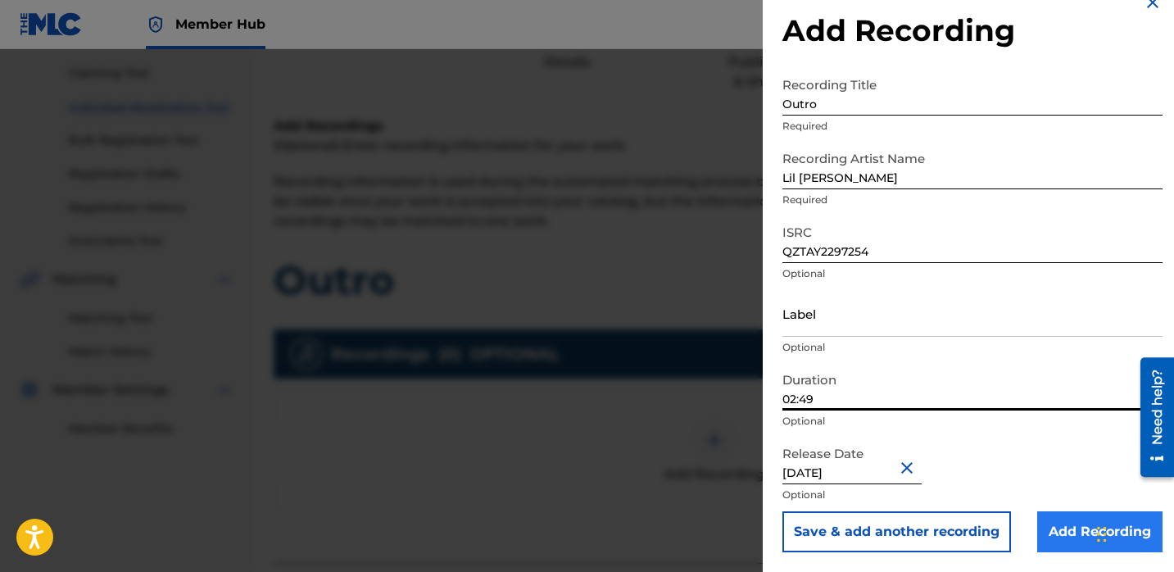
type input "02:49"
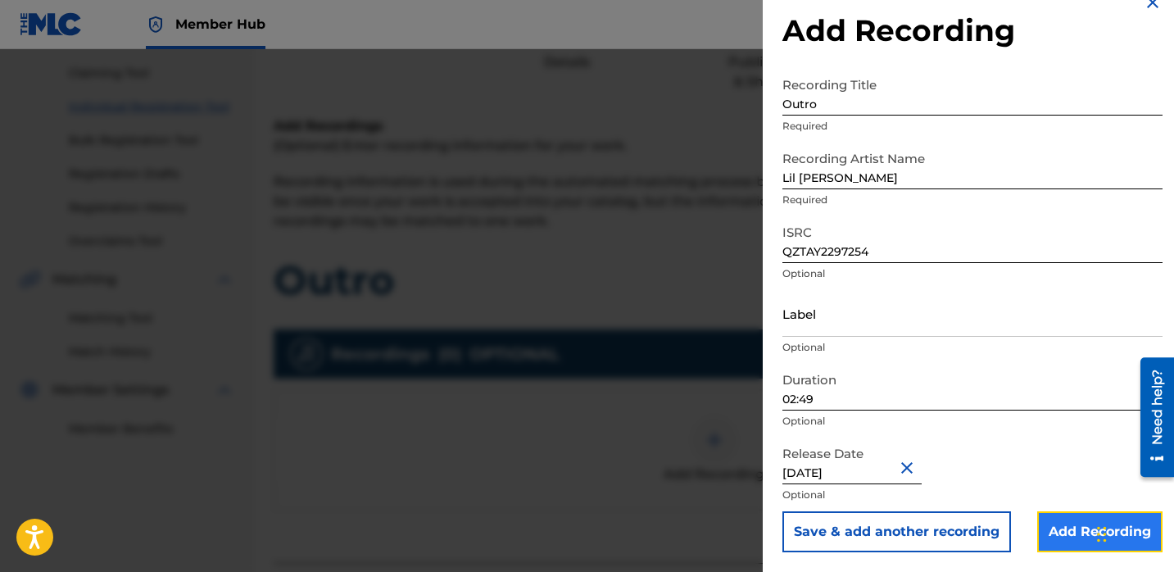
click at [1064, 533] on input "Add Recording" at bounding box center [1099, 531] width 125 height 41
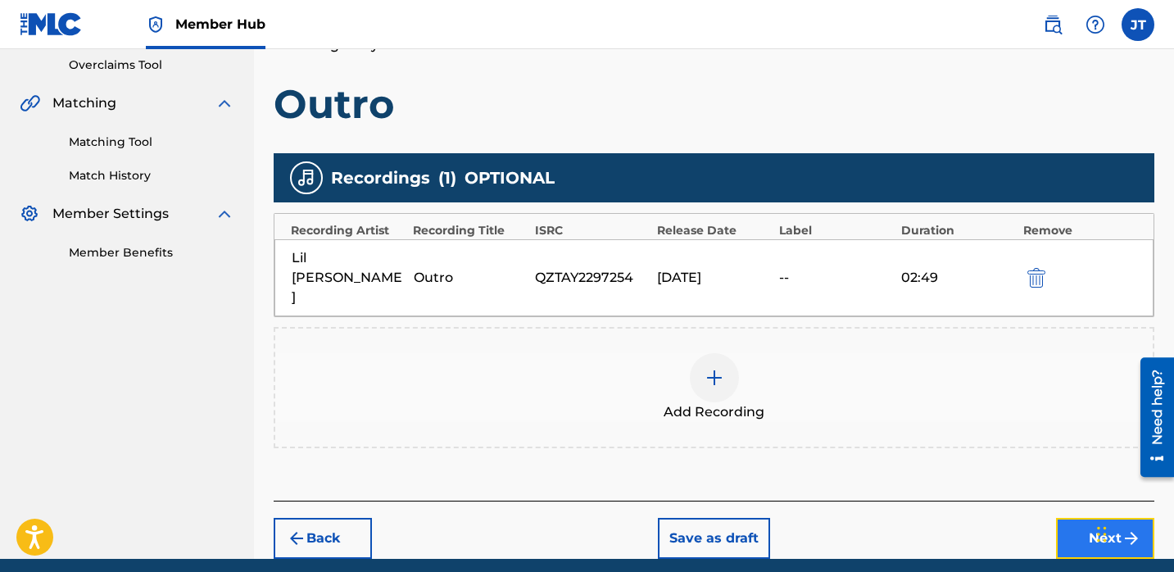
click at [1070, 518] on button "Next" at bounding box center [1105, 538] width 98 height 41
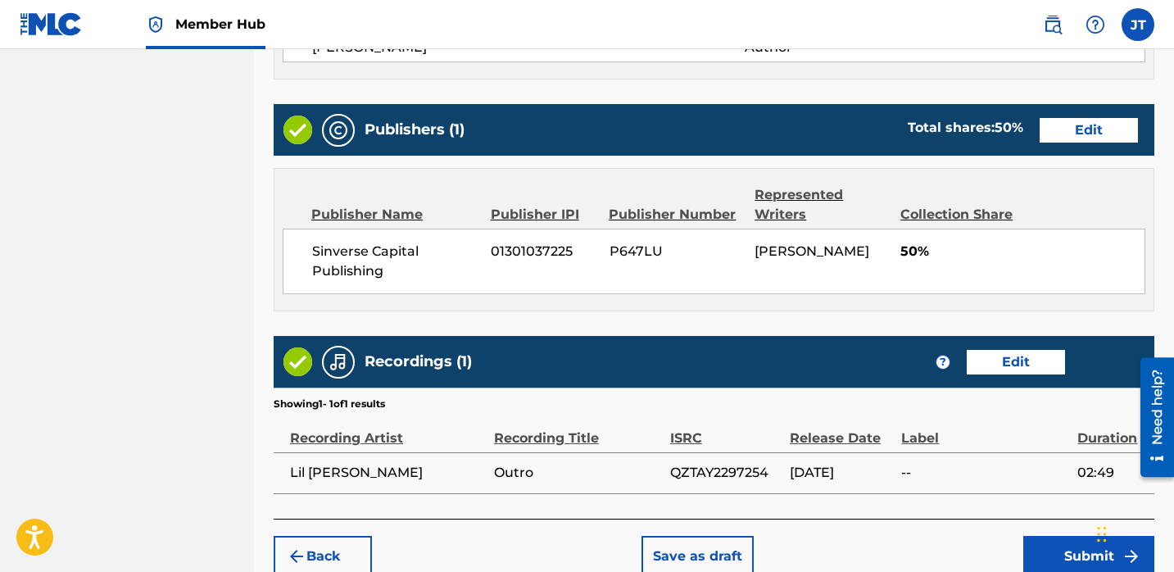
scroll to position [783, 0]
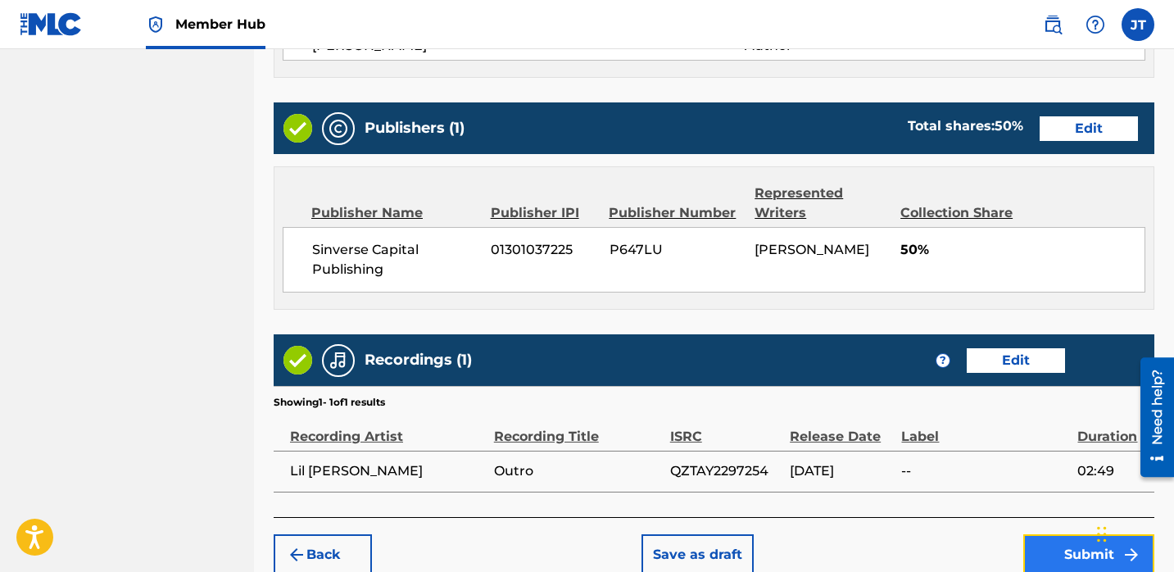
click at [1037, 545] on button "Submit" at bounding box center [1088, 554] width 131 height 41
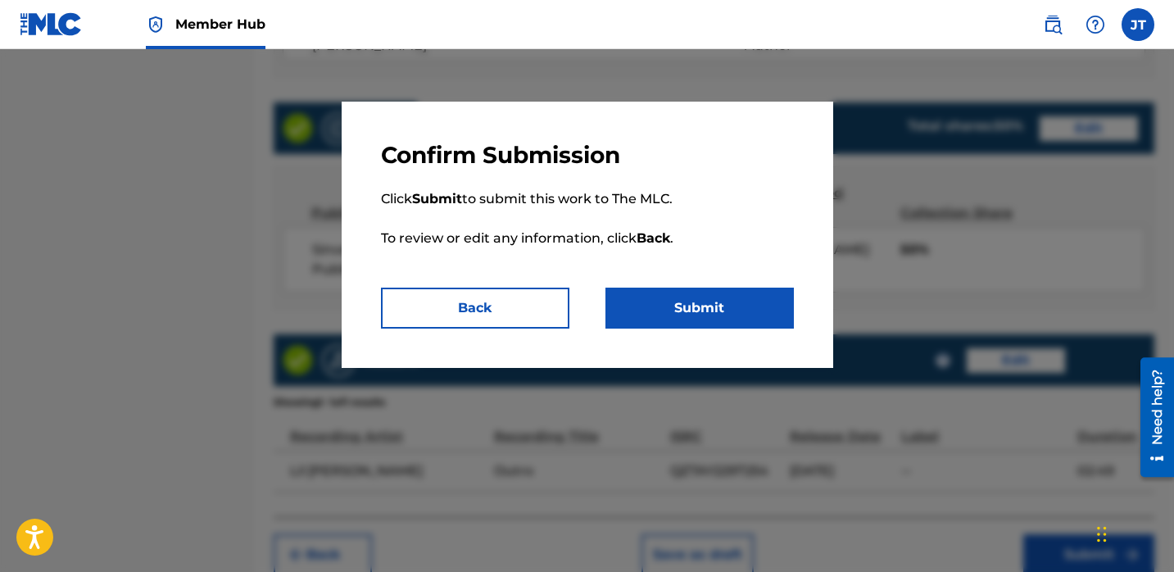
click at [751, 328] on div "Confirm Submission Click Submit to submit this work to The MLC. To review or ed…" at bounding box center [586, 235] width 491 height 266
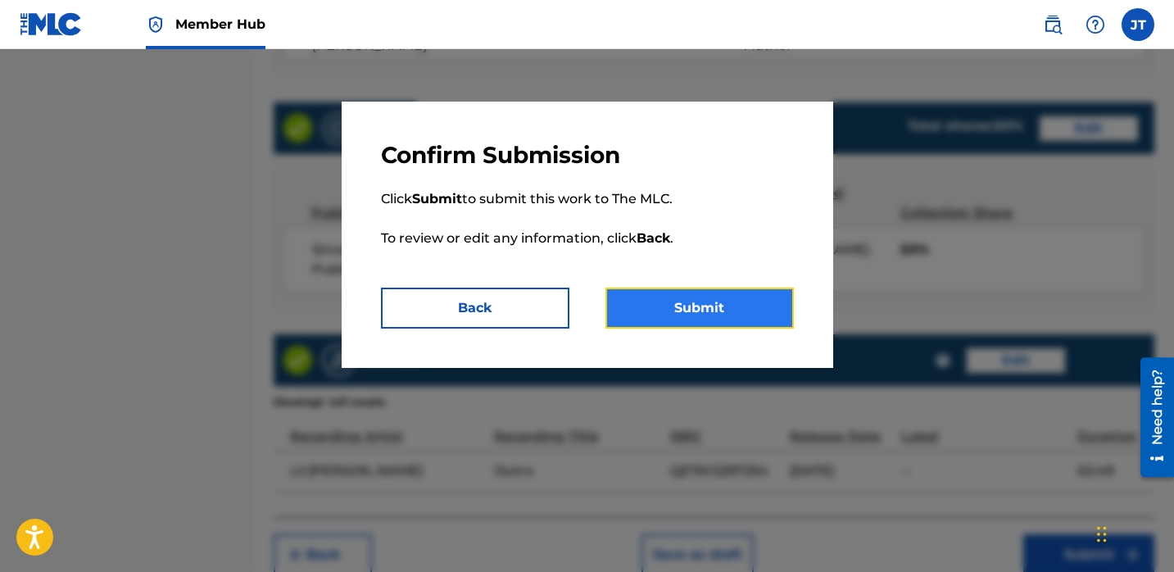
click at [749, 311] on button "Submit" at bounding box center [699, 307] width 188 height 41
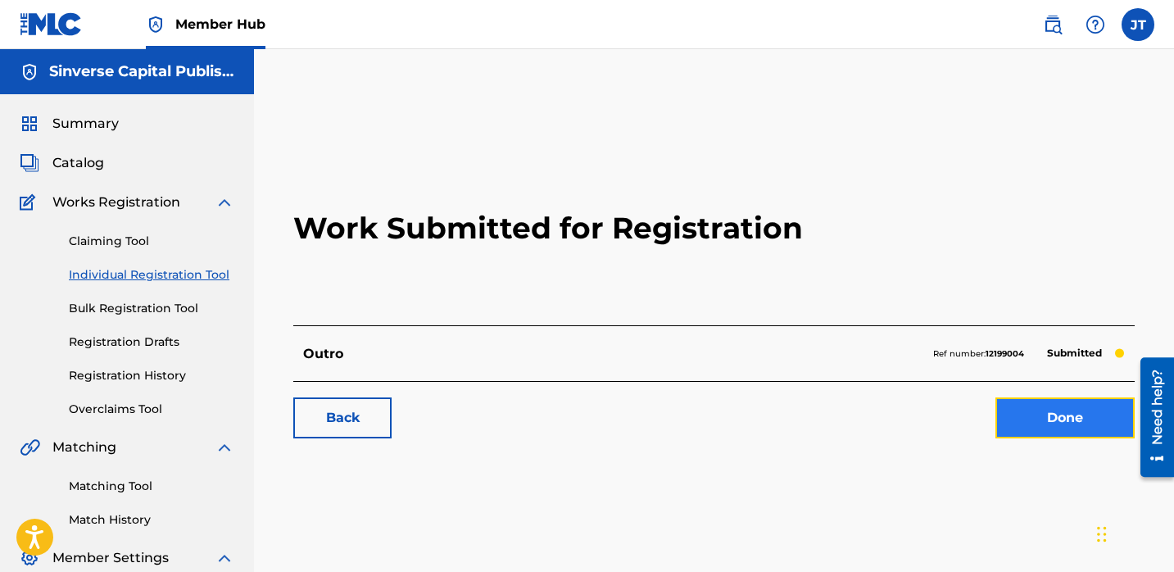
click at [1033, 420] on link "Done" at bounding box center [1064, 417] width 139 height 41
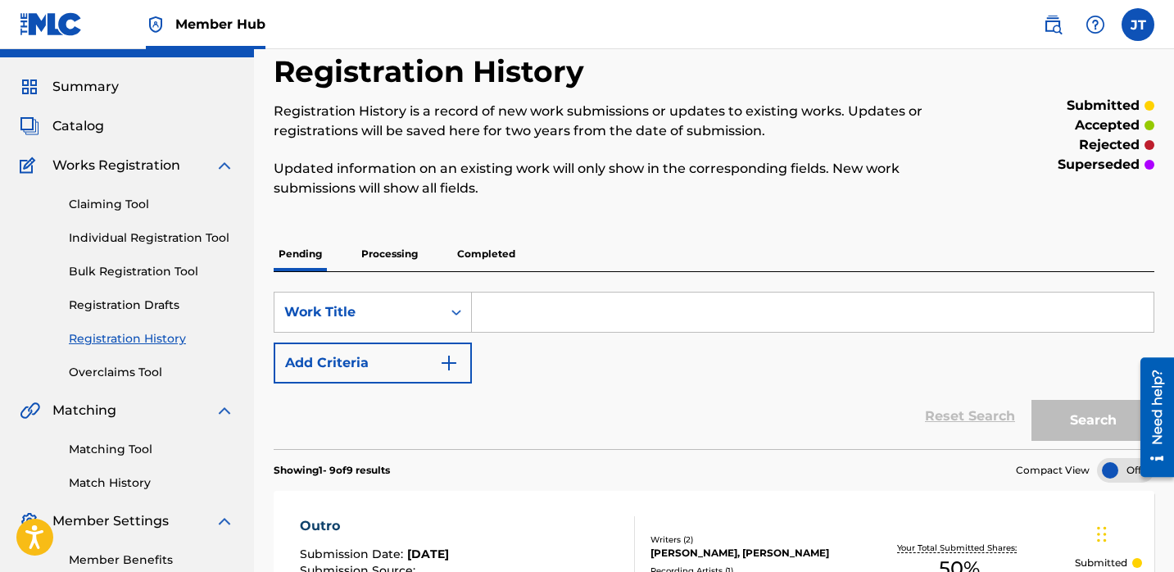
scroll to position [34, 0]
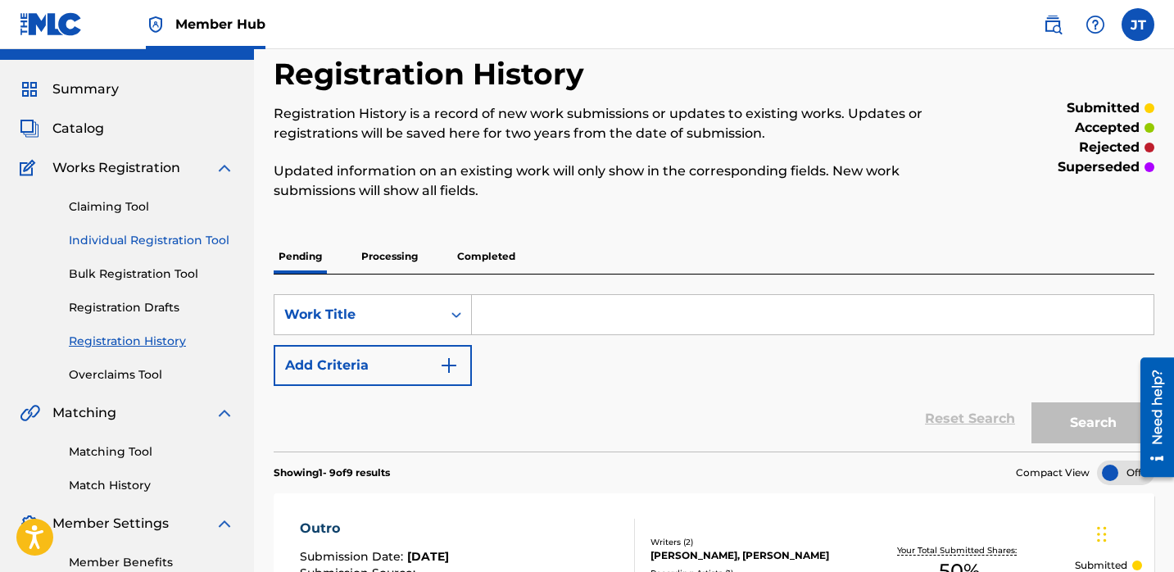
click at [168, 242] on link "Individual Registration Tool" at bounding box center [151, 240] width 165 height 17
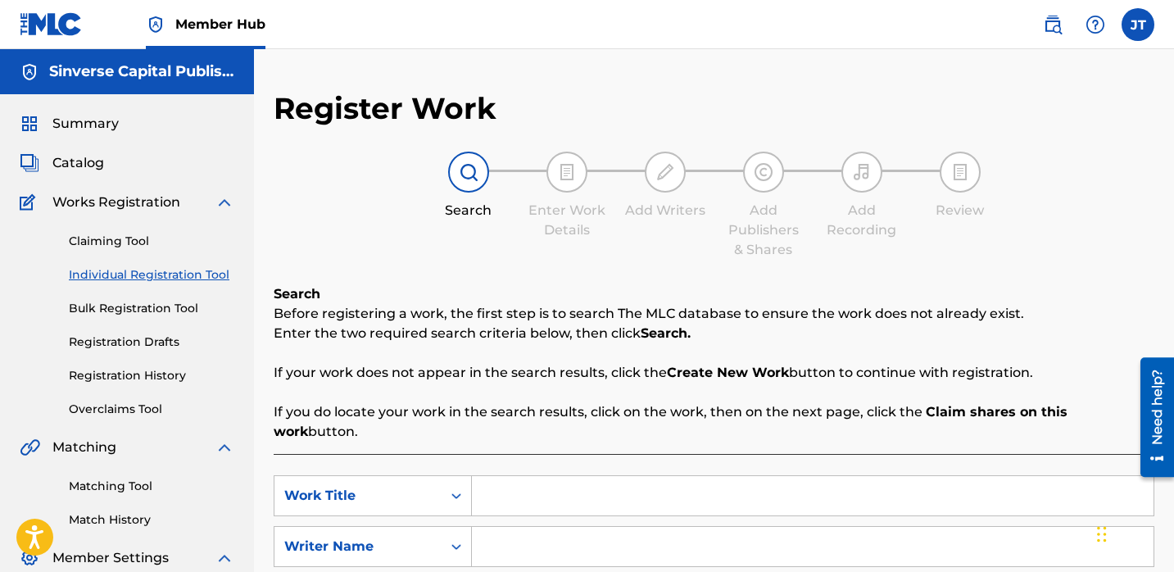
click at [507, 477] on input "Search Form" at bounding box center [812, 495] width 681 height 39
paste input "Ghost Ride"
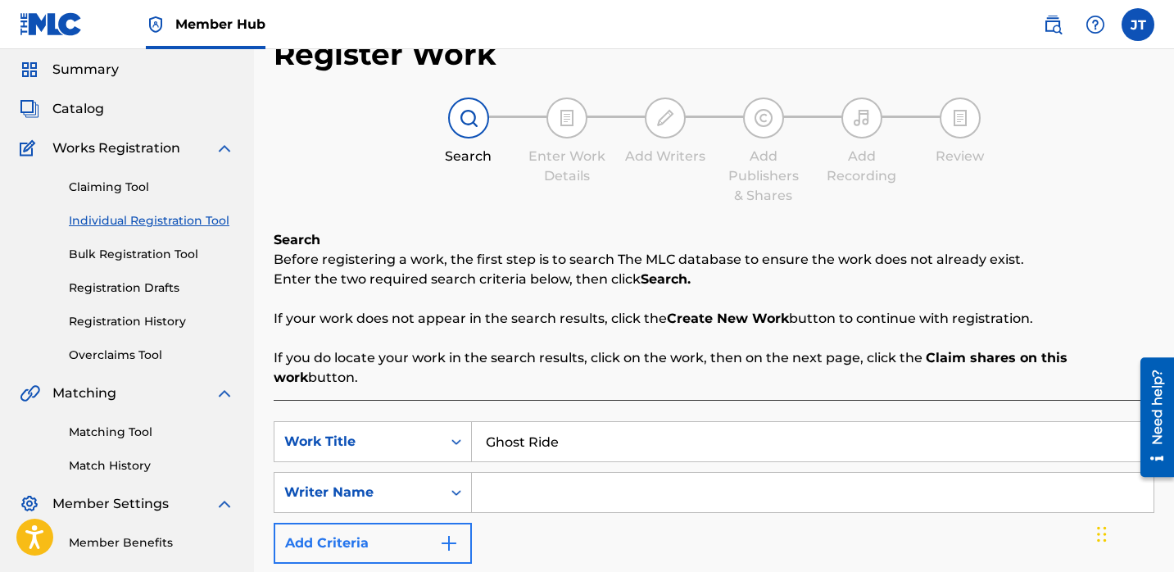
type input "Ghost Ride"
click at [423, 522] on button "Add Criteria" at bounding box center [373, 542] width 198 height 41
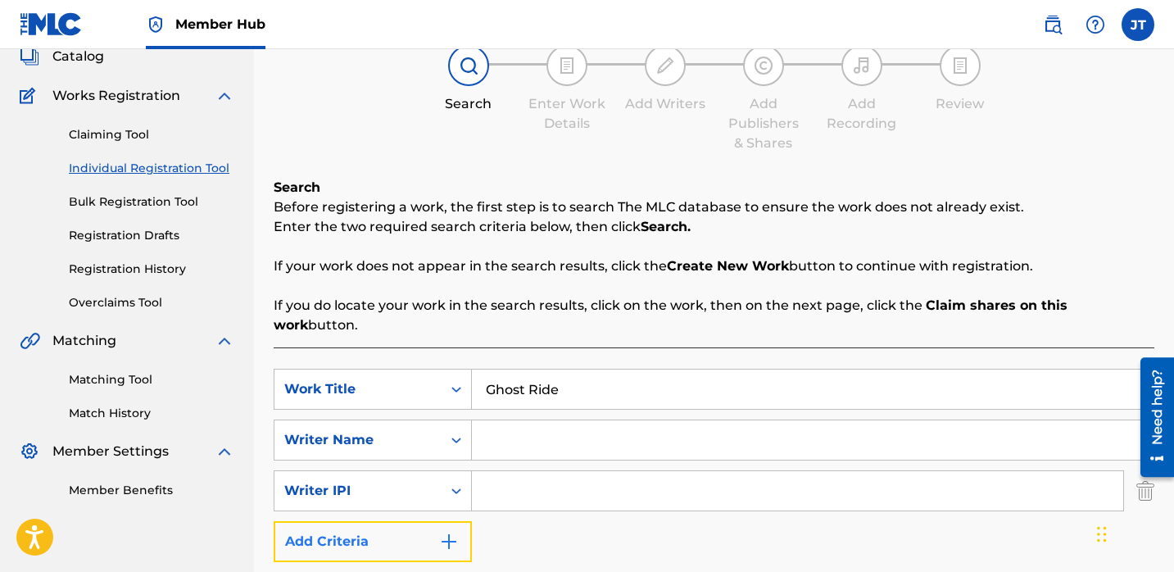
scroll to position [128, 0]
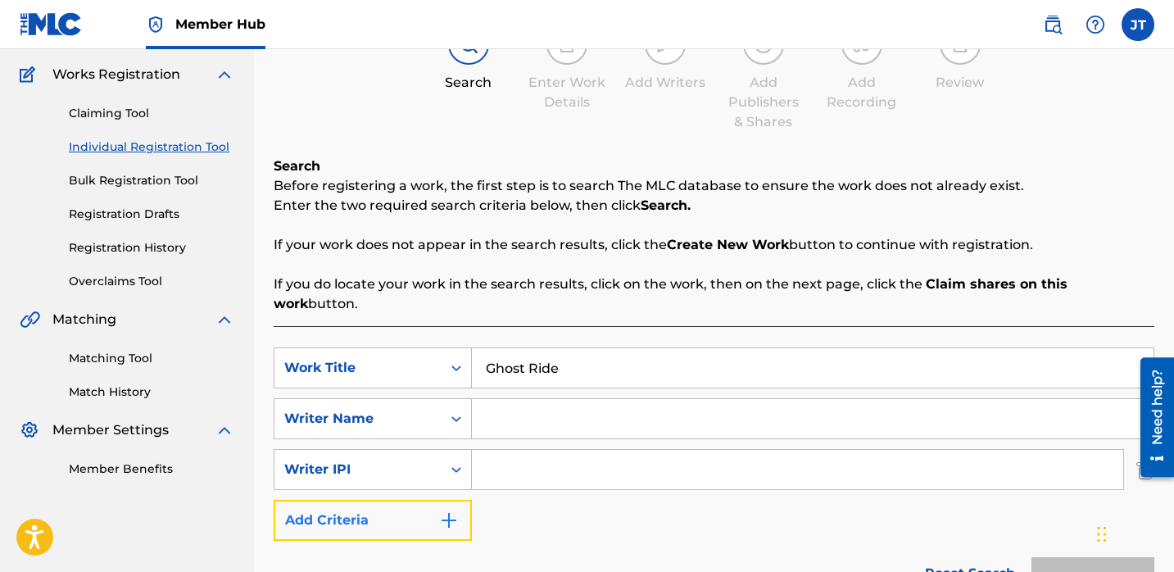
click at [428, 510] on button "Add Criteria" at bounding box center [373, 520] width 198 height 41
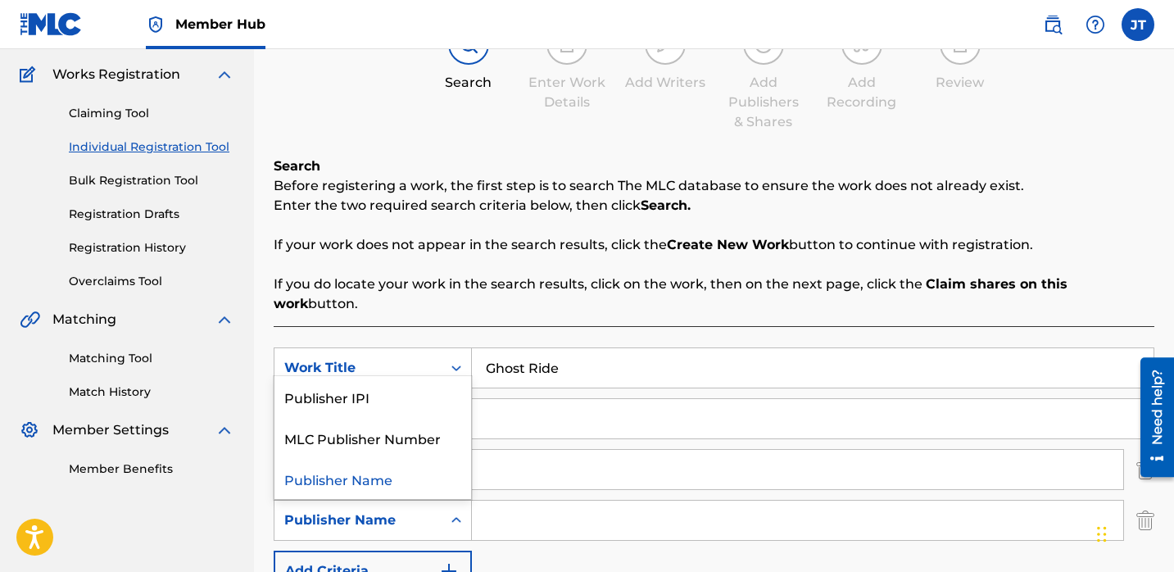
click at [436, 504] on div "Publisher Name" at bounding box center [357, 519] width 167 height 31
click at [414, 382] on div "Publisher IPI" at bounding box center [372, 396] width 197 height 41
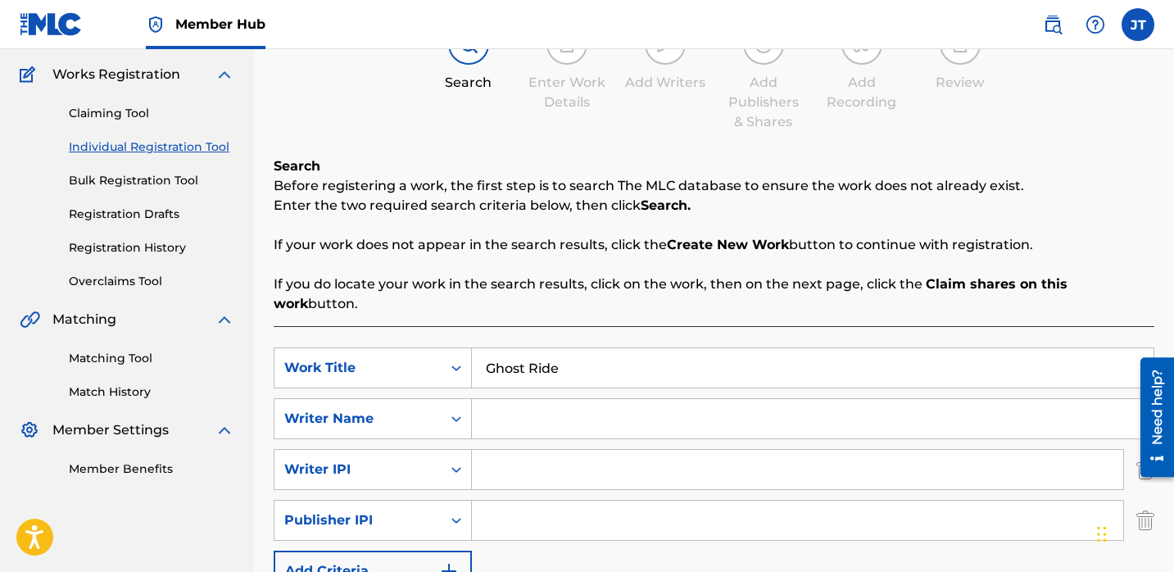
click at [545, 505] on input "Search Form" at bounding box center [797, 519] width 651 height 39
type input "1301037225"
click at [552, 450] on input "Search Form" at bounding box center [797, 469] width 651 height 39
type input "1114085891"
click at [537, 413] on input "Search Form" at bounding box center [812, 418] width 681 height 39
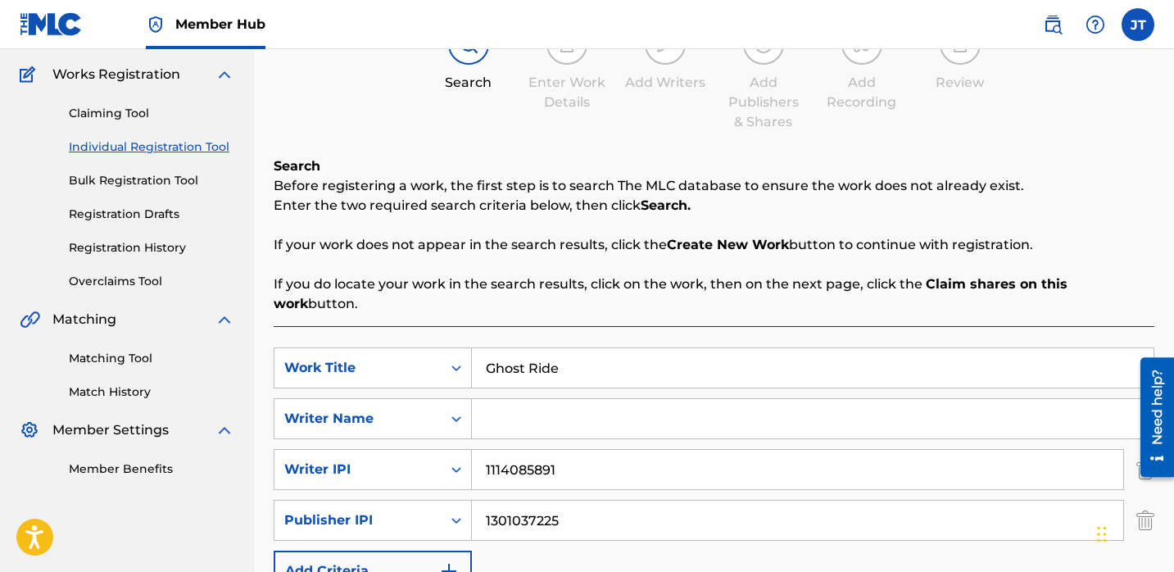
paste input "[PERSON_NAME]"
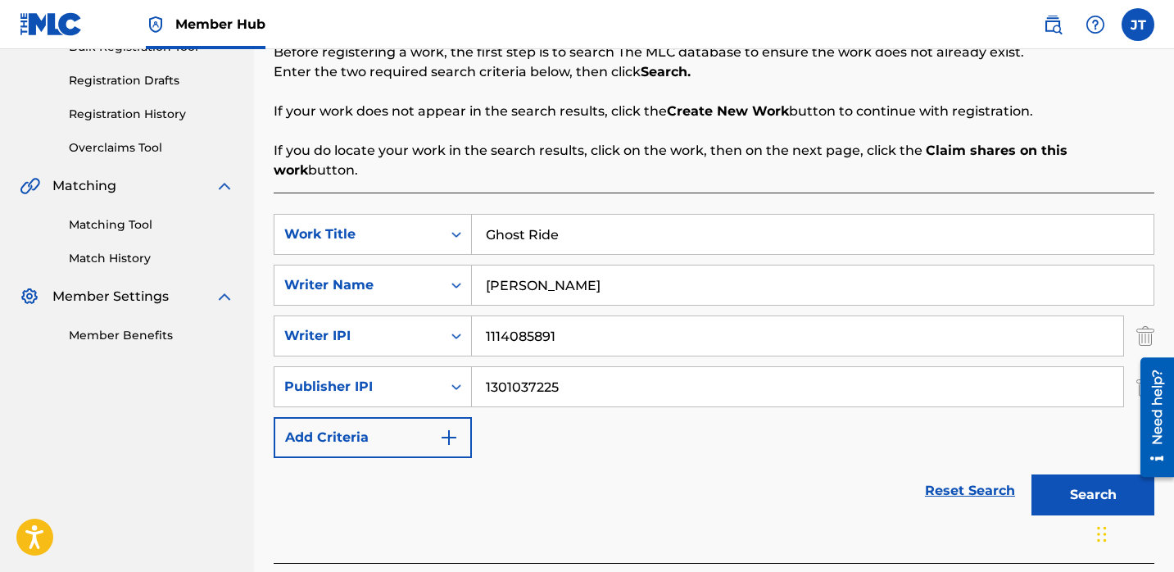
scroll to position [283, 0]
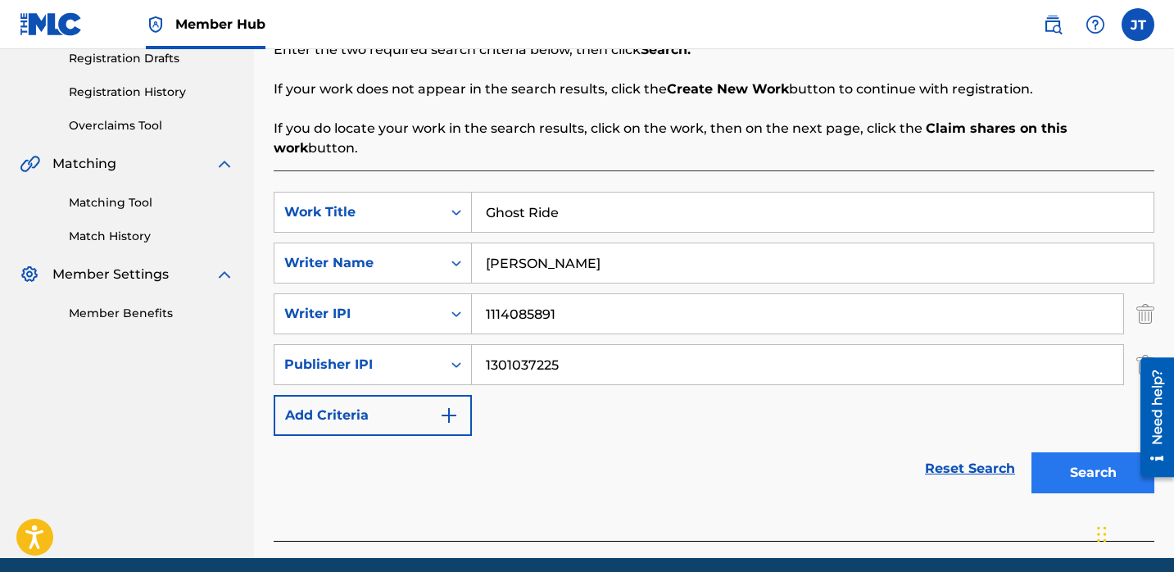
type input "[PERSON_NAME]"
click at [1063, 452] on button "Search" at bounding box center [1092, 472] width 123 height 41
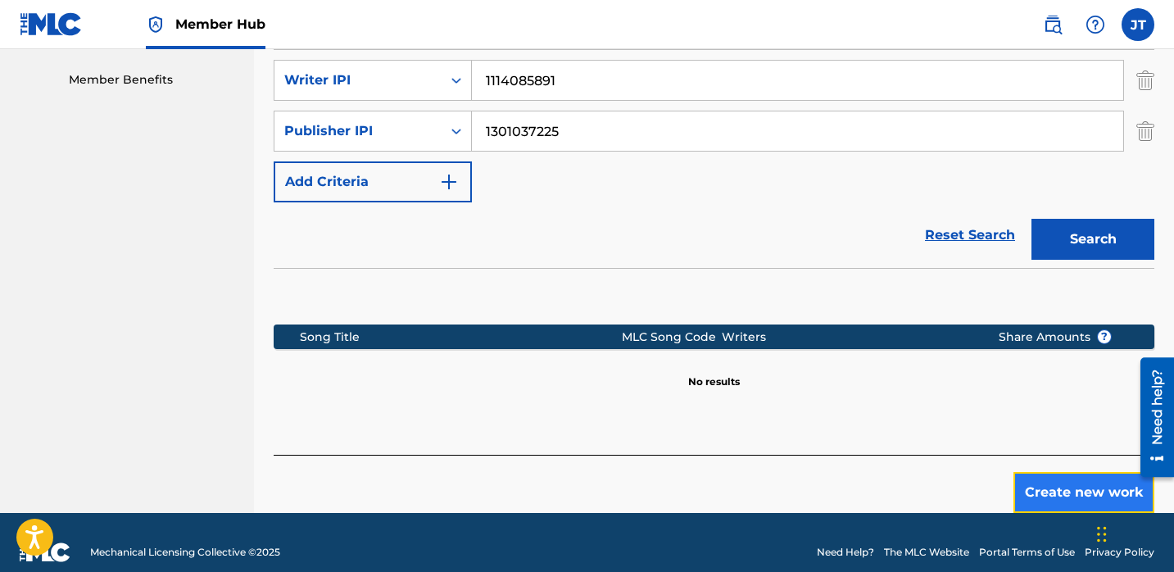
click at [1039, 472] on button "Create new work" at bounding box center [1083, 492] width 141 height 41
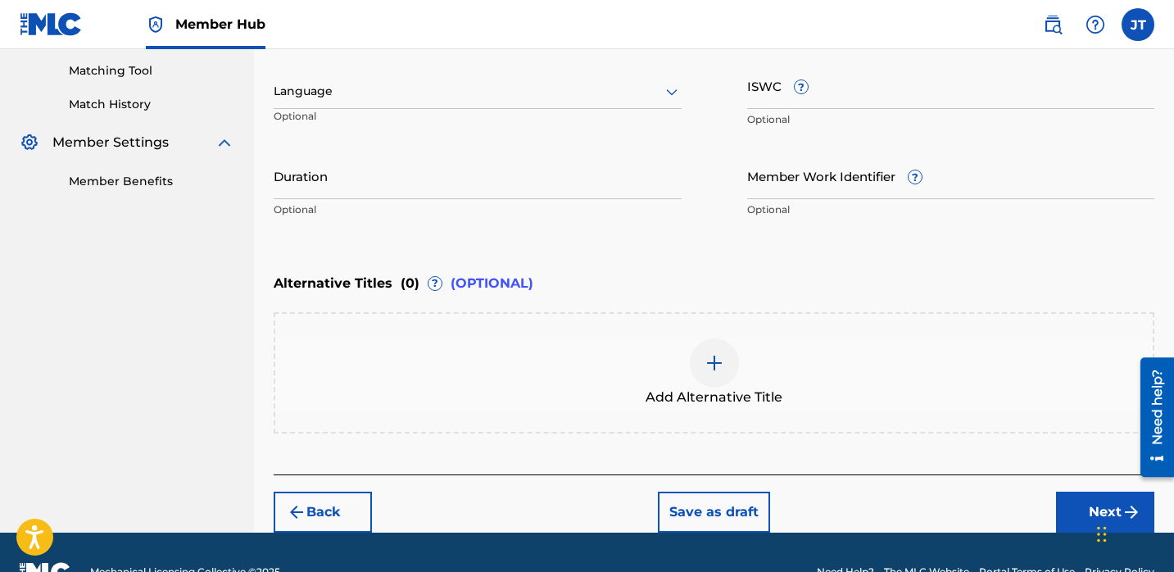
scroll to position [367, 0]
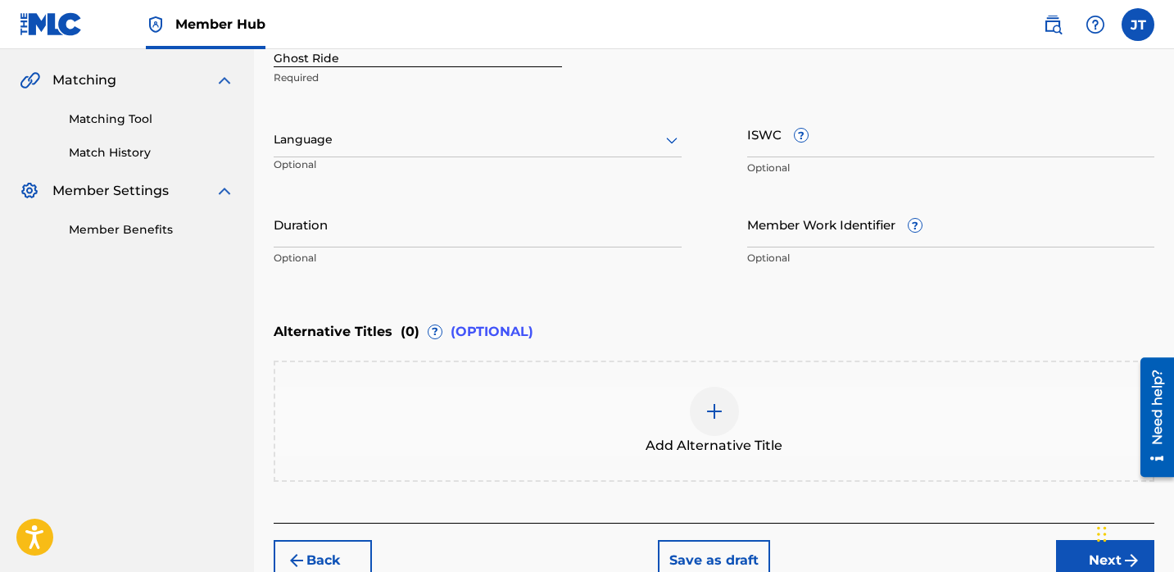
click at [642, 150] on div "Language" at bounding box center [478, 140] width 408 height 34
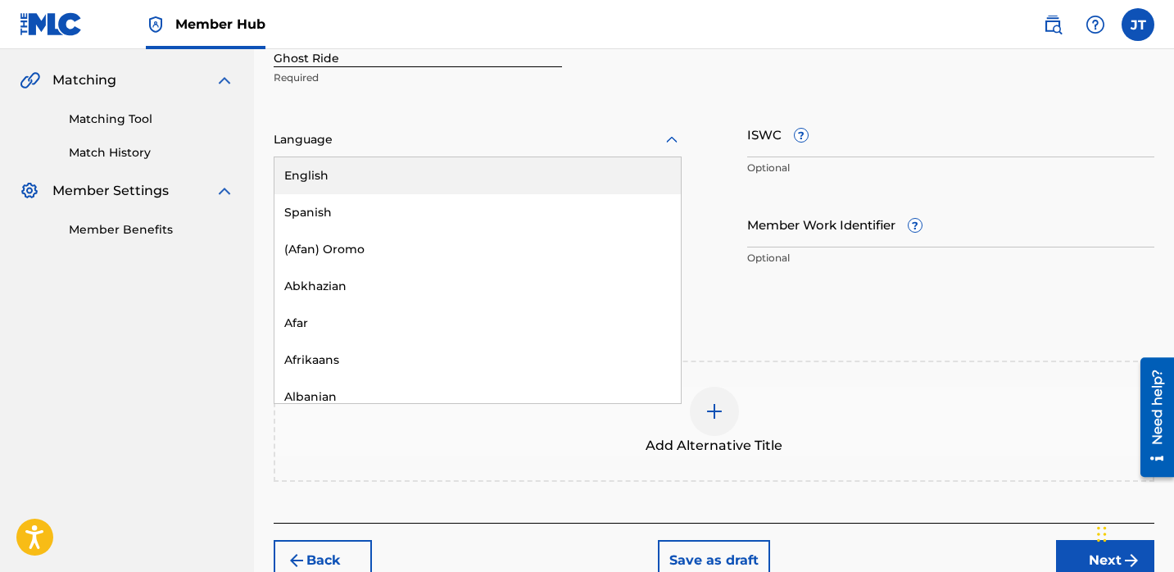
click at [598, 171] on div "English" at bounding box center [477, 175] width 406 height 37
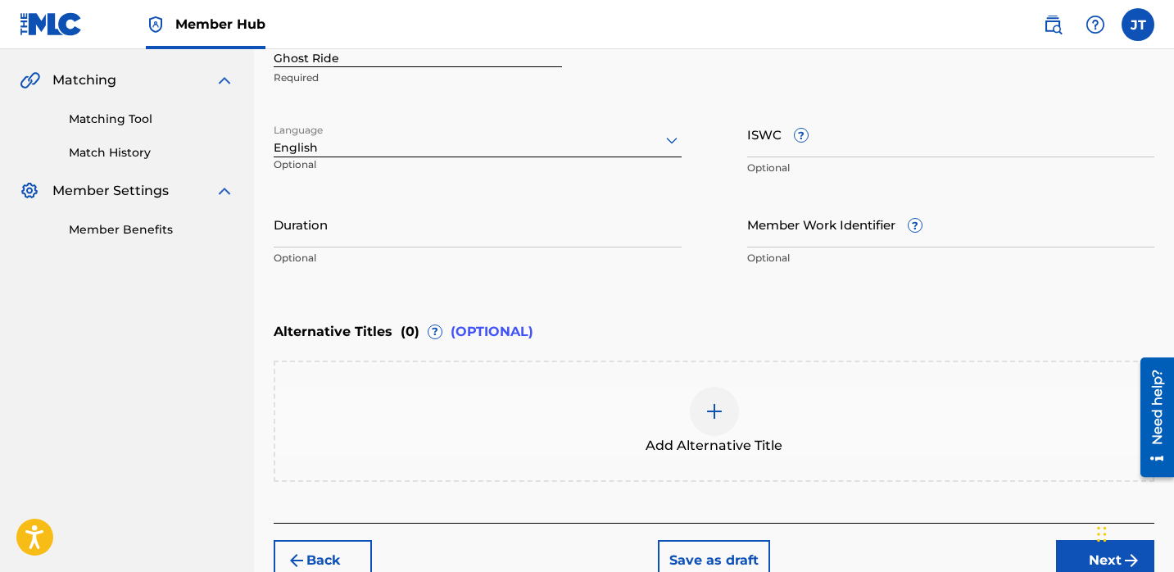
scroll to position [376, 0]
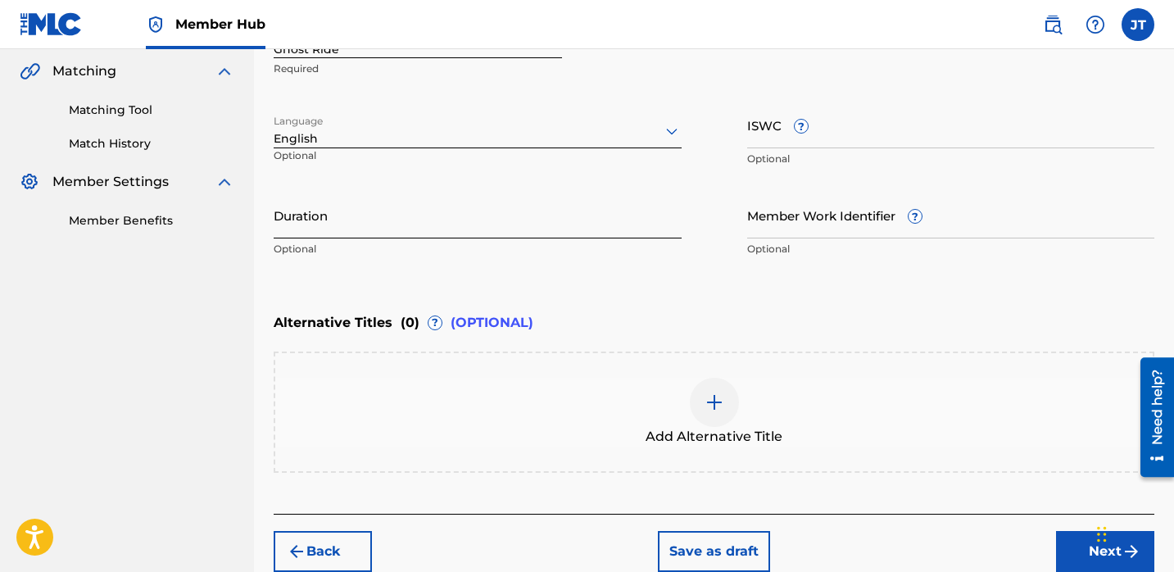
click at [479, 228] on input "Duration" at bounding box center [478, 215] width 408 height 47
type input "02:12"
click at [840, 551] on div "Back Save as draft Next" at bounding box center [714, 542] width 880 height 58
click at [1063, 549] on button "Next" at bounding box center [1105, 551] width 98 height 41
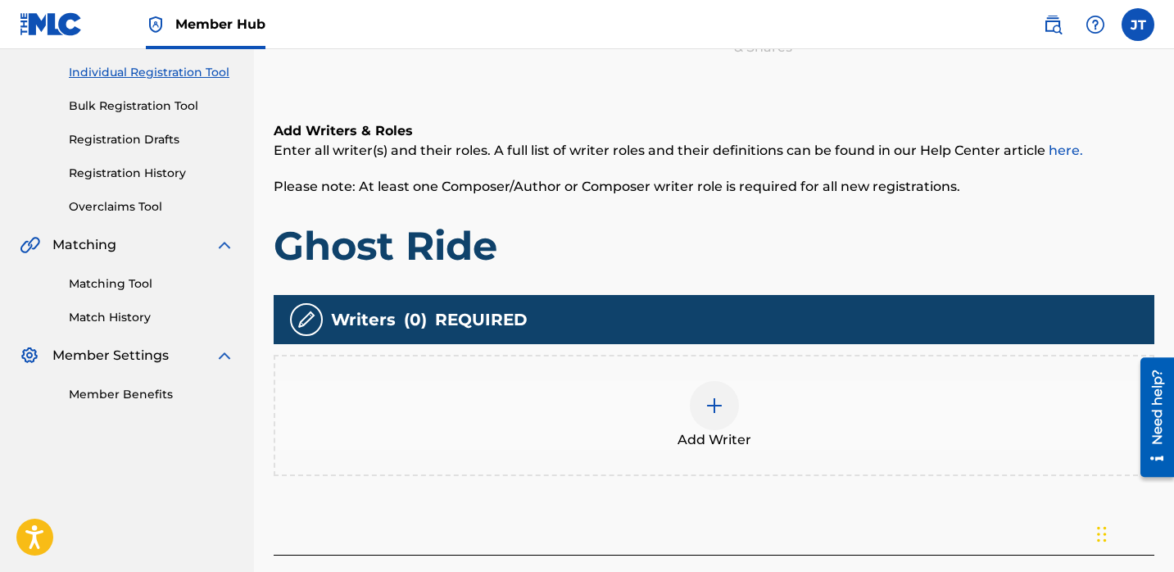
scroll to position [219, 0]
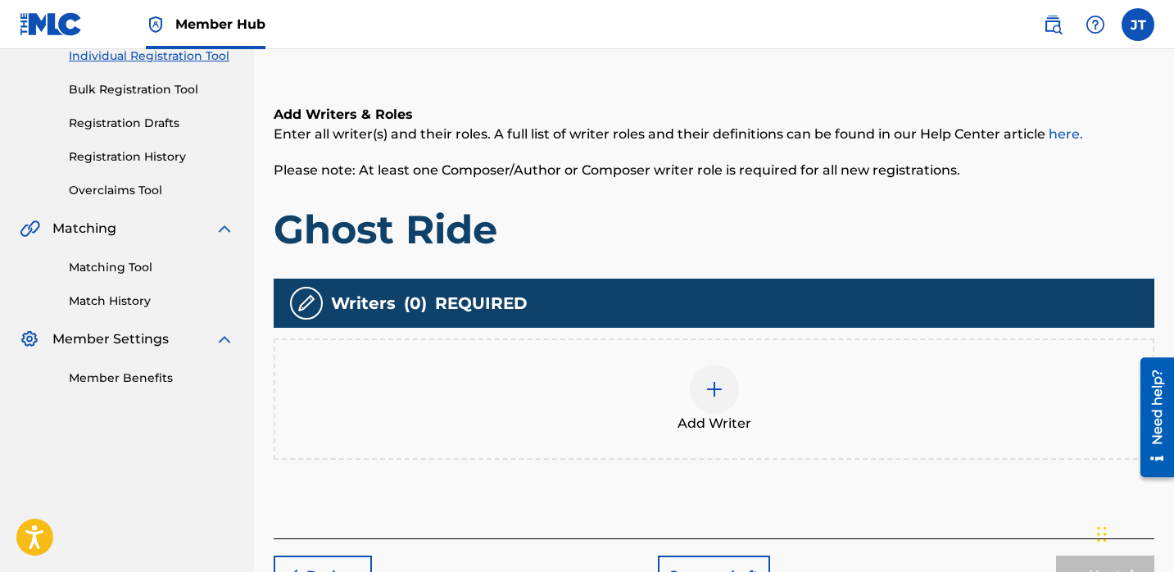
click at [720, 389] on img at bounding box center [714, 389] width 20 height 20
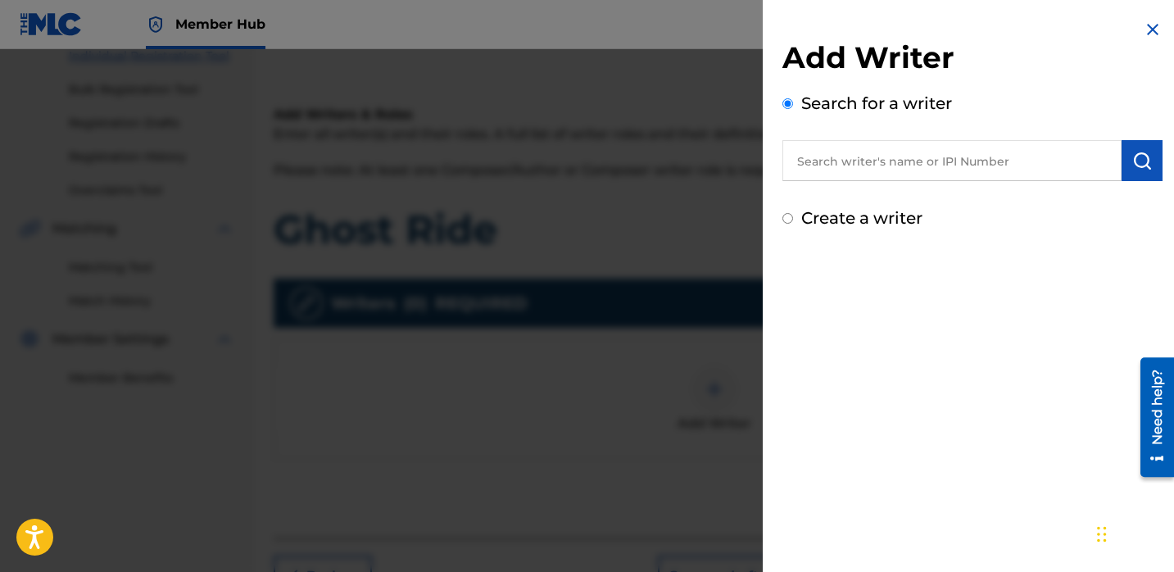
click at [873, 165] on input "text" at bounding box center [951, 160] width 339 height 41
paste input "[PERSON_NAME]"
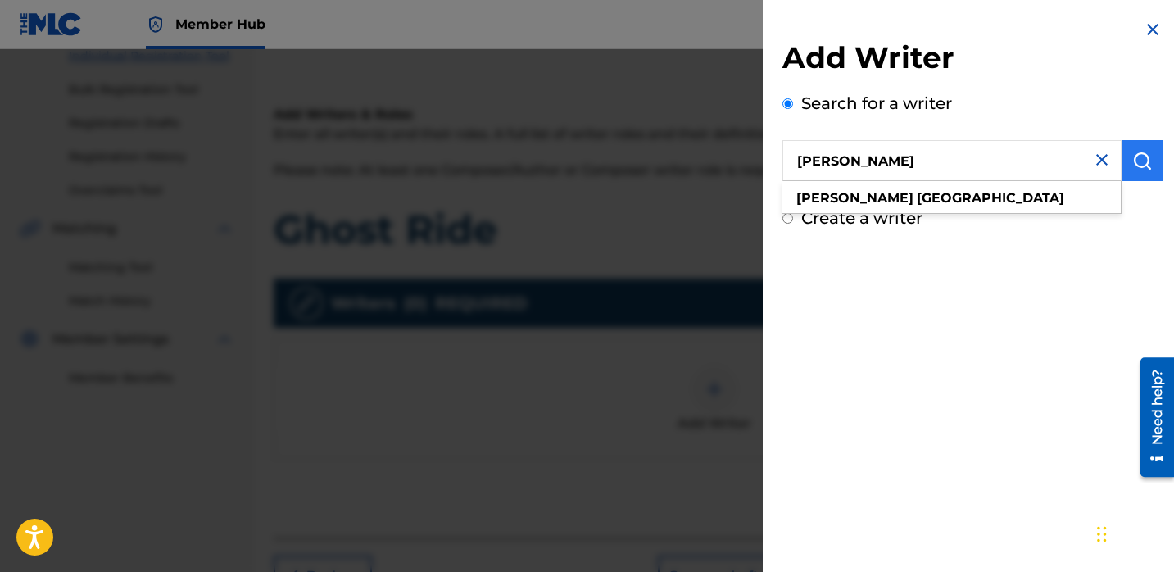
type input "[PERSON_NAME]"
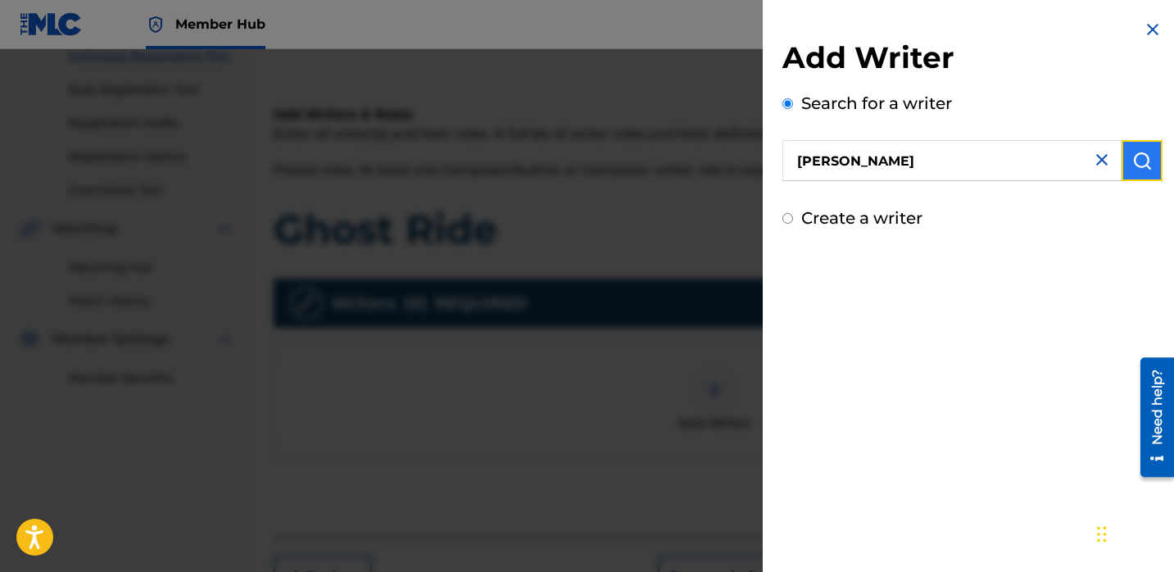
click at [1144, 168] on img "submit" at bounding box center [1142, 161] width 20 height 20
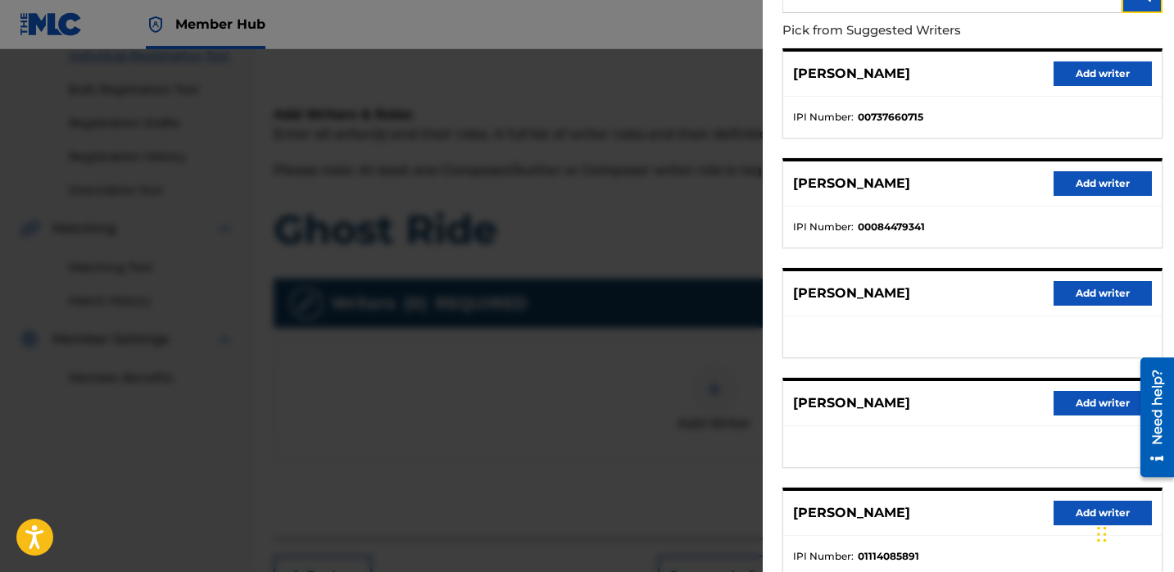
scroll to position [277, 0]
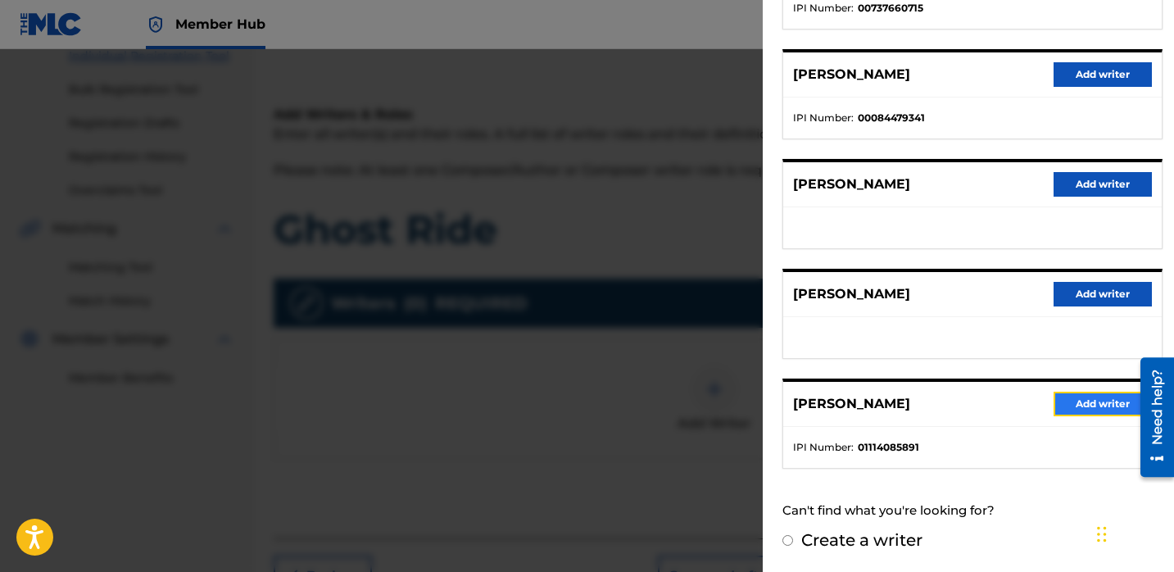
click at [1078, 404] on button "Add writer" at bounding box center [1102, 403] width 98 height 25
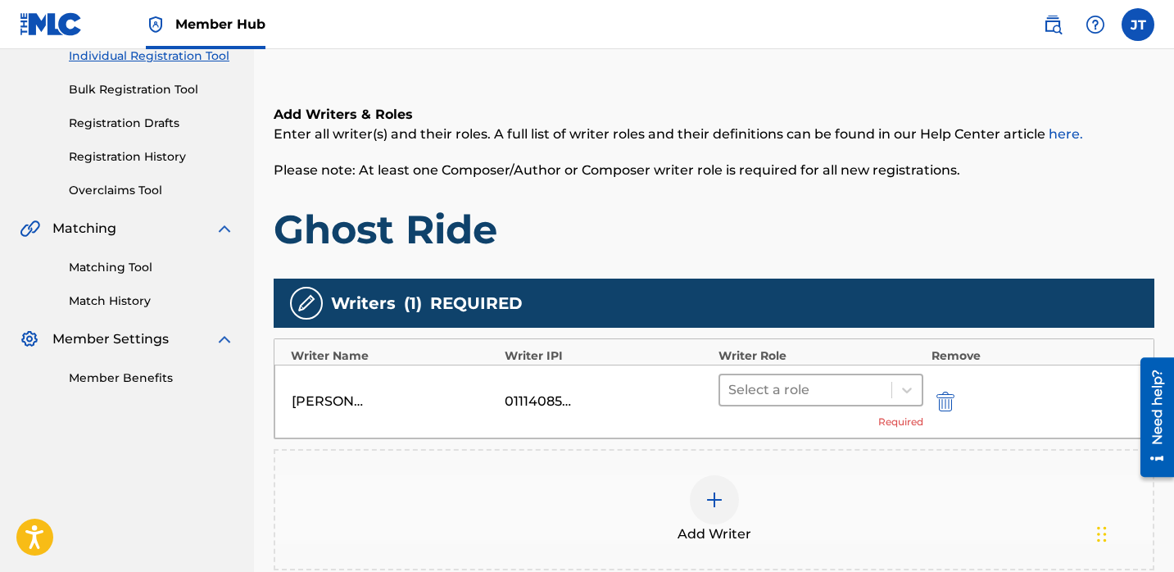
click at [829, 387] on div at bounding box center [805, 389] width 155 height 23
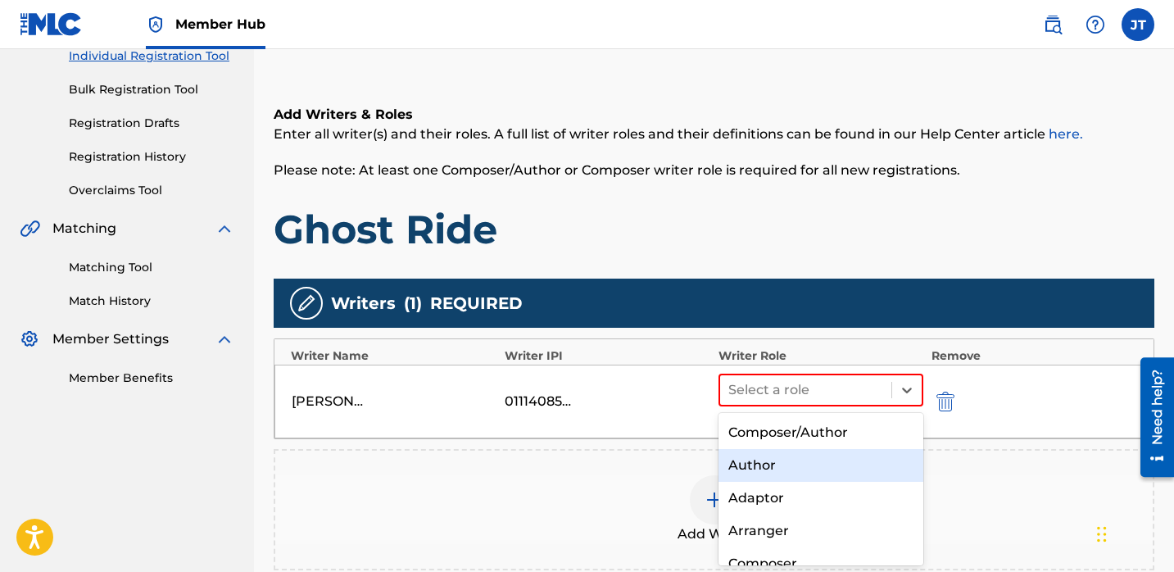
click at [764, 461] on div "Author" at bounding box center [820, 465] width 205 height 33
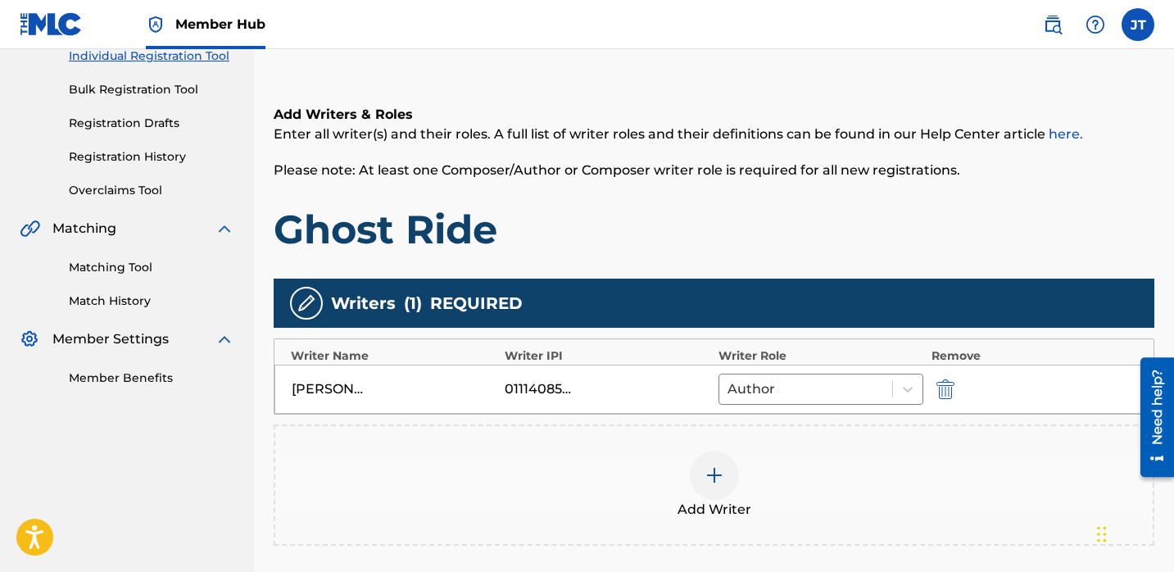
scroll to position [245, 0]
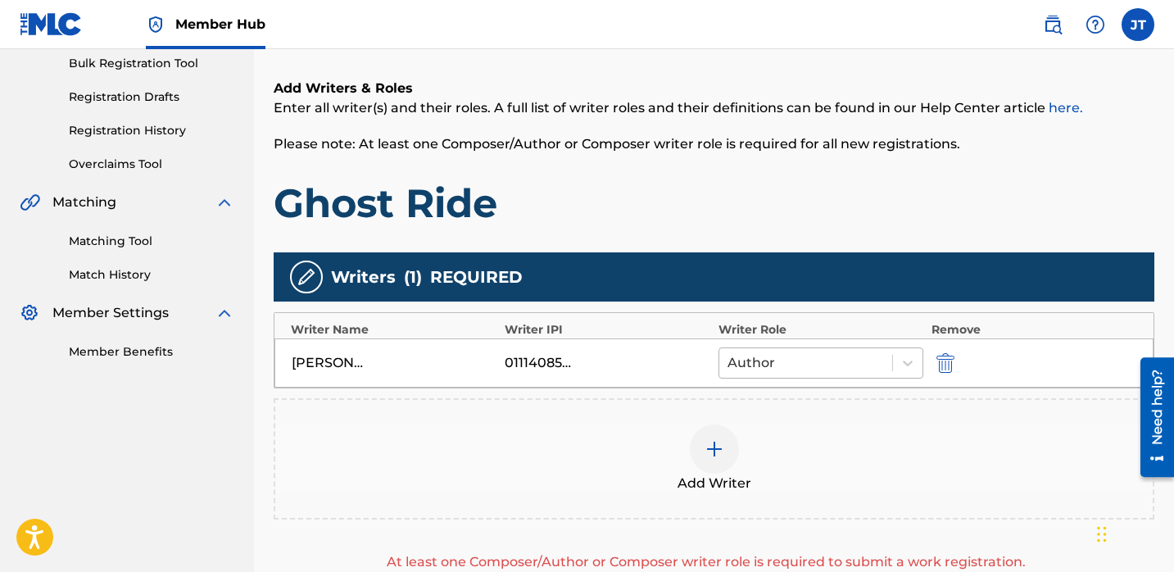
click at [789, 354] on div at bounding box center [805, 362] width 156 height 23
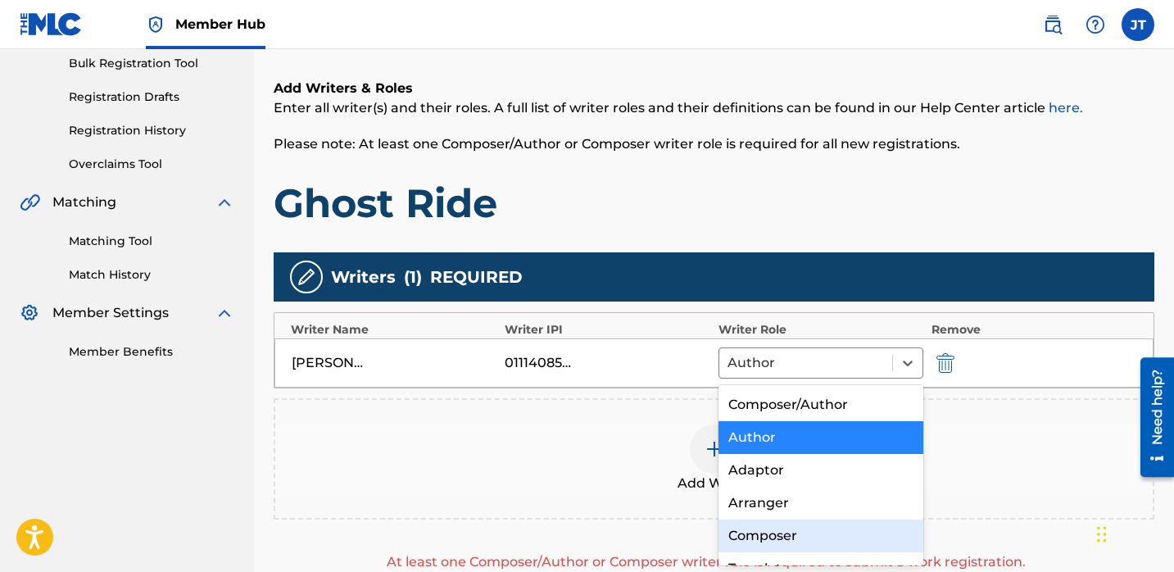
click at [744, 530] on div "Composer" at bounding box center [820, 535] width 205 height 33
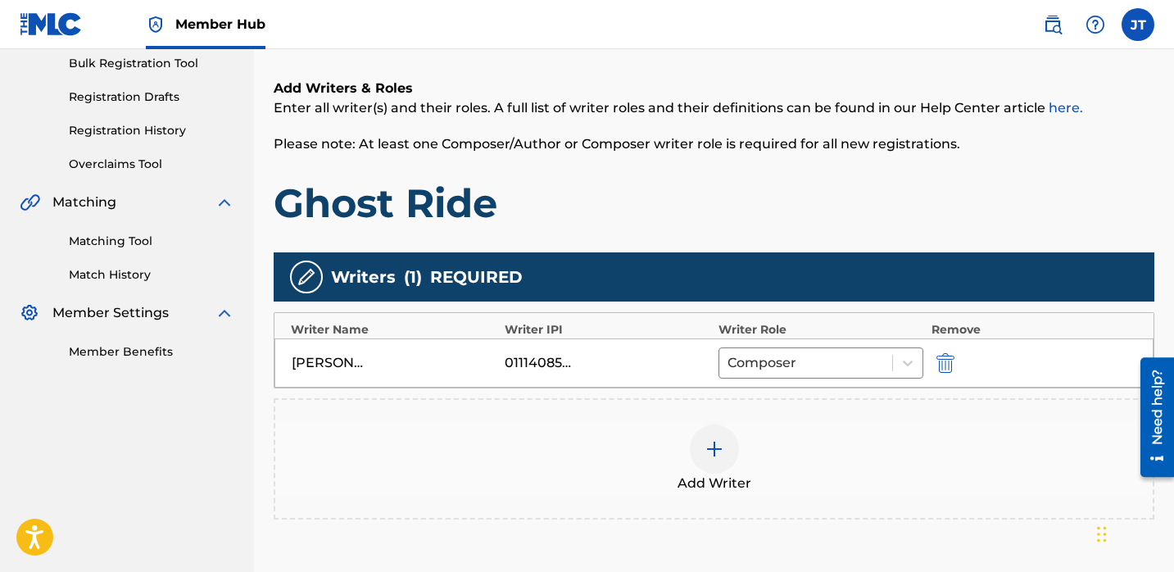
click at [722, 450] on img at bounding box center [714, 449] width 20 height 20
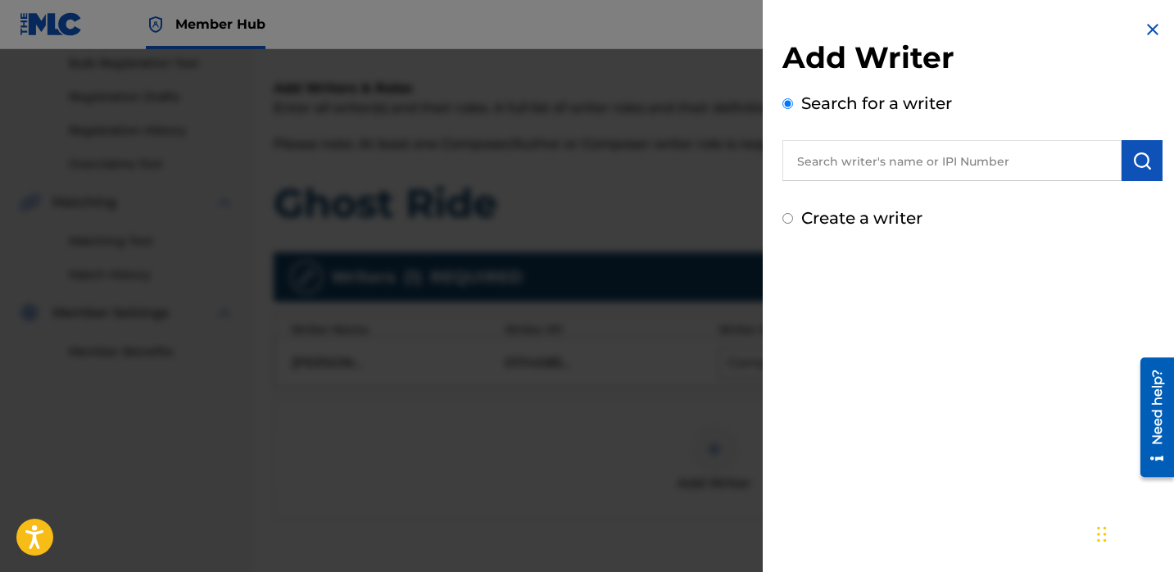
click at [866, 156] on input "text" at bounding box center [951, 160] width 339 height 41
paste input "[PERSON_NAME]"
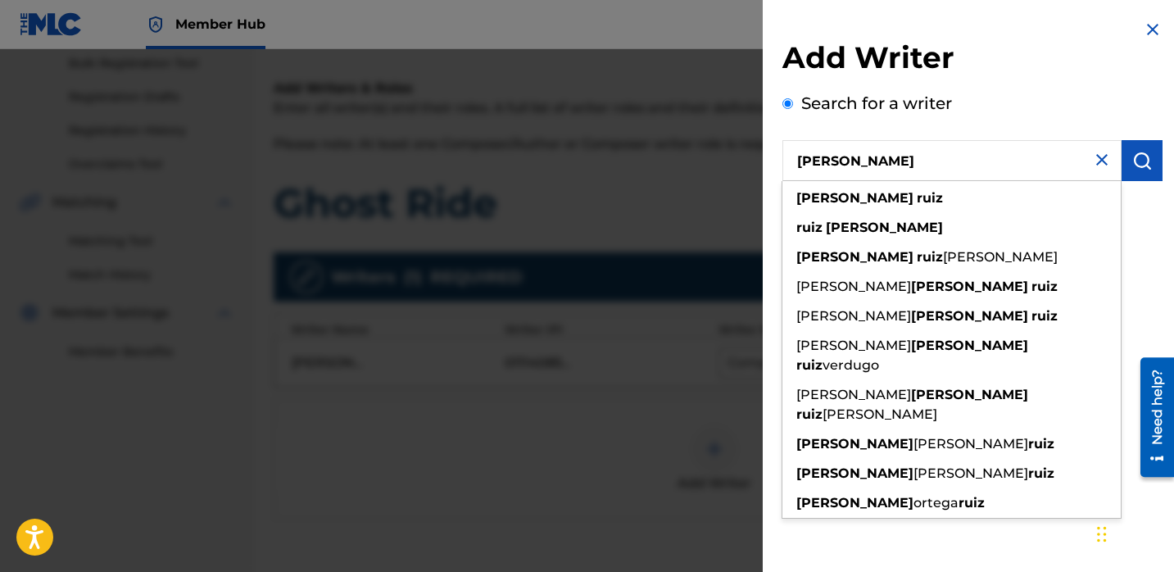
type input "[PERSON_NAME]"
click at [1156, 161] on div "Add Writer Search for a writer [PERSON_NAME] [PERSON_NAME] [PERSON_NAME] [PERSO…" at bounding box center [971, 125] width 419 height 250
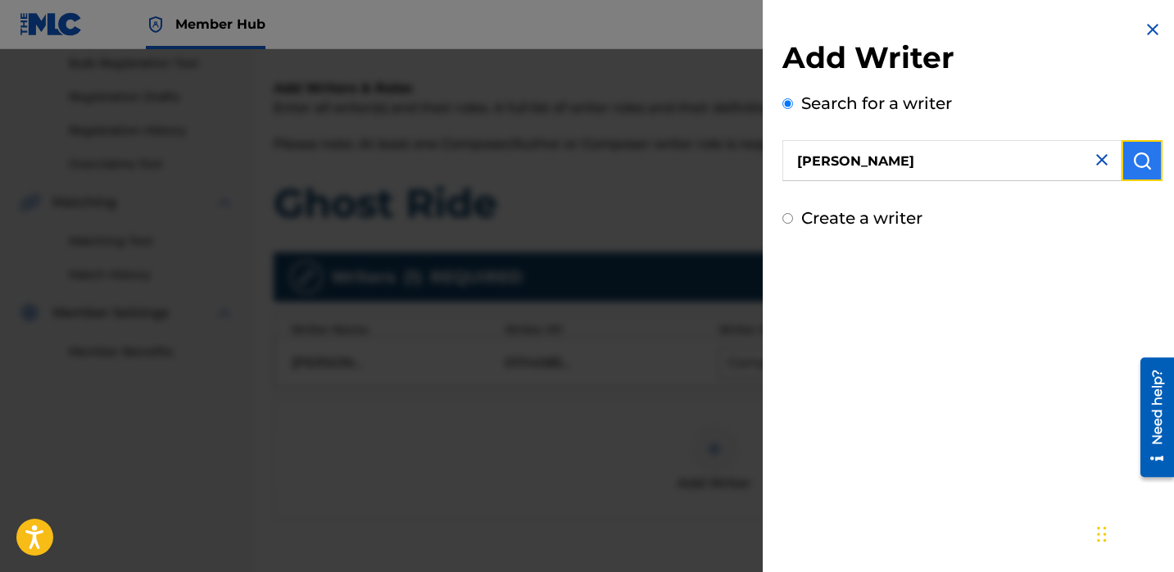
click at [1139, 161] on img "submit" at bounding box center [1142, 161] width 20 height 20
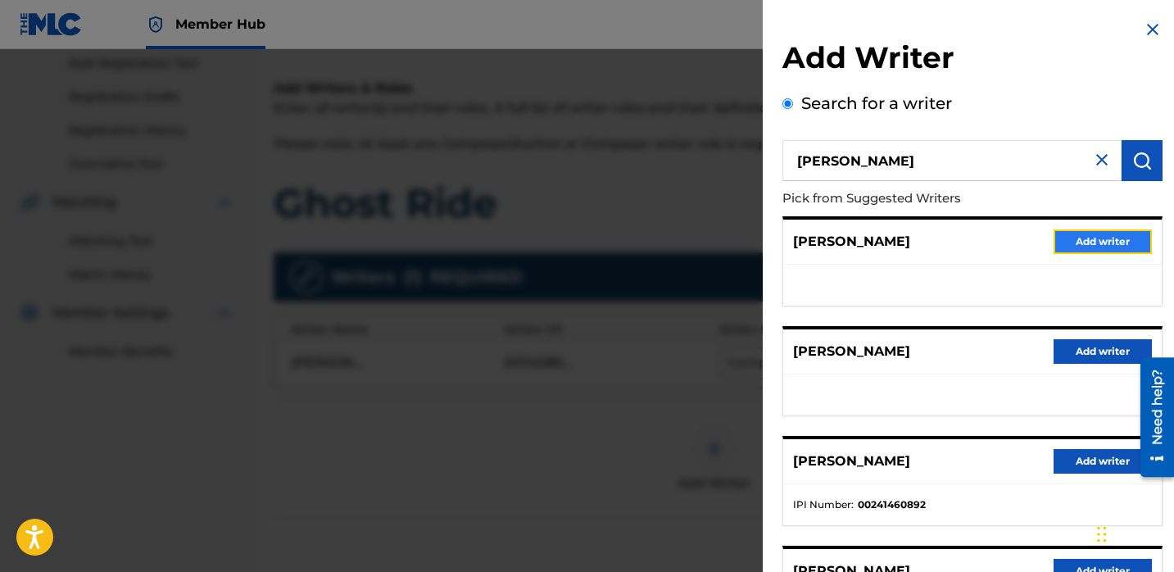
click at [1070, 237] on button "Add writer" at bounding box center [1102, 241] width 98 height 25
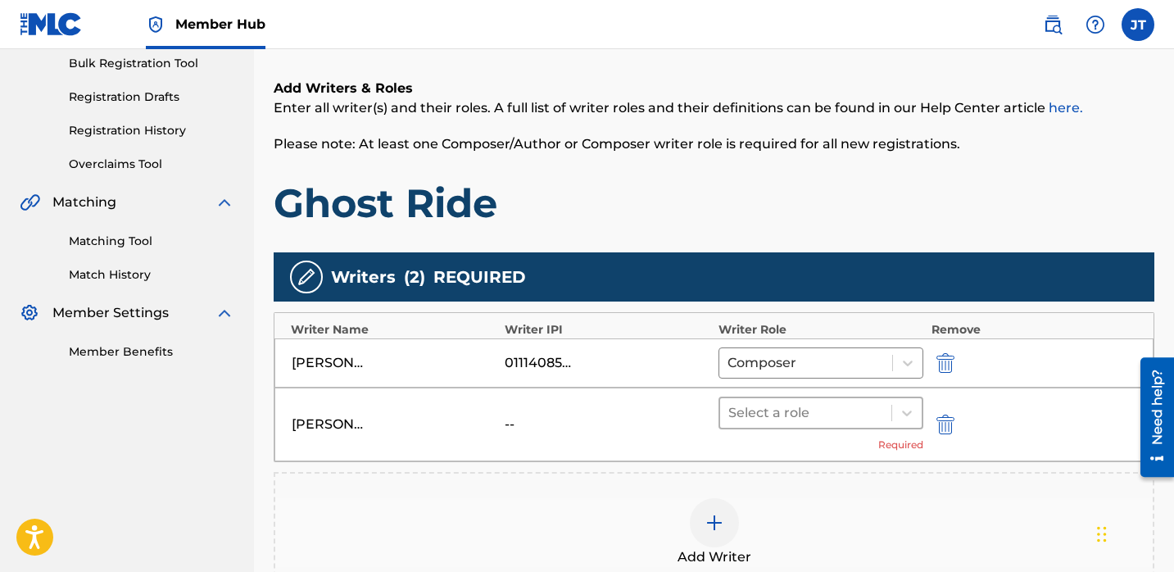
click at [762, 404] on div at bounding box center [805, 412] width 155 height 23
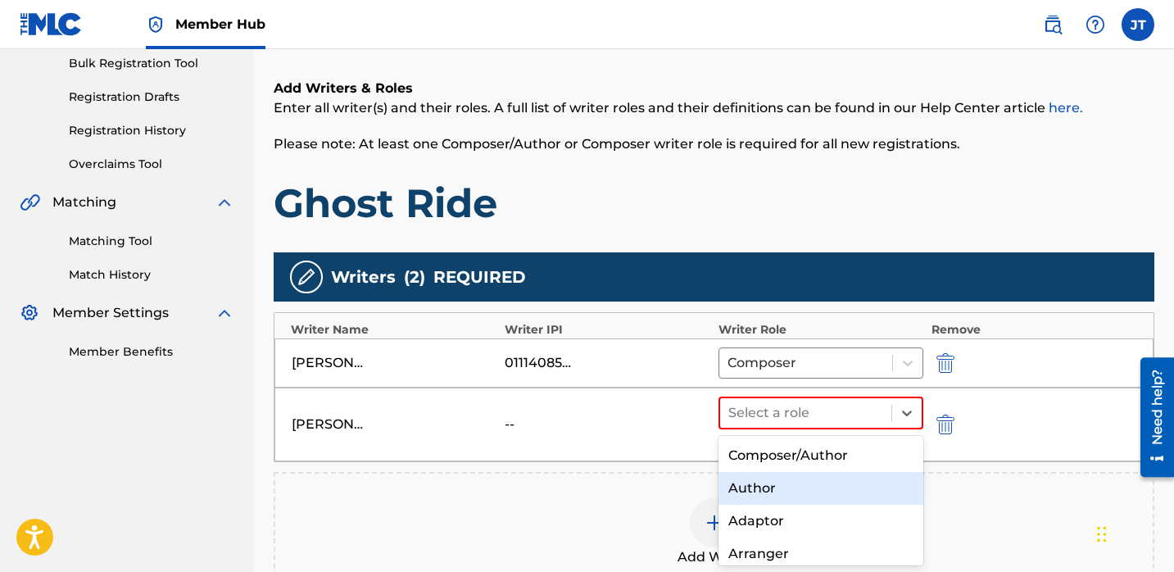
click at [753, 480] on div "Author" at bounding box center [820, 488] width 205 height 33
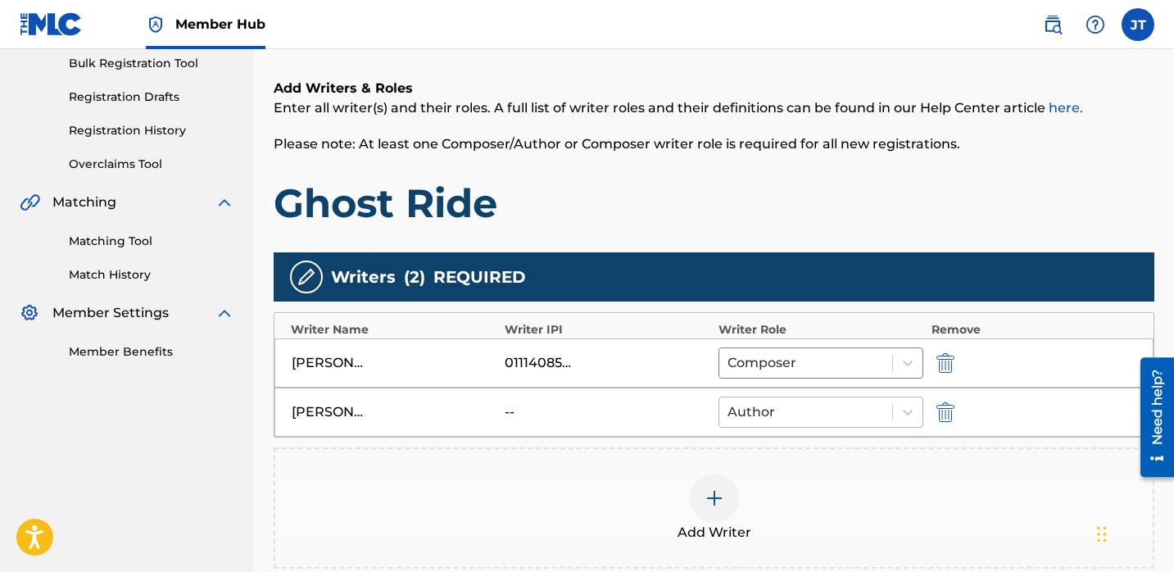
click at [750, 402] on div at bounding box center [805, 411] width 156 height 23
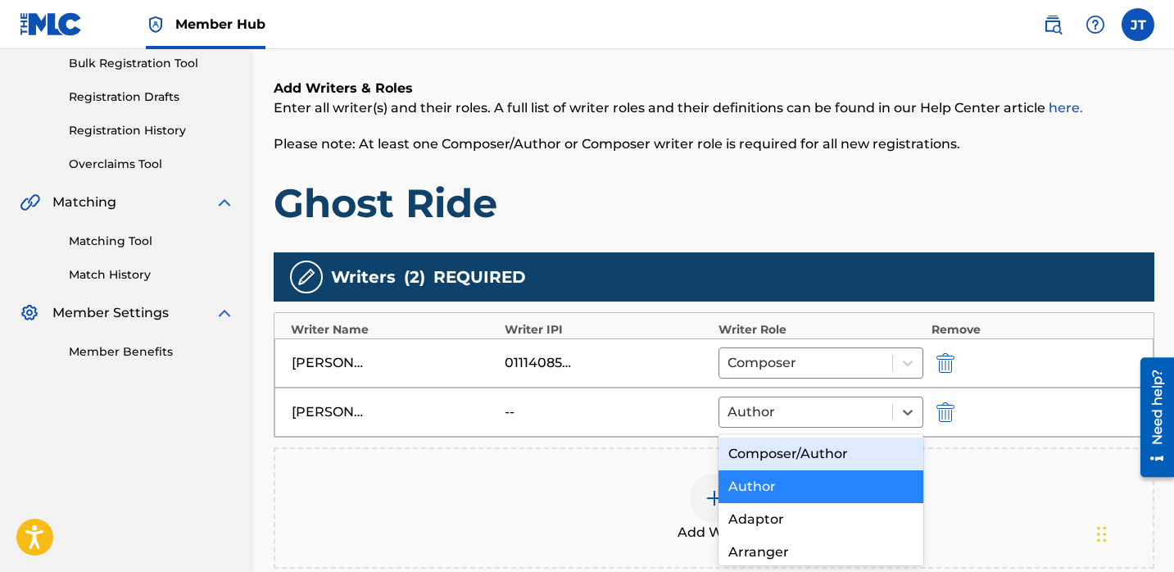
click at [621, 446] on div "Writers ( 2 ) REQUIRED Writer Name Writer IPI Writer Role Remove [PERSON_NAME] …" at bounding box center [714, 410] width 880 height 316
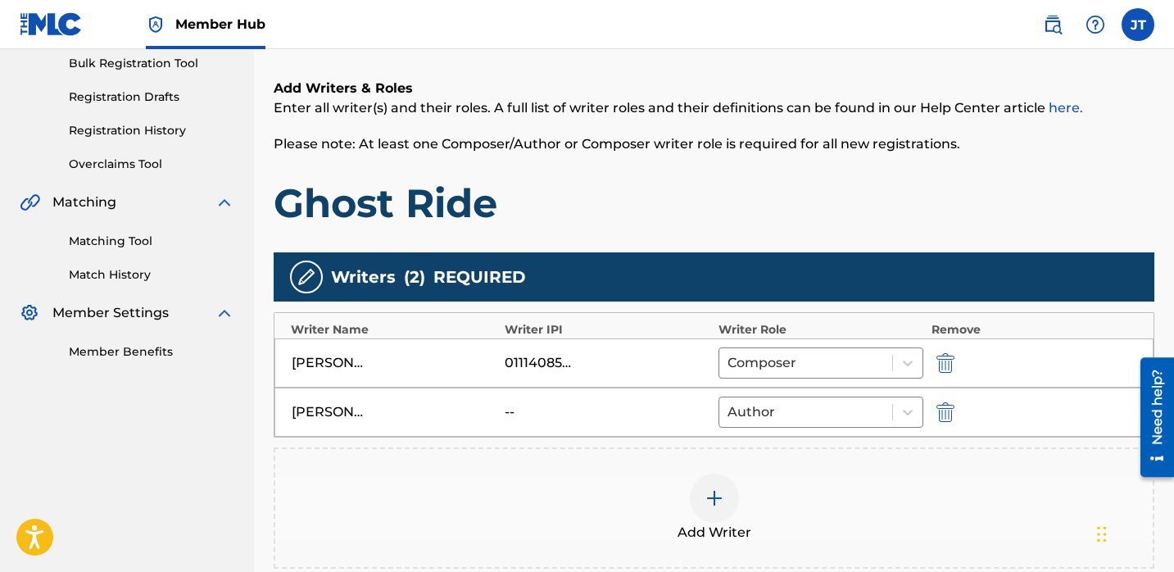
click at [705, 485] on div at bounding box center [714, 497] width 49 height 49
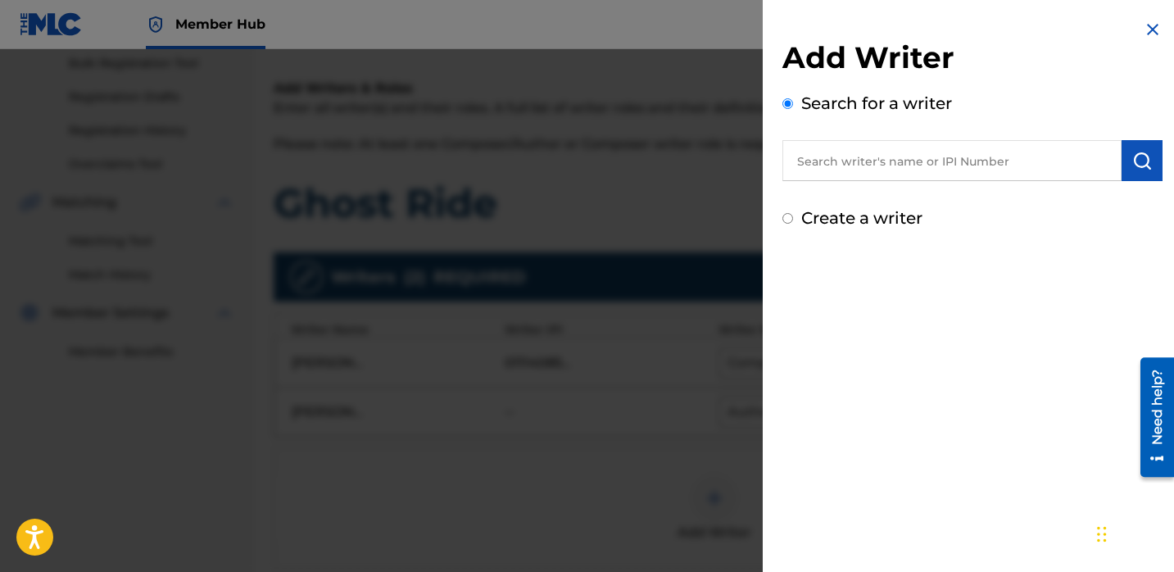
click at [865, 167] on input "text" at bounding box center [951, 160] width 339 height 41
paste input "[PERSON_NAME]"
type input "[PERSON_NAME]"
click at [1132, 161] on img "submit" at bounding box center [1142, 161] width 20 height 20
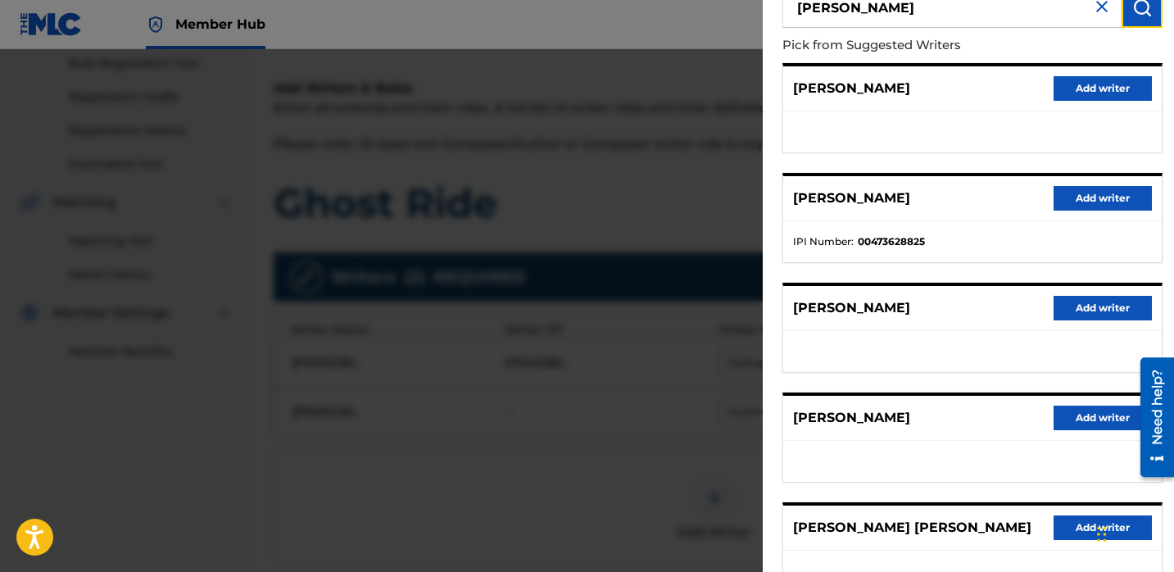
scroll to position [0, 0]
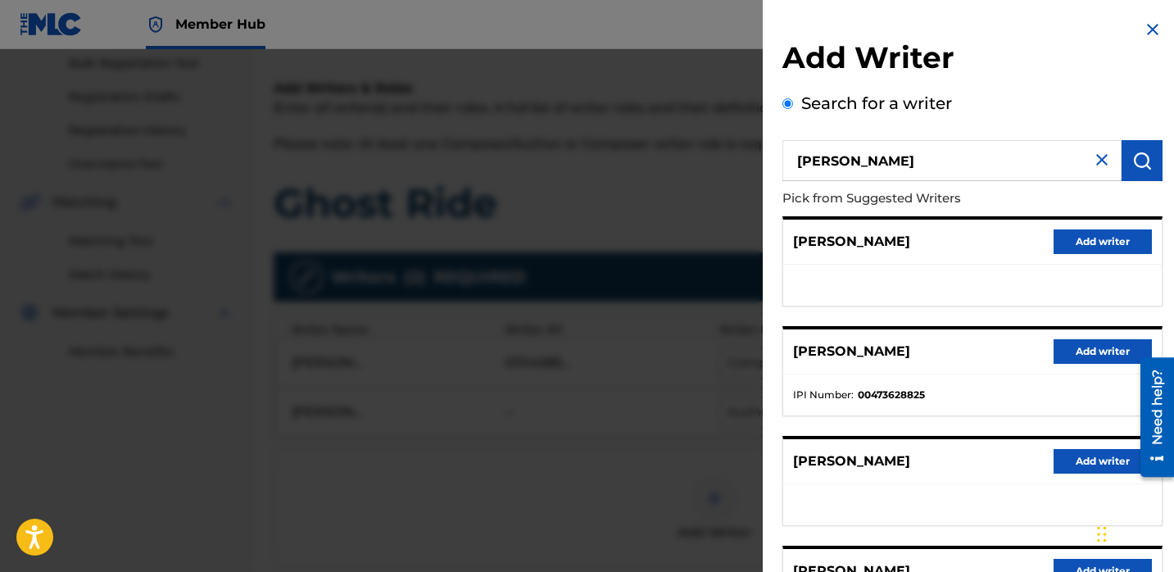
click at [590, 474] on div at bounding box center [587, 335] width 1174 height 572
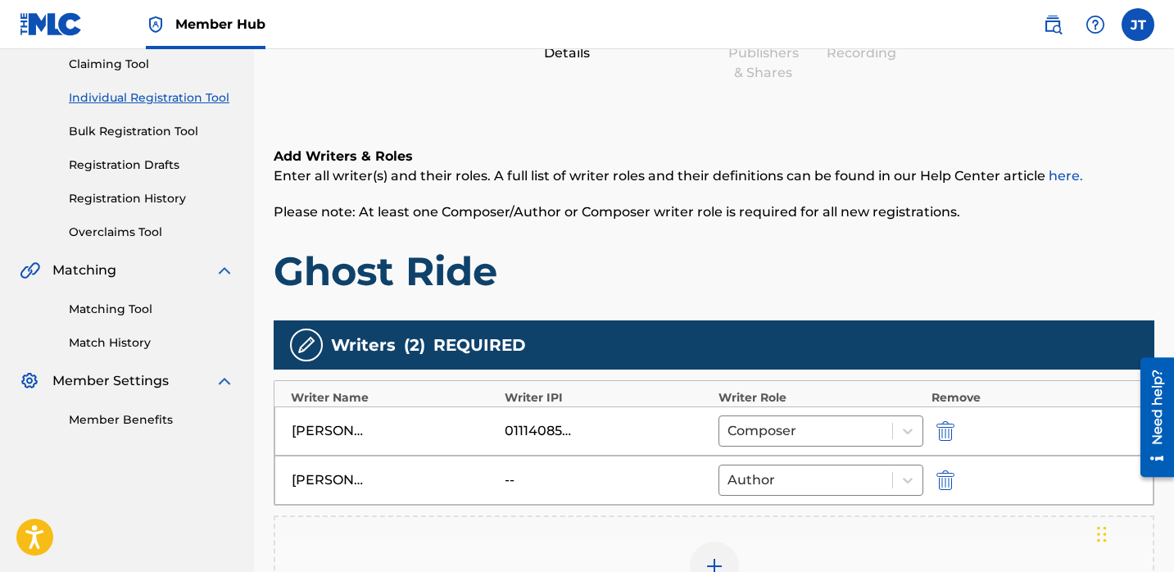
scroll to position [71, 0]
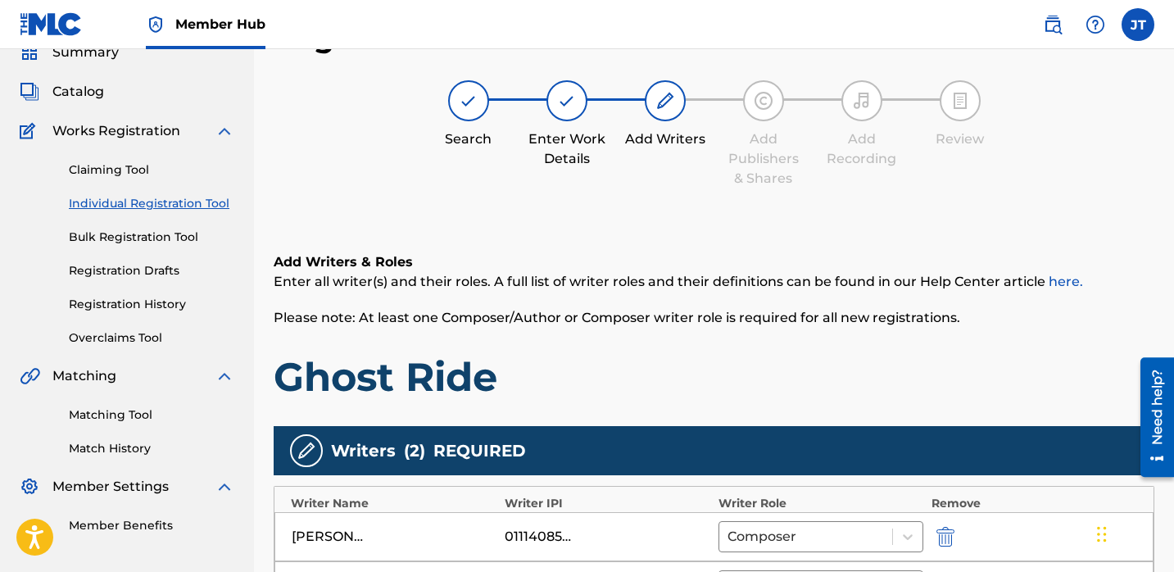
click at [157, 224] on div "Claiming Tool Individual Registration Tool Bulk Registration Tool Registration …" at bounding box center [127, 244] width 215 height 206
click at [153, 233] on link "Bulk Registration Tool" at bounding box center [151, 236] width 165 height 17
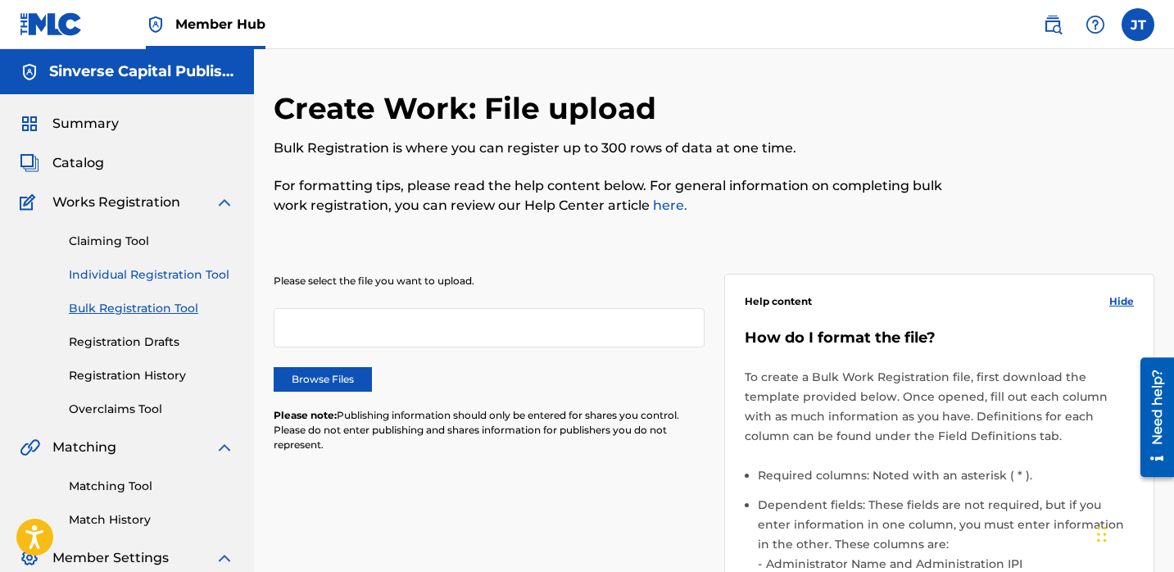
click at [150, 270] on link "Individual Registration Tool" at bounding box center [151, 274] width 165 height 17
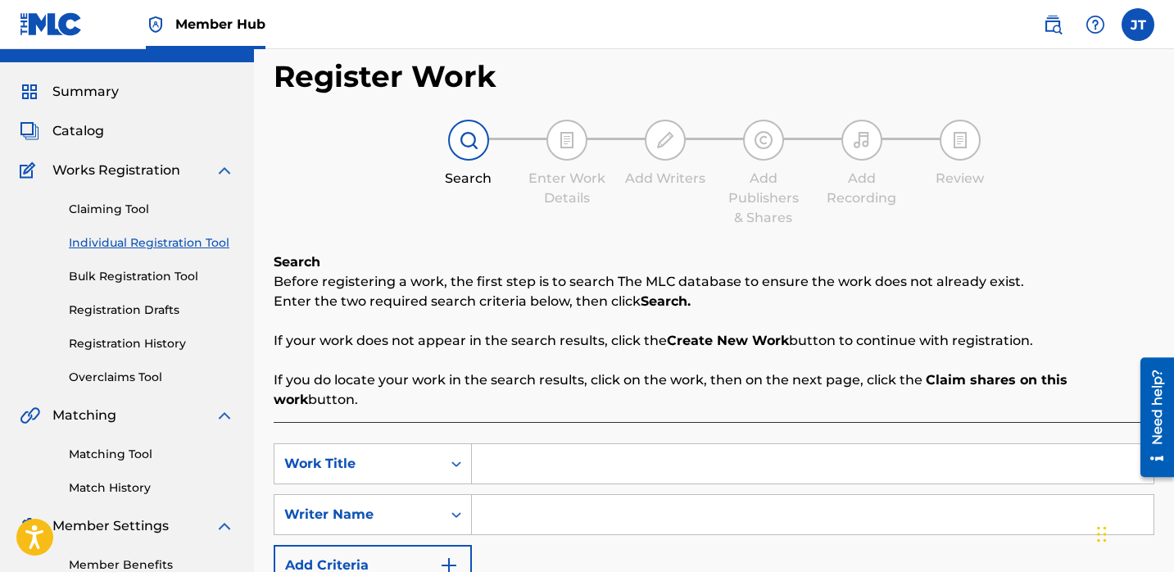
scroll to position [50, 0]
